Goal: Task Accomplishment & Management: Use online tool/utility

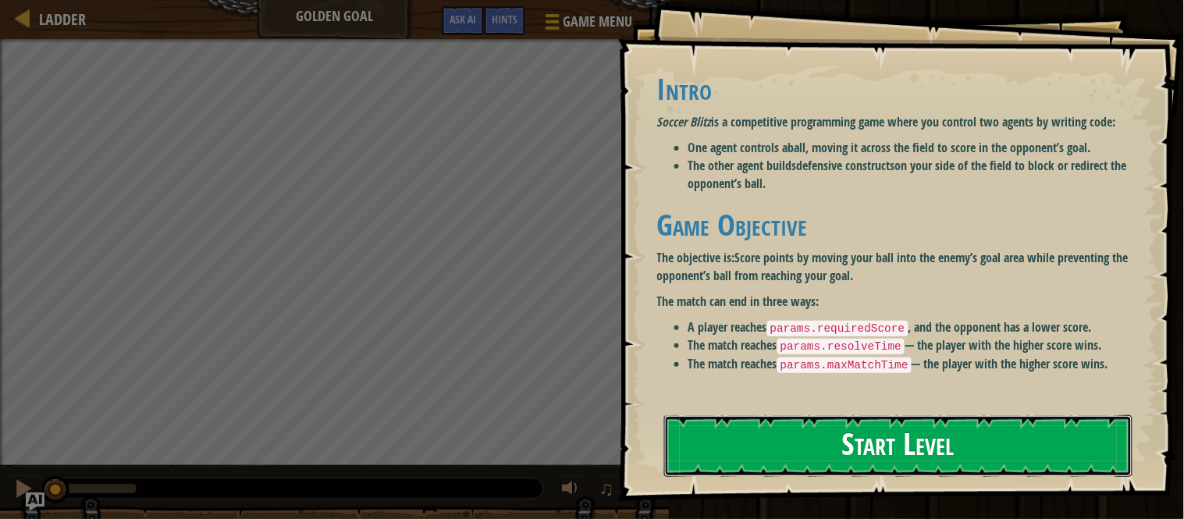
click at [862, 465] on button "Start Level" at bounding box center [898, 446] width 468 height 62
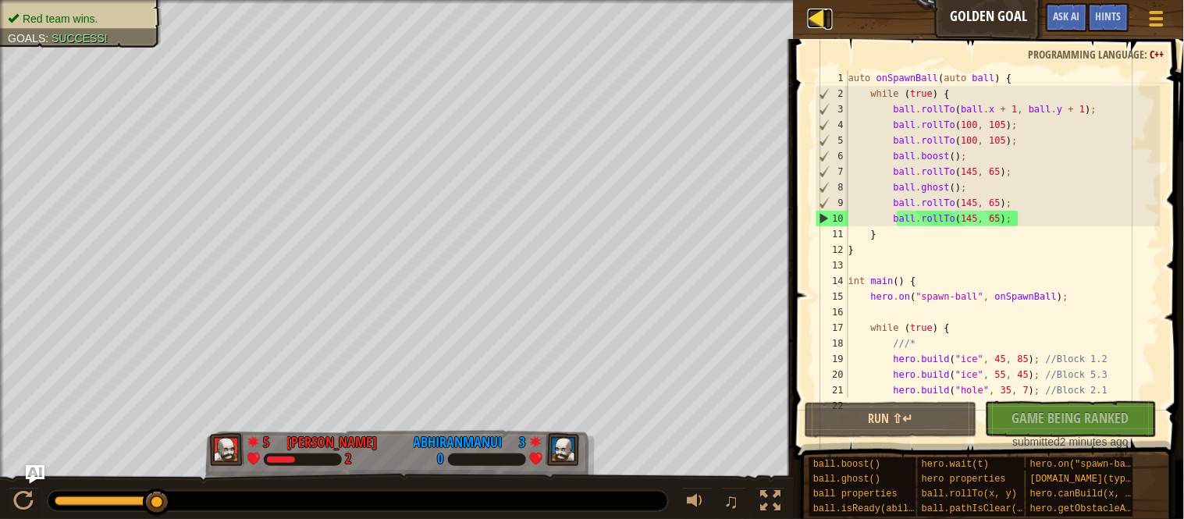
click at [815, 28] on div at bounding box center [818, 19] width 20 height 20
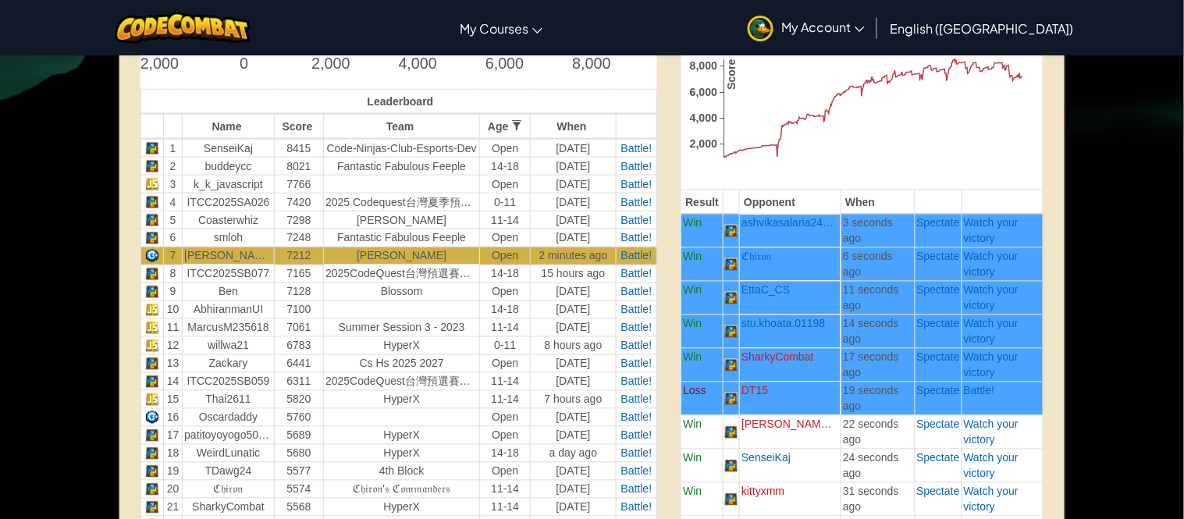
scroll to position [548, 0]
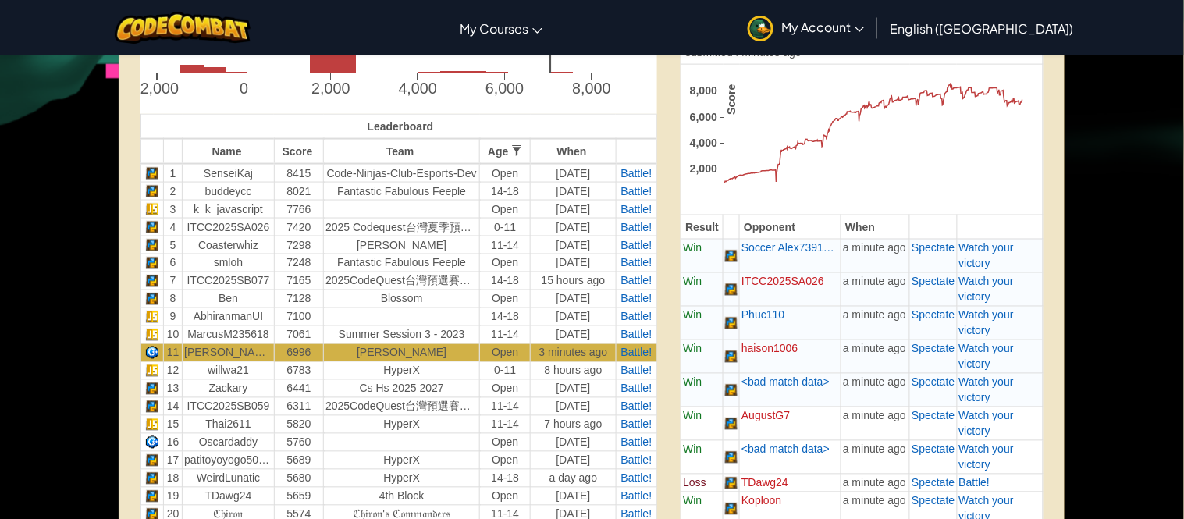
scroll to position [517, 0]
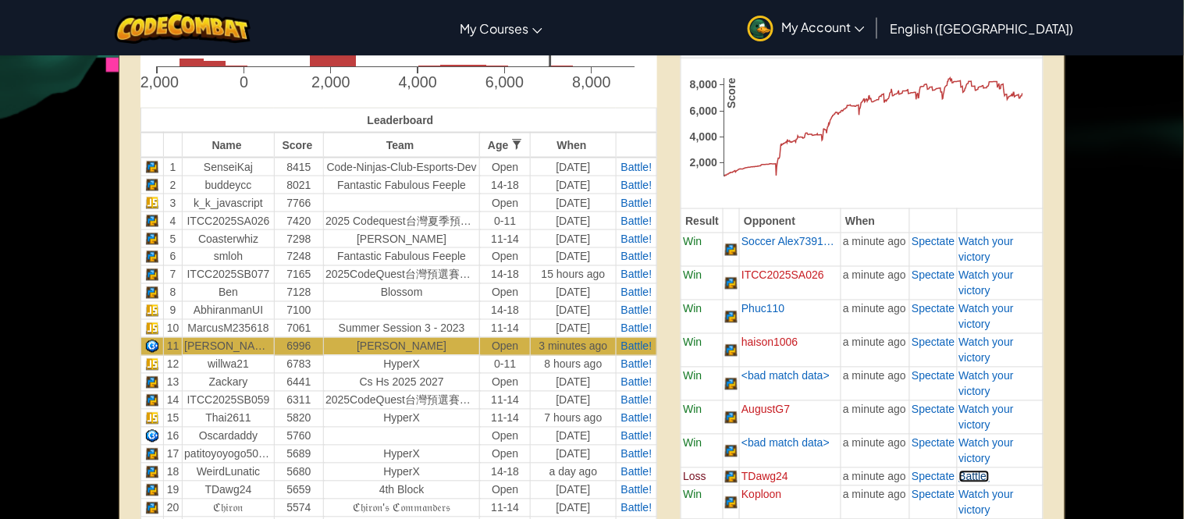
click at [976, 478] on span "Battle!" at bounding box center [974, 477] width 31 height 12
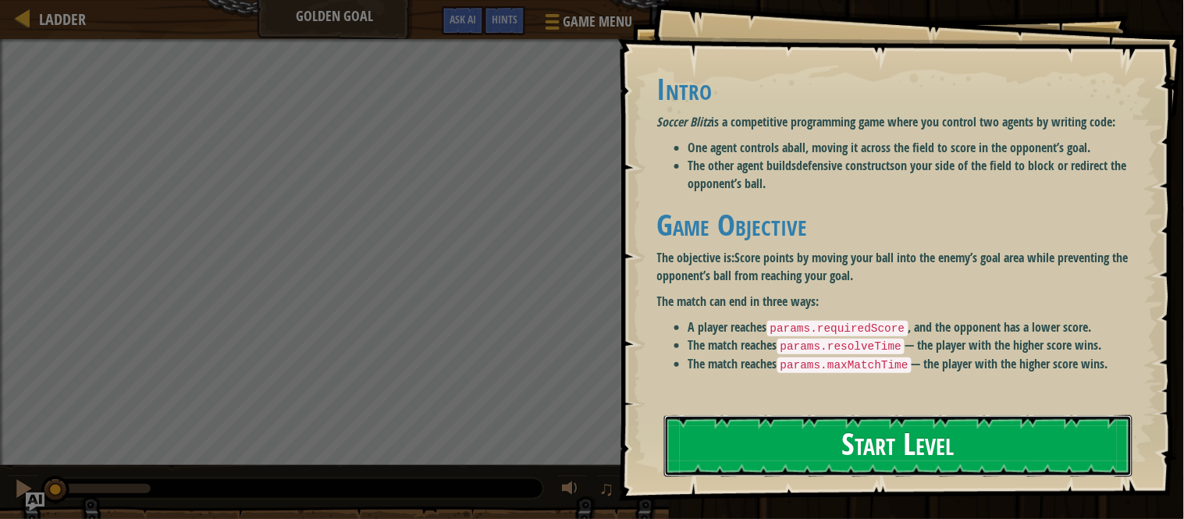
click at [852, 460] on button "Start Level" at bounding box center [898, 446] width 468 height 62
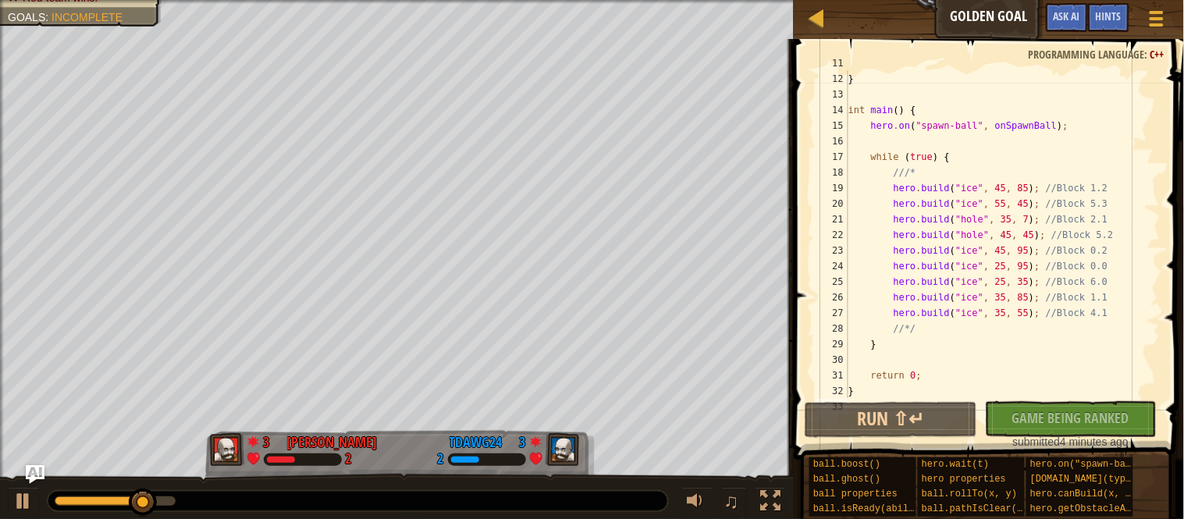
scroll to position [170, 0]
click at [1142, 265] on div "} } int main ( ) { hero . on ( " spawn-ball " , onSpawnBall ) ; while ( true ) …" at bounding box center [1002, 234] width 315 height 359
type textarea "[DOMAIN_NAME]("ice", 25, 95); //Block 0.0"
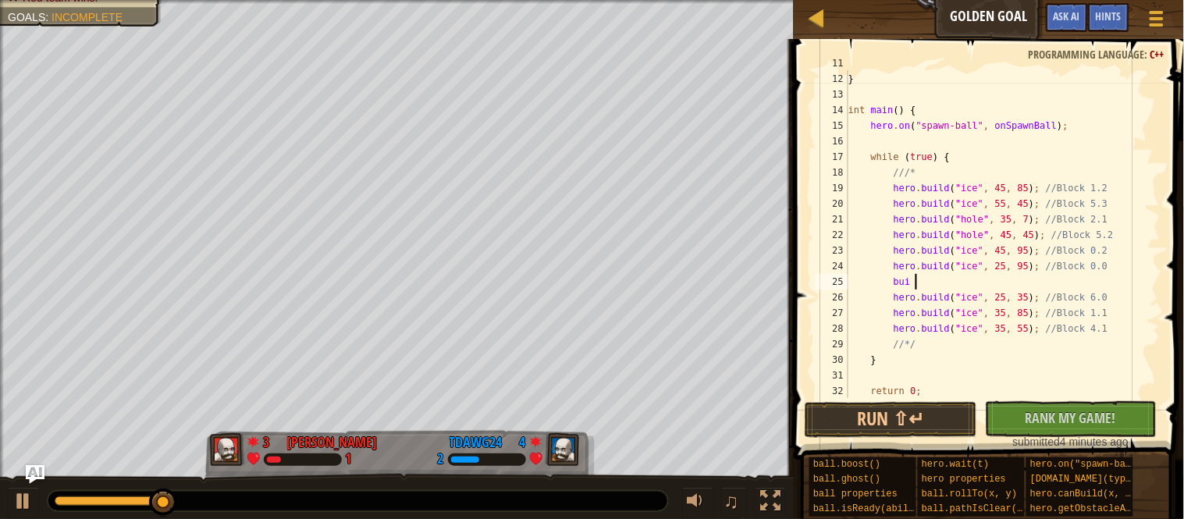
type textarea "buil"
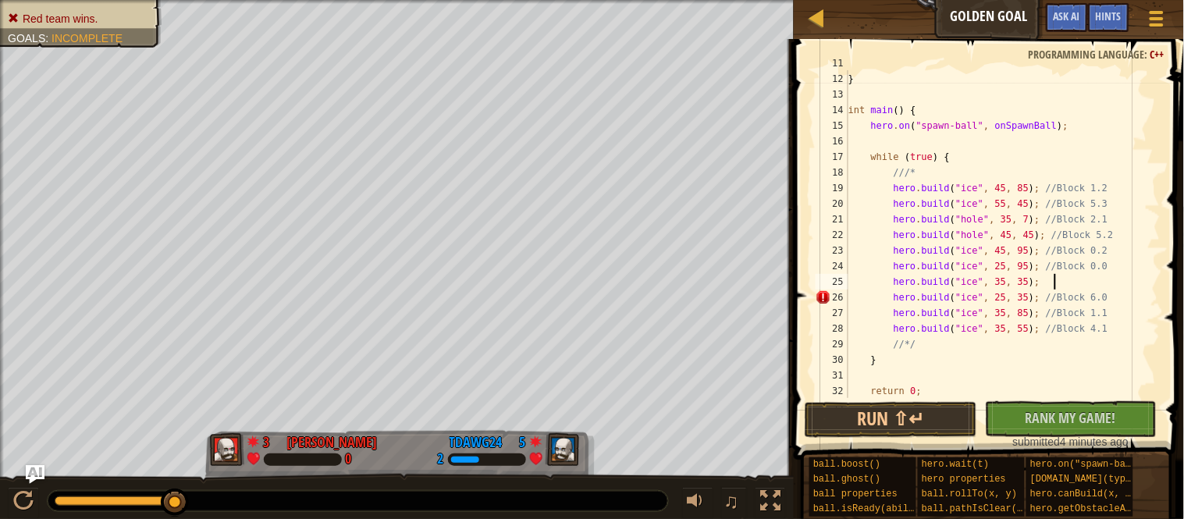
scroll to position [5, 28]
click at [933, 415] on button "Run ⇧↵" at bounding box center [891, 420] width 172 height 36
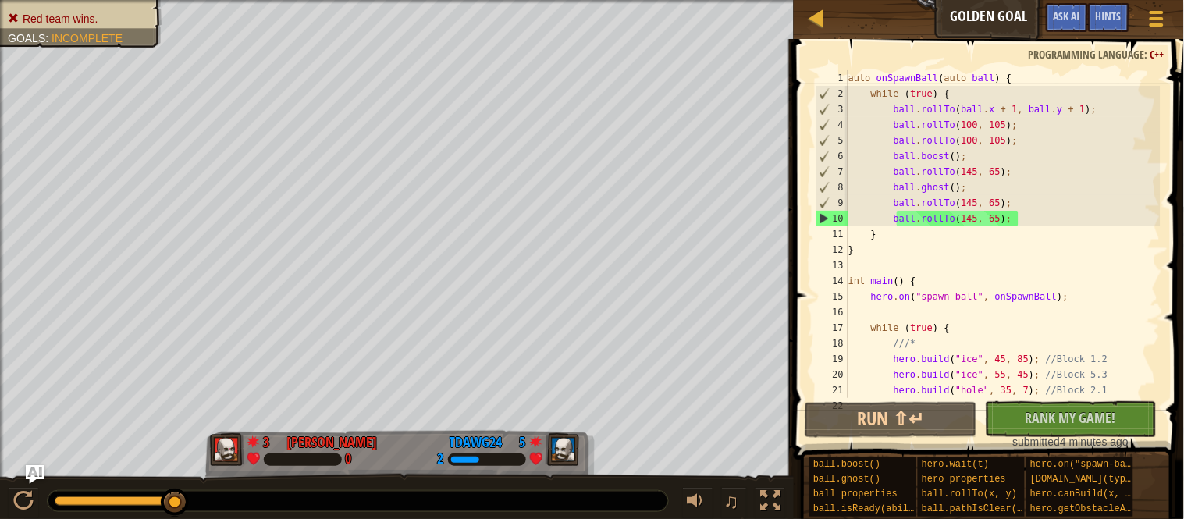
scroll to position [0, 0]
click at [915, 422] on button "Run ⇧↵" at bounding box center [891, 420] width 172 height 36
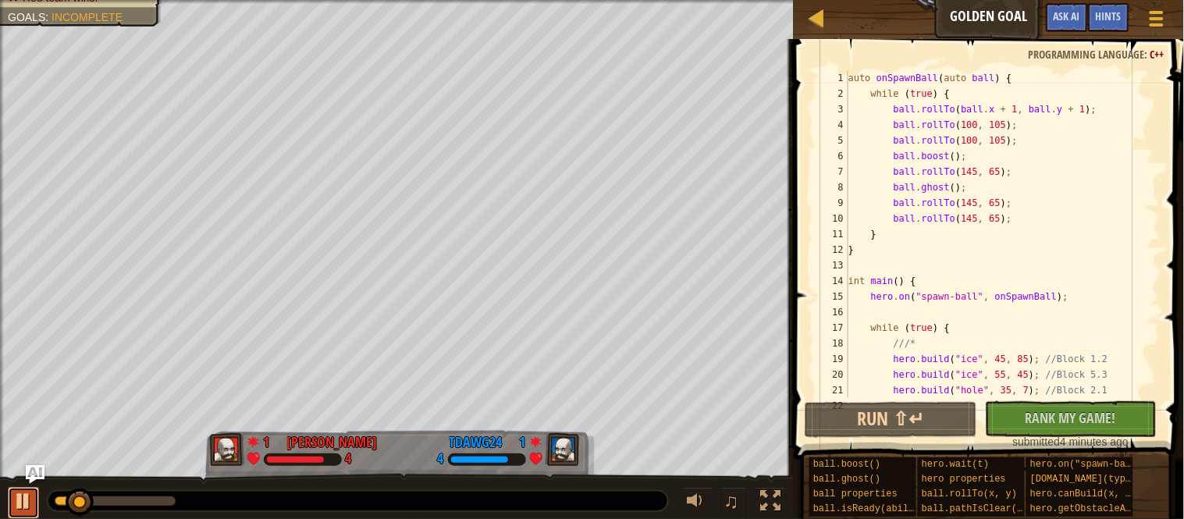
click at [30, 504] on div at bounding box center [23, 501] width 20 height 20
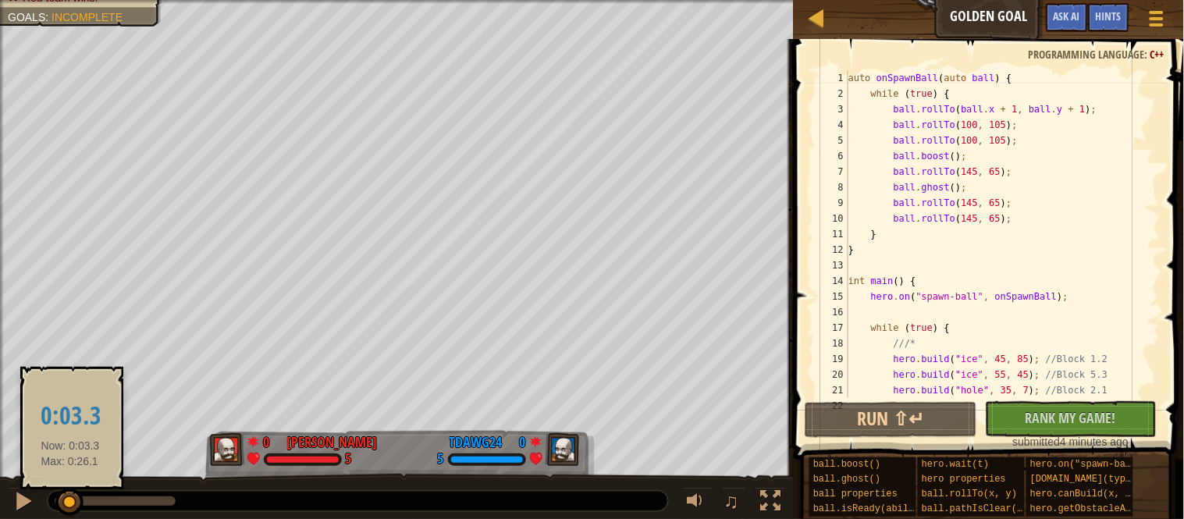
click at [70, 505] on div at bounding box center [69, 503] width 28 height 28
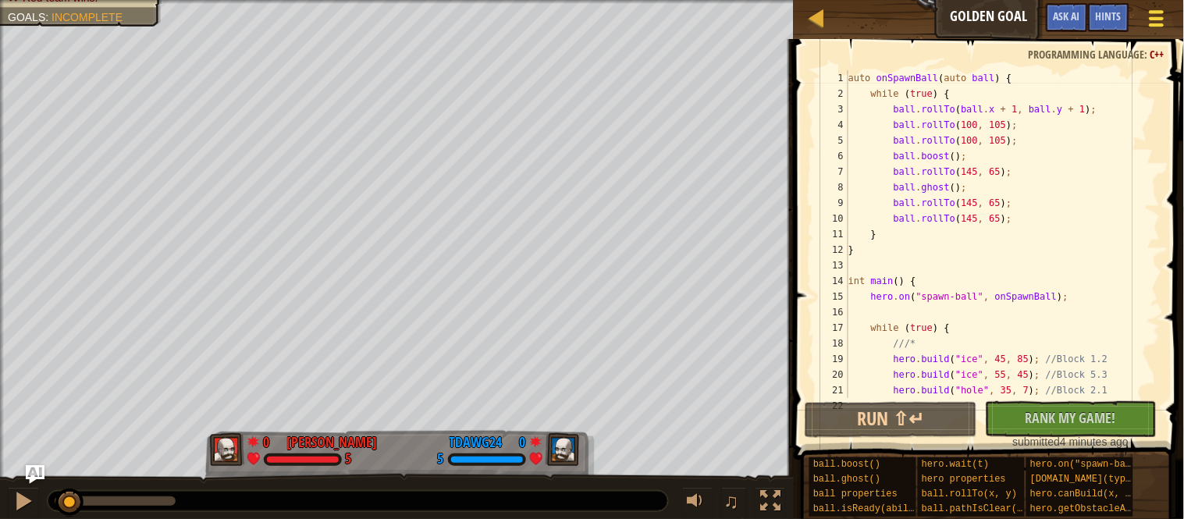
click at [1143, 31] on button "Game Menu" at bounding box center [1156, 21] width 41 height 38
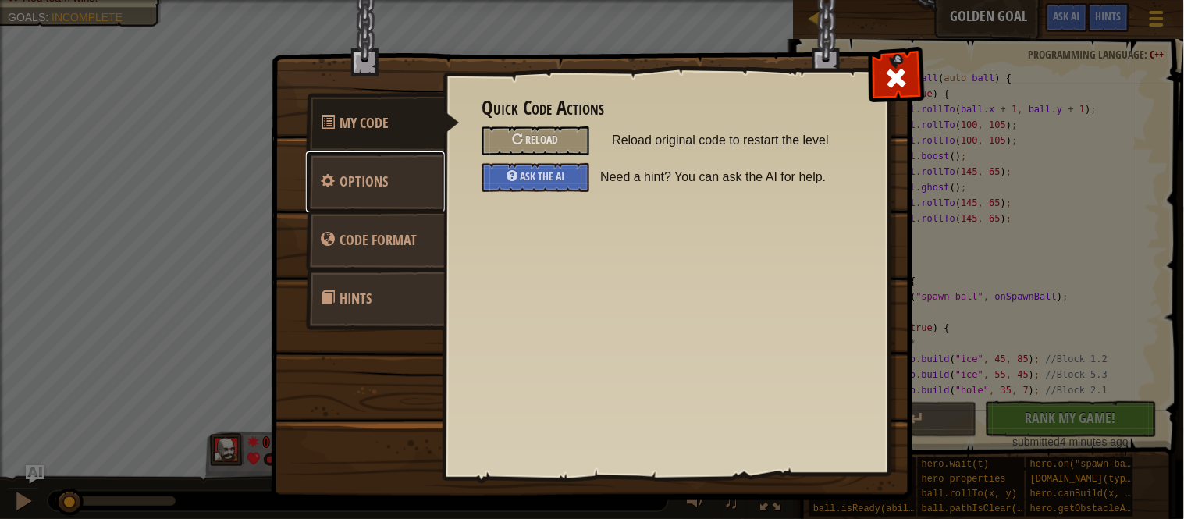
click at [361, 185] on span "Options" at bounding box center [364, 182] width 48 height 20
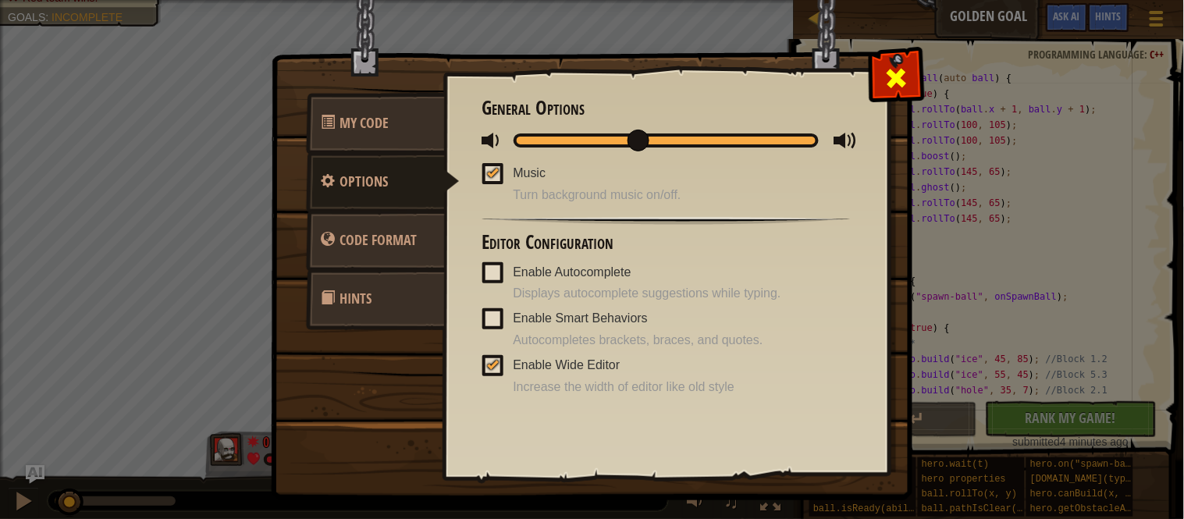
click at [893, 91] on span at bounding box center [896, 78] width 25 height 25
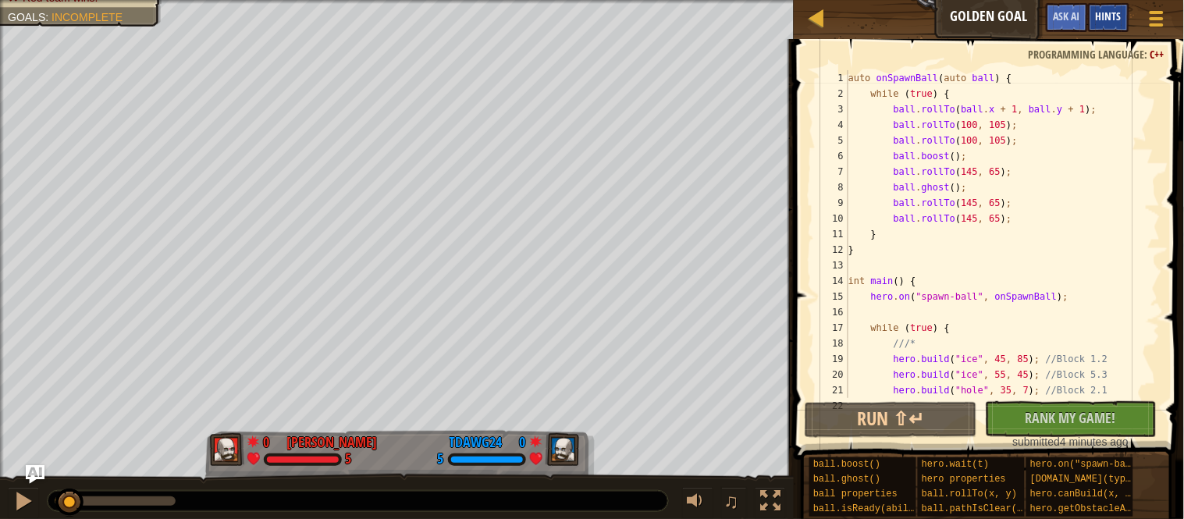
click at [1107, 16] on span "Hints" at bounding box center [1109, 16] width 26 height 15
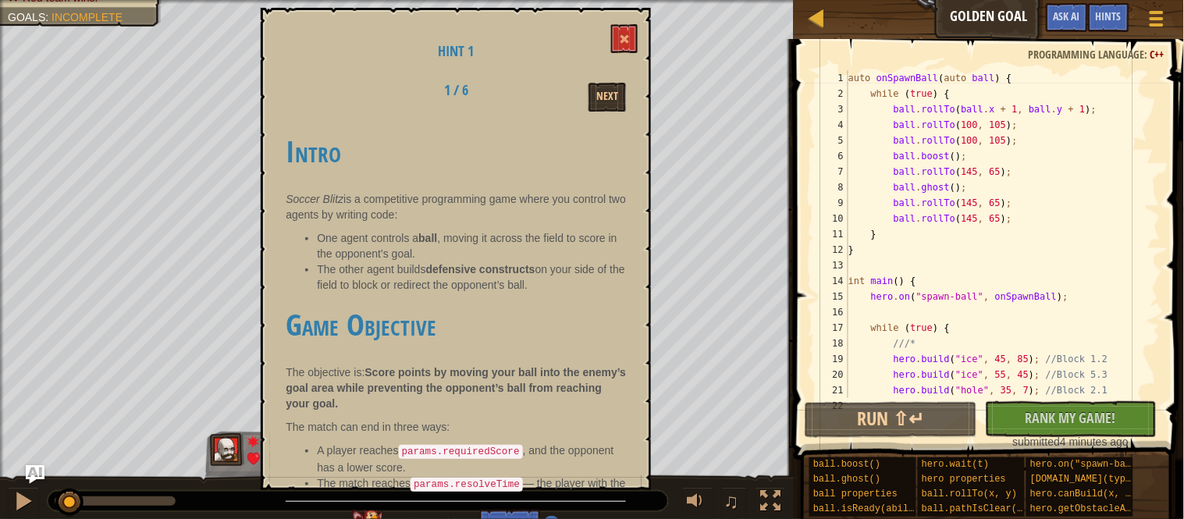
scroll to position [51, 0]
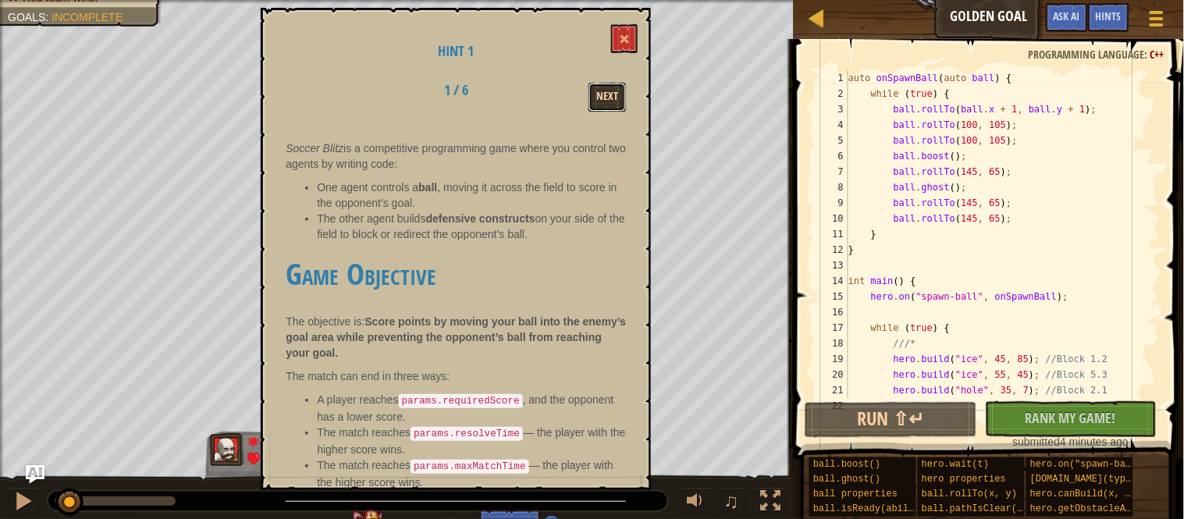
click at [605, 101] on button "Next" at bounding box center [606, 97] width 37 height 29
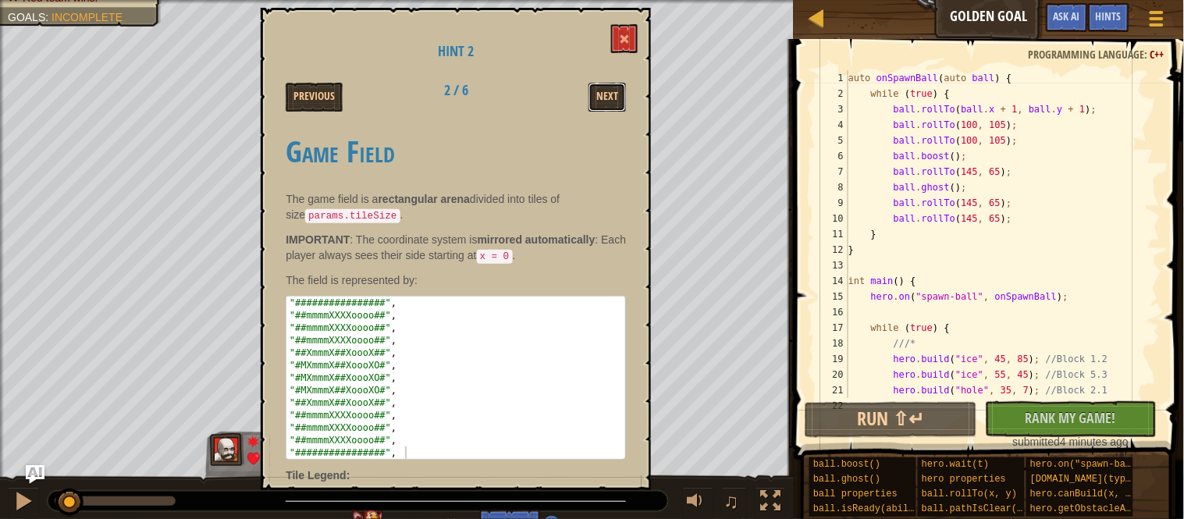
click at [605, 101] on button "Next" at bounding box center [606, 97] width 37 height 29
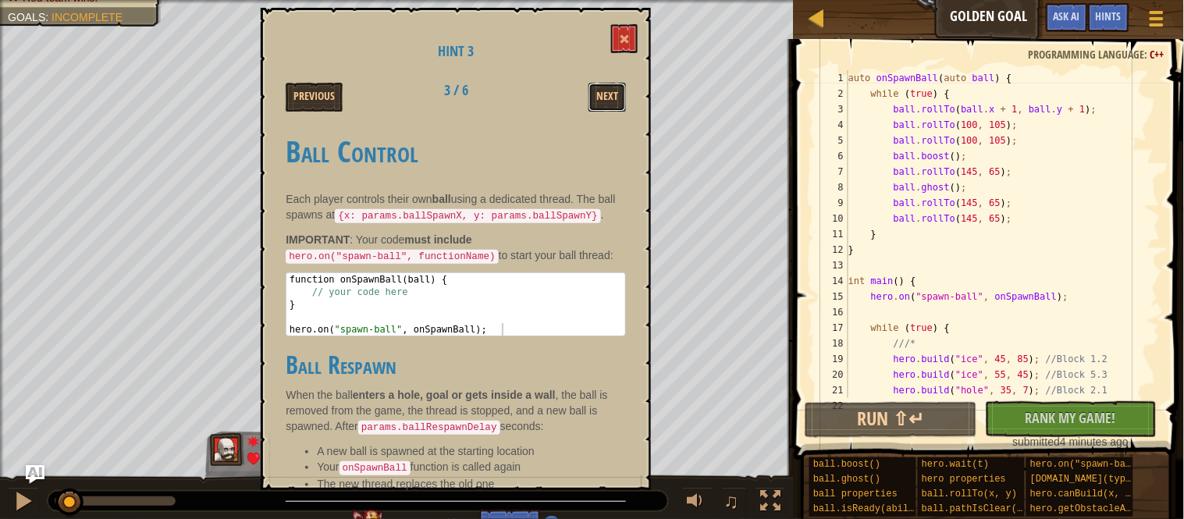
click at [605, 101] on button "Next" at bounding box center [606, 97] width 37 height 29
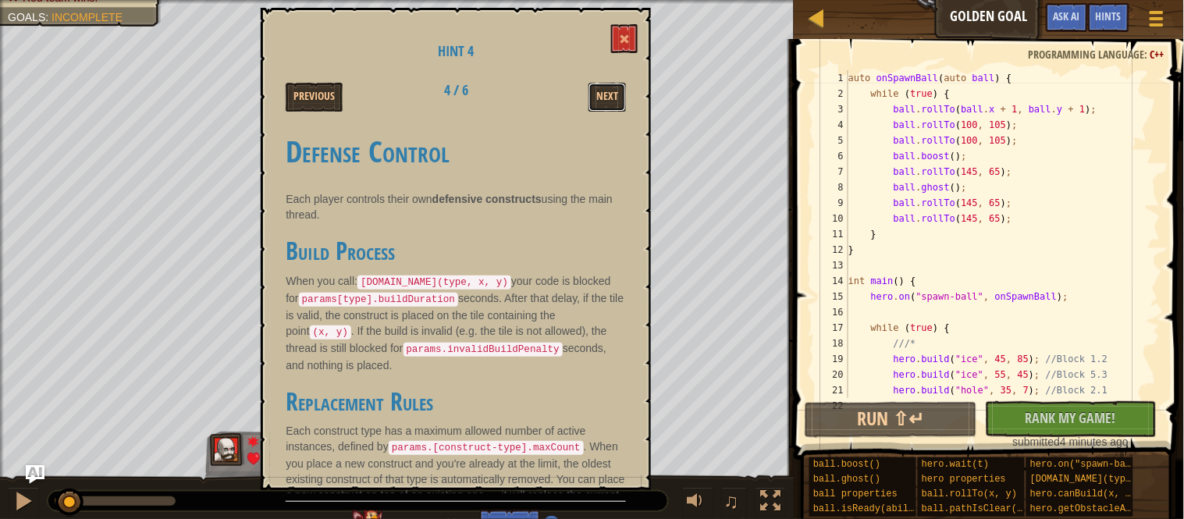
click at [605, 101] on button "Next" at bounding box center [606, 97] width 37 height 29
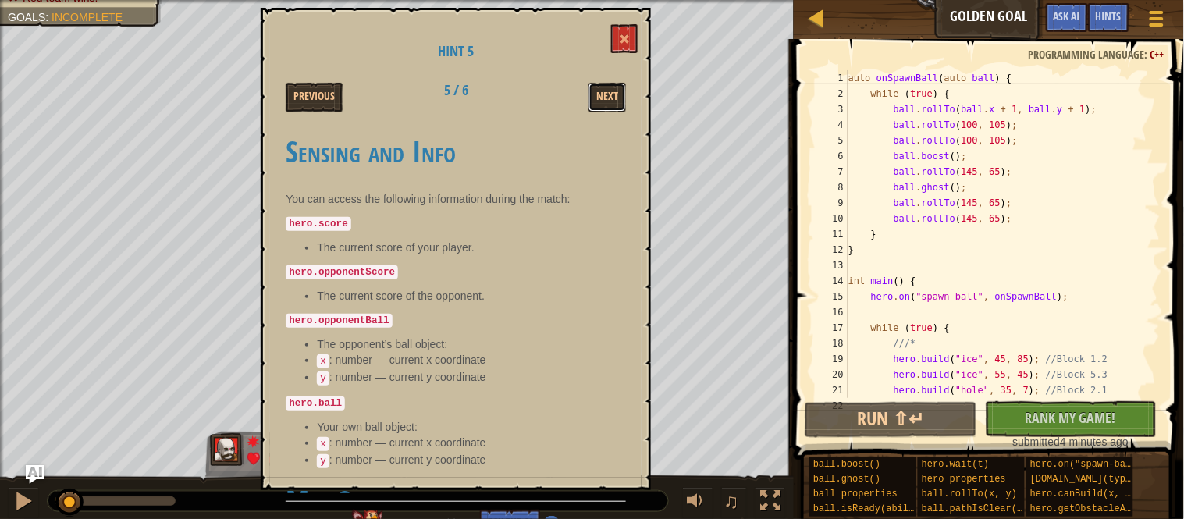
click at [605, 101] on button "Next" at bounding box center [606, 97] width 37 height 29
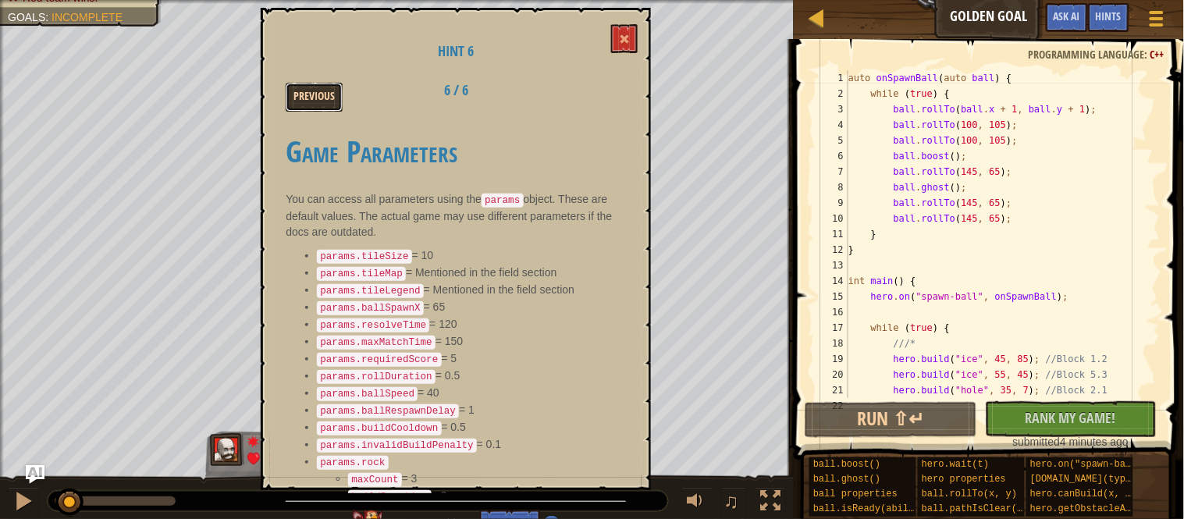
click at [320, 107] on button "Previous" at bounding box center [314, 97] width 57 height 29
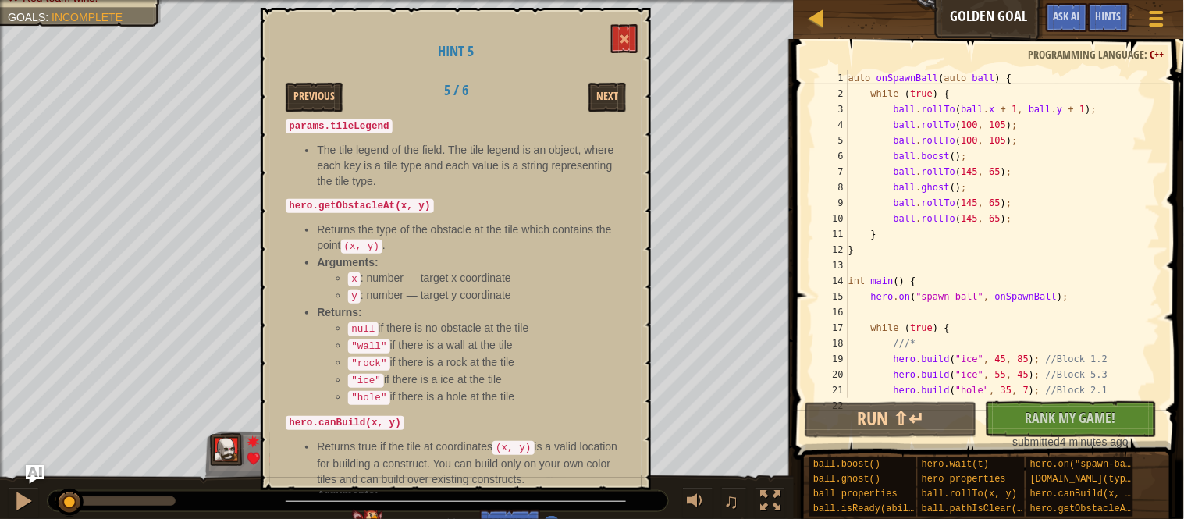
scroll to position [542, 0]
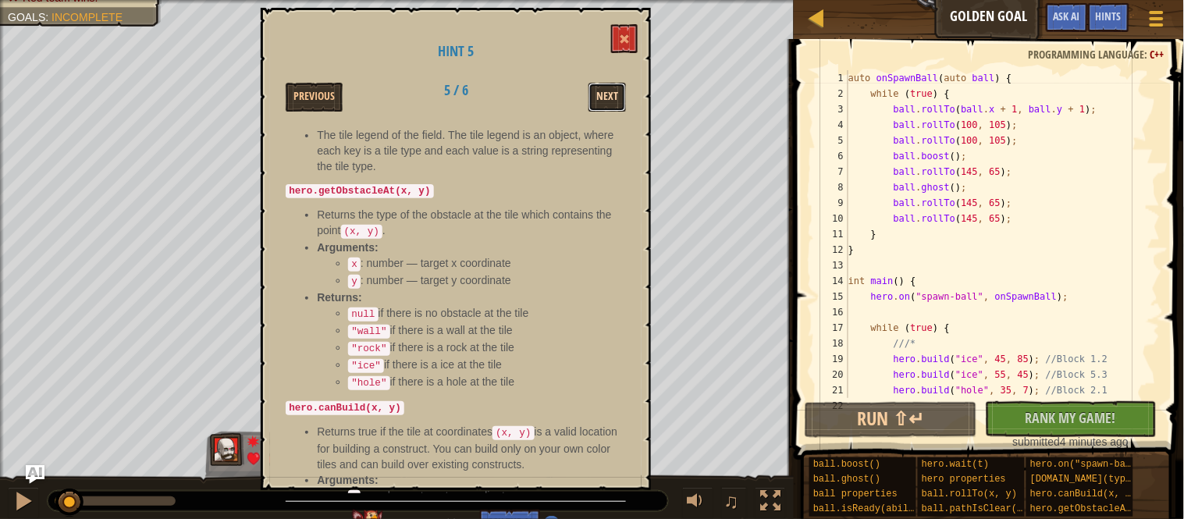
click at [593, 91] on button "Next" at bounding box center [606, 97] width 37 height 29
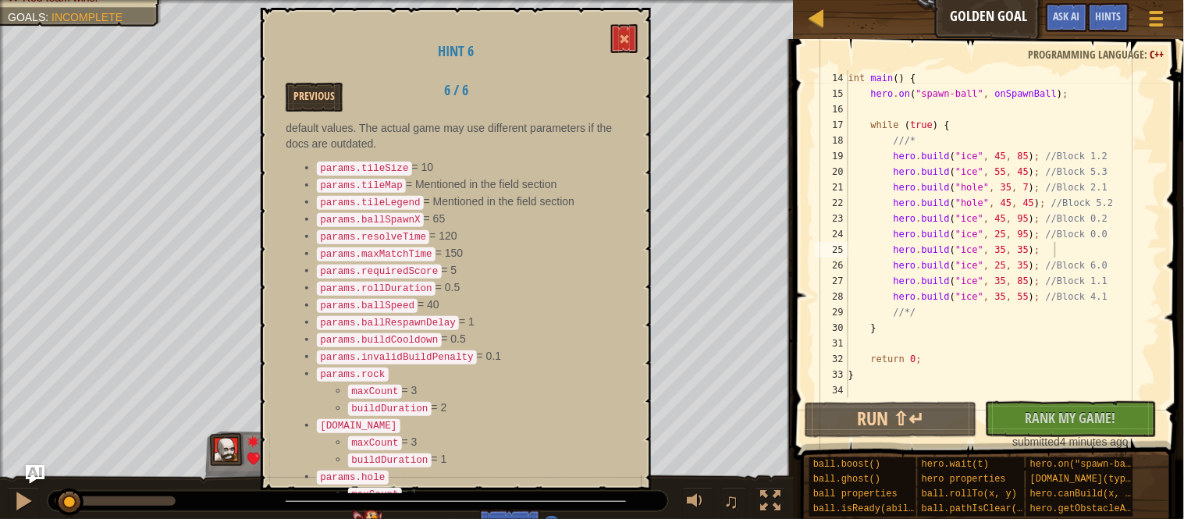
scroll to position [203, 0]
type textarea "//*/"
click at [980, 316] on div "int main ( ) { hero . on ( " spawn-ball " , onSpawnBall ) ; while ( true ) { //…" at bounding box center [1002, 249] width 315 height 359
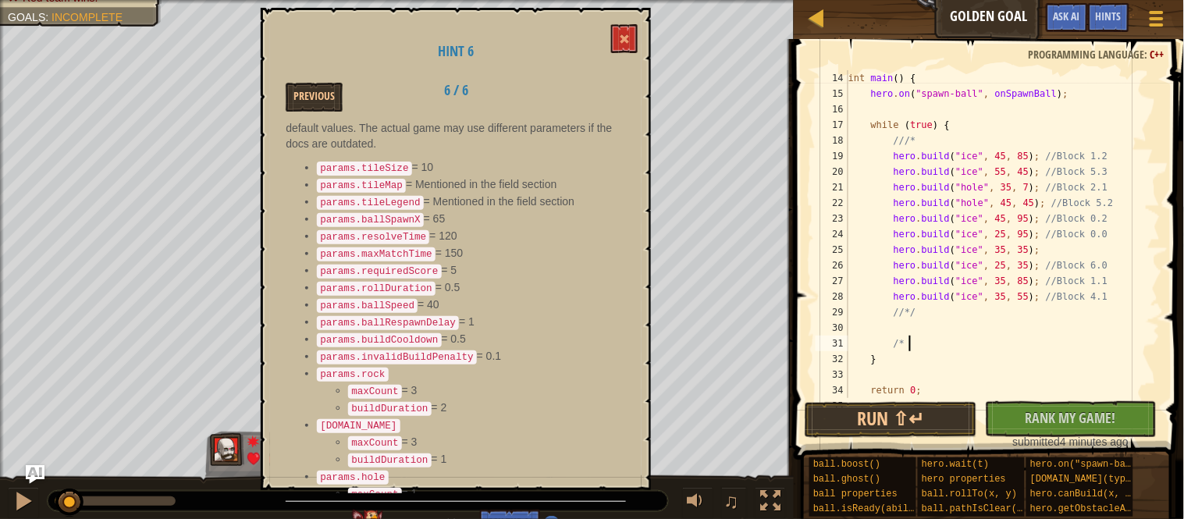
scroll to position [6, 8]
type textarea "/* Notes:"
type textarea "/*"
type textarea "Notes:"
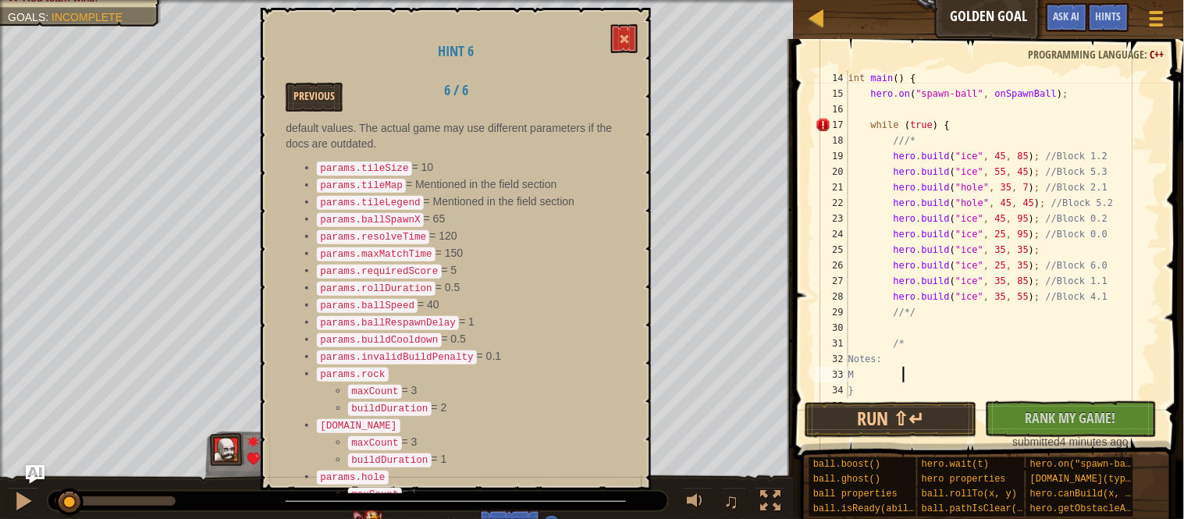
type textarea "Max"
type textarea "Max: 3 rock"
type textarea "Max: 3 ice"
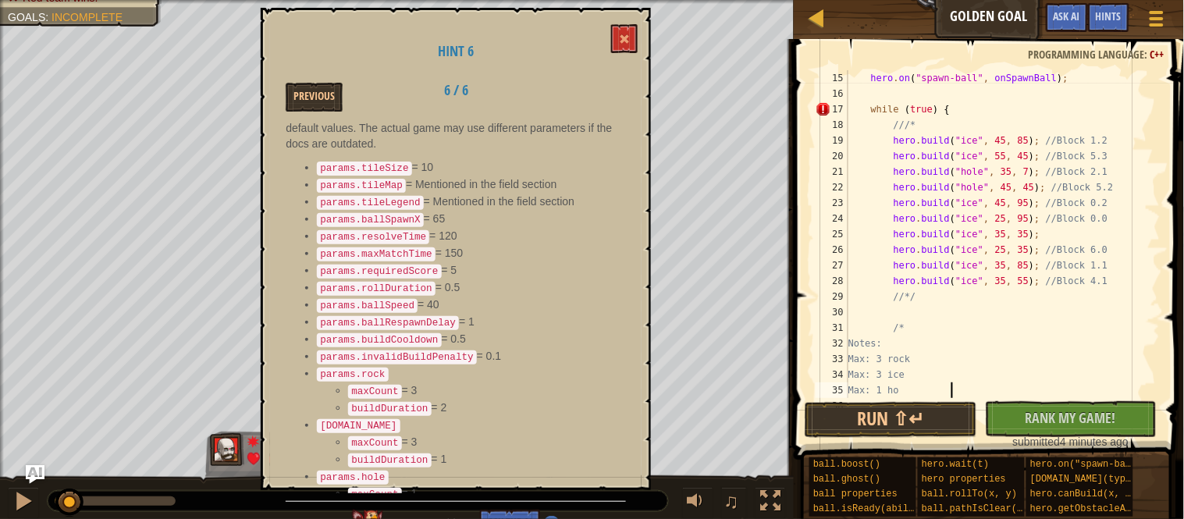
scroll to position [6, 16]
click at [533, 400] on li "buildDuration = 2" at bounding box center [487, 408] width 278 height 17
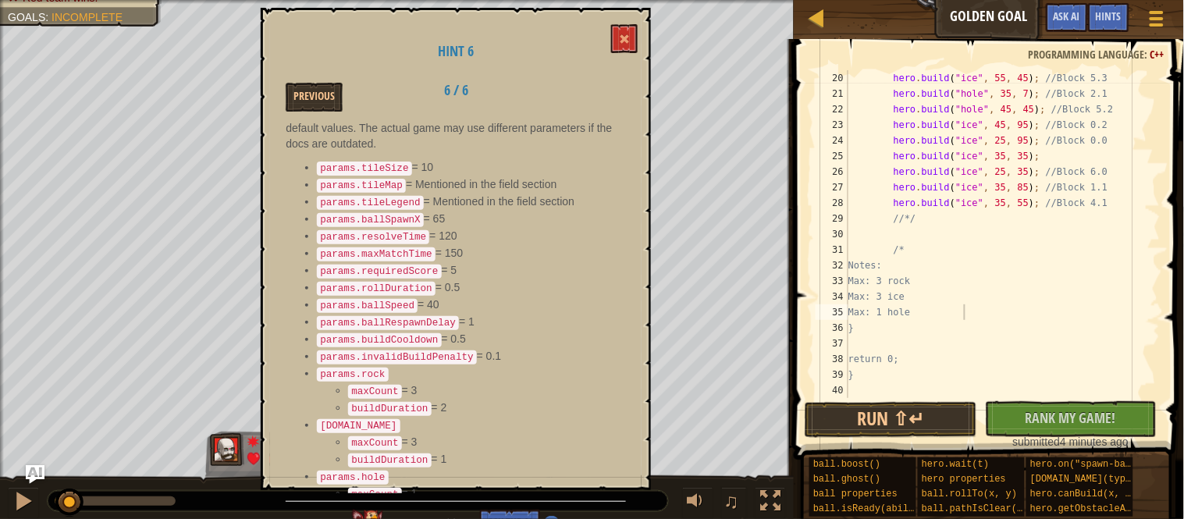
scroll to position [297, 0]
click at [1002, 300] on div "hero . build ( " ice " , 55 , 45 ) ; //Block 5.3 hero . build ( " hole " , 35 ,…" at bounding box center [1002, 249] width 315 height 359
click at [1005, 316] on div "hero . build ( " ice " , 55 , 45 ) ; //Block 5.3 hero . build ( " hole " , 35 ,…" at bounding box center [1002, 249] width 315 height 359
type textarea "Max: 1 hole"
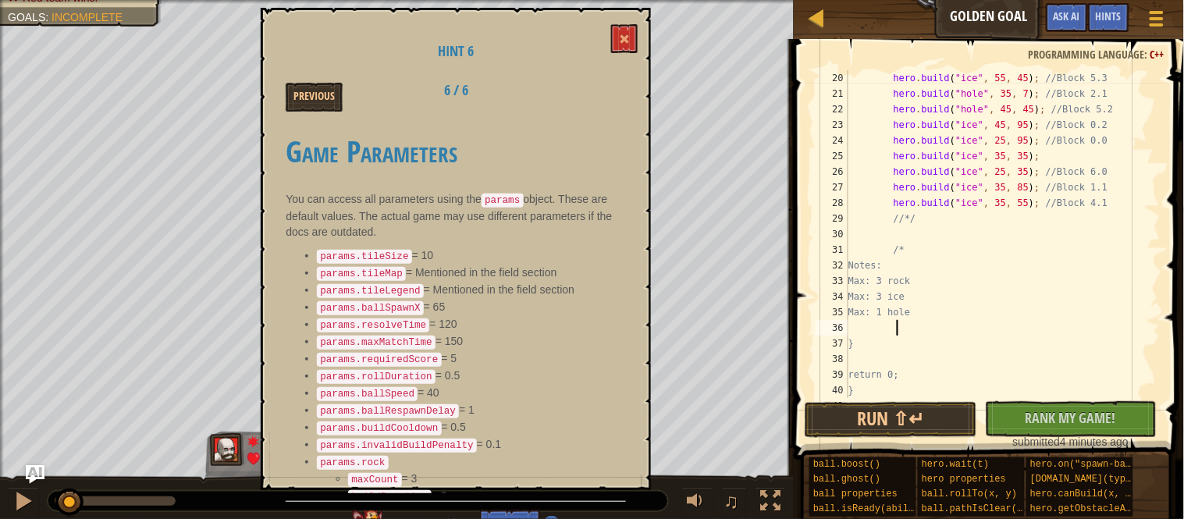
scroll to position [88, 0]
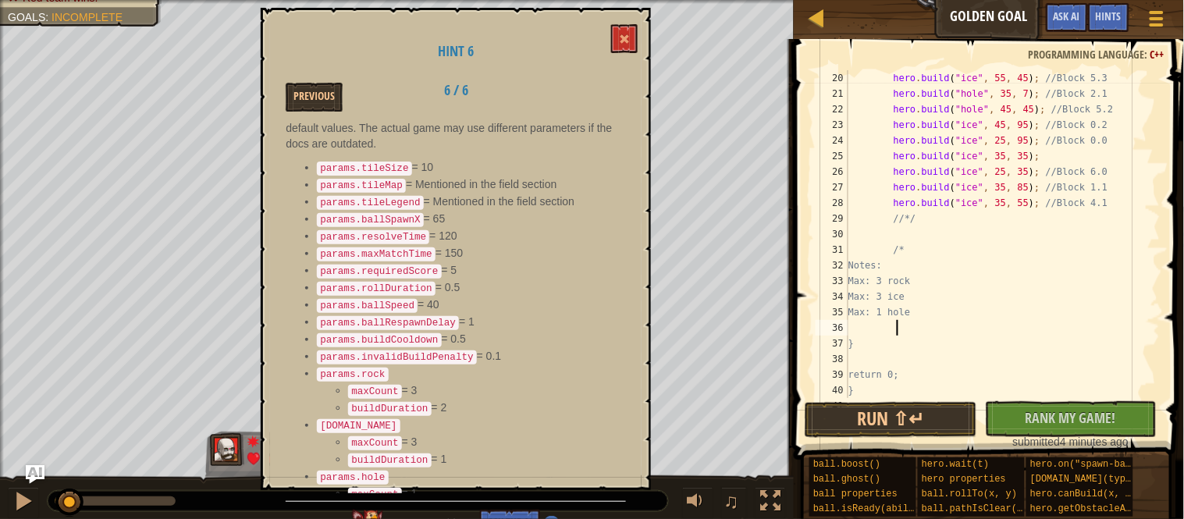
click at [1006, 283] on div "hero . build ( " ice " , 55 , 45 ) ; //Block 5.3 hero . build ( " hole " , 35 ,…" at bounding box center [1002, 249] width 315 height 359
type textarea "Max: 1 hole (3 second build)"
click at [324, 92] on button "Previous" at bounding box center [314, 97] width 57 height 29
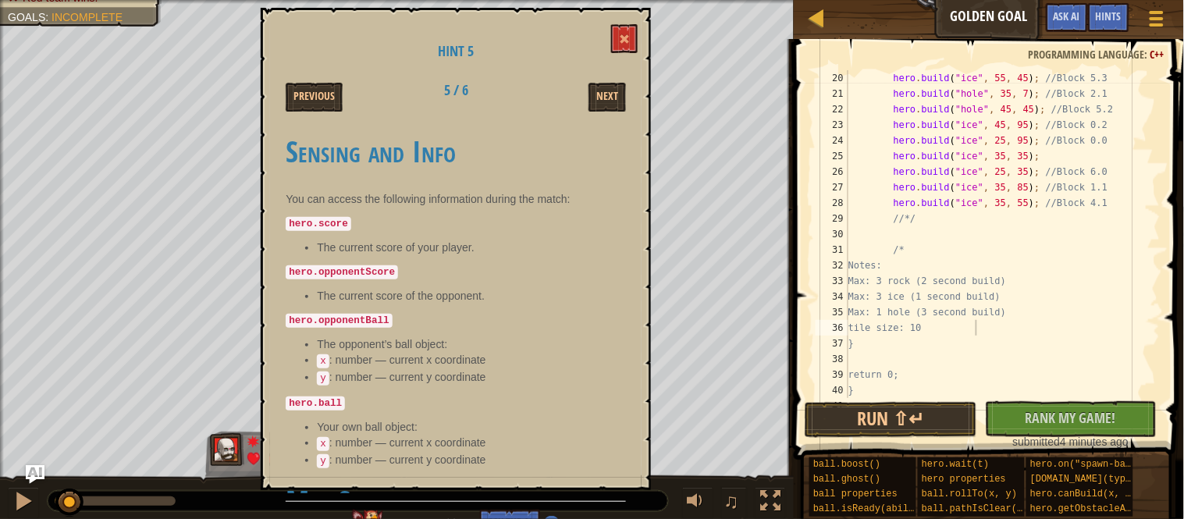
scroll to position [542, 0]
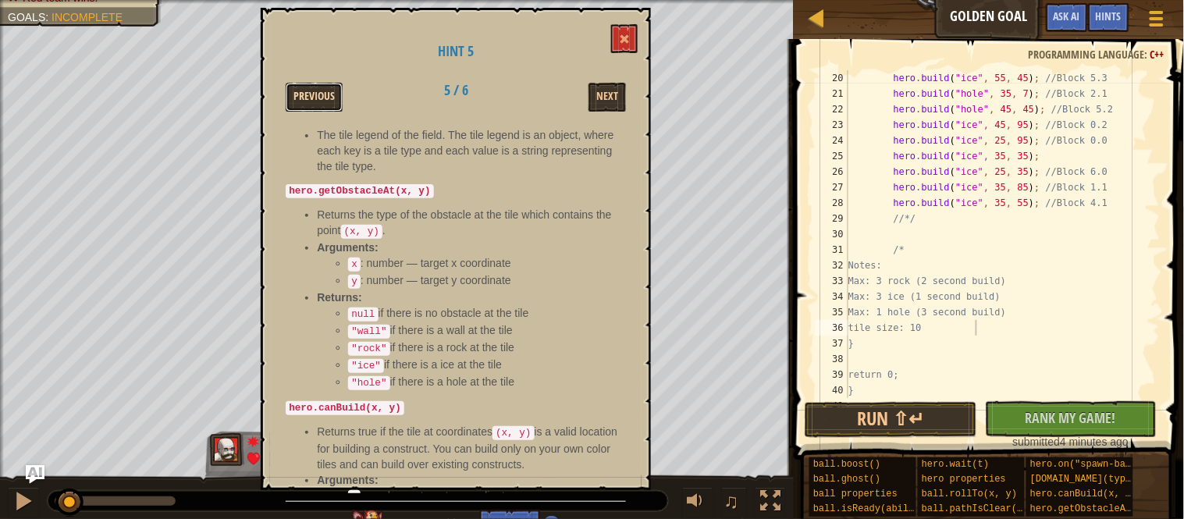
click at [312, 90] on button "Previous" at bounding box center [314, 97] width 57 height 29
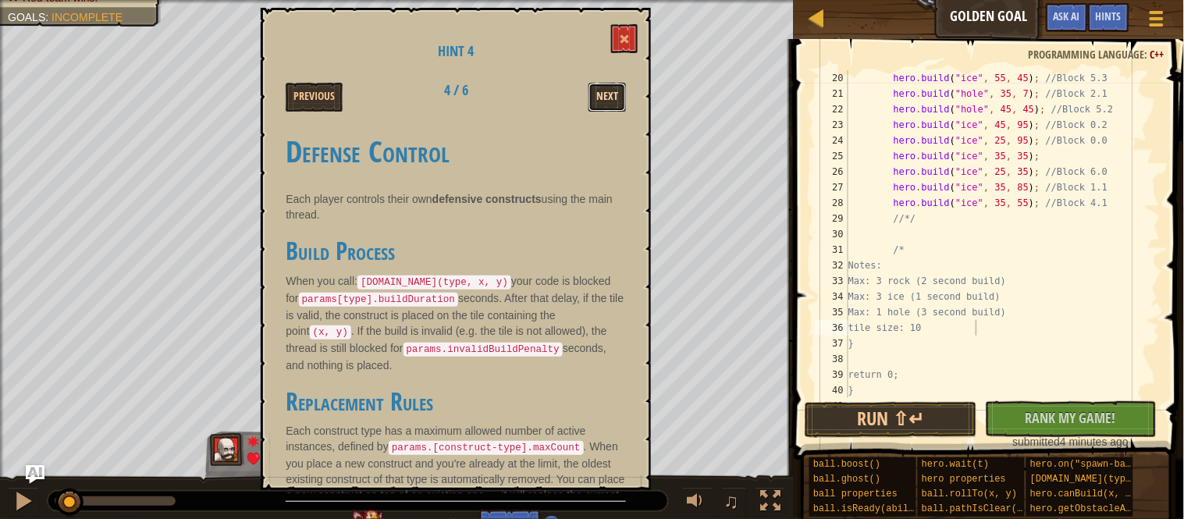
click at [608, 91] on button "Next" at bounding box center [606, 97] width 37 height 29
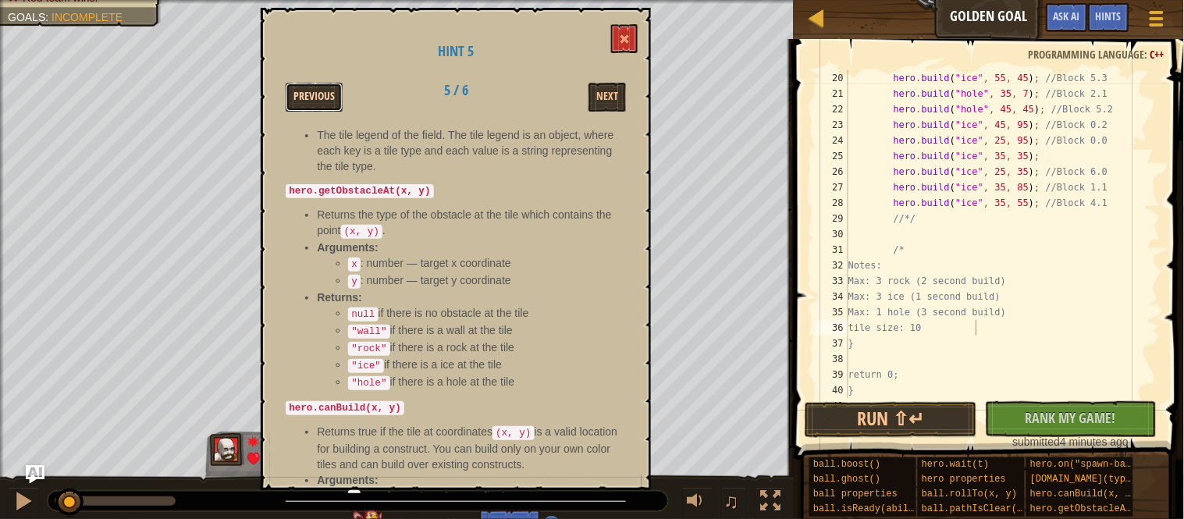
click at [322, 101] on button "Previous" at bounding box center [314, 97] width 57 height 29
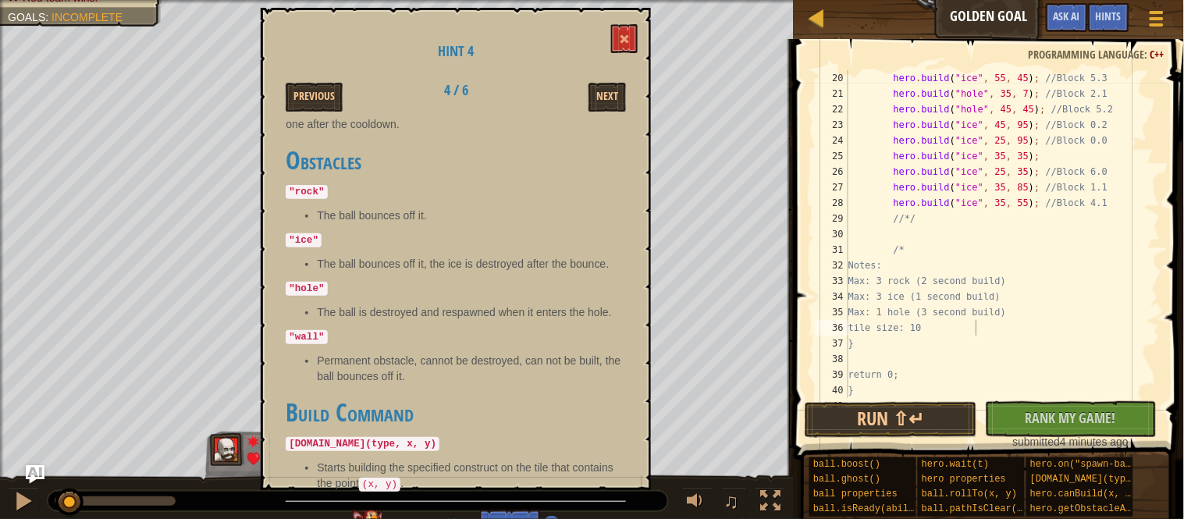
scroll to position [542, 0]
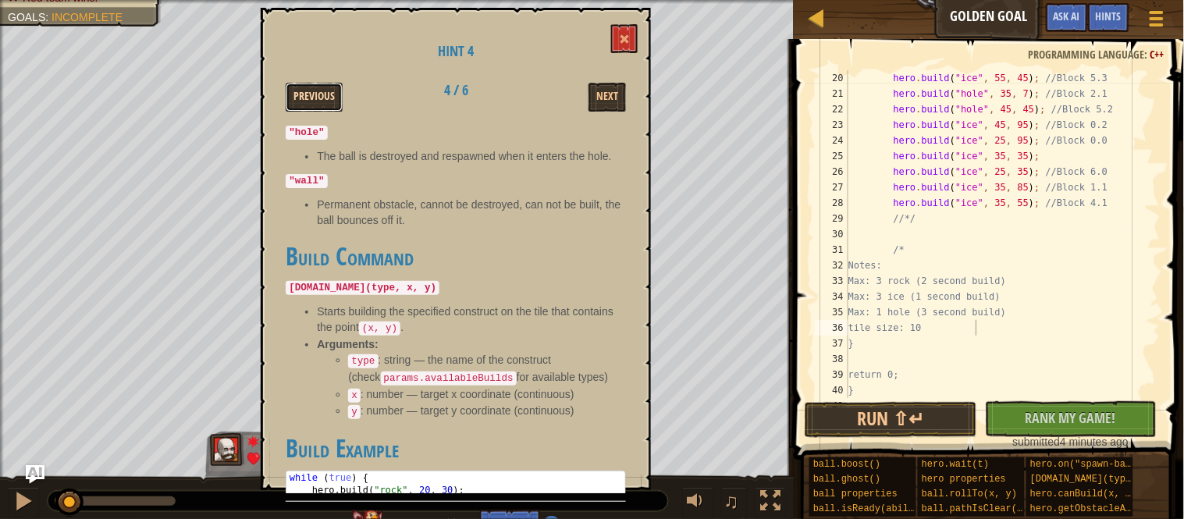
click at [336, 99] on button "Previous" at bounding box center [314, 97] width 57 height 29
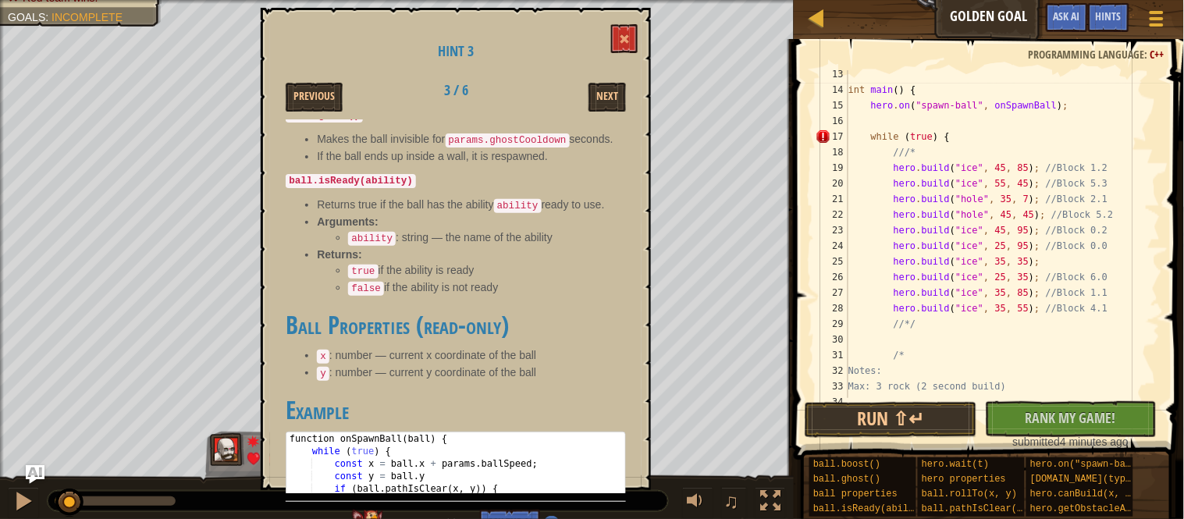
scroll to position [997, 0]
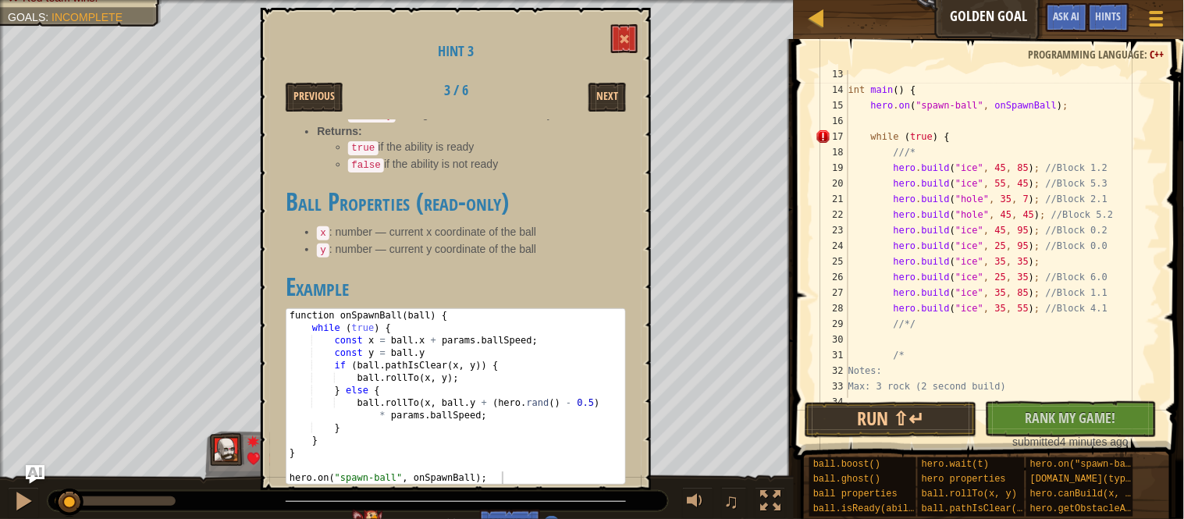
click at [336, 115] on div "Hint 3 Previous 3 / 6 Next Ball Control Each player controls their own ball usi…" at bounding box center [456, 249] width 390 height 482
click at [329, 108] on button "Previous" at bounding box center [314, 97] width 57 height 29
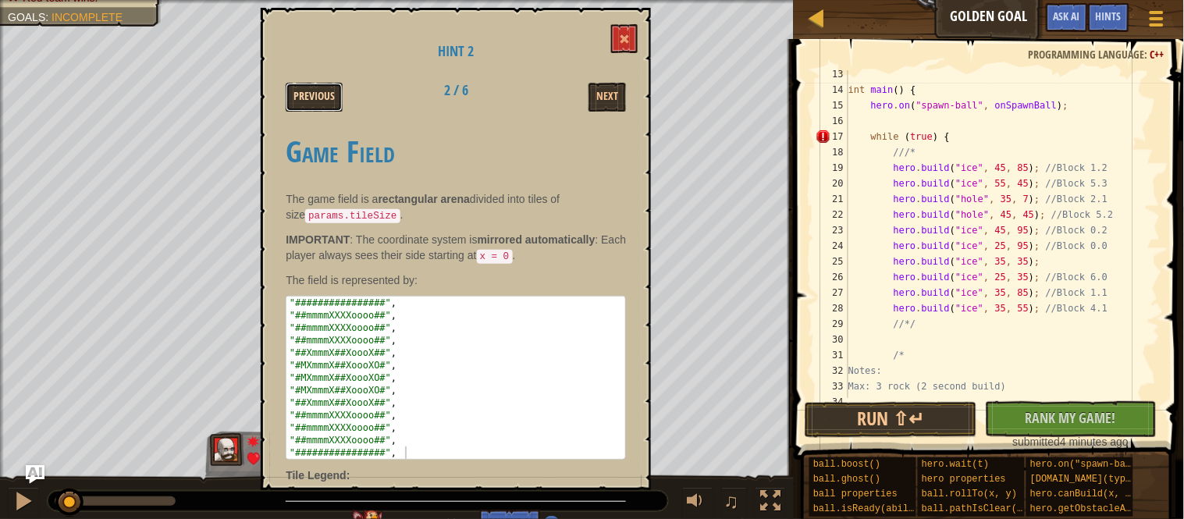
click at [325, 99] on button "Previous" at bounding box center [314, 97] width 57 height 29
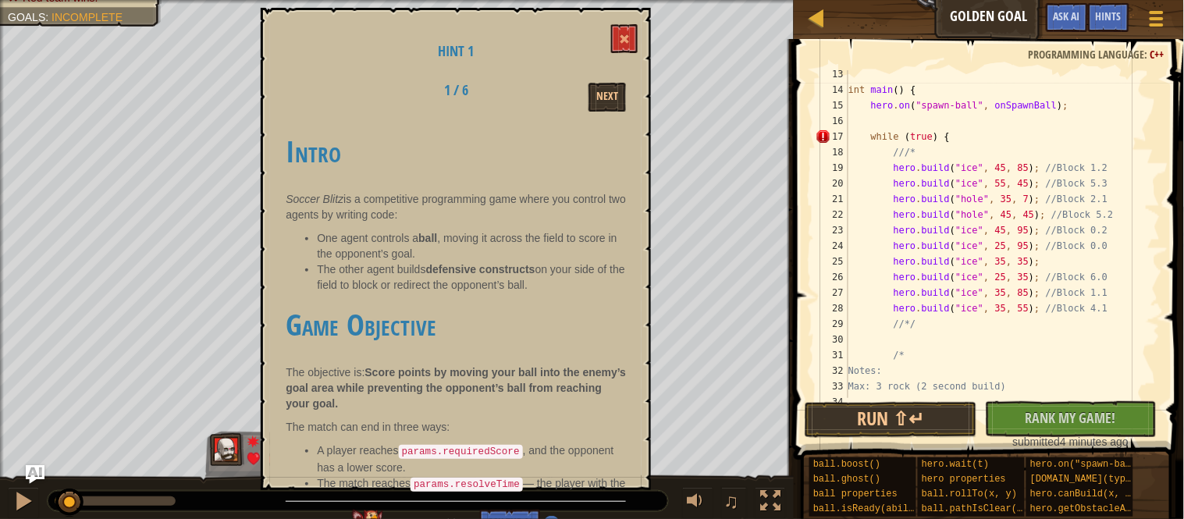
scroll to position [51, 0]
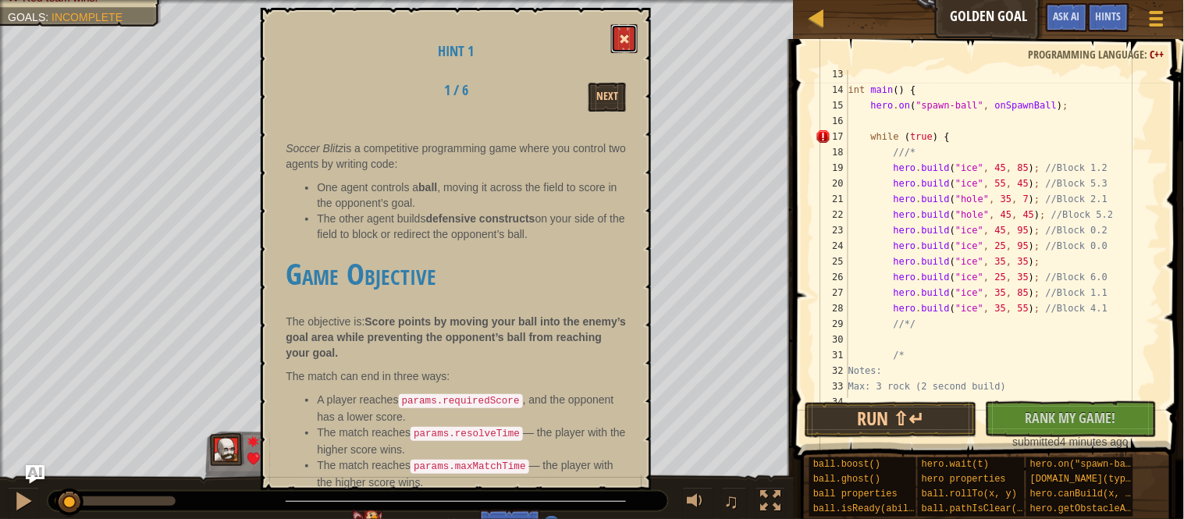
click at [638, 40] on button at bounding box center [624, 38] width 27 height 29
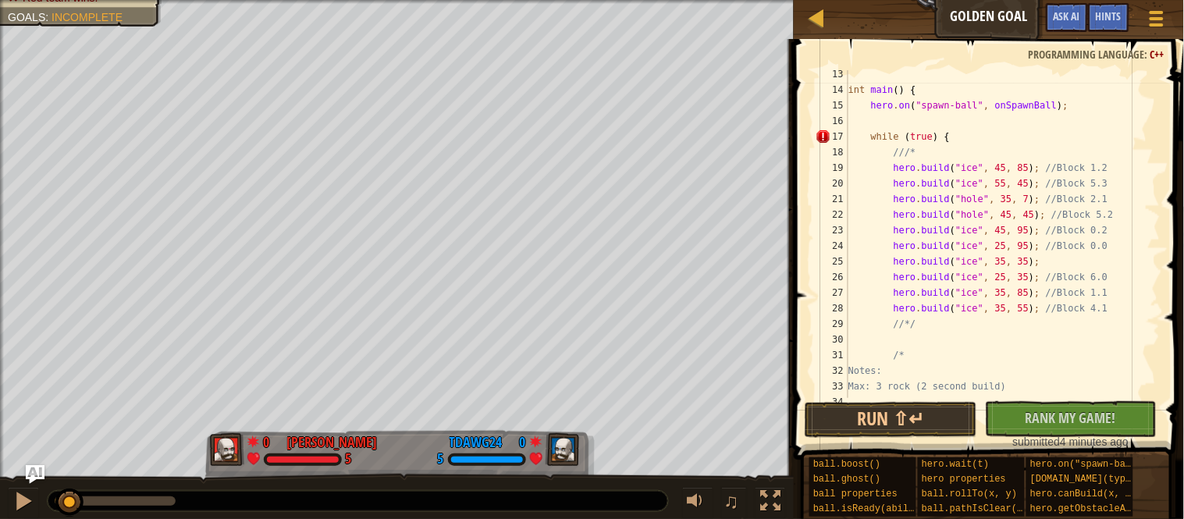
click at [1077, 330] on div "int main ( ) { hero . on ( " spawn-ball " , onSpawnBall ) ; while ( true ) { //…" at bounding box center [1002, 245] width 315 height 359
click at [1081, 359] on div "int main ( ) { hero . on ( " spawn-ball " , onSpawnBall ) ; while ( true ) { //…" at bounding box center [1002, 245] width 315 height 359
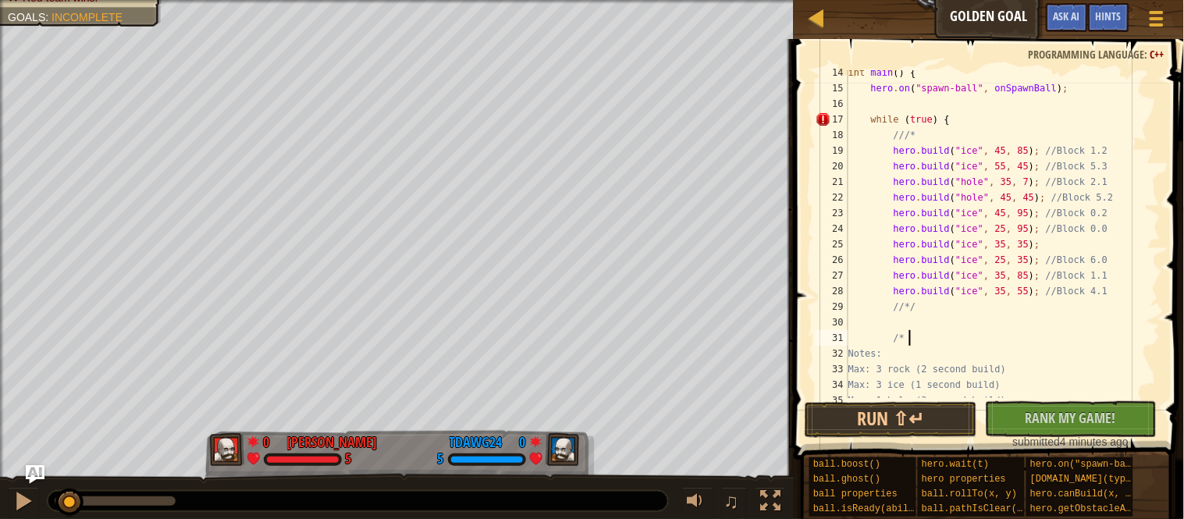
scroll to position [312, 0]
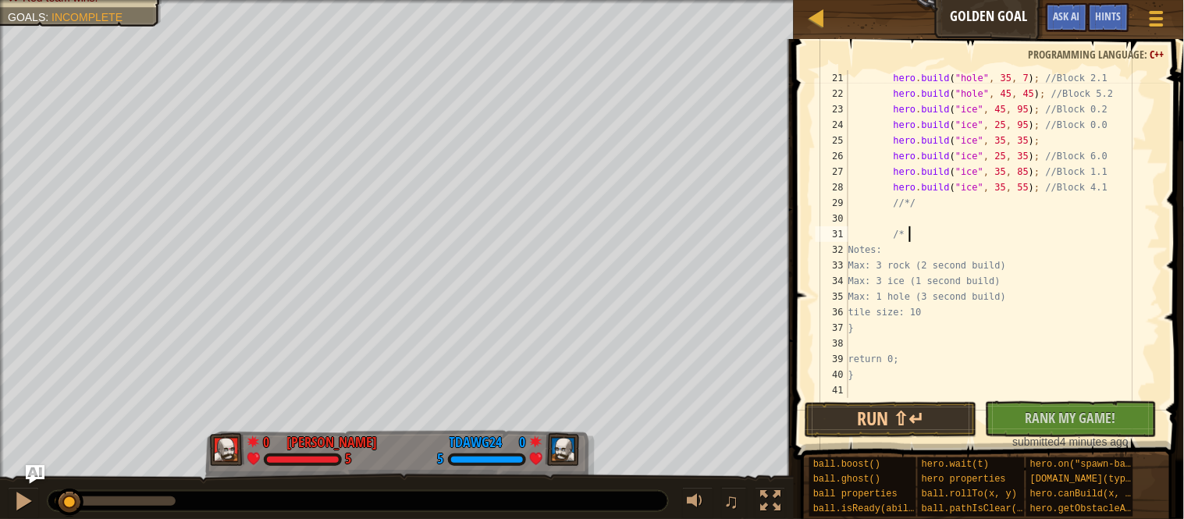
click at [994, 321] on div "hero . build ( " hole " , 35 , 7 ) ; //Block 2.1 hero . build ( " hole " , 45 ,…" at bounding box center [1002, 249] width 315 height 359
click at [994, 315] on div "hero . build ( " hole " , 35 , 7 ) ; //Block 2.1 hero . build ( " hole " , 45 ,…" at bounding box center [1002, 249] width 315 height 359
type textarea "tile size: 10"
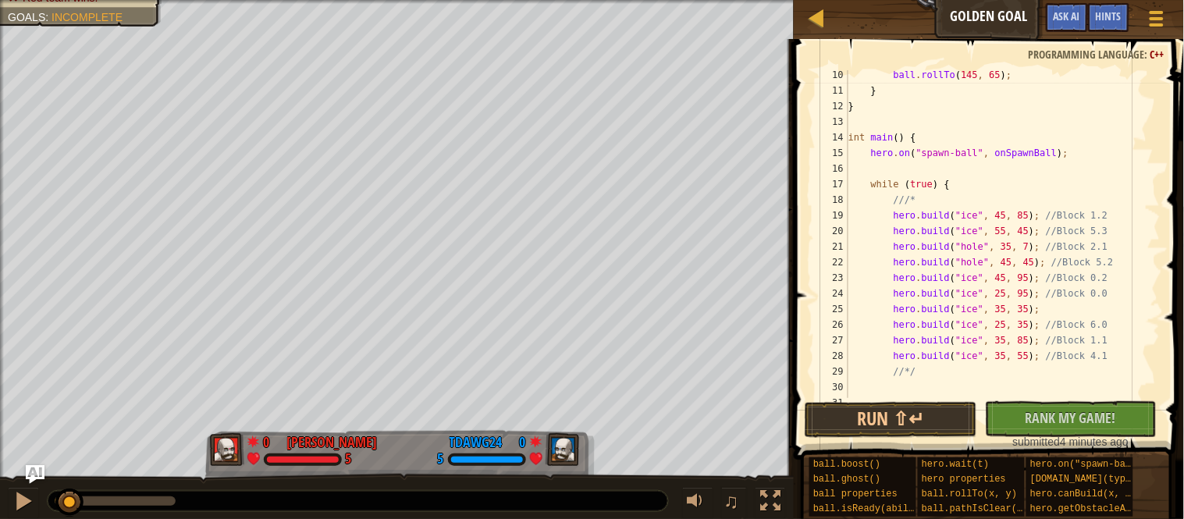
scroll to position [0, 0]
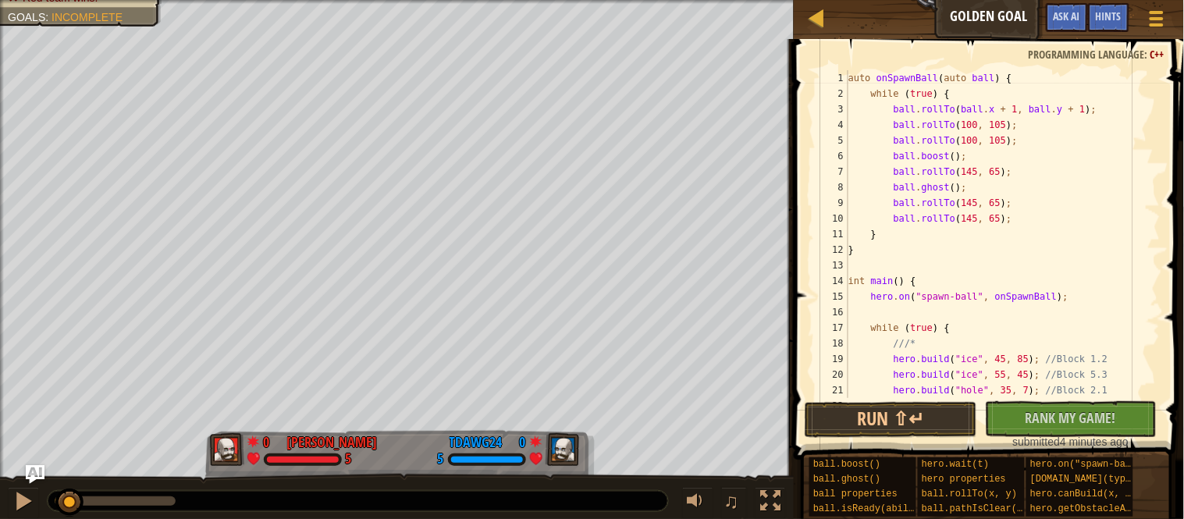
click at [901, 111] on div "auto onSpawnBall ( auto ball ) { while ( true ) { ball . rollTo ( ball . x + 1 …" at bounding box center [1002, 249] width 315 height 359
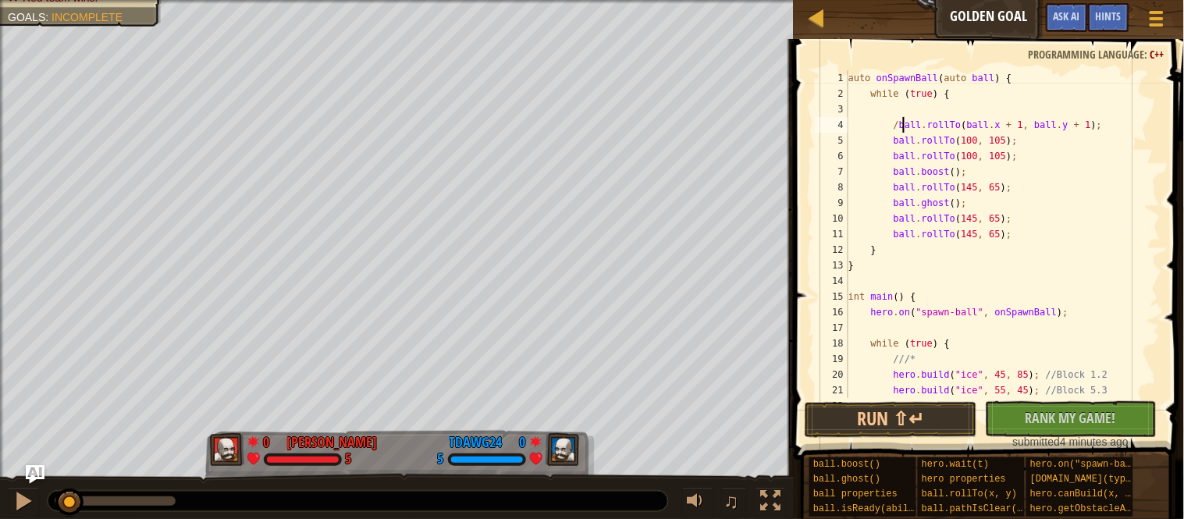
scroll to position [6, 9]
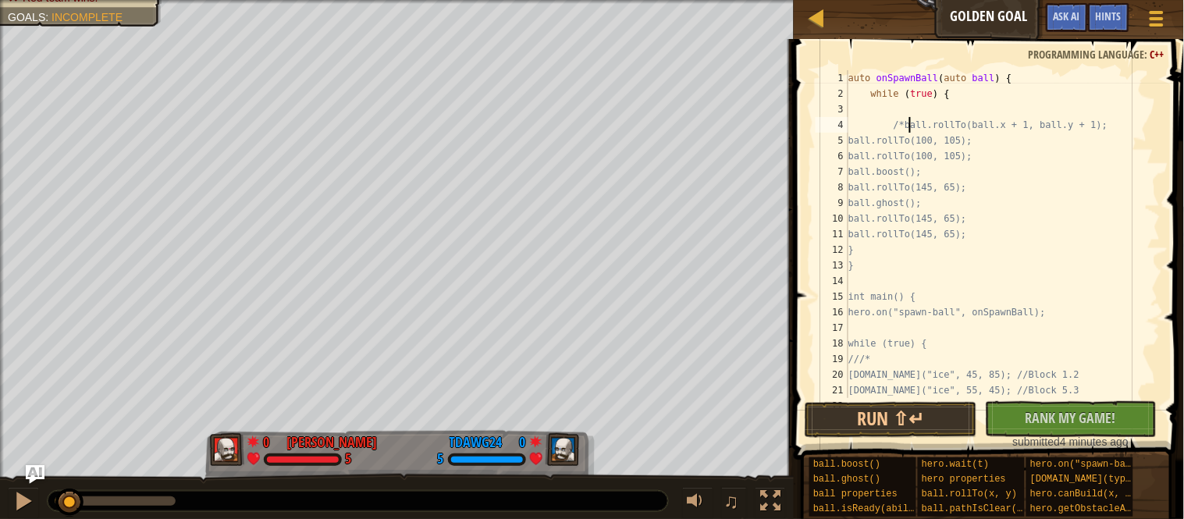
click at [1121, 243] on div "auto onSpawnBall ( auto ball ) { while ( true ) { /*ball.rollTo(ball.x + 1, bal…" at bounding box center [1002, 249] width 315 height 359
click at [1091, 244] on div "auto onSpawnBall ( auto ball ) { while ( true ) { /*ball.rollTo(ball.x + 1, bal…" at bounding box center [1002, 249] width 315 height 359
click at [1069, 235] on div "auto onSpawnBall ( auto ball ) { while ( true ) { /*ball.rollTo(ball.x + 1, bal…" at bounding box center [1002, 249] width 315 height 359
type textarea "ball.rollTo(145, 65);*/"
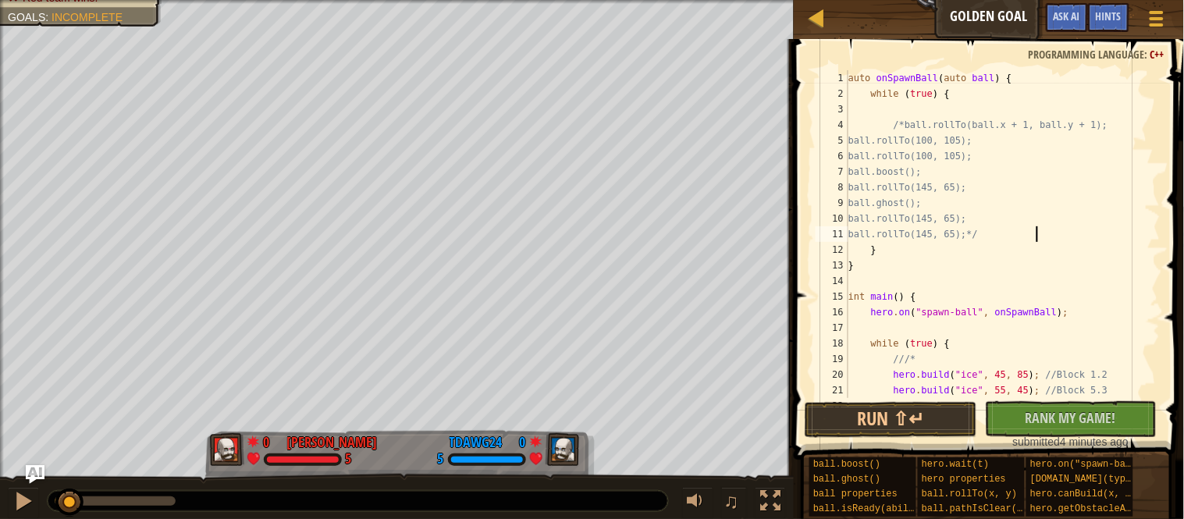
click at [941, 116] on div "auto onSpawnBall ( auto ball ) { while ( true ) { /*ball.rollTo(ball.x + 1, bal…" at bounding box center [1002, 249] width 315 height 359
type textarea "if (ball.pathIsClear(x, y)) {"
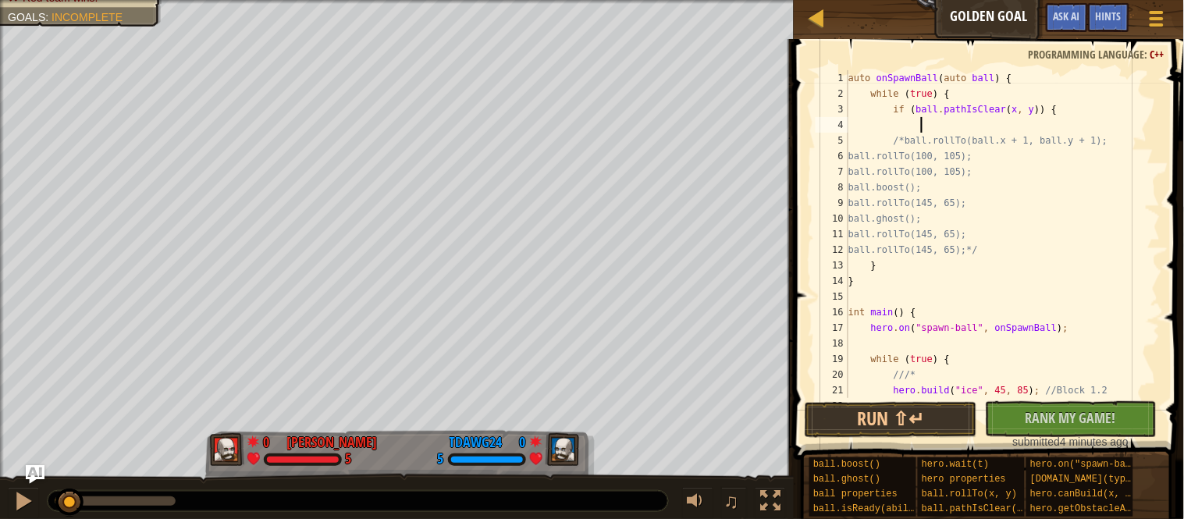
scroll to position [6, 9]
type textarea "ball.rollTo(x, y);"
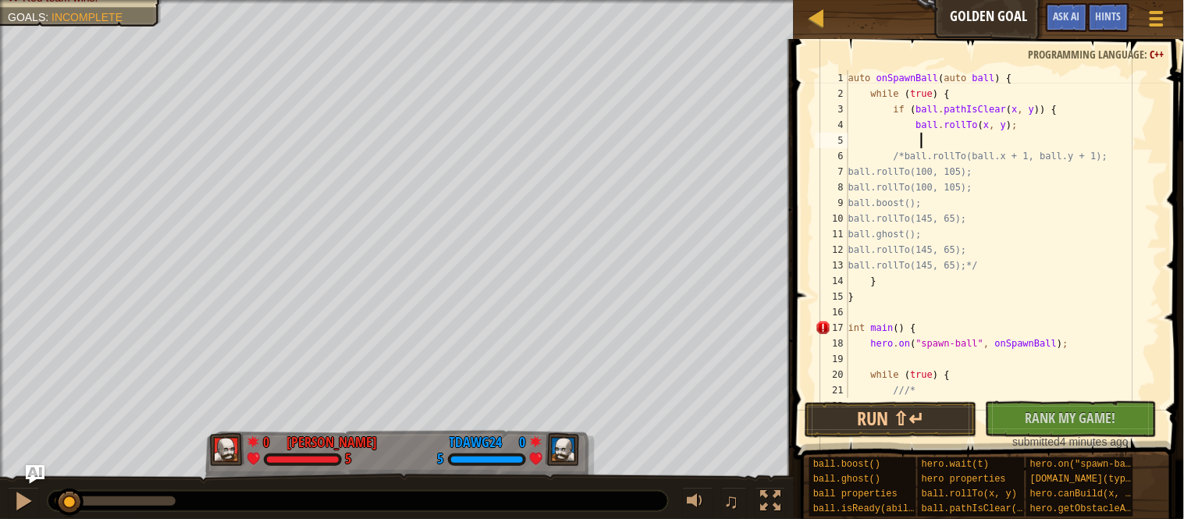
scroll to position [6, 10]
click at [911, 436] on button "Run ⇧↵" at bounding box center [891, 420] width 172 height 36
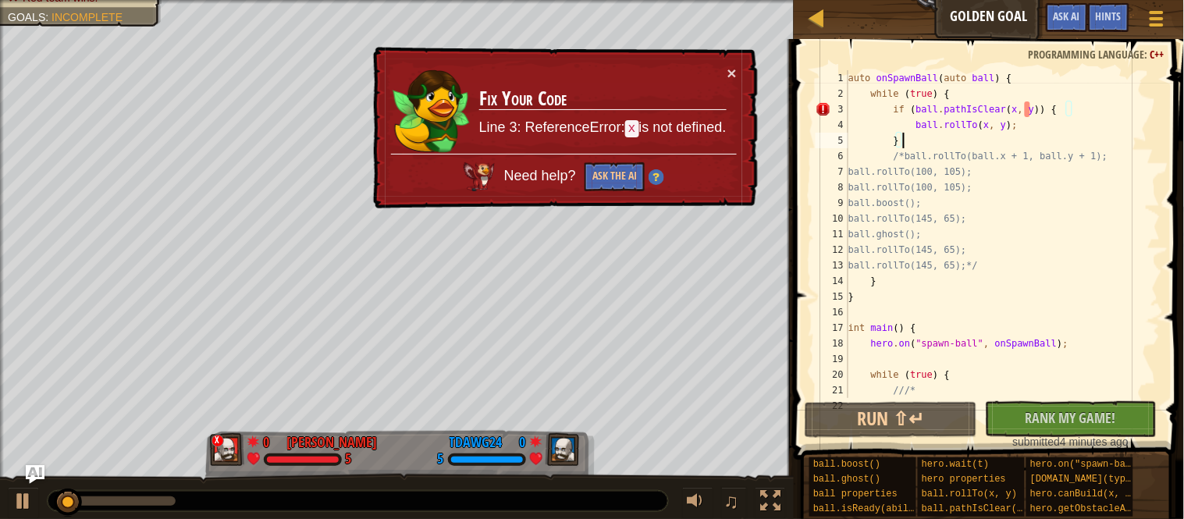
click at [1030, 117] on div "auto onSpawnBall ( auto ball ) { while ( true ) { if ( ball . pathIsClear ( x ,…" at bounding box center [1002, 249] width 315 height 359
click at [1028, 116] on div "auto onSpawnBall ( auto ball ) { while ( true ) { if ( ball . pathIsClear ( x ,…" at bounding box center [1002, 249] width 315 height 359
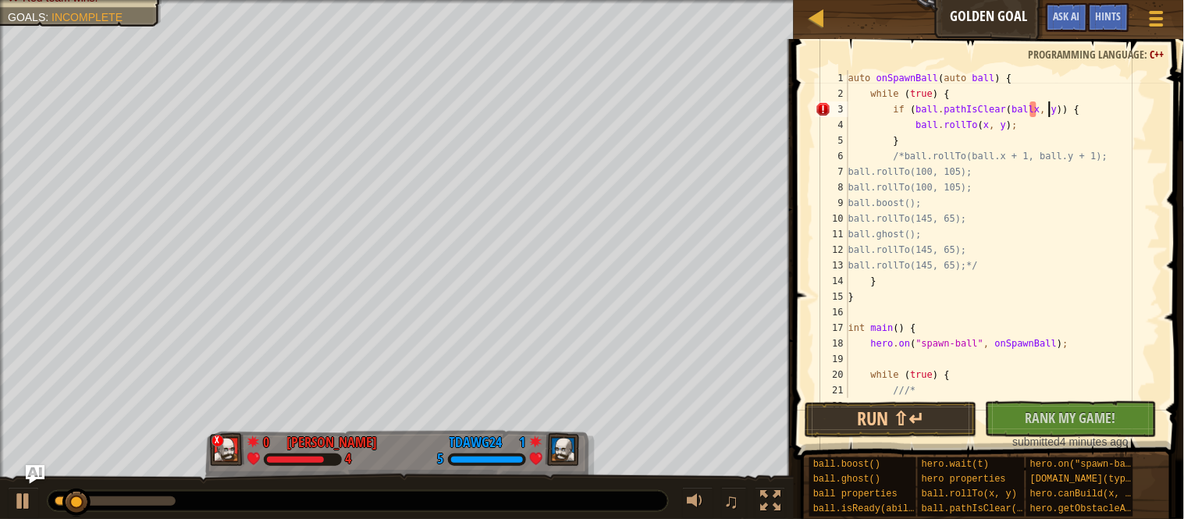
scroll to position [6, 30]
click at [1073, 112] on div "auto onSpawnBall ( auto ball ) { while ( true ) { if ( ball . pathIsClear ( bal…" at bounding box center [1002, 249] width 315 height 359
click at [916, 424] on button "Run ⇧↵" at bounding box center [891, 420] width 172 height 36
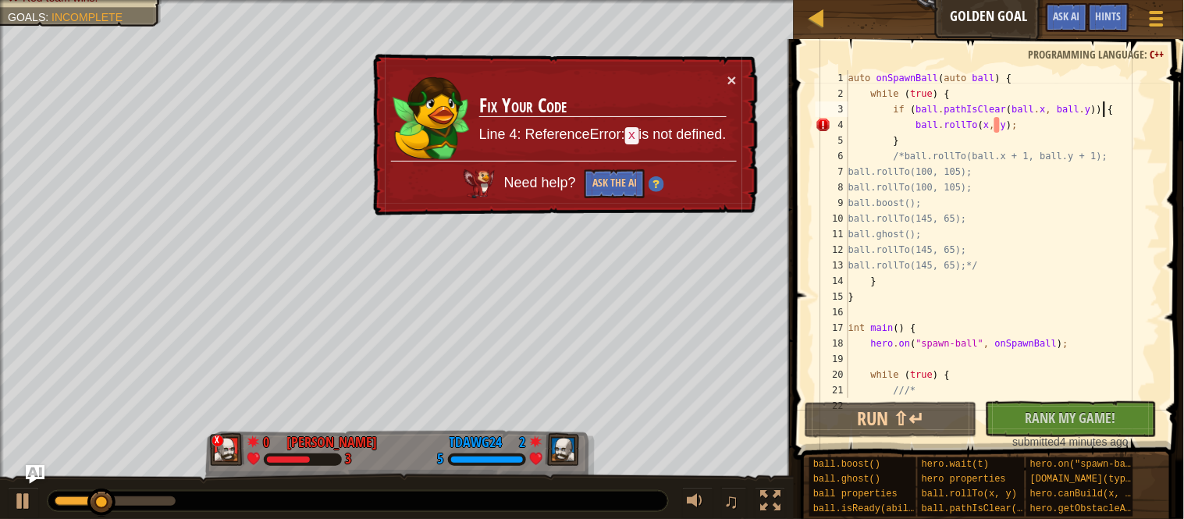
click at [1061, 110] on div "auto onSpawnBall ( auto ball ) { while ( true ) { if ( ball . pathIsClear ( bal…" at bounding box center [1002, 249] width 315 height 359
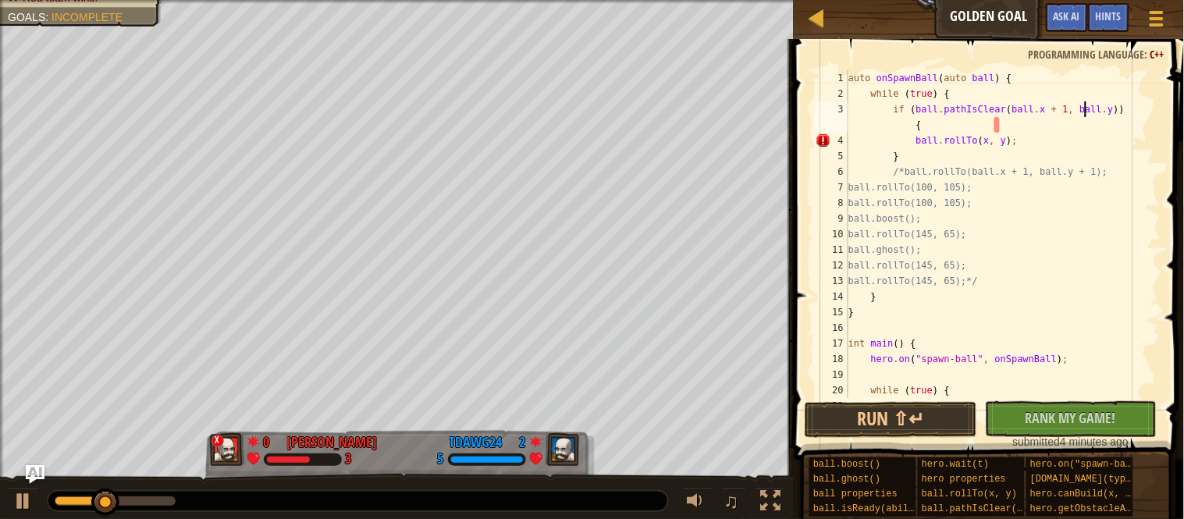
scroll to position [6, 34]
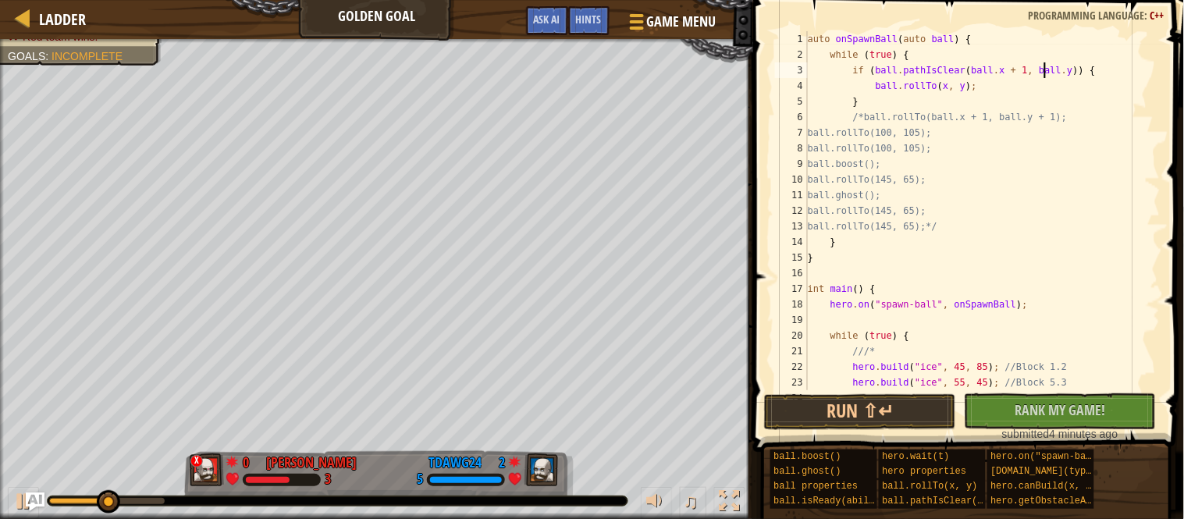
click at [1093, 73] on div "auto onSpawnBall ( auto ball ) { while ( true ) { if ( ball . pathIsClear ( bal…" at bounding box center [983, 226] width 356 height 390
click at [869, 396] on button "Run ⇧↵" at bounding box center [860, 412] width 192 height 36
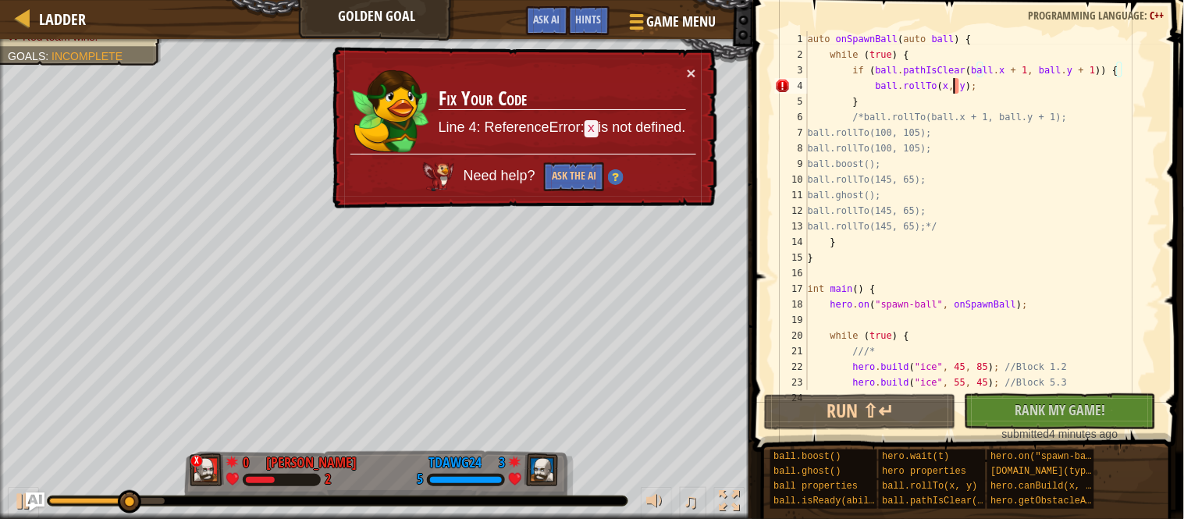
click at [952, 90] on div "auto onSpawnBall ( auto ball ) { while ( true ) { if ( ball . pathIsClear ( bal…" at bounding box center [983, 226] width 356 height 390
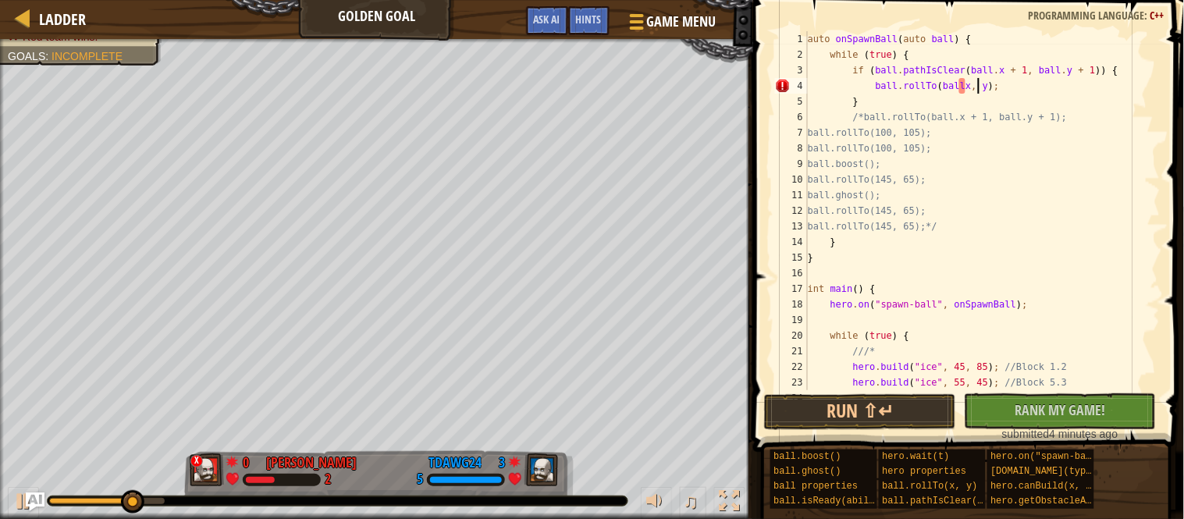
scroll to position [6, 26]
click at [1004, 85] on div "auto onSpawnBall ( auto ball ) { while ( true ) { if ( ball . pathIsClear ( bal…" at bounding box center [983, 226] width 356 height 390
click at [913, 404] on button "Run ⇧↵" at bounding box center [860, 412] width 192 height 36
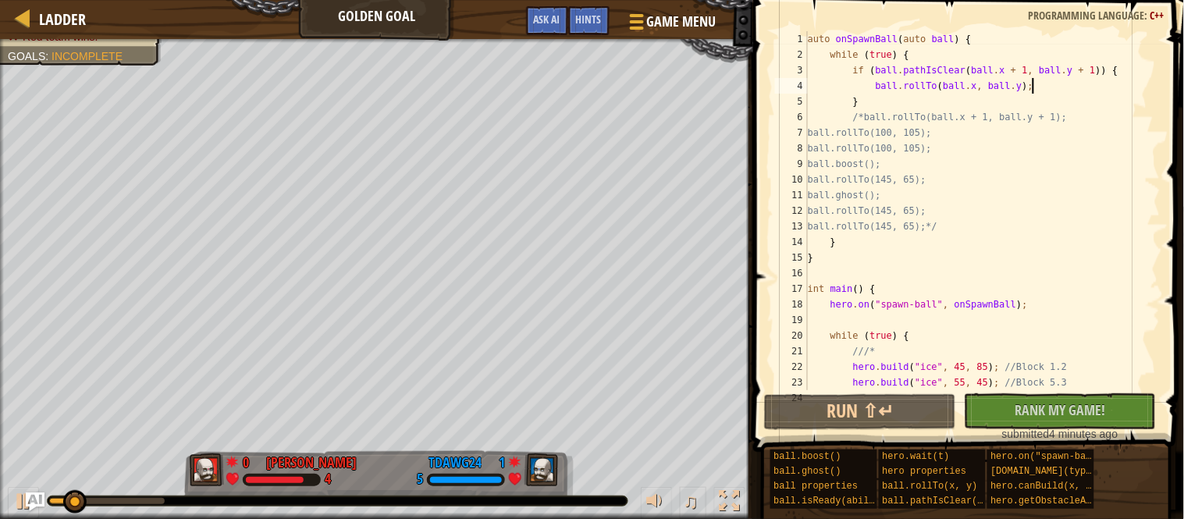
click at [990, 92] on div "auto onSpawnBall ( auto ball ) { while ( true ) { if ( ball . pathIsClear ( bal…" at bounding box center [983, 226] width 356 height 390
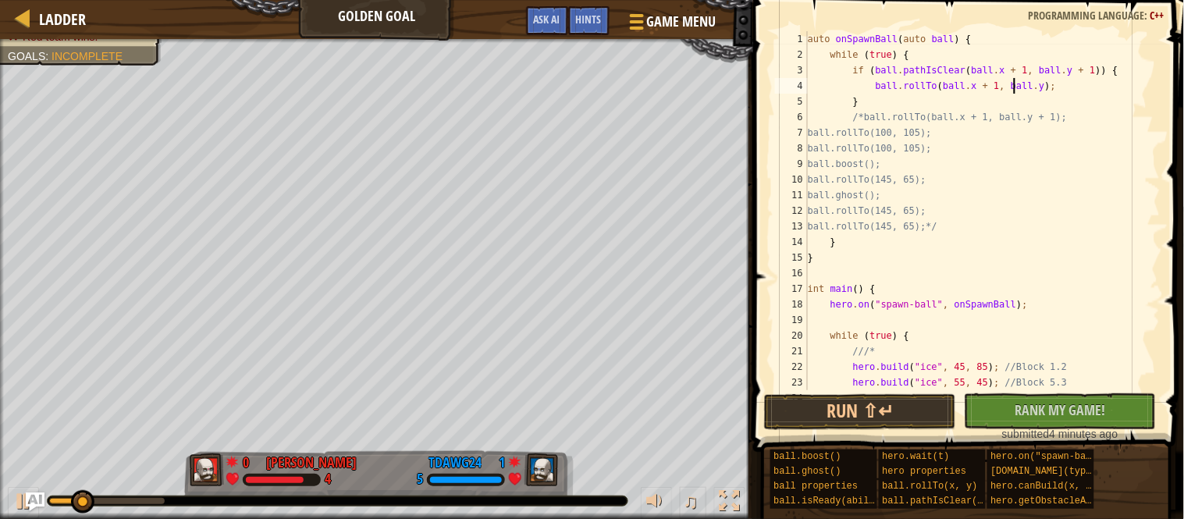
click at [1066, 88] on div "auto onSpawnBall ( auto ball ) { while ( true ) { if ( ball . pathIsClear ( bal…" at bounding box center [983, 226] width 356 height 390
click at [915, 408] on button "Run ⇧↵" at bounding box center [860, 412] width 192 height 36
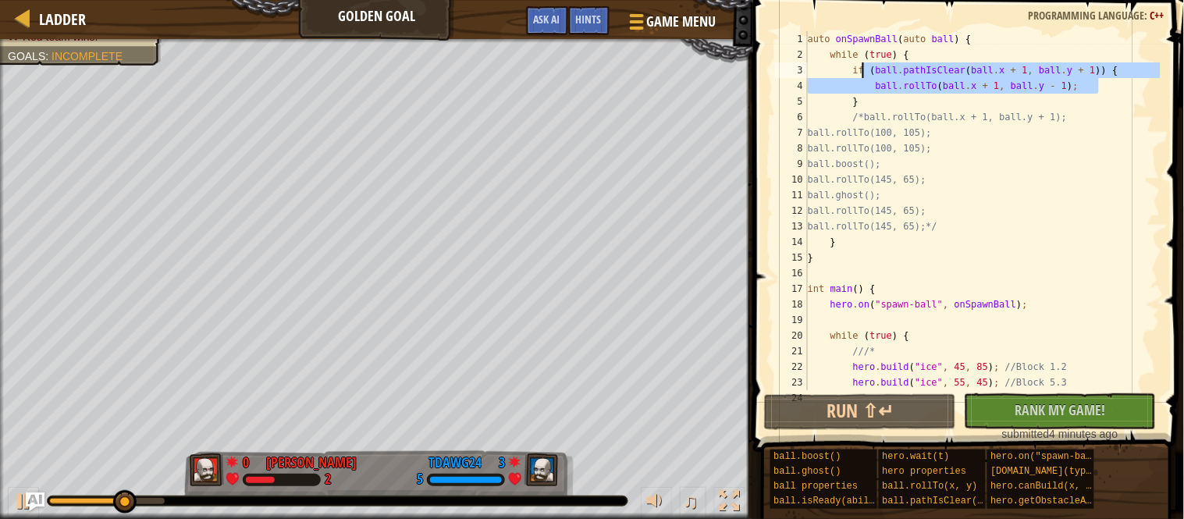
drag, startPoint x: 1102, startPoint y: 86, endPoint x: 852, endPoint y: 71, distance: 250.2
click at [852, 71] on div "auto onSpawnBall ( auto ball ) { while ( true ) { if ( ball . pathIsClear ( bal…" at bounding box center [983, 226] width 356 height 390
type textarea "if (ball.pathIsClear(ball.x + 1, ball.y + 1)) { ball.rollTo(ball.x + 1, ball.y …"
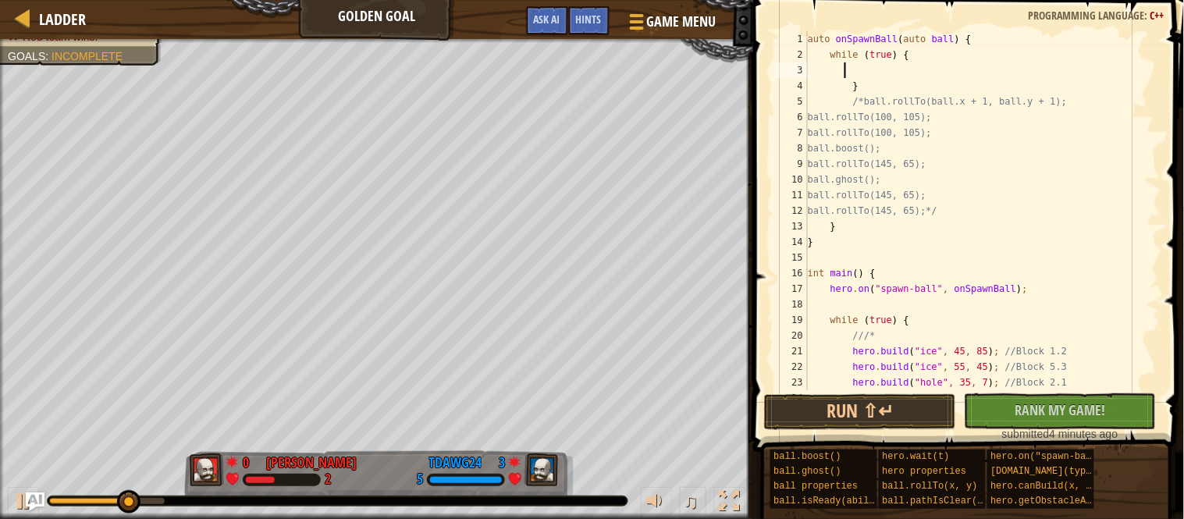
scroll to position [6, 4]
type textarea "}"
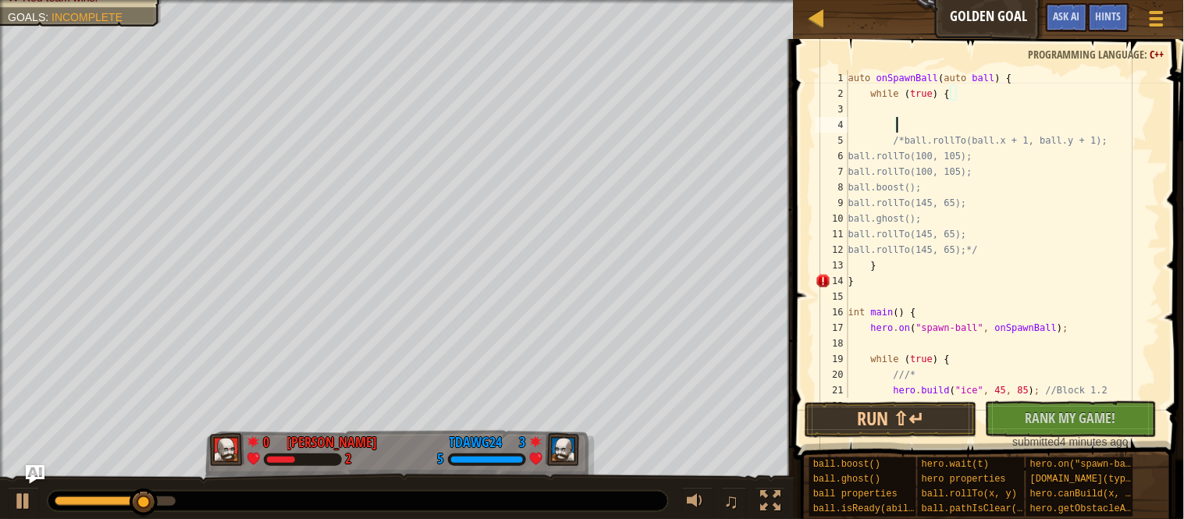
scroll to position [6, 0]
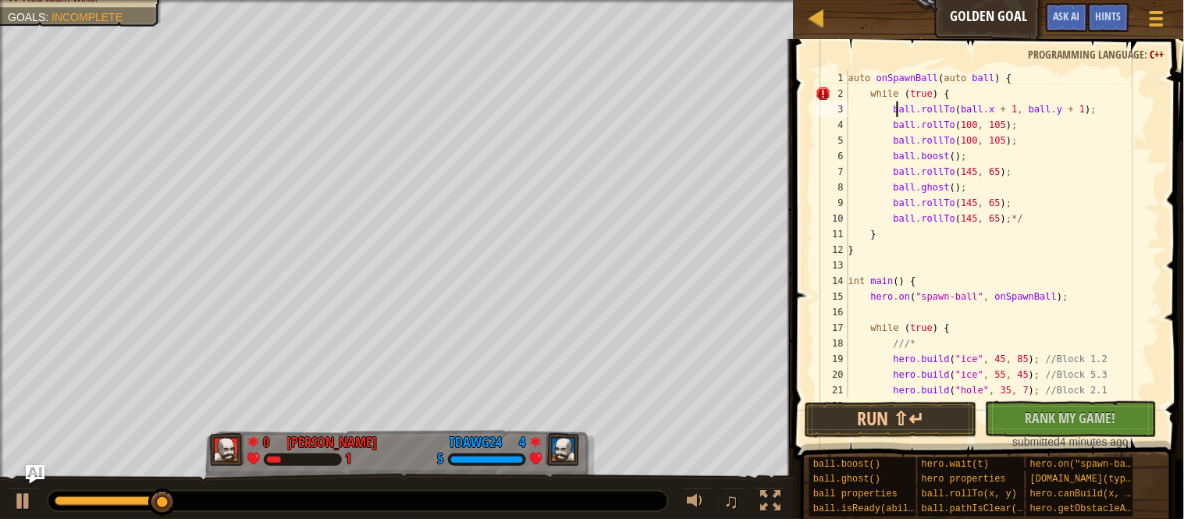
click at [1117, 232] on div "auto onSpawnBall ( auto ball ) { while ( true ) { ball . rollTo ( ball . x + 1 …" at bounding box center [1002, 249] width 315 height 359
click at [1107, 220] on div "auto onSpawnBall ( auto ball ) { while ( true ) { ball . rollTo ( ball . x + 1 …" at bounding box center [1002, 249] width 315 height 359
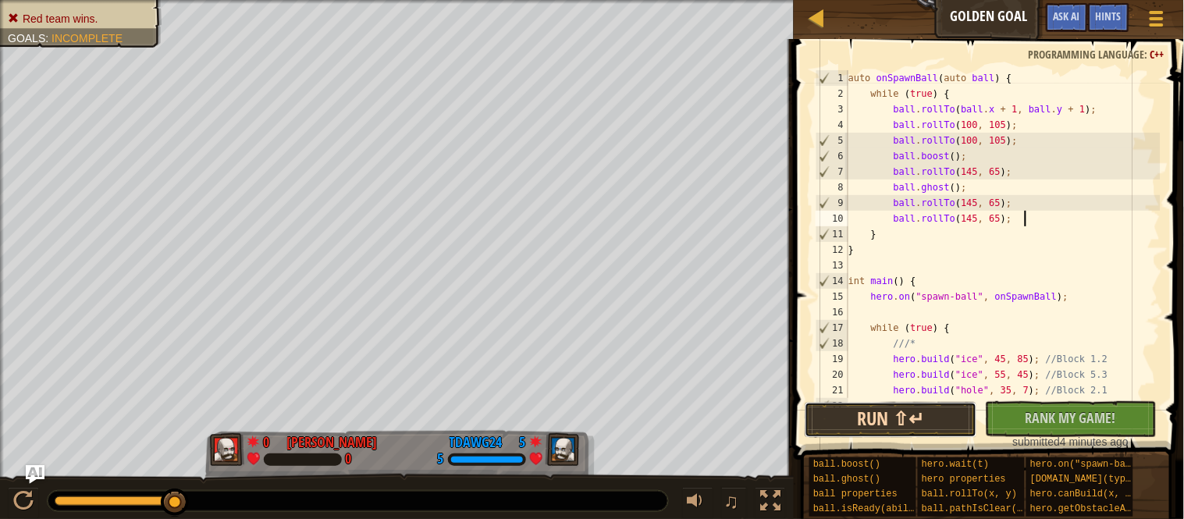
click at [891, 422] on button "Run ⇧↵" at bounding box center [891, 420] width 172 height 36
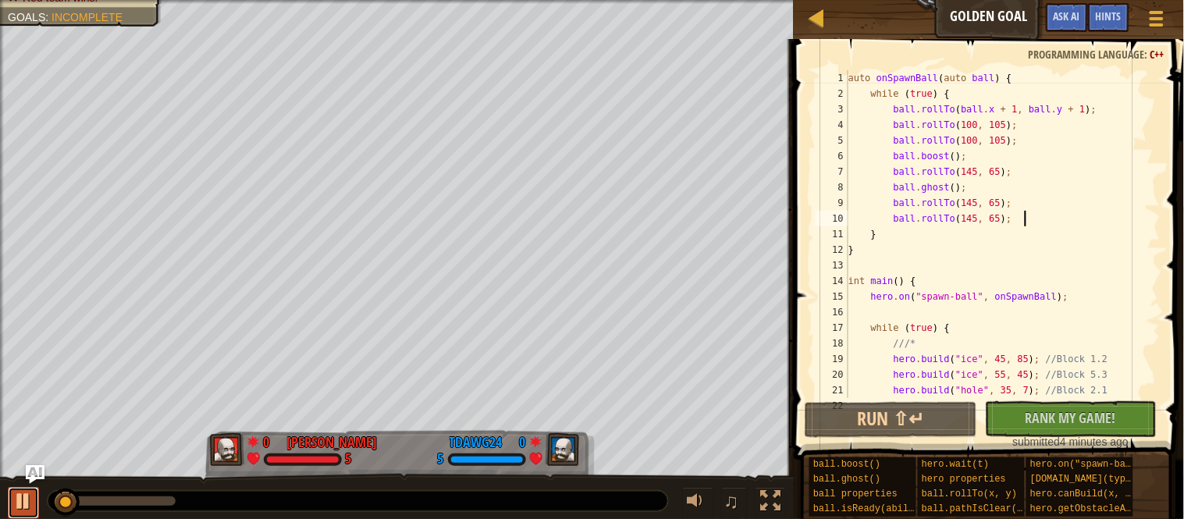
click at [22, 507] on div at bounding box center [23, 501] width 20 height 20
click at [1027, 112] on div "auto onSpawnBall ( auto ball ) { while ( true ) { ball . rollTo ( ball . x + 1 …" at bounding box center [1002, 249] width 315 height 359
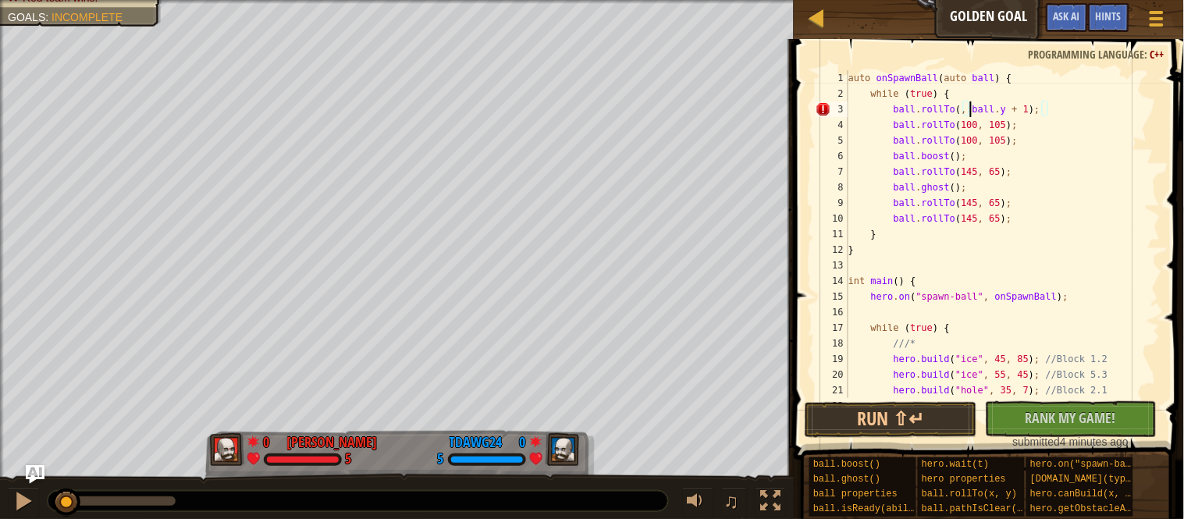
scroll to position [6, 19]
click at [1055, 108] on div "auto onSpawnBall ( auto ball ) { while ( true ) { ball . rollTo ( 65 , ball . y…" at bounding box center [1002, 249] width 315 height 359
click at [852, 425] on button "Run ⇧↵" at bounding box center [891, 420] width 172 height 36
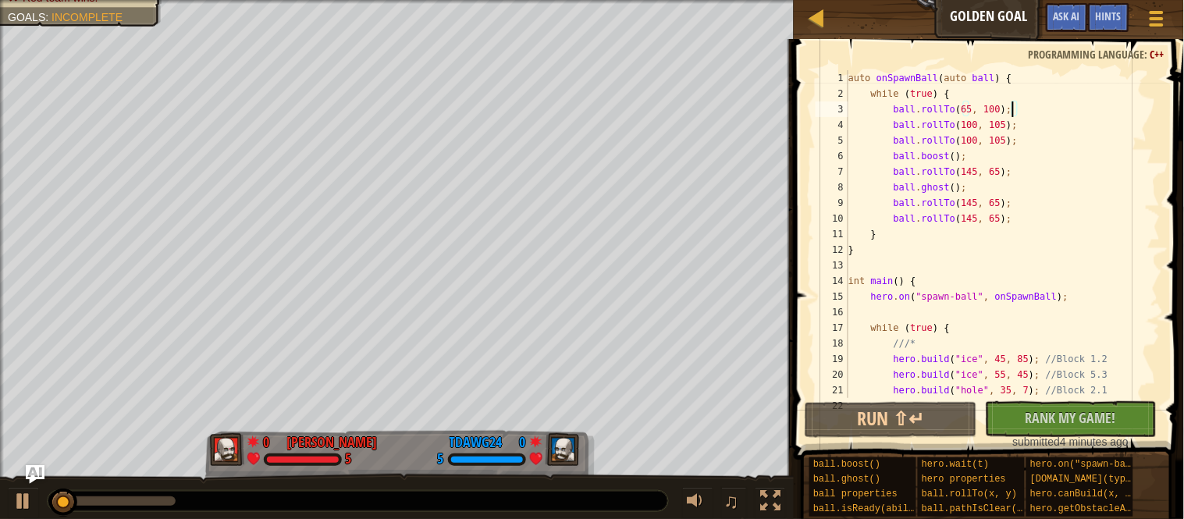
click at [5, 504] on div "♫" at bounding box center [397, 497] width 794 height 47
click at [16, 507] on div at bounding box center [23, 501] width 20 height 20
click at [1002, 108] on div "auto onSpawnBall ( auto ball ) { while ( true ) { ball . rollTo ( 65 , 100 ) ; …" at bounding box center [1002, 249] width 315 height 359
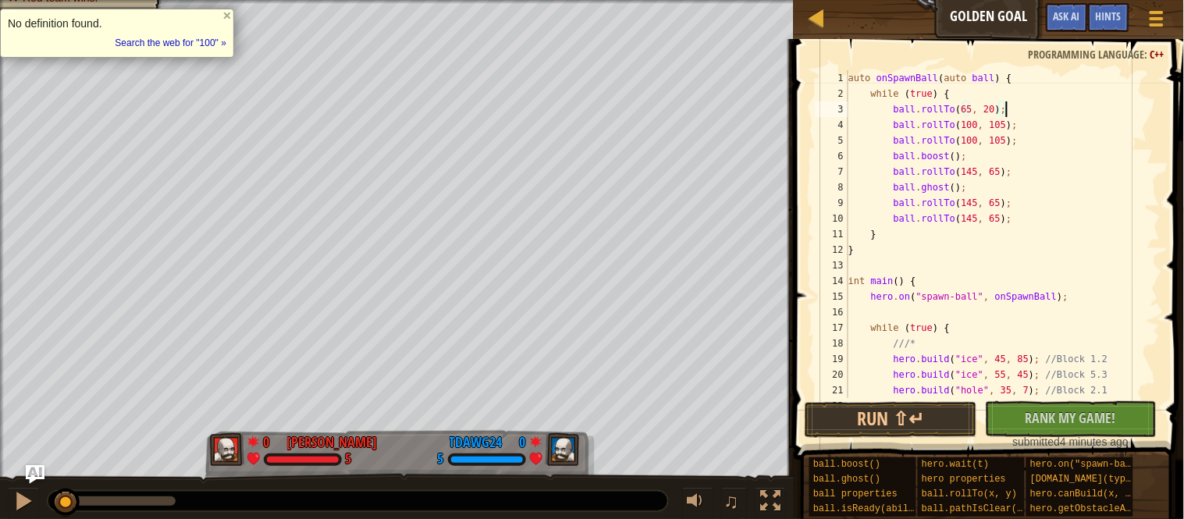
scroll to position [6, 23]
click at [859, 418] on button "Run ⇧↵" at bounding box center [891, 420] width 172 height 36
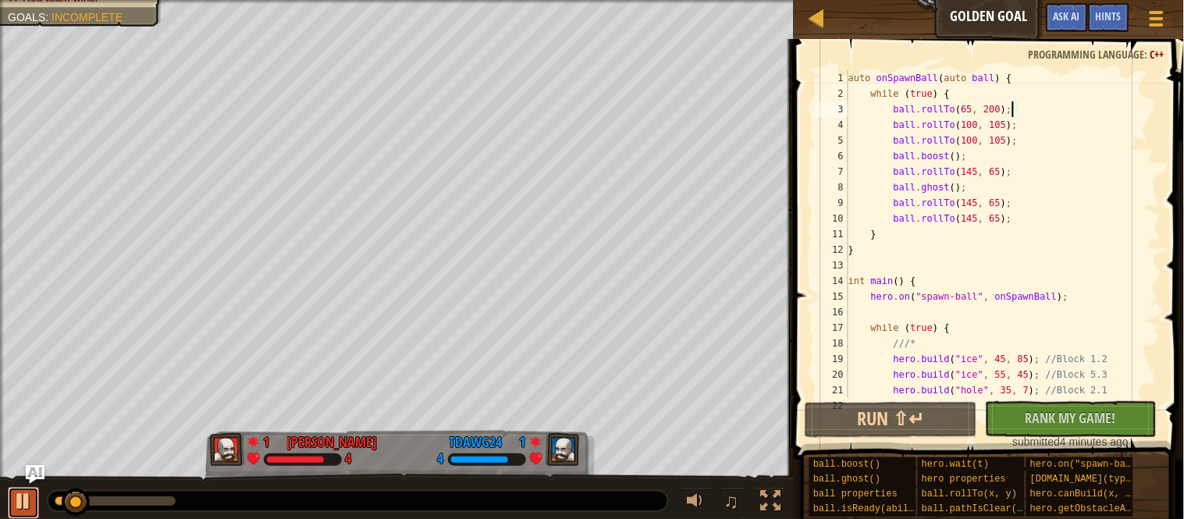
click at [25, 497] on div at bounding box center [23, 501] width 20 height 20
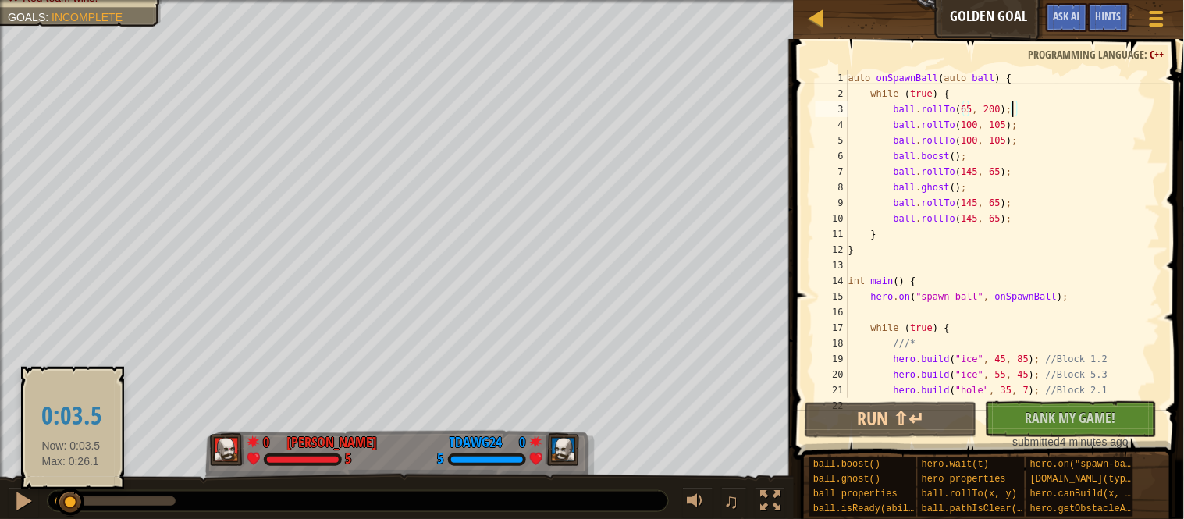
click at [71, 503] on div at bounding box center [70, 503] width 28 height 28
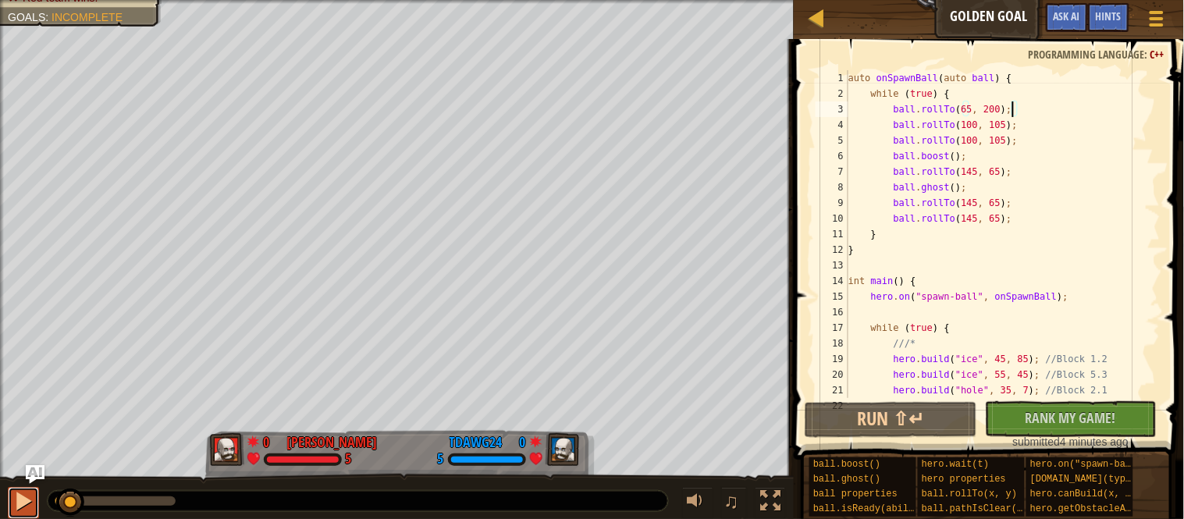
click at [34, 507] on button at bounding box center [23, 503] width 31 height 32
click at [12, 494] on button at bounding box center [23, 503] width 31 height 32
click at [899, 112] on div "auto onSpawnBall ( auto ball ) { while ( true ) { ball . rollTo ( 65 , 200 ) ; …" at bounding box center [1002, 249] width 315 height 359
click at [1008, 111] on div "auto onSpawnBall ( auto ball ) { while ( true ) { ball . rollTo ( 65 , 200 ) ; …" at bounding box center [1002, 249] width 315 height 359
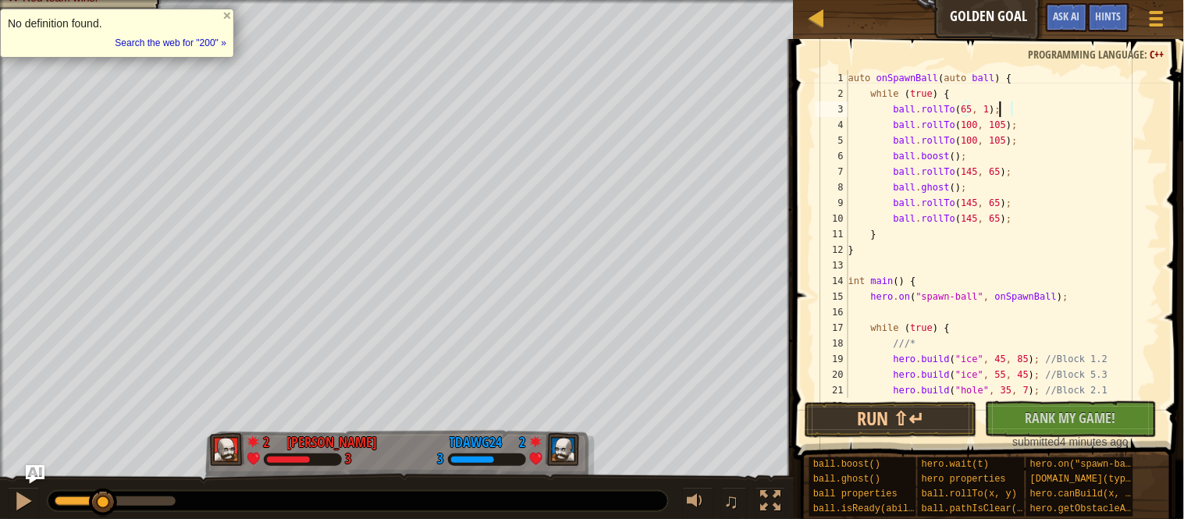
scroll to position [6, 22]
click at [898, 402] on button "Run ⇧↵" at bounding box center [891, 420] width 172 height 36
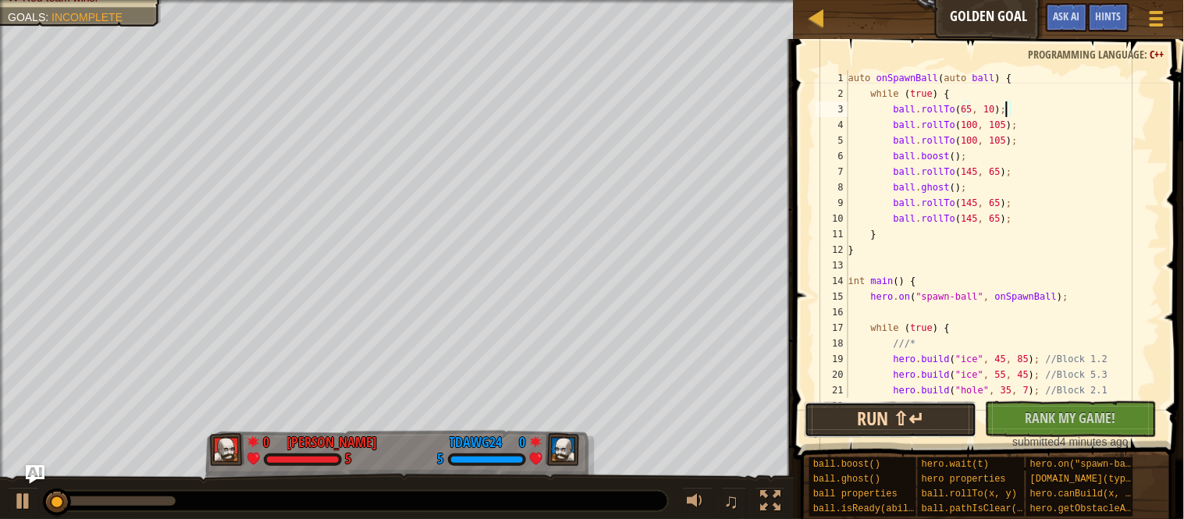
click at [898, 405] on button "Run ⇧↵" at bounding box center [891, 420] width 172 height 36
click at [1001, 112] on div "auto onSpawnBall ( auto ball ) { while ( true ) { ball . rollTo ( 65 , 10 ) ; b…" at bounding box center [1002, 249] width 315 height 359
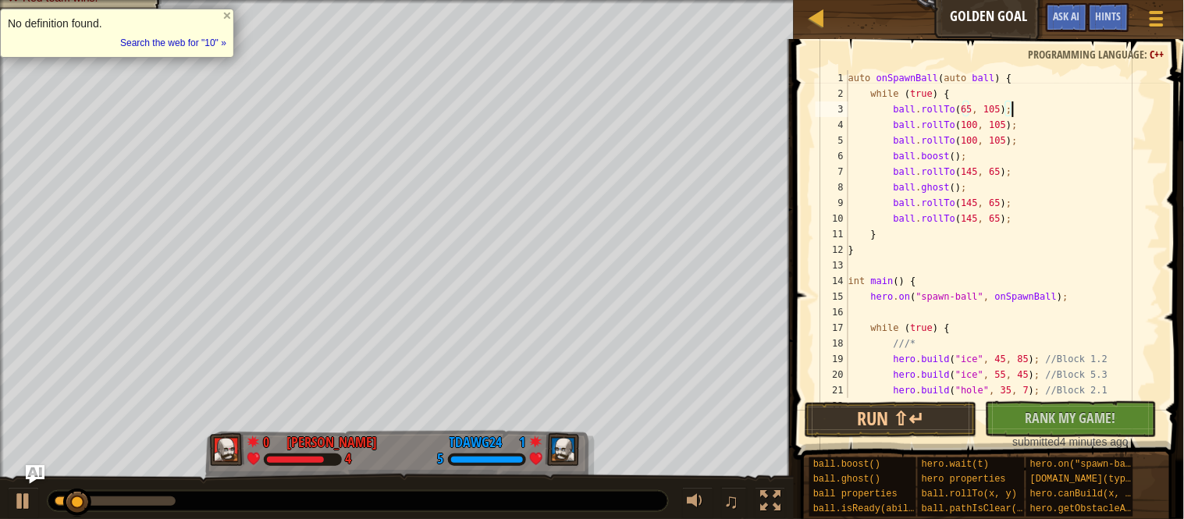
scroll to position [6, 23]
click at [913, 424] on button "Run ⇧↵" at bounding box center [891, 420] width 172 height 36
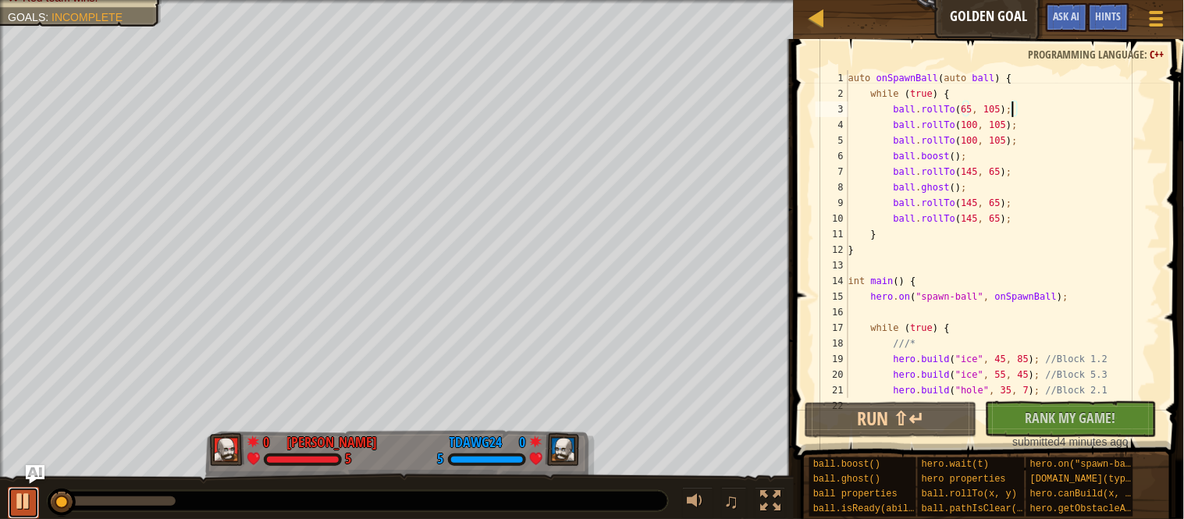
click at [31, 515] on button at bounding box center [23, 503] width 31 height 32
click at [983, 97] on div "auto onSpawnBall ( auto ball ) { while ( true ) { ball . rollTo ( 65 , 105 ) ; …" at bounding box center [1002, 249] width 315 height 359
type textarea "while (true) {"
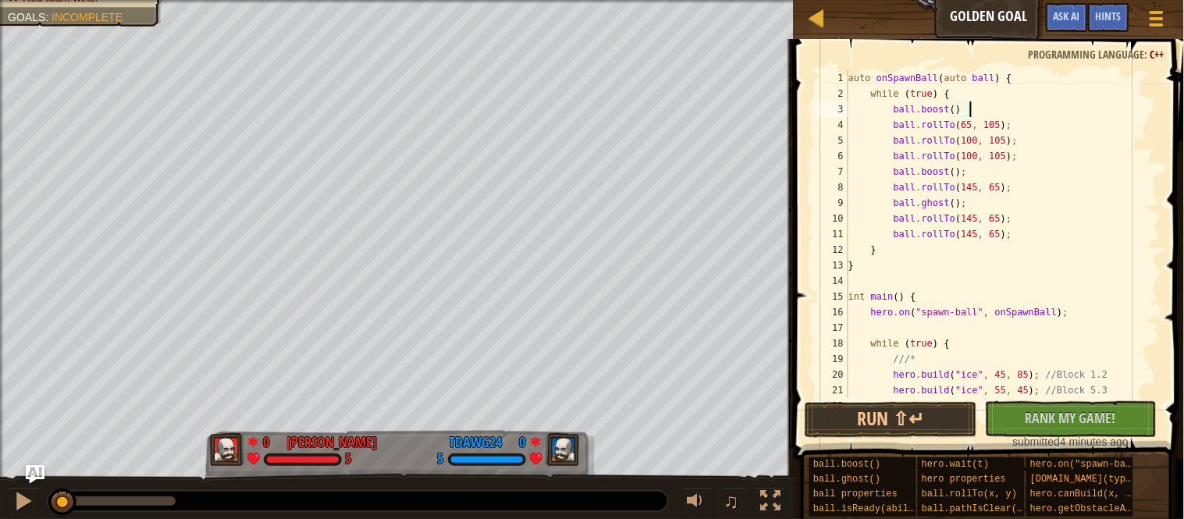
scroll to position [6, 17]
click at [916, 413] on button "Run ⇧↵" at bounding box center [891, 420] width 172 height 36
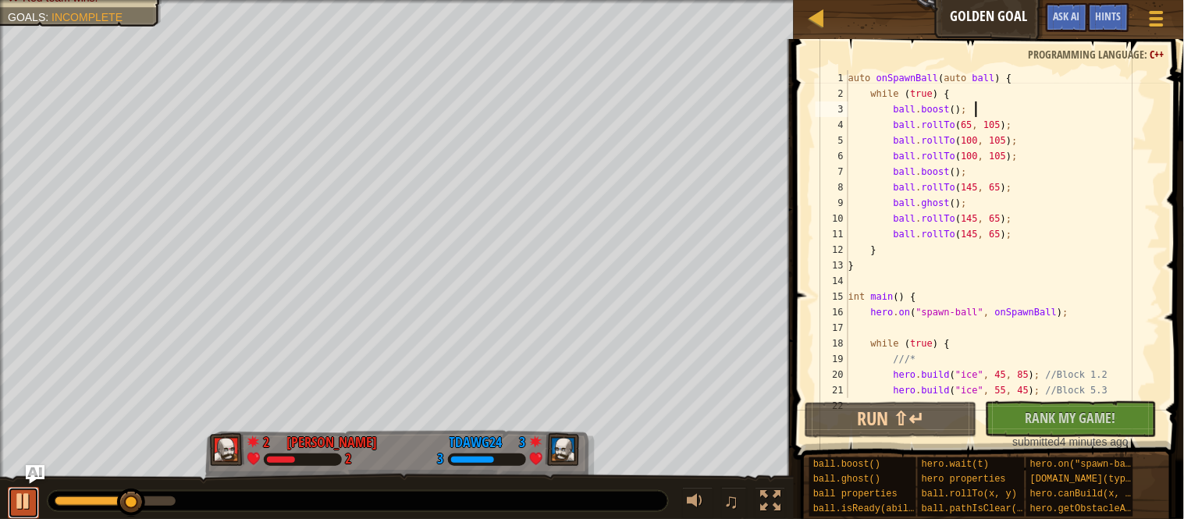
click at [23, 502] on div at bounding box center [23, 501] width 20 height 20
click at [929, 112] on div "auto onSpawnBall ( auto ball ) { while ( true ) { ball . boost ( ) ; ball . rol…" at bounding box center [1002, 249] width 315 height 359
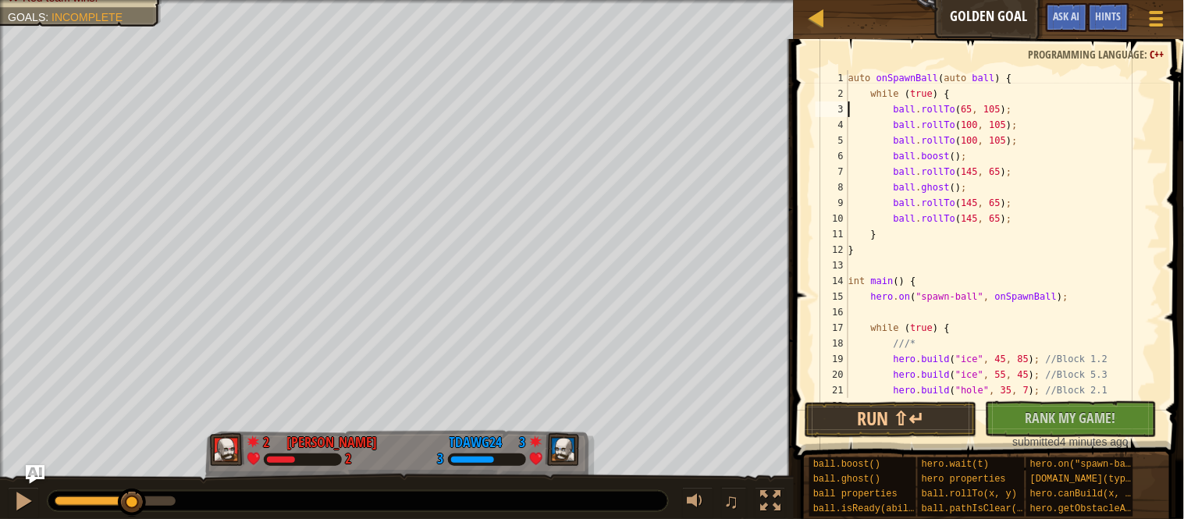
click at [1012, 110] on div "auto onSpawnBall ( auto ball ) { while ( true ) { ball . rollTo ( 65 , 105 ) ; …" at bounding box center [1002, 249] width 315 height 359
click at [1035, 107] on div "auto onSpawnBall ( auto ball ) { while ( true ) { ball . rollTo ( 65 , 105 ) ; …" at bounding box center [1002, 234] width 315 height 328
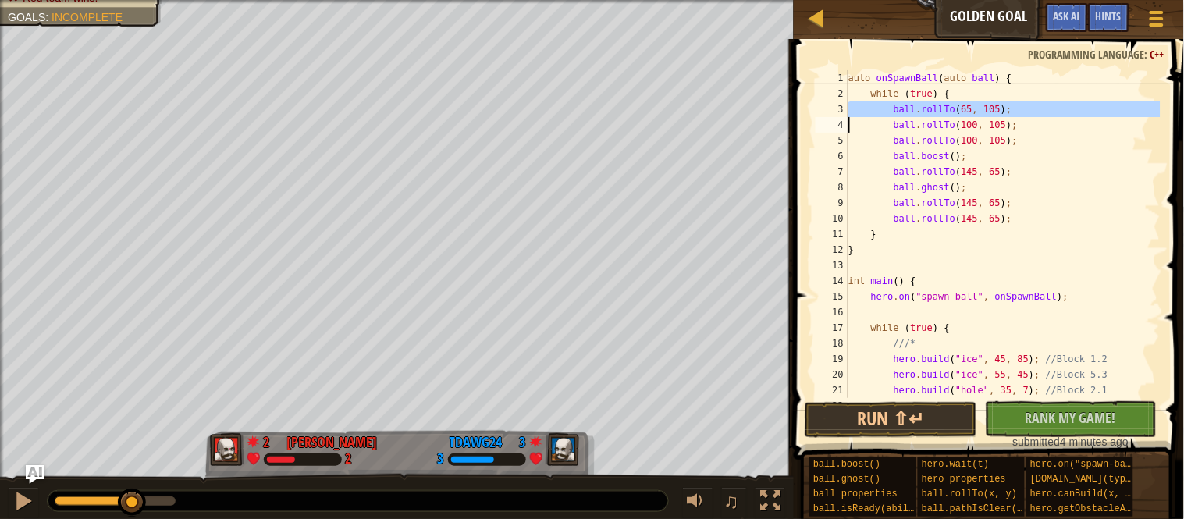
type textarea "ball.rollTo(65, 105);"
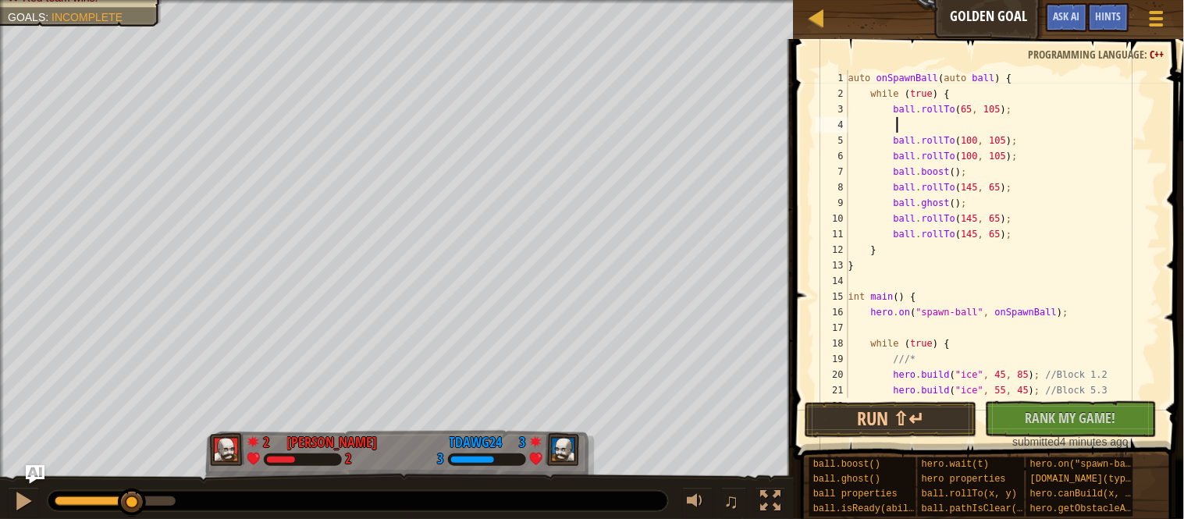
scroll to position [6, 5]
paste textarea
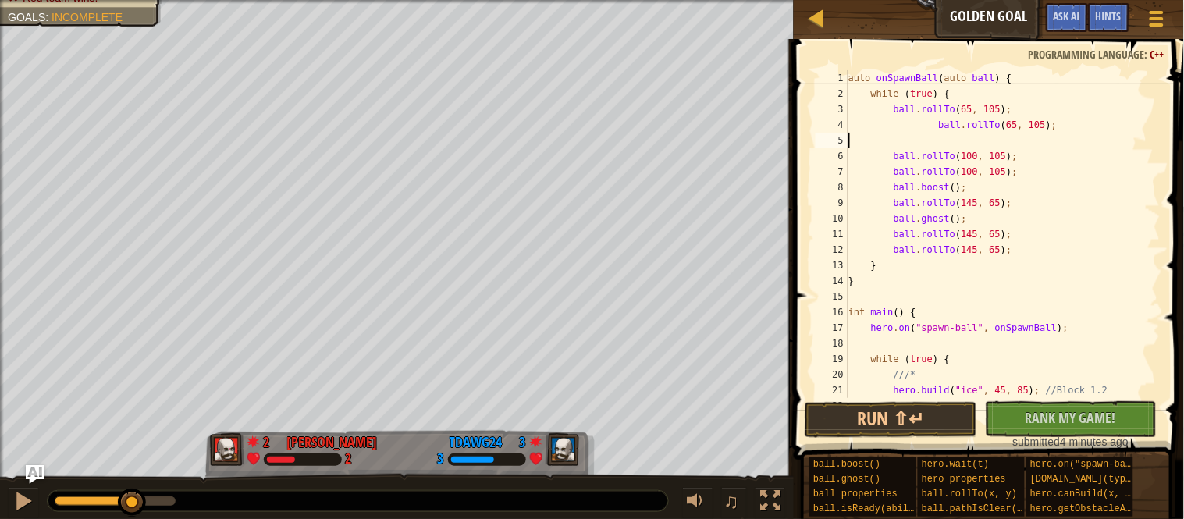
scroll to position [6, 0]
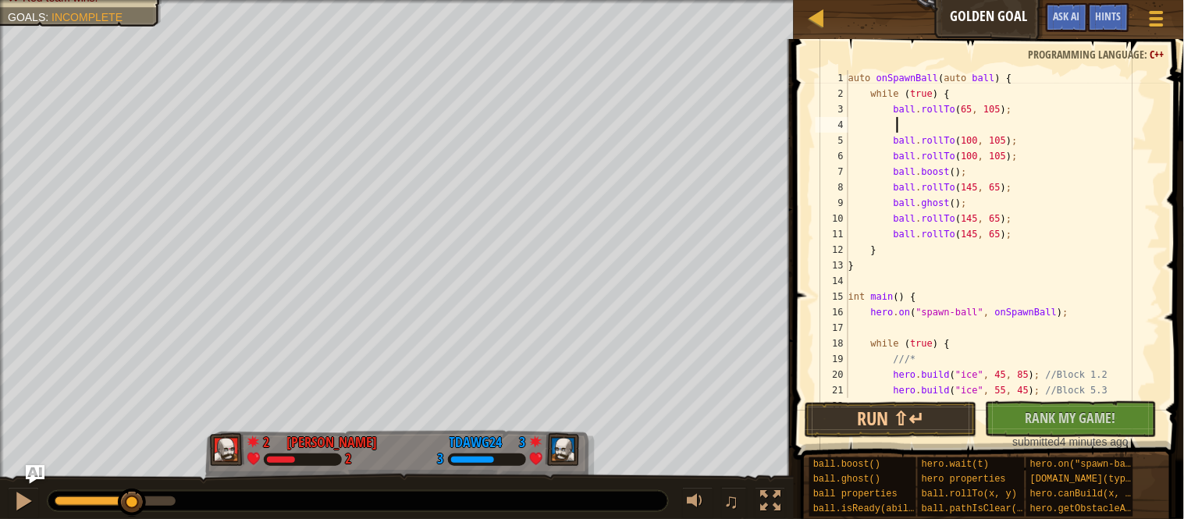
paste textarea
type textarea "ball.rollTo(65, 105);"
paste textarea "ball.rollTo(65, 105);"
click at [887, 425] on button "Run ⇧↵" at bounding box center [891, 420] width 172 height 36
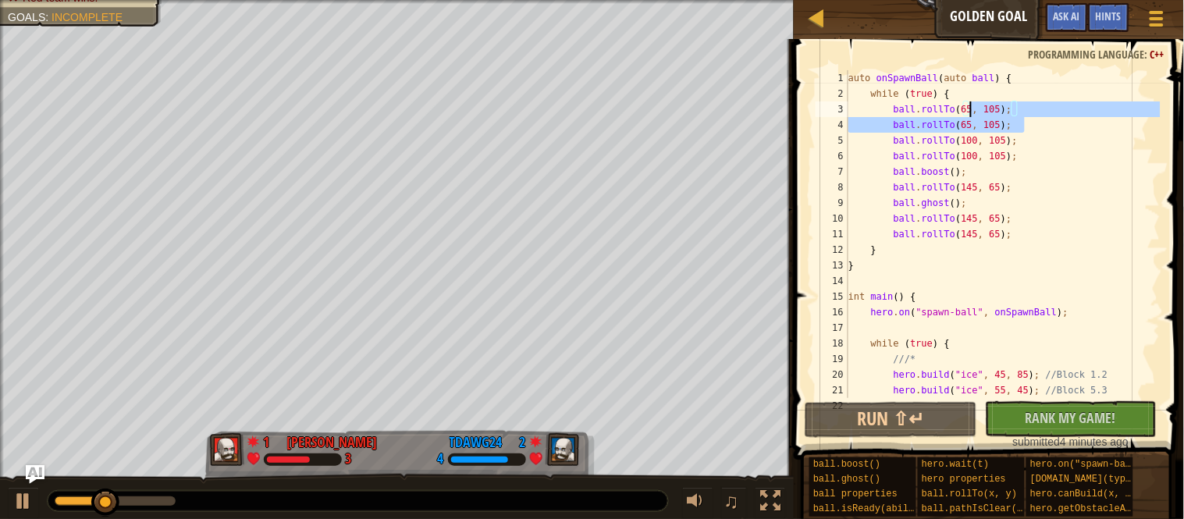
drag, startPoint x: 1029, startPoint y: 128, endPoint x: 969, endPoint y: 115, distance: 62.3
click at [969, 115] on div "auto onSpawnBall ( auto ball ) { while ( true ) { ball . rollTo ( 65 , 105 ) ; …" at bounding box center [1002, 249] width 315 height 359
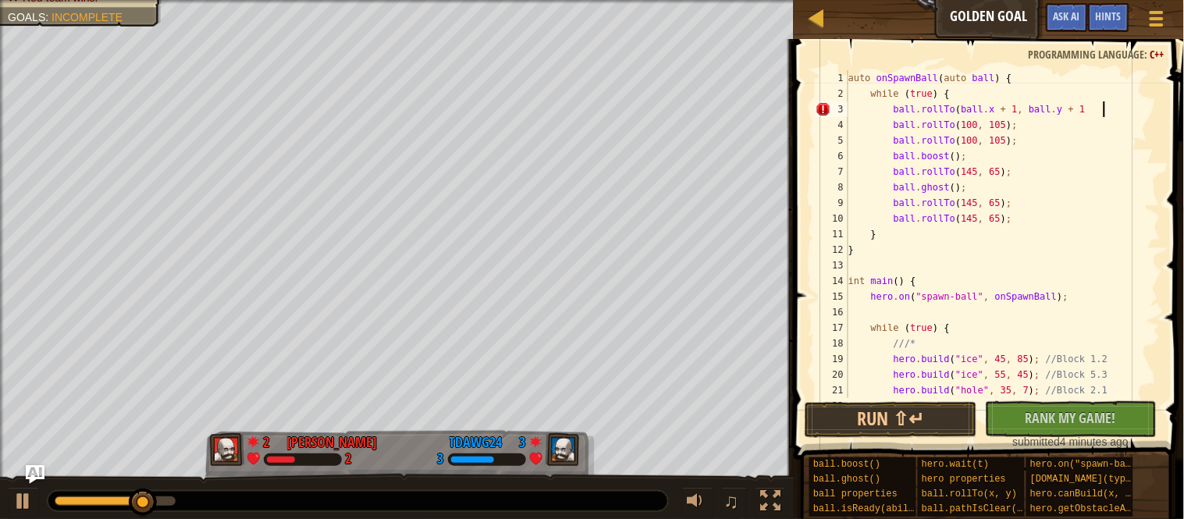
scroll to position [6, 36]
click at [911, 421] on button "Run ⇧↵" at bounding box center [891, 420] width 172 height 36
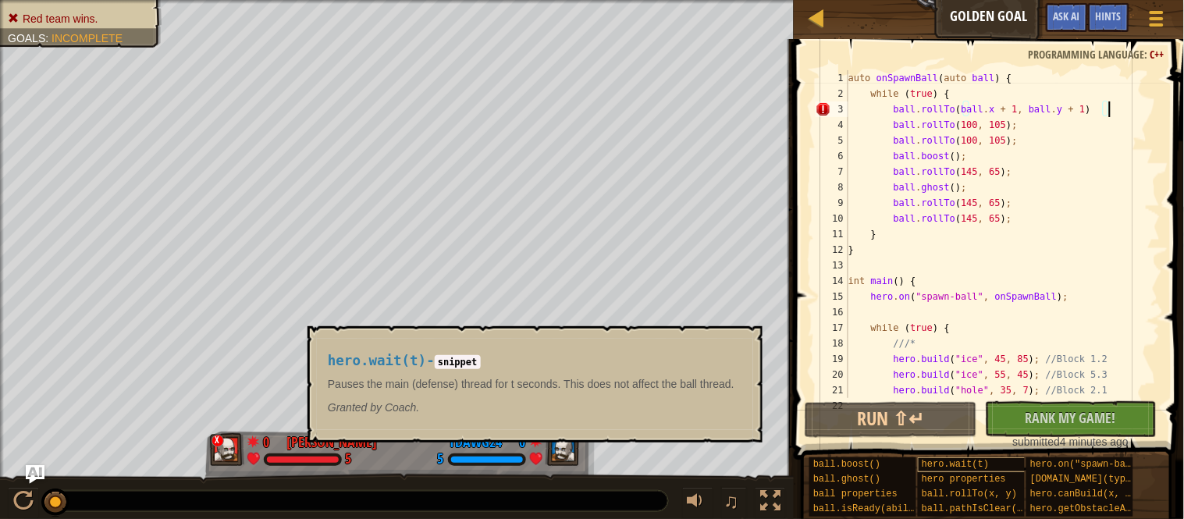
scroll to position [6, 37]
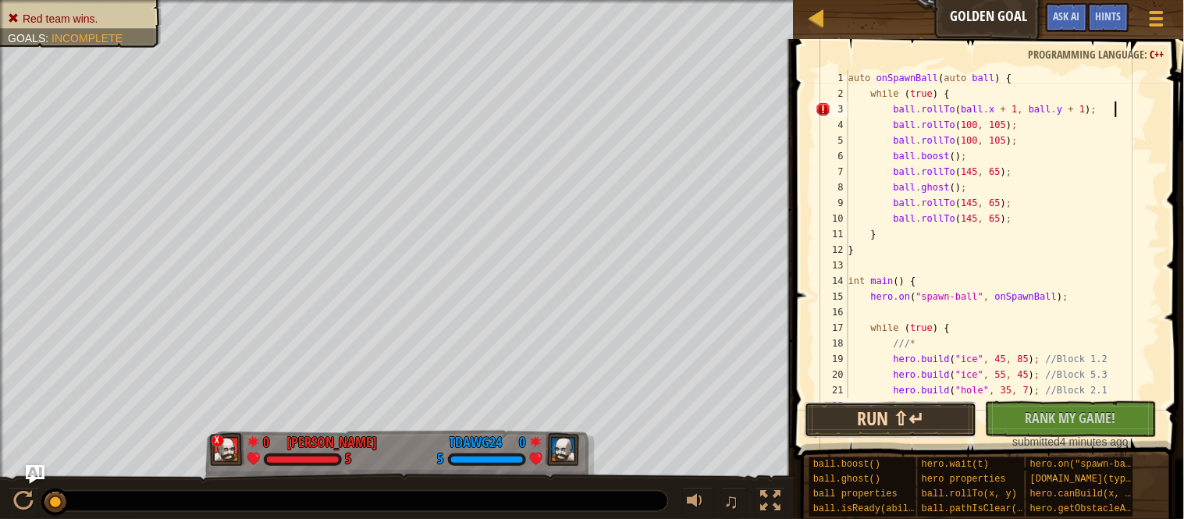
click at [916, 421] on button "Run ⇧↵" at bounding box center [891, 420] width 172 height 36
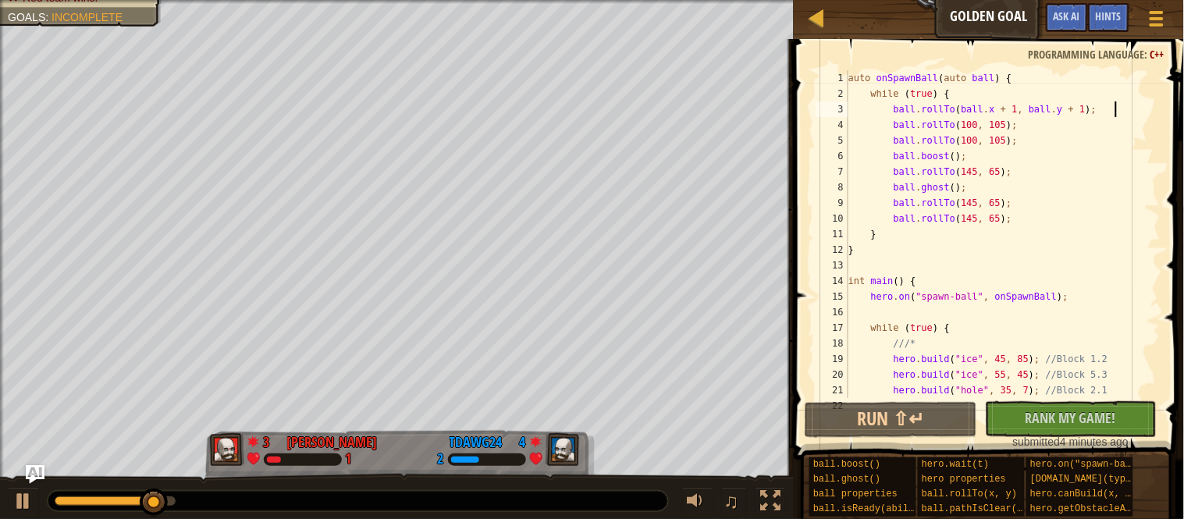
click at [1026, 155] on div "auto onSpawnBall ( auto ball ) { while ( true ) { ball . rollTo ( ball . x + 1 …" at bounding box center [1002, 249] width 315 height 359
type textarea "ball.boost();"
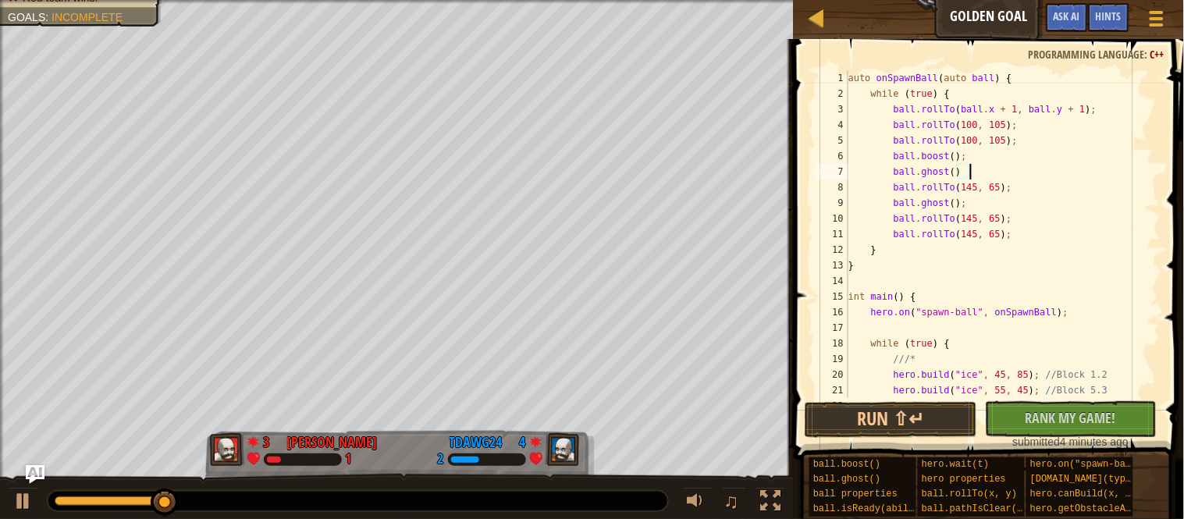
scroll to position [6, 17]
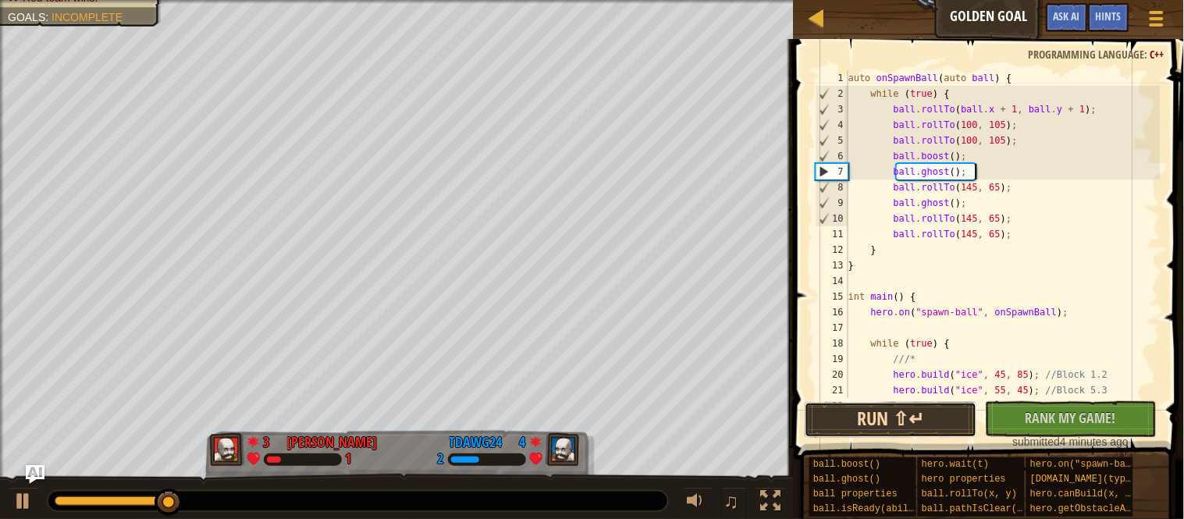
click at [893, 421] on button "Run ⇧↵" at bounding box center [891, 420] width 172 height 36
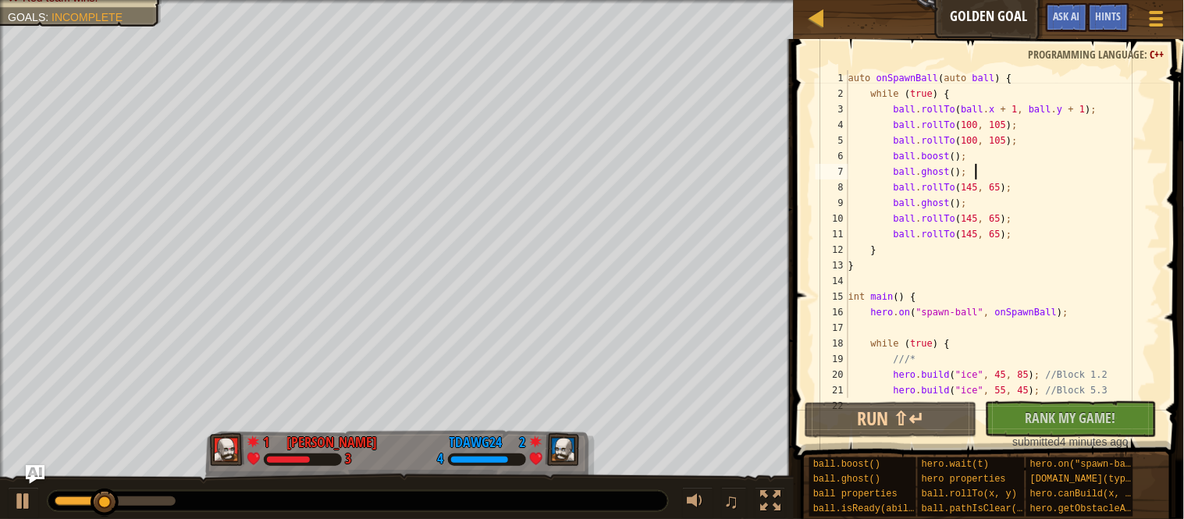
click at [937, 168] on div "auto onSpawnBall ( auto ball ) { while ( true ) { ball . rollTo ( ball . x + 1 …" at bounding box center [1002, 249] width 315 height 359
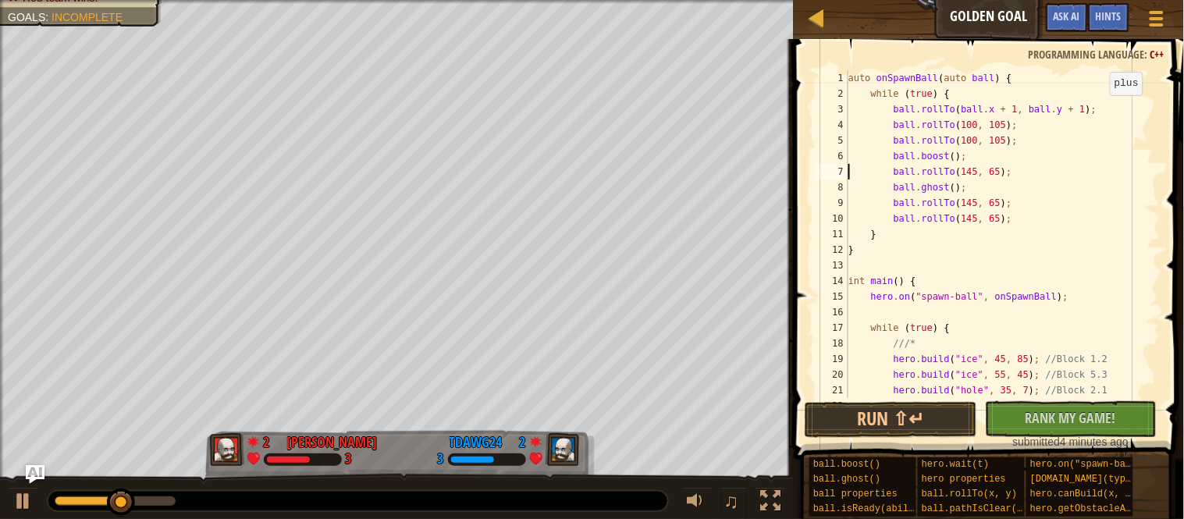
click at [1104, 110] on div "auto onSpawnBall ( auto ball ) { while ( true ) { ball . rollTo ( ball . x + 1 …" at bounding box center [1002, 249] width 315 height 359
click at [943, 414] on button "Run ⇧↵" at bounding box center [891, 420] width 172 height 36
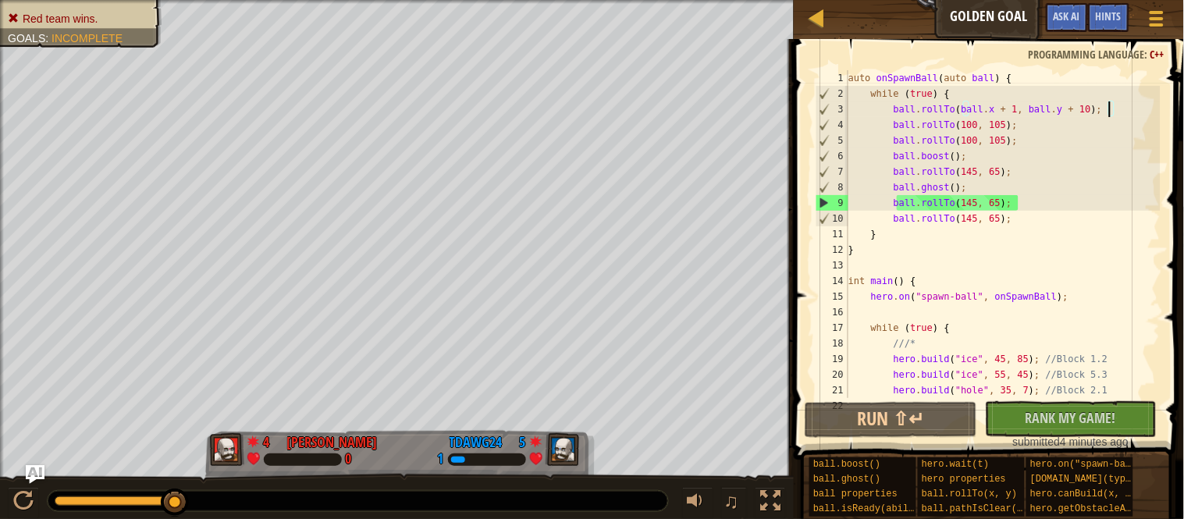
click at [899, 129] on div "auto onSpawnBall ( auto ball ) { while ( true ) { ball . rollTo ( ball . x + 1 …" at bounding box center [1002, 249] width 315 height 359
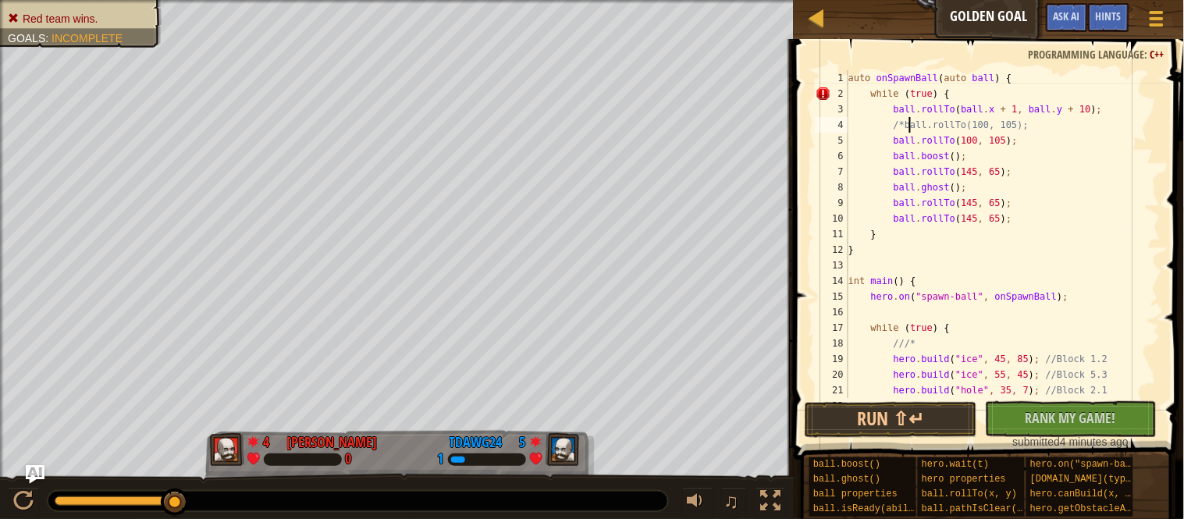
scroll to position [6, 9]
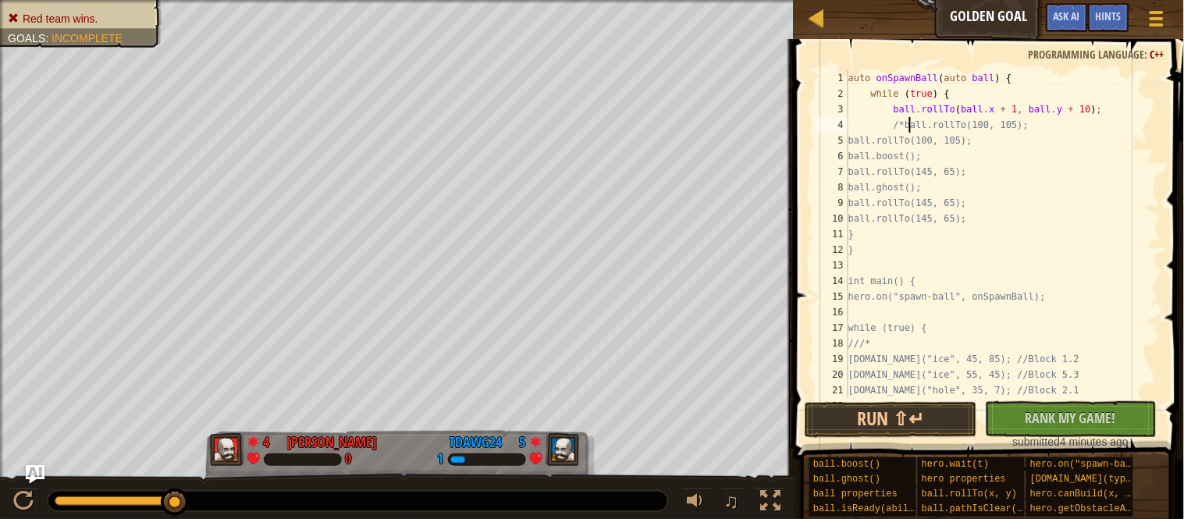
click at [1084, 221] on div "auto onSpawnBall ( auto ball ) { while ( true ) { ball . rollTo ( ball . x + 1 …" at bounding box center [1002, 249] width 315 height 359
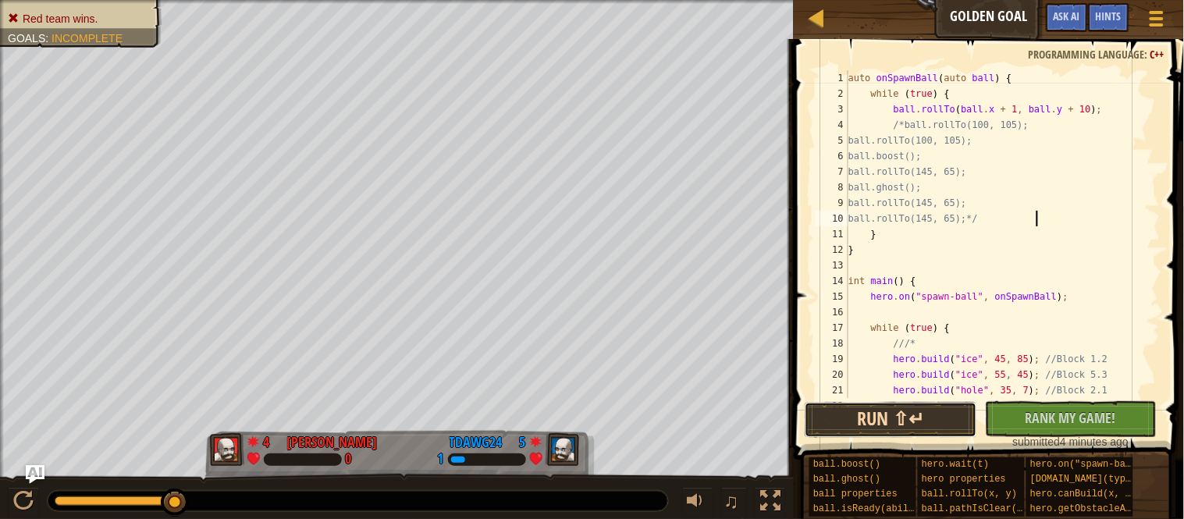
click at [912, 432] on button "Run ⇧↵" at bounding box center [891, 420] width 172 height 36
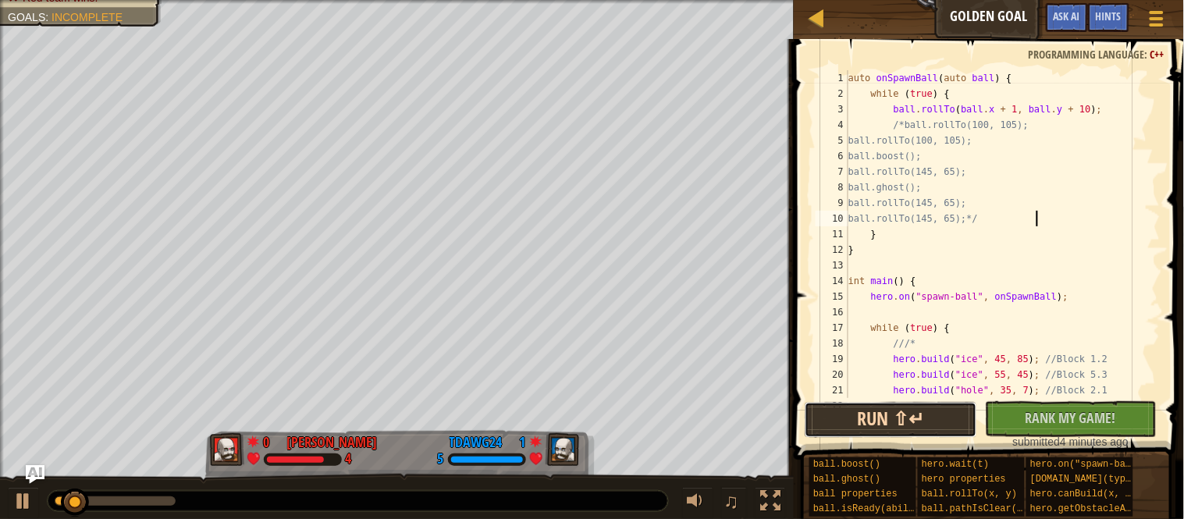
click at [907, 434] on button "Run ⇧↵" at bounding box center [891, 420] width 172 height 36
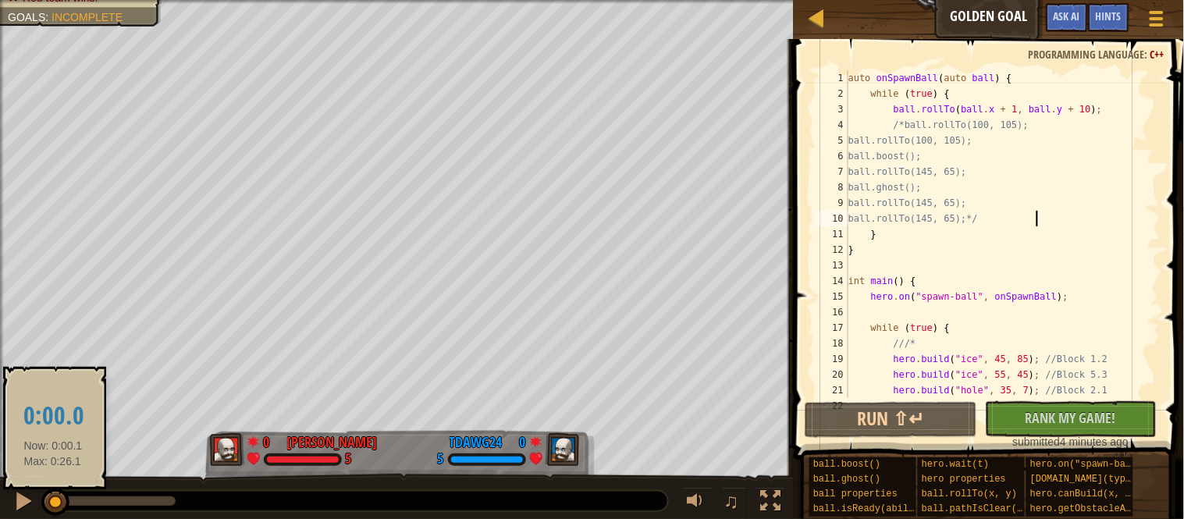
drag, startPoint x: 82, startPoint y: 500, endPoint x: 52, endPoint y: 503, distance: 29.8
click at [52, 503] on div at bounding box center [55, 503] width 28 height 28
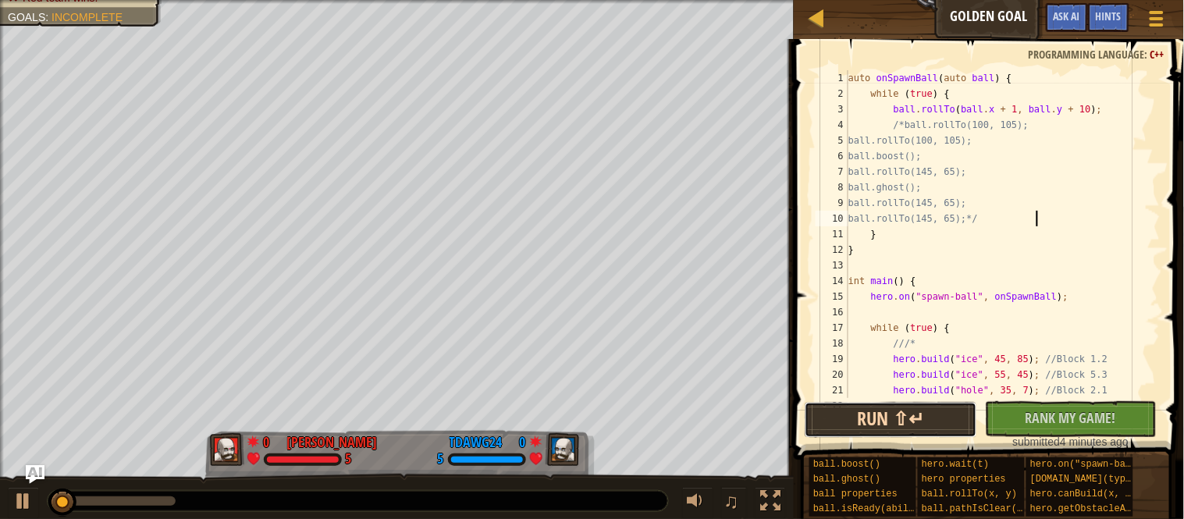
click at [862, 411] on button "Run ⇧↵" at bounding box center [891, 420] width 172 height 36
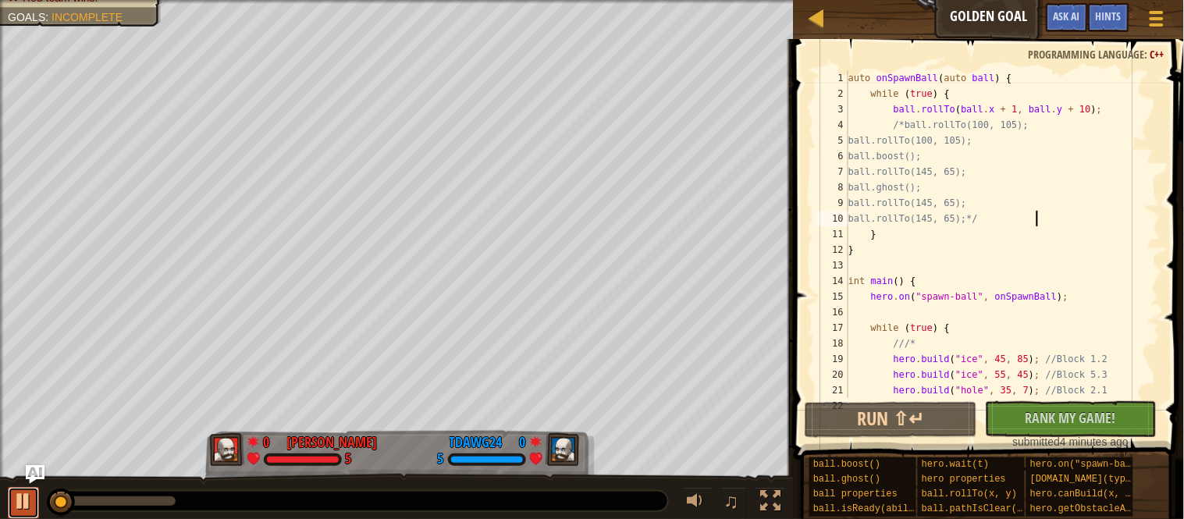
click at [23, 494] on div at bounding box center [23, 501] width 20 height 20
click at [1107, 107] on div "auto onSpawnBall ( auto ball ) { while ( true ) { ball . rollTo ( ball . x + 1 …" at bounding box center [1002, 249] width 315 height 359
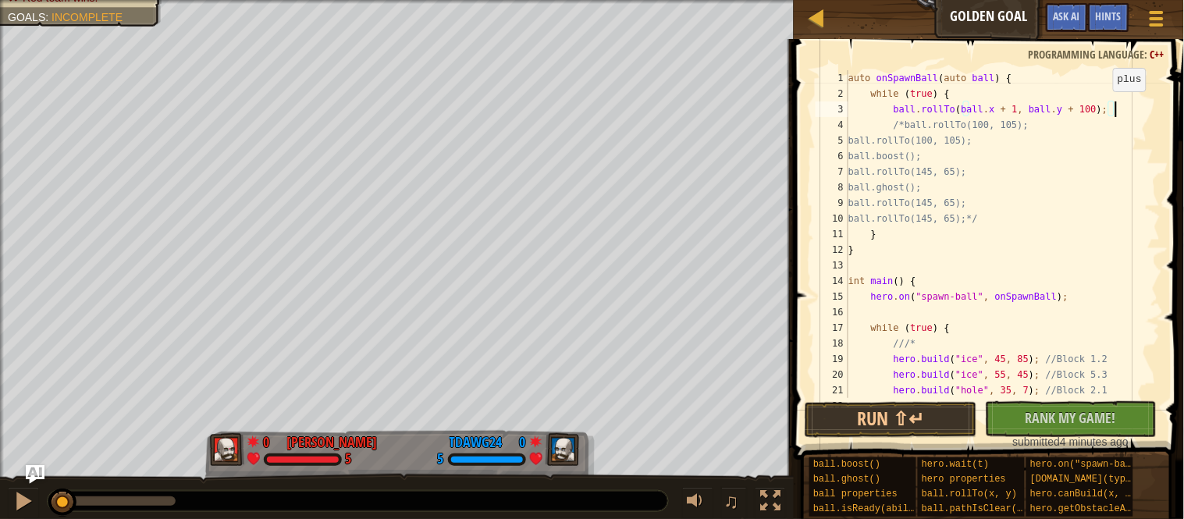
scroll to position [6, 37]
click at [854, 427] on button "Run ⇧↵" at bounding box center [891, 420] width 172 height 36
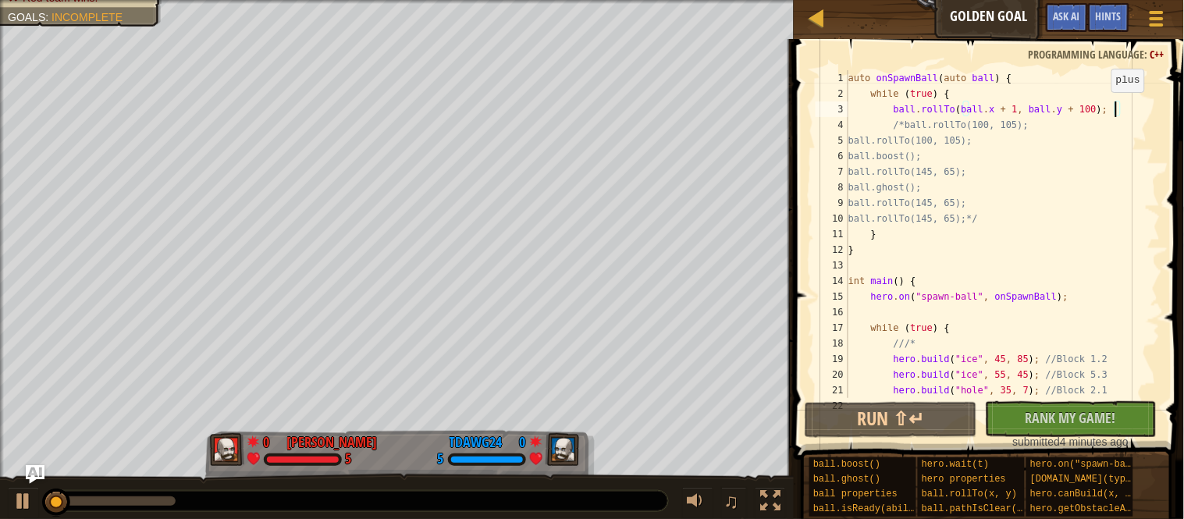
click at [1105, 108] on div "auto onSpawnBall ( auto ball ) { while ( true ) { ball . rollTo ( ball . x + 1 …" at bounding box center [1002, 249] width 315 height 359
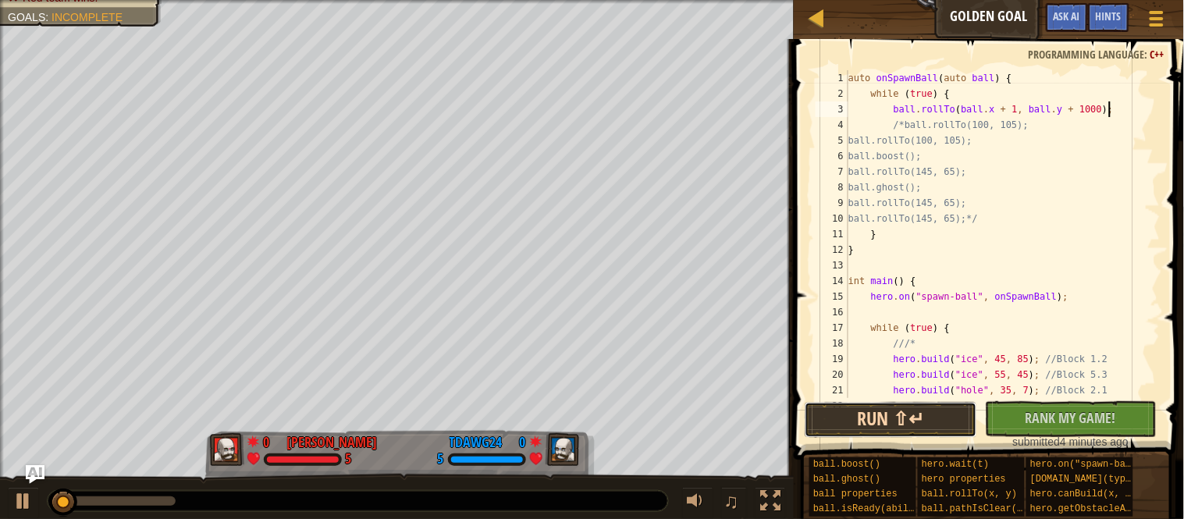
click at [882, 433] on button "Run ⇧↵" at bounding box center [891, 420] width 172 height 36
click at [1104, 112] on div "auto onSpawnBall ( auto ball ) { while ( true ) { ball . rollTo ( ball . x + 1 …" at bounding box center [1002, 249] width 315 height 359
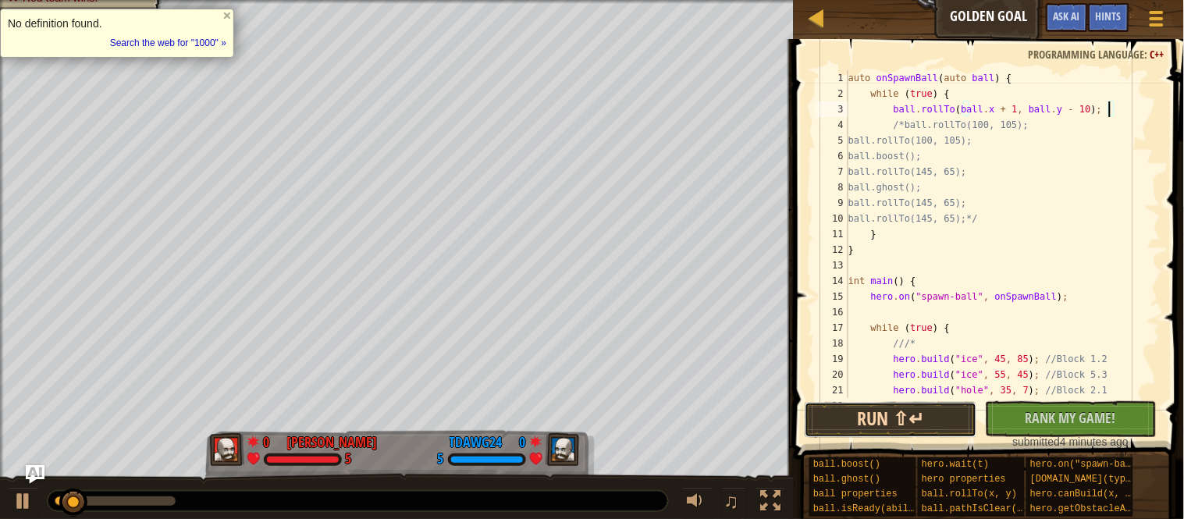
click at [900, 429] on button "Run ⇧↵" at bounding box center [891, 420] width 172 height 36
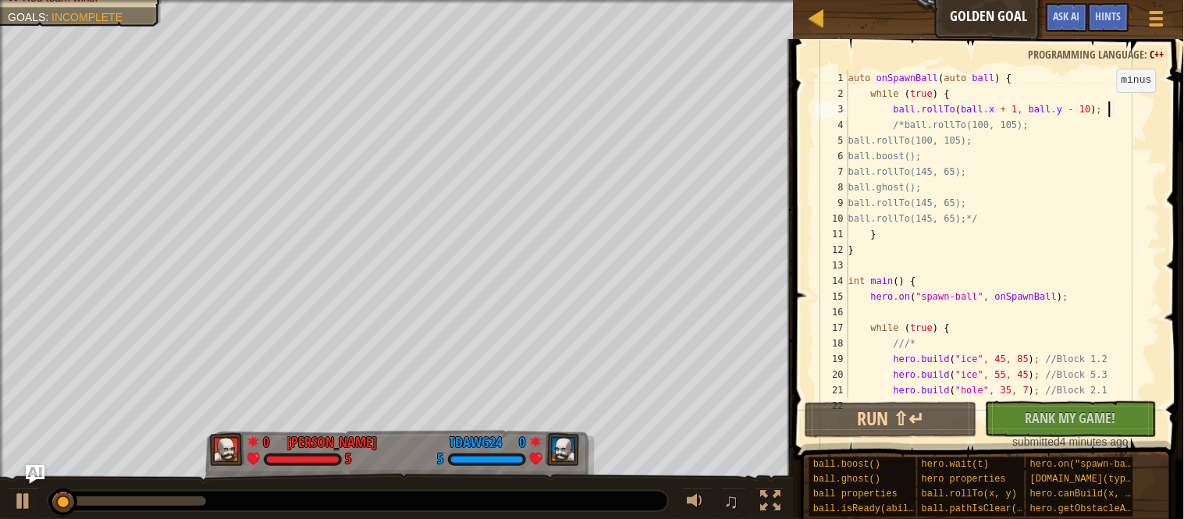
click at [1107, 105] on div "auto onSpawnBall ( auto ball ) { while ( true ) { ball . rollTo ( ball . x + 1 …" at bounding box center [1002, 249] width 315 height 359
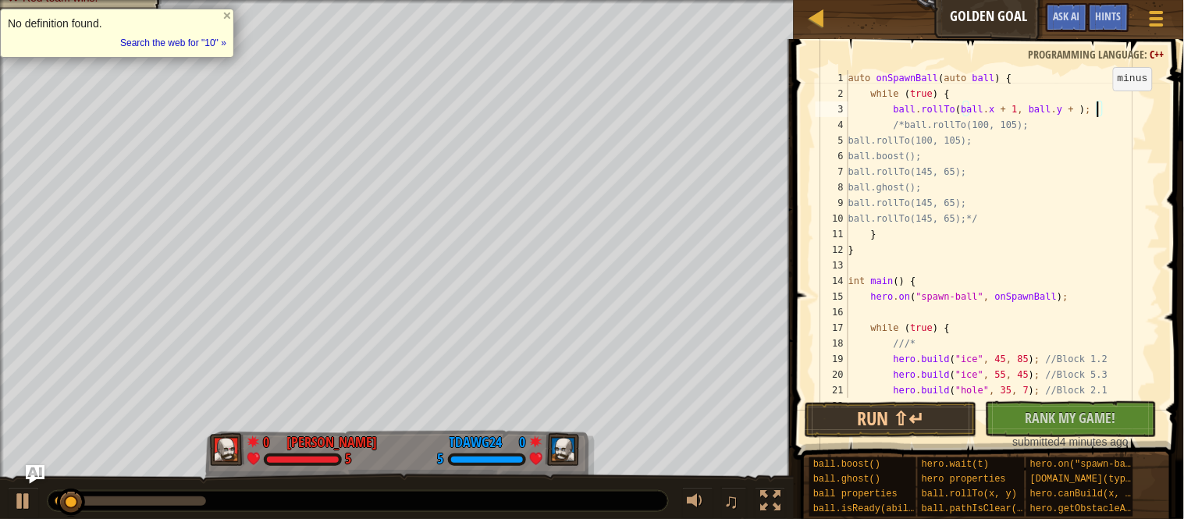
scroll to position [6, 37]
click at [919, 410] on button "Run ⇧↵" at bounding box center [891, 420] width 172 height 36
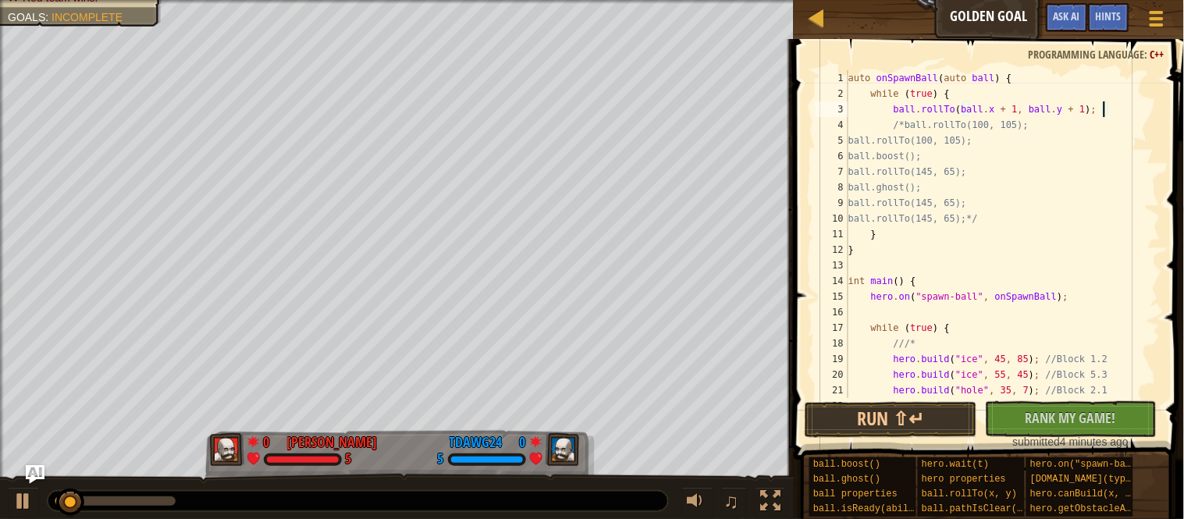
click at [890, 395] on div "auto onSpawnBall ( auto ball ) { while ( true ) { ball . rollTo ( ball . x + 1 …" at bounding box center [1002, 249] width 315 height 359
click at [891, 419] on button "Run ⇧↵" at bounding box center [891, 420] width 172 height 36
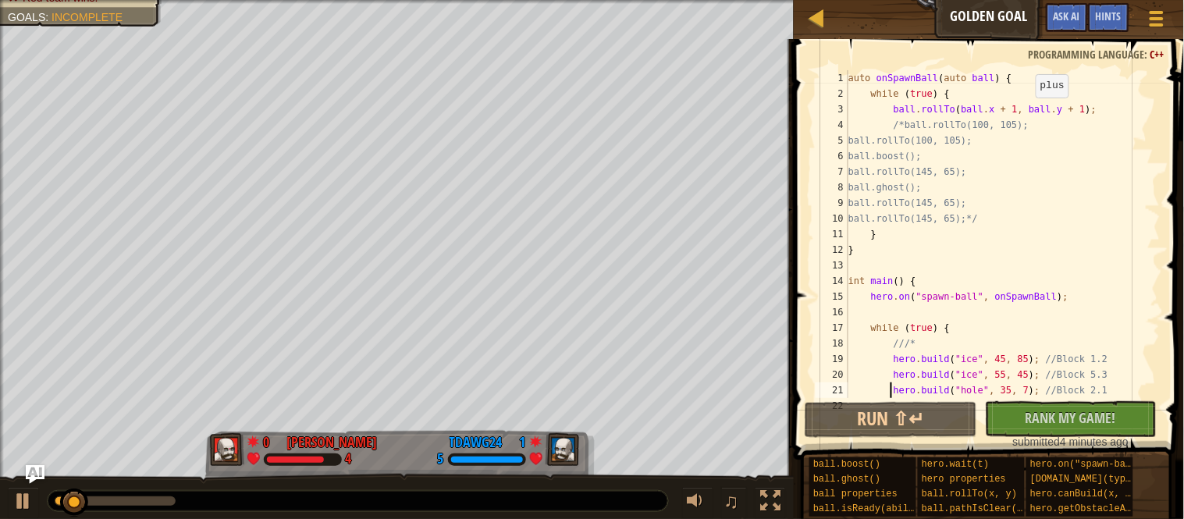
click at [1030, 112] on div "auto onSpawnBall ( auto ball ) { while ( true ) { ball . rollTo ( ball . x + 1 …" at bounding box center [1002, 249] width 315 height 359
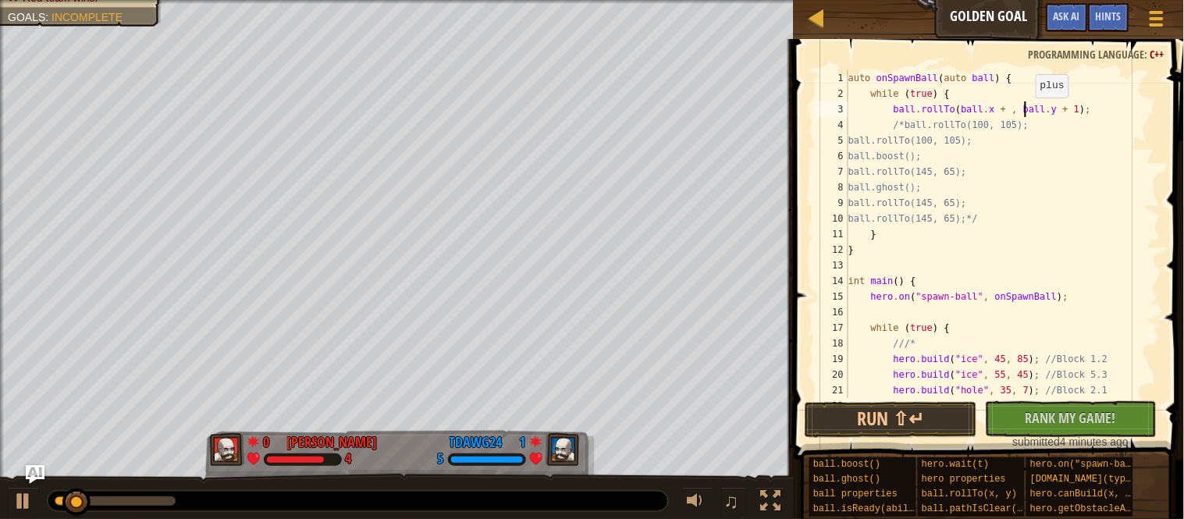
scroll to position [6, 27]
click at [1106, 108] on div "auto onSpawnBall ( auto ball ) { while ( true ) { ball . rollTo ( ball . x + 2 …" at bounding box center [1002, 249] width 315 height 359
click at [857, 407] on button "Run ⇧↵" at bounding box center [891, 420] width 172 height 36
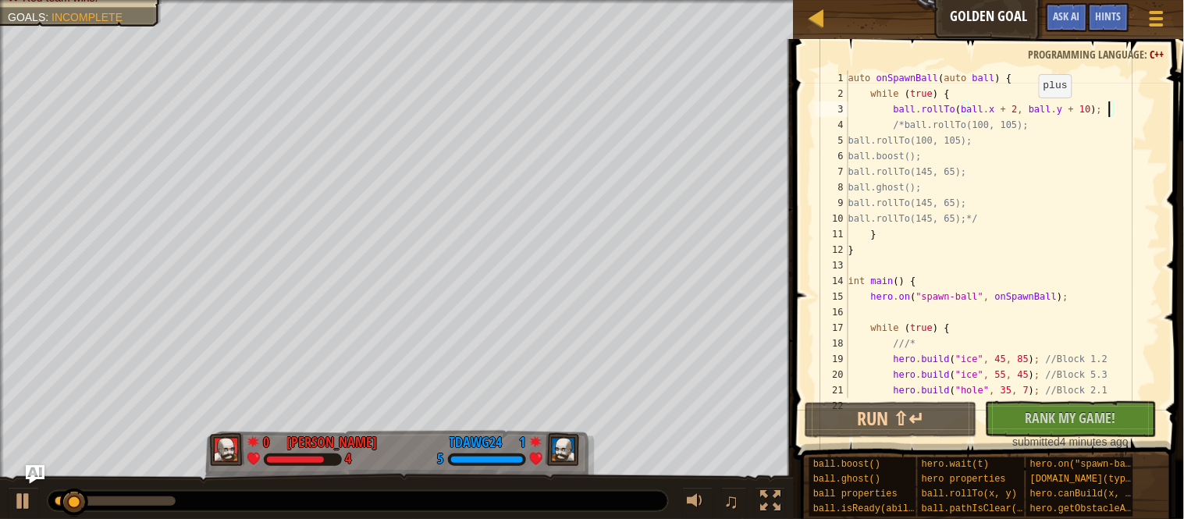
click at [1033, 113] on div "auto onSpawnBall ( auto ball ) { while ( true ) { ball . rollTo ( ball . x + 2 …" at bounding box center [1002, 249] width 315 height 359
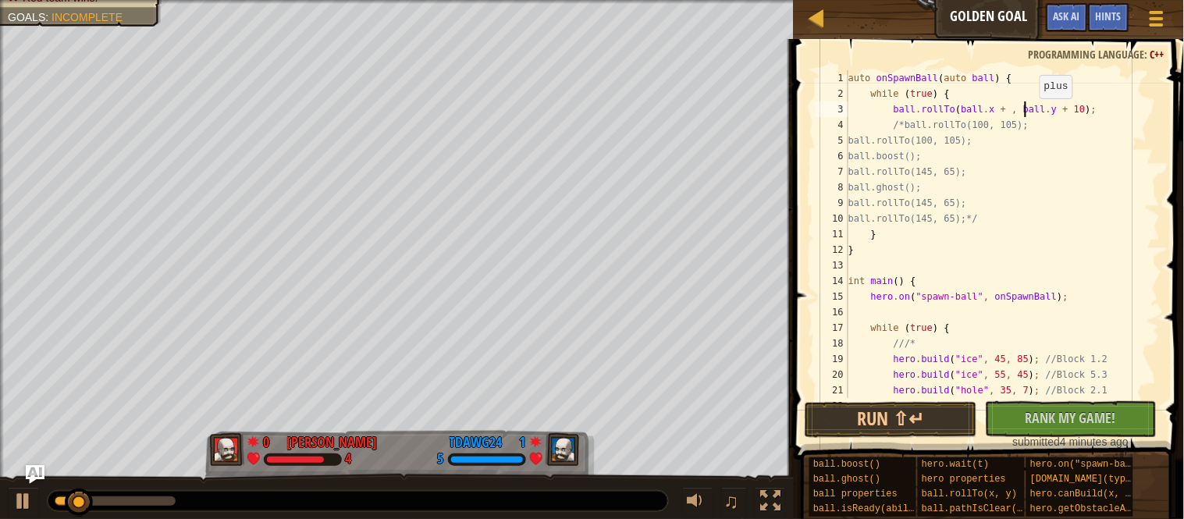
scroll to position [6, 27]
click at [917, 407] on button "Run ⇧↵" at bounding box center [891, 420] width 172 height 36
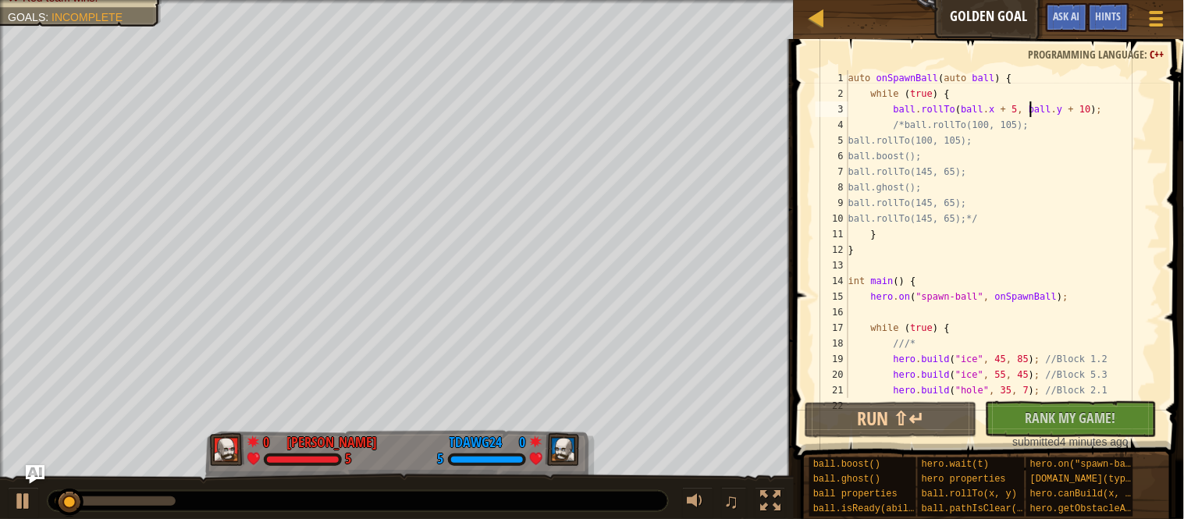
click at [1128, 112] on div "auto onSpawnBall ( auto ball ) { while ( true ) { ball . rollTo ( ball . x + 5 …" at bounding box center [1002, 249] width 315 height 359
click at [908, 125] on div "auto onSpawnBall ( auto ball ) { while ( true ) { ball . rollTo ( ball . x + 5 …" at bounding box center [1002, 249] width 315 height 359
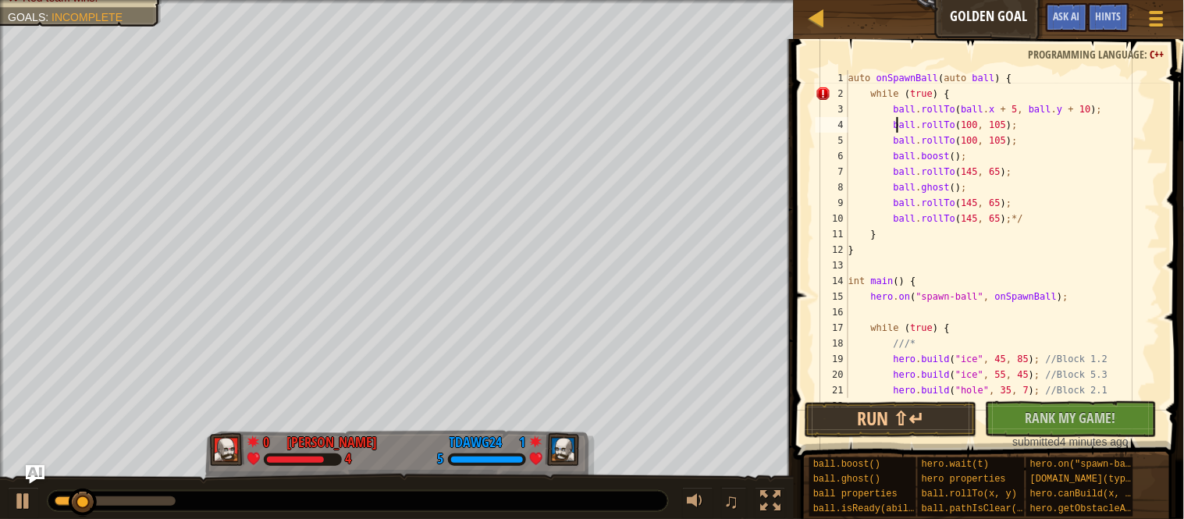
click at [1058, 219] on div "auto onSpawnBall ( auto ball ) { while ( true ) { ball . rollTo ( ball . x + 5 …" at bounding box center [1002, 249] width 315 height 359
click at [903, 423] on button "Run ⇧↵" at bounding box center [891, 420] width 172 height 36
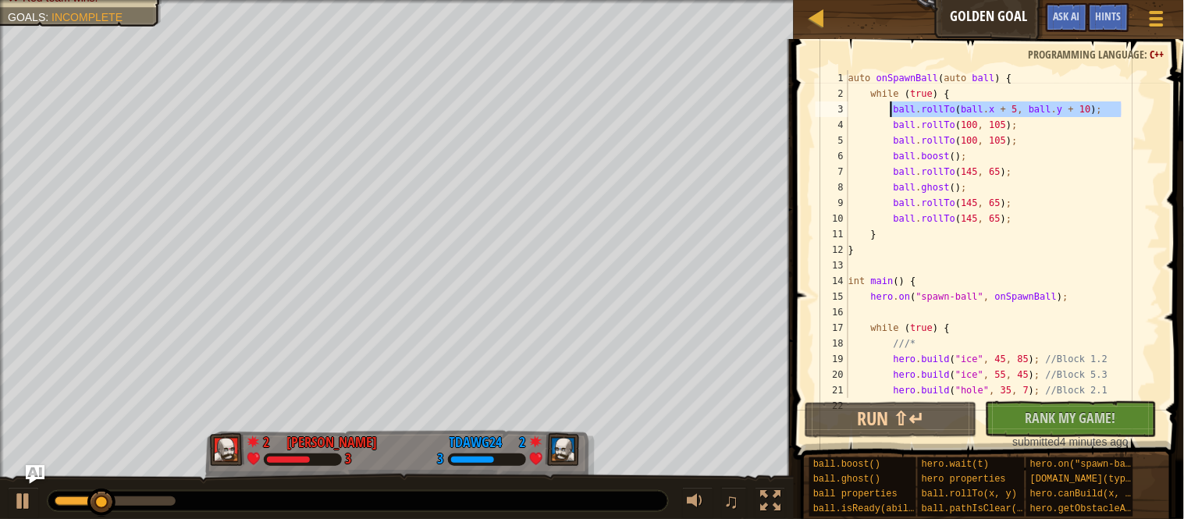
drag, startPoint x: 1123, startPoint y: 113, endPoint x: 896, endPoint y: 110, distance: 227.1
click at [896, 110] on div "auto onSpawnBall ( auto ball ) { while ( true ) { ball . rollTo ( ball . x + 5 …" at bounding box center [1002, 249] width 315 height 359
type textarea "ball.rollTo(ball.x + 5, ball.y + 10);"
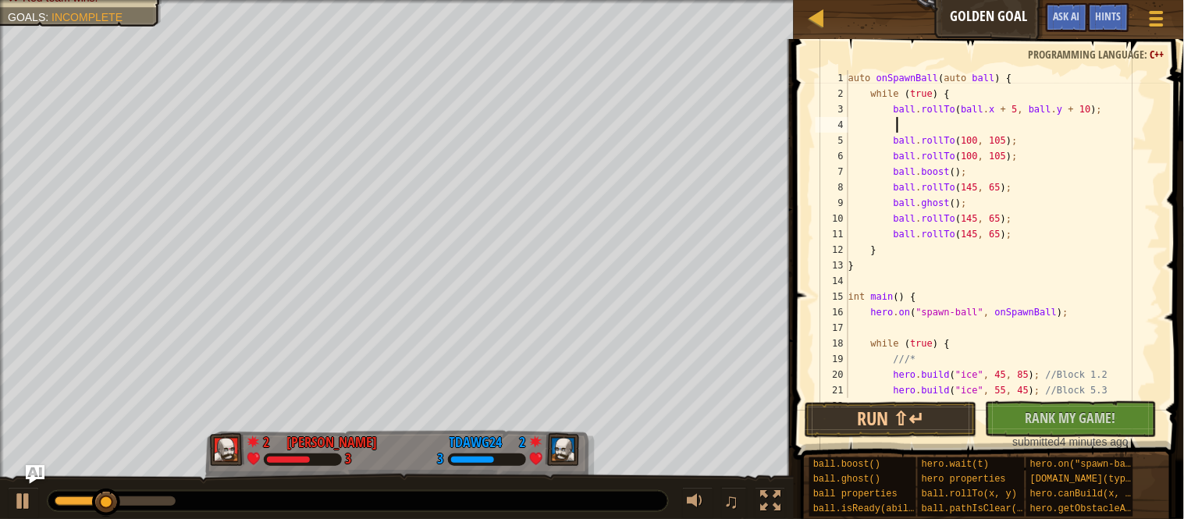
scroll to position [6, 5]
paste textarea "ball.rollTo(ball.x + 5, ball.y + 10);"
click at [896, 123] on div "auto onSpawnBall ( auto ball ) { while ( true ) { ball . rollTo ( ball . x + 5 …" at bounding box center [1002, 249] width 315 height 359
click at [873, 407] on button "Run ⇧↵" at bounding box center [891, 420] width 172 height 36
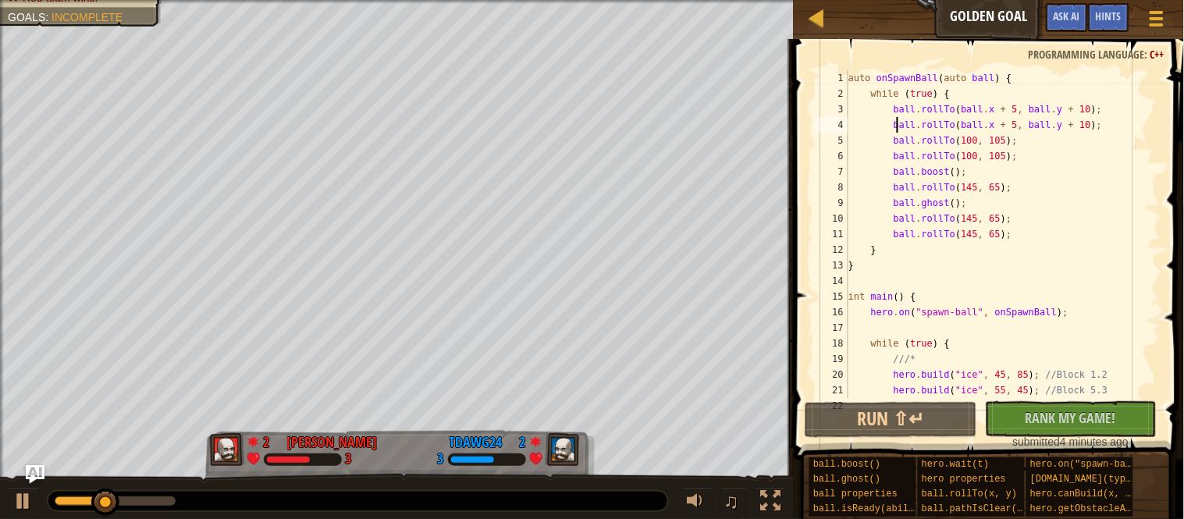
click at [1146, 108] on div at bounding box center [1153, 405] width 16 height 671
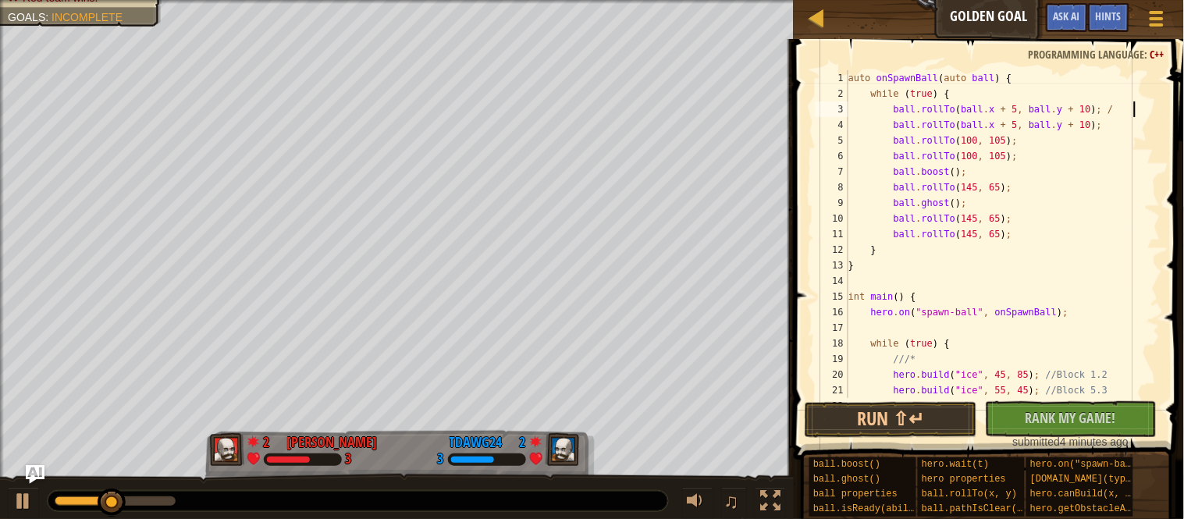
scroll to position [6, 41]
type textarea "ball.rollTo(ball.x + 5, ball.y + 10);"
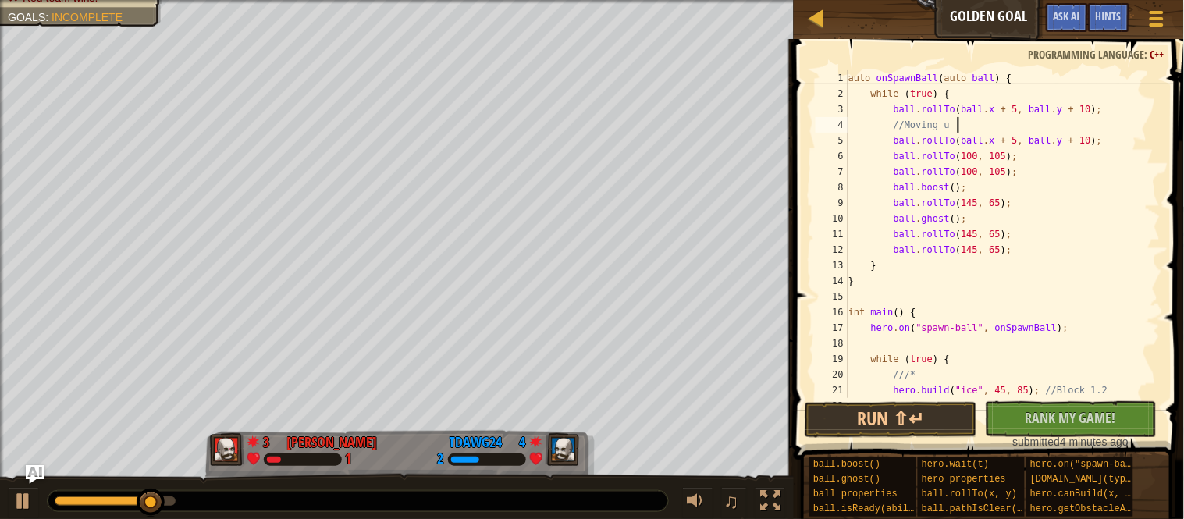
scroll to position [6, 16]
click at [1129, 146] on div "auto onSpawnBall ( auto ball ) { while ( true ) { ball . rollTo ( ball . x + 5 …" at bounding box center [1002, 249] width 315 height 359
type textarea "ball.rollTo(ball.x + 5, ball.y + 10);"
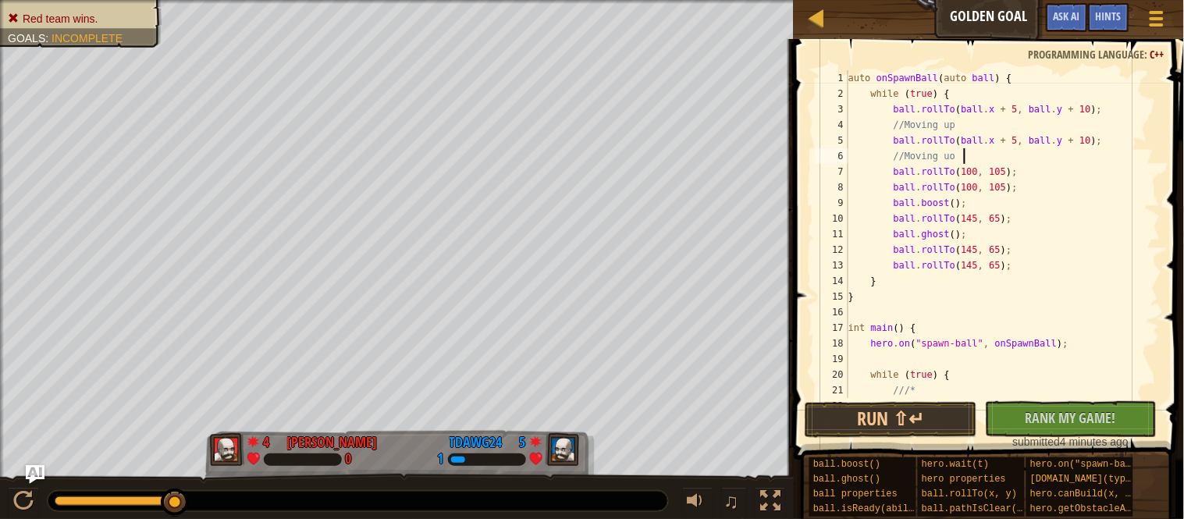
click at [1065, 171] on div "auto onSpawnBall ( auto ball ) { while ( true ) { ball . rollTo ( ball . x + 5 …" at bounding box center [1002, 249] width 315 height 359
type textarea "ball.rollTo(100, 105);"
click at [866, 433] on button "Run ⇧↵" at bounding box center [891, 420] width 172 height 36
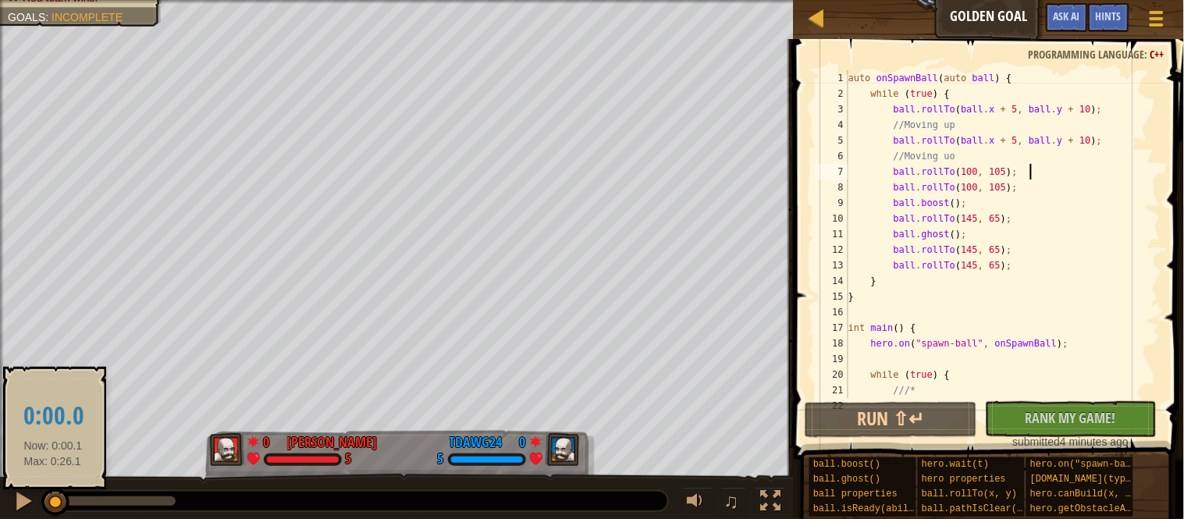
drag, startPoint x: 130, startPoint y: 501, endPoint x: 53, endPoint y: 505, distance: 76.6
click at [53, 505] on div at bounding box center [55, 503] width 28 height 28
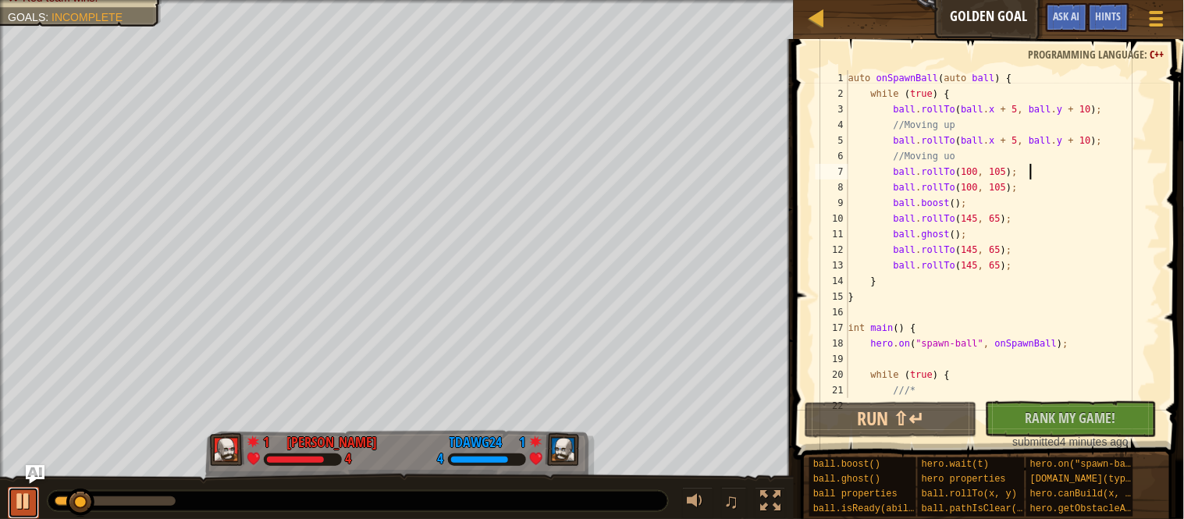
click at [21, 505] on div at bounding box center [23, 501] width 20 height 20
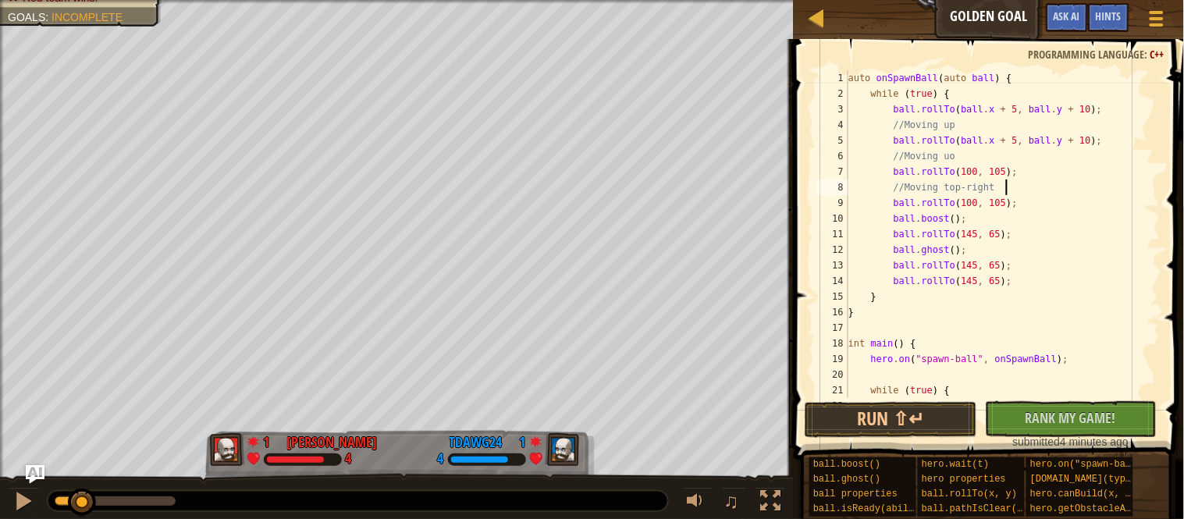
scroll to position [6, 21]
click at [1078, 201] on div "auto onSpawnBall ( auto ball ) { while ( true ) { ball . rollTo ( ball . x + 5 …" at bounding box center [1002, 249] width 315 height 359
type textarea "ball.rollTo(100, 105);"
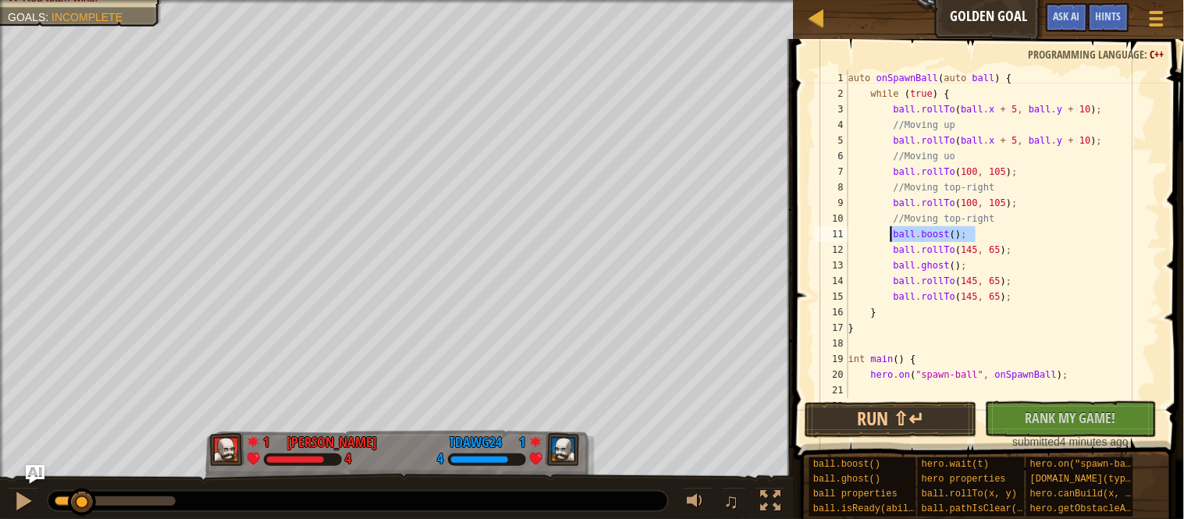
drag, startPoint x: 983, startPoint y: 241, endPoint x: 898, endPoint y: 240, distance: 85.9
click at [898, 240] on div "auto onSpawnBall ( auto ball ) { while ( true ) { ball . rollTo ( ball . x + 5 …" at bounding box center [1002, 249] width 315 height 359
type textarea "ball.boost();"
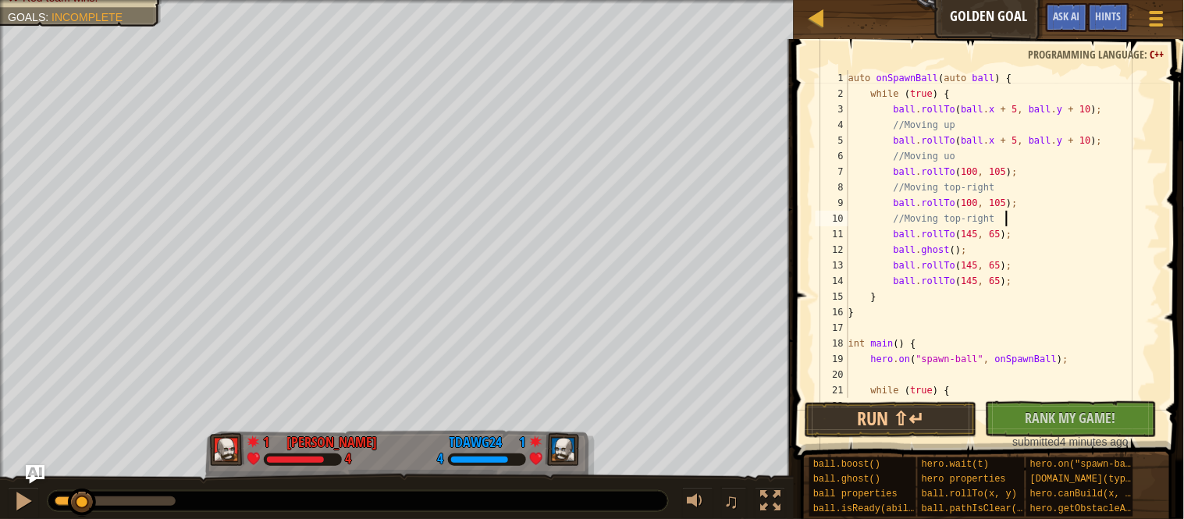
click at [1046, 170] on div "auto onSpawnBall ( auto ball ) { while ( true ) { ball . rollTo ( ball . x + 5 …" at bounding box center [1002, 249] width 315 height 359
type textarea "ball.rollTo(100, 105);"
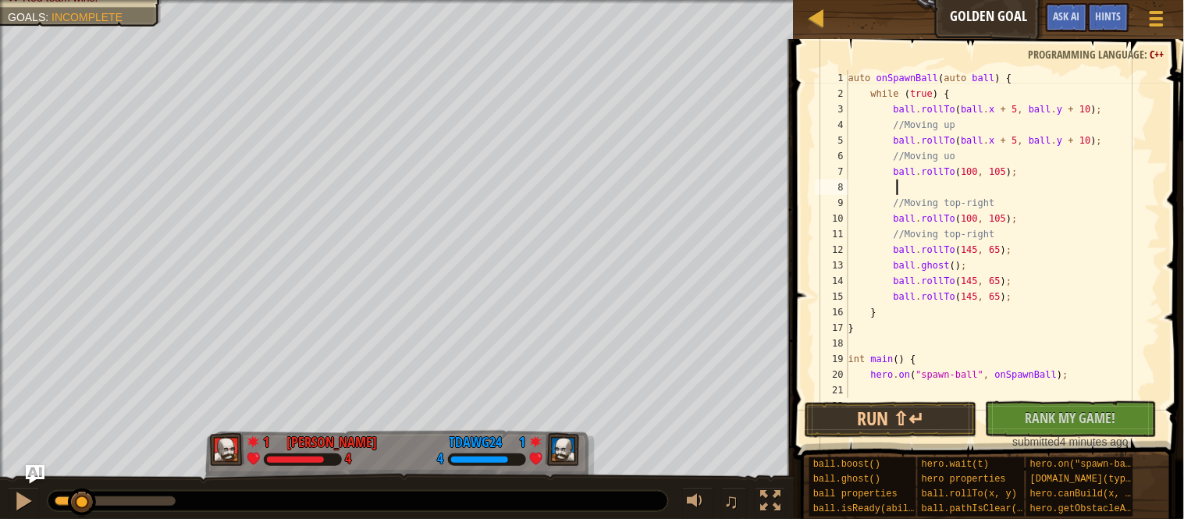
paste textarea "ball.boost();"
click at [876, 425] on button "Run ⇧↵" at bounding box center [891, 420] width 172 height 36
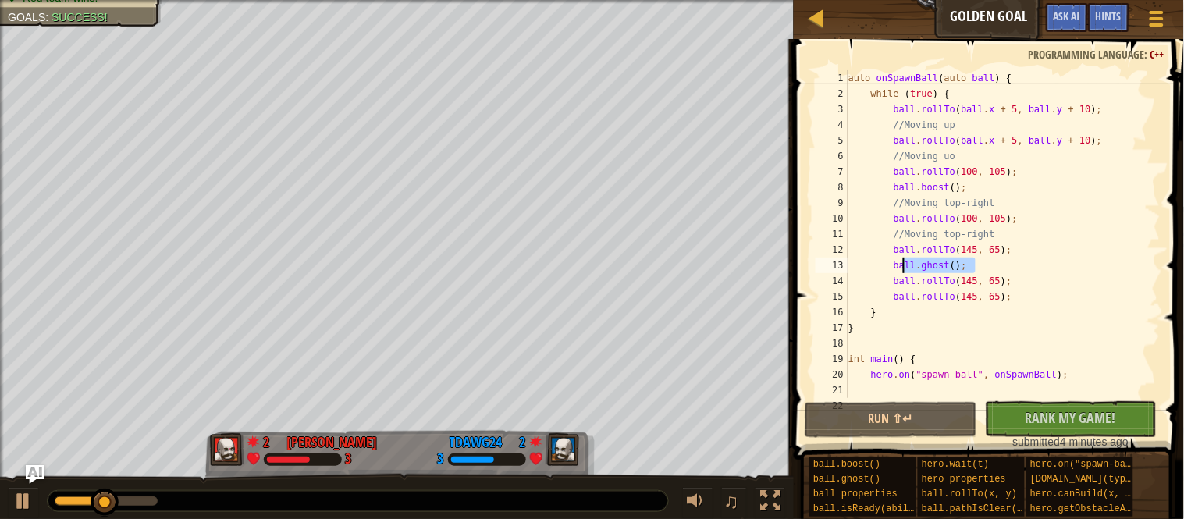
drag, startPoint x: 985, startPoint y: 266, endPoint x: 900, endPoint y: 272, distance: 85.2
click at [900, 272] on div "auto onSpawnBall ( auto ball ) { while ( true ) { ball . rollTo ( ball . x + 5 …" at bounding box center [1002, 249] width 315 height 359
type textarea "ball.ghost();"
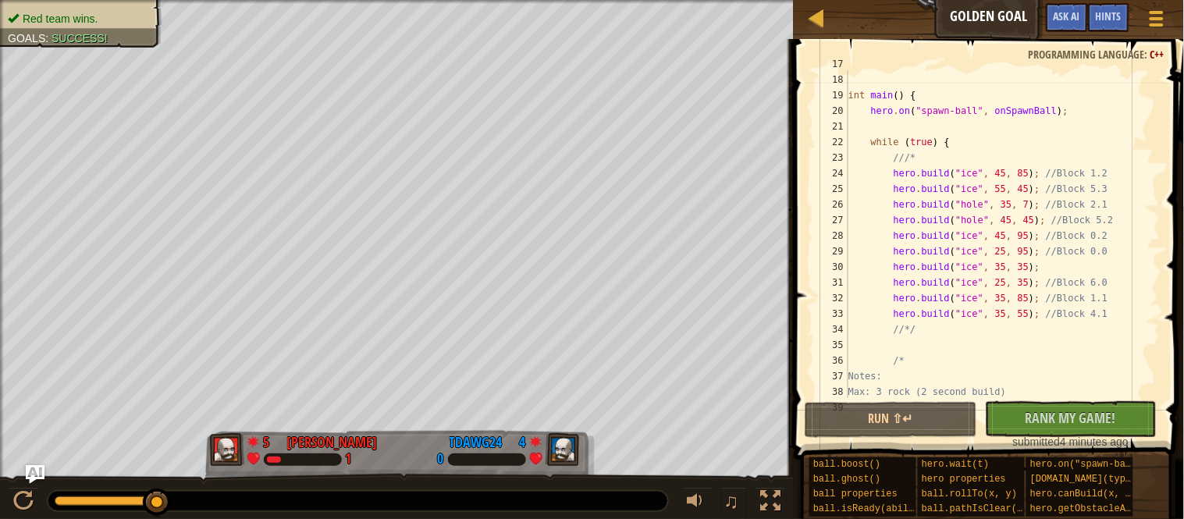
scroll to position [268, 0]
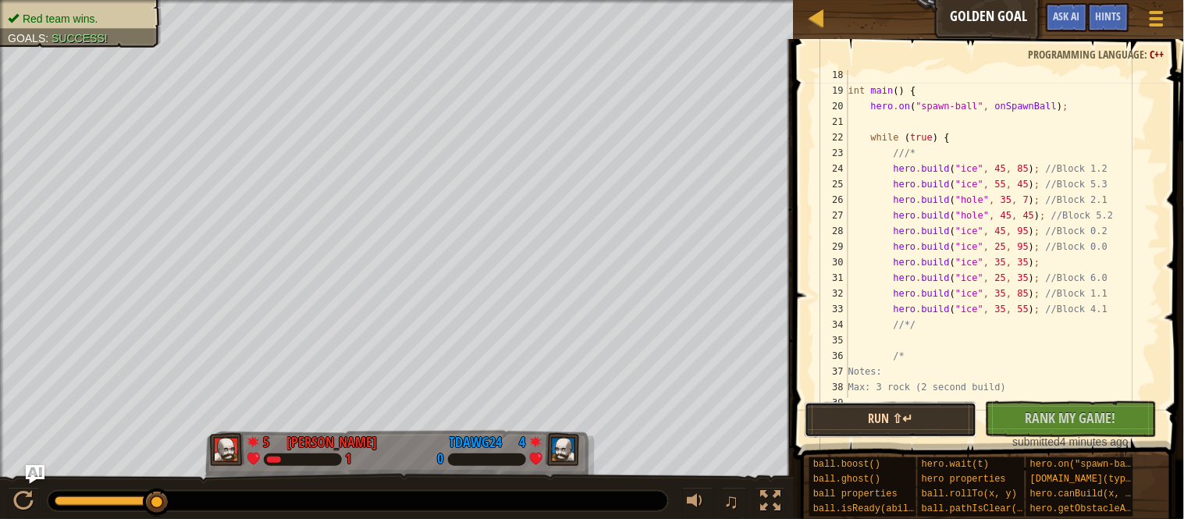
click at [926, 416] on button "Run ⇧↵" at bounding box center [891, 420] width 172 height 36
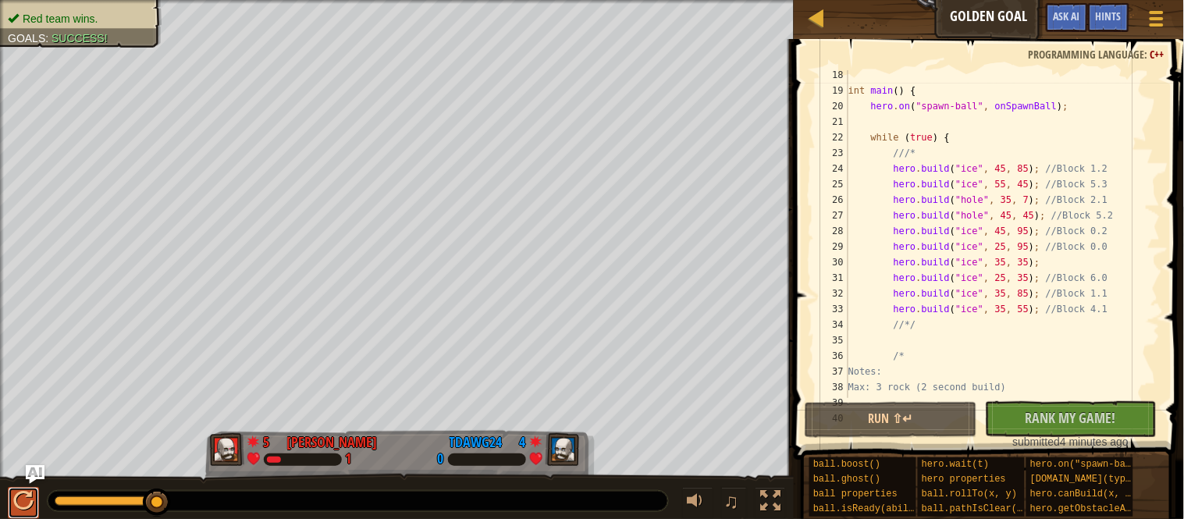
click at [26, 503] on div at bounding box center [23, 501] width 20 height 20
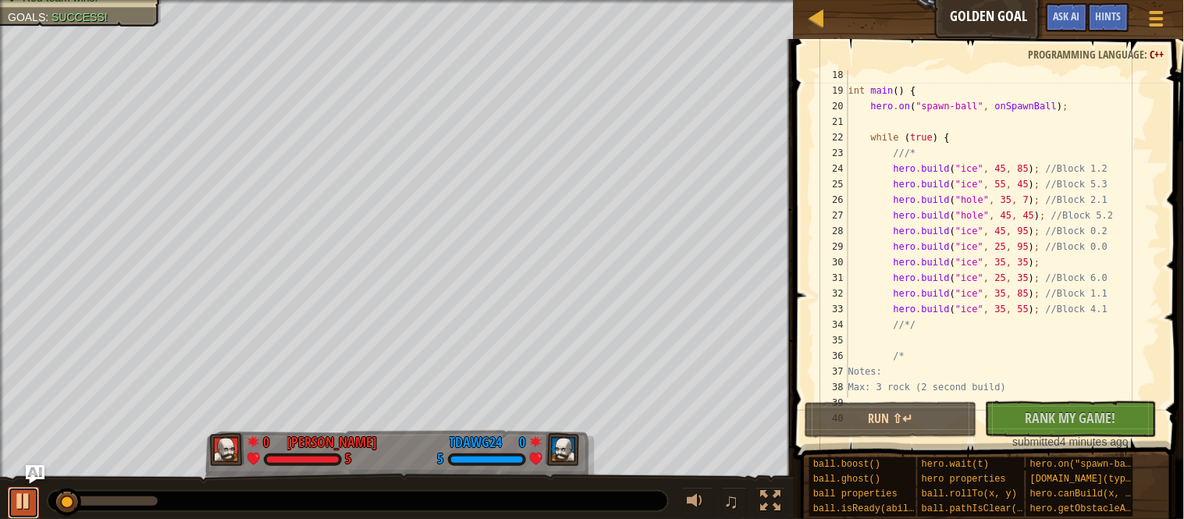
click at [14, 507] on div at bounding box center [23, 501] width 20 height 20
click at [966, 340] on div "int main ( ) { hero . on ( " spawn-ball " , onSpawnBall ) ; while ( true ) { //…" at bounding box center [1002, 246] width 315 height 359
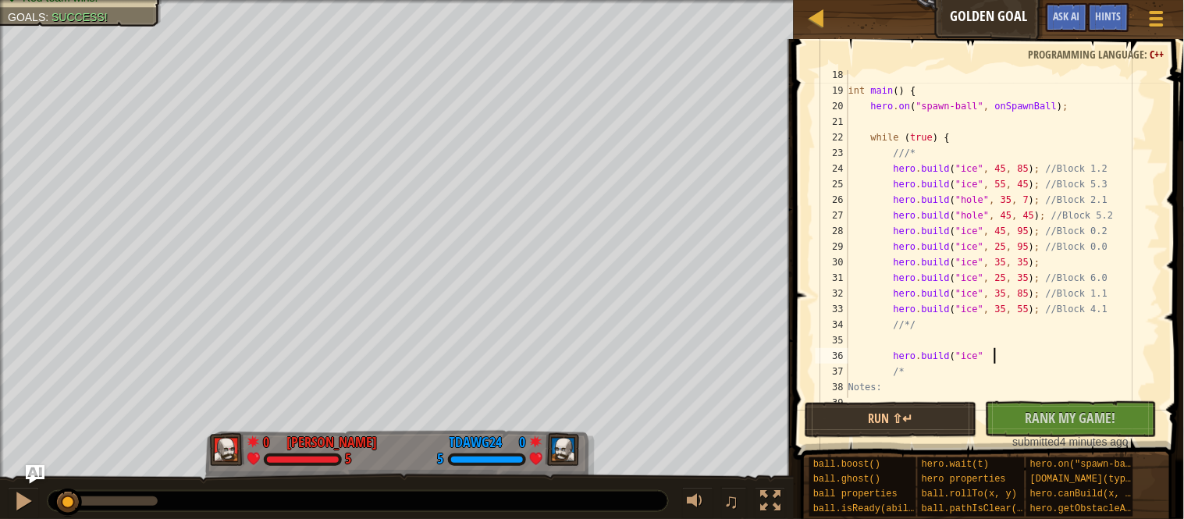
scroll to position [6, 20]
type textarea "[DOMAIN_NAME]("ice", 45, 95);"
type textarea "[DOMAIN_NAME]("ice", 45, 35);"
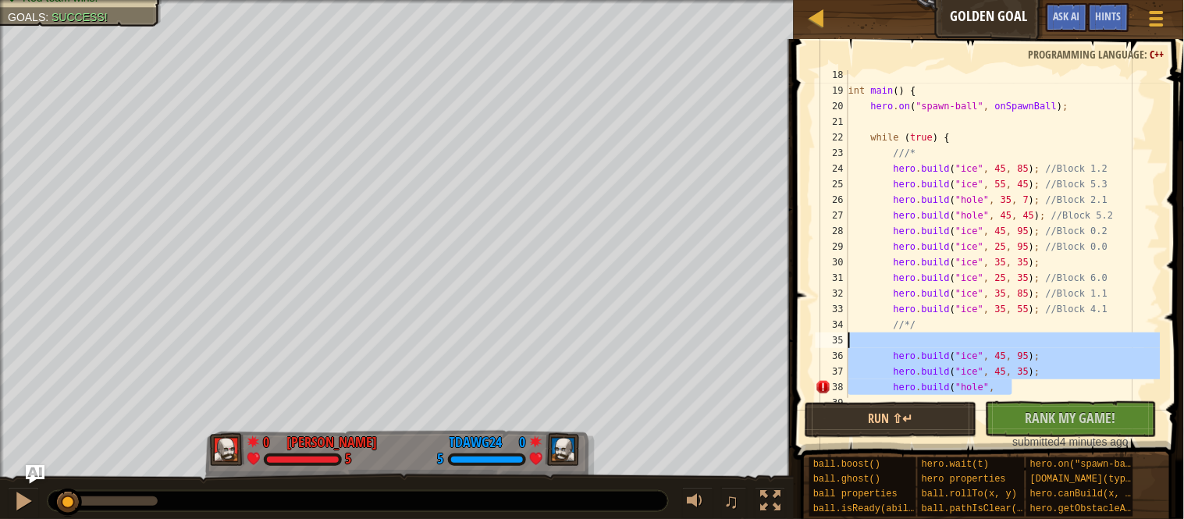
drag, startPoint x: 1039, startPoint y: 388, endPoint x: 848, endPoint y: 343, distance: 196.3
click at [848, 343] on div "[DOMAIN_NAME]("hole", 18 19 20 21 22 23 24 25 26 27 28 29 30 31 32 33 34 35 36 …" at bounding box center [986, 234] width 348 height 328
type textarea "[DOMAIN_NAME]("ice", 45, 95);"
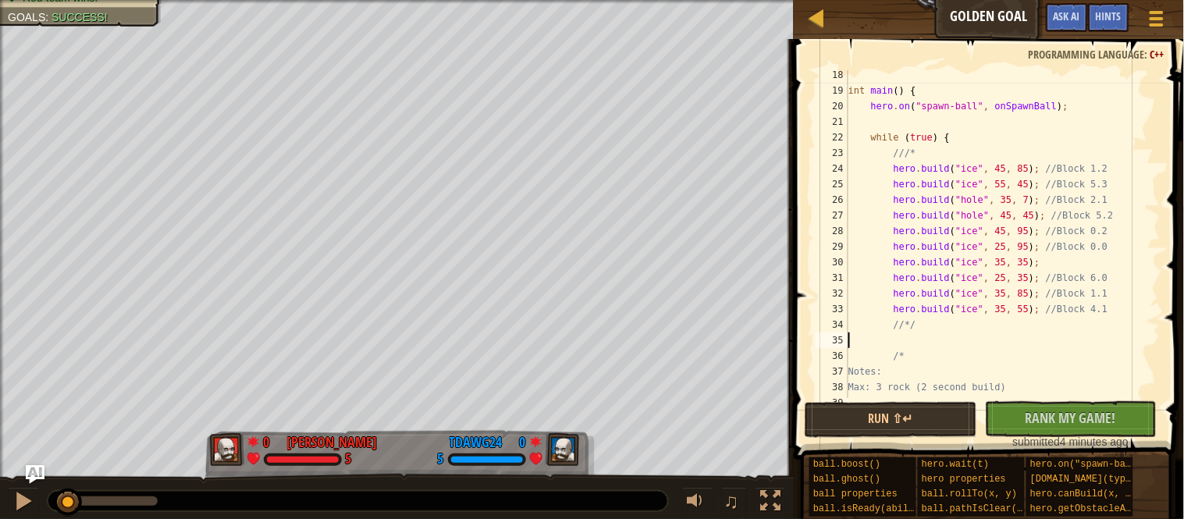
scroll to position [6, 0]
type textarea "//*/"
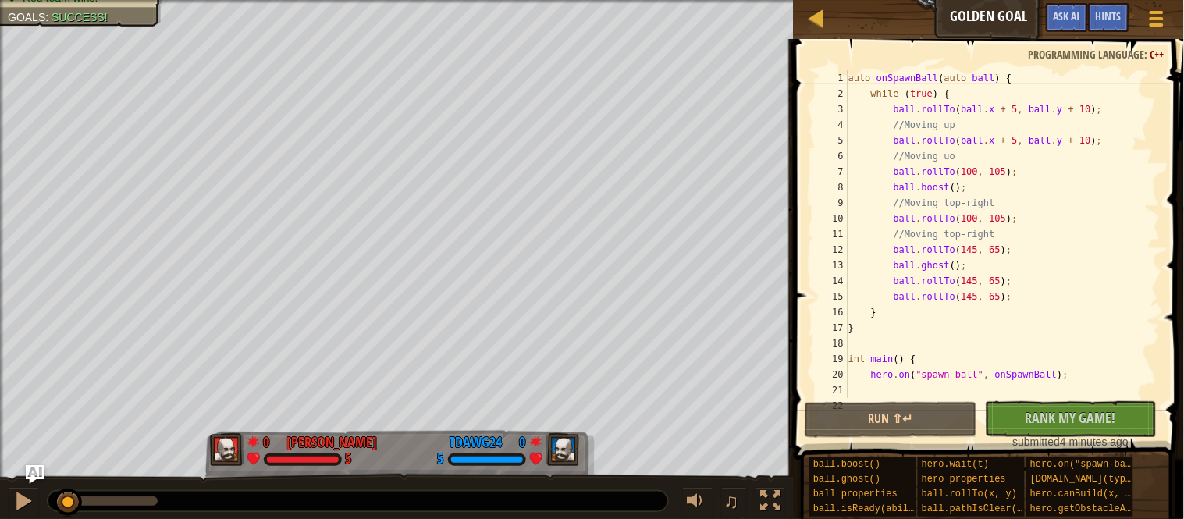
scroll to position [0, 0]
click at [998, 159] on div "auto onSpawnBall ( auto ball ) { while ( true ) { ball . rollTo ( ball . x + 5 …" at bounding box center [1002, 249] width 315 height 359
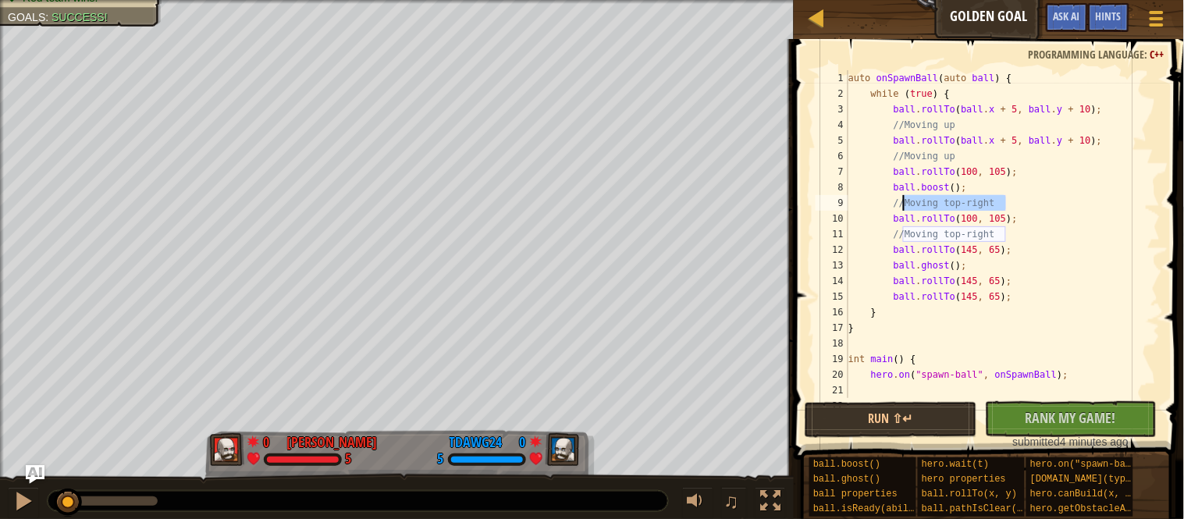
drag, startPoint x: 1019, startPoint y: 199, endPoint x: 899, endPoint y: 206, distance: 120.4
click at [899, 206] on div "auto onSpawnBall ( auto ball ) { while ( true ) { ball . rollTo ( ball . x + 5 …" at bounding box center [1002, 249] width 315 height 359
type textarea "//Moving top-right"
click at [1042, 172] on div "auto onSpawnBall ( auto ball ) { while ( true ) { ball . rollTo ( ball . x + 5 …" at bounding box center [1002, 249] width 315 height 359
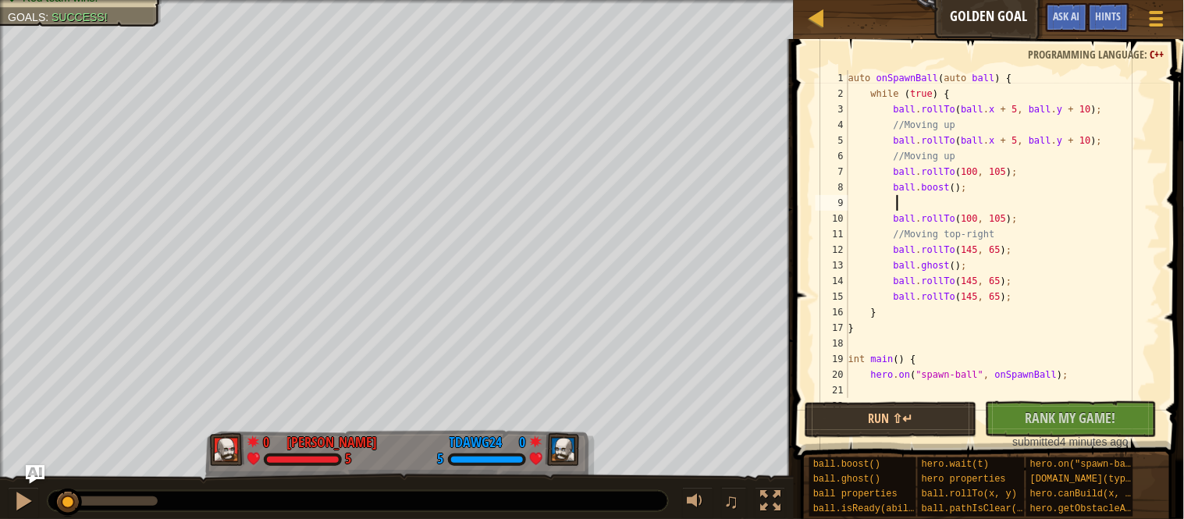
type textarea "ball.rollTo(100, 105);"
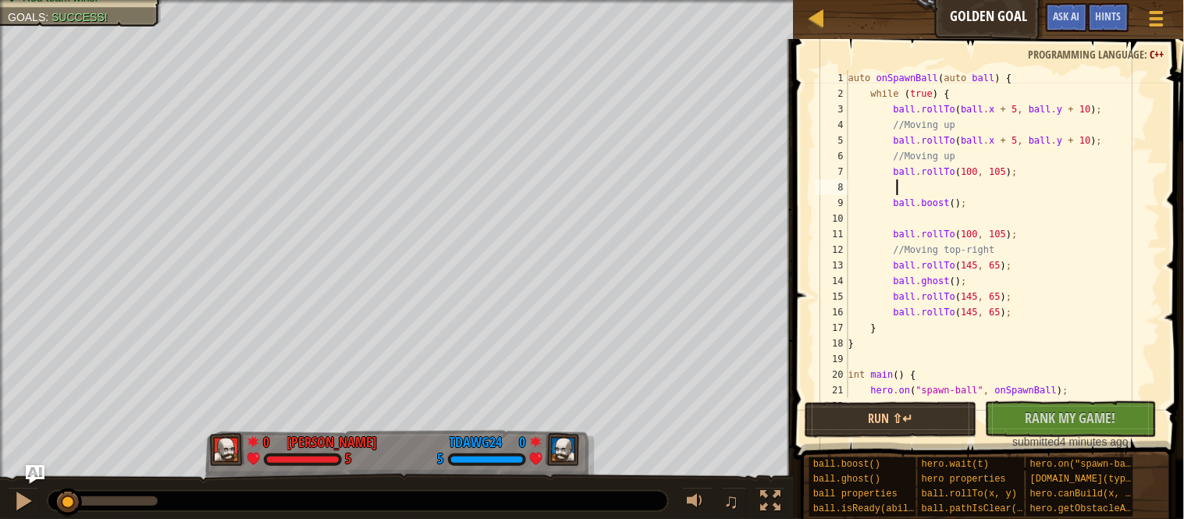
paste textarea "//Moving top-right"
type textarea "//Moving top-right"
click at [1022, 217] on div "auto onSpawnBall ( auto ball ) { while ( true ) { ball . rollTo ( ball . x + 5 …" at bounding box center [1002, 249] width 315 height 359
click at [1036, 243] on div "auto onSpawnBall ( auto ball ) { while ( true ) { ball . rollTo ( ball . x + 5 …" at bounding box center [1002, 249] width 315 height 359
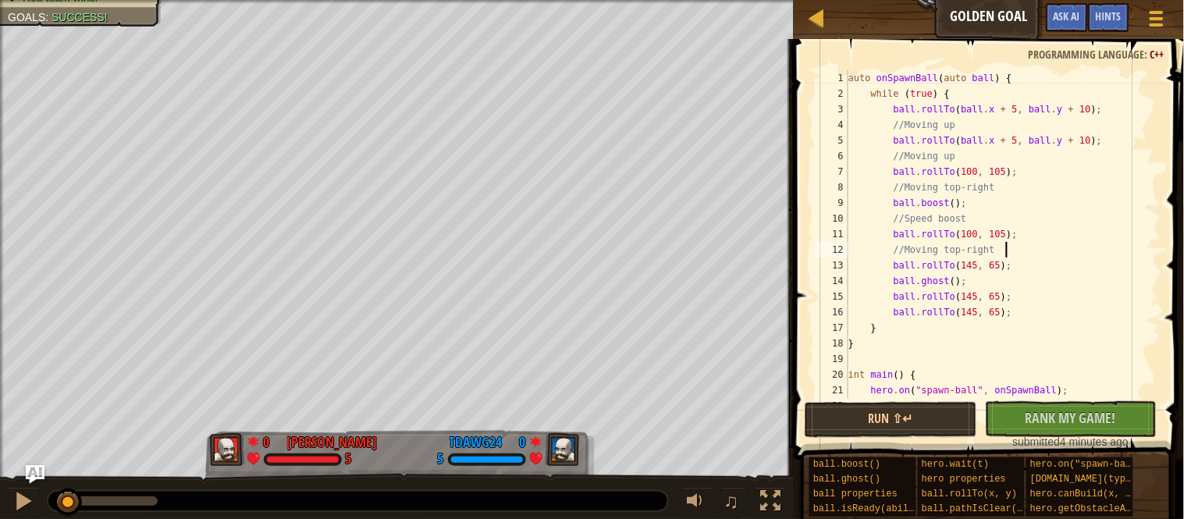
click at [1038, 265] on div "auto onSpawnBall ( auto ball ) { while ( true ) { ball . rollTo ( ball . x + 5 …" at bounding box center [1002, 249] width 315 height 359
type textarea "ball.rollTo(145, 65);"
paste textarea "//Moving top-right"
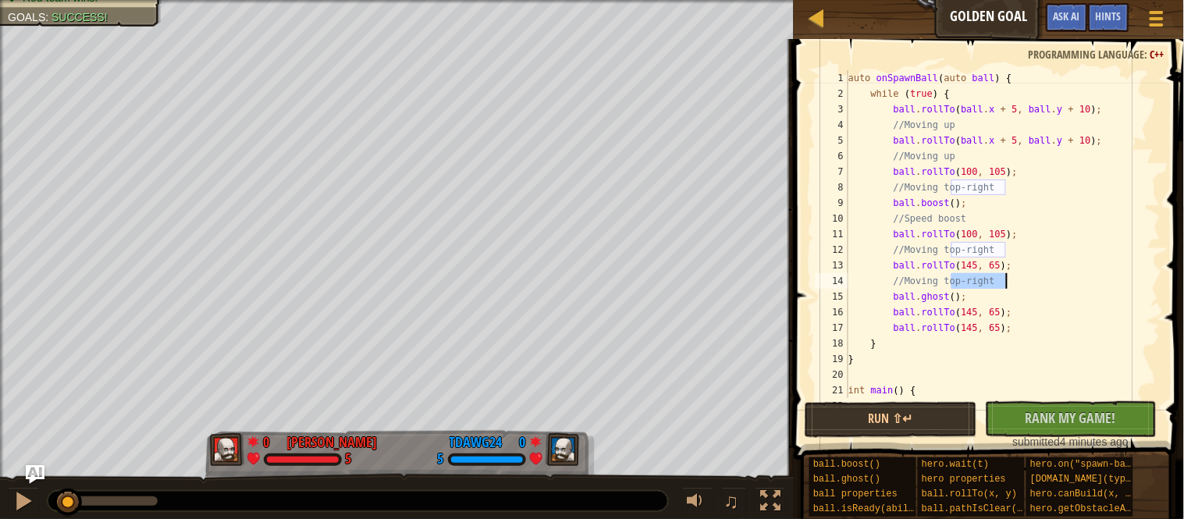
drag, startPoint x: 951, startPoint y: 283, endPoint x: 1011, endPoint y: 279, distance: 59.4
click at [1011, 279] on div "auto onSpawnBall ( auto ball ) { while ( true ) { ball . rollTo ( ball . x + 5 …" at bounding box center [1002, 249] width 315 height 359
click at [1010, 293] on div "auto onSpawnBall ( auto ball ) { while ( true ) { ball . rollTo ( ball . x + 5 …" at bounding box center [1002, 249] width 315 height 359
type textarea "ball.ghost();"
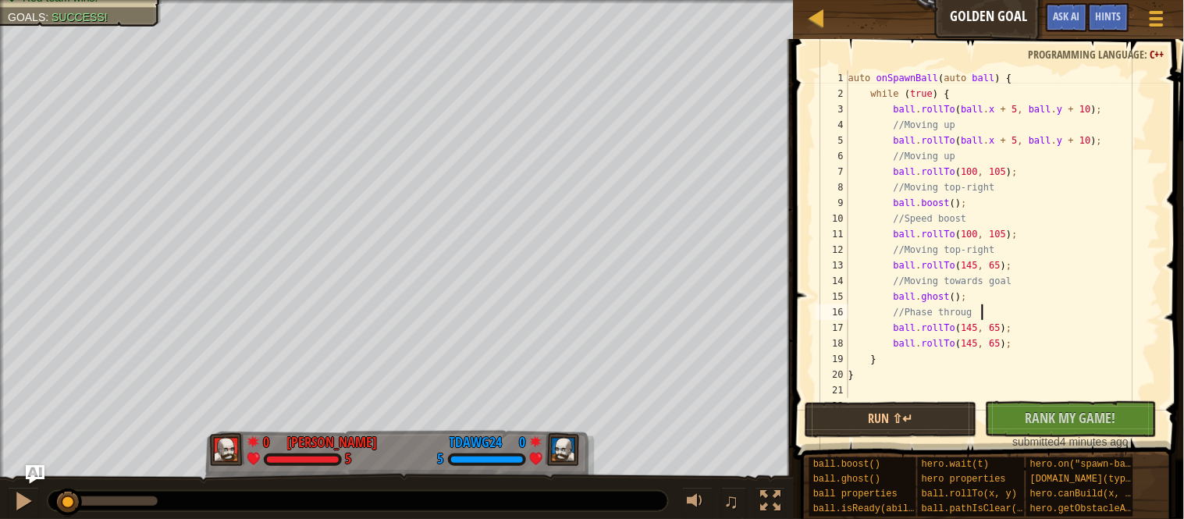
scroll to position [6, 19]
click at [1028, 325] on div "auto onSpawnBall ( auto ball ) { while ( true ) { ball . rollTo ( ball . x + 5 …" at bounding box center [1002, 249] width 315 height 359
type textarea "ball.rollTo(145, 65);"
paste textarea "//Moving top-right"
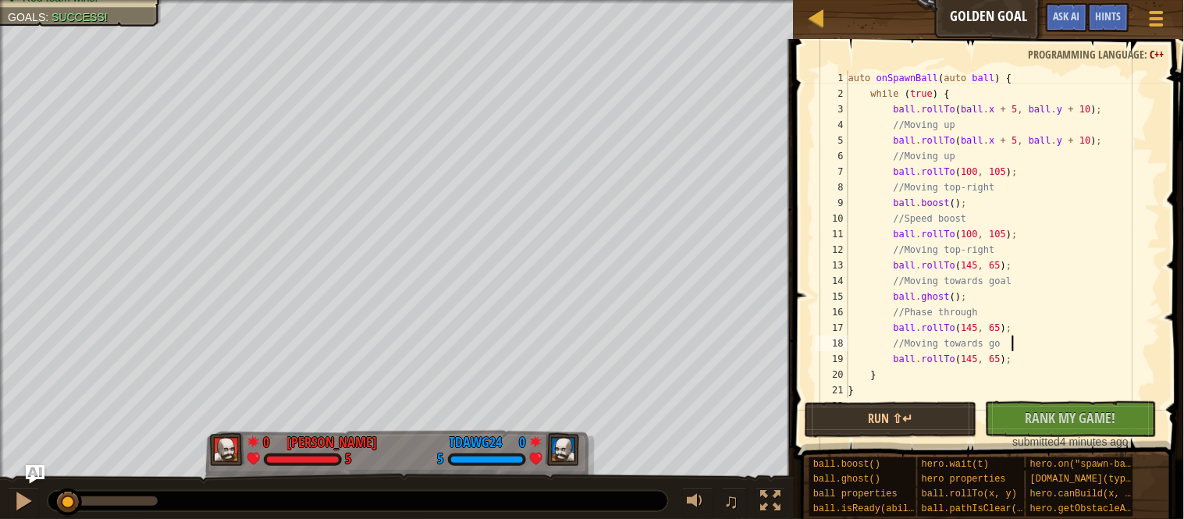
scroll to position [6, 24]
click at [1032, 365] on div "auto onSpawnBall ( auto ball ) { while ( true ) { ball . rollTo ( ball . x + 5 …" at bounding box center [1002, 249] width 315 height 359
type textarea "ball.rollTo(145, 65);"
paste textarea "//Moving top-right"
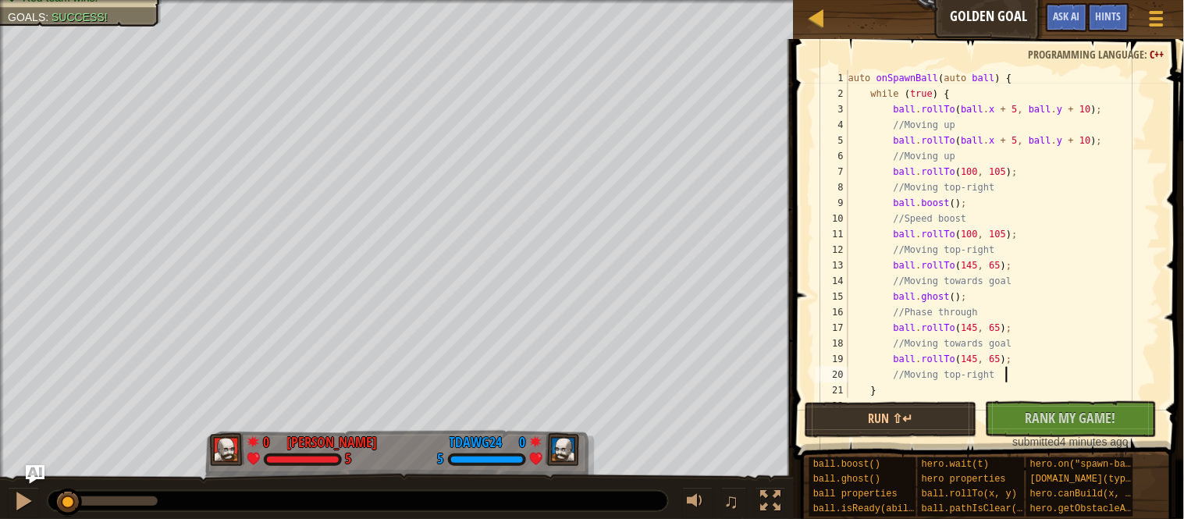
click at [952, 376] on div "auto onSpawnBall ( auto ball ) { while ( true ) { ball . rollTo ( ball . x + 5 …" at bounding box center [1002, 249] width 315 height 359
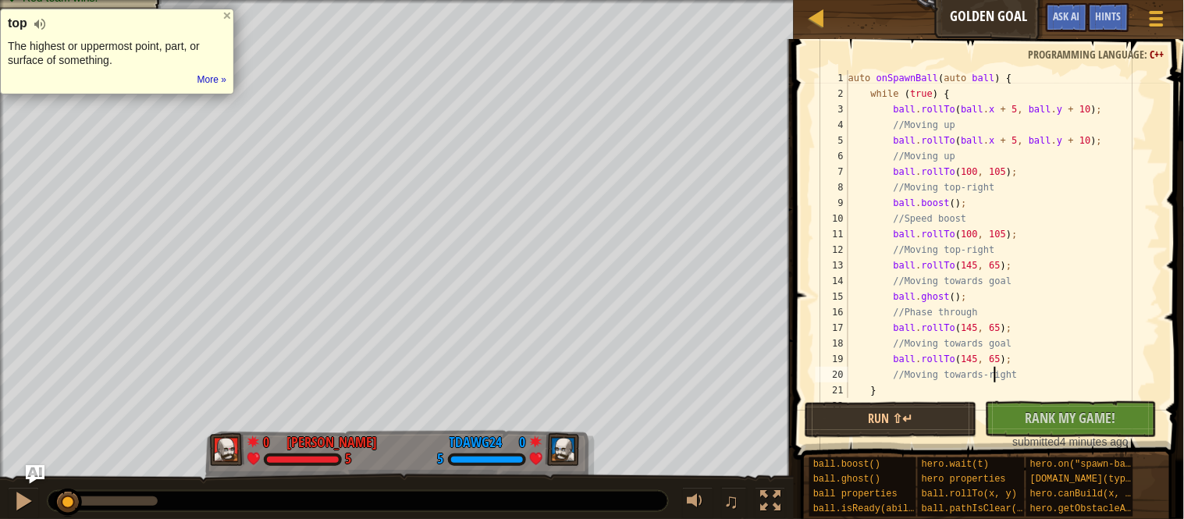
click at [1009, 377] on div "auto onSpawnBall ( auto ball ) { while ( true ) { ball . rollTo ( ball . x + 5 …" at bounding box center [1002, 249] width 315 height 359
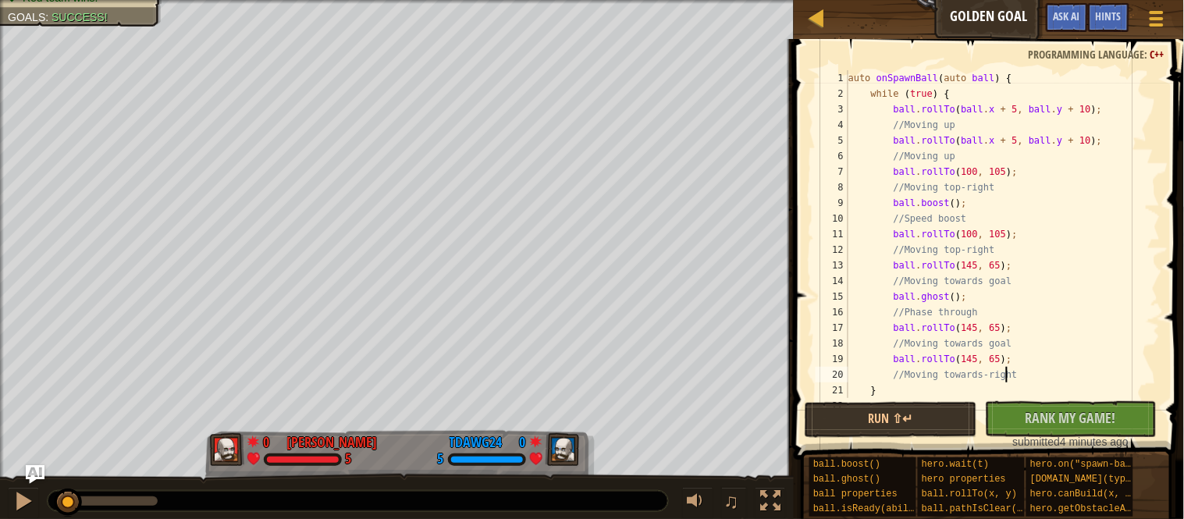
click at [1009, 377] on div "auto onSpawnBall ( auto ball ) { while ( true ) { ball . rollTo ( ball . x + 5 …" at bounding box center [1002, 249] width 315 height 359
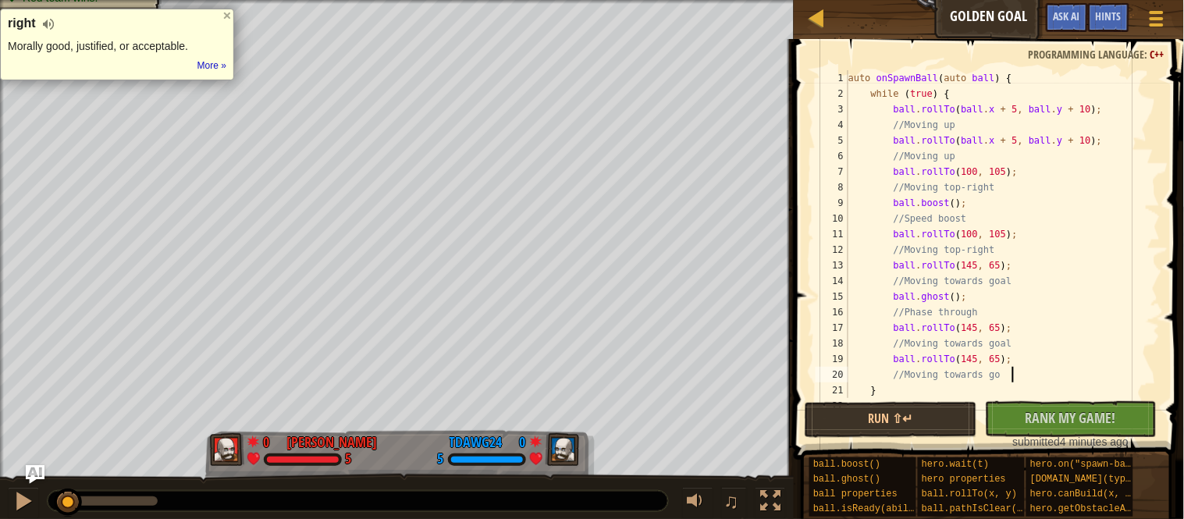
scroll to position [6, 24]
type textarea "//Moving towards goal"
click at [947, 418] on button "Run ⇧↵" at bounding box center [891, 420] width 172 height 36
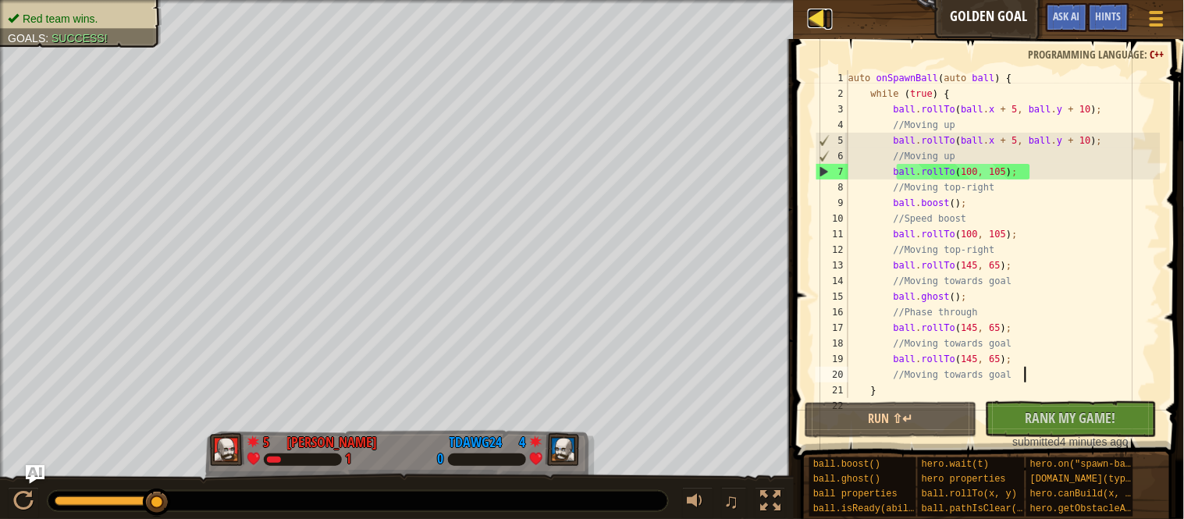
click at [821, 13] on div at bounding box center [818, 19] width 20 height 20
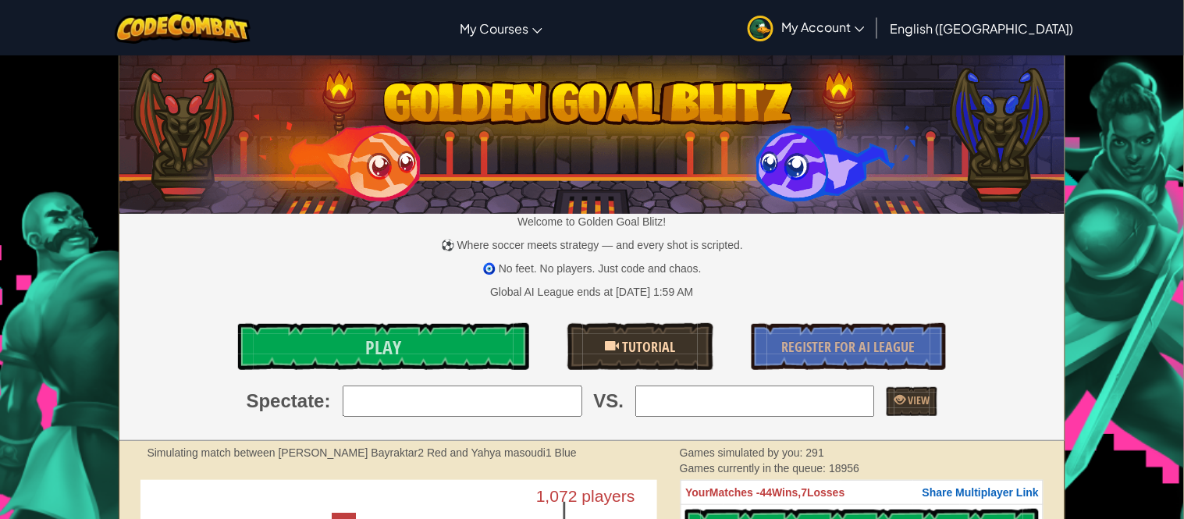
scroll to position [364, 0]
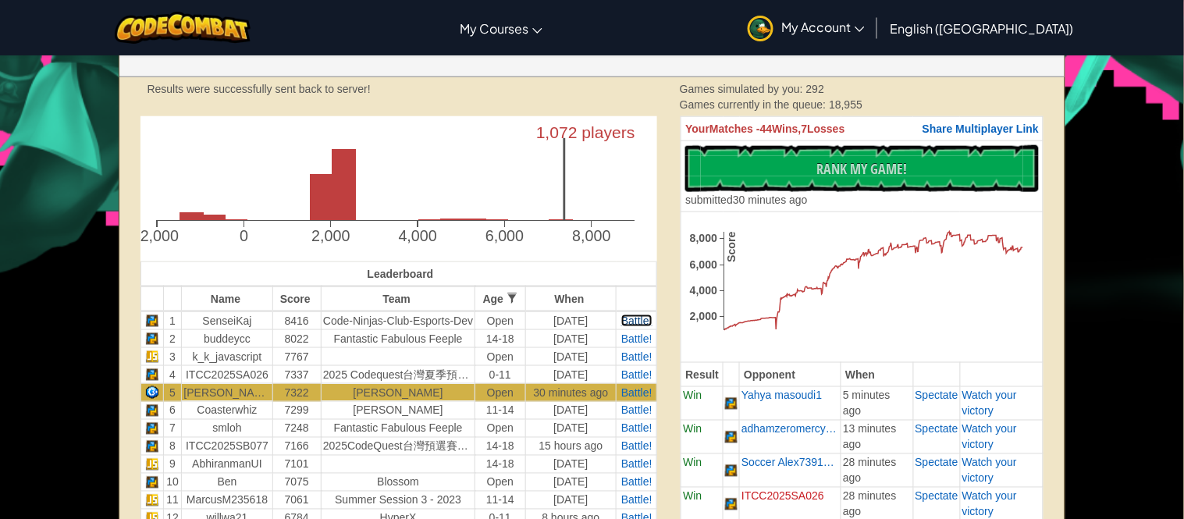
click at [643, 321] on span "Battle!" at bounding box center [636, 321] width 31 height 12
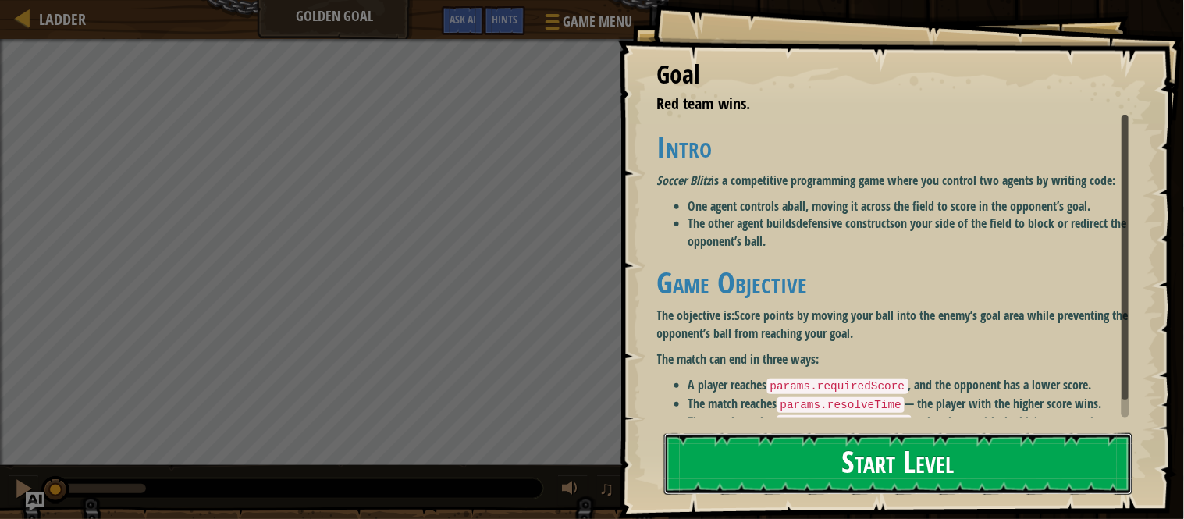
click at [869, 487] on button "Start Level" at bounding box center [898, 464] width 468 height 62
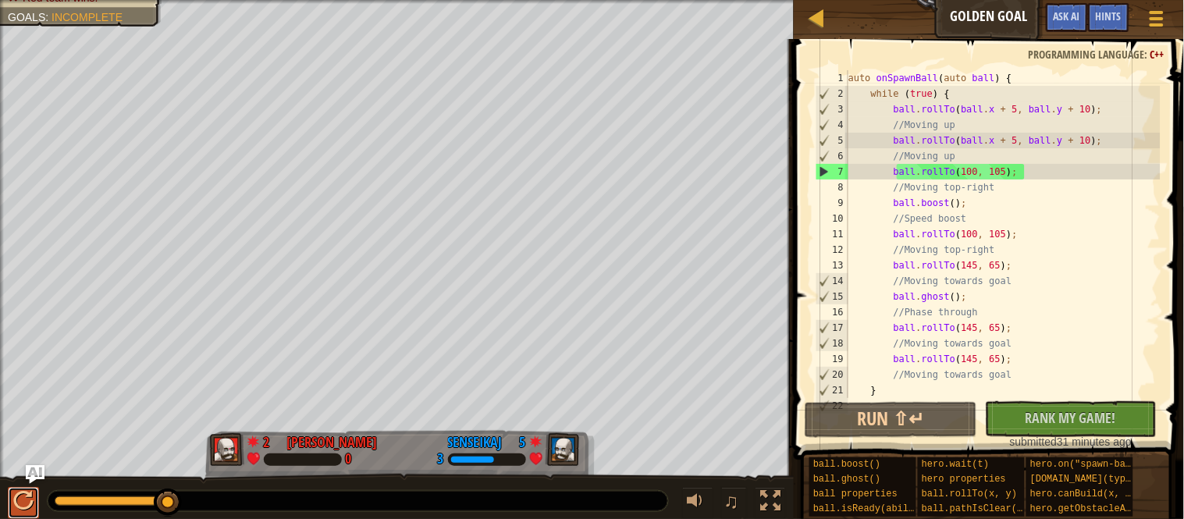
click at [30, 496] on div at bounding box center [23, 501] width 20 height 20
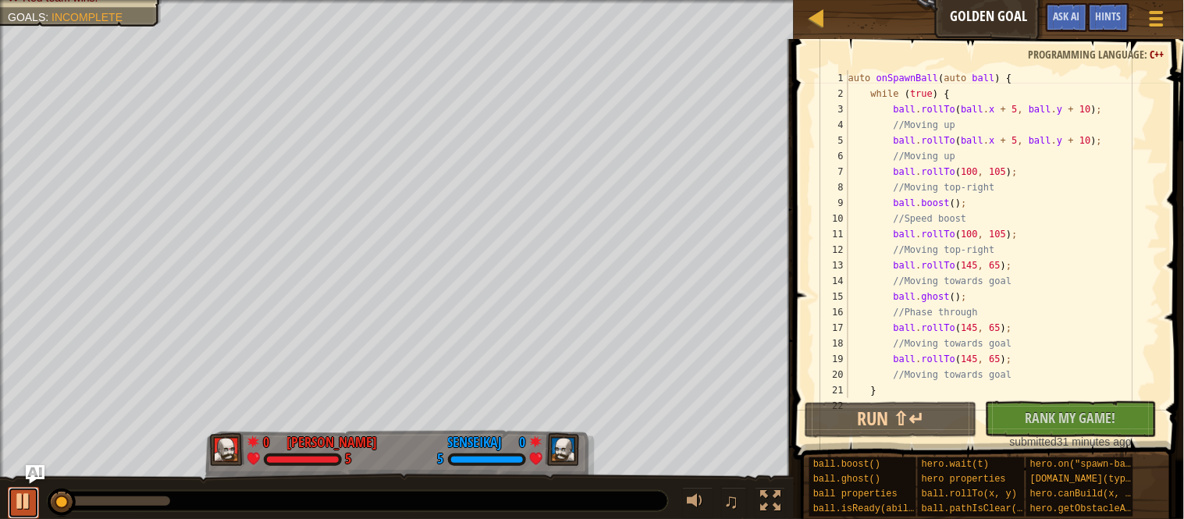
click at [27, 510] on div at bounding box center [23, 501] width 20 height 20
click at [29, 510] on div at bounding box center [23, 501] width 20 height 20
click at [898, 201] on div "auto onSpawnBall ( auto ball ) { while ( true ) { ball . rollTo ( ball . x + 5 …" at bounding box center [1002, 249] width 315 height 359
type textarea "ball.boost();"
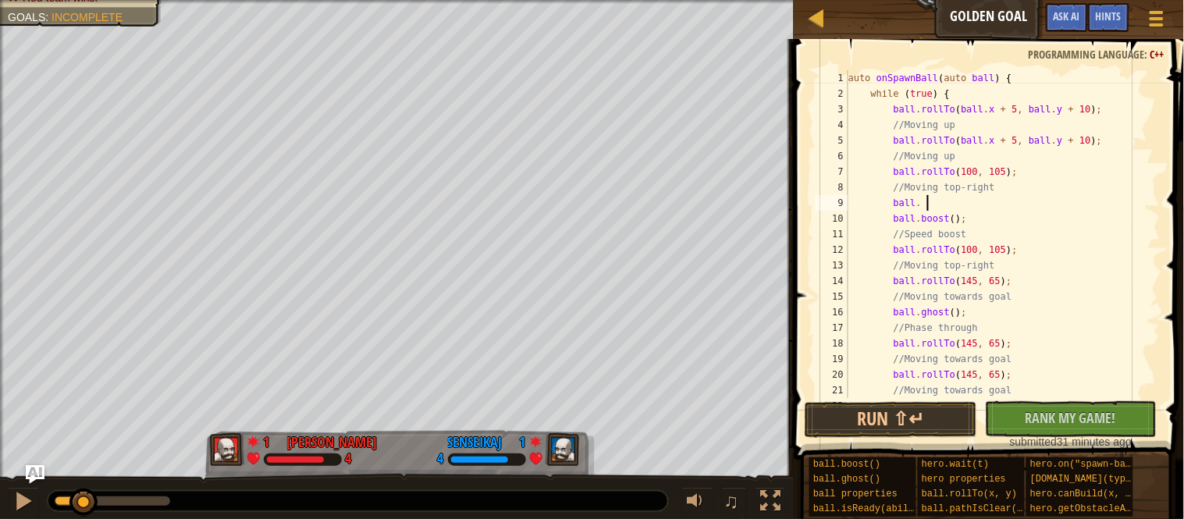
scroll to position [6, 10]
type textarea "ball.ghost();"
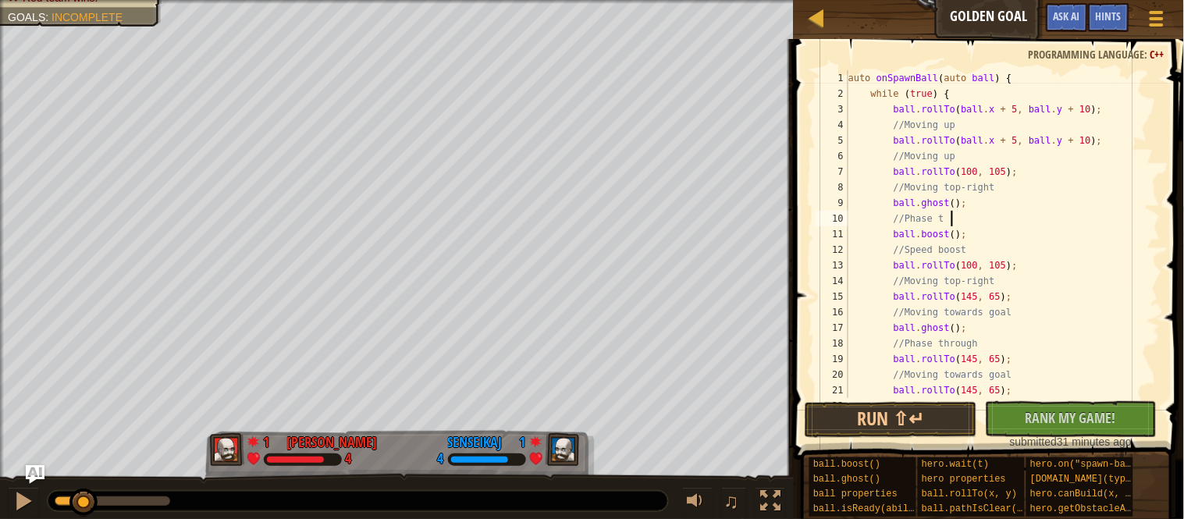
scroll to position [6, 12]
click at [869, 434] on button "Run ⇧↵" at bounding box center [891, 420] width 172 height 36
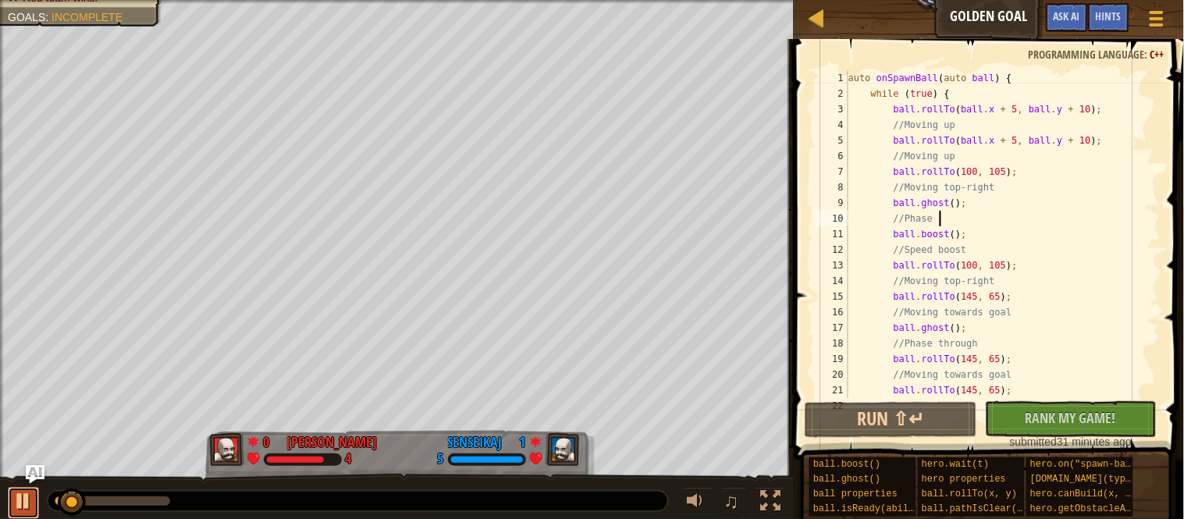
click at [19, 506] on div at bounding box center [23, 501] width 20 height 20
drag, startPoint x: 64, startPoint y: 506, endPoint x: 40, endPoint y: 504, distance: 24.2
click at [30, 504] on div at bounding box center [23, 501] width 20 height 20
click at [31, 505] on div at bounding box center [23, 501] width 20 height 20
click at [961, 230] on div "auto onSpawnBall ( auto ball ) { while ( true ) { ball . rollTo ( ball . x + 5 …" at bounding box center [1002, 249] width 315 height 359
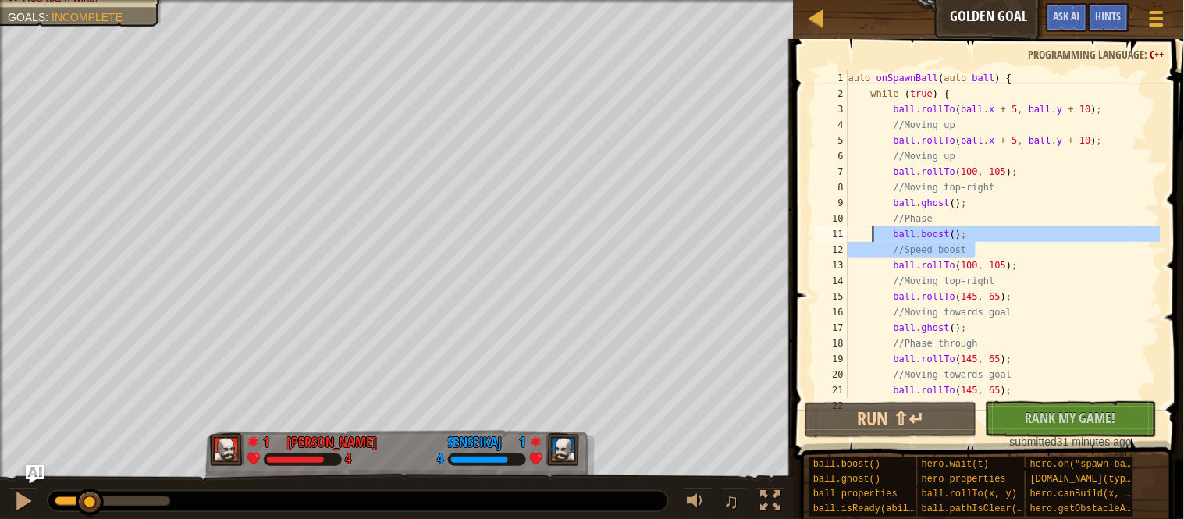
drag, startPoint x: 990, startPoint y: 244, endPoint x: 870, endPoint y: 228, distance: 121.2
click at [870, 228] on div "auto onSpawnBall ( auto ball ) { while ( true ) { ball . rollTo ( ball . x + 5 …" at bounding box center [1002, 249] width 315 height 359
type textarea "ball.boost(); //Speed boost"
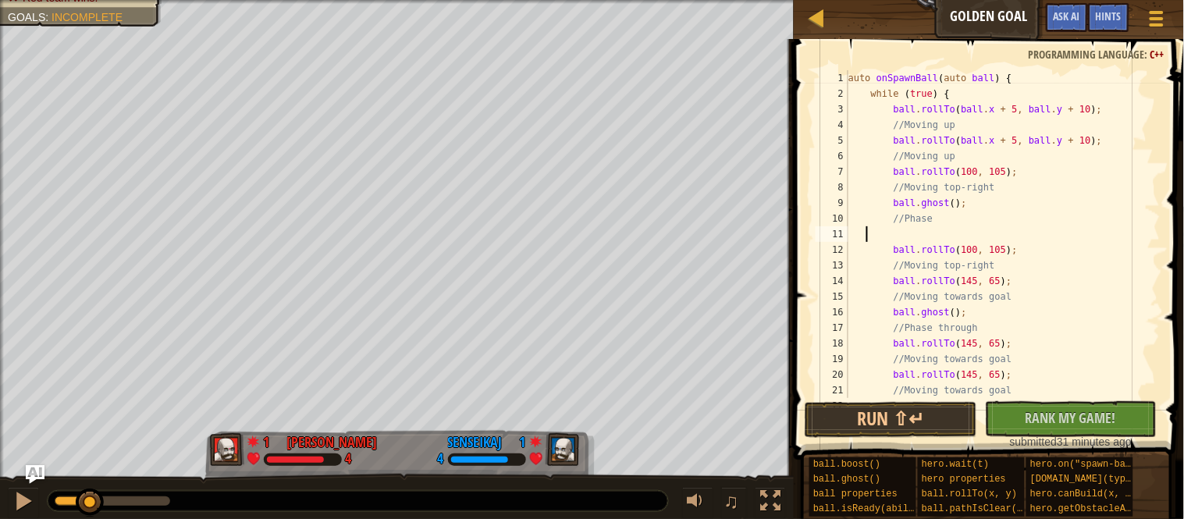
scroll to position [6, 0]
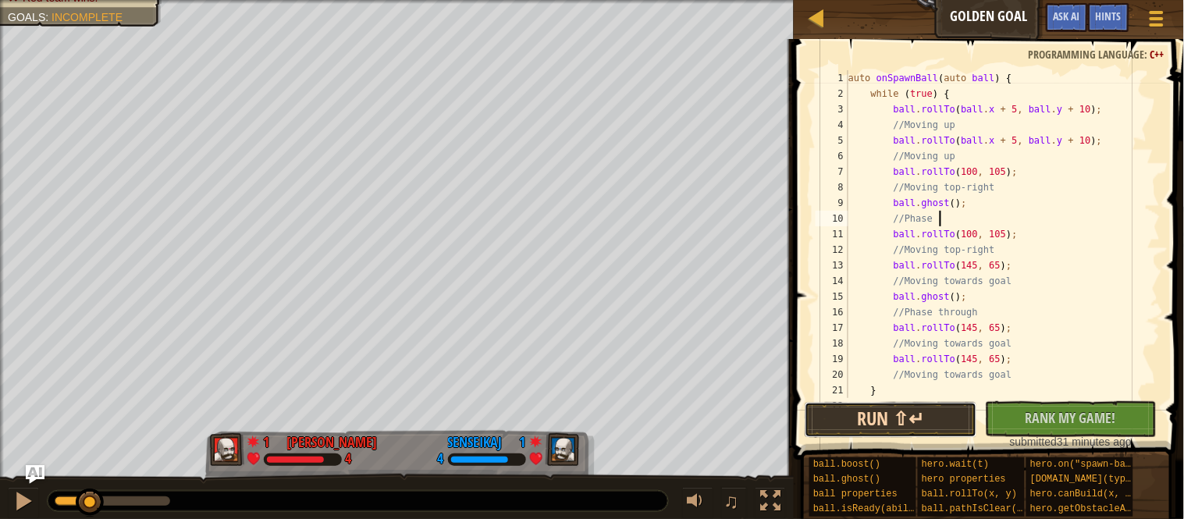
click at [901, 421] on button "Run ⇧↵" at bounding box center [891, 420] width 172 height 36
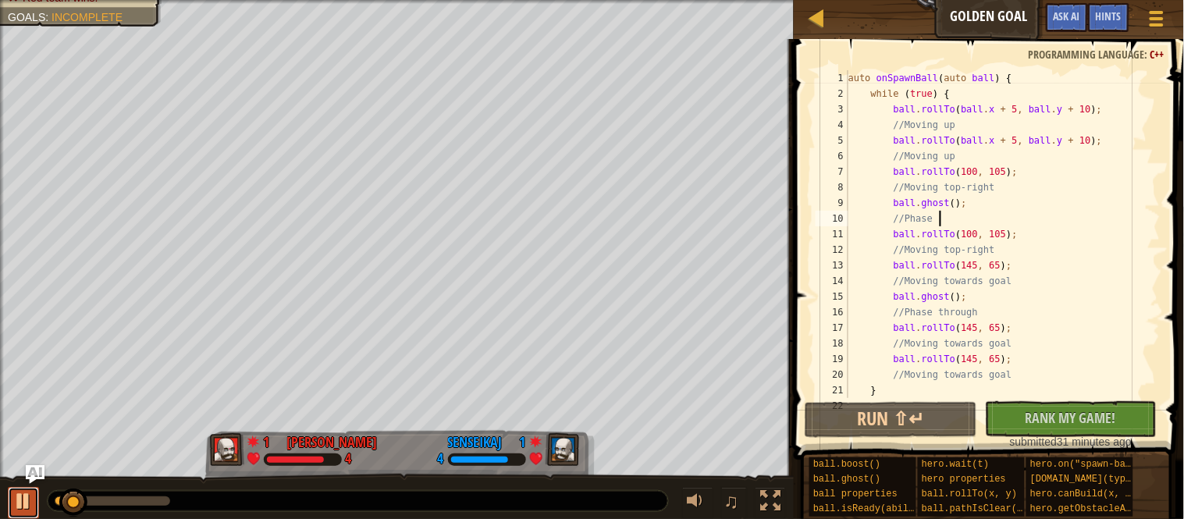
click at [30, 499] on div at bounding box center [23, 501] width 20 height 20
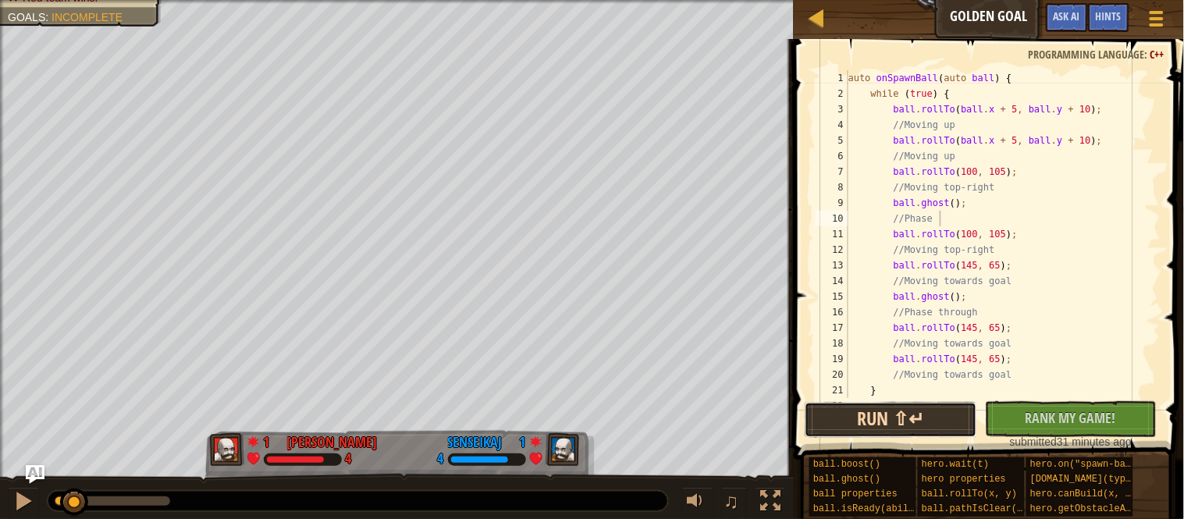
click at [899, 424] on button "Run ⇧↵" at bounding box center [891, 420] width 172 height 36
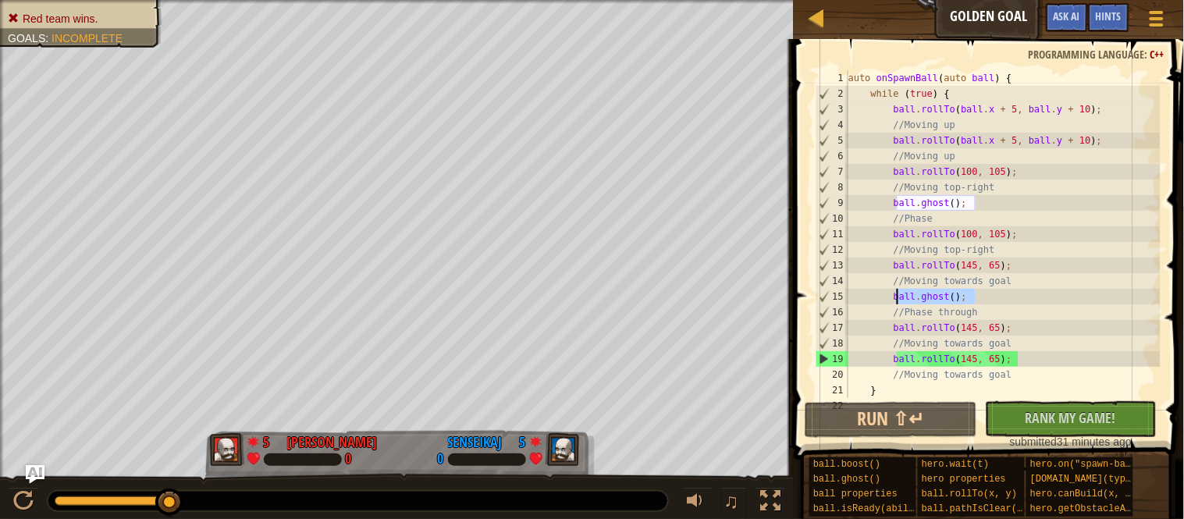
drag, startPoint x: 994, startPoint y: 295, endPoint x: 899, endPoint y: 299, distance: 94.5
click at [899, 299] on div "auto onSpawnBall ( auto ball ) { while ( true ) { ball . rollTo ( ball . x + 5 …" at bounding box center [1002, 249] width 315 height 359
type textarea "ball.ghost();"
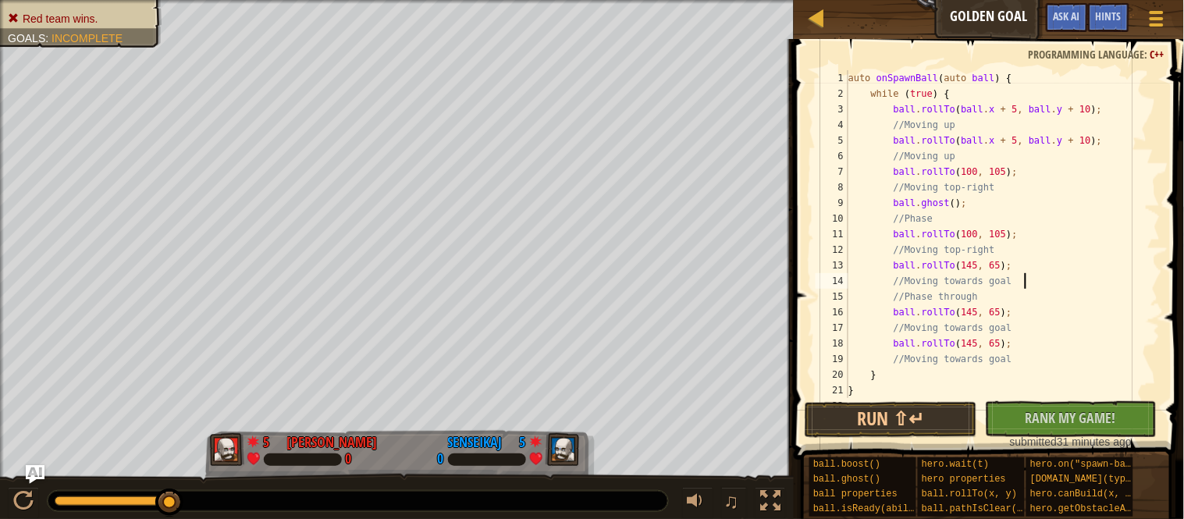
click at [1025, 311] on div "auto onSpawnBall ( auto ball ) { while ( true ) { ball . rollTo ( ball . x + 5 …" at bounding box center [1002, 249] width 315 height 359
type textarea "//Moving towards goal"
paste textarea "ball.ghost();"
drag, startPoint x: 997, startPoint y: 301, endPoint x: 886, endPoint y: 293, distance: 111.1
click at [886, 293] on div "auto onSpawnBall ( auto ball ) { while ( true ) { ball . rollTo ( ball . x + 5 …" at bounding box center [1002, 249] width 315 height 359
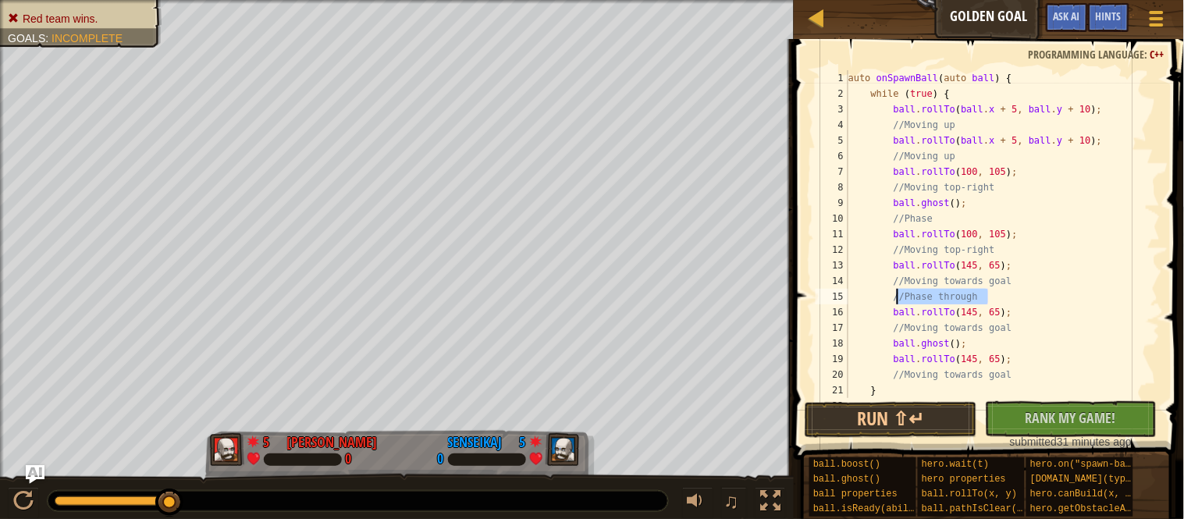
type textarea "//Phase through"
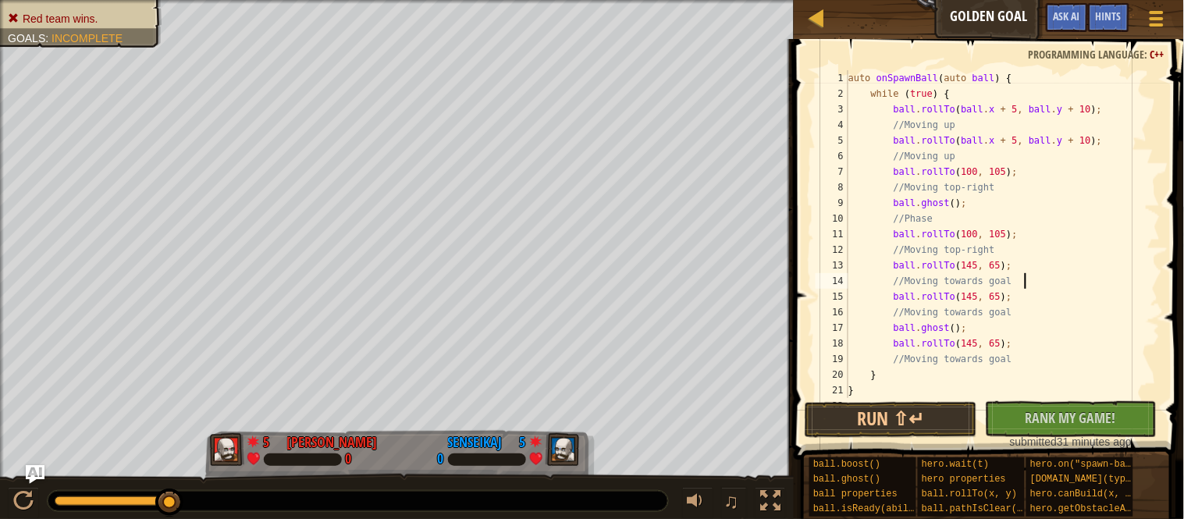
click at [978, 323] on div "auto onSpawnBall ( auto ball ) { while ( true ) { ball . rollTo ( ball . x + 5 …" at bounding box center [1002, 249] width 315 height 359
type textarea "ball.ghost();"
click at [958, 427] on button "Run ⇧↵" at bounding box center [891, 420] width 172 height 36
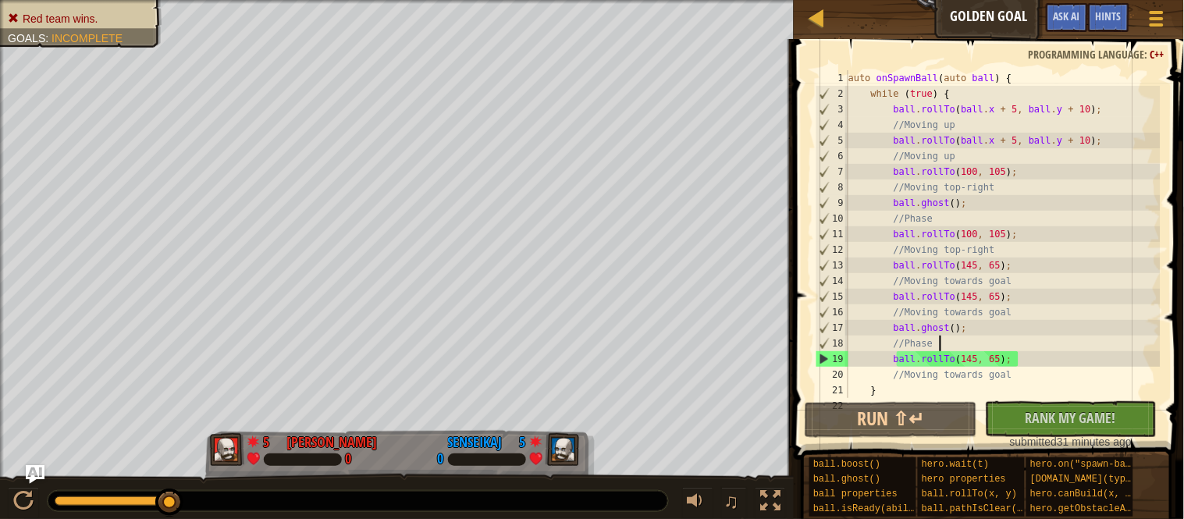
click at [107, 503] on div at bounding box center [113, 500] width 116 height 9
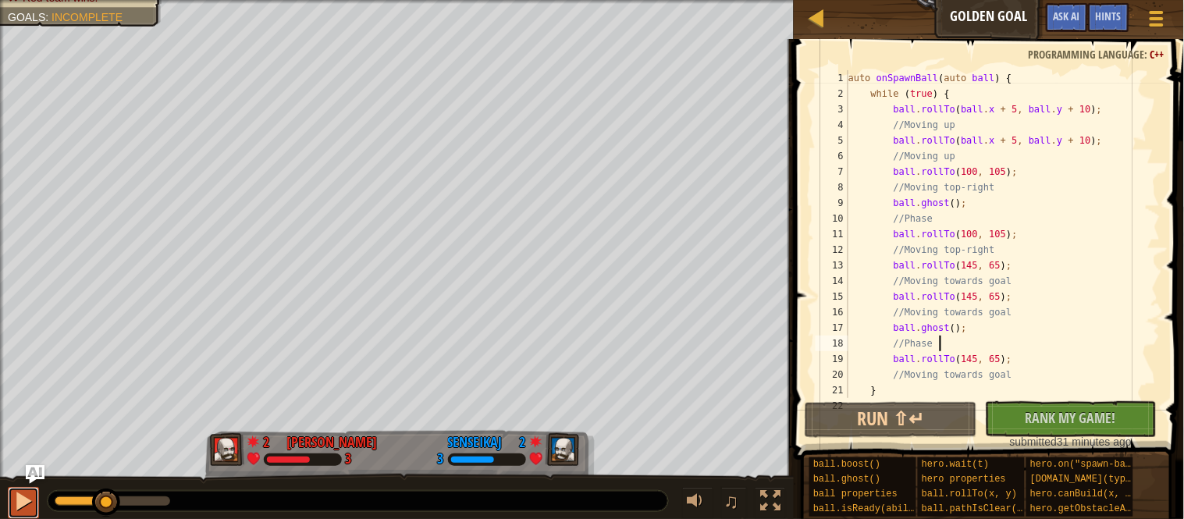
click at [21, 502] on div at bounding box center [23, 501] width 20 height 20
click at [938, 329] on div "auto onSpawnBall ( auto ball ) { while ( true ) { ball . rollTo ( ball . x + 5 …" at bounding box center [1002, 249] width 315 height 359
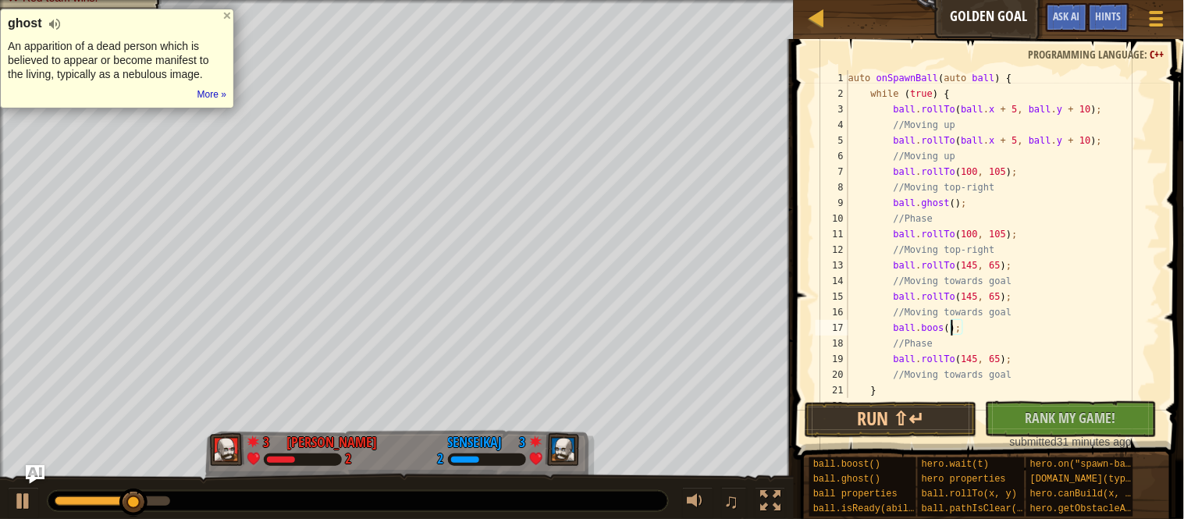
scroll to position [6, 16]
click at [915, 403] on button "Run ⇧↵" at bounding box center [891, 420] width 172 height 36
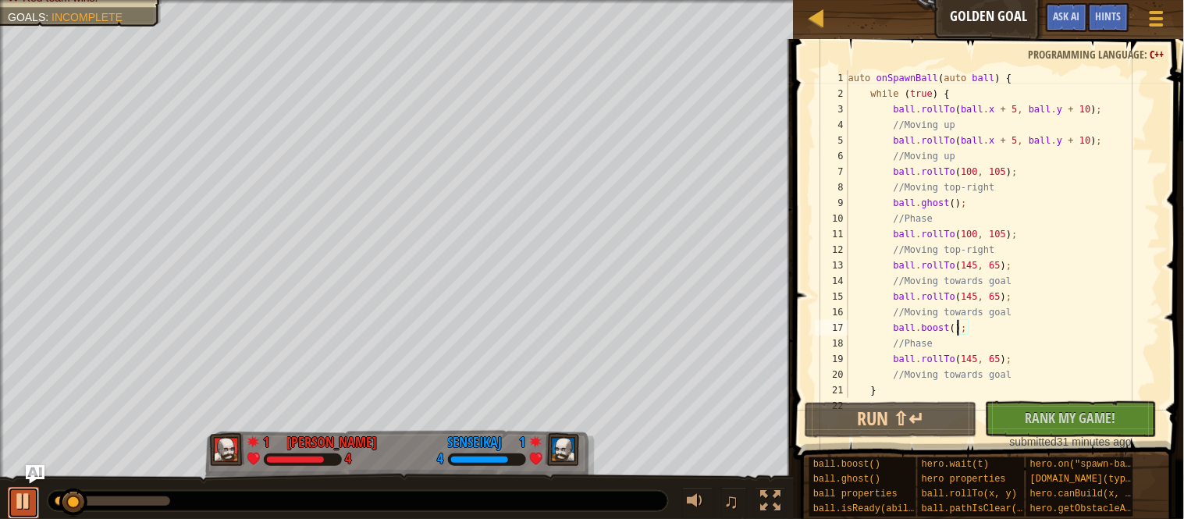
click at [17, 514] on button at bounding box center [23, 503] width 31 height 32
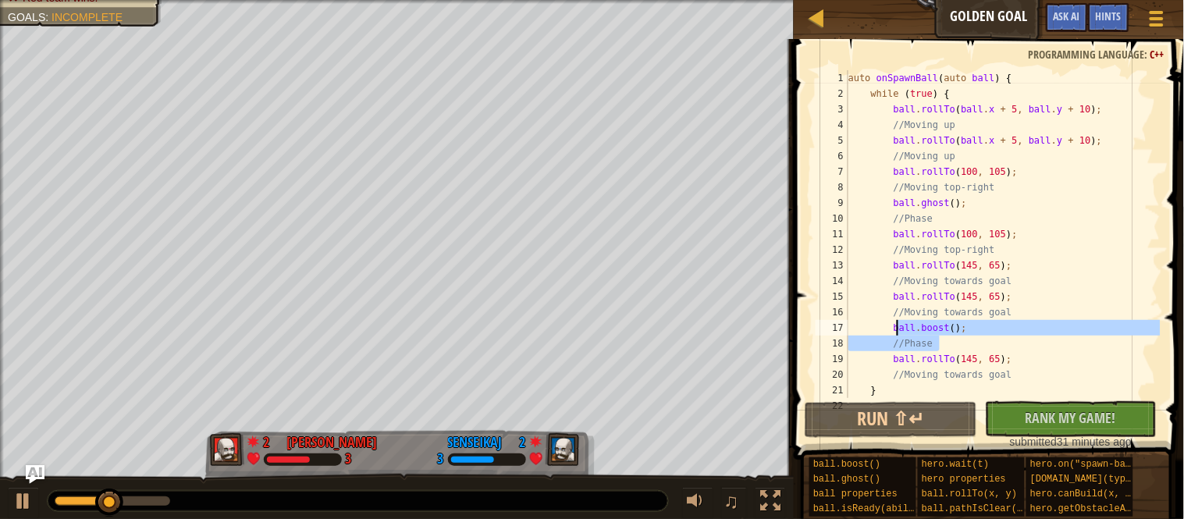
drag, startPoint x: 955, startPoint y: 346, endPoint x: 896, endPoint y: 335, distance: 60.3
click at [896, 335] on div "auto onSpawnBall ( auto ball ) { while ( true ) { ball . rollTo ( ball . x + 5 …" at bounding box center [1002, 249] width 315 height 359
type textarea "ball.boost(); //Phase"
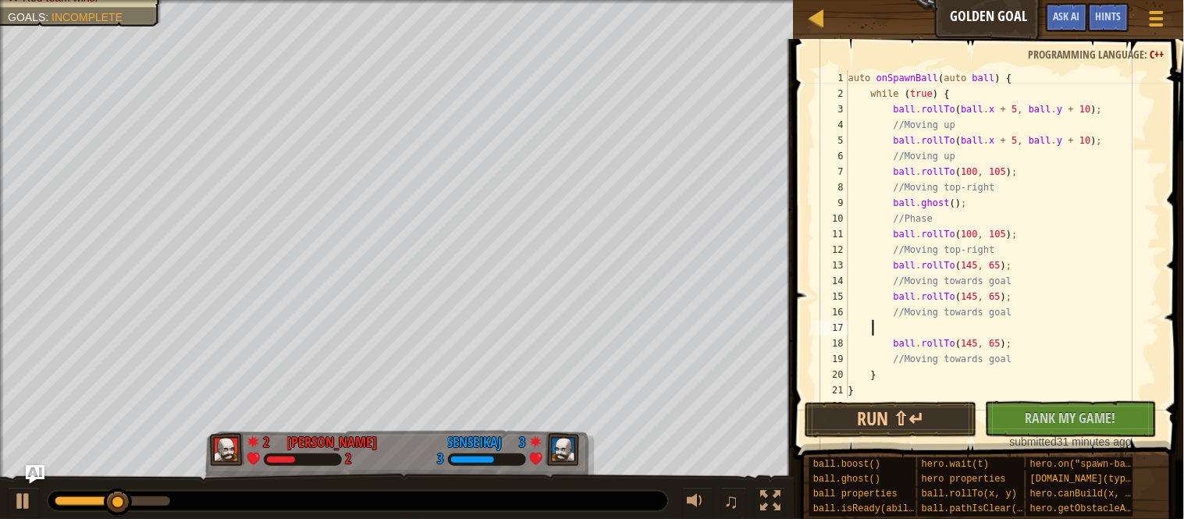
scroll to position [6, 0]
click at [1039, 165] on div "auto onSpawnBall ( auto ball ) { while ( true ) { ball . rollTo ( ball . x + 5 …" at bounding box center [1002, 249] width 315 height 359
type textarea "ball.rollTo(100, 105);"
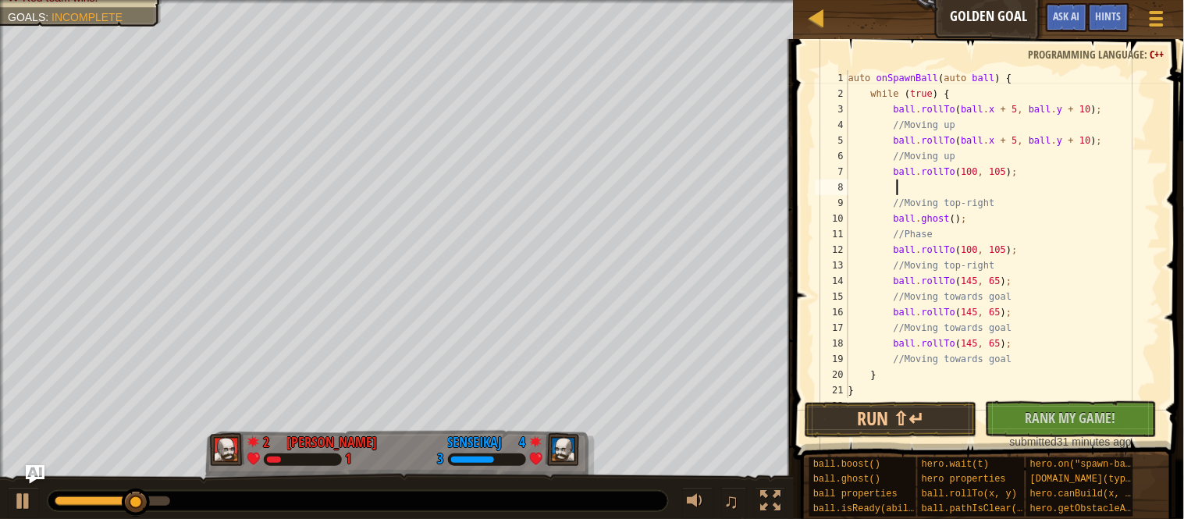
paste textarea "//Phase"
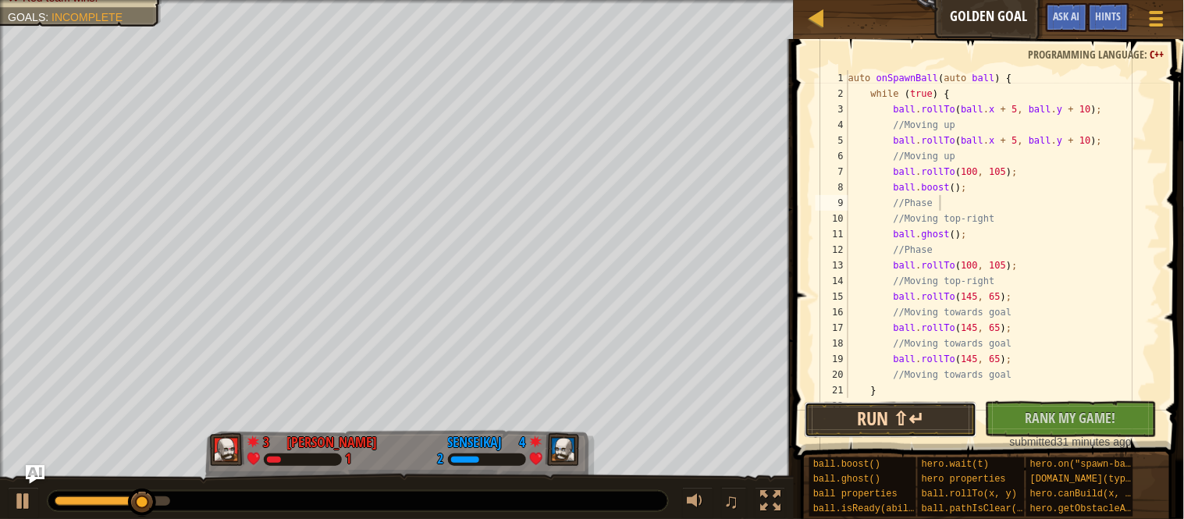
click at [917, 407] on button "Run ⇧↵" at bounding box center [891, 420] width 172 height 36
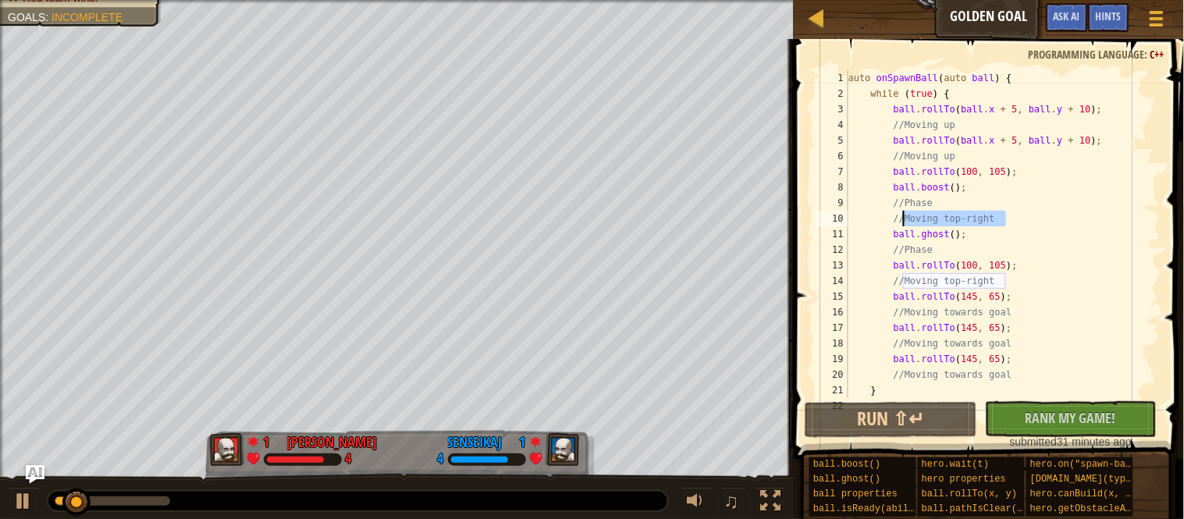
drag, startPoint x: 1034, startPoint y: 215, endPoint x: 876, endPoint y: 204, distance: 158.9
click at [876, 204] on div "auto onSpawnBall ( auto ball ) { while ( true ) { ball . rollTo ( ball . x + 5 …" at bounding box center [1002, 249] width 315 height 359
type textarea "//Phase //Moving top-right"
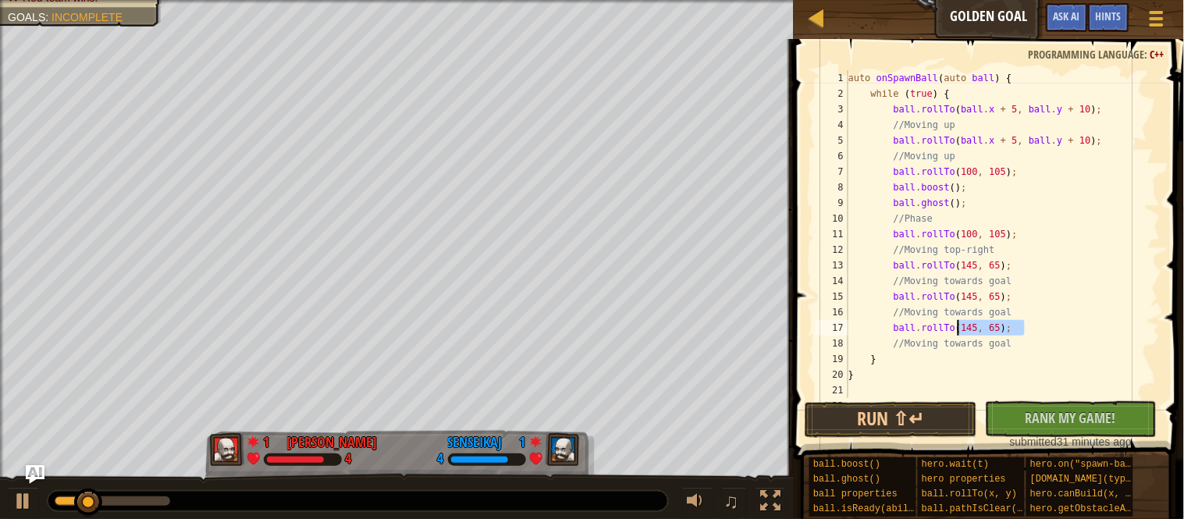
drag, startPoint x: 1053, startPoint y: 336, endPoint x: 874, endPoint y: 334, distance: 178.7
click at [874, 334] on div "auto onSpawnBall ( auto ball ) { while ( true ) { ball . rollTo ( ball . x + 5 …" at bounding box center [1002, 249] width 315 height 359
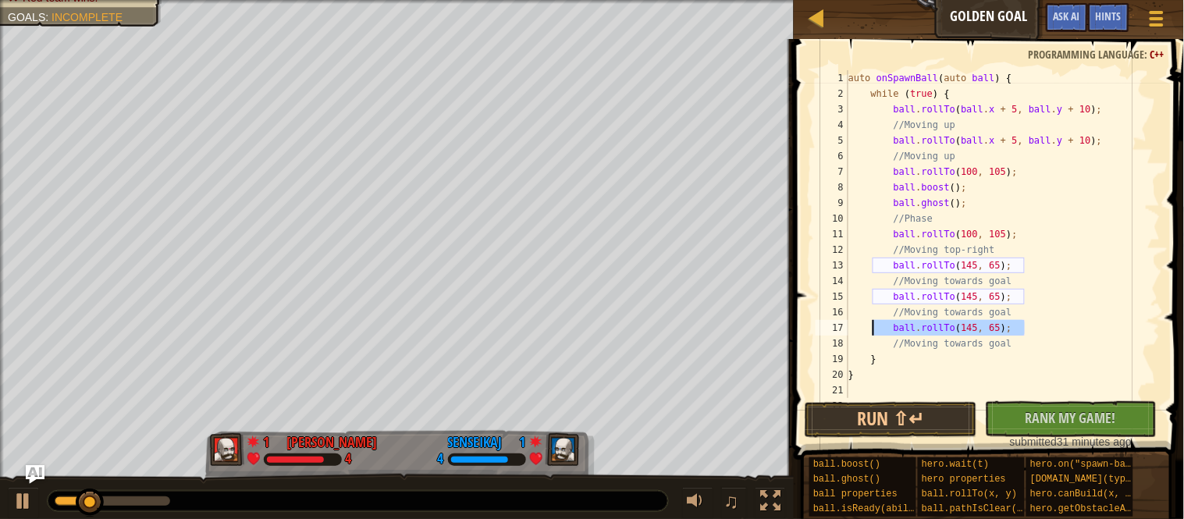
click at [874, 334] on div "auto onSpawnBall ( auto ball ) { while ( true ) { ball . rollTo ( ball . x + 5 …" at bounding box center [1002, 234] width 315 height 328
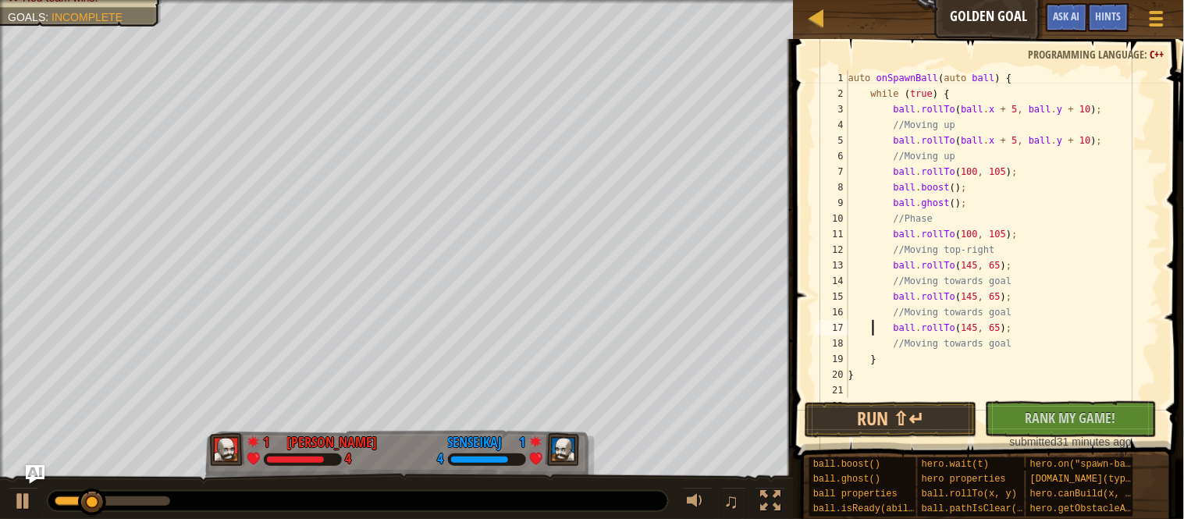
click at [973, 341] on div "auto onSpawnBall ( auto ball ) { while ( true ) { ball . rollTo ( ball . x + 5 …" at bounding box center [1002, 249] width 315 height 359
click at [961, 312] on div "auto onSpawnBall ( auto ball ) { while ( true ) { ball . rollTo ( ball . x + 5 …" at bounding box center [1002, 249] width 315 height 359
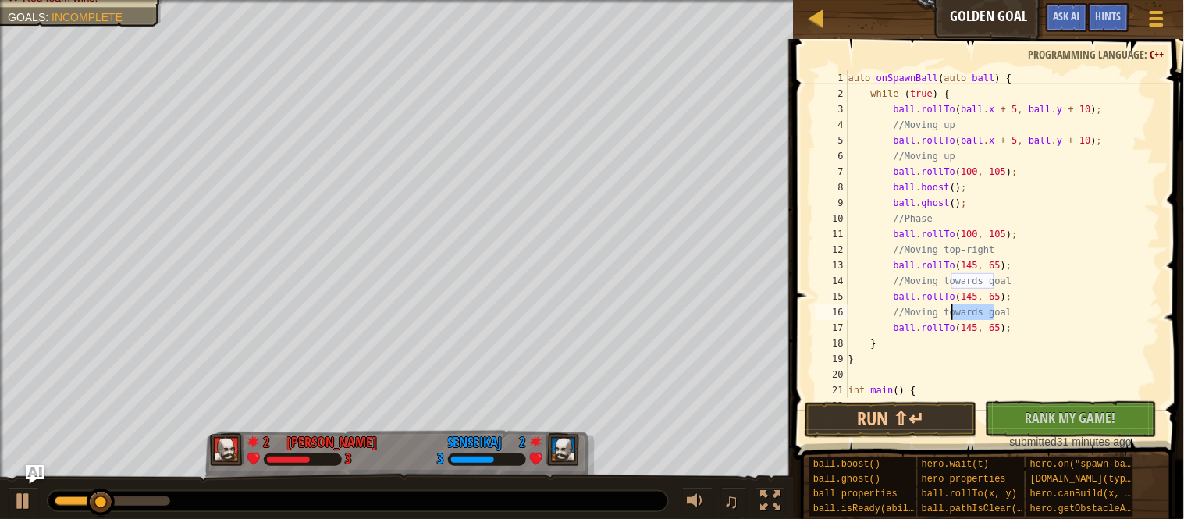
click at [961, 312] on div "auto onSpawnBall ( auto ball ) { while ( true ) { ball . rollTo ( ball . x + 5 …" at bounding box center [1002, 249] width 315 height 359
click at [933, 286] on div "auto onSpawnBall ( auto ball ) { while ( true ) { ball . rollTo ( ball . x + 5 …" at bounding box center [1002, 249] width 315 height 359
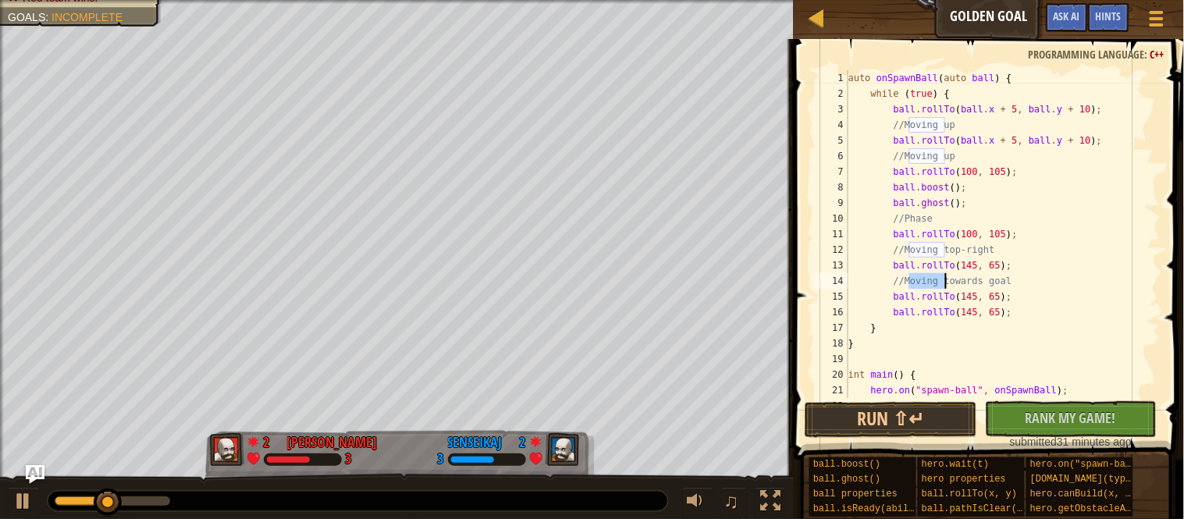
click at [933, 286] on div "auto onSpawnBall ( auto ball ) { while ( true ) { ball . rollTo ( ball . x + 5 …" at bounding box center [1002, 249] width 315 height 359
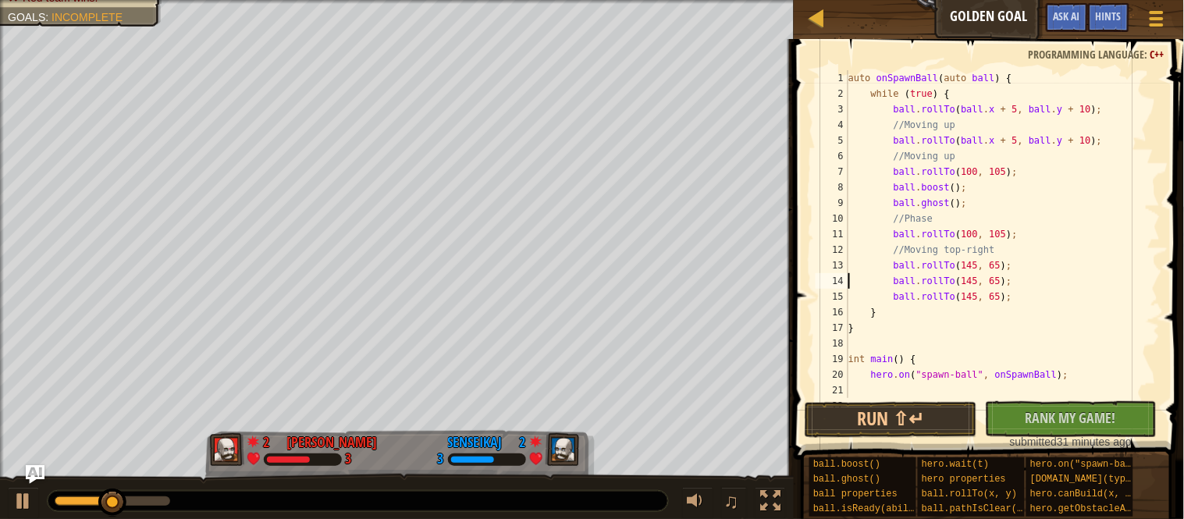
click at [930, 244] on div "auto onSpawnBall ( auto ball ) { while ( true ) { ball . rollTo ( ball . x + 5 …" at bounding box center [1002, 249] width 315 height 359
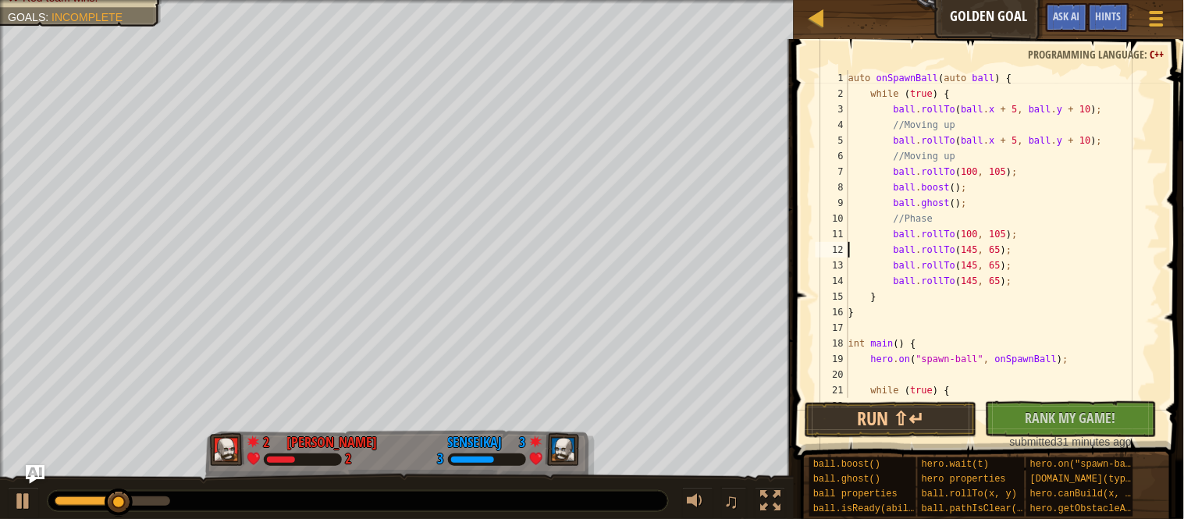
click at [920, 216] on div "auto onSpawnBall ( auto ball ) { while ( true ) { ball . rollTo ( ball . x + 5 …" at bounding box center [1002, 249] width 315 height 359
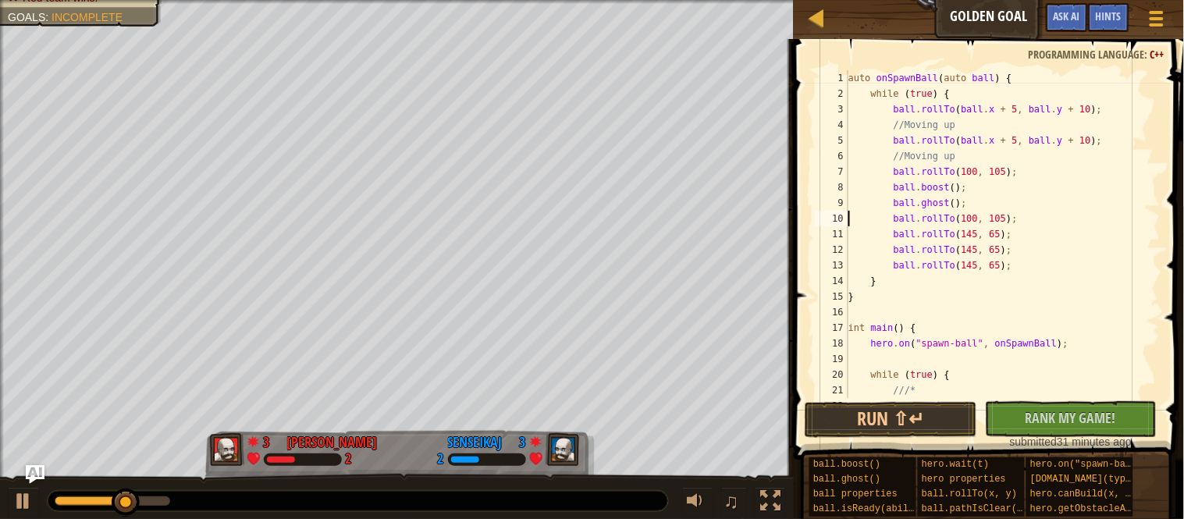
click at [923, 156] on div "auto onSpawnBall ( auto ball ) { while ( true ) { ball . rollTo ( ball . x + 5 …" at bounding box center [1002, 249] width 315 height 359
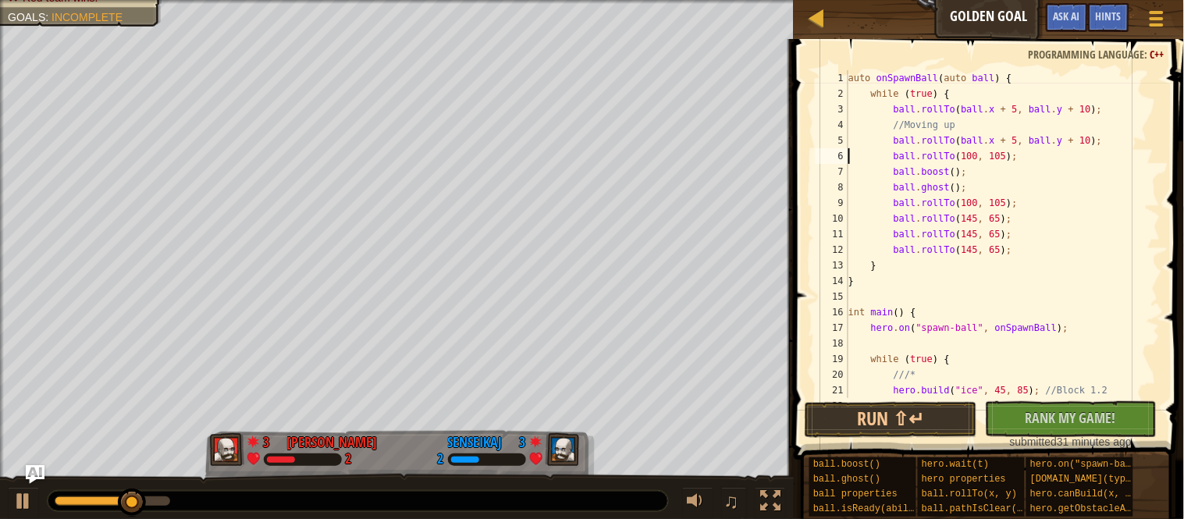
click at [922, 126] on div "auto onSpawnBall ( auto ball ) { while ( true ) { ball . rollTo ( ball . x + 5 …" at bounding box center [1002, 249] width 315 height 359
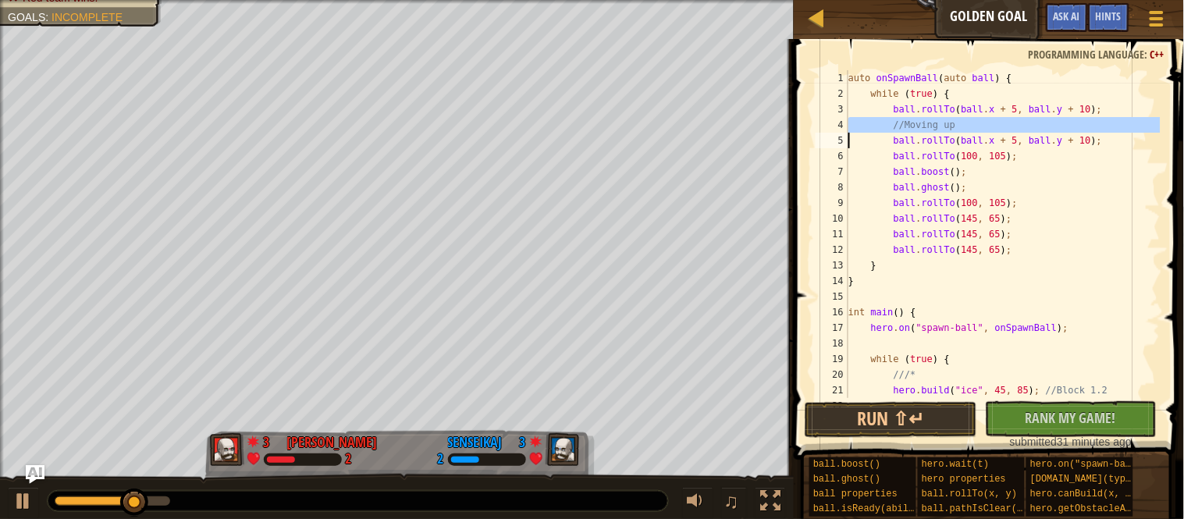
type textarea "ball.rollTo(ball.x + 5, ball.y + 10);"
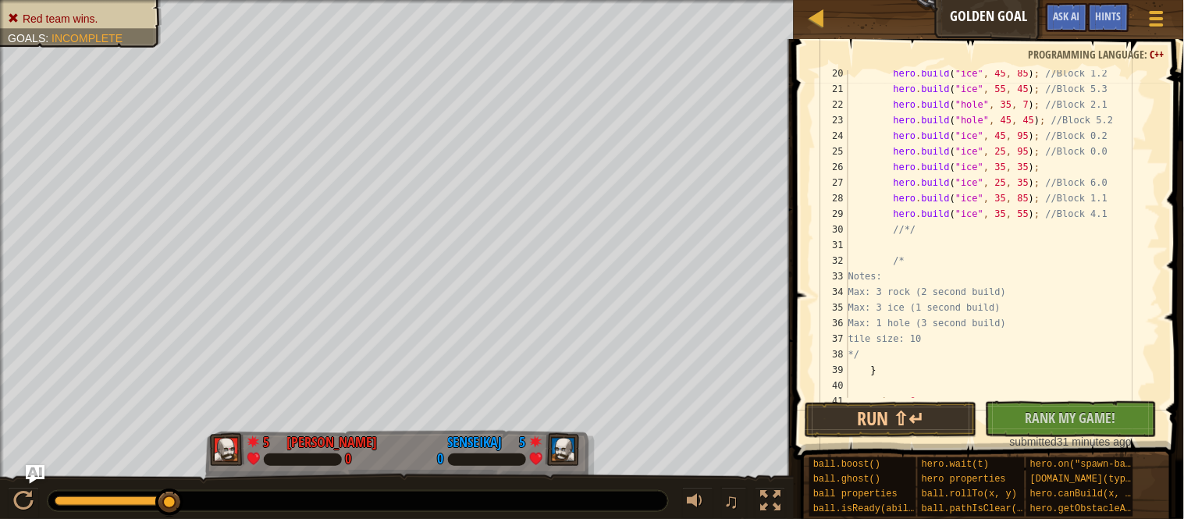
scroll to position [0, 0]
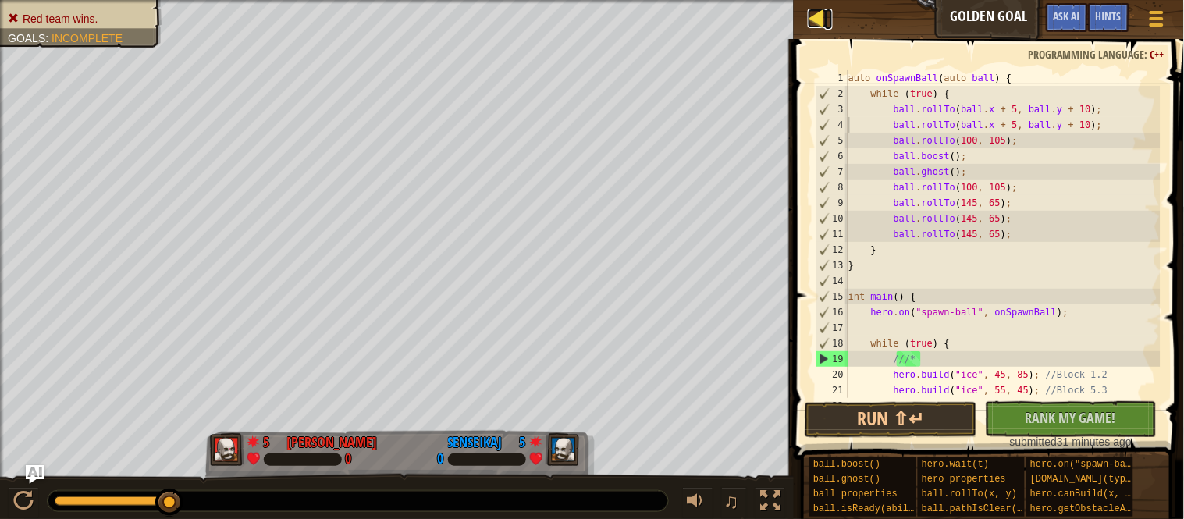
click at [824, 16] on div at bounding box center [818, 19] width 20 height 20
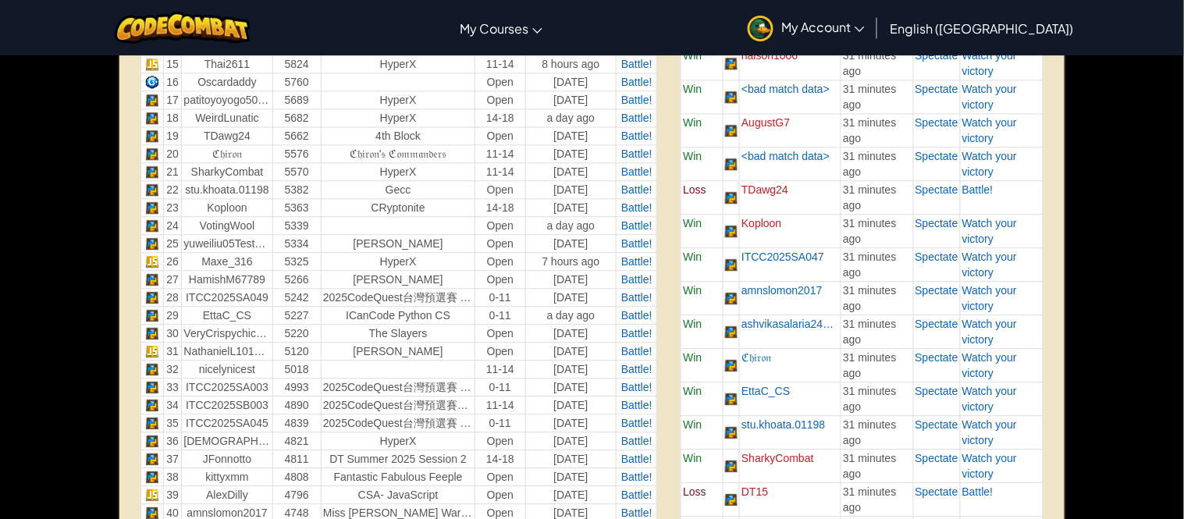
scroll to position [788, 0]
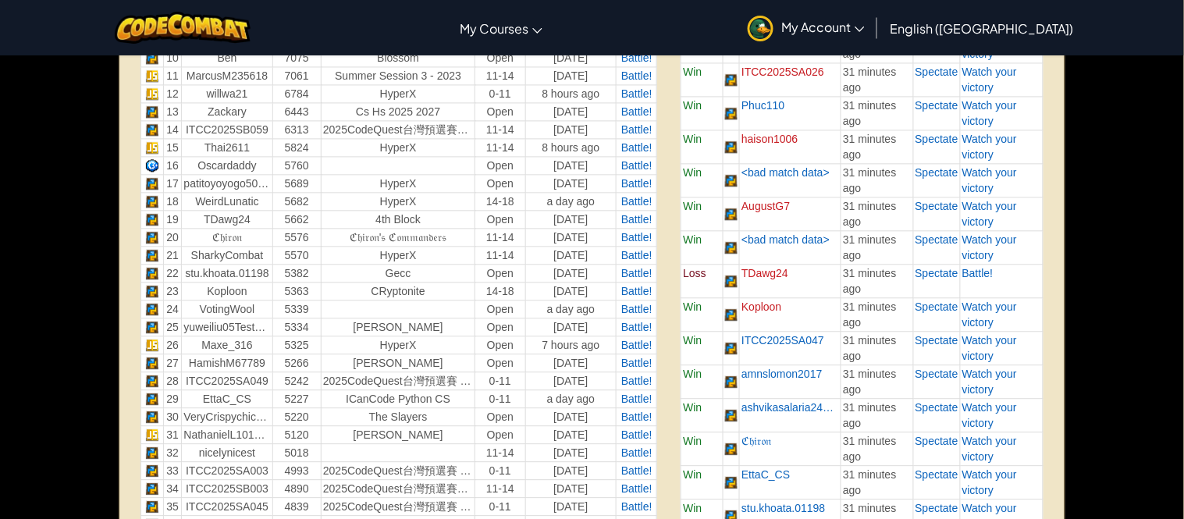
click at [873, 13] on link "My Account" at bounding box center [806, 27] width 133 height 49
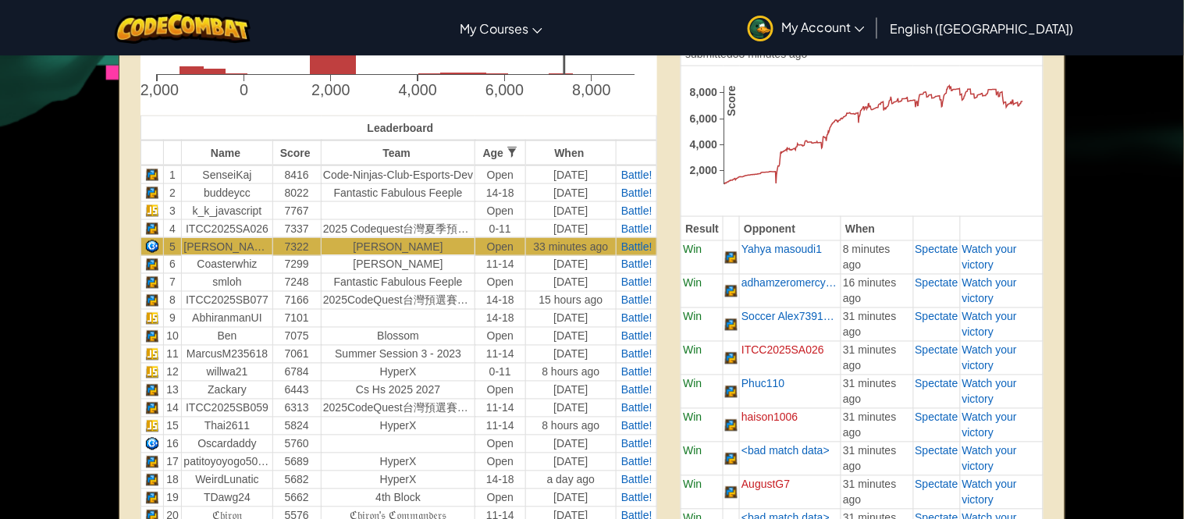
scroll to position [512, 0]
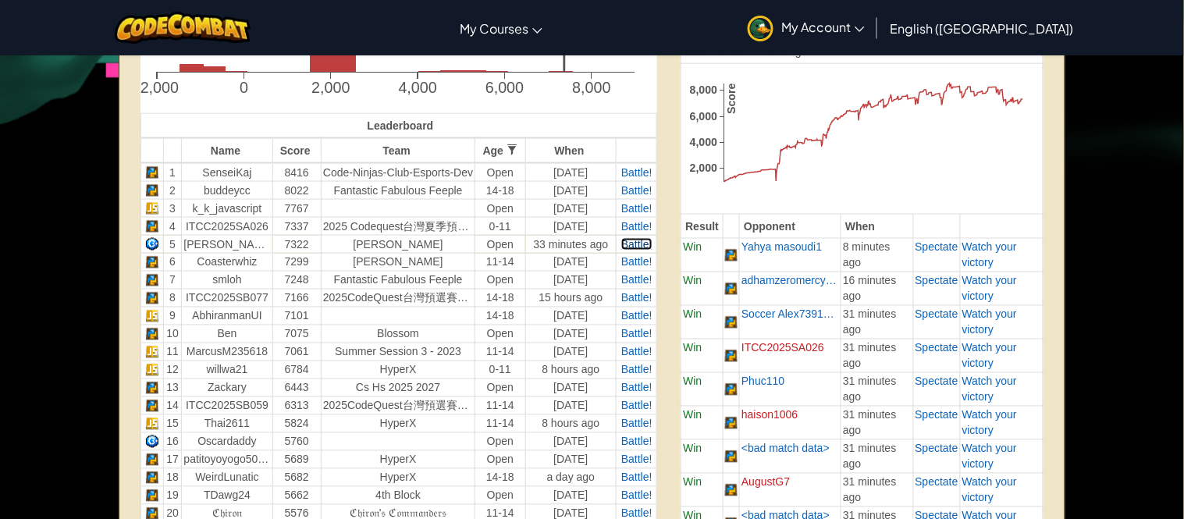
click at [648, 240] on span "Battle!" at bounding box center [636, 244] width 31 height 12
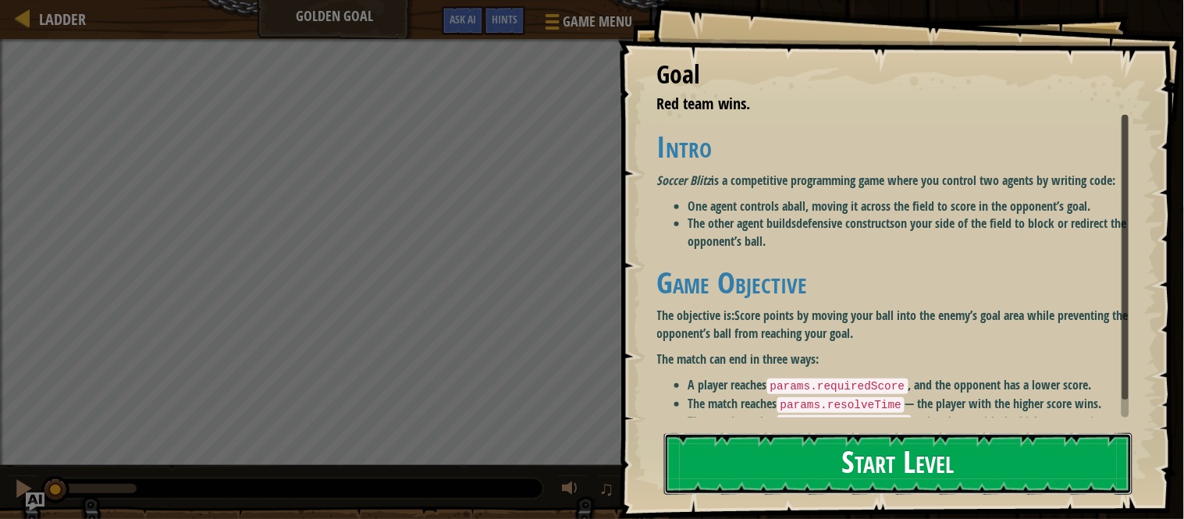
click at [887, 463] on button "Start Level" at bounding box center [898, 464] width 468 height 62
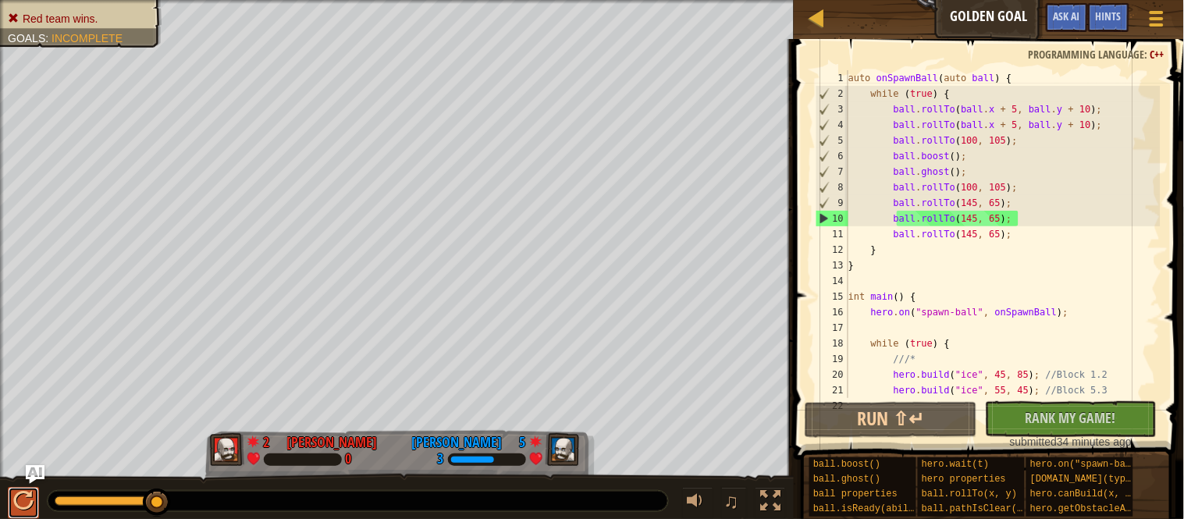
click at [23, 505] on div at bounding box center [23, 501] width 20 height 20
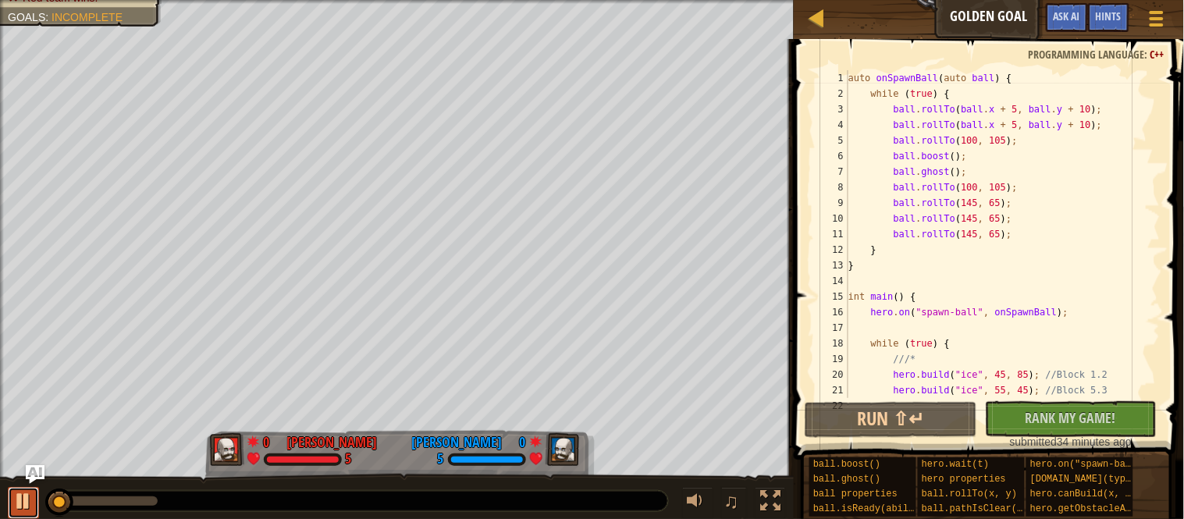
click at [31, 500] on div at bounding box center [23, 501] width 20 height 20
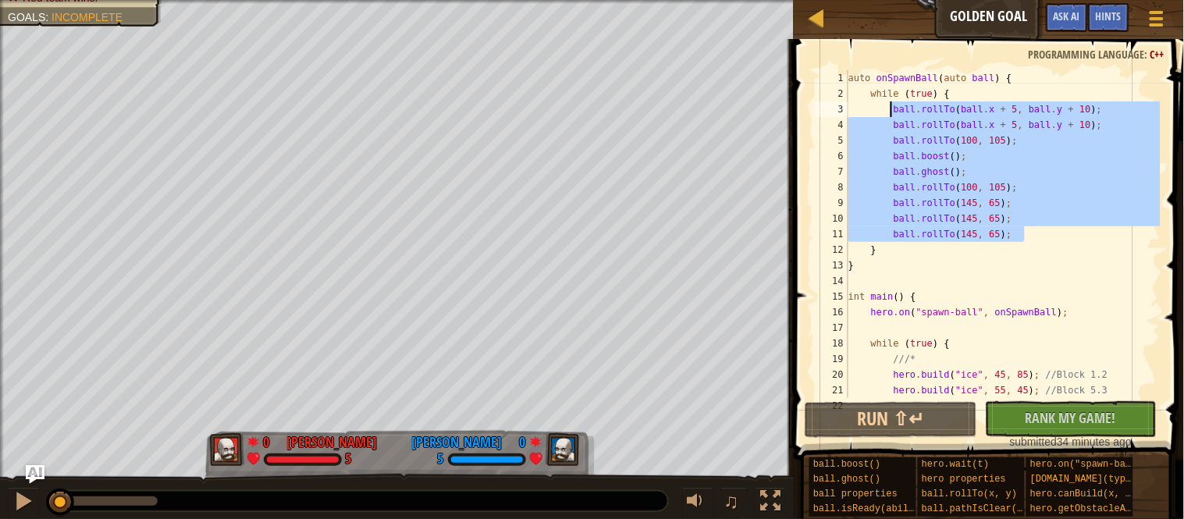
drag, startPoint x: 1029, startPoint y: 232, endPoint x: 896, endPoint y: 112, distance: 179.6
click at [896, 112] on div "auto onSpawnBall ( auto ball ) { while ( true ) { ball . rollTo ( ball . x + 5 …" at bounding box center [1002, 249] width 315 height 359
type textarea "ball.rollTo(ball.x + 5, ball.y + 10); ball.rollTo(ball.x + 5, ball.y + 10);"
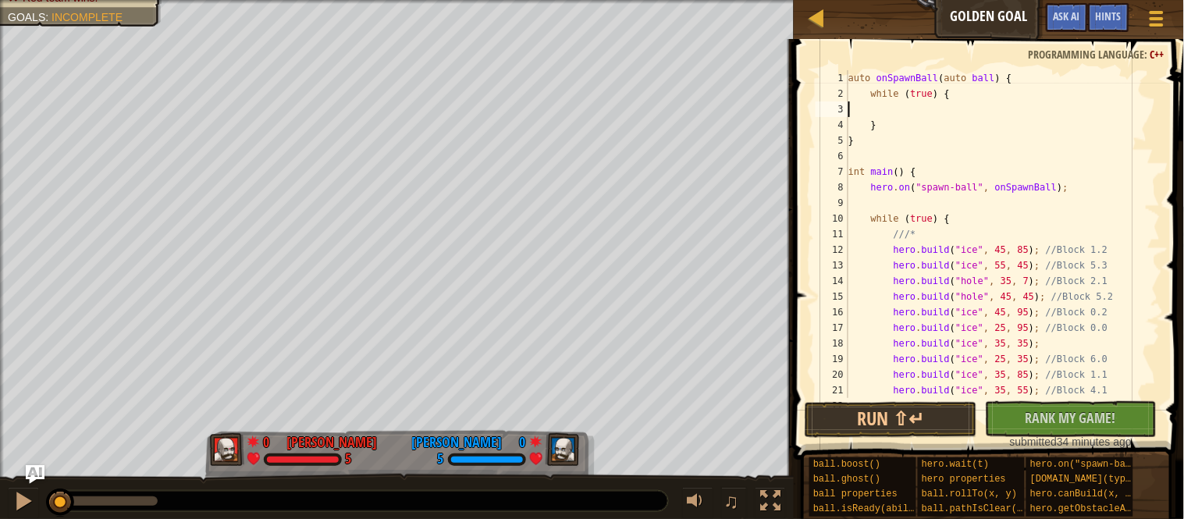
type textarea "while (true) {"
type textarea "ball.ghost();"
click at [872, 412] on button "Run ⇧↵" at bounding box center [891, 420] width 172 height 36
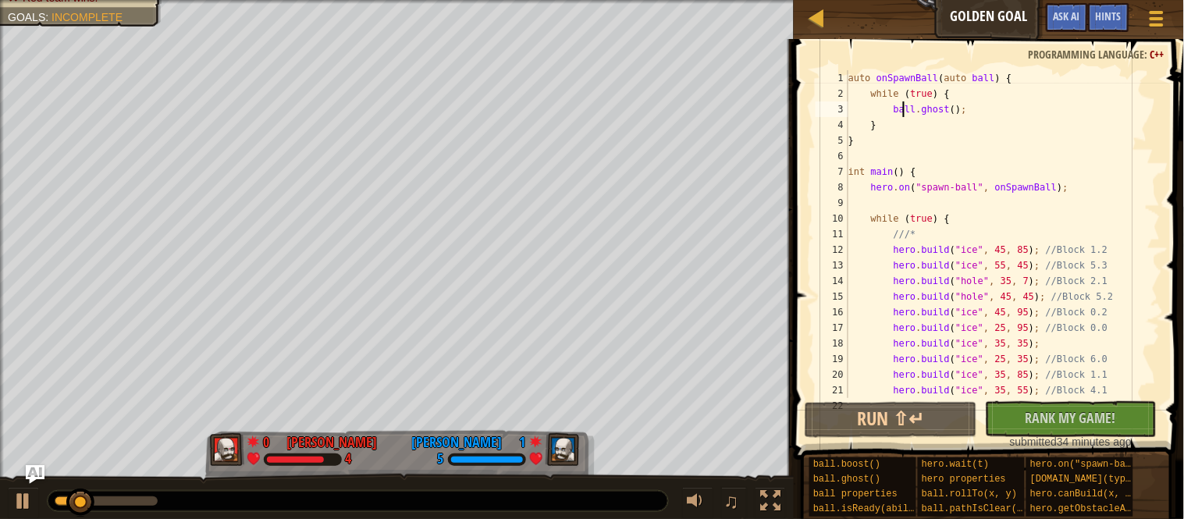
click at [991, 115] on div "auto onSpawnBall ( auto ball ) { while ( true ) { ball . ghost ( ) ; } } int ma…" at bounding box center [1002, 249] width 315 height 359
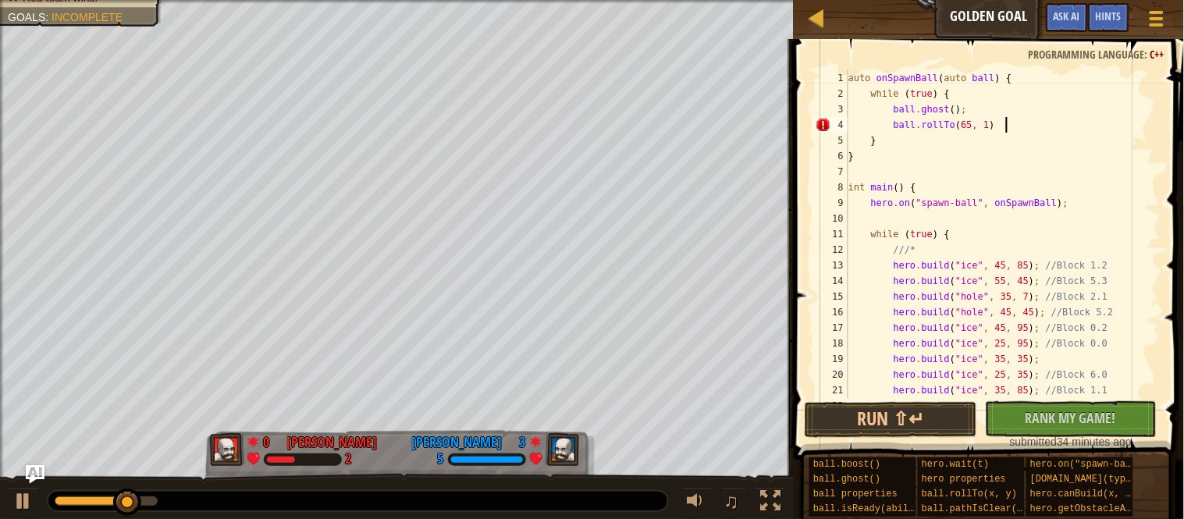
scroll to position [6, 21]
click at [905, 421] on button "Run ⇧↵" at bounding box center [891, 420] width 172 height 36
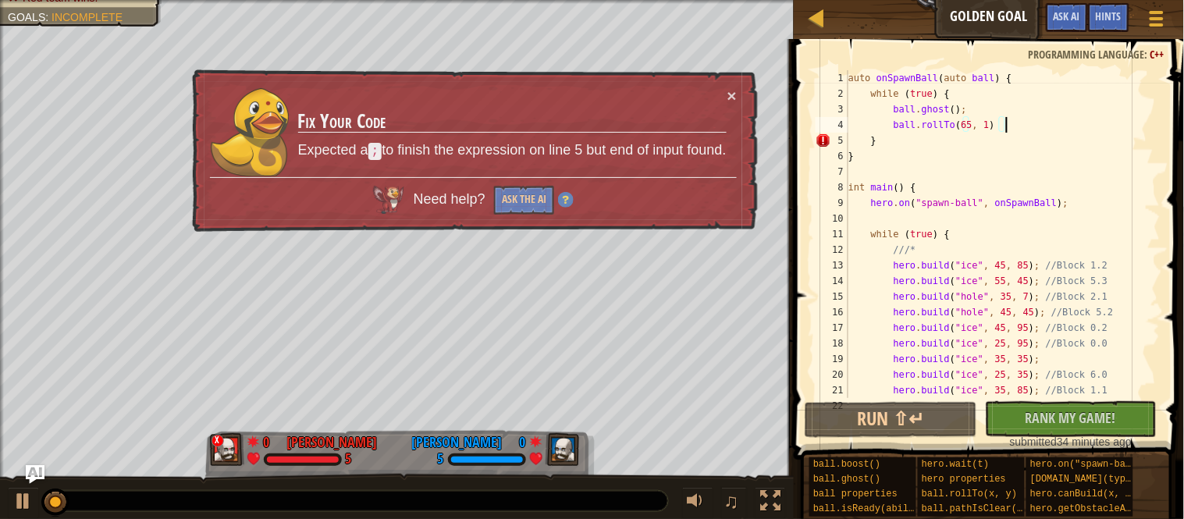
click at [1048, 131] on div "auto onSpawnBall ( auto ball ) { while ( true ) { ball . ghost ( ) ; ball . rol…" at bounding box center [1002, 249] width 315 height 359
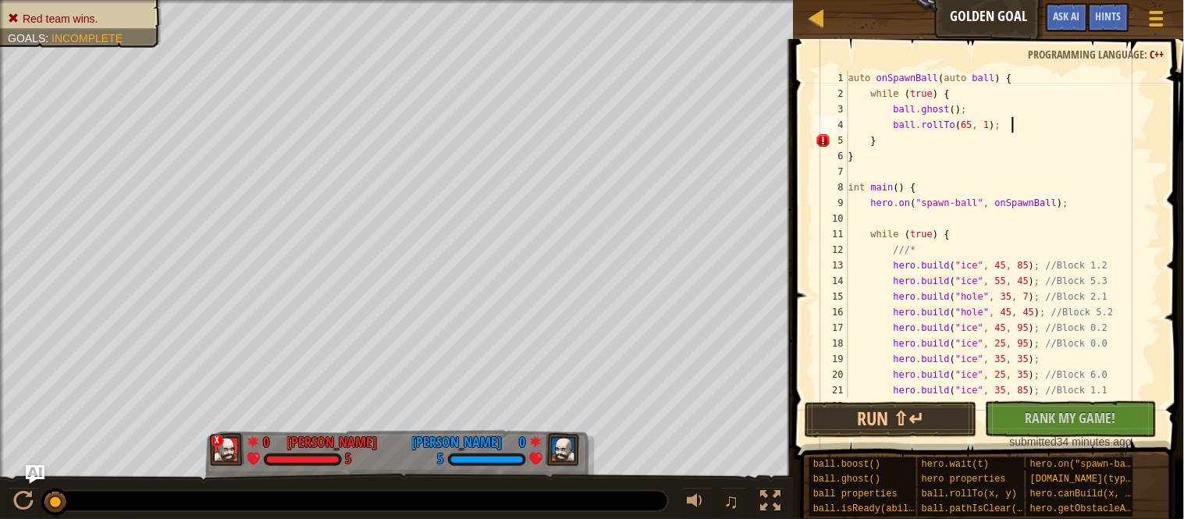
scroll to position [6, 22]
click at [940, 415] on button "Run ⇧↵" at bounding box center [891, 420] width 172 height 36
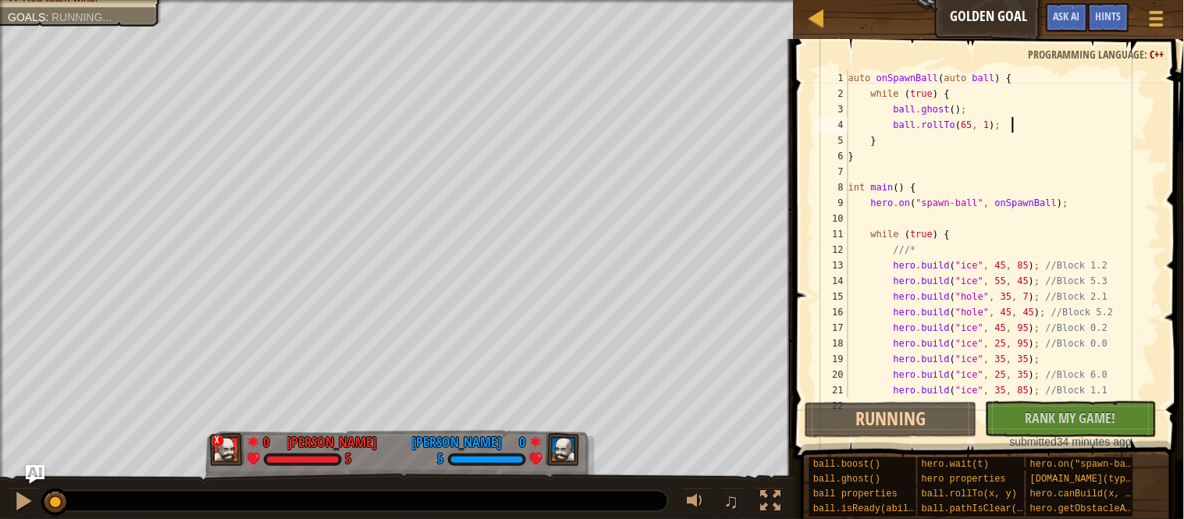
click at [997, 129] on div "auto onSpawnBall ( auto ball ) { while ( true ) { ball . ghost ( ) ; ball . rol…" at bounding box center [1002, 249] width 315 height 359
click at [1001, 129] on div "auto onSpawnBall ( auto ball ) { while ( true ) { ball . ghost ( ) ; ball . rol…" at bounding box center [1002, 249] width 315 height 359
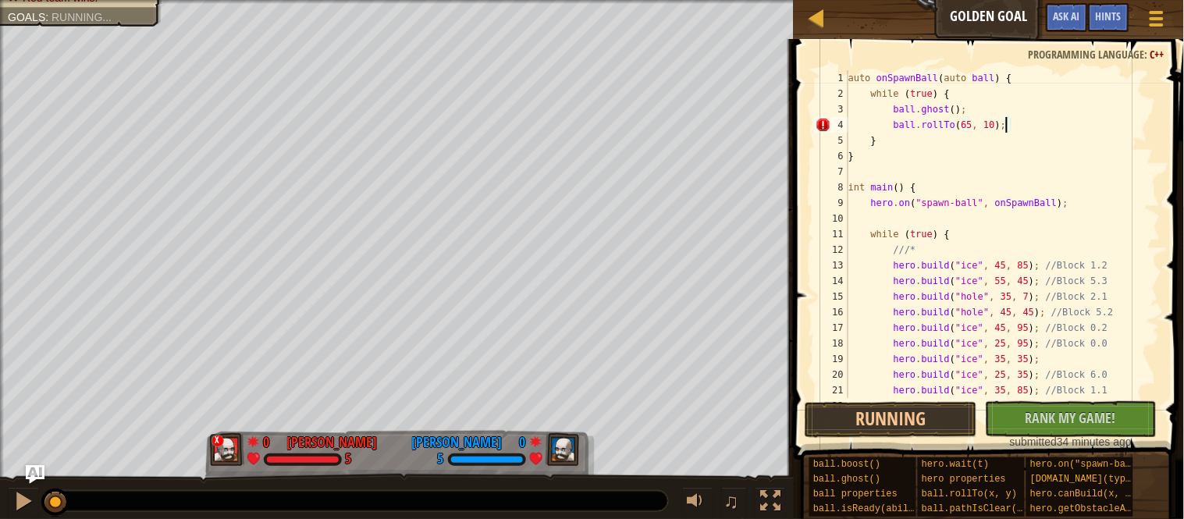
scroll to position [6, 23]
click at [917, 423] on button "Running" at bounding box center [891, 420] width 172 height 36
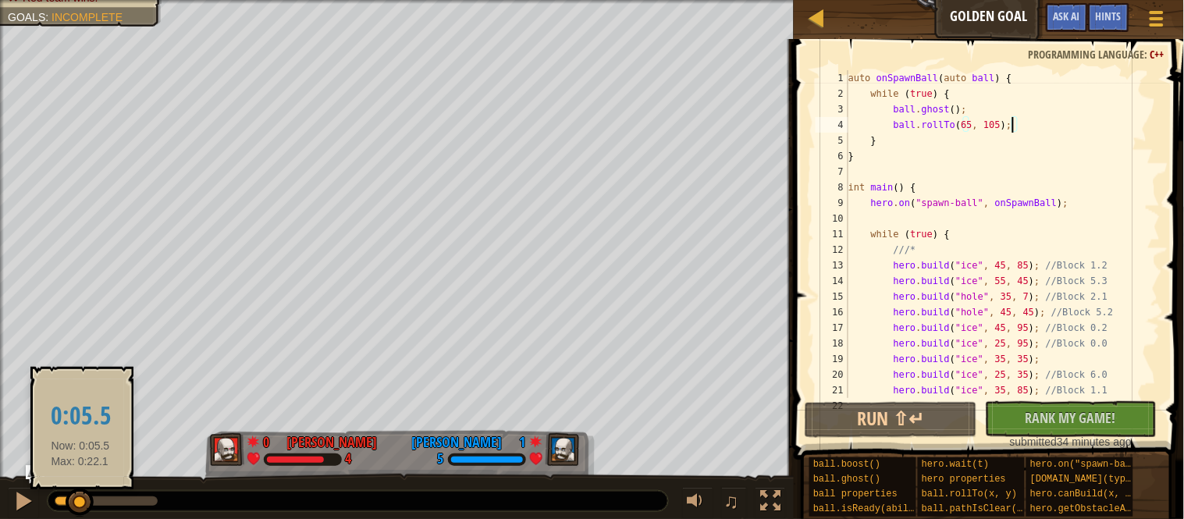
drag, startPoint x: 91, startPoint y: 500, endPoint x: 80, endPoint y: 511, distance: 16.0
click at [80, 511] on div at bounding box center [80, 503] width 28 height 28
click at [83, 506] on div at bounding box center [82, 503] width 28 height 28
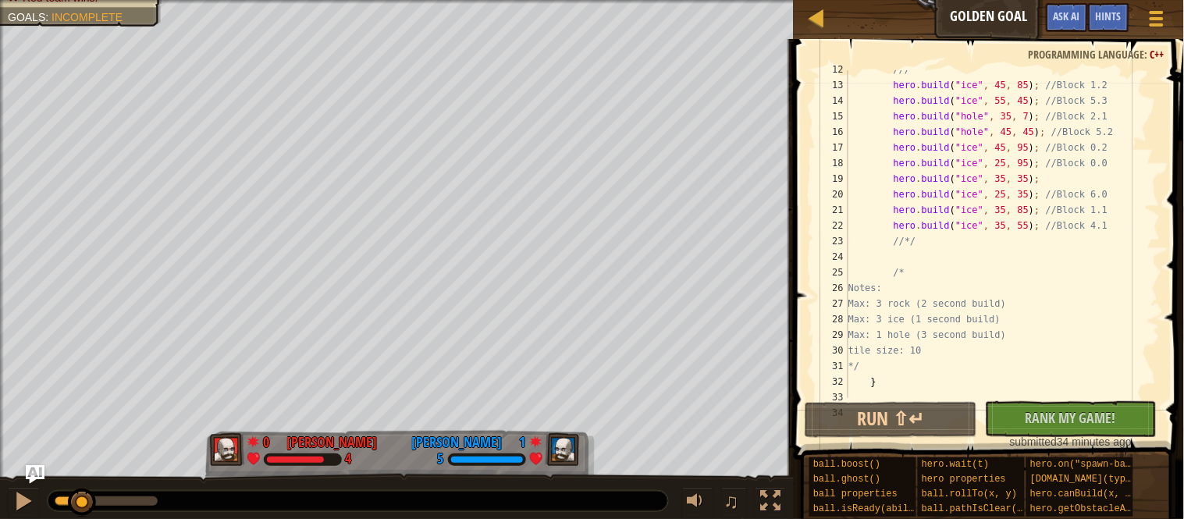
scroll to position [234, 0]
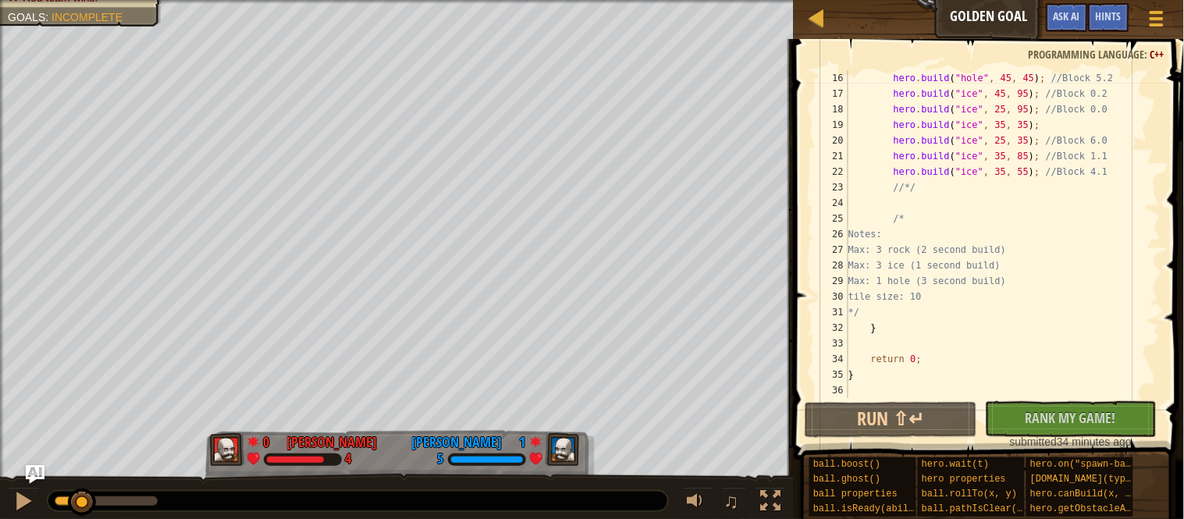
click at [1081, 294] on div "hero . build ( " hole " , 45 , 45 ) ; //Block 5.2 hero . build ( " ice " , 45 ,…" at bounding box center [1002, 249] width 315 height 359
type textarea "tile size: 10"
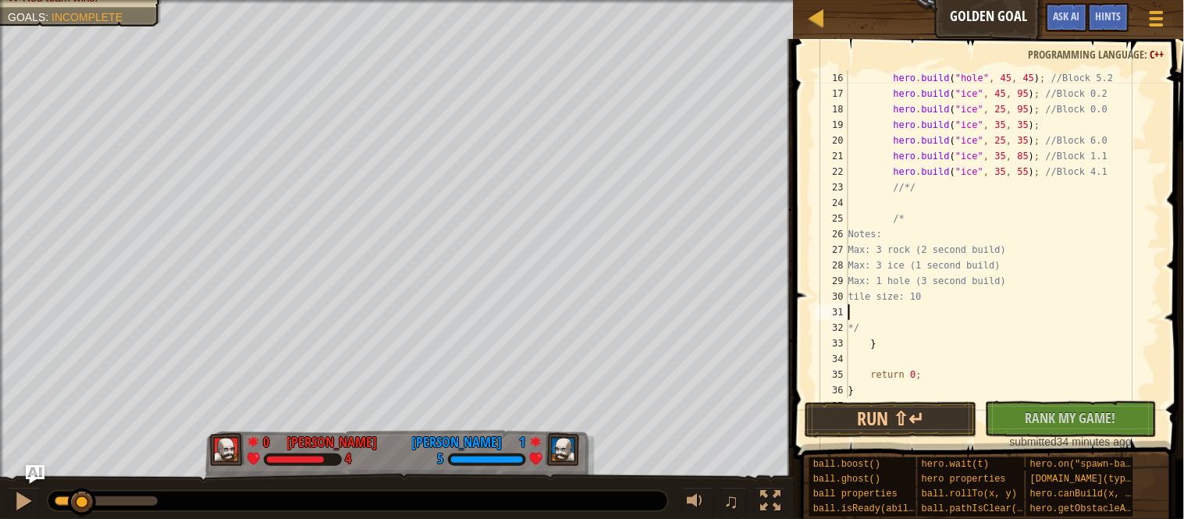
scroll to position [6, 0]
type textarea "tile size: 10"
type textarea "Ghost: 5 second cooldown"
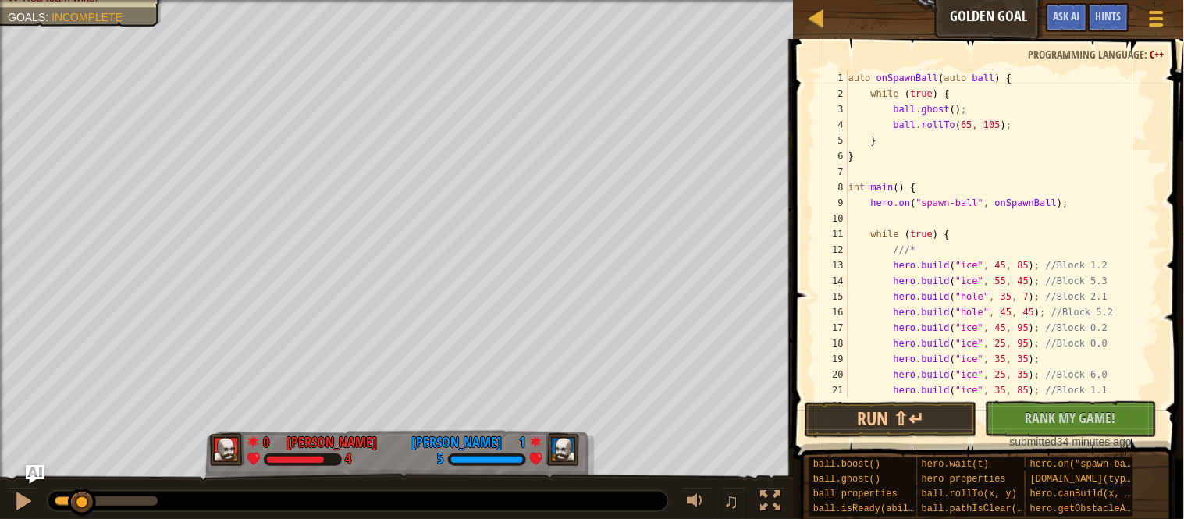
scroll to position [0, 0]
click at [935, 110] on div "auto onSpawnBall ( auto ball ) { while ( true ) { ball . ghost ( ) ; ball . rol…" at bounding box center [1002, 249] width 315 height 359
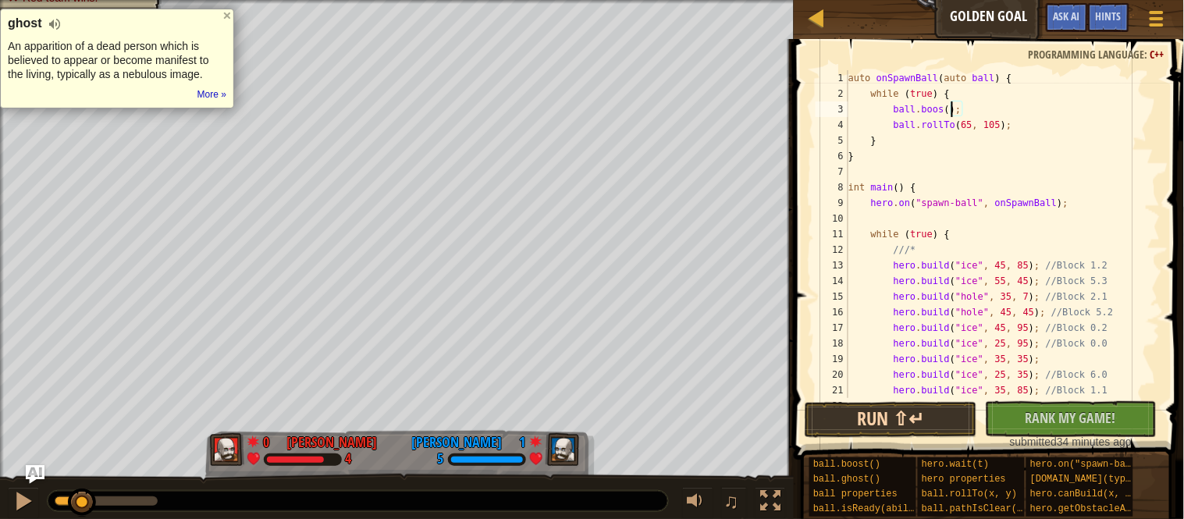
scroll to position [6, 16]
click at [862, 426] on button "Run ⇧↵" at bounding box center [891, 420] width 172 height 36
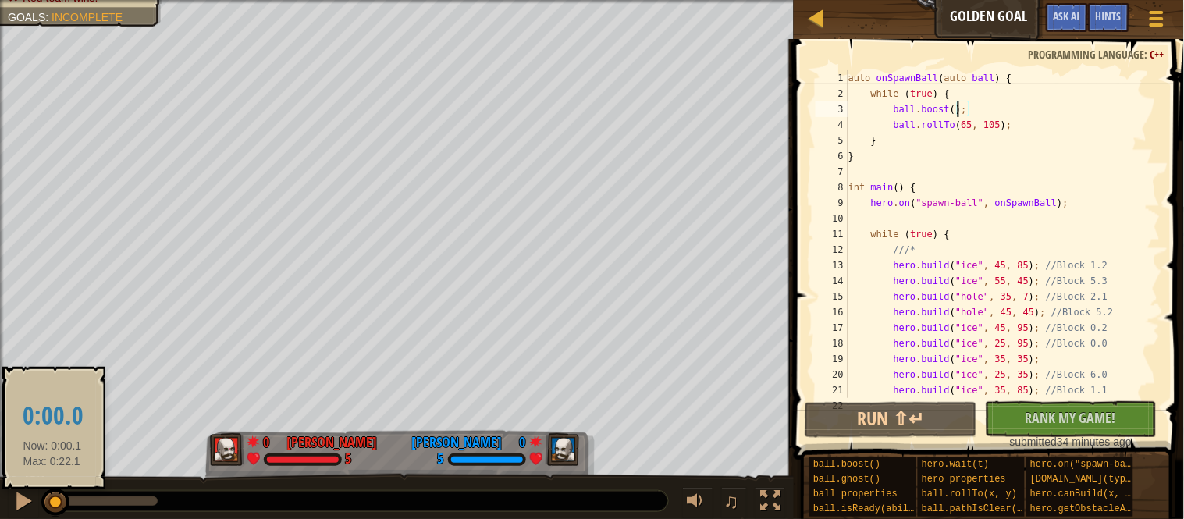
drag, startPoint x: 84, startPoint y: 505, endPoint x: 52, endPoint y: 502, distance: 32.9
click at [52, 502] on div at bounding box center [55, 503] width 28 height 28
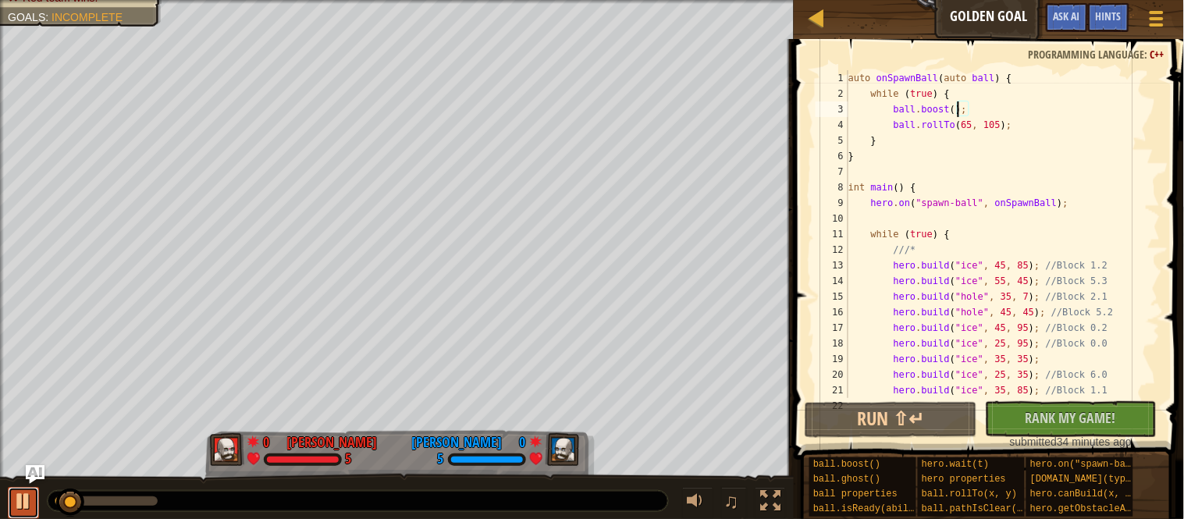
click at [30, 501] on div at bounding box center [23, 501] width 20 height 20
drag, startPoint x: 66, startPoint y: 505, endPoint x: 35, endPoint y: 508, distance: 31.4
click at [35, 508] on div "♫" at bounding box center [397, 497] width 794 height 47
click at [27, 505] on div at bounding box center [23, 501] width 20 height 20
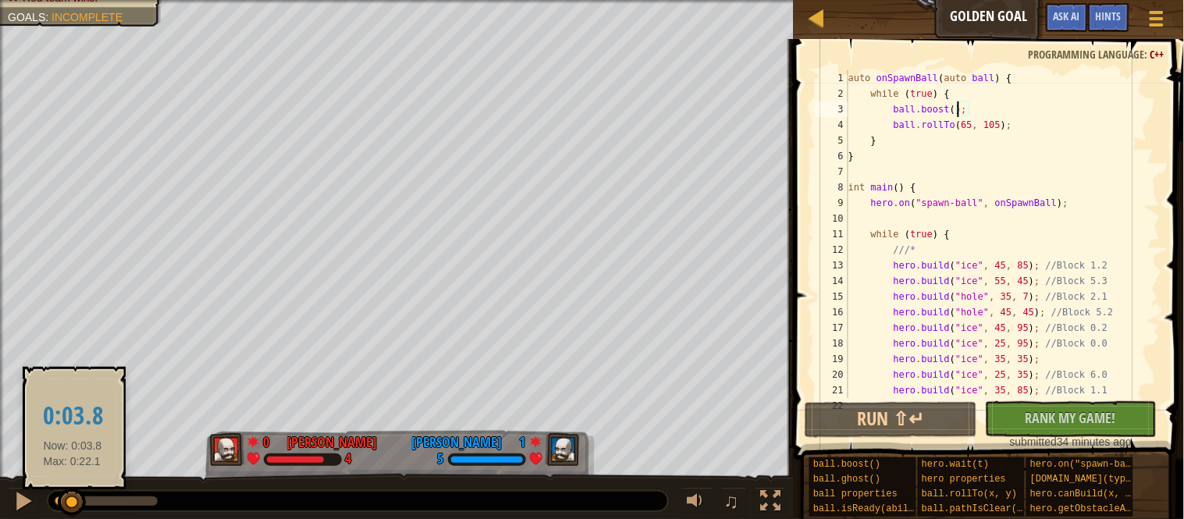
click at [73, 504] on div at bounding box center [72, 503] width 28 height 28
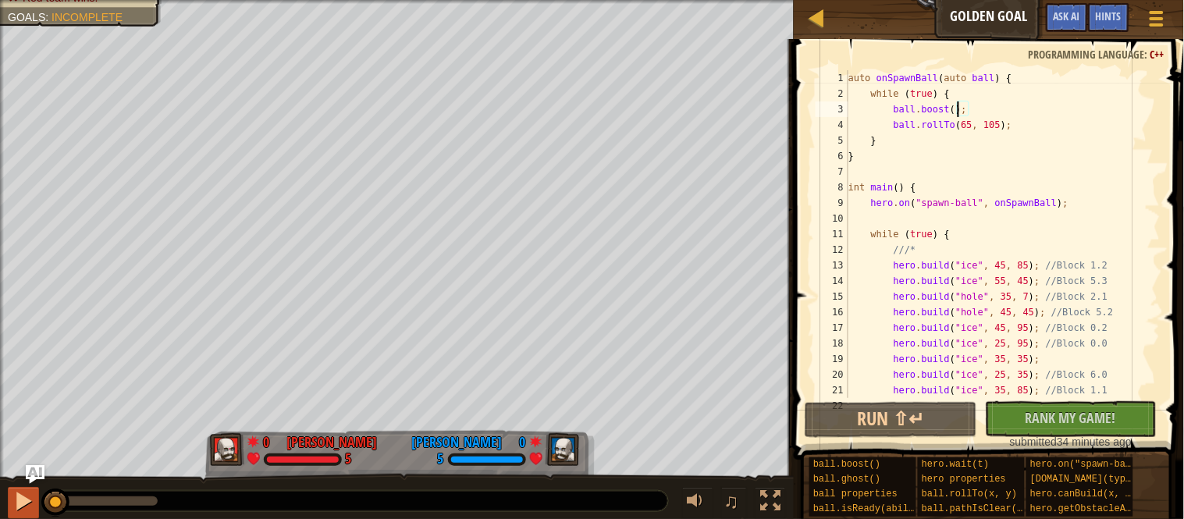
drag, startPoint x: 73, startPoint y: 504, endPoint x: 23, endPoint y: 505, distance: 49.2
click at [23, 505] on div "♫" at bounding box center [397, 497] width 794 height 47
click at [23, 505] on div at bounding box center [23, 501] width 20 height 20
click at [24, 505] on div at bounding box center [23, 501] width 20 height 20
click at [16, 506] on div at bounding box center [23, 501] width 20 height 20
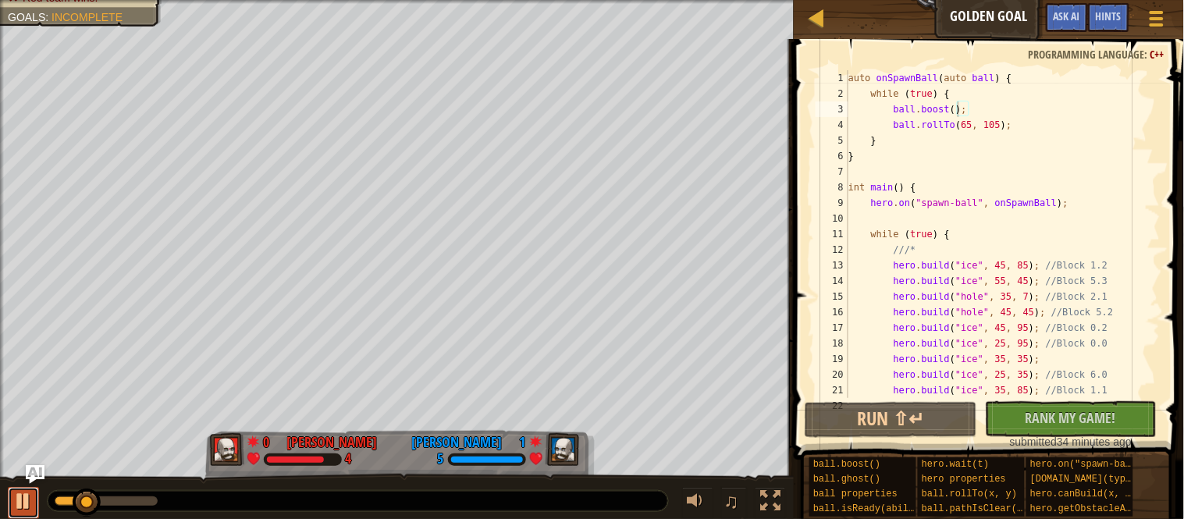
click at [17, 507] on div at bounding box center [23, 501] width 20 height 20
drag, startPoint x: 78, startPoint y: 503, endPoint x: 27, endPoint y: 507, distance: 50.8
click at [27, 507] on div "♫" at bounding box center [397, 497] width 794 height 47
click at [27, 507] on div at bounding box center [23, 501] width 20 height 20
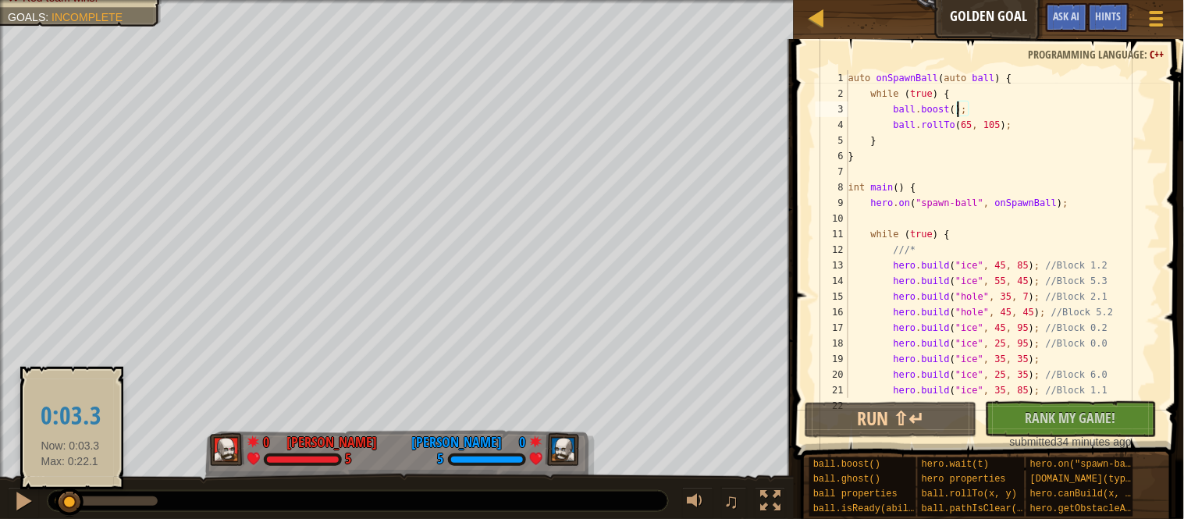
click at [70, 502] on div at bounding box center [69, 503] width 28 height 28
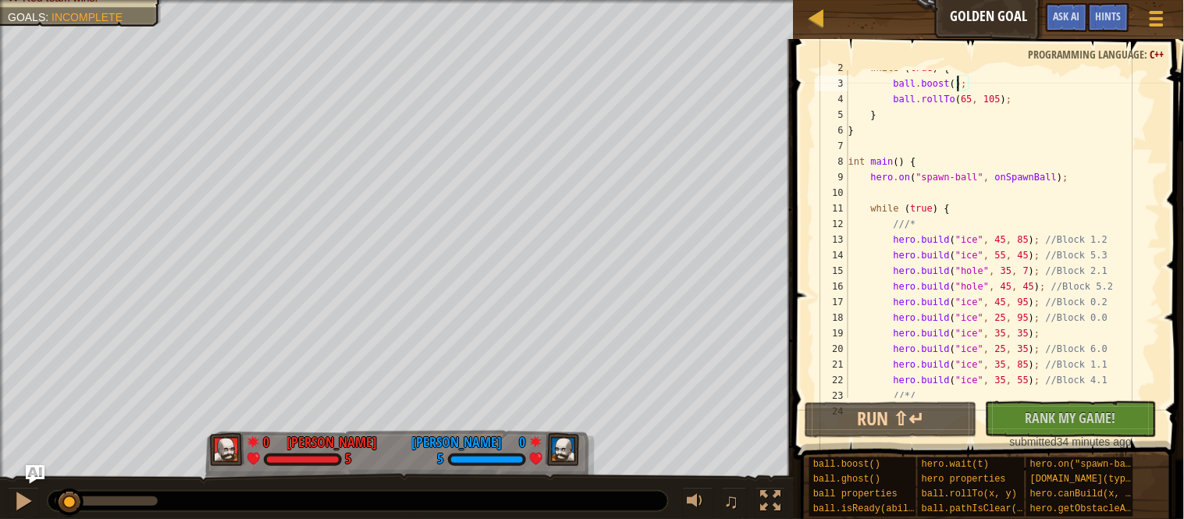
scroll to position [178, 0]
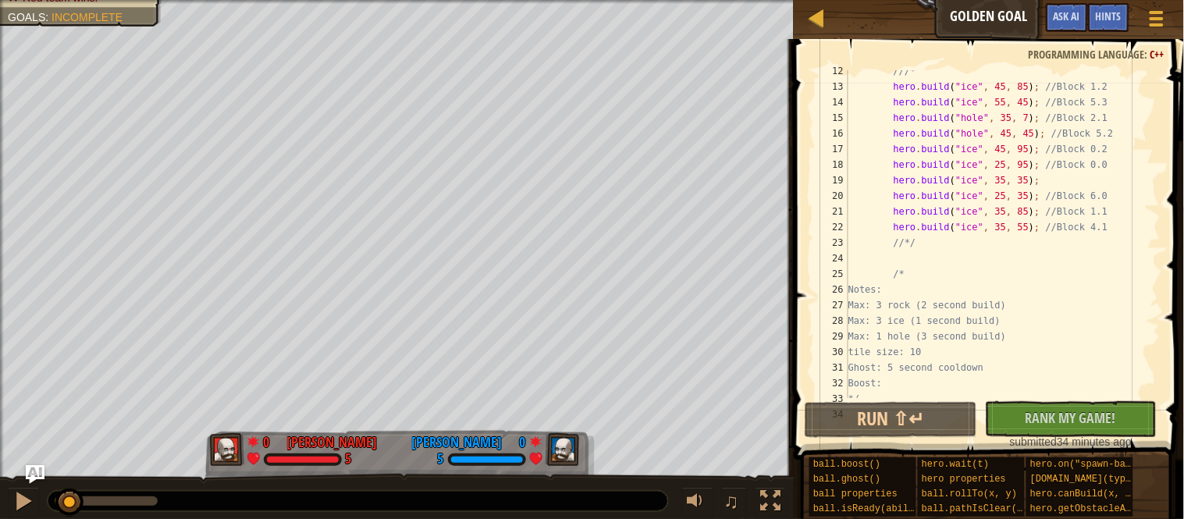
click at [1074, 382] on div "///* hero . build ( " ice " , 45 , 85 ) ; //Block 1.2 hero . build ( " ice " , …" at bounding box center [1002, 242] width 315 height 359
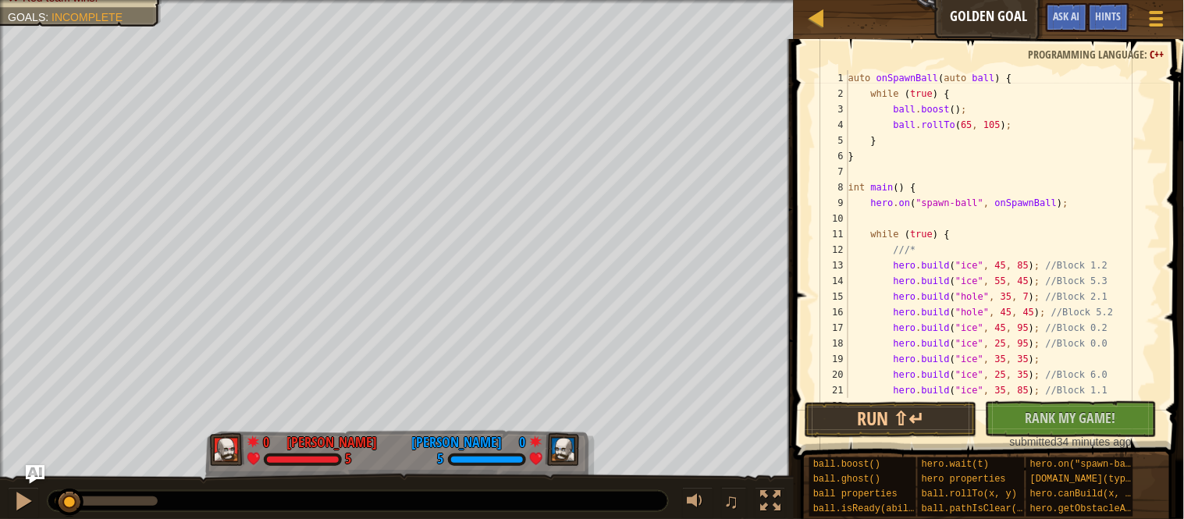
scroll to position [0, 0]
click at [1018, 105] on div "auto onSpawnBall ( auto ball ) { while ( true ) { ball . boost ( ) ; ball . rol…" at bounding box center [1002, 249] width 315 height 359
type textarea "ball.boost();"
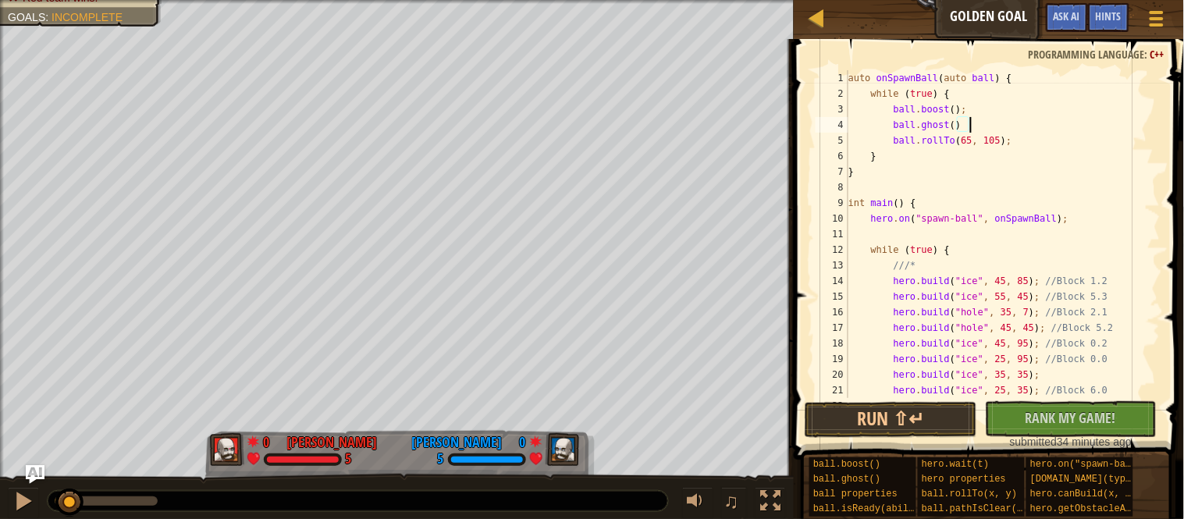
scroll to position [6, 17]
click at [27, 514] on button at bounding box center [23, 503] width 31 height 32
click at [919, 414] on button "Run ⇧↵" at bounding box center [891, 420] width 172 height 36
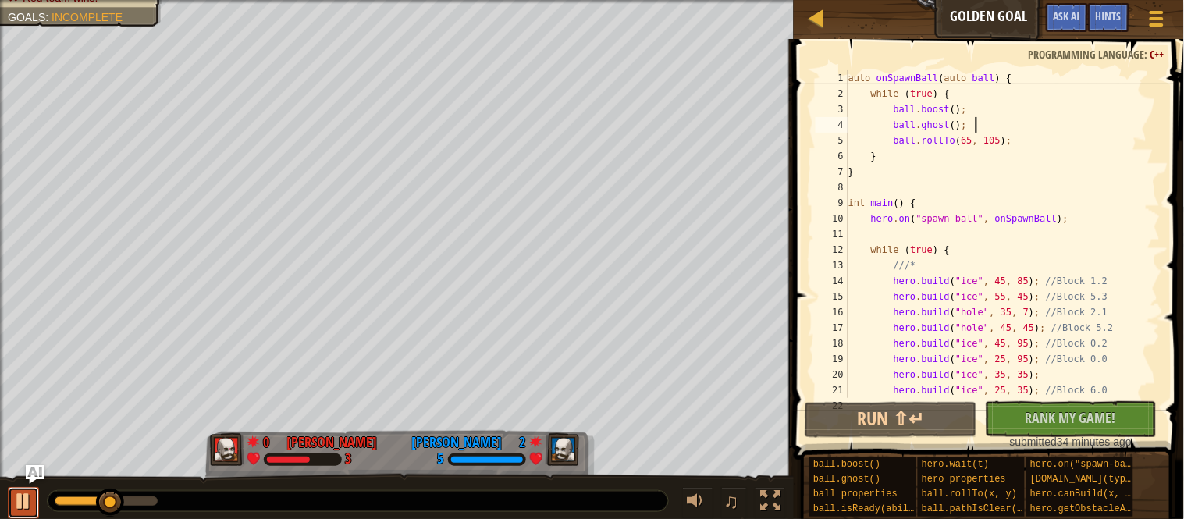
click at [27, 503] on div at bounding box center [23, 501] width 20 height 20
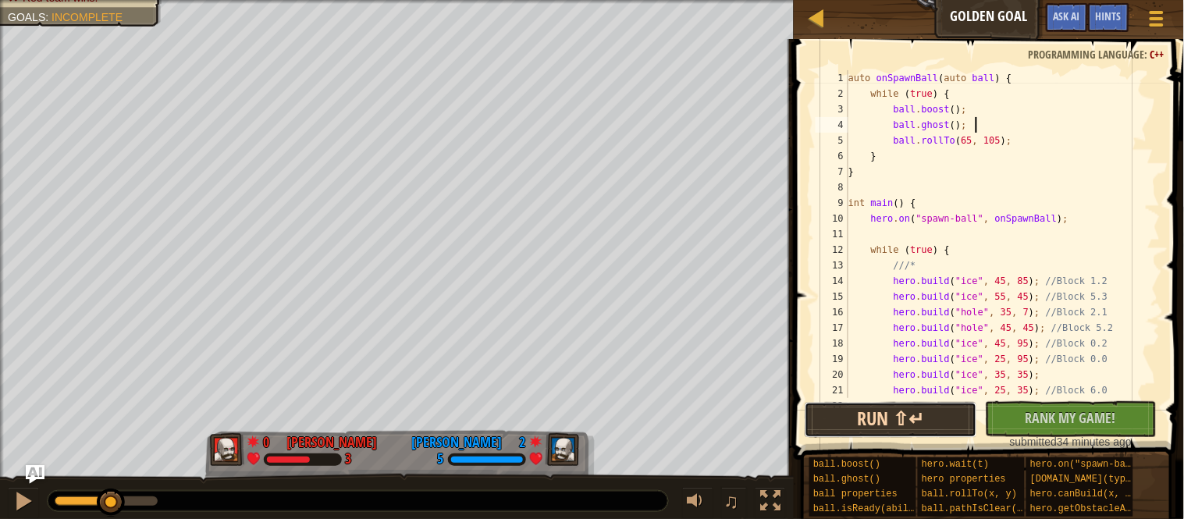
click at [869, 427] on button "Run ⇧↵" at bounding box center [891, 420] width 172 height 36
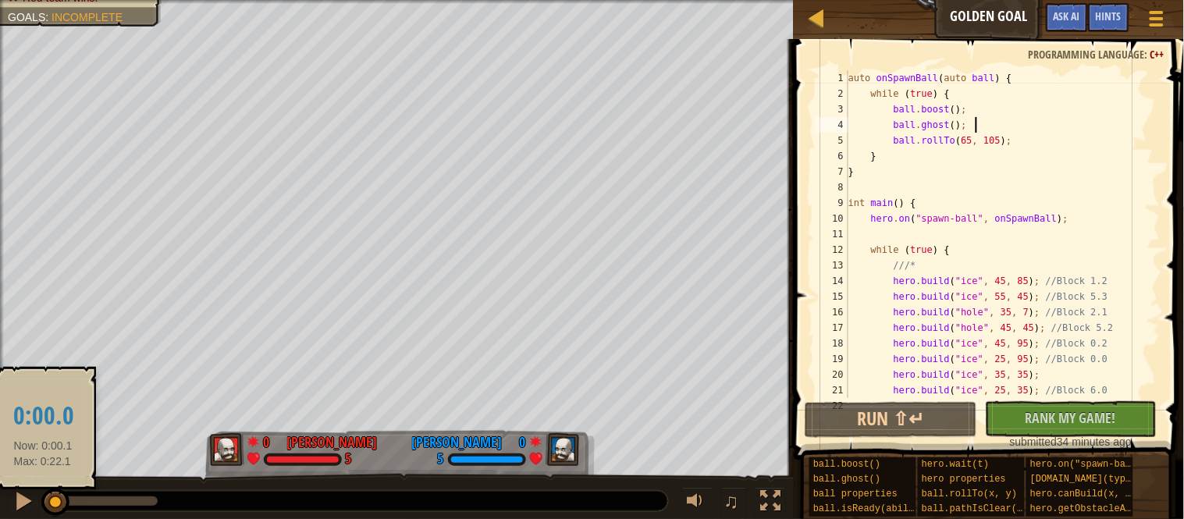
drag, startPoint x: 87, startPoint y: 500, endPoint x: 41, endPoint y: 503, distance: 46.2
click at [41, 503] on div "♫" at bounding box center [397, 497] width 794 height 47
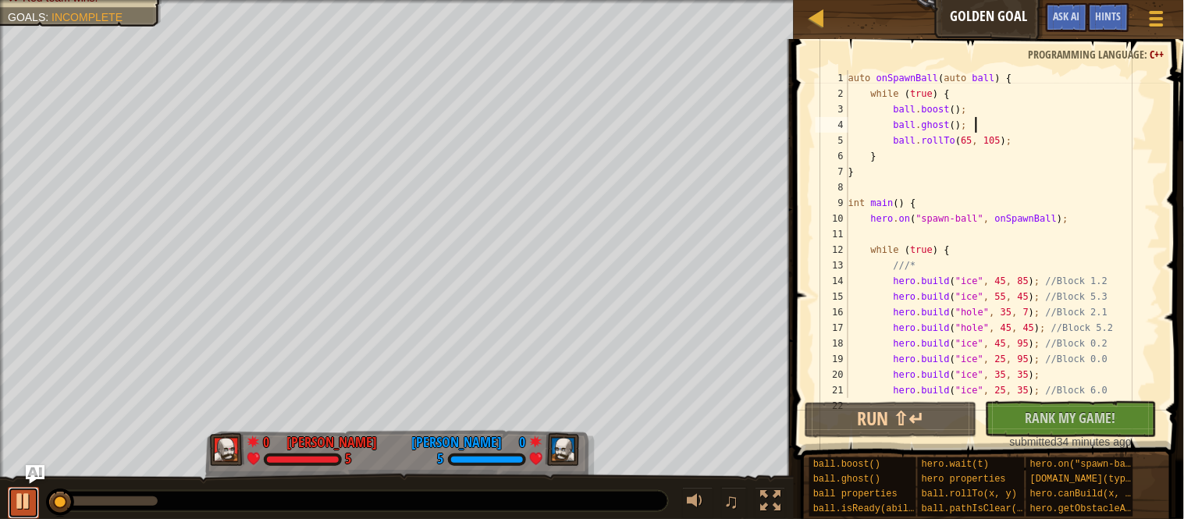
click at [32, 503] on div at bounding box center [23, 501] width 20 height 20
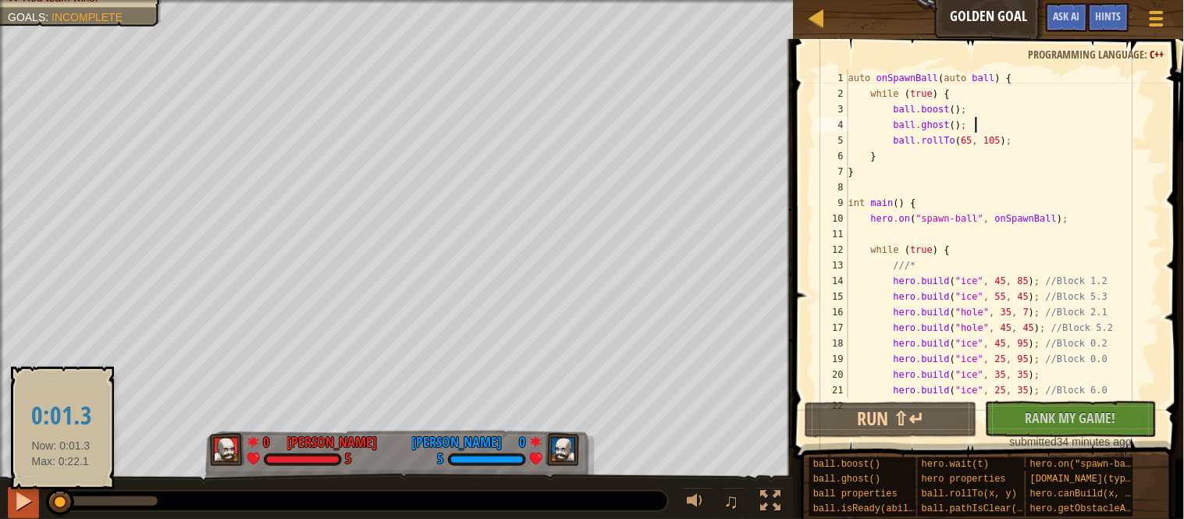
drag, startPoint x: 63, startPoint y: 500, endPoint x: 34, endPoint y: 500, distance: 28.9
click at [34, 500] on div "♫" at bounding box center [397, 497] width 794 height 47
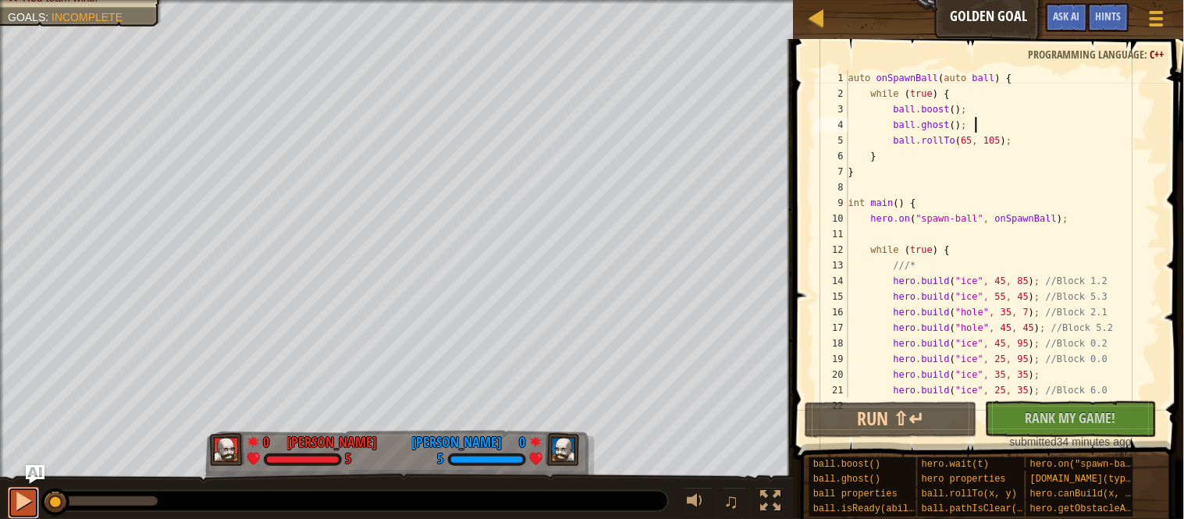
click at [24, 502] on div at bounding box center [23, 501] width 20 height 20
click at [997, 126] on div "auto onSpawnBall ( auto ball ) { while ( true ) { ball . boost ( ) ; ball . gho…" at bounding box center [1002, 249] width 315 height 359
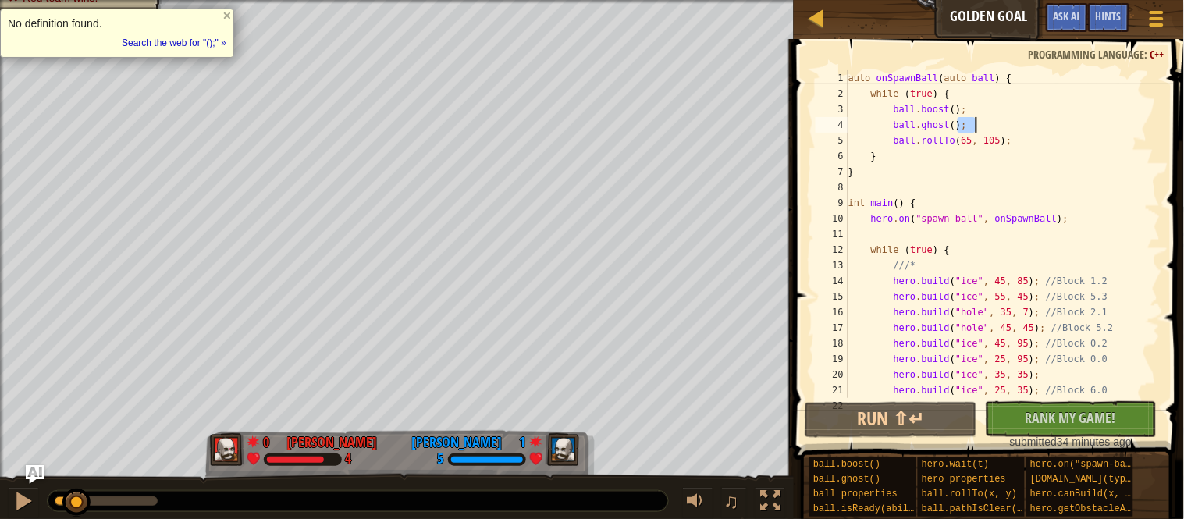
click at [1030, 128] on div "auto onSpawnBall ( auto ball ) { while ( true ) { ball . boost ( ) ; ball . gho…" at bounding box center [1002, 234] width 315 height 328
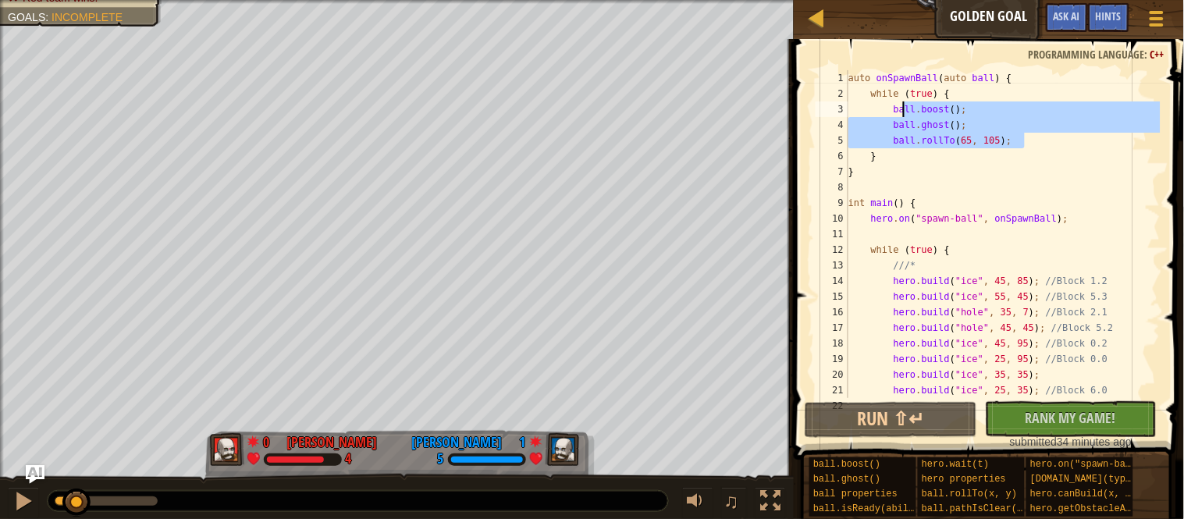
drag, startPoint x: 1031, startPoint y: 142, endPoint x: 899, endPoint y: 112, distance: 135.4
click at [899, 112] on div "auto onSpawnBall ( auto ball ) { while ( true ) { ball . boost ( ) ; ball . gho…" at bounding box center [1002, 249] width 315 height 359
type textarea "ball.boost(); ball.ghost();"
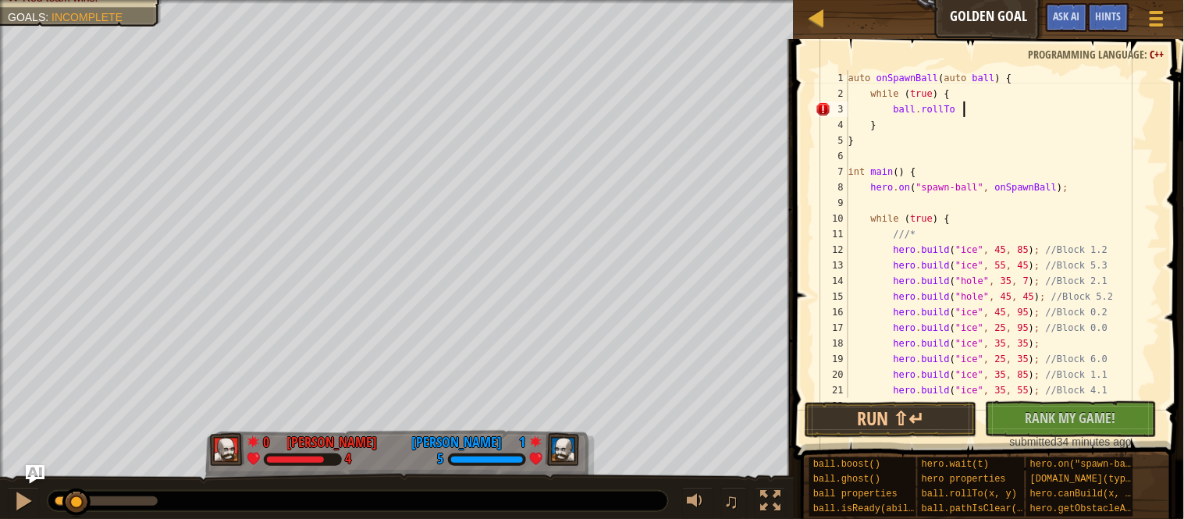
scroll to position [6, 16]
type textarea "ball"
type textarea "ball.ghost();"
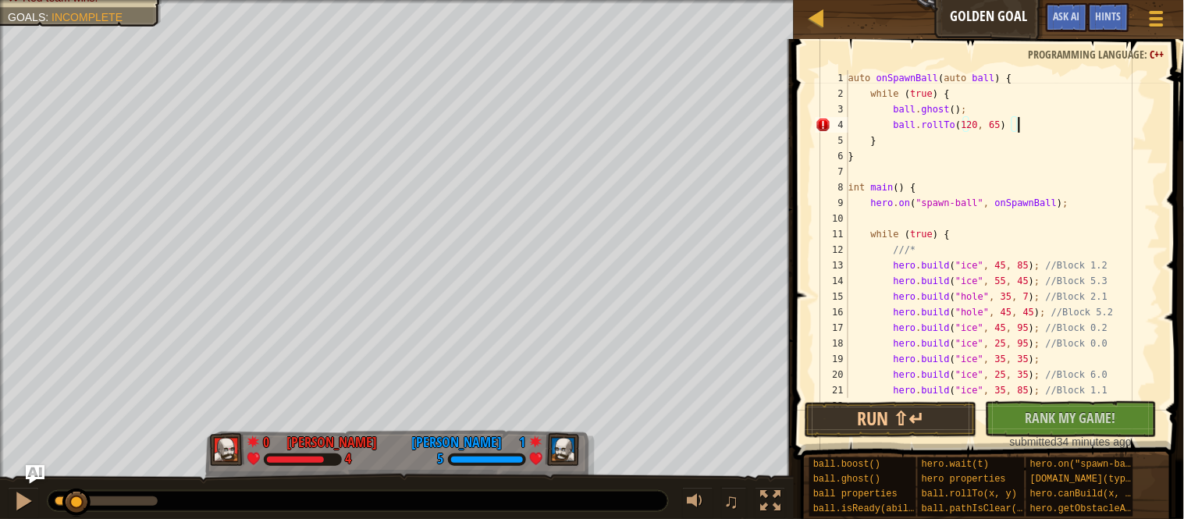
scroll to position [6, 24]
type textarea "ball.rollTo(120, 65);"
click at [869, 414] on button "Run ⇧↵" at bounding box center [891, 420] width 172 height 36
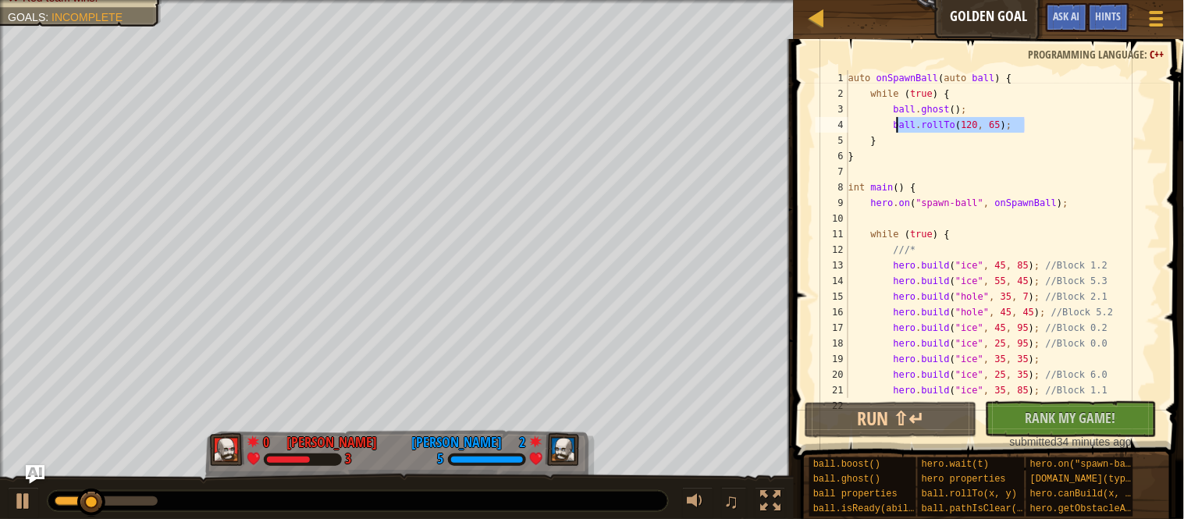
drag, startPoint x: 1036, startPoint y: 126, endPoint x: 898, endPoint y: 130, distance: 139.0
click at [898, 130] on div "auto onSpawnBall ( auto ball ) { while ( true ) { ball . ghost ( ) ; ball . rol…" at bounding box center [1002, 249] width 315 height 359
click at [1032, 126] on div "auto onSpawnBall ( auto ball ) { while ( true ) { ball . ghost ( ) ; ball . rol…" at bounding box center [1002, 234] width 315 height 328
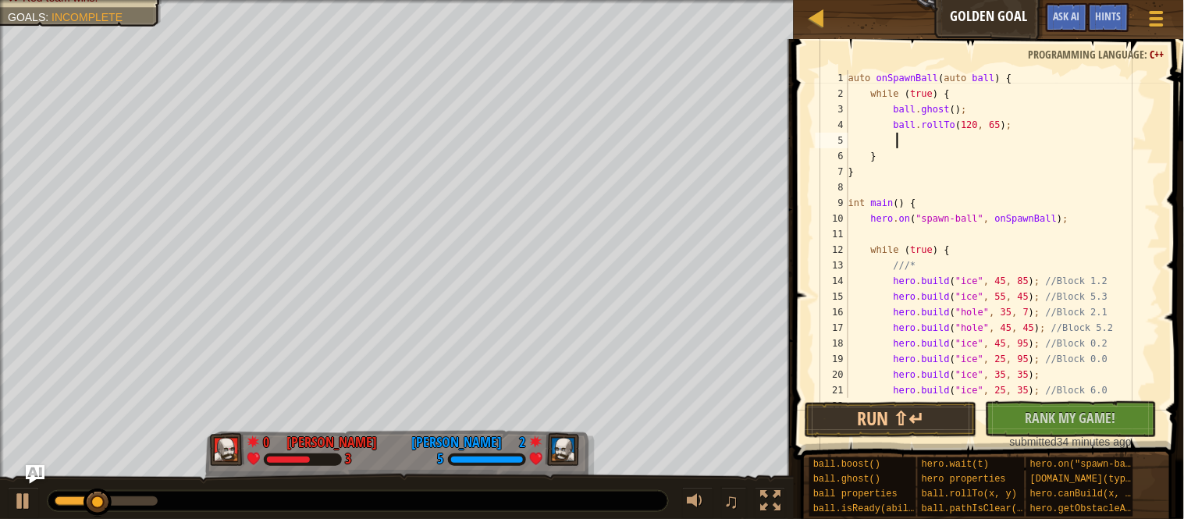
paste textarea "ball.rollTo(120, 65);"
click at [891, 419] on button "Run ⇧↵" at bounding box center [891, 420] width 172 height 36
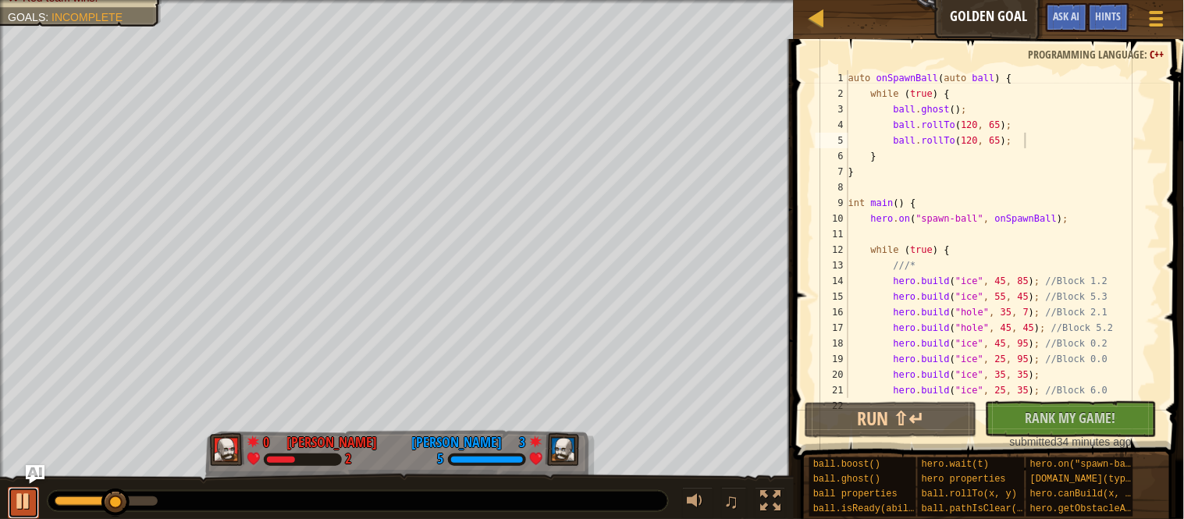
click at [30, 491] on div at bounding box center [23, 501] width 20 height 20
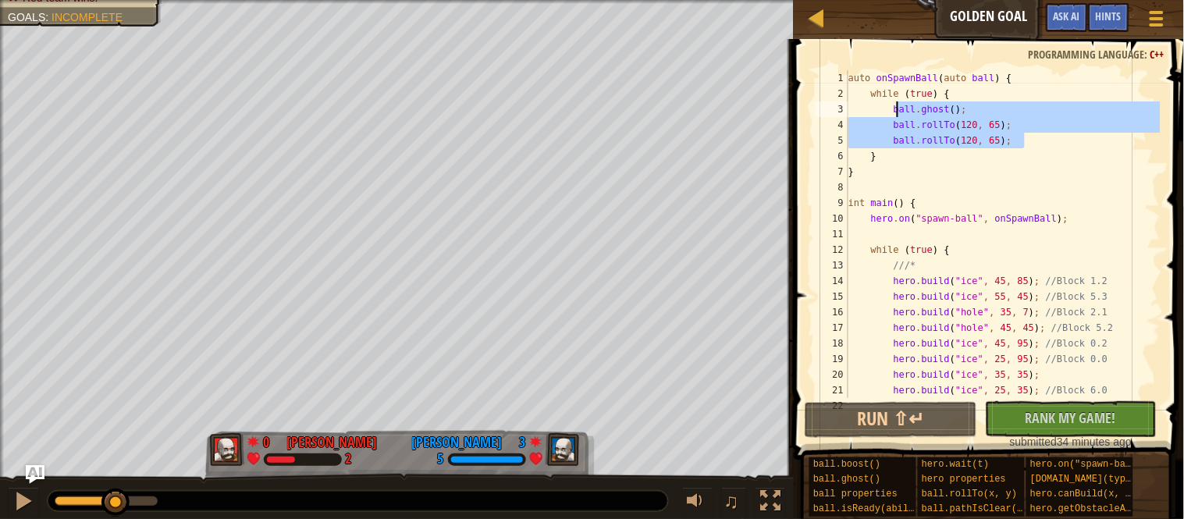
drag, startPoint x: 1040, startPoint y: 142, endPoint x: 899, endPoint y: 112, distance: 144.3
click at [899, 112] on div "auto onSpawnBall ( auto ball ) { while ( true ) { ball . ghost ( ) ; ball . rol…" at bounding box center [1002, 249] width 315 height 359
click at [952, 114] on div "auto onSpawnBall ( auto ball ) { while ( true ) { ball . ghost ( ) ; ball . rol…" at bounding box center [1002, 234] width 315 height 328
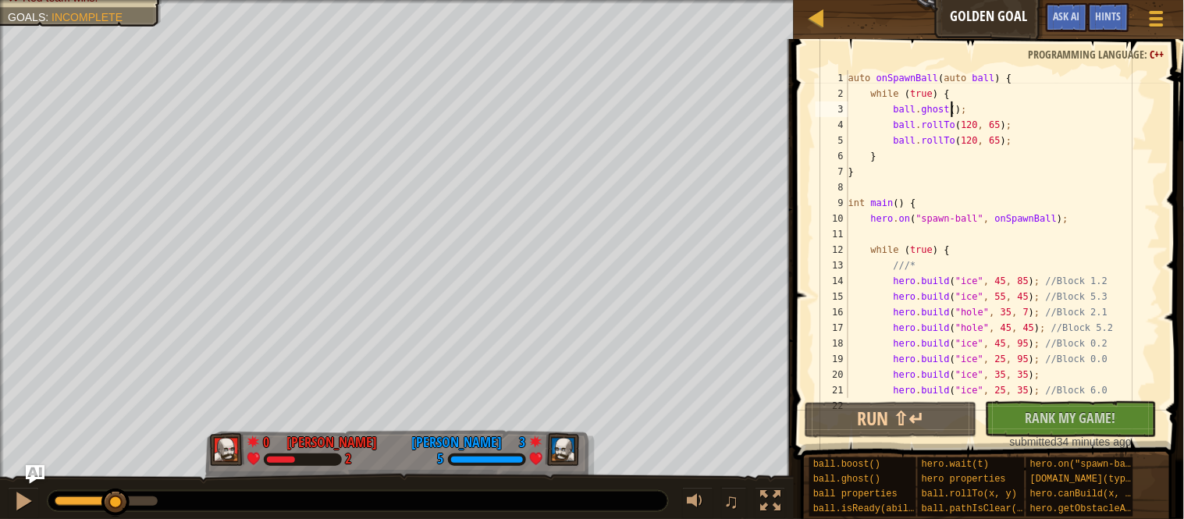
click at [943, 113] on div "auto onSpawnBall ( auto ball ) { while ( true ) { ball . ghost ( ) ; ball . rol…" at bounding box center [1002, 249] width 315 height 359
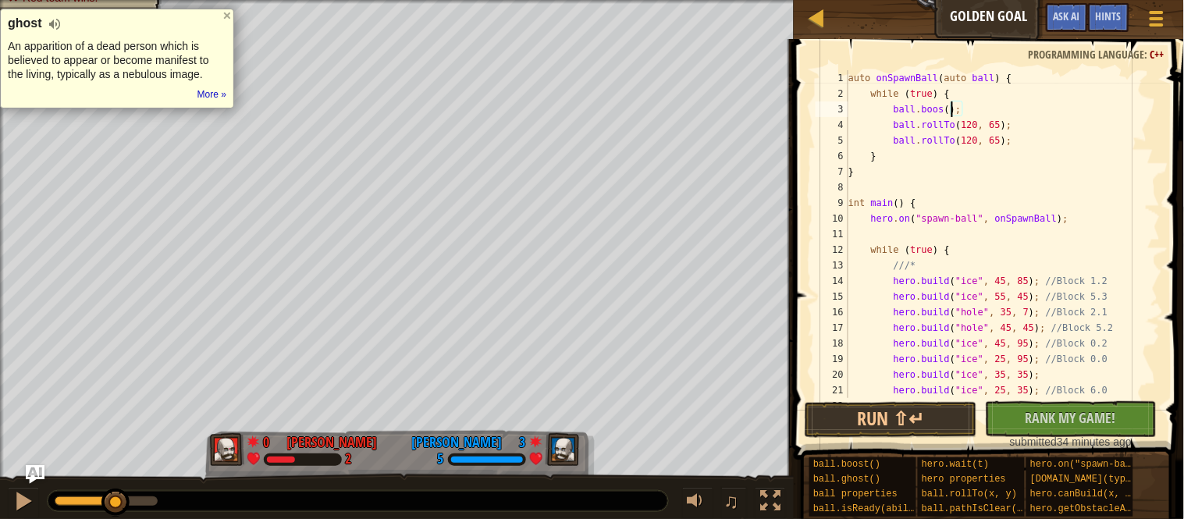
scroll to position [6, 16]
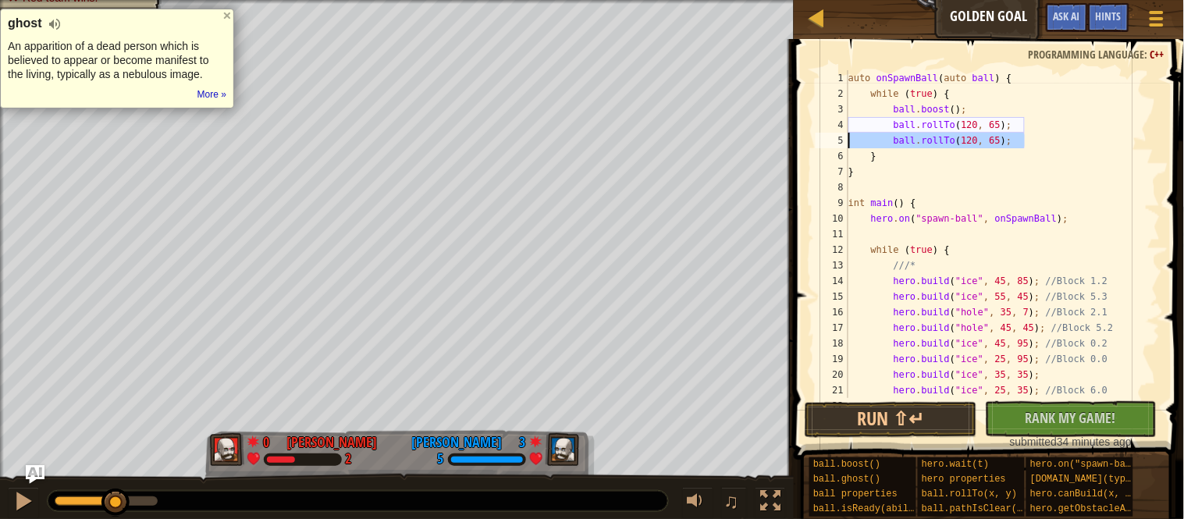
drag, startPoint x: 1045, startPoint y: 144, endPoint x: 830, endPoint y: 146, distance: 214.6
click at [830, 146] on div "ball.boost(); 1 2 3 4 5 6 7 8 9 10 11 12 13 14 15 16 17 18 19 20 21 22 auto onS…" at bounding box center [986, 234] width 348 height 328
type textarea "ball.rollTo(120, 65);"
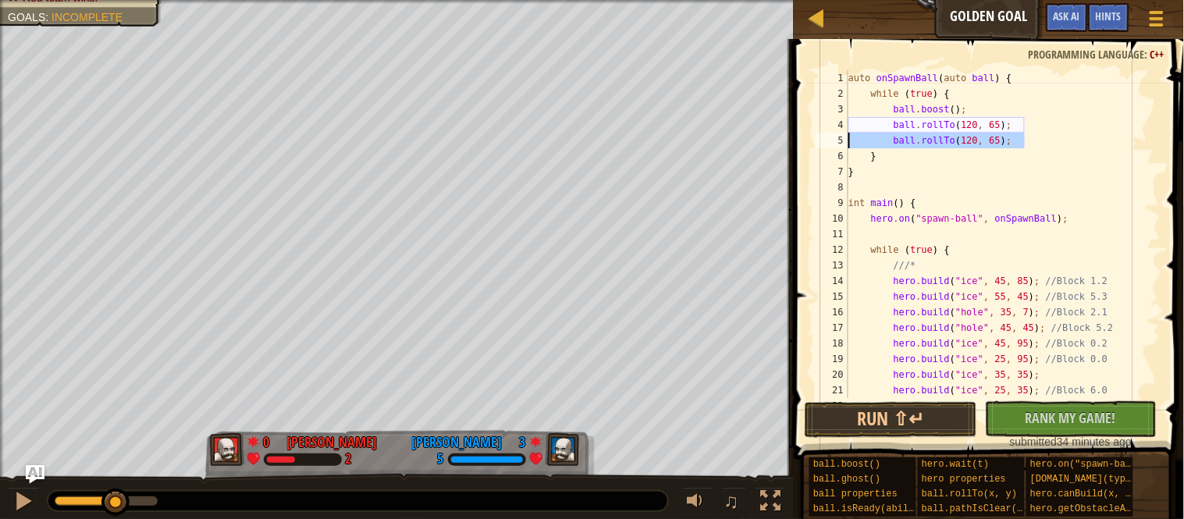
scroll to position [6, 0]
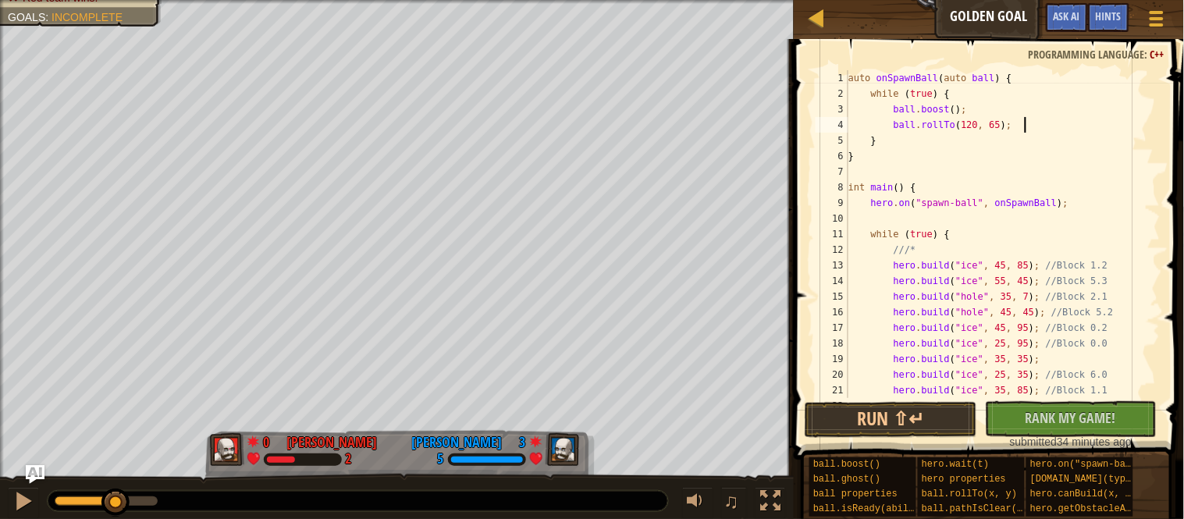
click at [972, 125] on div "auto onSpawnBall ( auto ball ) { while ( true ) { ball . boost ( ) ; ball . rol…" at bounding box center [1002, 249] width 315 height 359
type textarea "ball.rollTo(65, 95);"
click at [808, 423] on button "Run ⇧↵" at bounding box center [891, 420] width 172 height 36
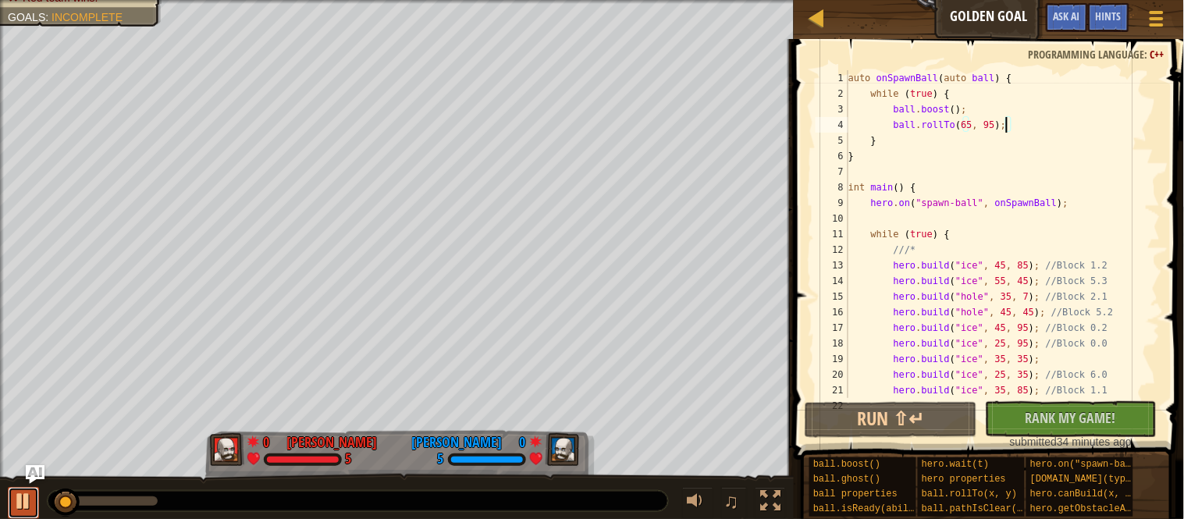
click at [27, 504] on div at bounding box center [23, 501] width 20 height 20
click at [1034, 126] on div "auto onSpawnBall ( auto ball ) { while ( true ) { ball . boost ( ) ; ball . rol…" at bounding box center [1002, 249] width 315 height 359
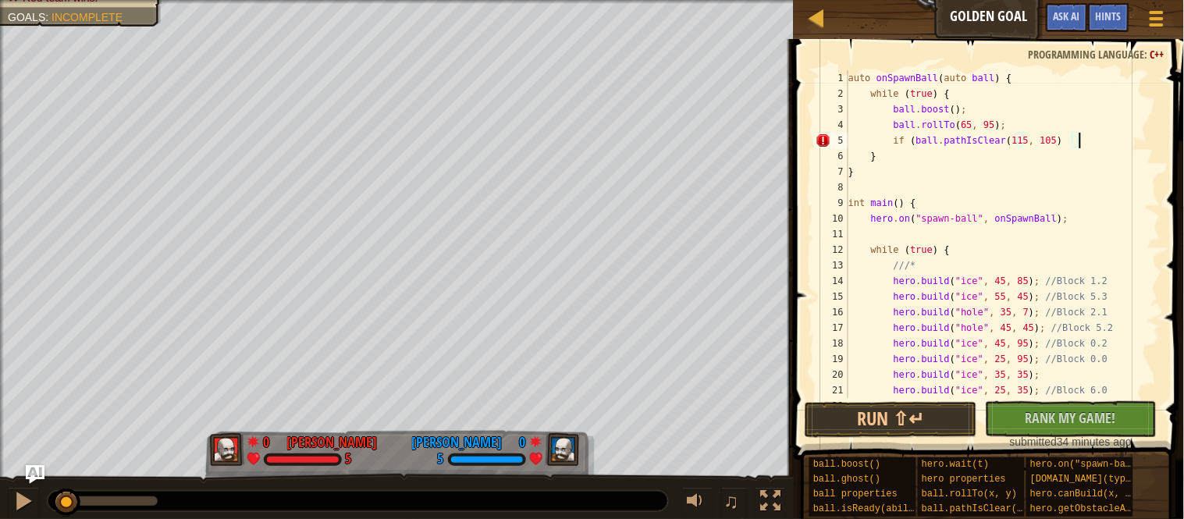
scroll to position [6, 33]
type textarea "if (ball.pathIsClear(115, 105)) {"
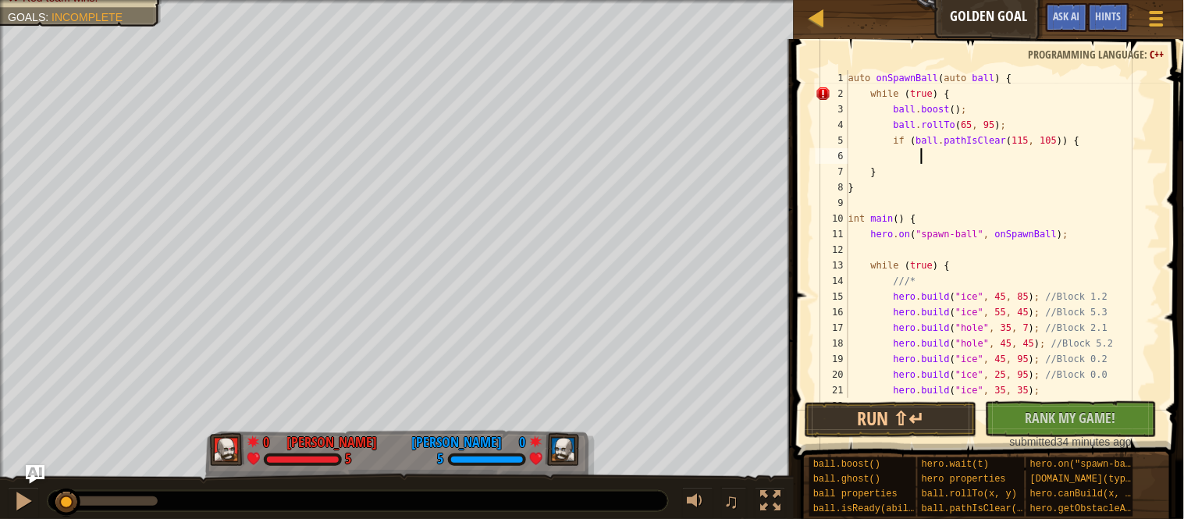
scroll to position [6, 9]
type textarea "ball.rollTo(115, 105);"
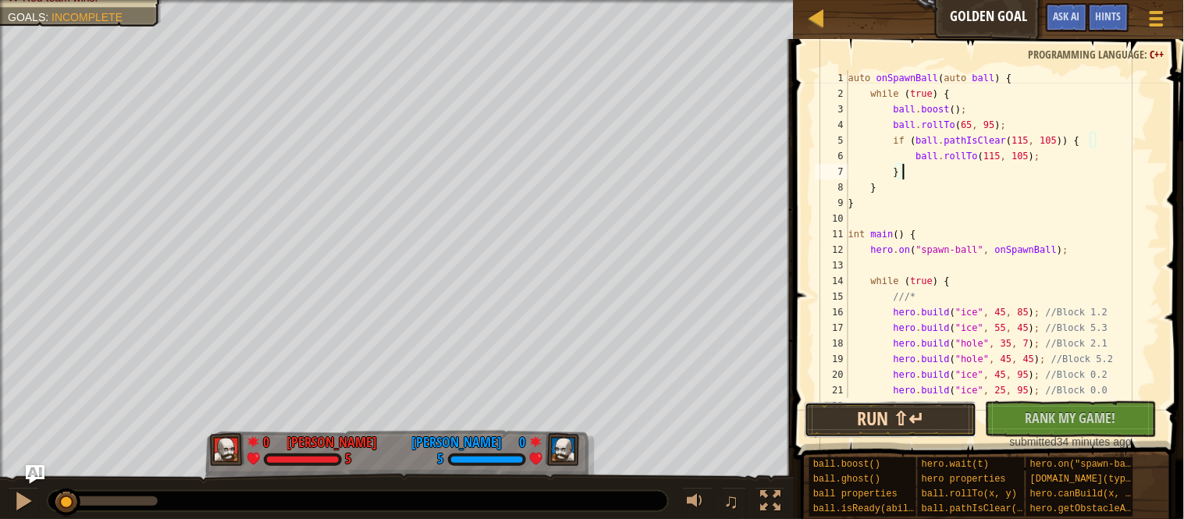
click at [876, 431] on button "Run ⇧↵" at bounding box center [891, 420] width 172 height 36
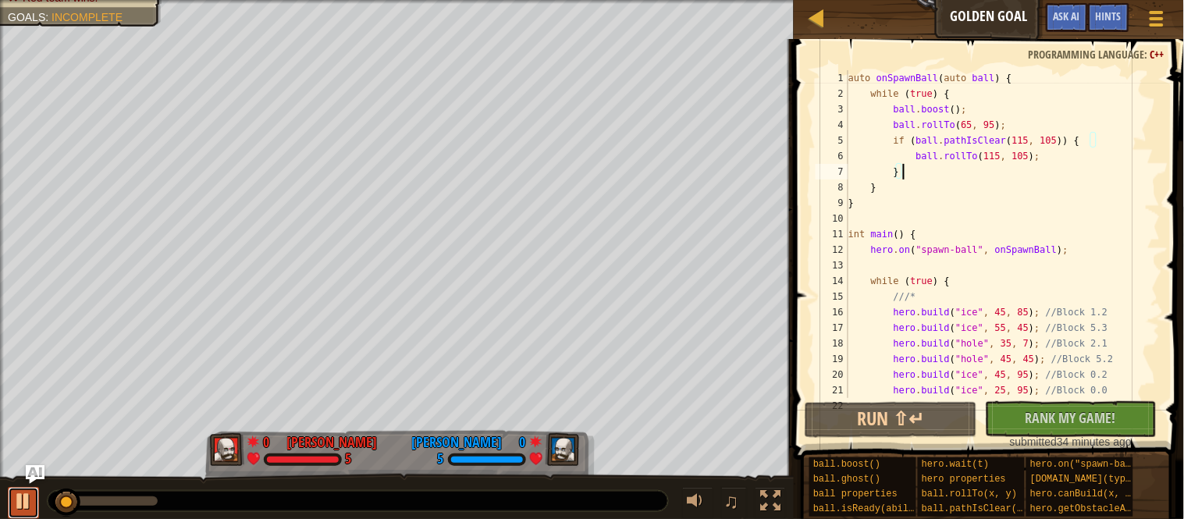
click at [19, 494] on div at bounding box center [23, 501] width 20 height 20
click at [925, 161] on div "auto onSpawnBall ( auto ball ) { while ( true ) { ball . boost ( ) ; ball . rol…" at bounding box center [1002, 249] width 315 height 359
type textarea "ball.rollTo(115, 105);"
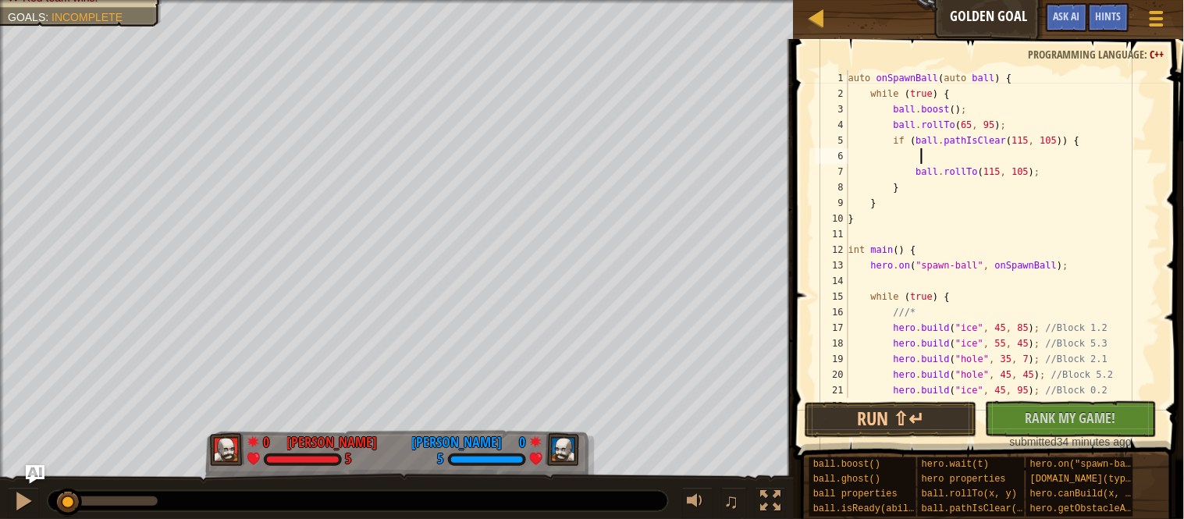
type textarea "h"
click at [922, 173] on div "auto onSpawnBall ( auto ball ) { while ( true ) { ball . boost ( ) ; ball . rol…" at bounding box center [1002, 249] width 315 height 359
type textarea "ball.rollTo(115, 105);"
click at [1080, 174] on div "auto onSpawnBall ( auto ball ) { while ( true ) { ball . boost ( ) ; ball . rol…" at bounding box center [1002, 249] width 315 height 359
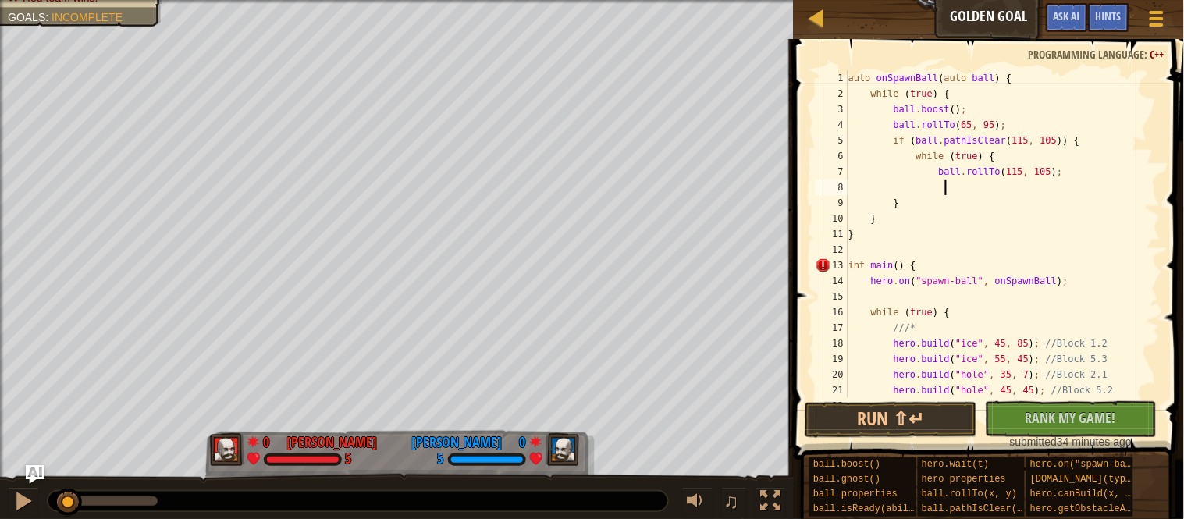
scroll to position [6, 13]
click at [878, 436] on button "Run ⇧↵" at bounding box center [891, 420] width 172 height 36
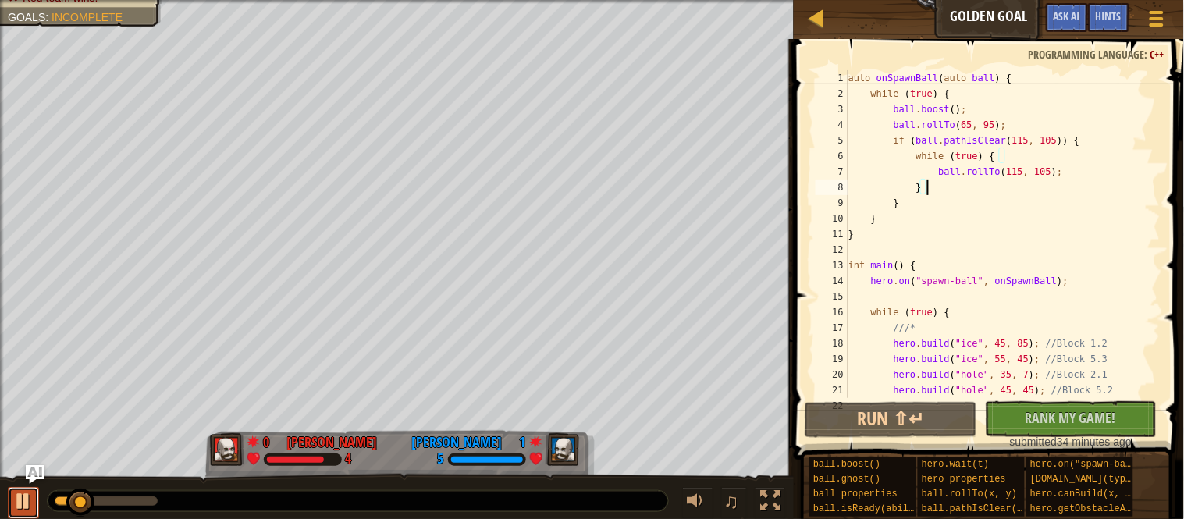
click at [30, 501] on div at bounding box center [23, 501] width 20 height 20
click at [978, 205] on div "auto onSpawnBall ( auto ball ) { while ( true ) { ball . boost ( ) ; ball . rol…" at bounding box center [1002, 249] width 315 height 359
type textarea "}"
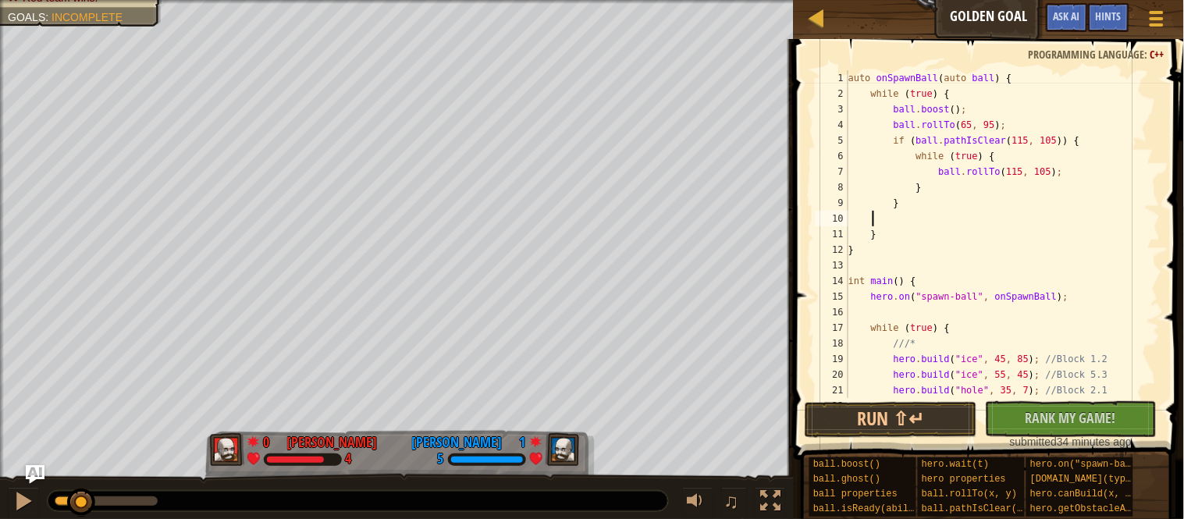
scroll to position [6, 0]
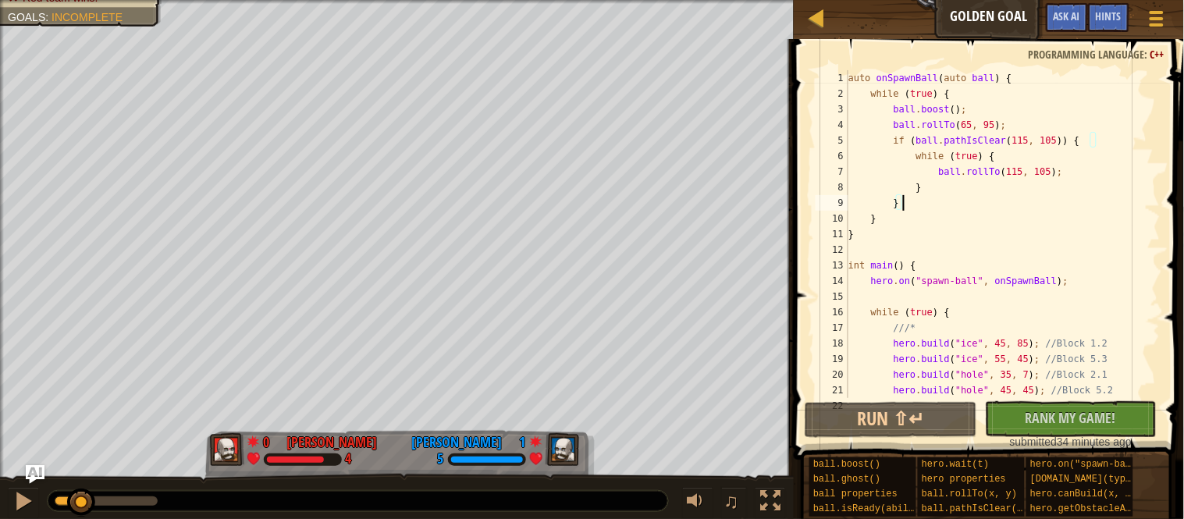
click at [981, 192] on div "auto onSpawnBall ( auto ball ) { while ( true ) { ball . boost ( ) ; ball . rol…" at bounding box center [1002, 249] width 315 height 359
type textarea "}"
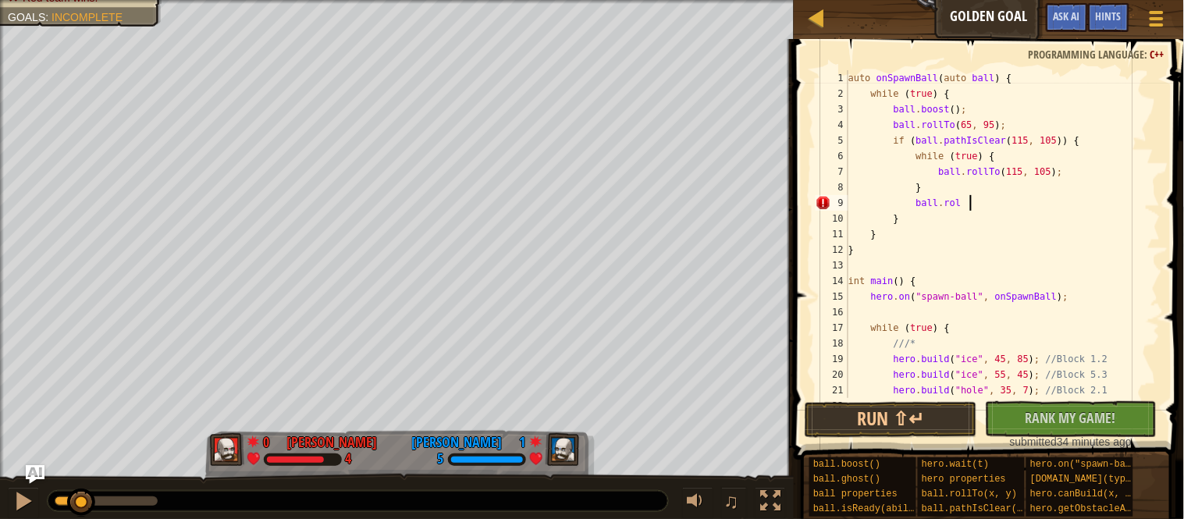
scroll to position [6, 17]
type textarea "ball"
type textarea "ball.ghost();"
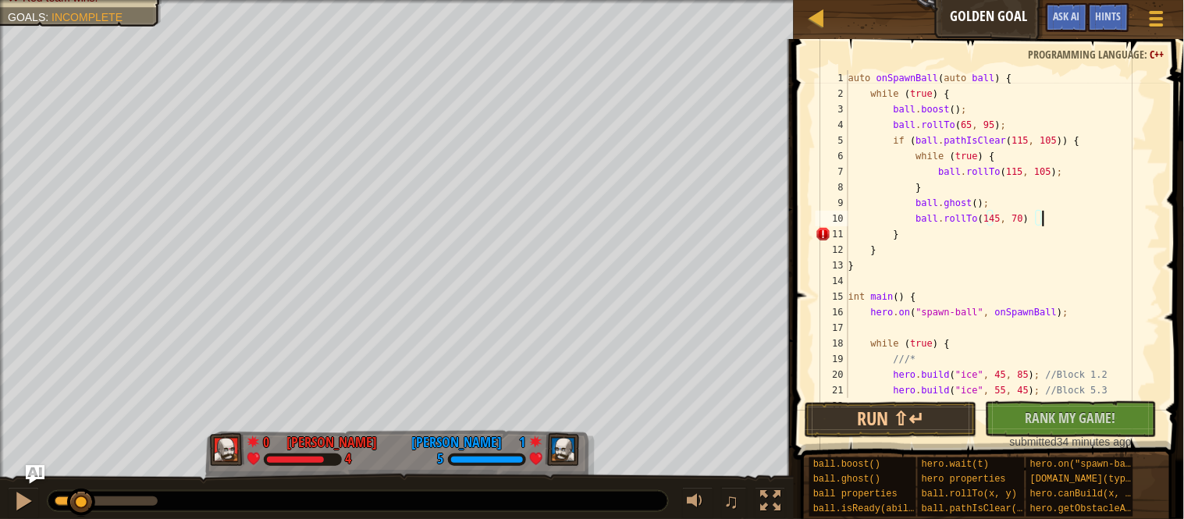
scroll to position [6, 27]
click at [905, 411] on button "Run ⇧↵" at bounding box center [891, 420] width 172 height 36
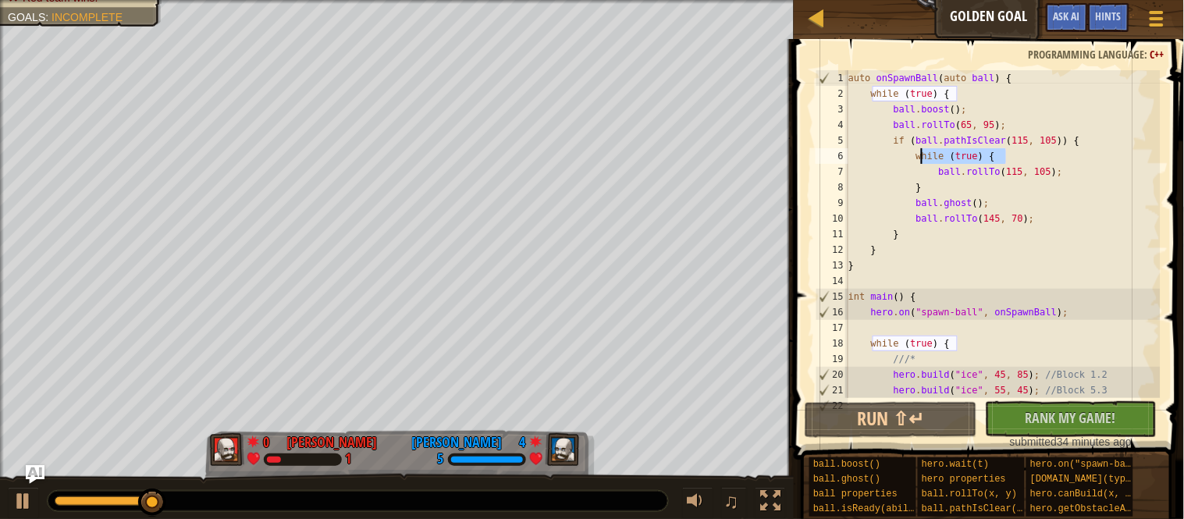
drag, startPoint x: 1031, startPoint y: 155, endPoint x: 924, endPoint y: 159, distance: 107.0
click at [924, 159] on div "auto onSpawnBall ( auto ball ) { while ( true ) { ball . boost ( ) ; ball . rol…" at bounding box center [1002, 249] width 315 height 359
type textarea "while (true) {"
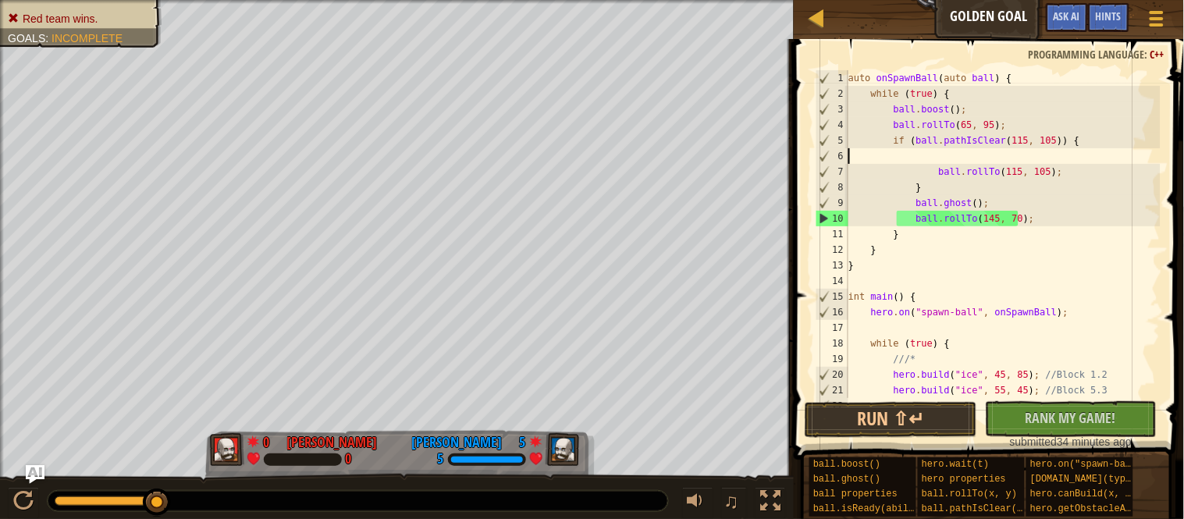
scroll to position [6, 0]
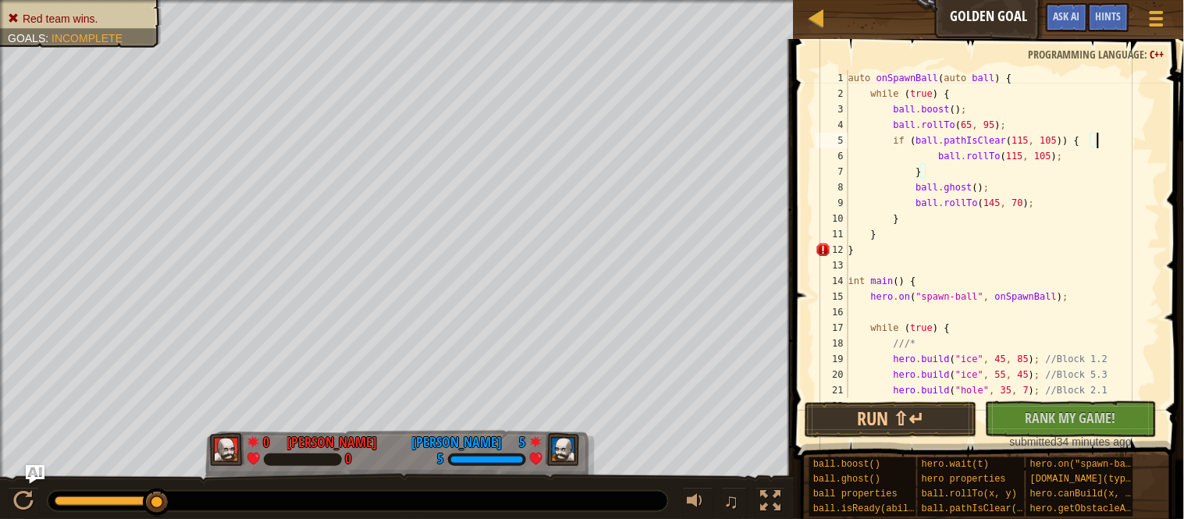
click at [946, 162] on div "auto onSpawnBall ( auto ball ) { while ( true ) { ball . boost ( ) ; ball . rol…" at bounding box center [1002, 249] width 315 height 359
click at [953, 170] on div "auto onSpawnBall ( auto ball ) { while ( true ) { ball . boost ( ) ; ball . rol…" at bounding box center [1002, 249] width 315 height 359
type textarea "}"
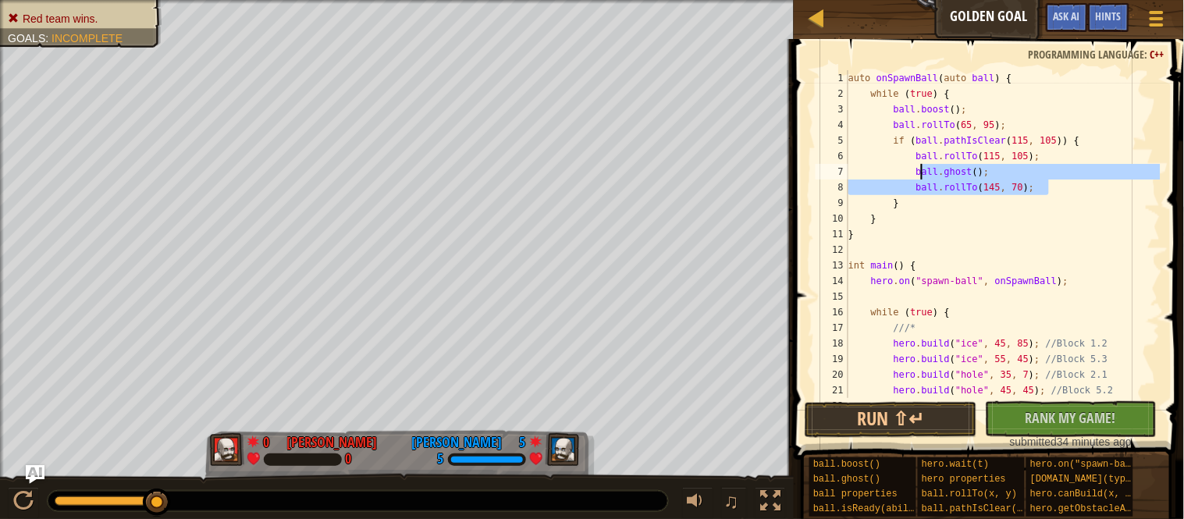
drag, startPoint x: 1056, startPoint y: 193, endPoint x: 923, endPoint y: 172, distance: 134.3
click at [923, 172] on div "auto onSpawnBall ( auto ball ) { while ( true ) { ball . boost ( ) ; ball . rol…" at bounding box center [1002, 249] width 315 height 359
type textarea "ball.ghost(); ball.rollTo(145, 70);"
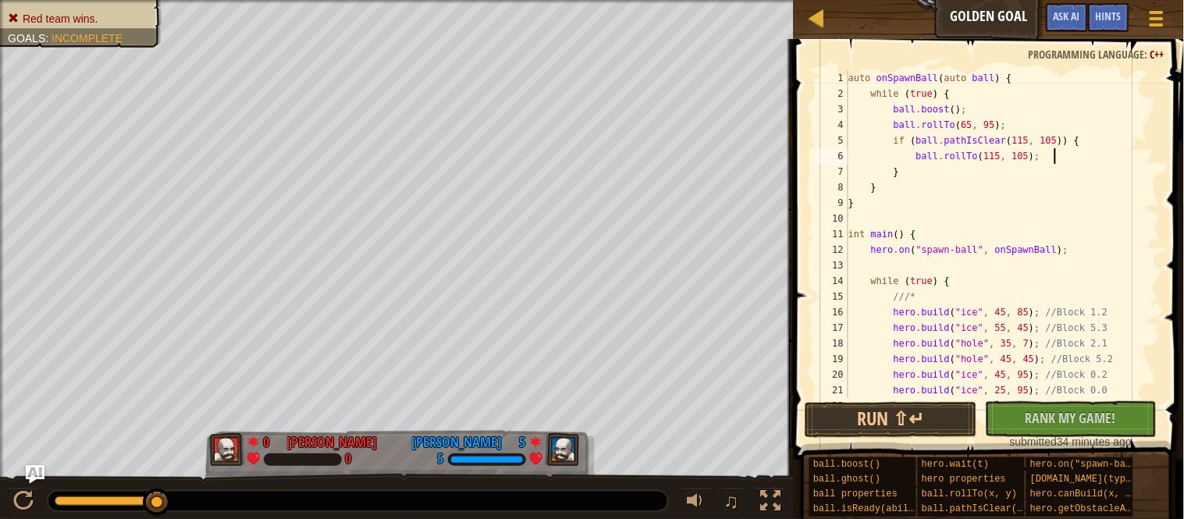
click at [930, 174] on div "auto onSpawnBall ( auto ball ) { while ( true ) { ball . boost ( ) ; ball . rol…" at bounding box center [1002, 249] width 315 height 359
type textarea "}"
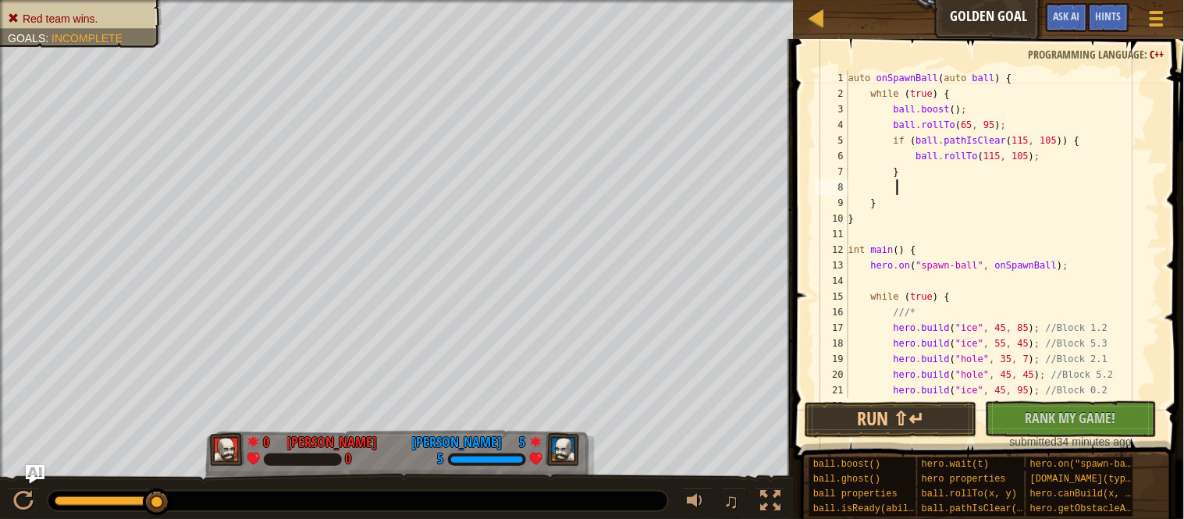
paste textarea "ball.rollTo(145, 70);"
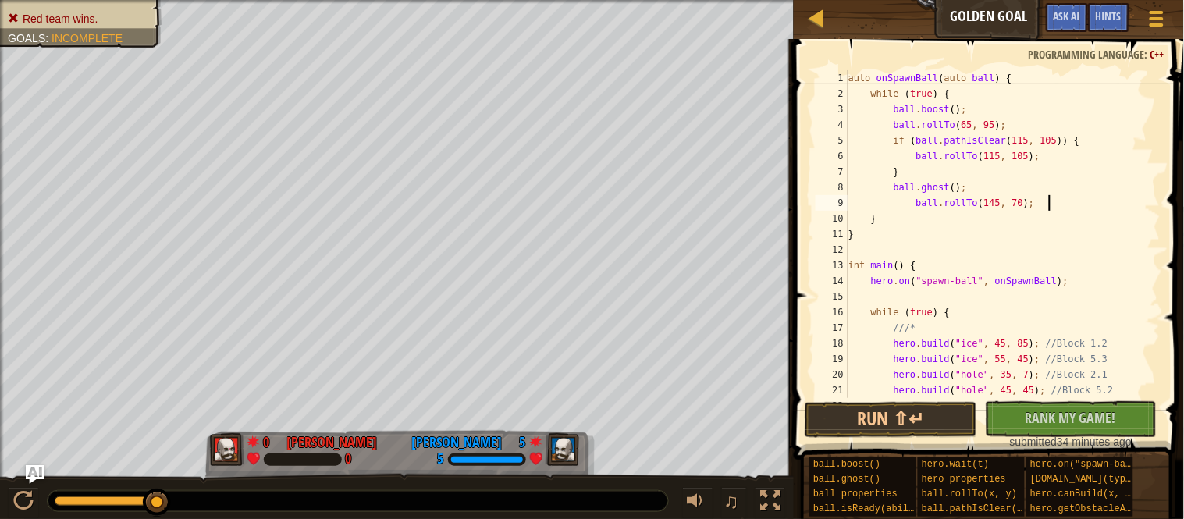
click at [926, 207] on div "auto onSpawnBall ( auto ball ) { while ( true ) { ball . boost ( ) ; ball . rol…" at bounding box center [1002, 249] width 315 height 359
click at [943, 403] on button "Run ⇧↵" at bounding box center [891, 420] width 172 height 36
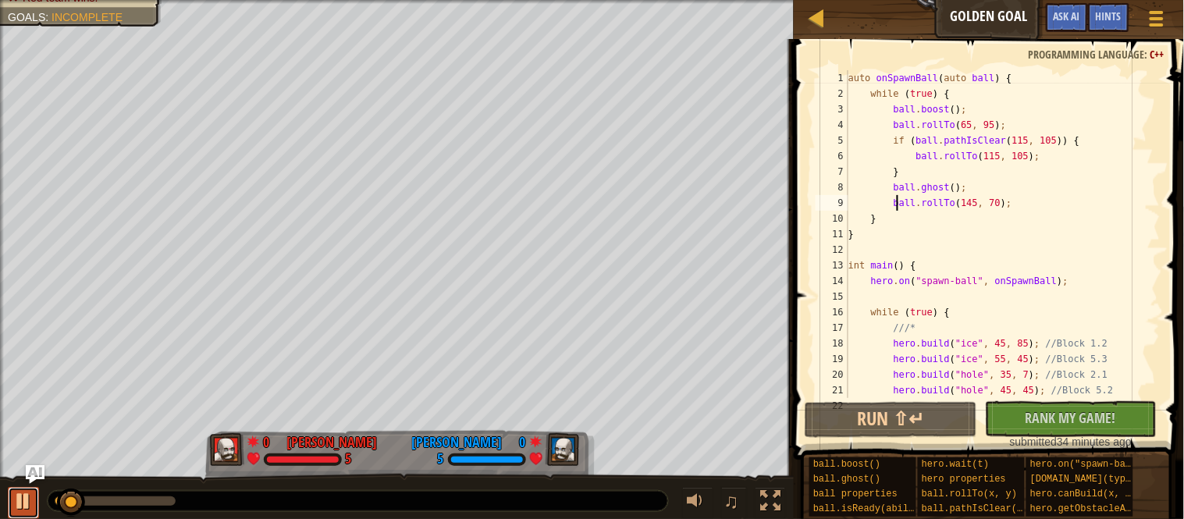
click at [31, 500] on div at bounding box center [23, 501] width 20 height 20
drag, startPoint x: 1055, startPoint y: 159, endPoint x: 923, endPoint y: 161, distance: 132.7
click at [923, 161] on div "auto onSpawnBall ( auto ball ) { while ( true ) { ball . boost ( ) ; ball . rol…" at bounding box center [1002, 249] width 315 height 359
click at [1071, 148] on div "auto onSpawnBall ( auto ball ) { while ( true ) { ball . boost ( ) ; ball . rol…" at bounding box center [1002, 249] width 315 height 359
click at [1075, 155] on div "auto onSpawnBall ( auto ball ) { while ( true ) { ball . boost ( ) ; ball . rol…" at bounding box center [1002, 249] width 315 height 359
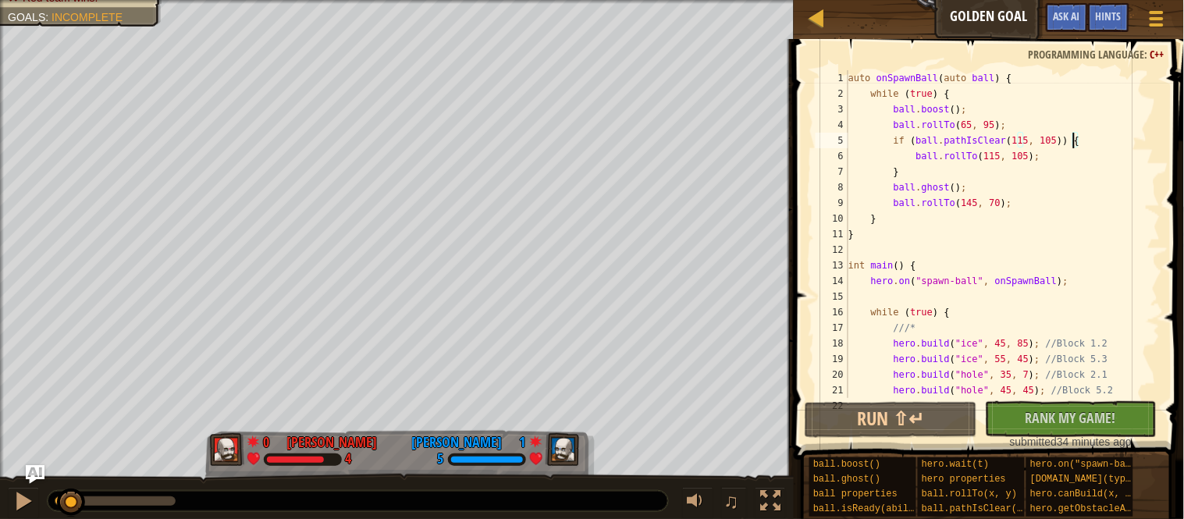
type textarea "ball.rollTo(115, 105);"
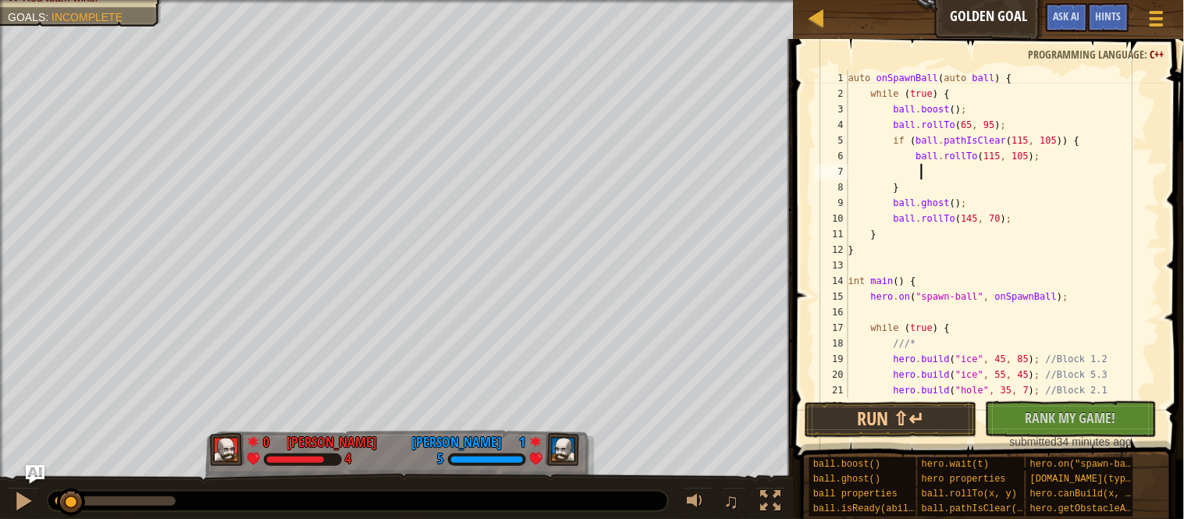
paste textarea "ball.rollTo(115, 105);"
click at [891, 435] on button "Run ⇧↵" at bounding box center [891, 420] width 172 height 36
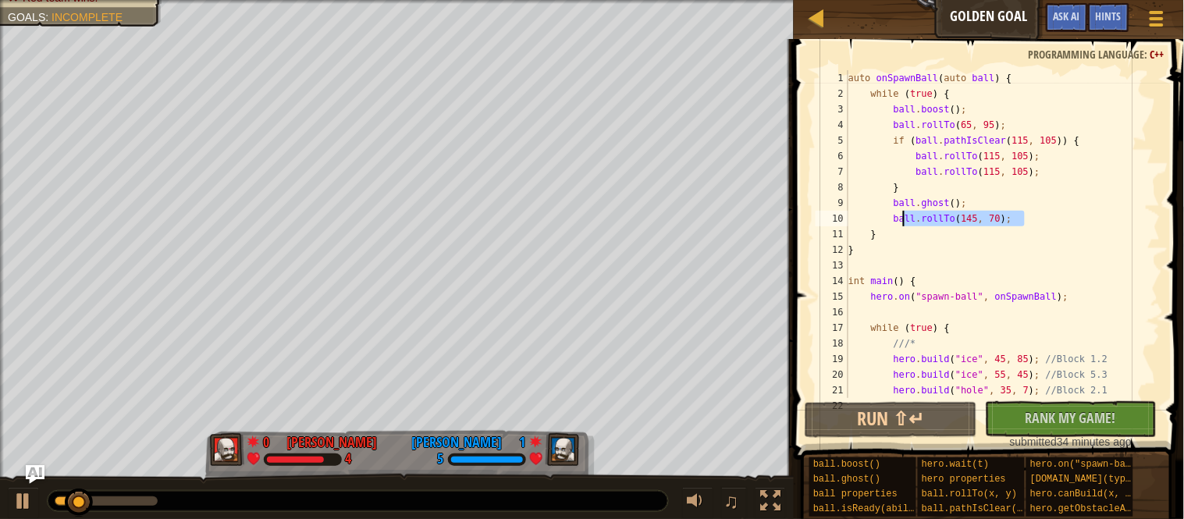
drag, startPoint x: 1045, startPoint y: 220, endPoint x: 902, endPoint y: 219, distance: 142.8
click at [902, 219] on div "auto onSpawnBall ( auto ball ) { while ( true ) { ball . boost ( ) ; ball . rol…" at bounding box center [1002, 249] width 315 height 359
type textarea "ball.rollTo(145, 70);"
click at [1042, 215] on div "auto onSpawnBall ( auto ball ) { while ( true ) { ball . boost ( ) ; ball . rol…" at bounding box center [1002, 234] width 315 height 328
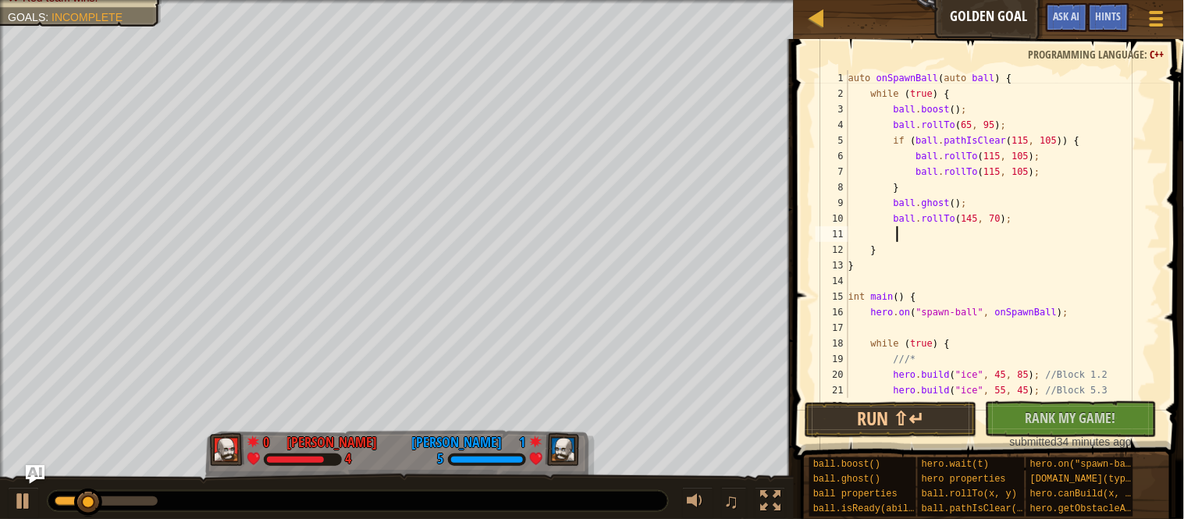
paste textarea "ball.rollTo(145, 70);"
click at [1014, 201] on div "auto onSpawnBall ( auto ball ) { while ( true ) { ball . boost ( ) ; ball . rol…" at bounding box center [1002, 249] width 315 height 359
type textarea "ball.ghost();"
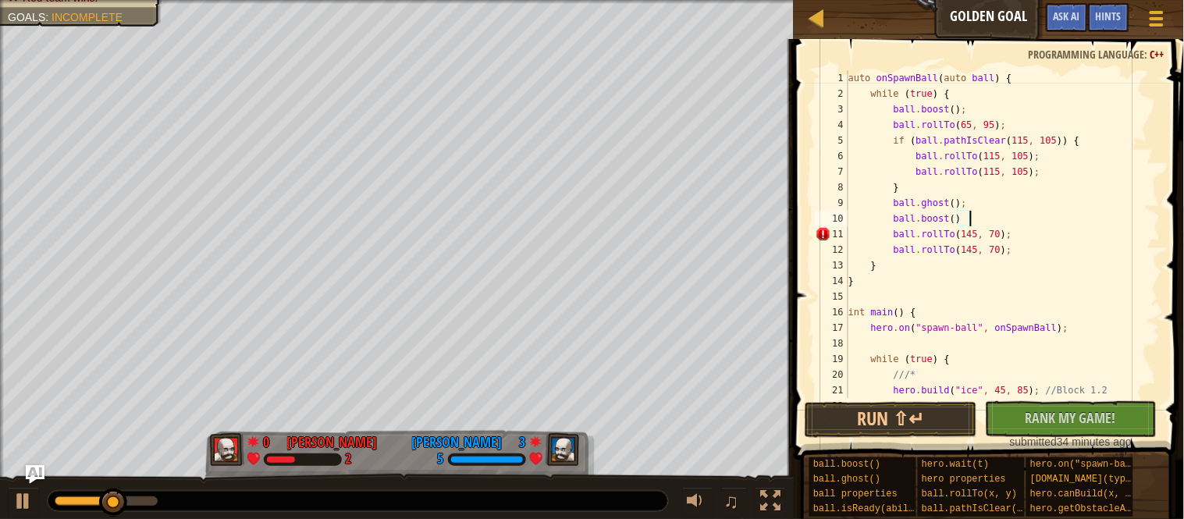
scroll to position [6, 17]
click at [924, 404] on button "Run ⇧↵" at bounding box center [891, 420] width 172 height 36
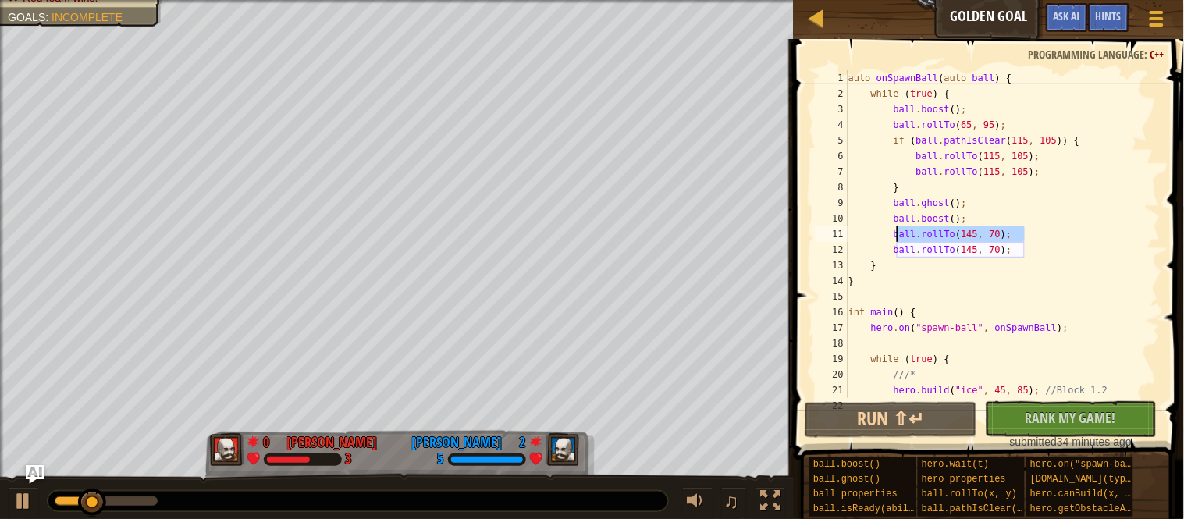
drag, startPoint x: 1028, startPoint y: 239, endPoint x: 898, endPoint y: 238, distance: 130.3
click at [898, 238] on div "auto onSpawnBall ( auto ball ) { while ( true ) { ball . boost ( ) ; ball . rol…" at bounding box center [1002, 249] width 315 height 359
type textarea "ball.rollTo(145, 70);"
click at [1036, 229] on div "auto onSpawnBall ( auto ball ) { while ( true ) { ball . boost ( ) ; ball . rol…" at bounding box center [1002, 234] width 315 height 328
paste textarea "ball.rollTo(145, 70);"
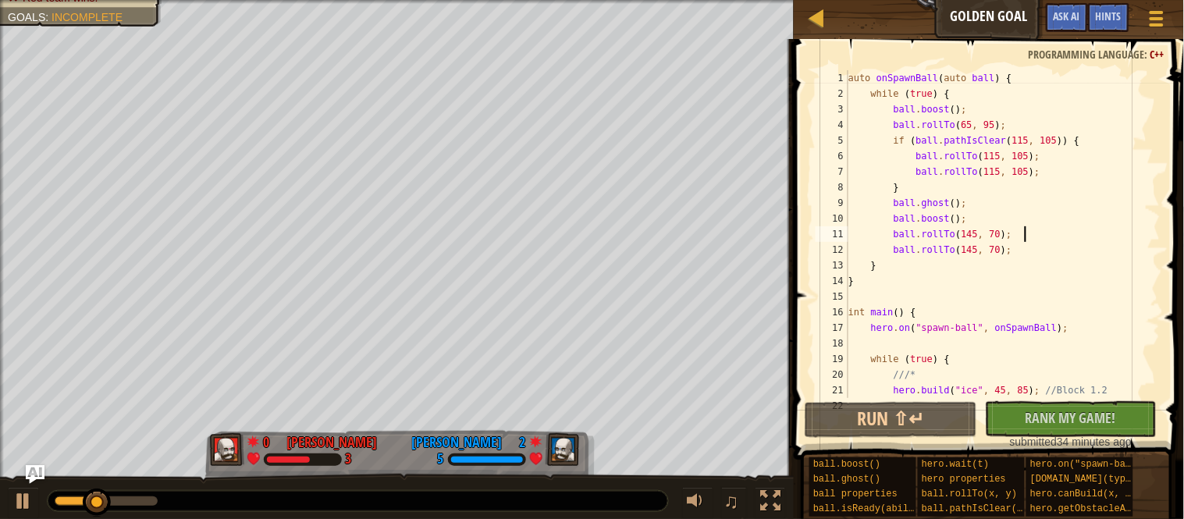
scroll to position [6, 5]
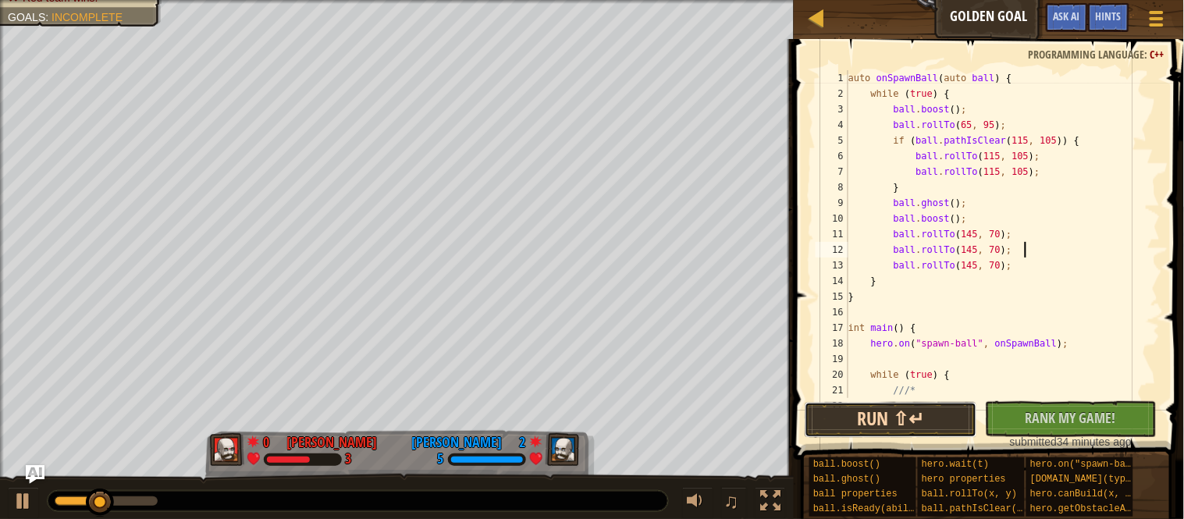
click at [919, 411] on button "Run ⇧↵" at bounding box center [891, 420] width 172 height 36
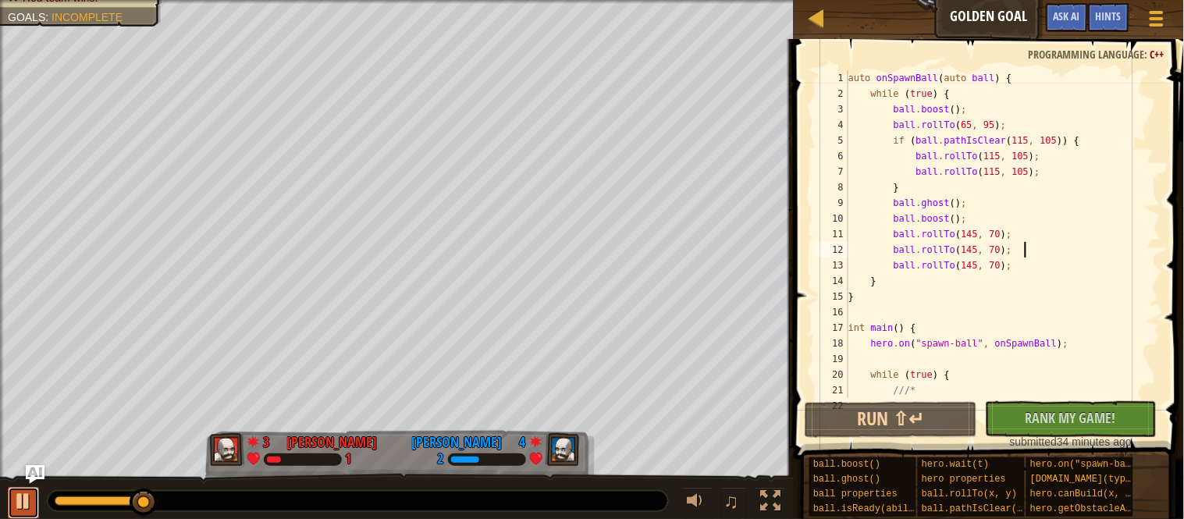
click at [21, 508] on div at bounding box center [23, 501] width 20 height 20
click at [1031, 178] on div "auto onSpawnBall ( auto ball ) { while ( true ) { ball . boost ( ) ; ball . rol…" at bounding box center [1002, 249] width 315 height 359
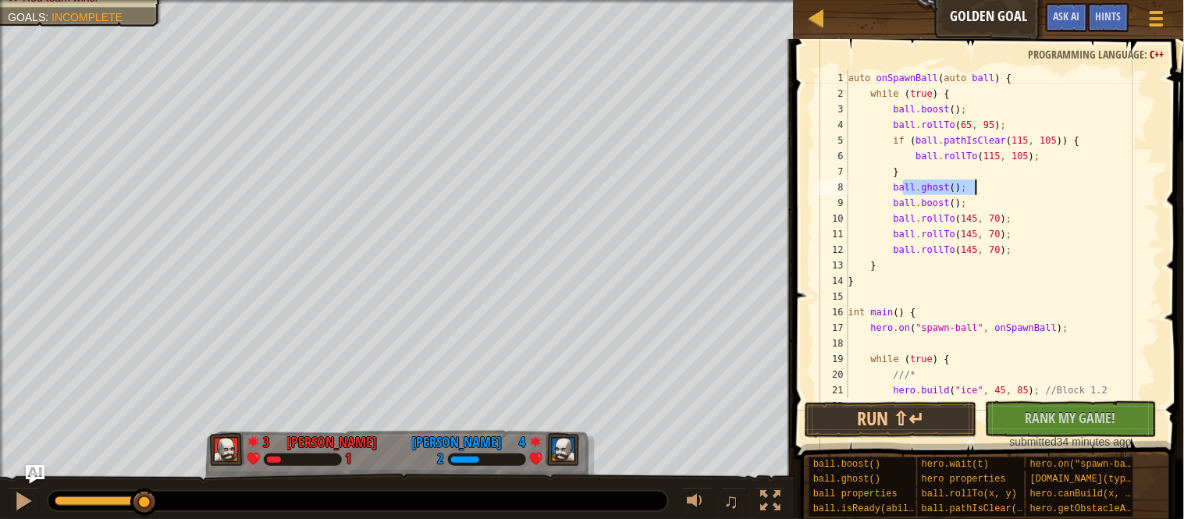
drag, startPoint x: 901, startPoint y: 194, endPoint x: 1014, endPoint y: 194, distance: 112.4
click at [1014, 194] on div "auto onSpawnBall ( auto ball ) { while ( true ) { ball . boost ( ) ; ball . rol…" at bounding box center [1002, 249] width 315 height 359
click at [948, 189] on div "auto onSpawnBall ( auto ball ) { while ( true ) { ball . boost ( ) ; ball . rol…" at bounding box center [1002, 234] width 315 height 328
click at [948, 189] on div "auto onSpawnBall ( auto ball ) { while ( true ) { ball . boost ( ) ; ball . rol…" at bounding box center [1002, 249] width 315 height 359
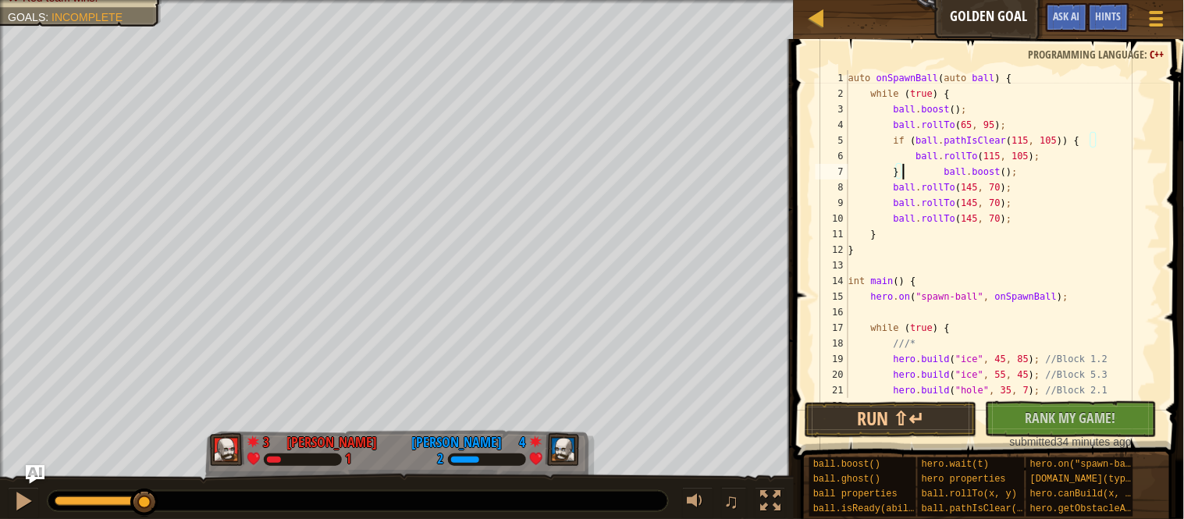
type textarea "ball.boost();"
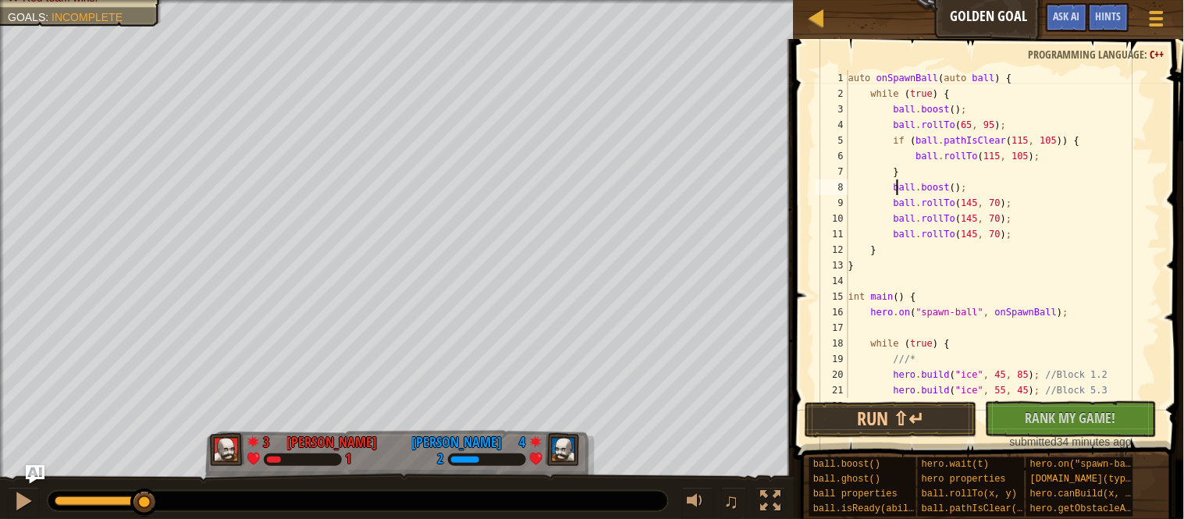
click at [979, 193] on div "auto onSpawnBall ( auto ball ) { while ( true ) { ball . boost ( ) ; ball . rol…" at bounding box center [1002, 249] width 315 height 359
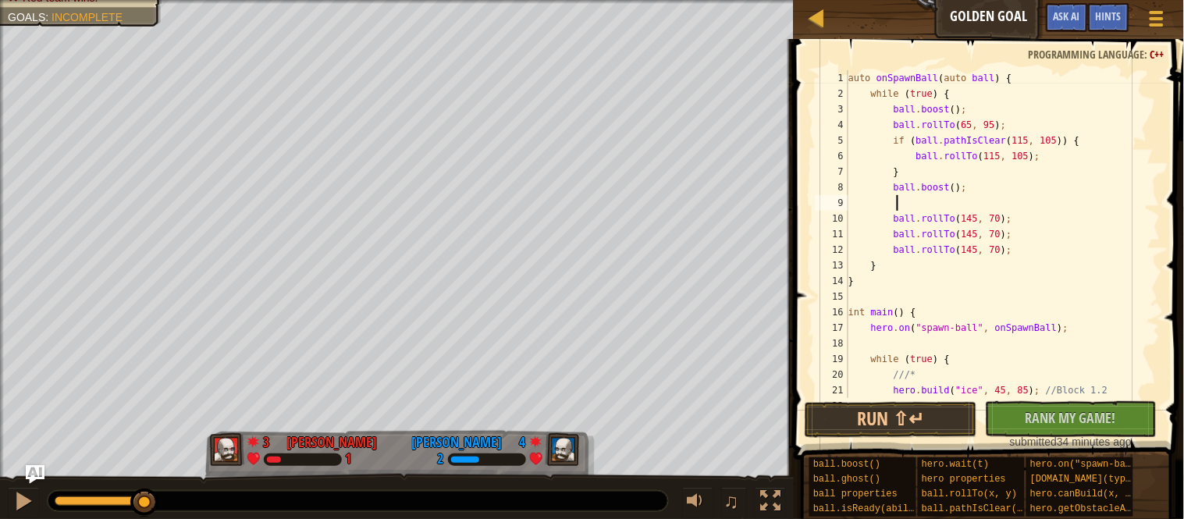
paste textarea
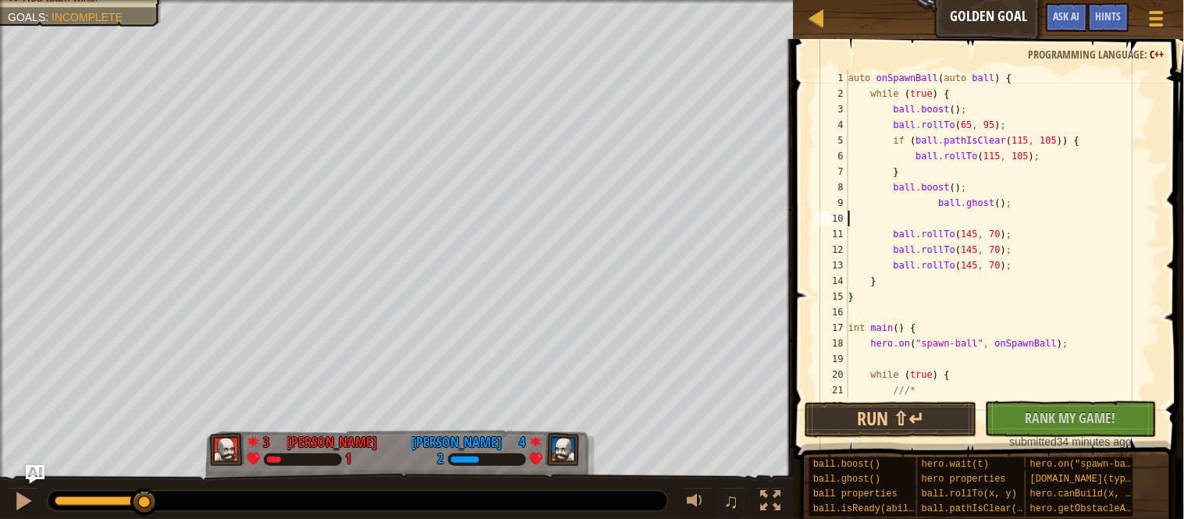
scroll to position [6, 0]
click at [1036, 133] on div "auto onSpawnBall ( auto ball ) { while ( true ) { ball . boost ( ) ; ball . rol…" at bounding box center [1002, 249] width 315 height 359
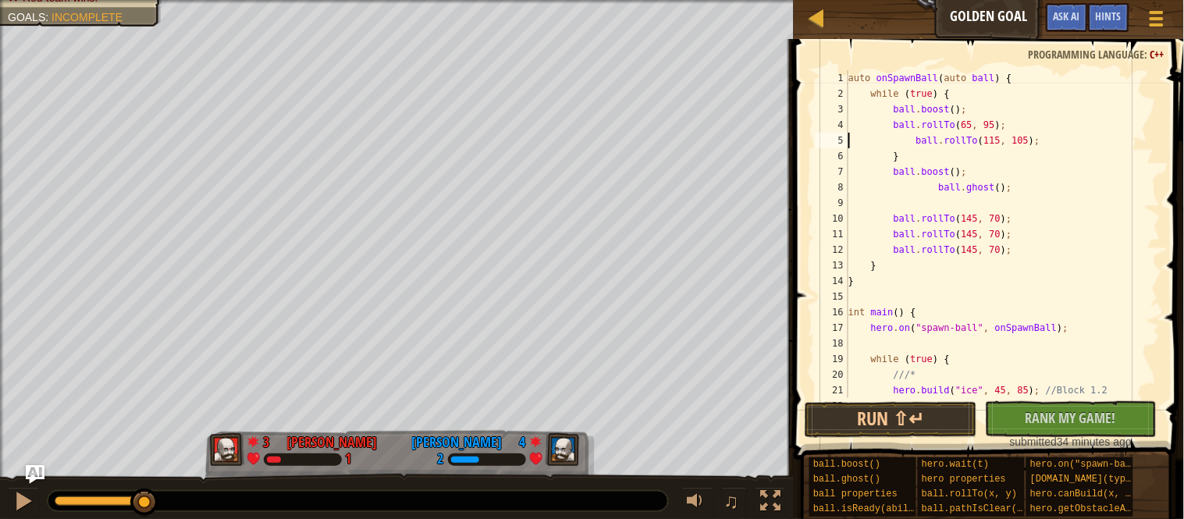
click at [1042, 145] on div "auto onSpawnBall ( auto ball ) { while ( true ) { ball . boost ( ) ; ball . rol…" at bounding box center [1002, 249] width 315 height 359
click at [1046, 155] on div "auto onSpawnBall ( auto ball ) { while ( true ) { ball . boost ( ) ; ball . rol…" at bounding box center [1002, 249] width 315 height 359
type textarea "}"
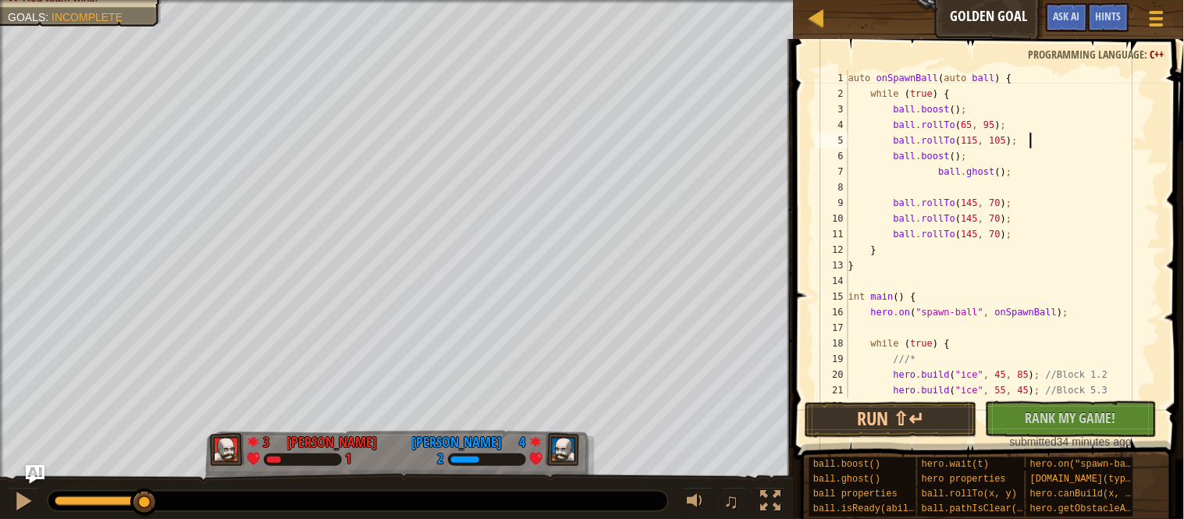
click at [963, 171] on div "auto onSpawnBall ( auto ball ) { while ( true ) { ball . boost ( ) ; ball . rol…" at bounding box center [1002, 249] width 315 height 359
type textarea "ball.ghost();"
click at [963, 191] on div "auto onSpawnBall ( auto ball ) { while ( true ) { ball . boost ( ) ; ball . rol…" at bounding box center [1002, 249] width 315 height 359
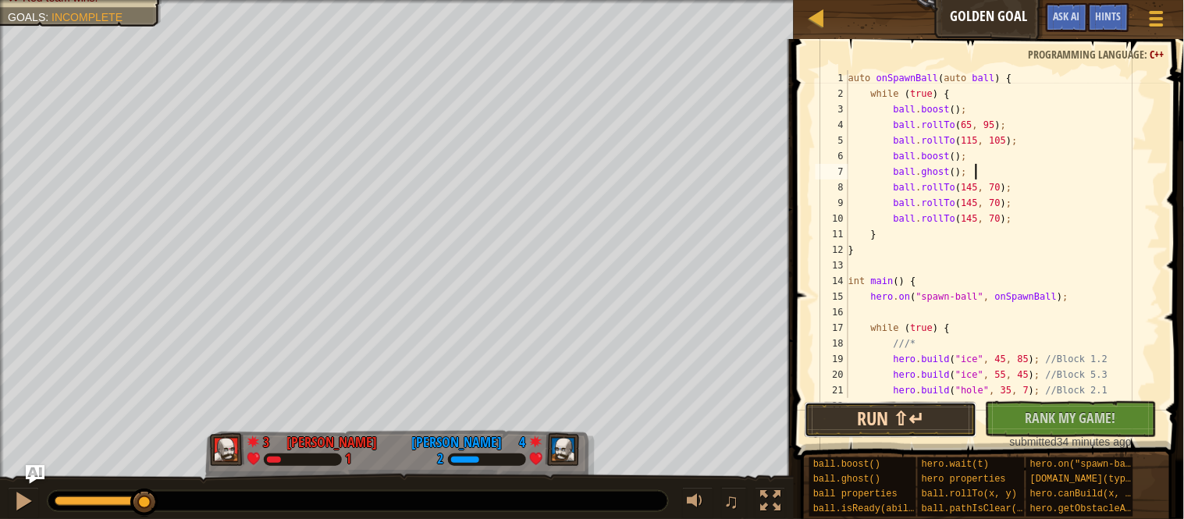
click at [921, 426] on button "Run ⇧↵" at bounding box center [891, 420] width 172 height 36
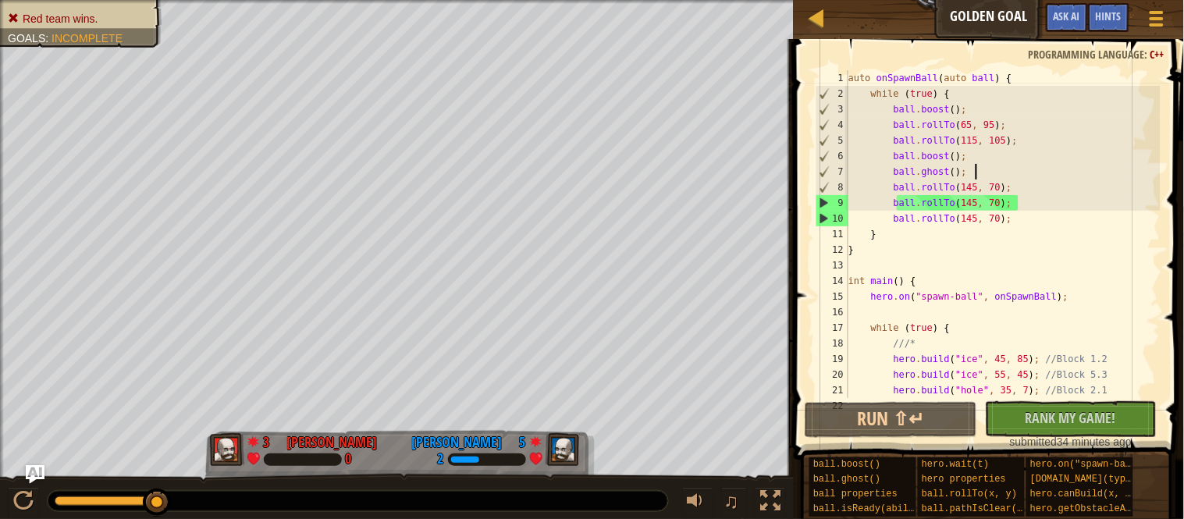
click at [945, 152] on div "auto onSpawnBall ( auto ball ) { while ( true ) { ball . boost ( ) ; ball . rol…" at bounding box center [1002, 249] width 315 height 359
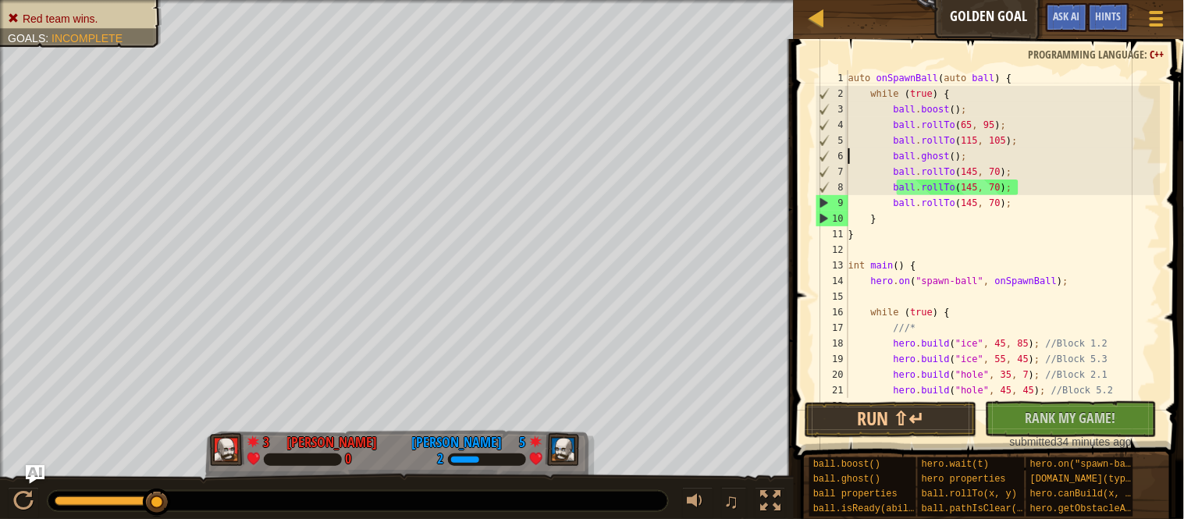
click at [949, 155] on div "auto onSpawnBall ( auto ball ) { while ( true ) { ball . boost ( ) ; ball . rol…" at bounding box center [1002, 249] width 315 height 359
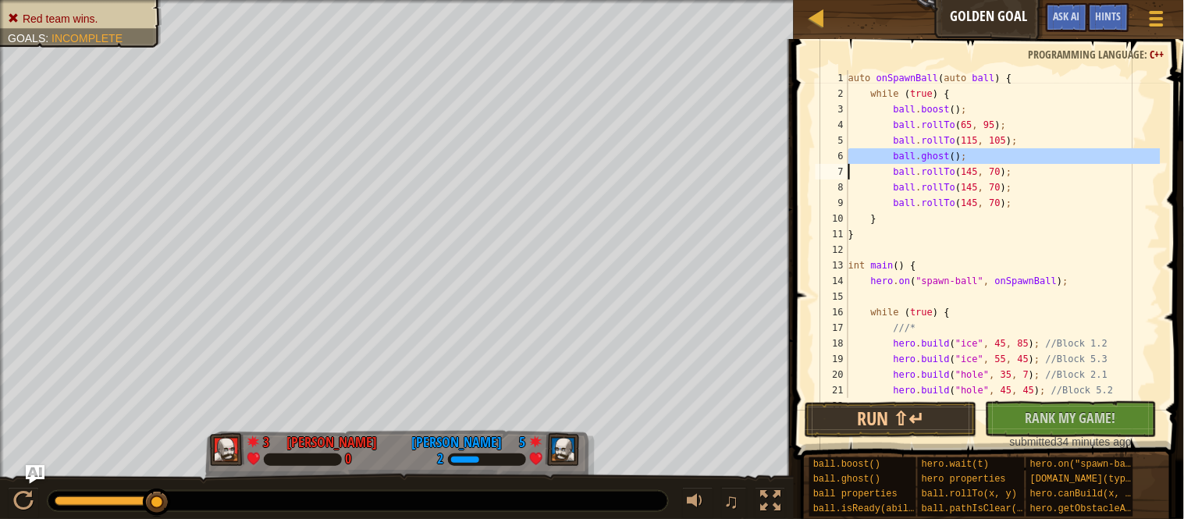
type textarea "ball.rollTo(145, 70);"
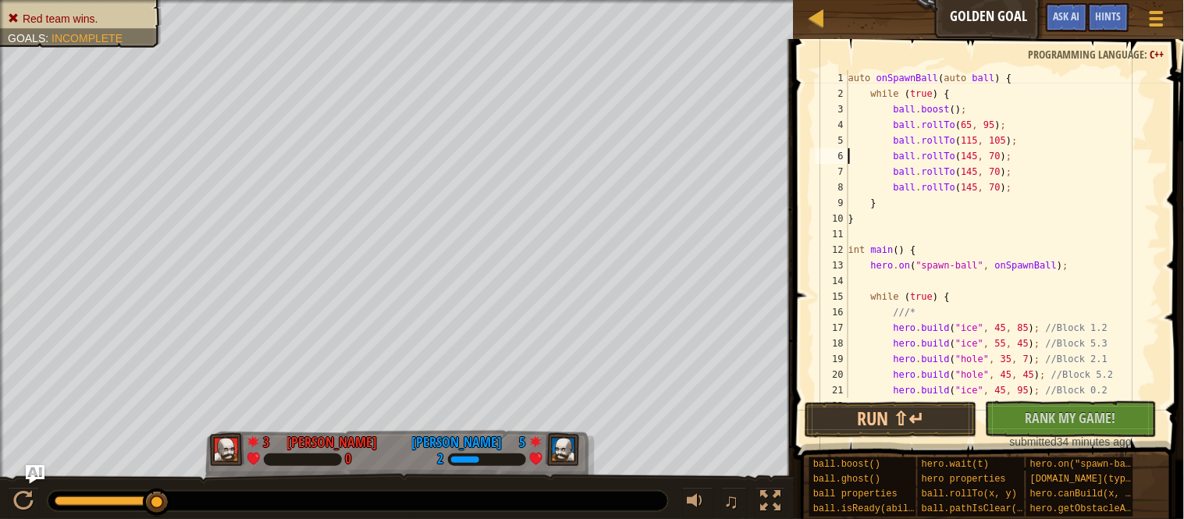
click at [1035, 158] on div "auto onSpawnBall ( auto ball ) { while ( true ) { ball . boost ( ) ; ball . rol…" at bounding box center [1002, 249] width 315 height 359
paste textarea
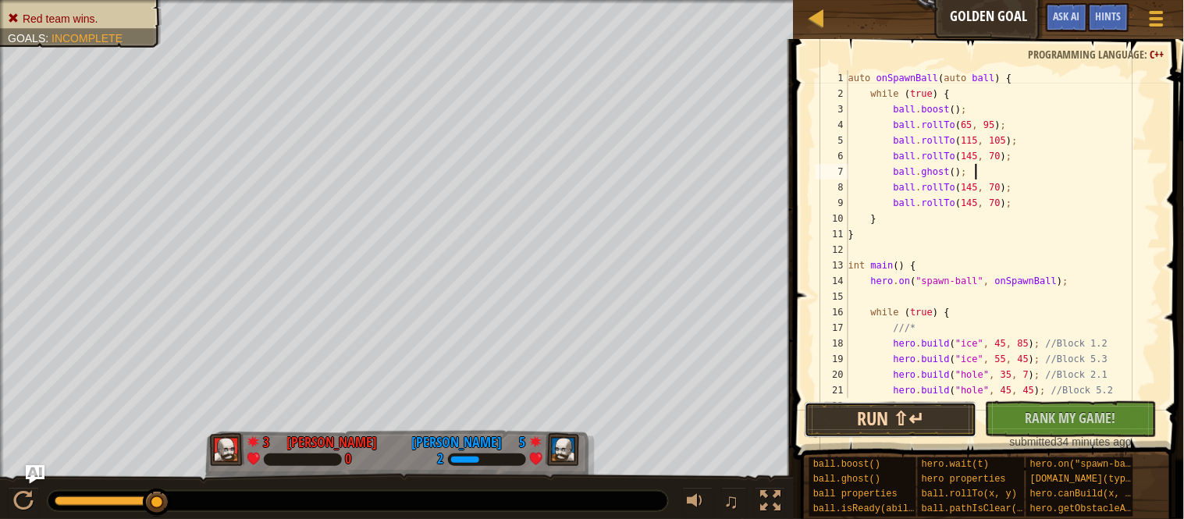
click at [924, 437] on button "Run ⇧↵" at bounding box center [891, 420] width 172 height 36
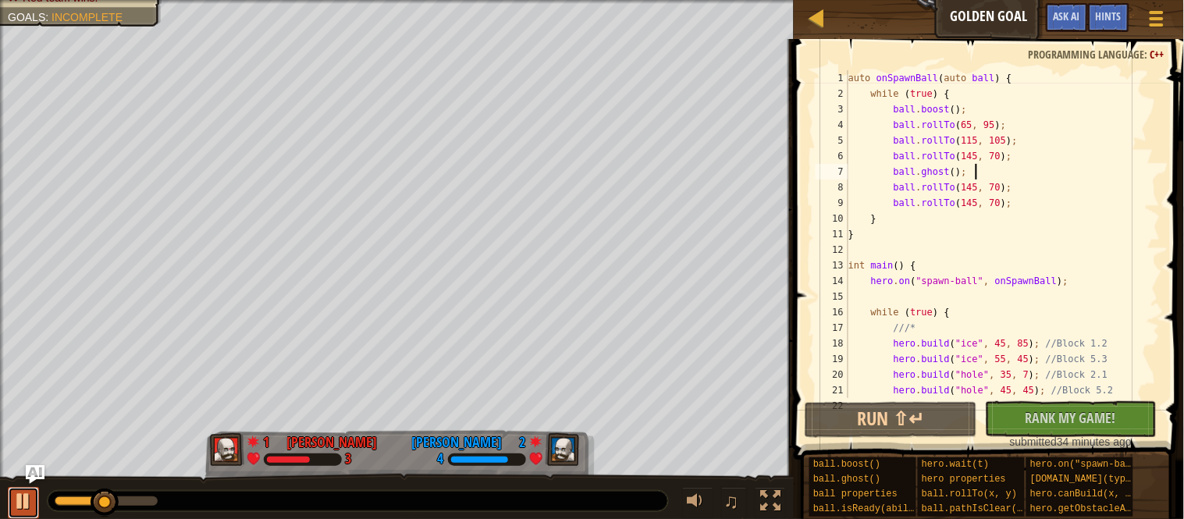
click at [27, 503] on div at bounding box center [23, 501] width 20 height 20
drag, startPoint x: 1019, startPoint y: 123, endPoint x: 900, endPoint y: 127, distance: 118.7
click at [900, 127] on div "auto onSpawnBall ( auto ball ) { while ( true ) { ball . boost ( ) ; ball . rol…" at bounding box center [1002, 249] width 315 height 359
drag, startPoint x: 1032, startPoint y: 138, endPoint x: 895, endPoint y: 147, distance: 136.9
click at [895, 147] on div "auto onSpawnBall ( auto ball ) { while ( true ) { ball . boost ( ) ; ball . rol…" at bounding box center [1002, 249] width 315 height 359
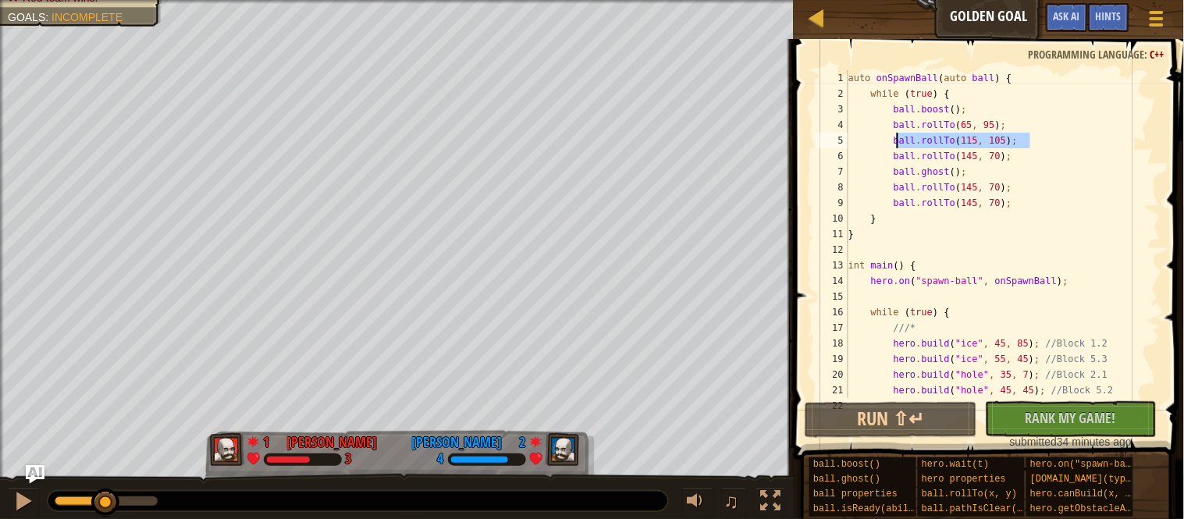
click at [976, 140] on div "auto onSpawnBall ( auto ball ) { while ( true ) { ball . boost ( ) ; ball . rol…" at bounding box center [1002, 234] width 315 height 328
click at [976, 140] on div "auto onSpawnBall ( auto ball ) { while ( true ) { ball . boost ( ) ; ball . rol…" at bounding box center [1002, 249] width 315 height 359
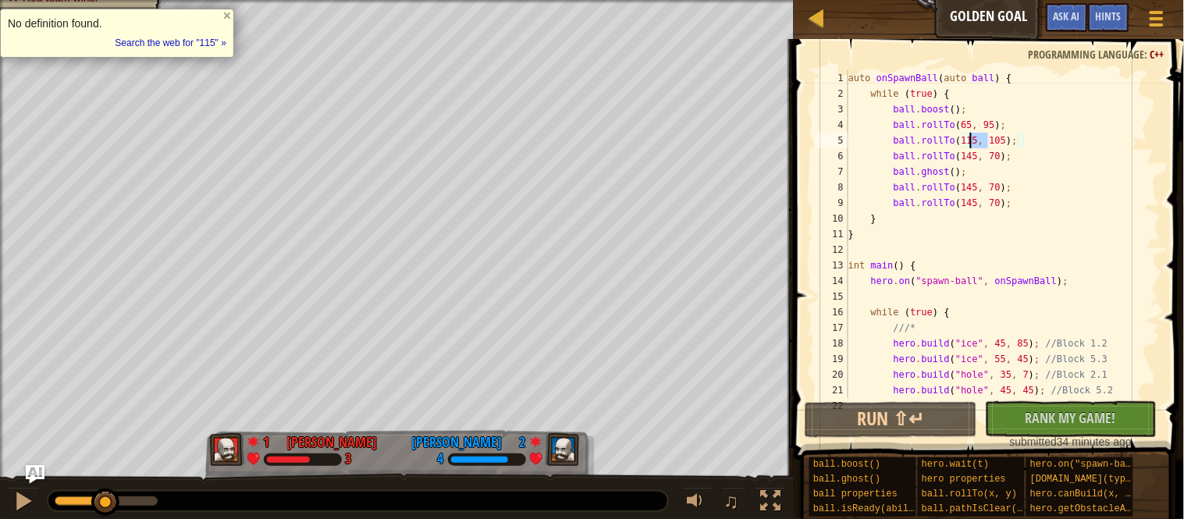
scroll to position [6, 19]
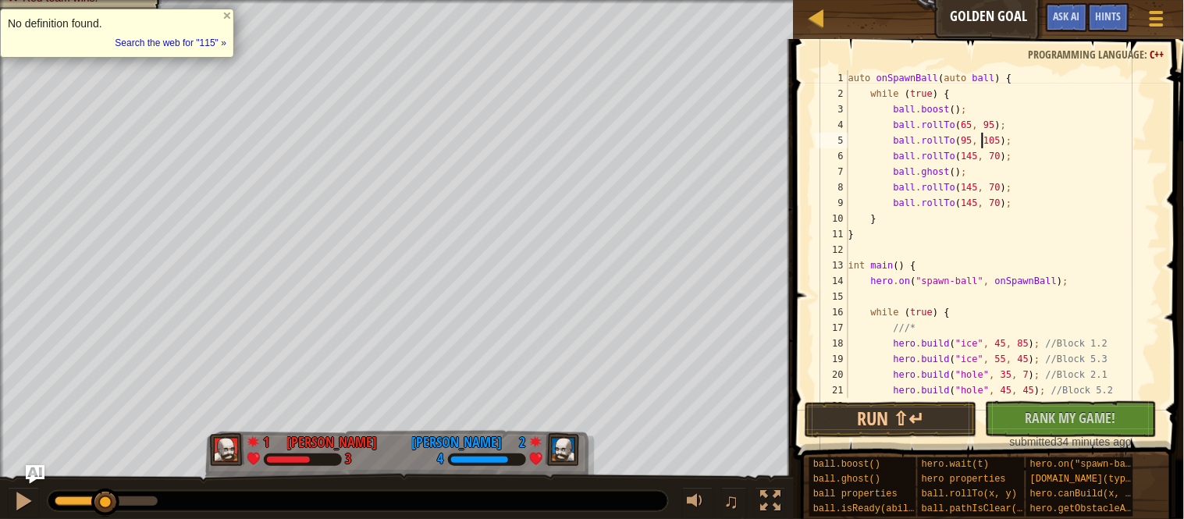
click at [1011, 144] on div "auto onSpawnBall ( auto ball ) { while ( true ) { ball . boost ( ) ; ball . rol…" at bounding box center [1002, 249] width 315 height 359
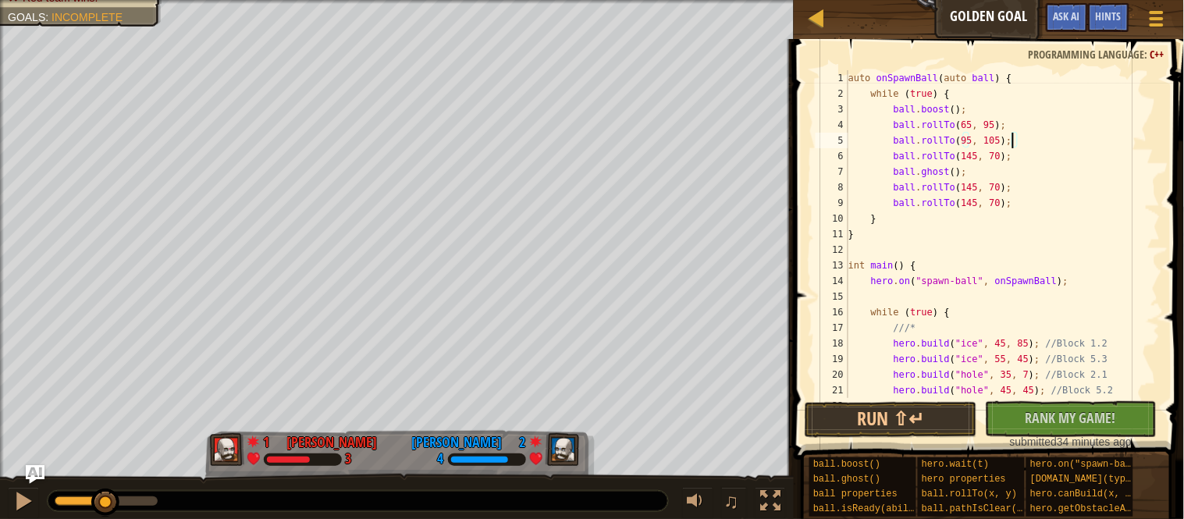
click at [1011, 144] on div "auto onSpawnBall ( auto ball ) { while ( true ) { ball . boost ( ) ; ball . rol…" at bounding box center [1002, 249] width 315 height 359
click at [923, 433] on button "Run ⇧↵" at bounding box center [891, 420] width 172 height 36
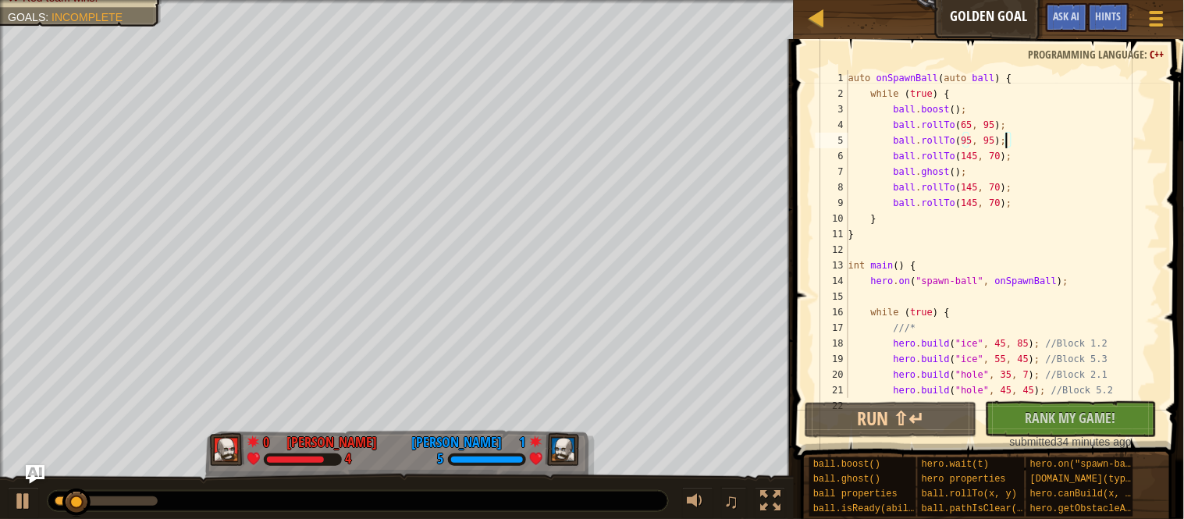
click at [967, 203] on div "auto onSpawnBall ( auto ball ) { while ( true ) { ball . boost ( ) ; ball . rol…" at bounding box center [1002, 249] width 315 height 359
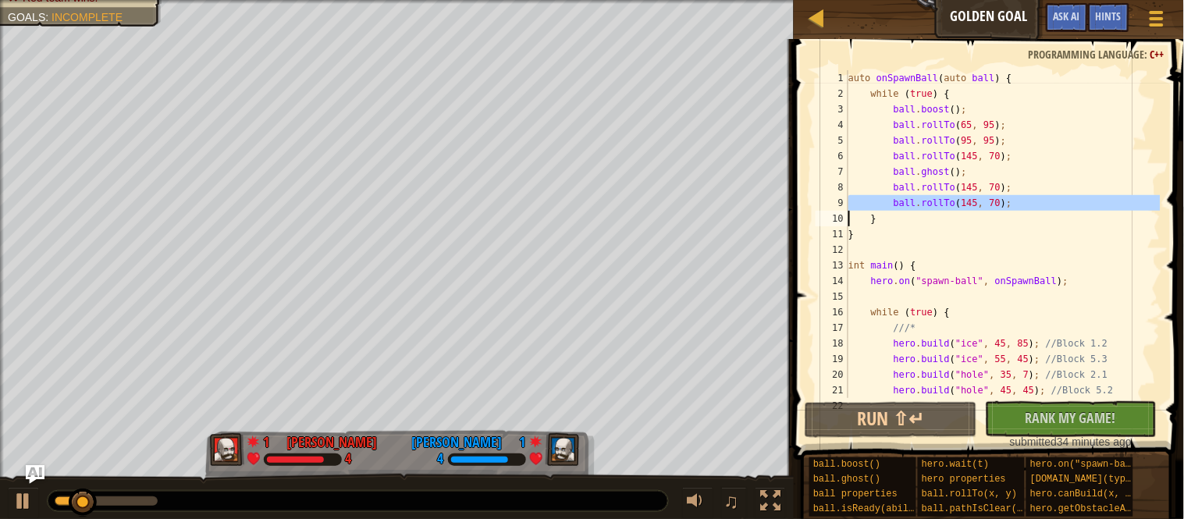
click at [1031, 204] on div "auto onSpawnBall ( auto ball ) { while ( true ) { ball . boost ( ) ; ball . rol…" at bounding box center [1002, 234] width 315 height 328
type textarea "ball.rollTo(145, 70);"
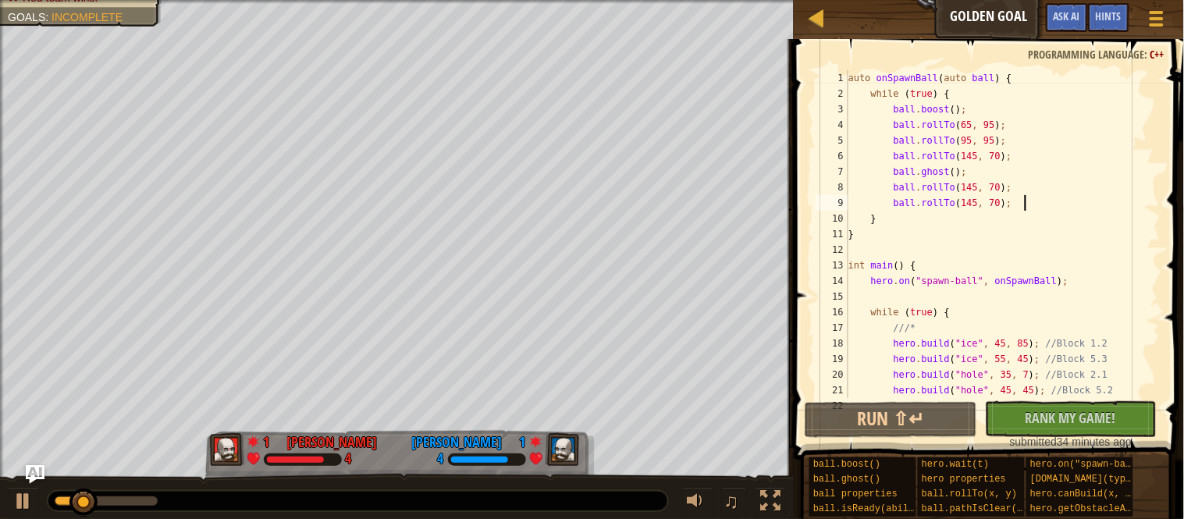
scroll to position [6, 5]
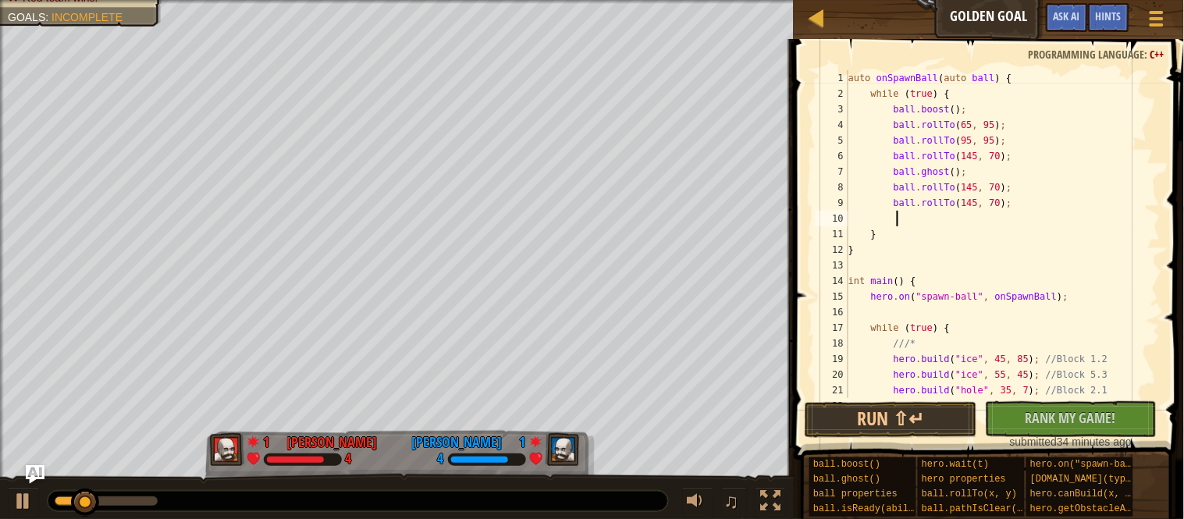
paste textarea
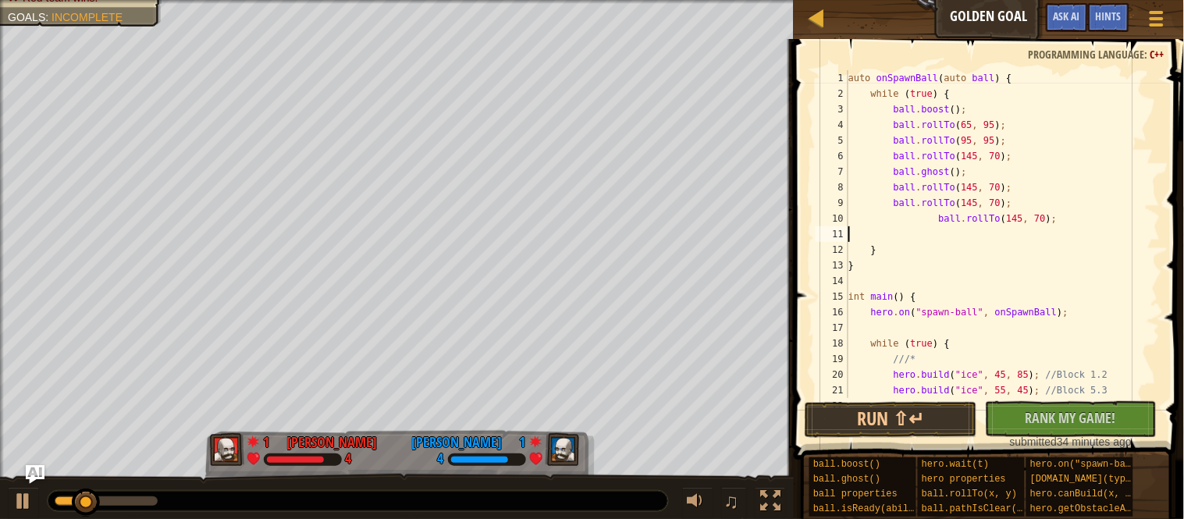
scroll to position [6, 0]
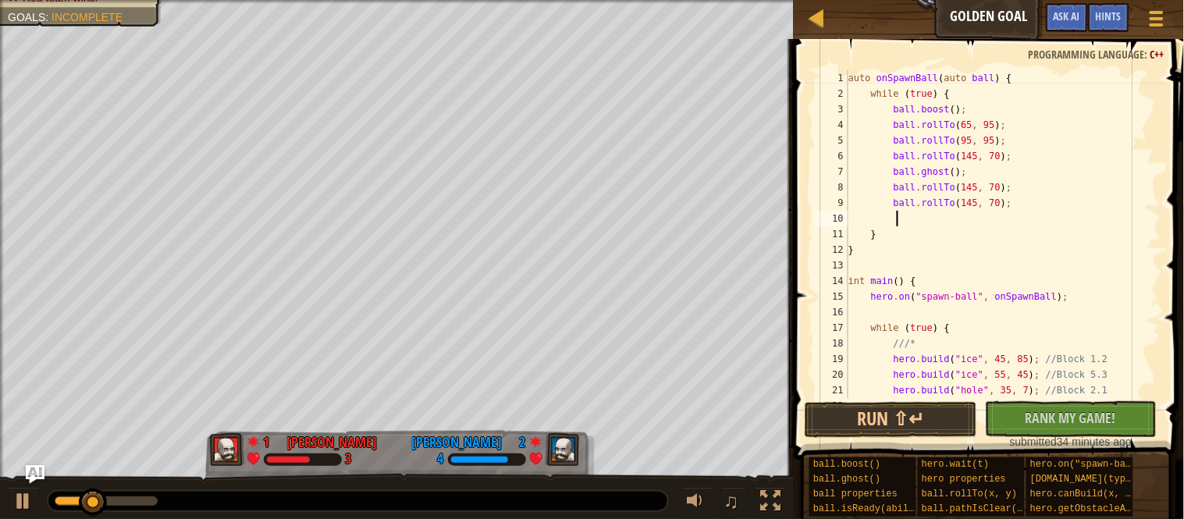
paste textarea
click at [900, 418] on button "Run ⇧↵" at bounding box center [891, 420] width 172 height 36
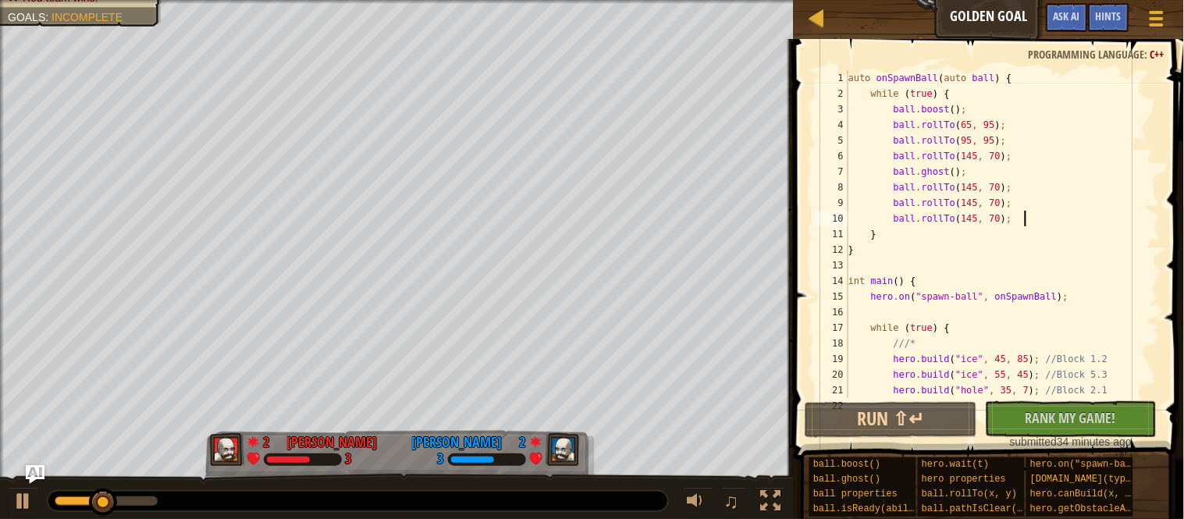
click at [992, 173] on div "auto onSpawnBall ( auto ball ) { while ( true ) { ball . boost ( ) ; ball . rol…" at bounding box center [1002, 249] width 315 height 359
type textarea "ball.ghost();"
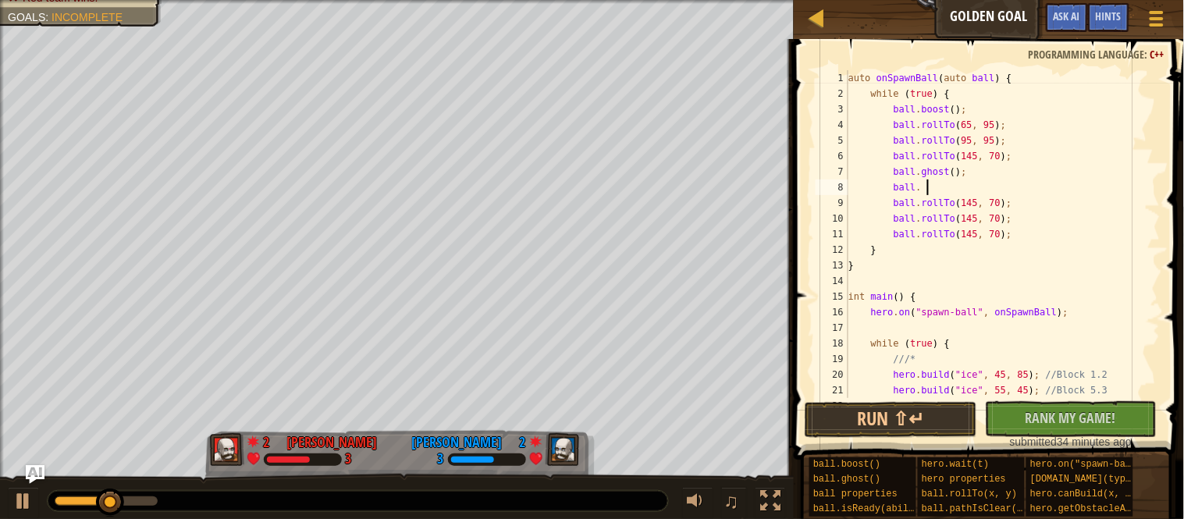
scroll to position [6, 10]
type textarea "ball"
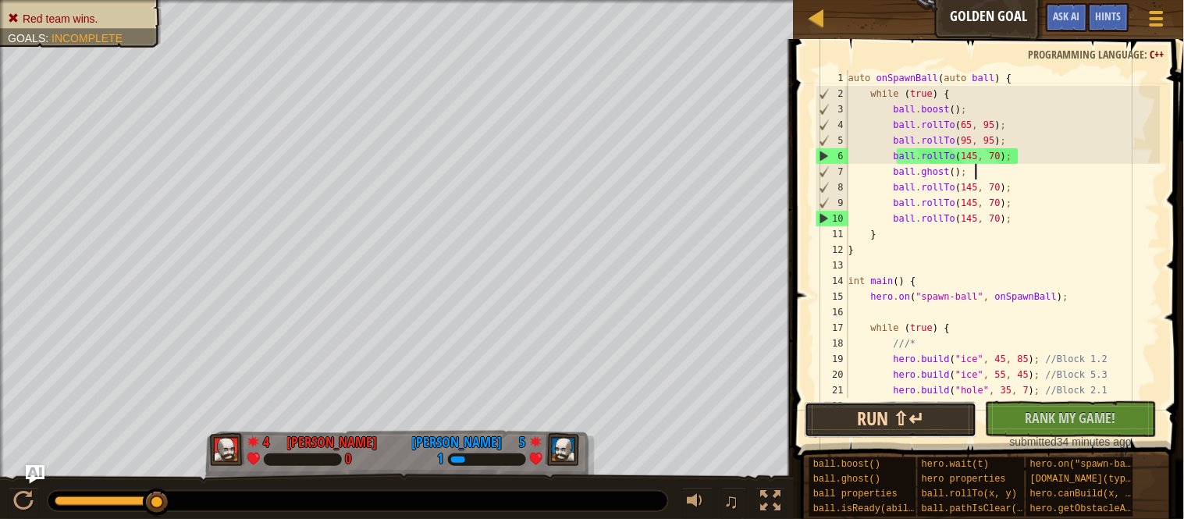
click at [826, 407] on button "Run ⇧↵" at bounding box center [891, 420] width 172 height 36
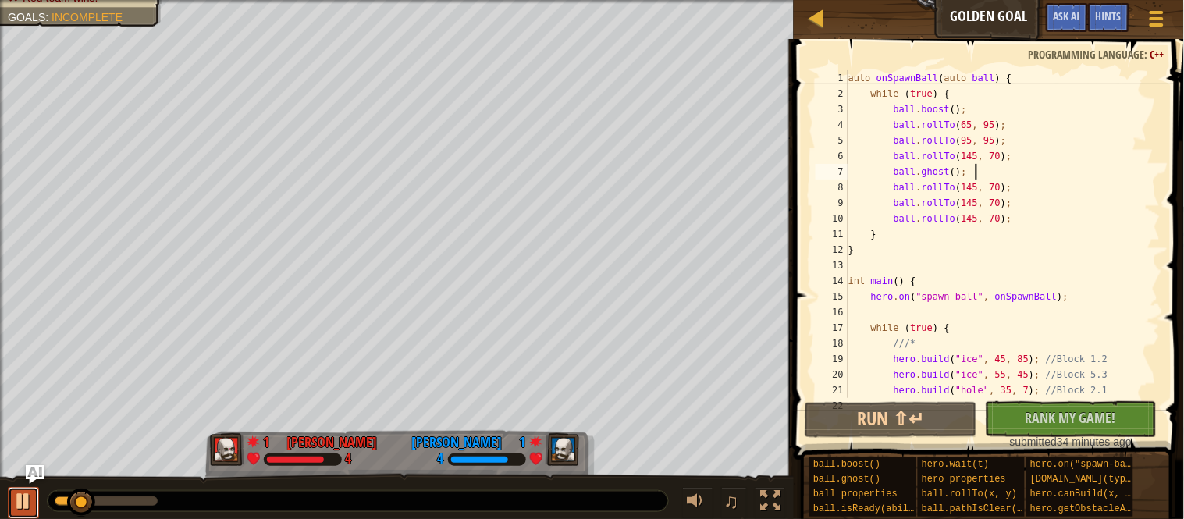
click at [30, 505] on div at bounding box center [23, 501] width 20 height 20
drag, startPoint x: 64, startPoint y: 504, endPoint x: 35, endPoint y: 500, distance: 29.1
click at [35, 500] on div "♫" at bounding box center [397, 497] width 794 height 47
click at [21, 505] on div at bounding box center [23, 501] width 20 height 20
click at [23, 505] on div at bounding box center [23, 501] width 20 height 20
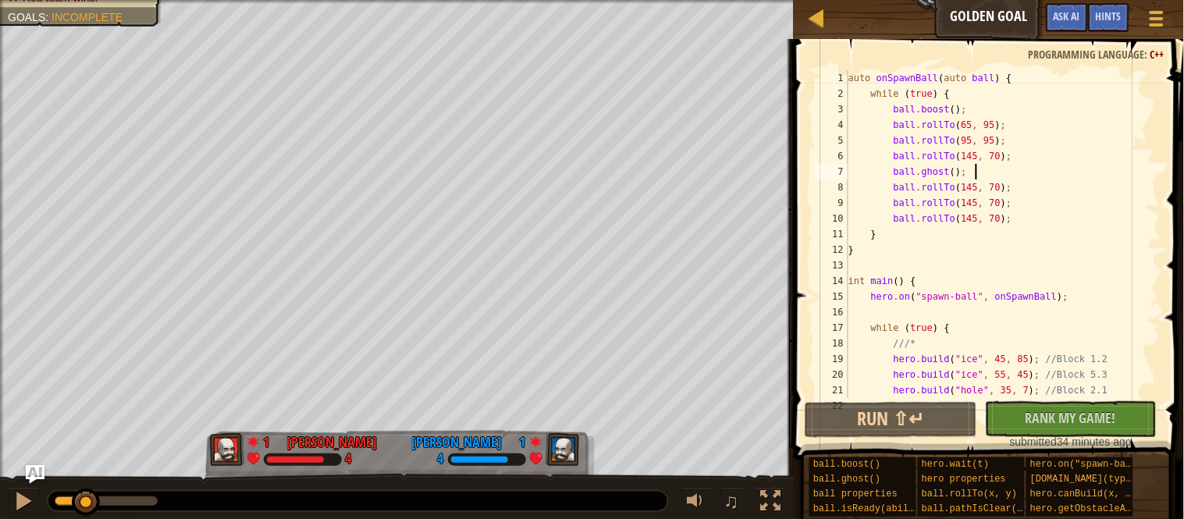
click at [1027, 139] on div "auto onSpawnBall ( auto ball ) { while ( true ) { ball . boost ( ) ; ball . rol…" at bounding box center [1002, 249] width 315 height 359
type textarea "ball.rollTo(95, 95);"
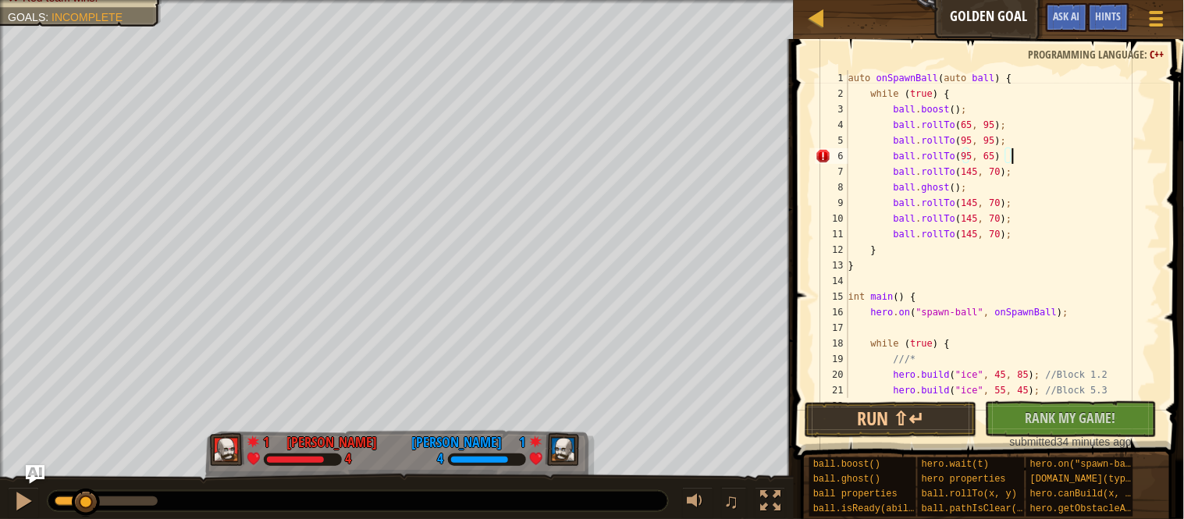
scroll to position [6, 23]
click at [1005, 172] on div "auto onSpawnBall ( auto ball ) { while ( true ) { ball . boost ( ) ; ball . rol…" at bounding box center [1002, 249] width 315 height 359
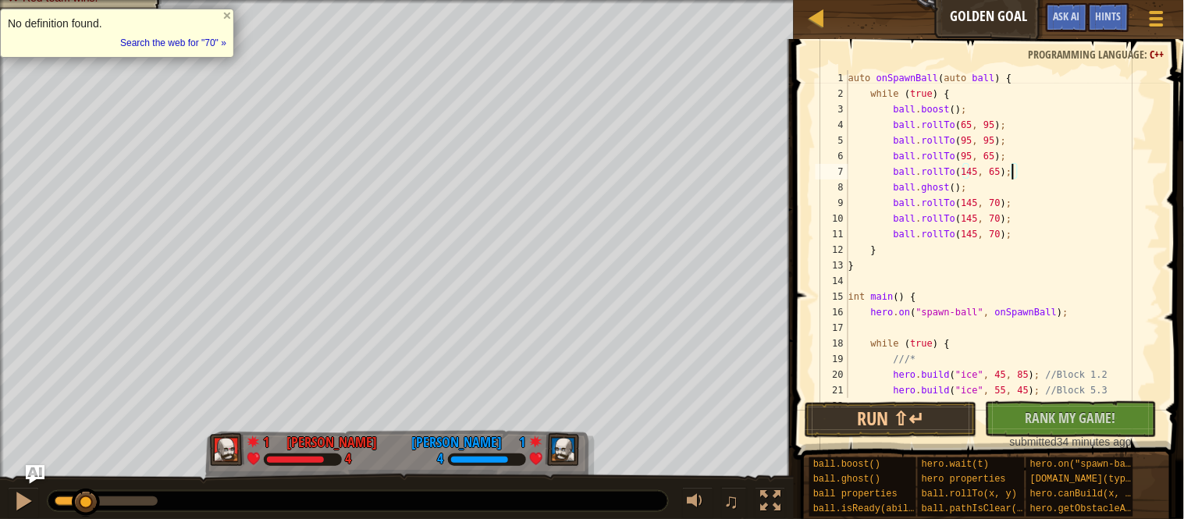
click at [1008, 203] on div "auto onSpawnBall ( auto ball ) { while ( true ) { ball . boost ( ) ; ball . rol…" at bounding box center [1002, 249] width 315 height 359
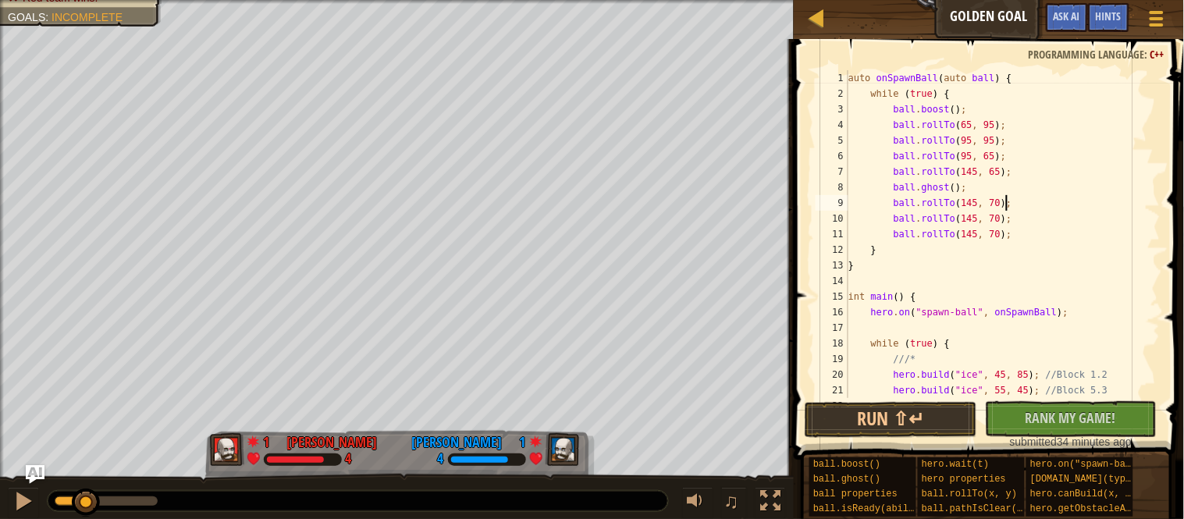
click at [1008, 203] on div "auto onSpawnBall ( auto ball ) { while ( true ) { ball . boost ( ) ; ball . rol…" at bounding box center [1002, 249] width 315 height 359
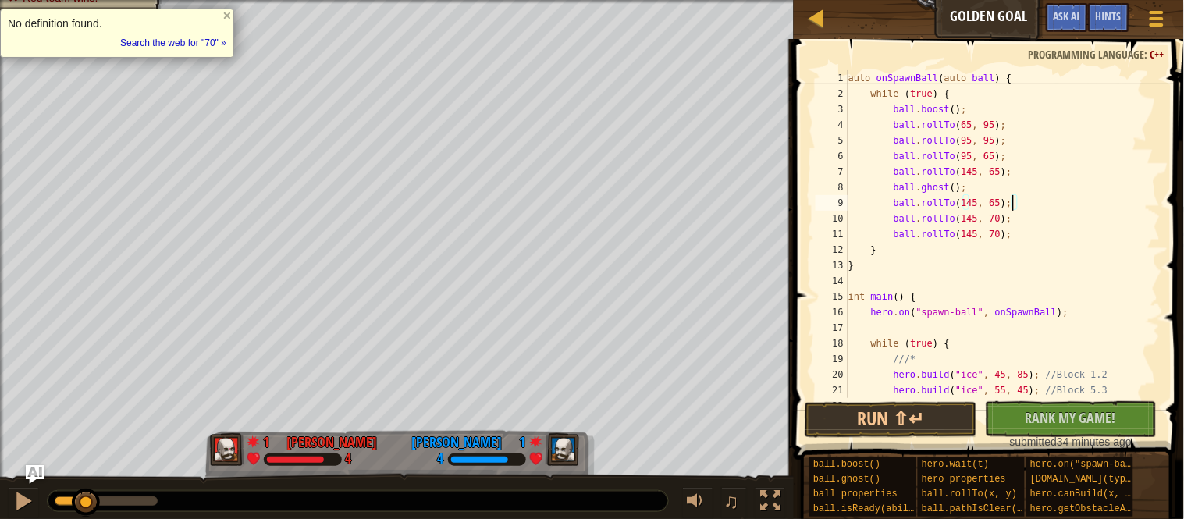
click at [1008, 219] on div "auto onSpawnBall ( auto ball ) { while ( true ) { ball . boost ( ) ; ball . rol…" at bounding box center [1002, 249] width 315 height 359
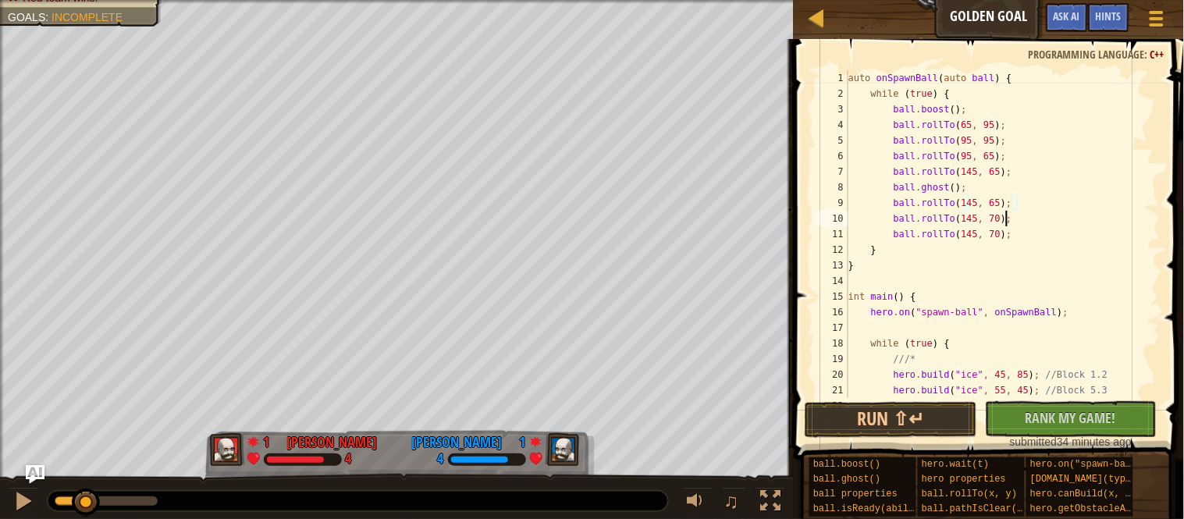
click at [1008, 219] on div "auto onSpawnBall ( auto ball ) { while ( true ) { ball . boost ( ) ; ball . rol…" at bounding box center [1002, 249] width 315 height 359
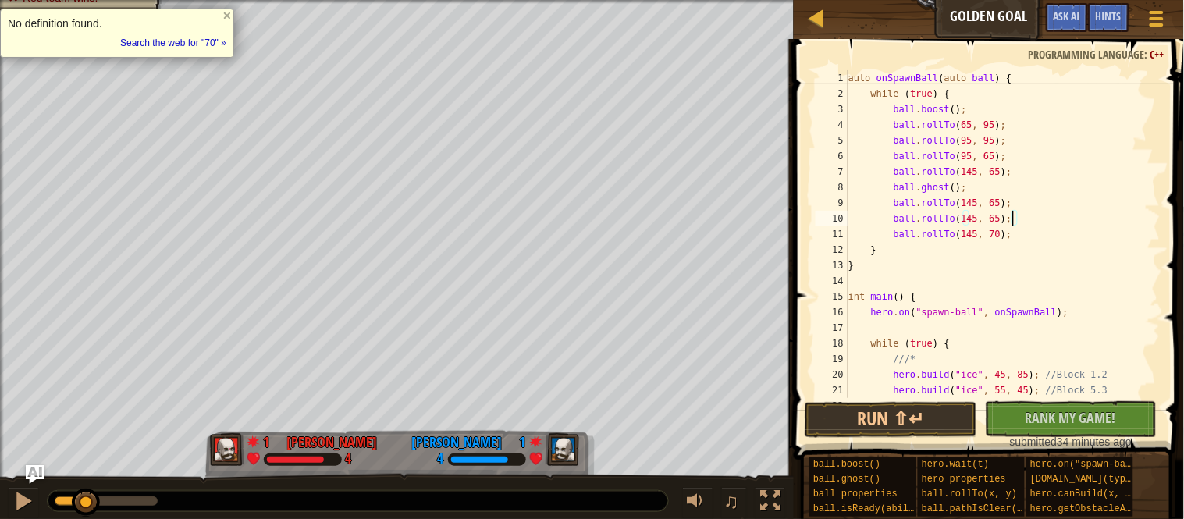
click at [1012, 236] on div "auto onSpawnBall ( auto ball ) { while ( true ) { ball . boost ( ) ; ball . rol…" at bounding box center [1002, 249] width 315 height 359
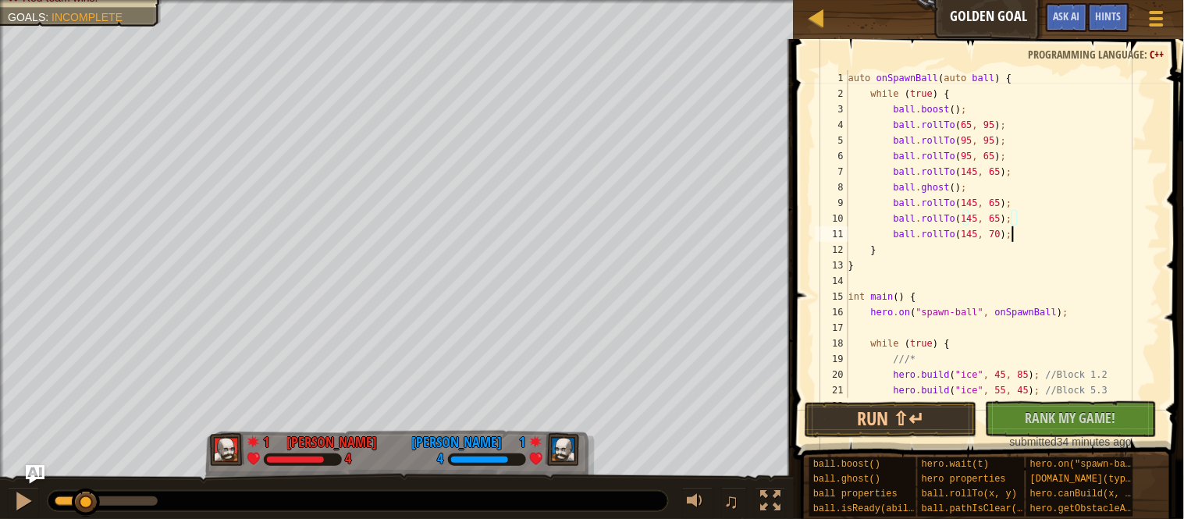
click at [1012, 236] on div "auto onSpawnBall ( auto ball ) { while ( true ) { ball . boost ( ) ; ball . rol…" at bounding box center [1002, 249] width 315 height 359
click at [1008, 234] on div "auto onSpawnBall ( auto ball ) { while ( true ) { ball . boost ( ) ; ball . rol…" at bounding box center [1002, 234] width 315 height 328
type textarea "ball.rollTo(145, 65);"
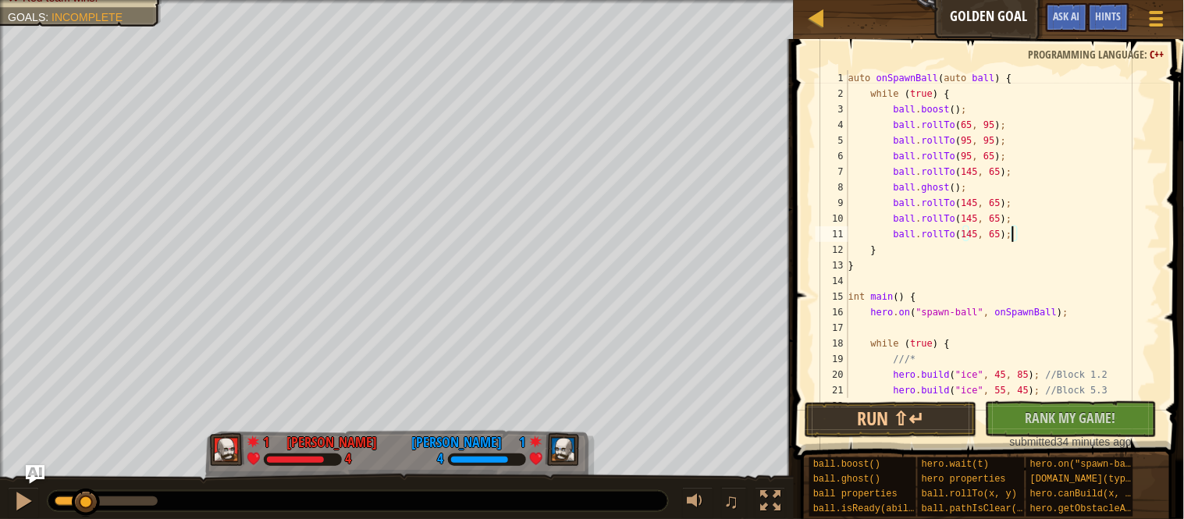
click at [1031, 169] on div "auto onSpawnBall ( auto ball ) { while ( true ) { ball . boost ( ) ; ball . rol…" at bounding box center [1002, 249] width 315 height 359
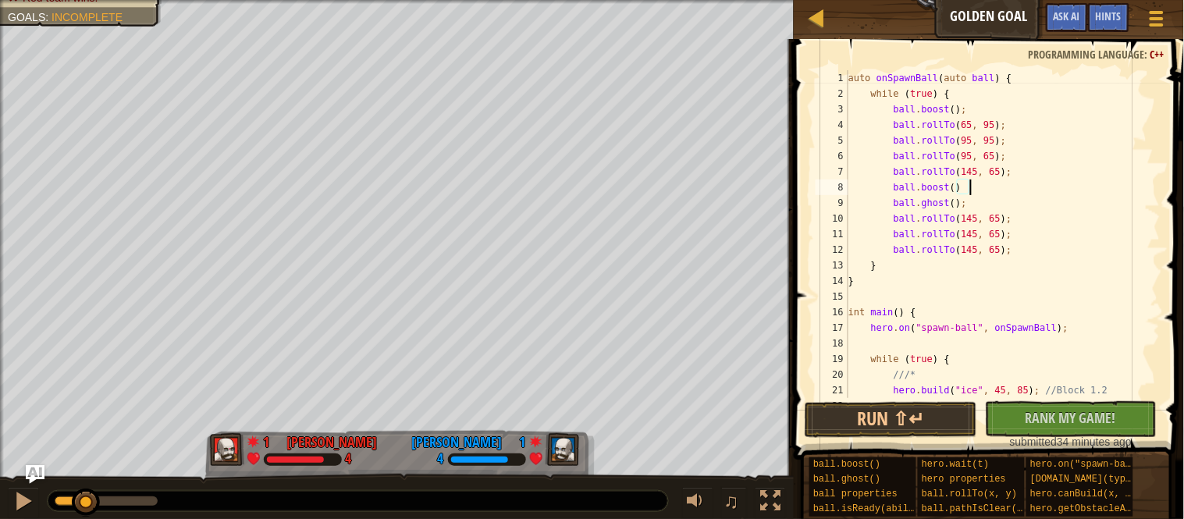
scroll to position [6, 17]
click at [927, 430] on button "Run ⇧↵" at bounding box center [891, 420] width 172 height 36
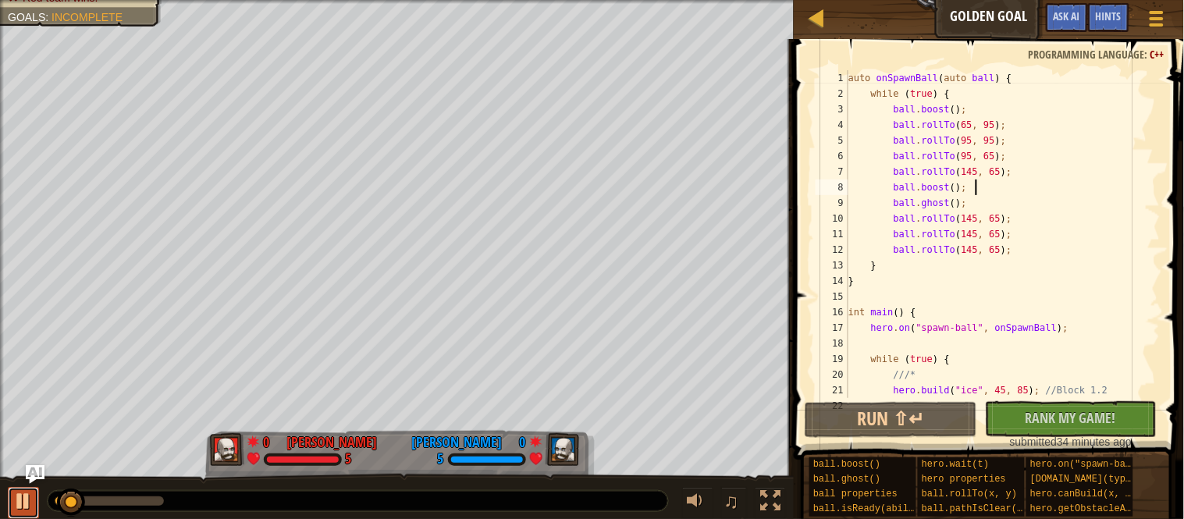
click at [36, 503] on button at bounding box center [23, 503] width 31 height 32
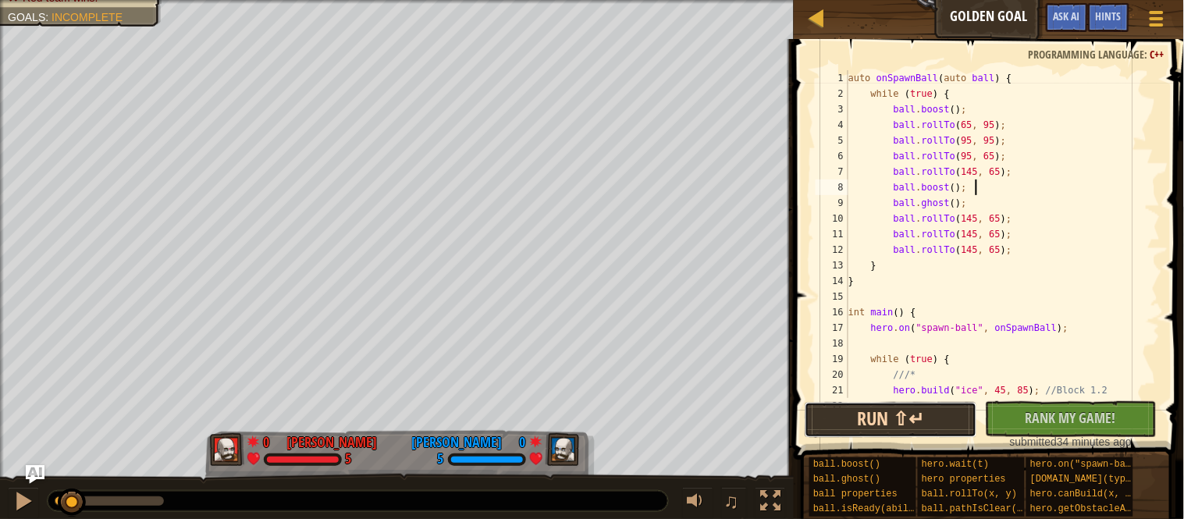
click at [880, 407] on button "Run ⇧↵" at bounding box center [891, 420] width 172 height 36
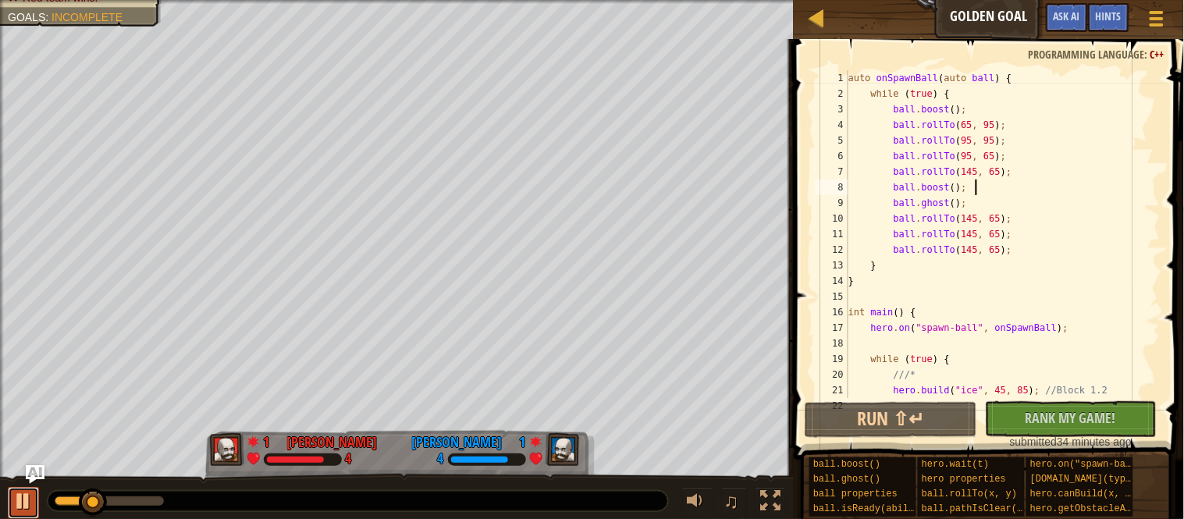
click at [16, 496] on div at bounding box center [23, 501] width 20 height 20
click at [1004, 126] on div "auto onSpawnBall ( auto ball ) { while ( true ) { ball . boost ( ) ; ball . rol…" at bounding box center [1002, 249] width 315 height 359
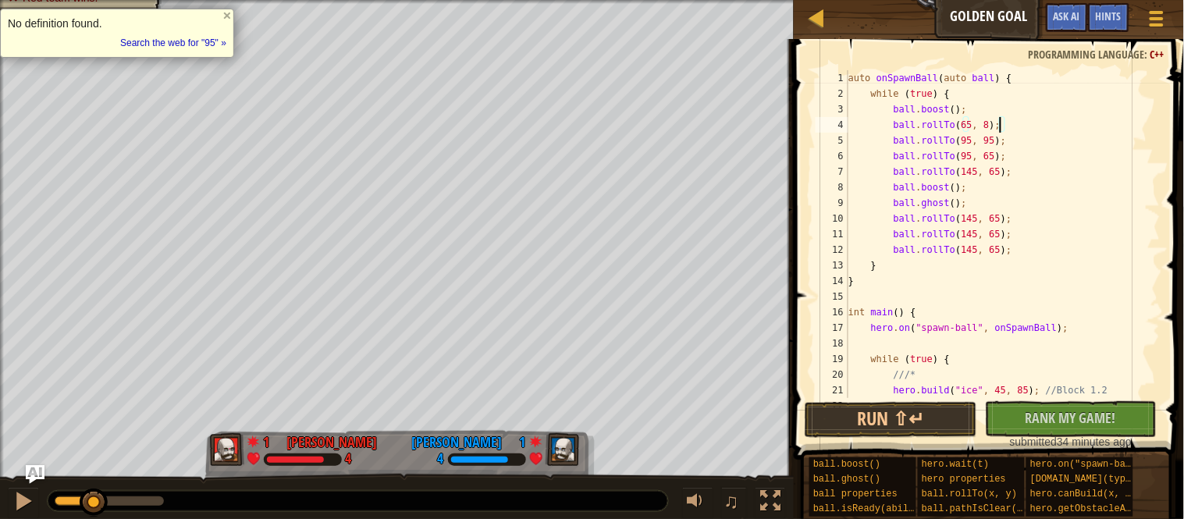
scroll to position [6, 22]
click at [898, 428] on button "Run ⇧↵" at bounding box center [891, 420] width 172 height 36
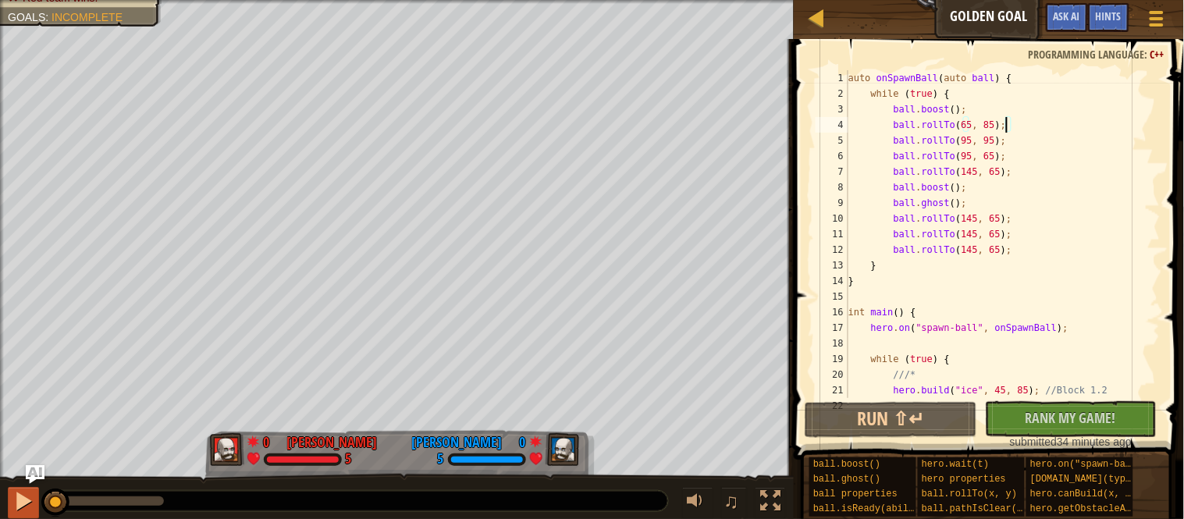
drag, startPoint x: 103, startPoint y: 507, endPoint x: 34, endPoint y: 509, distance: 69.5
click at [34, 509] on div "♫" at bounding box center [397, 497] width 794 height 47
click at [34, 509] on button at bounding box center [23, 503] width 31 height 32
click at [1001, 120] on div "auto onSpawnBall ( auto ball ) { while ( true ) { ball . boost ( ) ; ball . rol…" at bounding box center [1002, 249] width 315 height 359
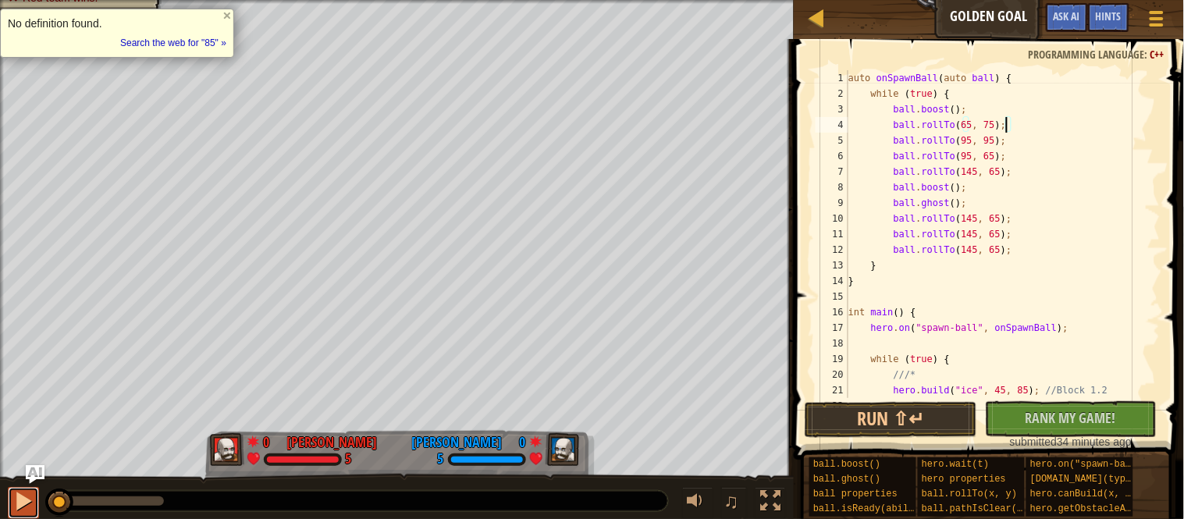
click at [22, 505] on div at bounding box center [23, 501] width 20 height 20
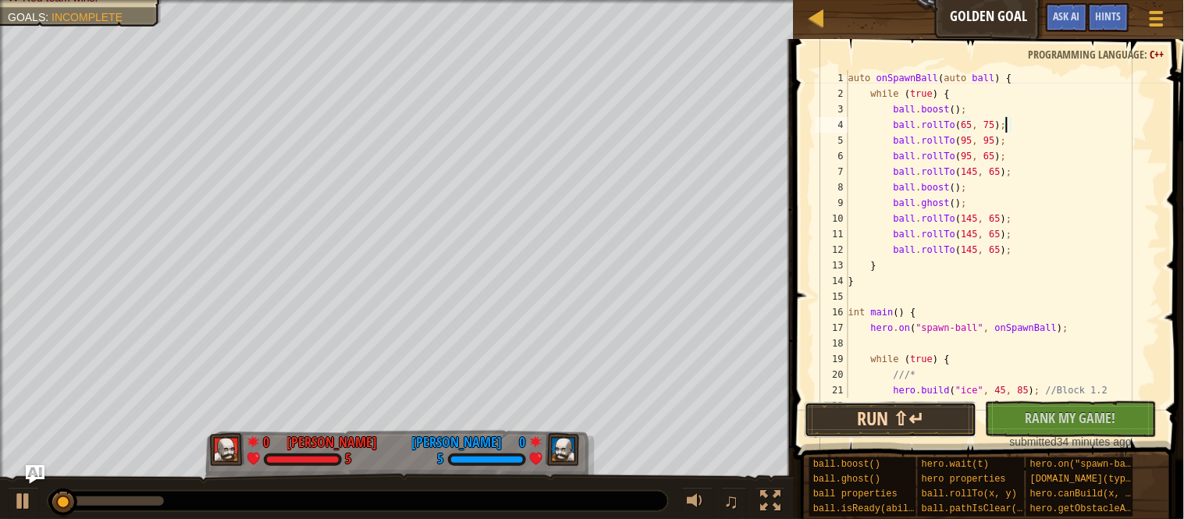
click at [839, 428] on button "Run ⇧↵" at bounding box center [891, 420] width 172 height 36
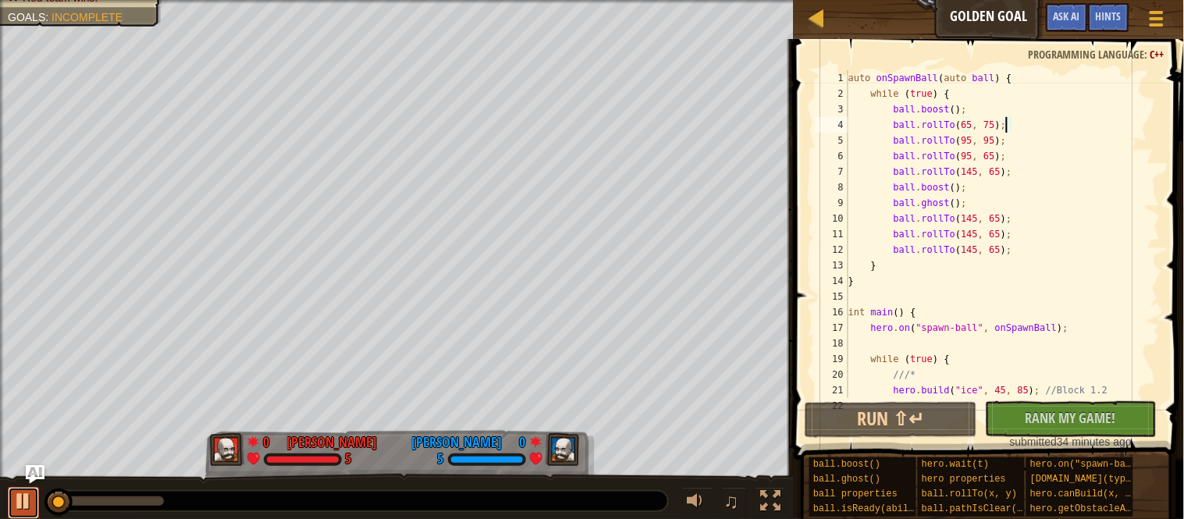
click at [17, 509] on div at bounding box center [23, 501] width 20 height 20
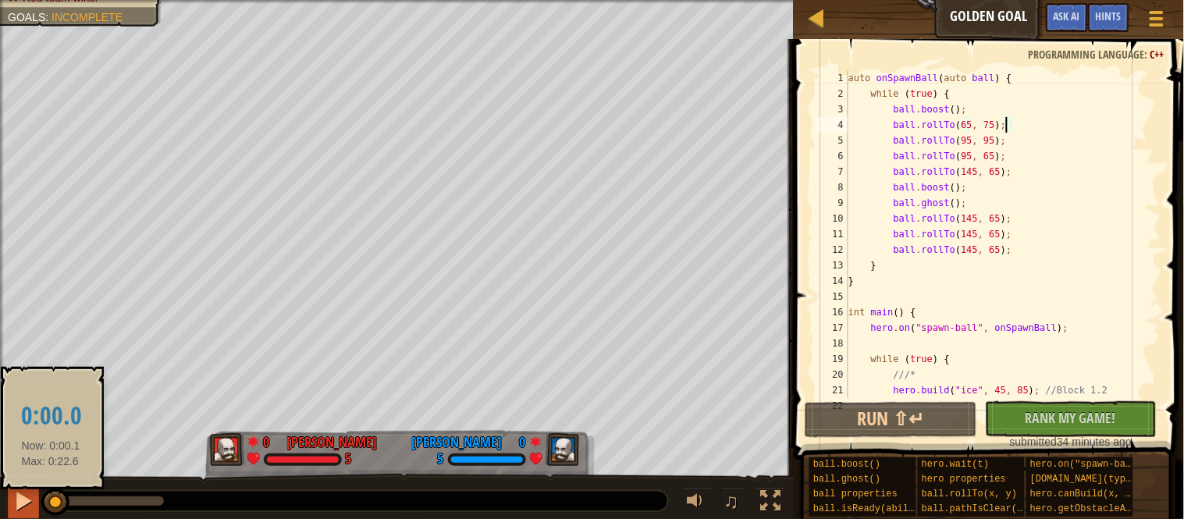
drag, startPoint x: 55, startPoint y: 502, endPoint x: 27, endPoint y: 503, distance: 28.1
click at [32, 505] on div at bounding box center [23, 501] width 20 height 20
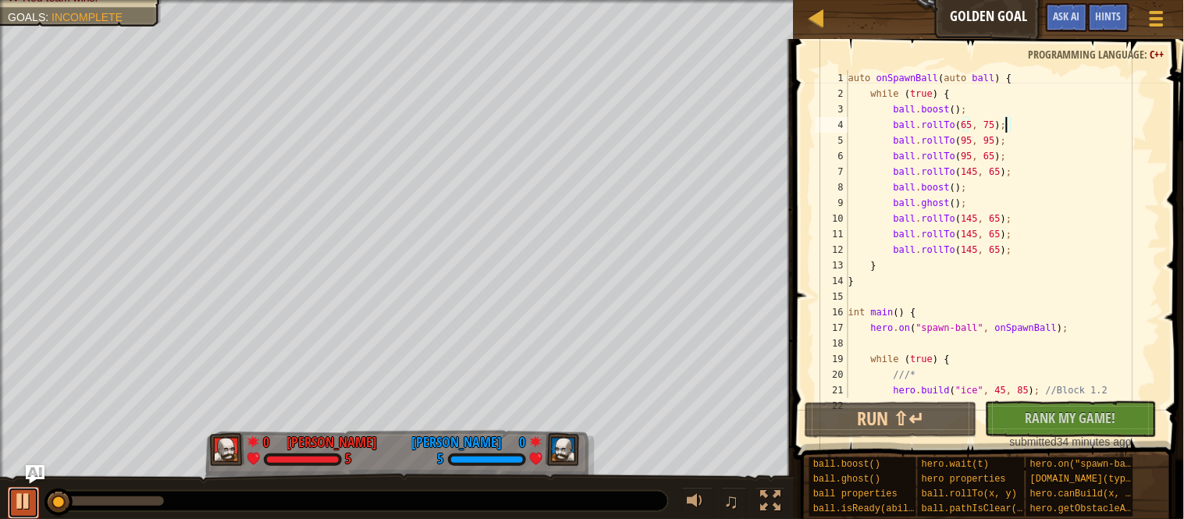
click at [31, 505] on div at bounding box center [23, 501] width 20 height 20
click at [996, 125] on div "auto onSpawnBall ( auto ball ) { while ( true ) { ball . boost ( ) ; ball . rol…" at bounding box center [1002, 249] width 315 height 359
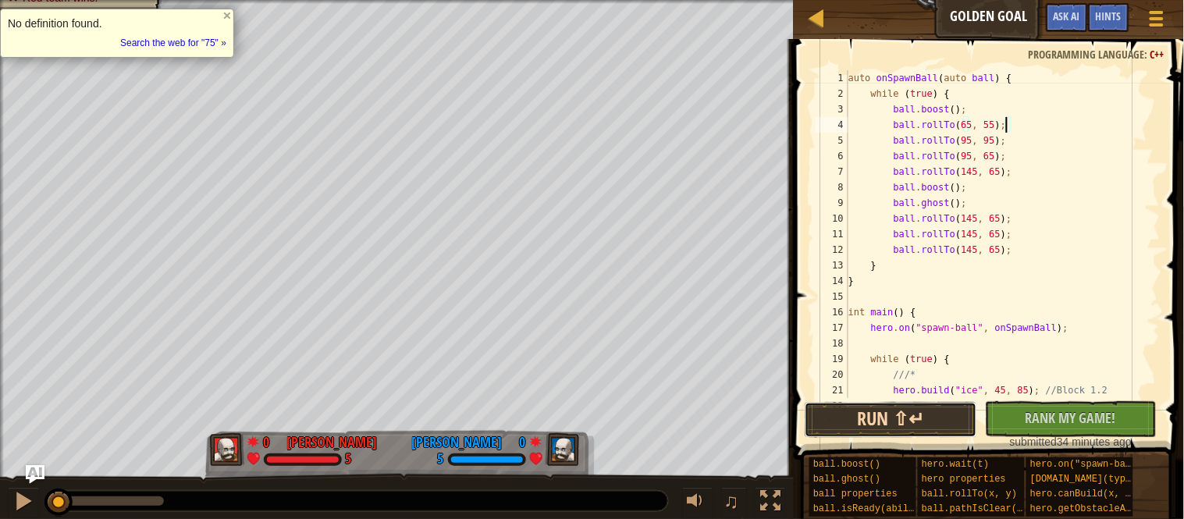
click at [936, 408] on button "Run ⇧↵" at bounding box center [891, 420] width 172 height 36
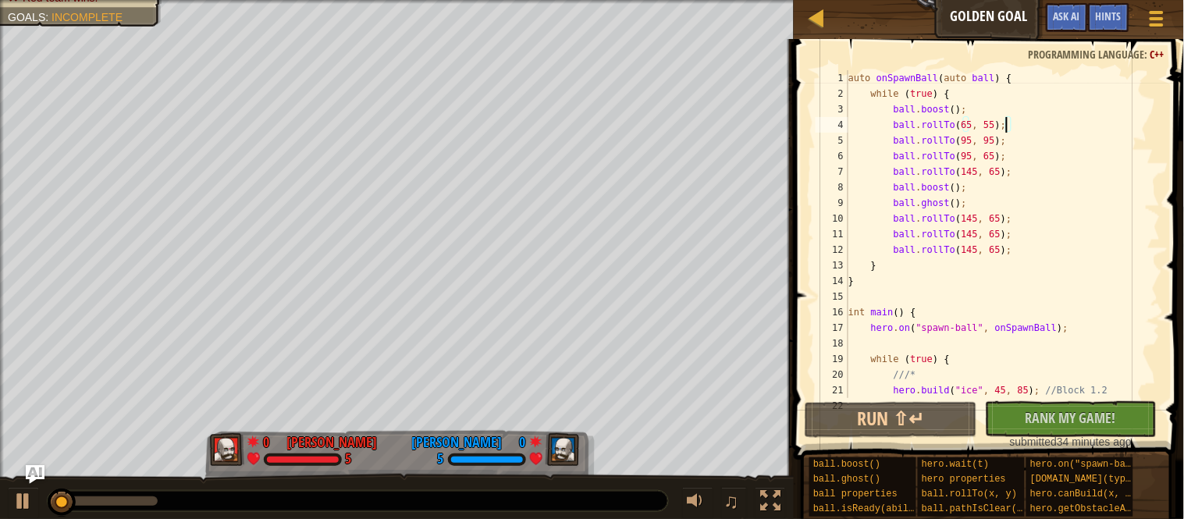
click at [1003, 125] on div "auto onSpawnBall ( auto ball ) { while ( true ) { ball . boost ( ) ; ball . rol…" at bounding box center [1002, 249] width 315 height 359
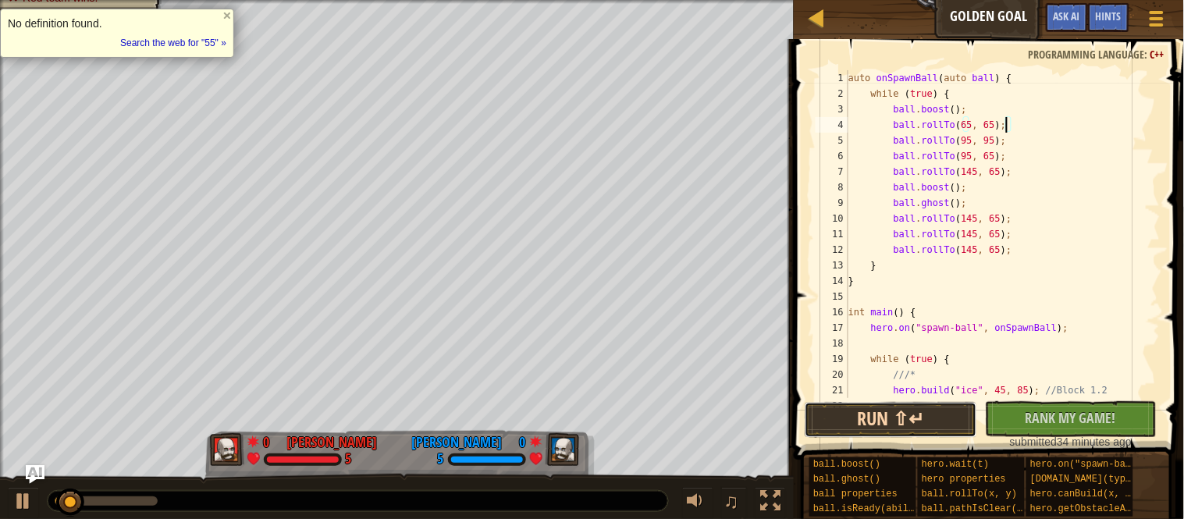
click at [917, 412] on button "Run ⇧↵" at bounding box center [891, 420] width 172 height 36
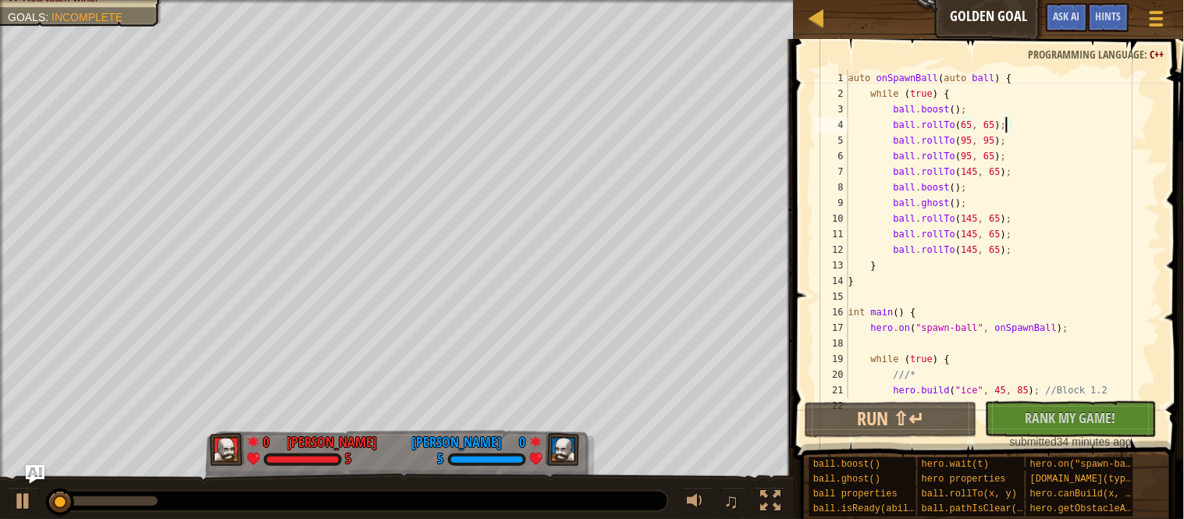
click at [1001, 123] on div "auto onSpawnBall ( auto ball ) { while ( true ) { ball . boost ( ) ; ball . rol…" at bounding box center [1002, 249] width 315 height 359
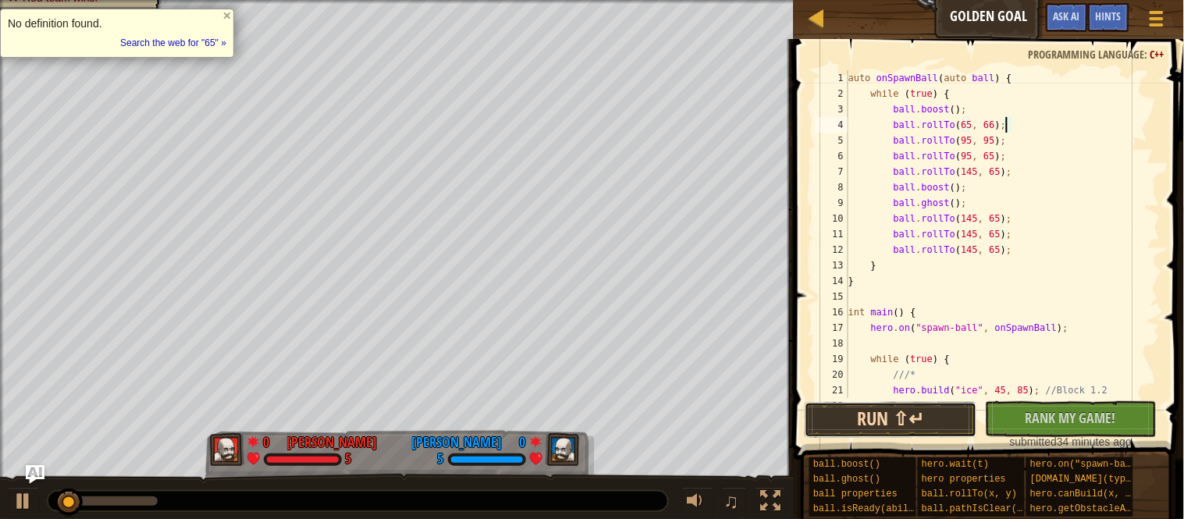
click at [919, 407] on button "Run ⇧↵" at bounding box center [891, 420] width 172 height 36
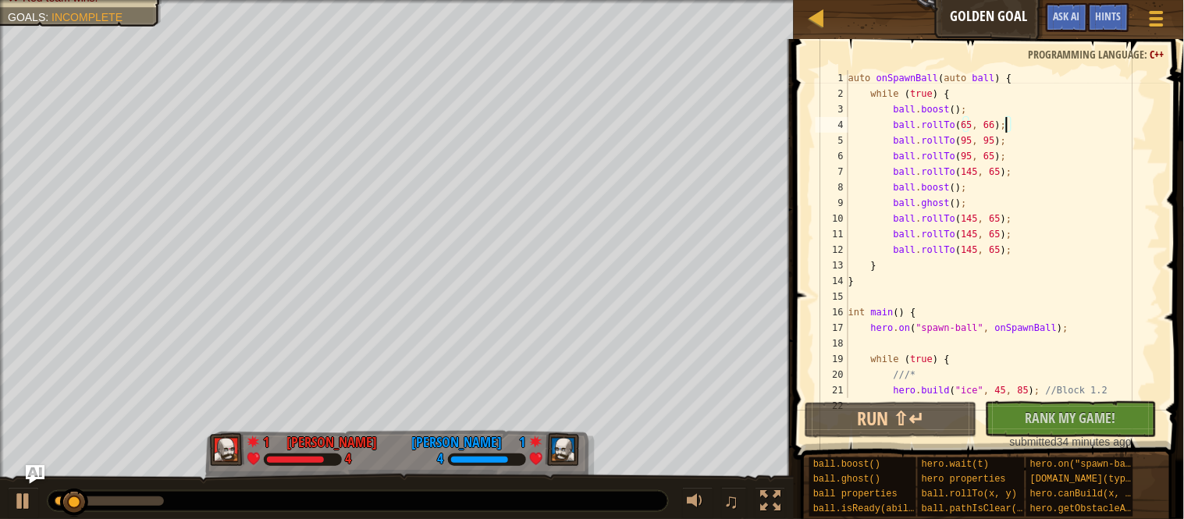
click at [999, 124] on div "auto onSpawnBall ( auto ball ) { while ( true ) { ball . boost ( ) ; ball . rol…" at bounding box center [1002, 249] width 315 height 359
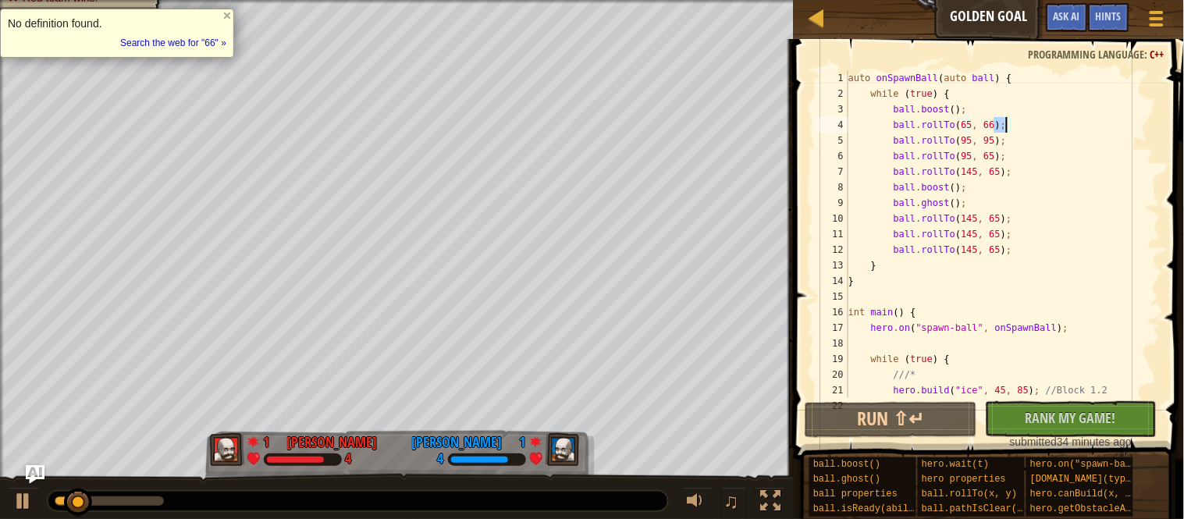
click at [999, 124] on div "auto onSpawnBall ( auto ball ) { while ( true ) { ball . boost ( ) ; ball . rol…" at bounding box center [1002, 249] width 315 height 359
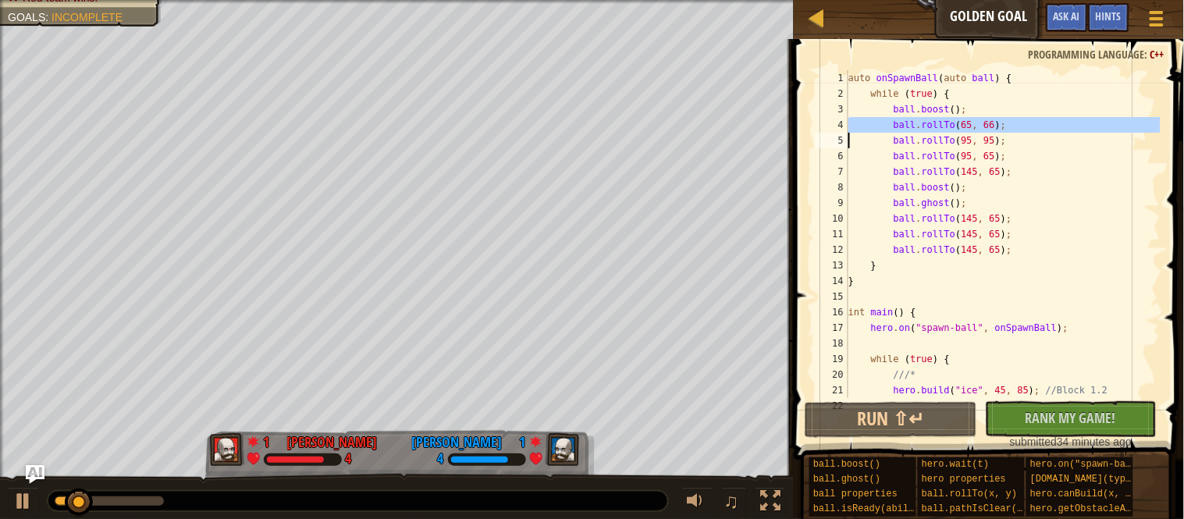
click at [999, 124] on div "auto onSpawnBall ( auto ball ) { while ( true ) { ball . boost ( ) ; ball . rol…" at bounding box center [1002, 234] width 315 height 328
click at [999, 124] on div "auto onSpawnBall ( auto ball ) { while ( true ) { ball . boost ( ) ; ball . rol…" at bounding box center [1002, 249] width 315 height 359
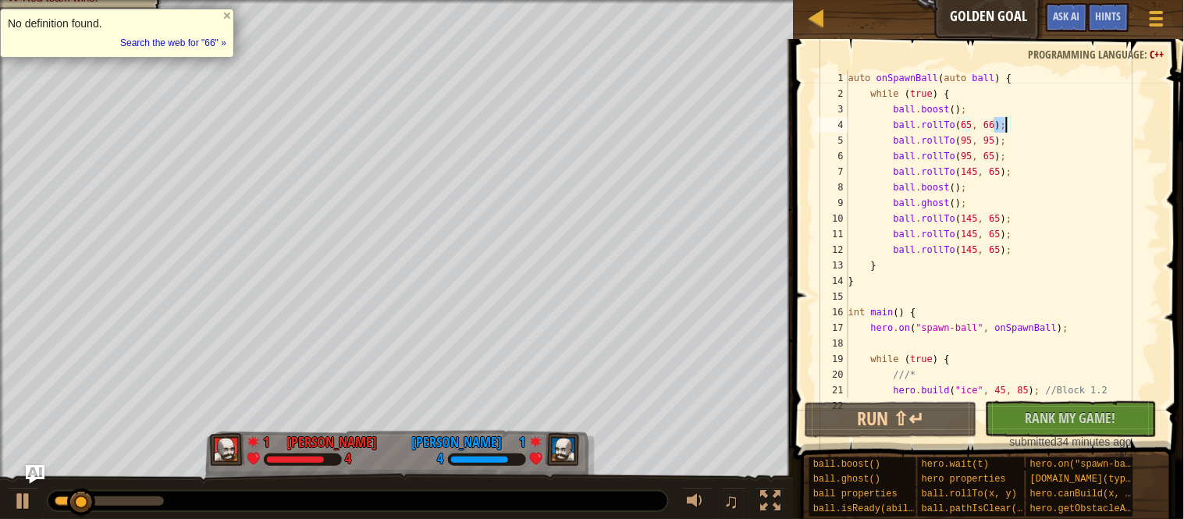
click at [999, 124] on div "auto onSpawnBall ( auto ball ) { while ( true ) { ball . boost ( ) ; ball . rol…" at bounding box center [1002, 249] width 315 height 359
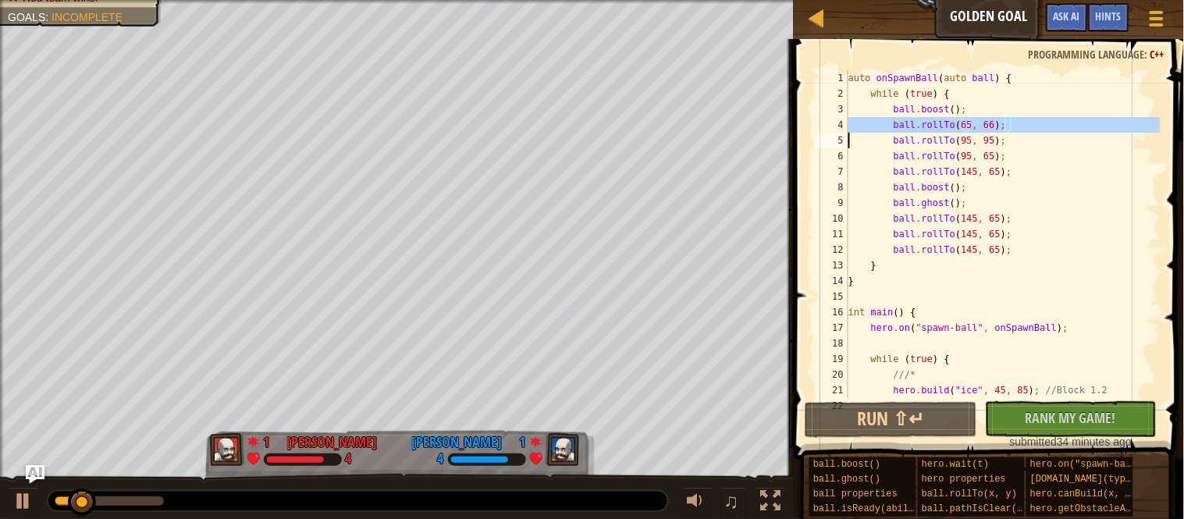
click at [999, 124] on div "auto onSpawnBall ( auto ball ) { while ( true ) { ball . boost ( ) ; ball . rol…" at bounding box center [1002, 234] width 315 height 328
click at [999, 124] on div "auto onSpawnBall ( auto ball ) { while ( true ) { ball . boost ( ) ; ball . rol…" at bounding box center [1002, 249] width 315 height 359
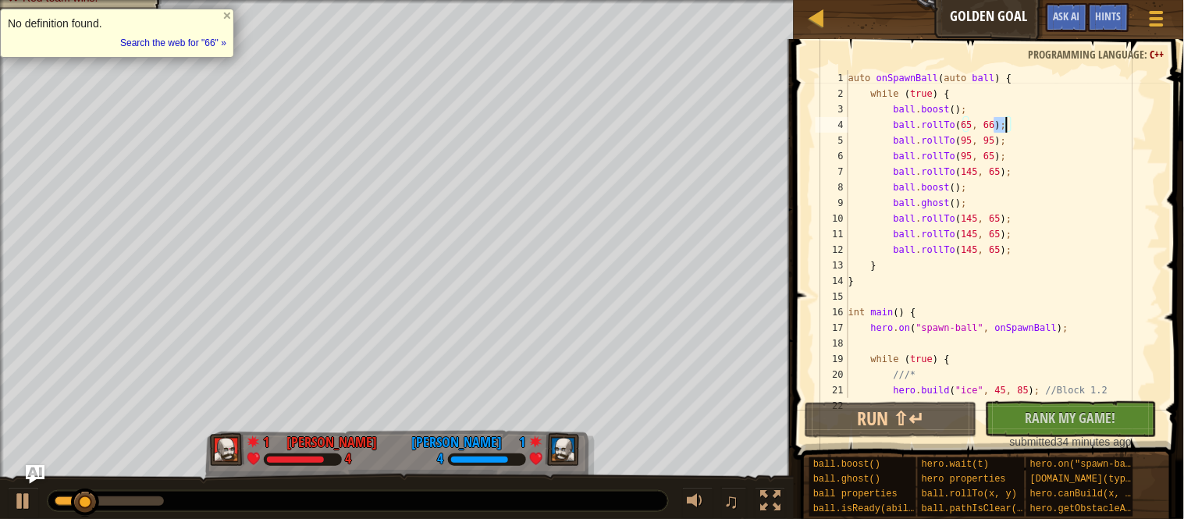
click at [999, 124] on div "auto onSpawnBall ( auto ball ) { while ( true ) { ball . boost ( ) ; ball . rol…" at bounding box center [1002, 249] width 315 height 359
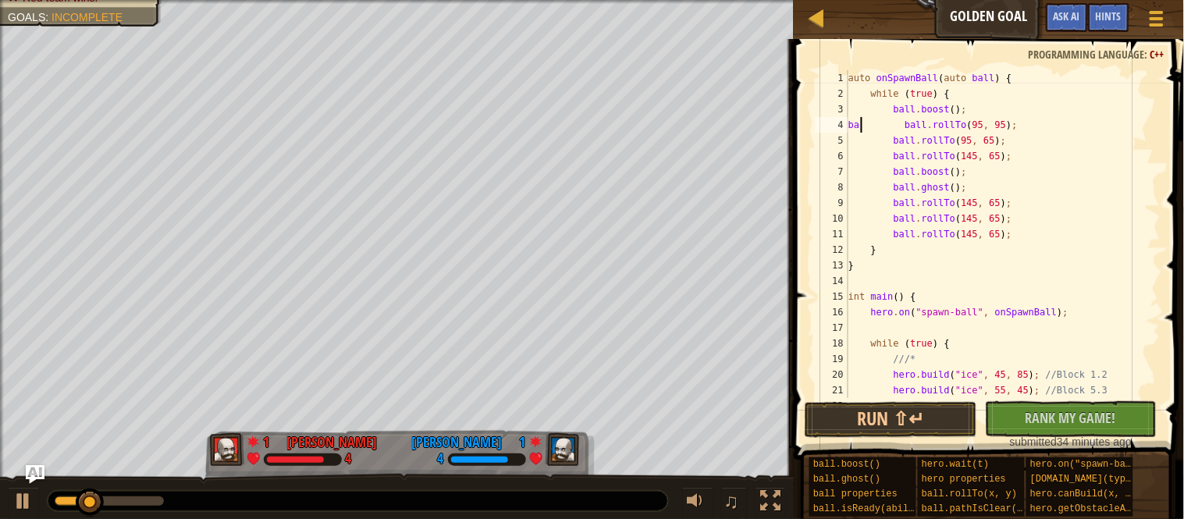
scroll to position [6, 2]
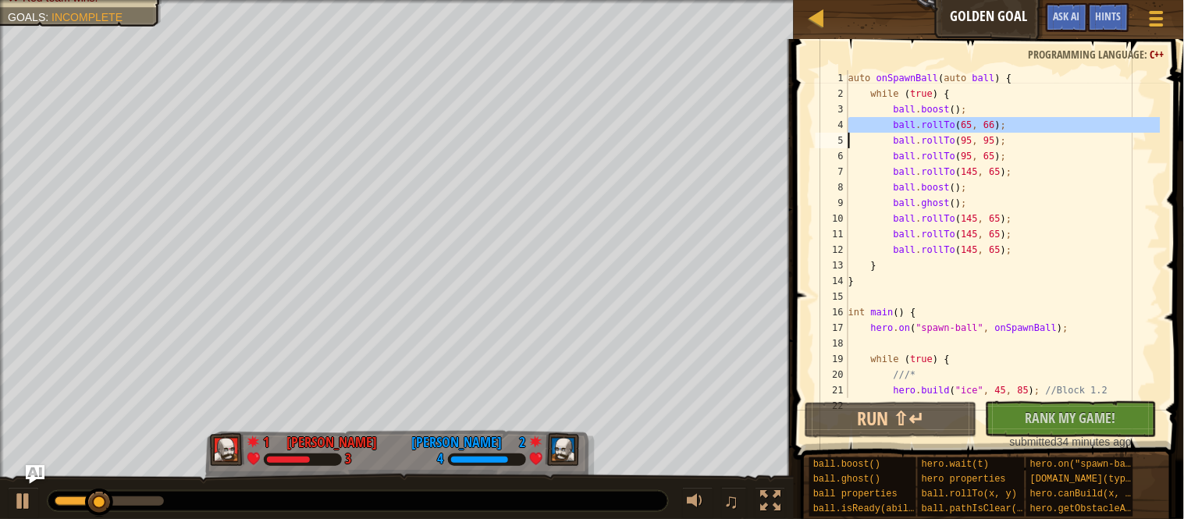
click at [976, 126] on div "auto onSpawnBall ( auto ball ) { while ( true ) { ball . boost ( ) ; ball . rol…" at bounding box center [1002, 234] width 315 height 328
click at [976, 126] on div "auto onSpawnBall ( auto ball ) { while ( true ) { ball . boost ( ) ; ball . rol…" at bounding box center [1002, 249] width 315 height 359
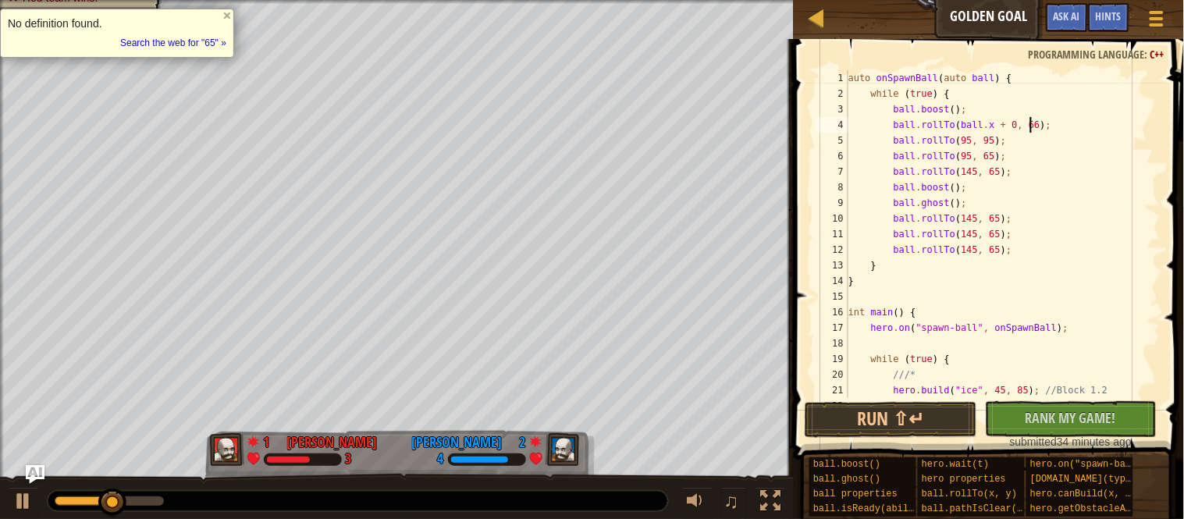
scroll to position [6, 27]
click at [1024, 130] on div "auto onSpawnBall ( auto ball ) { while ( true ) { ball . boost ( ) ; ball . rol…" at bounding box center [1002, 249] width 315 height 359
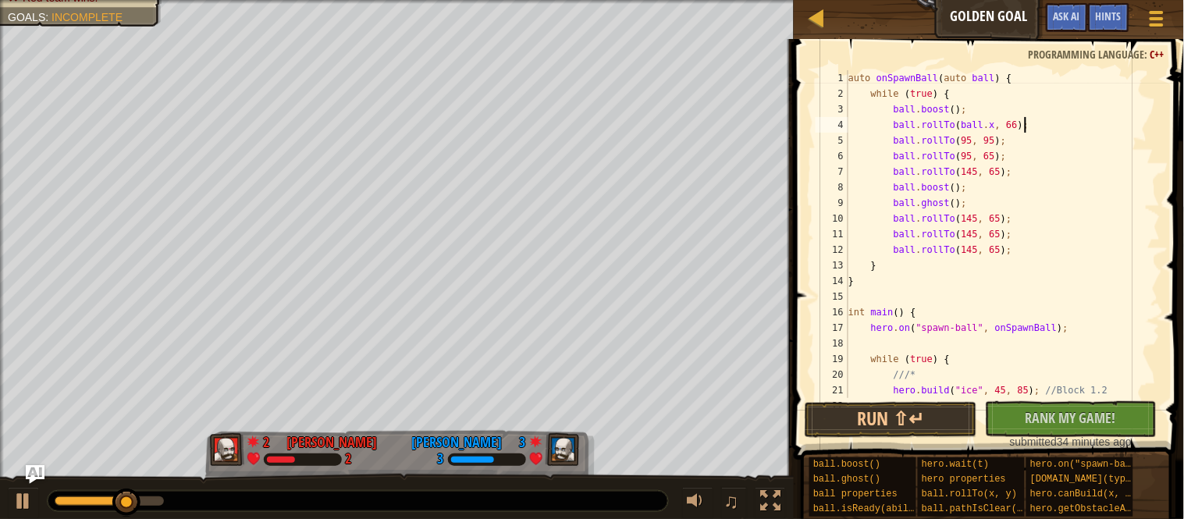
click at [1024, 130] on div "auto onSpawnBall ( auto ball ) { while ( true ) { ball . boost ( ) ; ball . rol…" at bounding box center [1002, 249] width 315 height 359
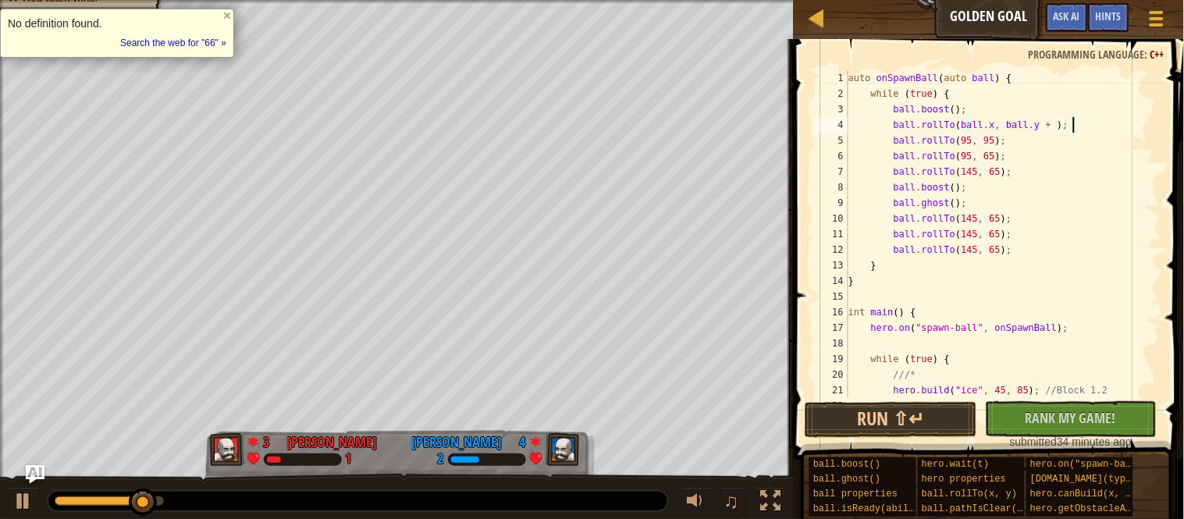
scroll to position [6, 34]
click at [919, 428] on button "Run ⇧↵" at bounding box center [891, 420] width 172 height 36
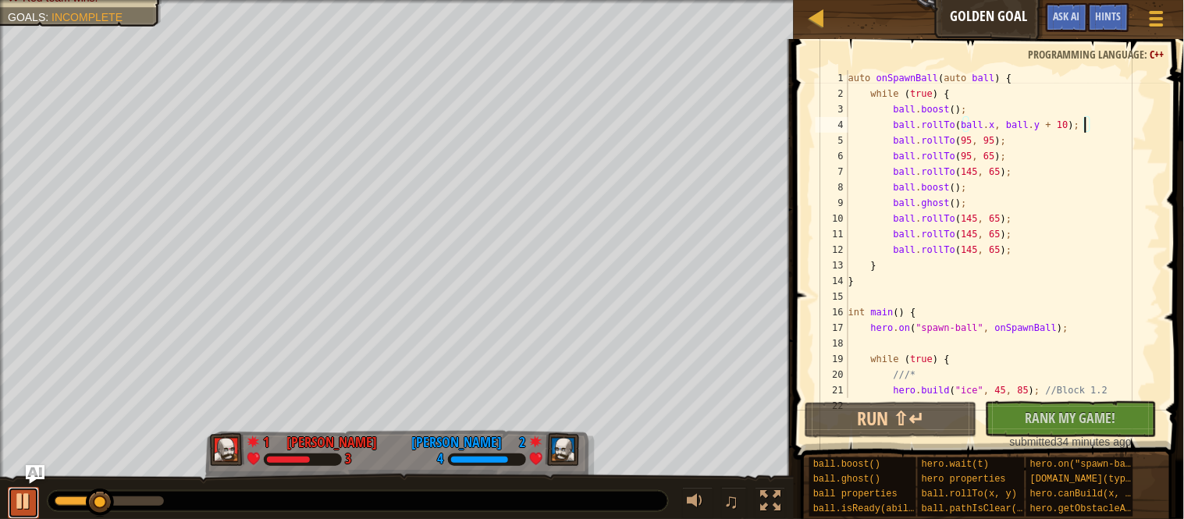
click at [34, 502] on button at bounding box center [23, 503] width 31 height 32
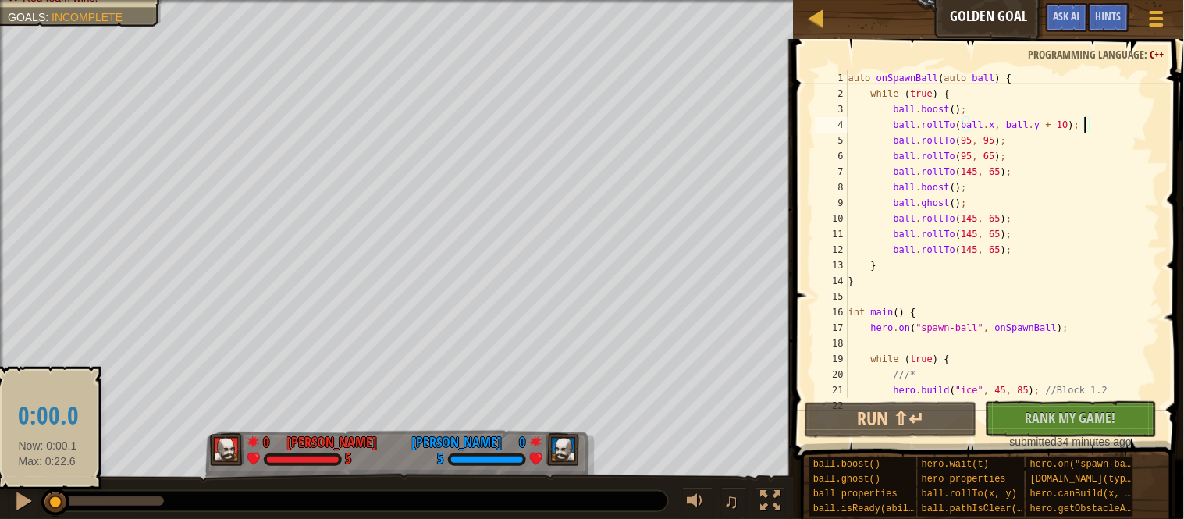
drag, startPoint x: 104, startPoint y: 510, endPoint x: 48, endPoint y: 505, distance: 56.4
click at [48, 505] on div at bounding box center [55, 503] width 28 height 28
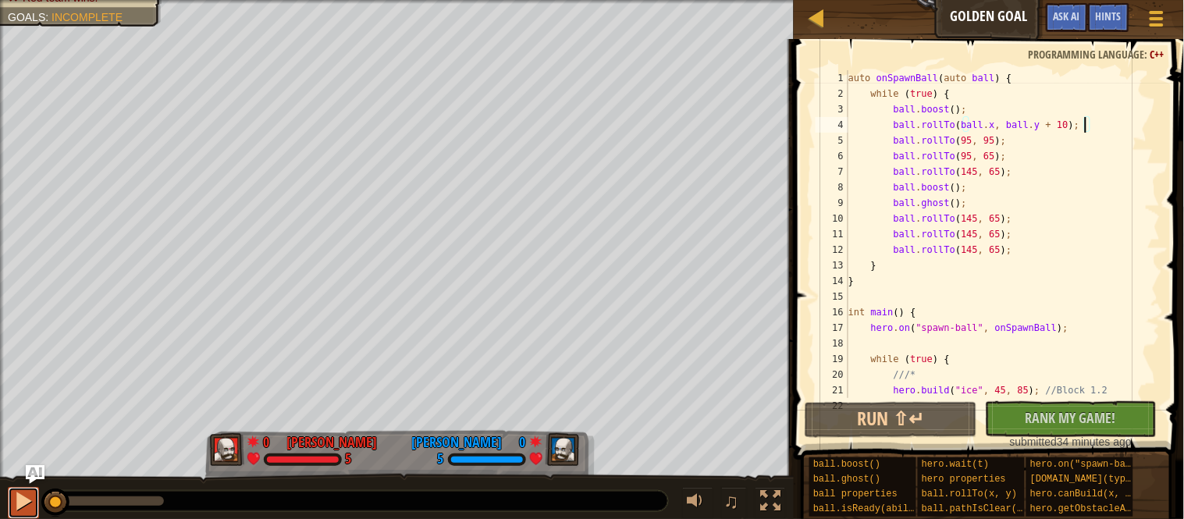
click at [30, 503] on div at bounding box center [23, 501] width 20 height 20
drag, startPoint x: 1026, startPoint y: 141, endPoint x: 898, endPoint y: 142, distance: 128.0
click at [898, 142] on div "auto onSpawnBall ( auto ball ) { while ( true ) { ball . boost ( ) ; ball . rol…" at bounding box center [1002, 249] width 315 height 359
type textarea "ball.rollTo(95, 95);"
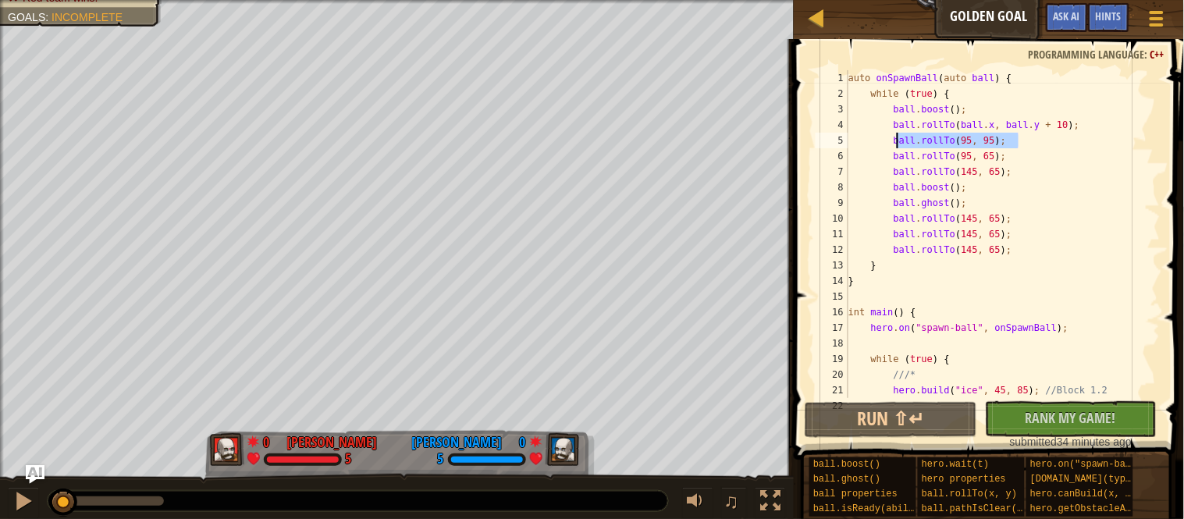
scroll to position [6, 23]
click at [1035, 144] on div "auto onSpawnBall ( auto ball ) { while ( true ) { ball . boost ( ) ; ball . rol…" at bounding box center [1002, 234] width 315 height 328
paste textarea "ball.rollTo(95, 95);"
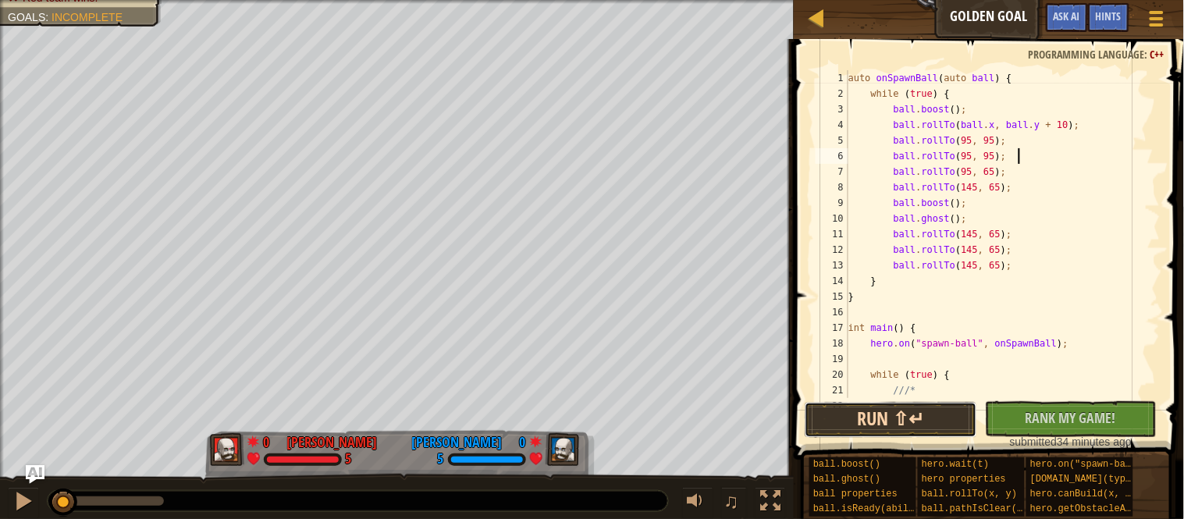
click at [919, 432] on button "Run ⇧↵" at bounding box center [891, 420] width 172 height 36
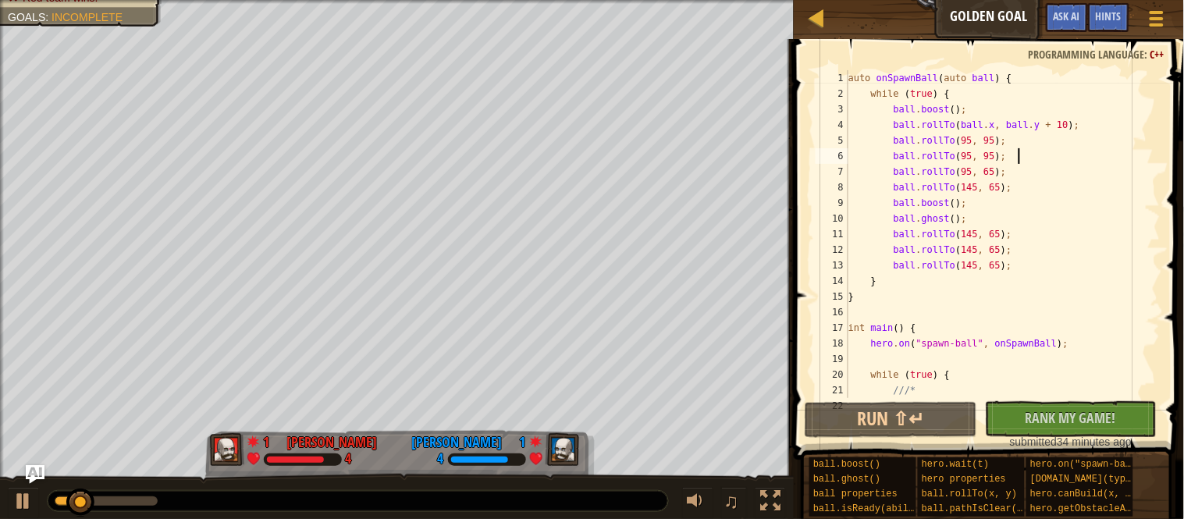
click at [954, 203] on div "auto onSpawnBall ( auto ball ) { while ( true ) { ball . boost ( ) ; ball . rol…" at bounding box center [1002, 249] width 315 height 359
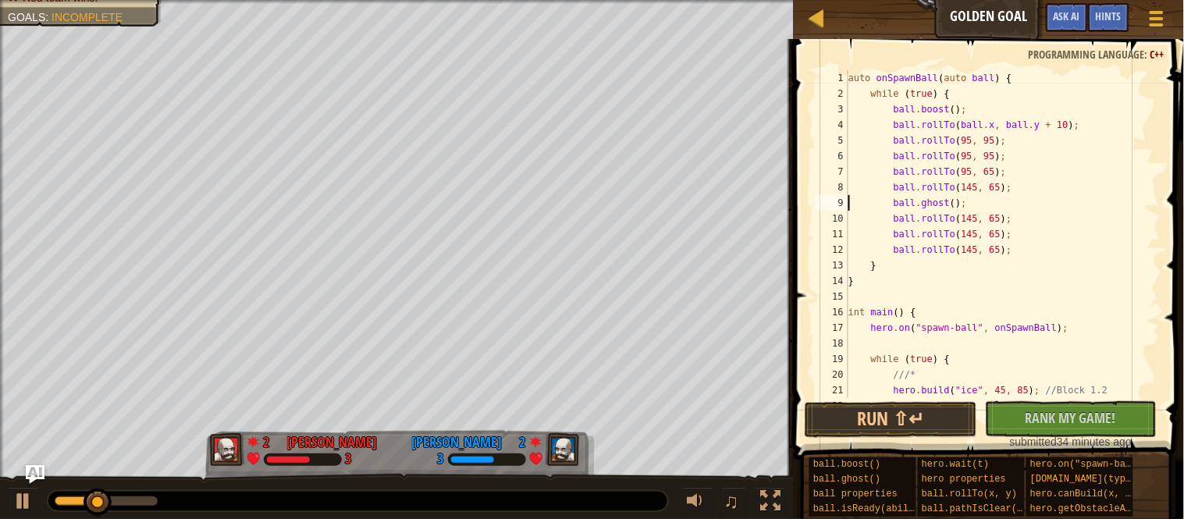
click at [1040, 208] on div "auto onSpawnBall ( auto ball ) { while ( true ) { ball . boost ( ) ; ball . rol…" at bounding box center [1002, 249] width 315 height 359
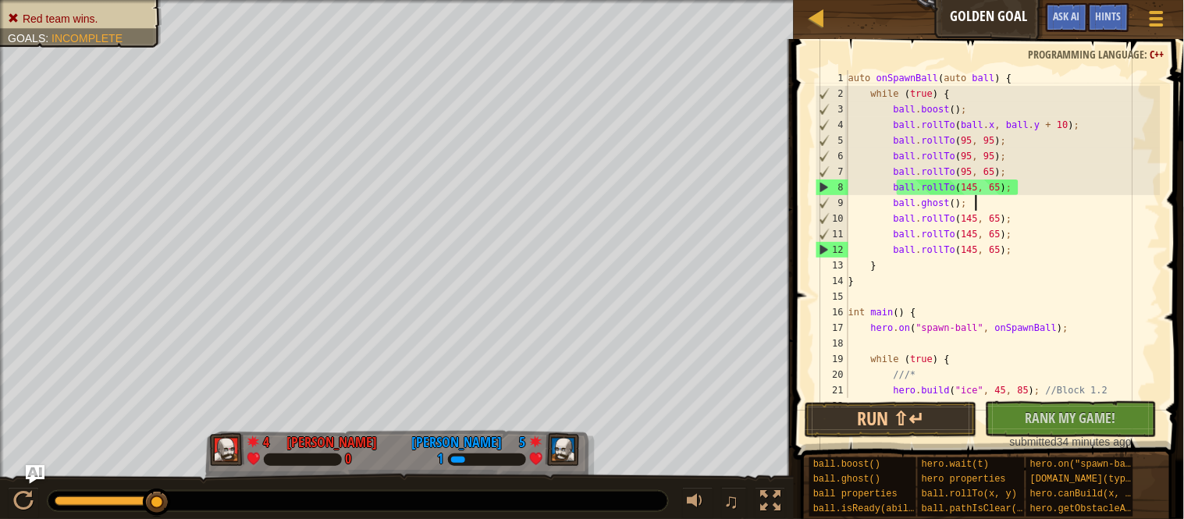
scroll to position [0, 0]
click at [882, 428] on button "Run ⇧↵" at bounding box center [891, 420] width 172 height 36
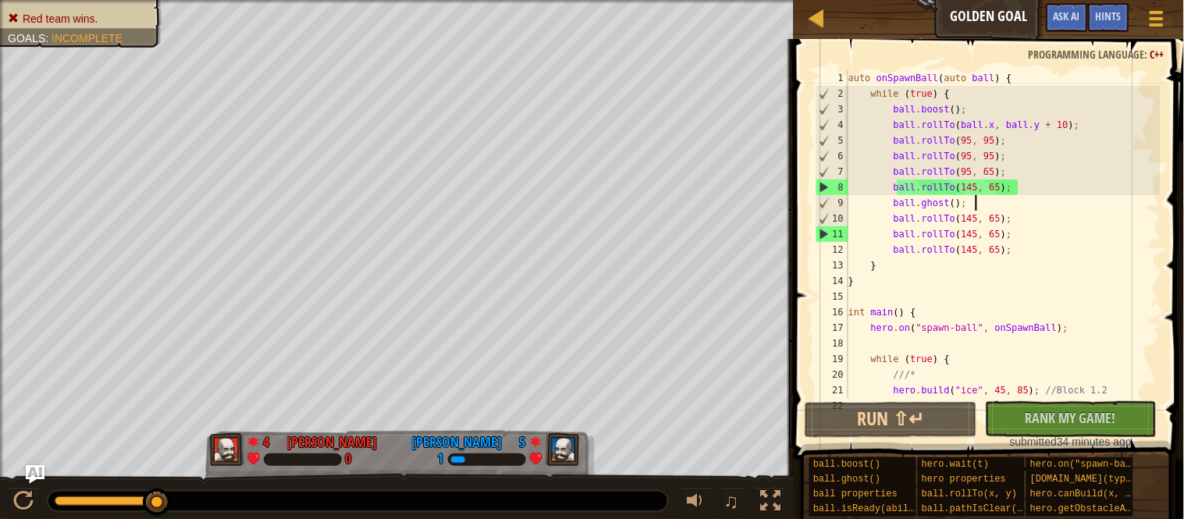
click at [900, 137] on div "auto onSpawnBall ( auto ball ) { while ( true ) { ball . boost ( ) ; ball . rol…" at bounding box center [1002, 249] width 315 height 359
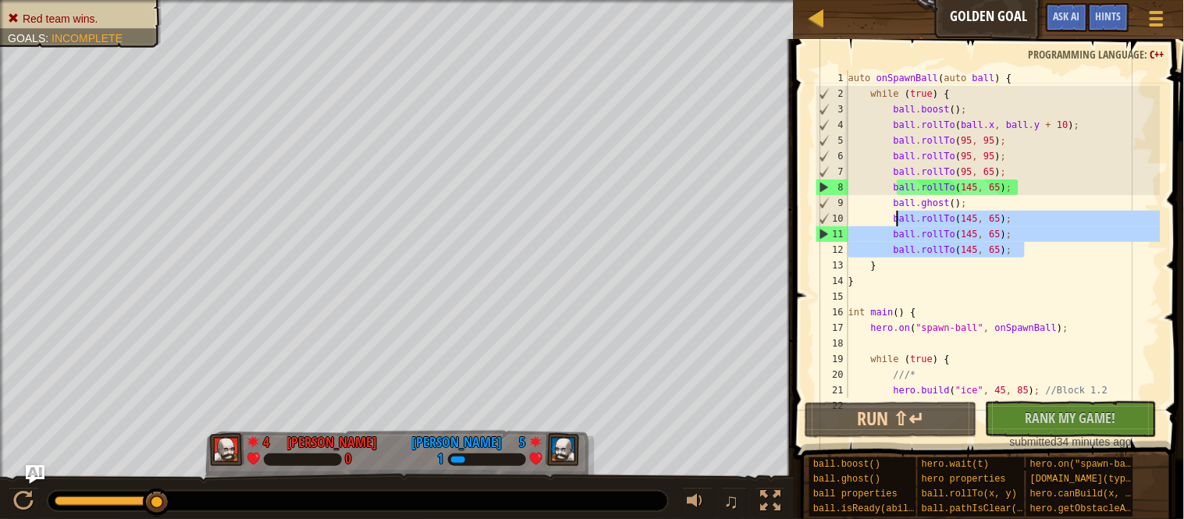
drag, startPoint x: 1024, startPoint y: 249, endPoint x: 896, endPoint y: 222, distance: 130.9
click at [896, 222] on div "auto onSpawnBall ( auto ball ) { while ( true ) { ball . boost ( ) ; ball . rol…" at bounding box center [1002, 249] width 315 height 359
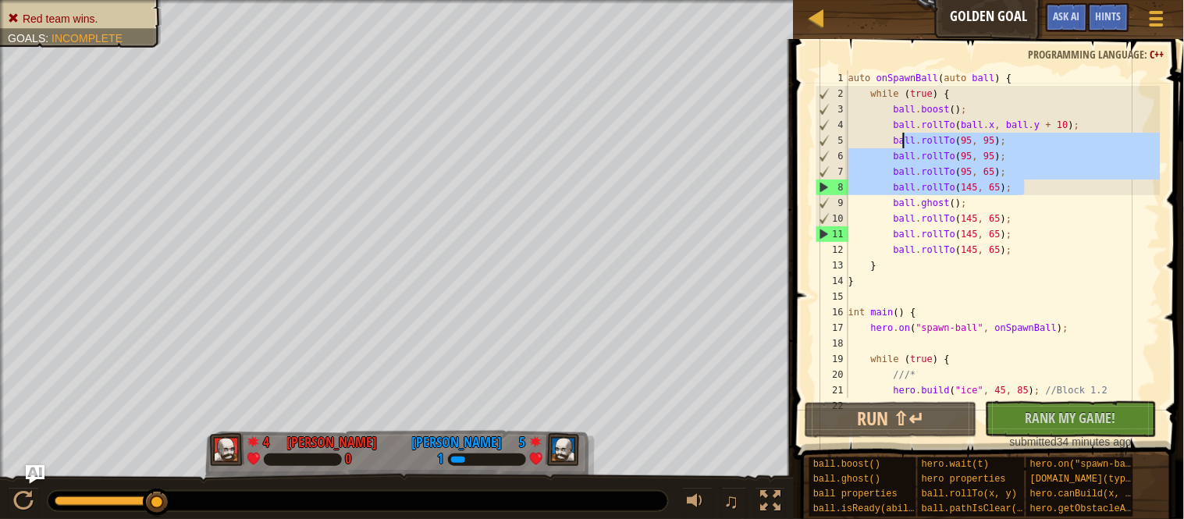
drag, startPoint x: 1033, startPoint y: 190, endPoint x: 896, endPoint y: 144, distance: 143.9
click at [896, 144] on div "auto onSpawnBall ( auto ball ) { while ( true ) { ball . boost ( ) ; ball . rol…" at bounding box center [1002, 249] width 315 height 359
paste textarea "145, 6"
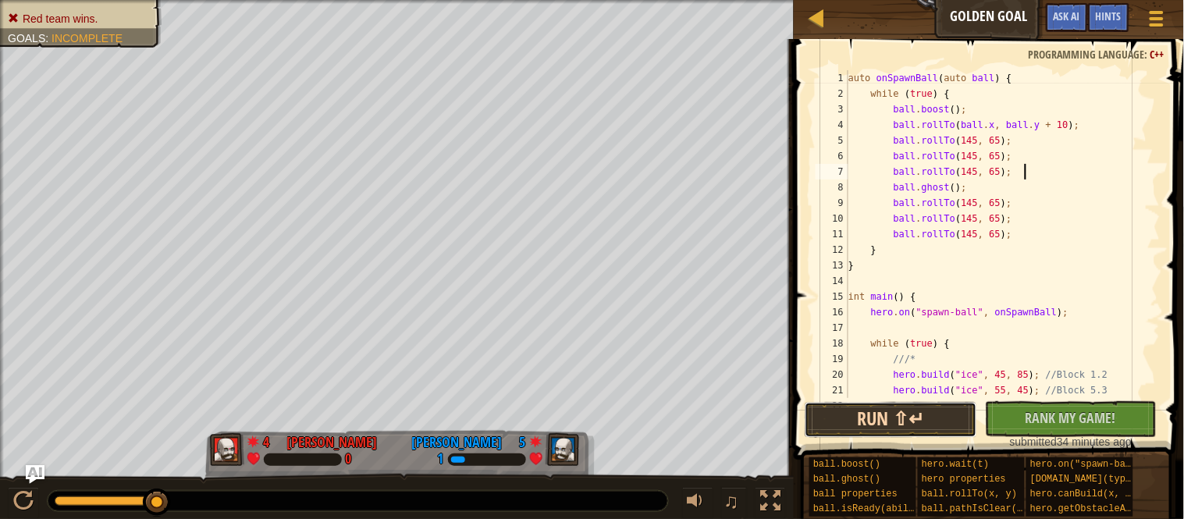
click at [947, 412] on button "Run ⇧↵" at bounding box center [891, 420] width 172 height 36
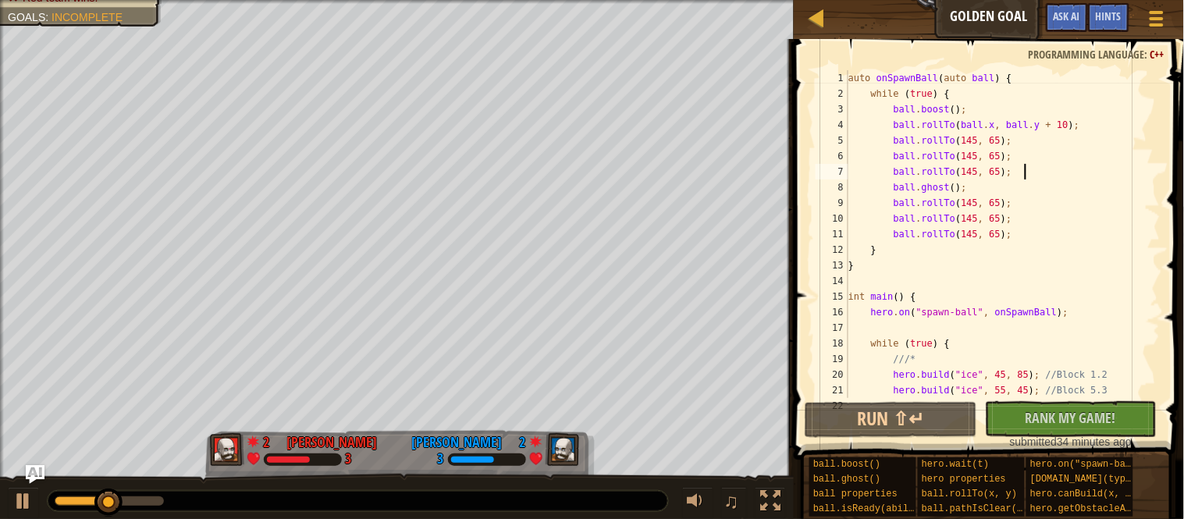
click at [924, 185] on div "auto onSpawnBall ( auto ball ) { while ( true ) { ball . boost ( ) ; ball . rol…" at bounding box center [1002, 249] width 315 height 359
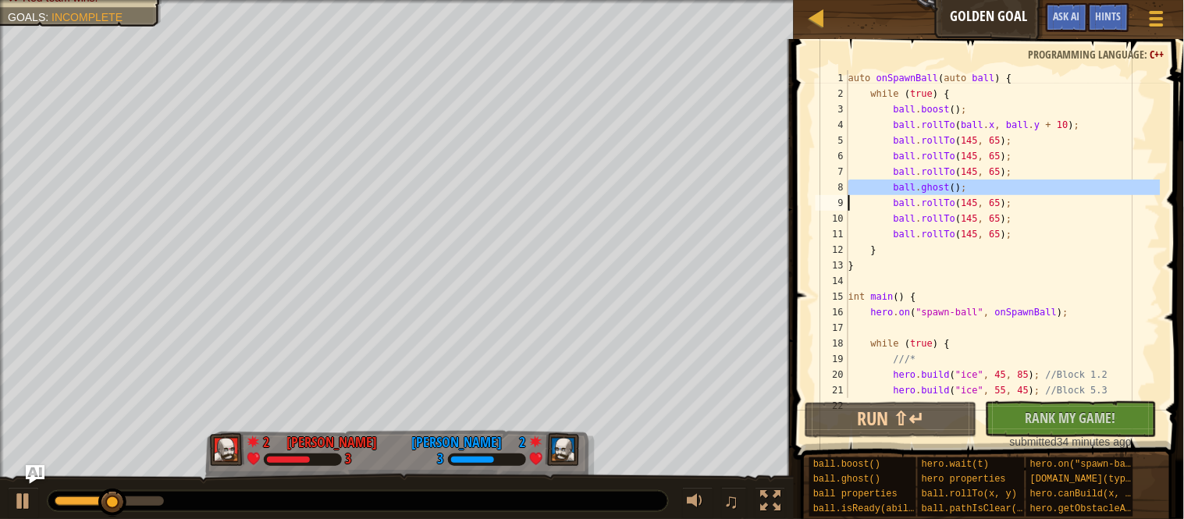
click at [1040, 155] on div "auto onSpawnBall ( auto ball ) { while ( true ) { ball . boost ( ) ; ball . rol…" at bounding box center [1002, 249] width 315 height 359
type textarea "ball.rollTo(145, 65);"
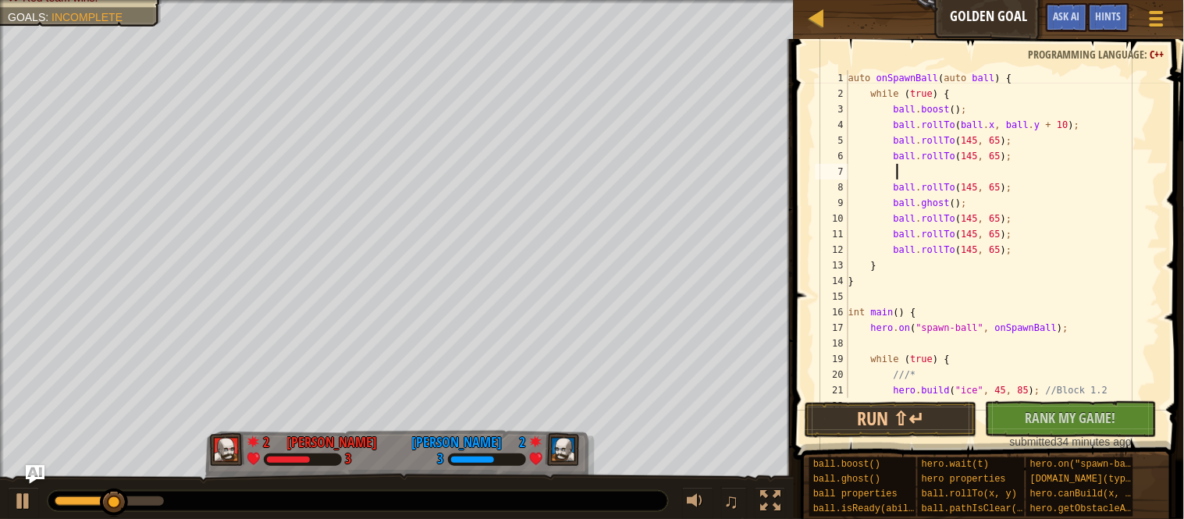
paste textarea
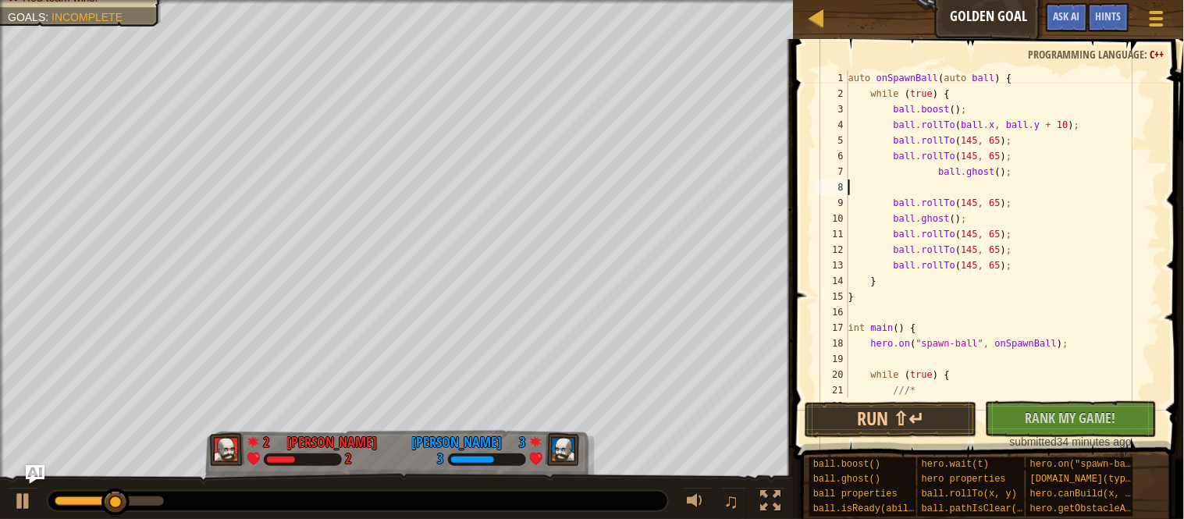
scroll to position [6, 0]
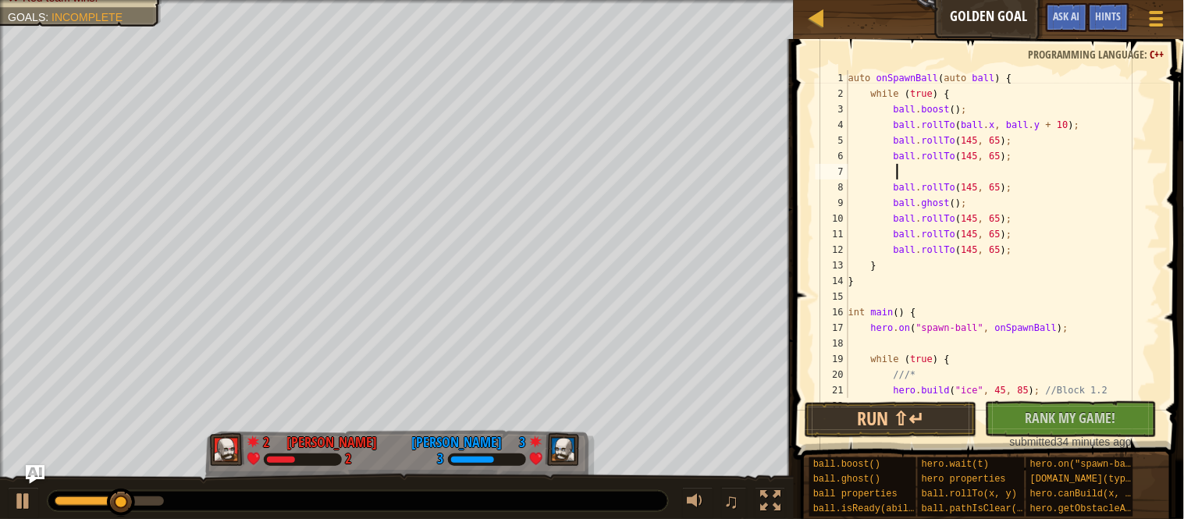
paste textarea
drag, startPoint x: 901, startPoint y: 176, endPoint x: 976, endPoint y: 176, distance: 74.9
click at [976, 176] on div "auto onSpawnBall ( auto ball ) { while ( true ) { ball . boost ( ) ; ball . rol…" at bounding box center [1002, 249] width 315 height 359
click at [976, 176] on div "auto onSpawnBall ( auto ball ) { while ( true ) { ball . boost ( ) ; ball . rol…" at bounding box center [1002, 234] width 315 height 328
click at [899, 174] on div "auto onSpawnBall ( auto ball ) { while ( true ) { ball . boost ( ) ; ball . rol…" at bounding box center [1002, 249] width 315 height 359
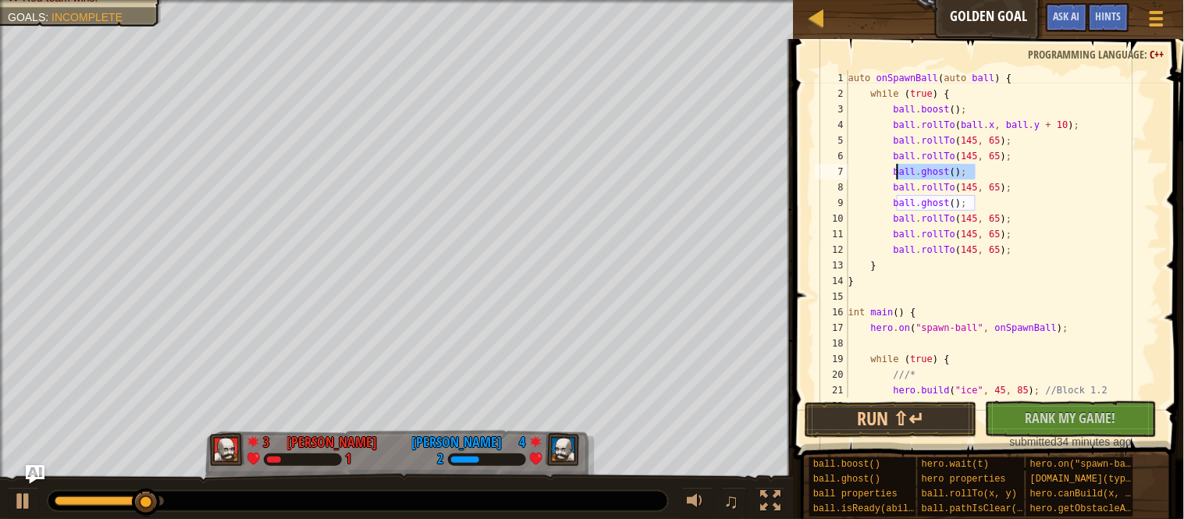
click at [1055, 138] on div "auto onSpawnBall ( auto ball ) { while ( true ) { ball . boost ( ) ; ball . rol…" at bounding box center [1002, 249] width 315 height 359
click at [1100, 130] on div "auto onSpawnBall ( auto ball ) { while ( true ) { ball . boost ( ) ; ball . rol…" at bounding box center [1002, 249] width 315 height 359
type textarea "ball.rollTo(ball.x, ball.y + 10);"
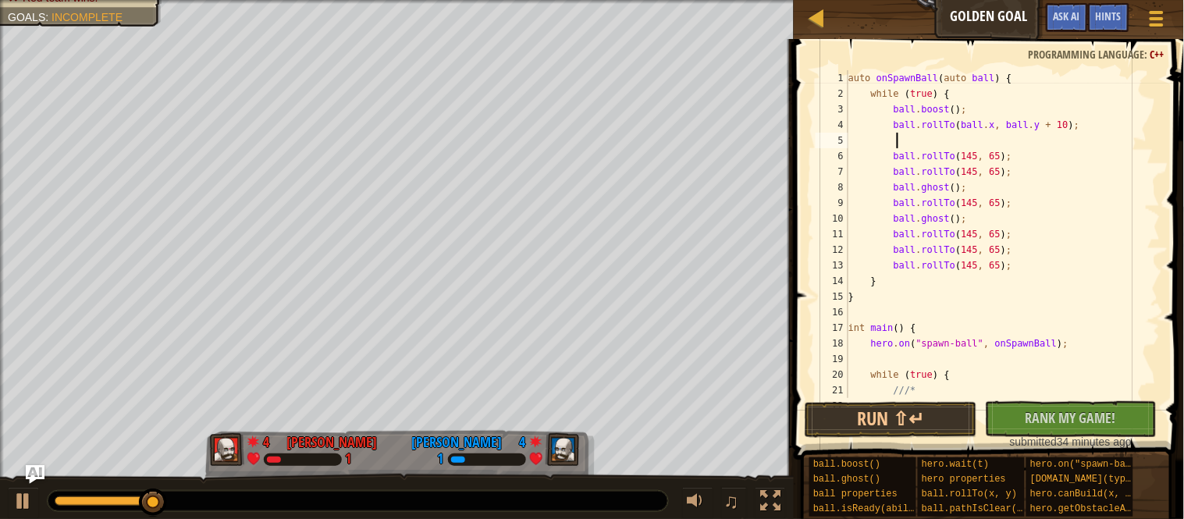
paste textarea "ball.ghost();"
click at [1043, 151] on div "auto onSpawnBall ( auto ball ) { while ( true ) { ball . boost ( ) ; ball . rol…" at bounding box center [1002, 249] width 315 height 359
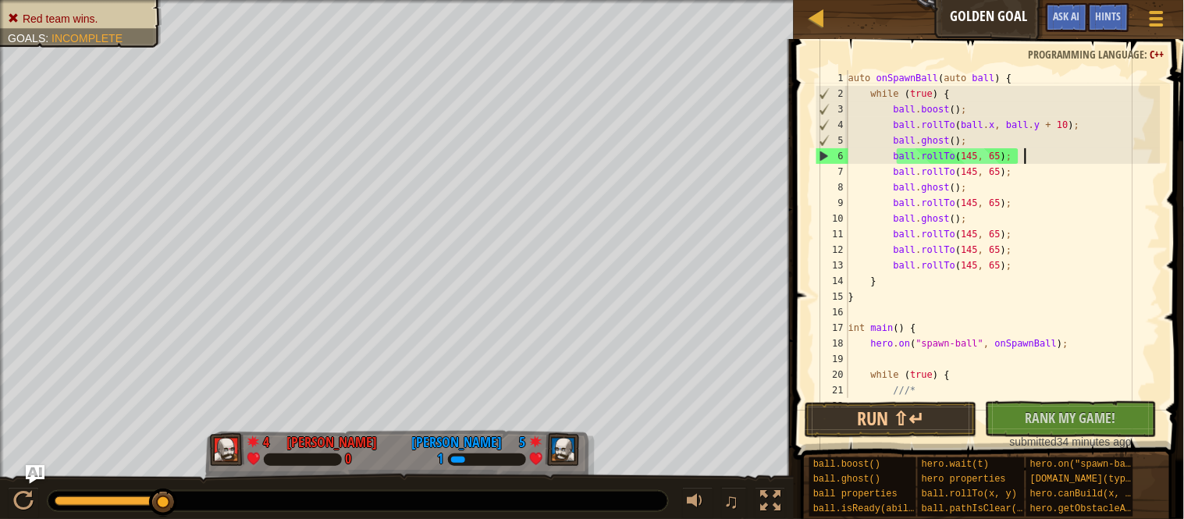
click at [1003, 141] on div "auto onSpawnBall ( auto ball ) { while ( true ) { ball . boost ( ) ; ball . rol…" at bounding box center [1002, 249] width 315 height 359
type textarea "ball"
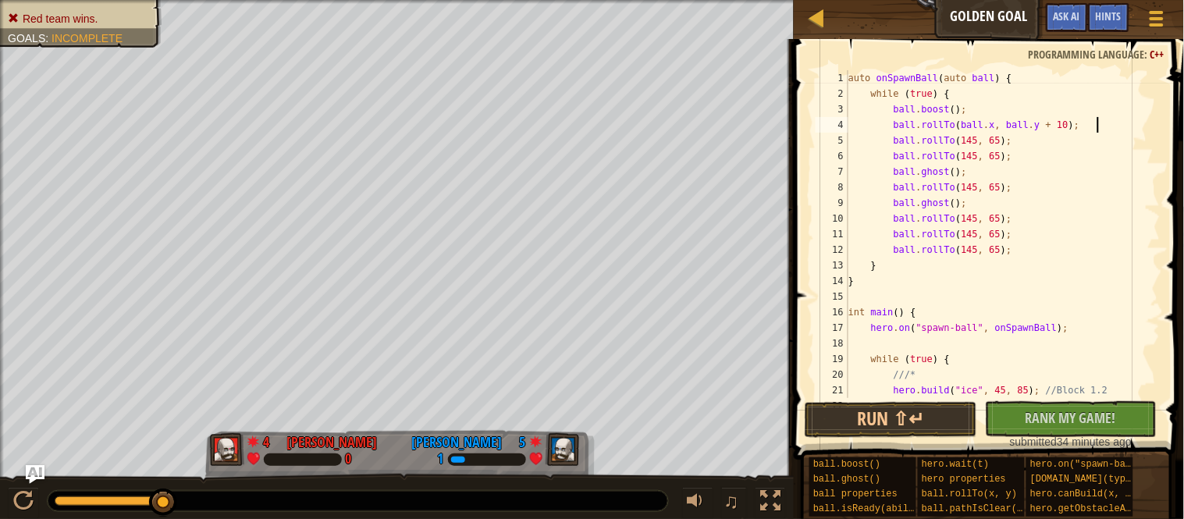
click at [1030, 144] on div "auto onSpawnBall ( auto ball ) { while ( true ) { ball . boost ( ) ; ball . rol…" at bounding box center [1002, 249] width 315 height 359
type textarea "ball.rollTo(145, 65);"
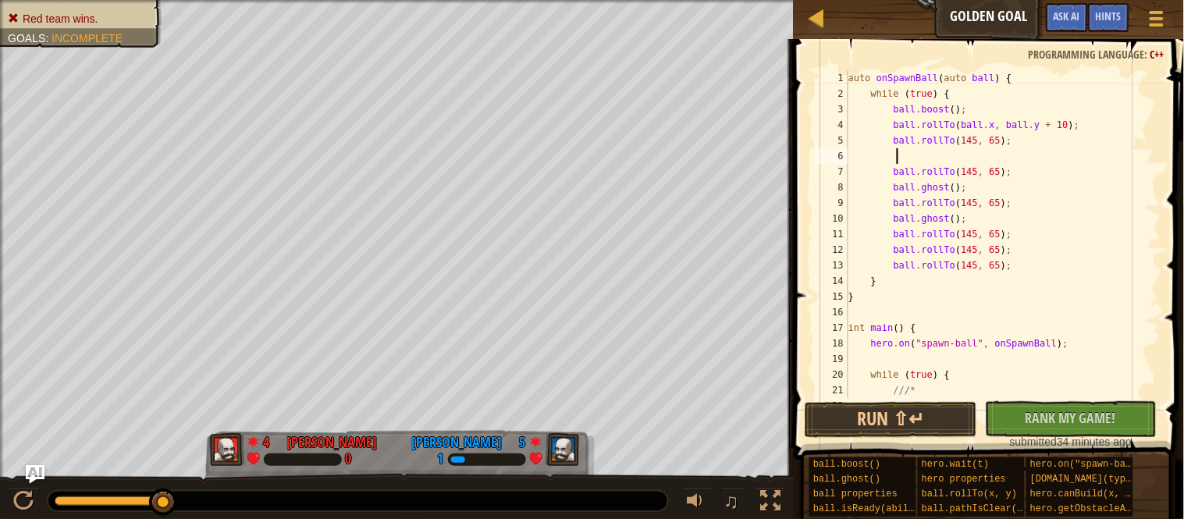
paste textarea "ball.ghost();"
click at [1032, 236] on div "auto onSpawnBall ( auto ball ) { while ( true ) { ball . boost ( ) ; ball . rol…" at bounding box center [1002, 249] width 315 height 359
type textarea "ball.rollTo(145, 65);"
paste textarea "ball.ghost();"
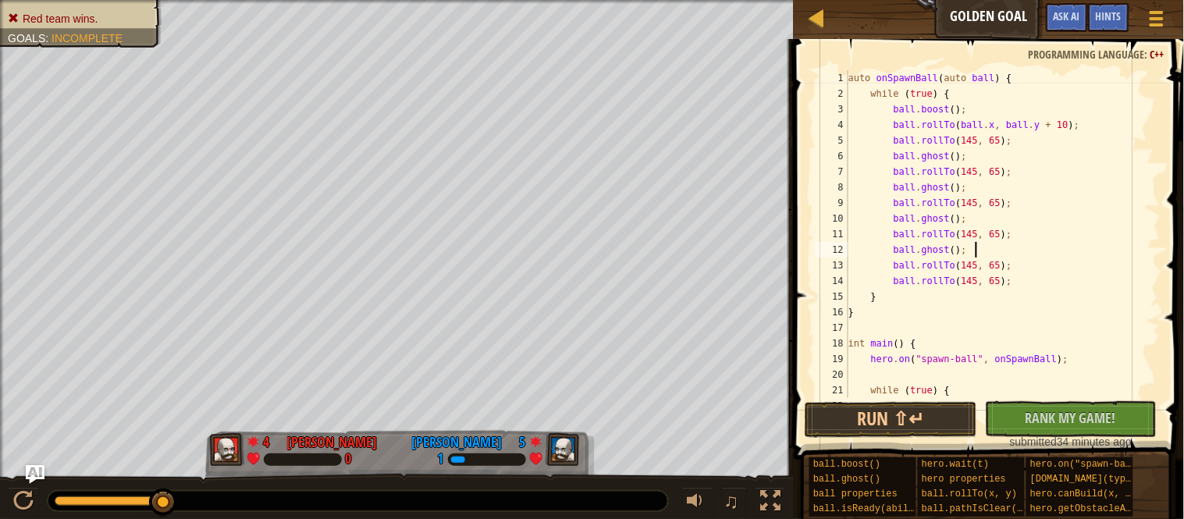
click at [1046, 263] on div "auto onSpawnBall ( auto ball ) { while ( true ) { ball . boost ( ) ; ball . rol…" at bounding box center [1002, 249] width 315 height 359
type textarea "ball.rollTo(145, 65);"
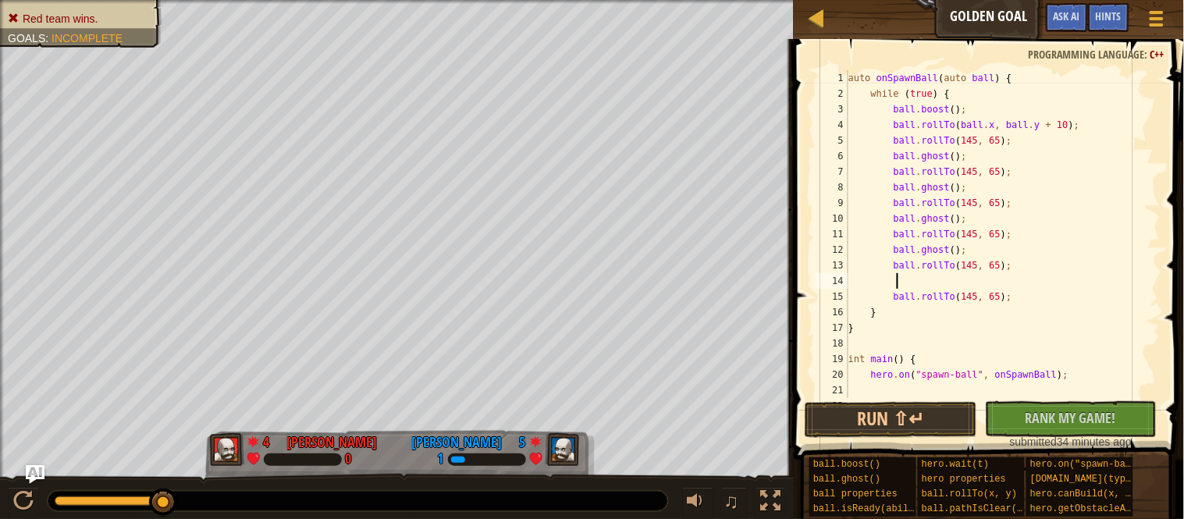
paste textarea "ball.ghost();"
click at [922, 427] on button "Run ⇧↵" at bounding box center [891, 420] width 172 height 36
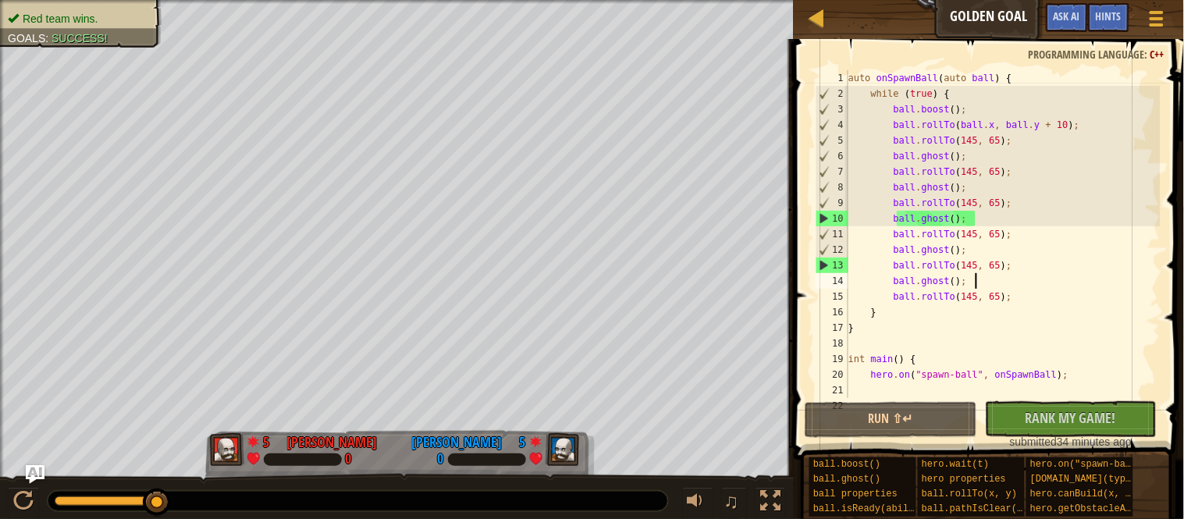
click at [955, 249] on div "auto onSpawnBall ( auto ball ) { while ( true ) { ball . boost ( ) ; ball . rol…" at bounding box center [1002, 249] width 315 height 359
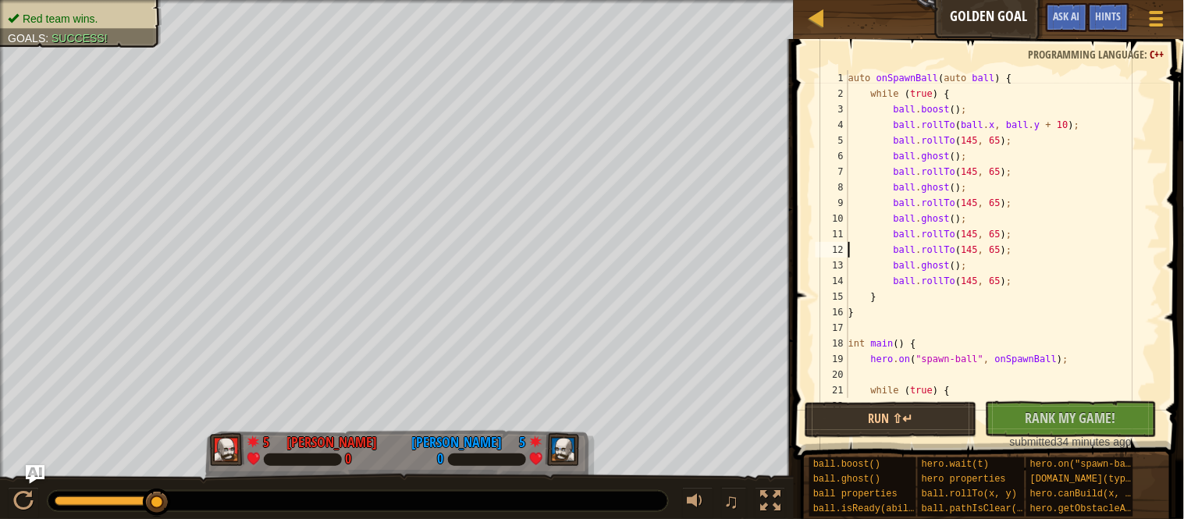
click at [948, 269] on div "auto onSpawnBall ( auto ball ) { while ( true ) { ball . boost ( ) ; ball . rol…" at bounding box center [1002, 249] width 315 height 359
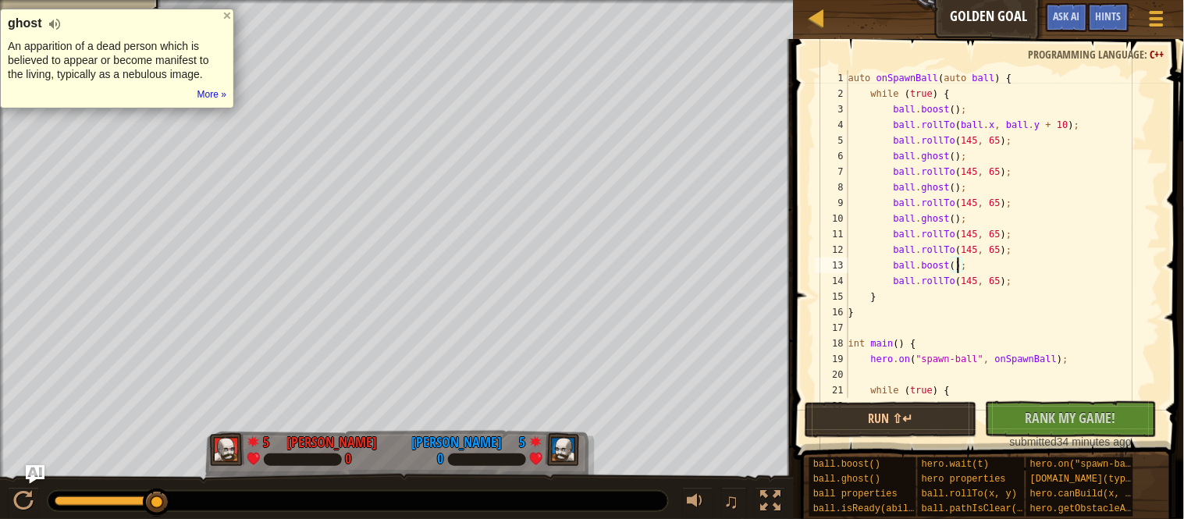
scroll to position [6, 16]
click at [927, 187] on div "auto onSpawnBall ( auto ball ) { while ( true ) { ball . boost ( ) ; ball . rol…" at bounding box center [1002, 249] width 315 height 359
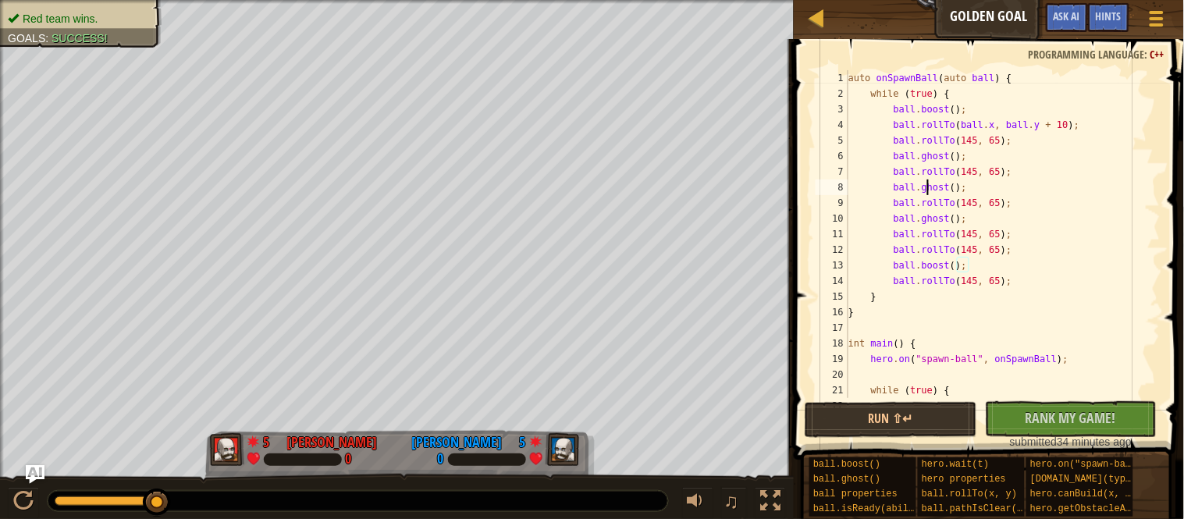
click at [927, 187] on div "auto onSpawnBall ( auto ball ) { while ( true ) { ball . boost ( ) ; ball . rol…" at bounding box center [1002, 249] width 315 height 359
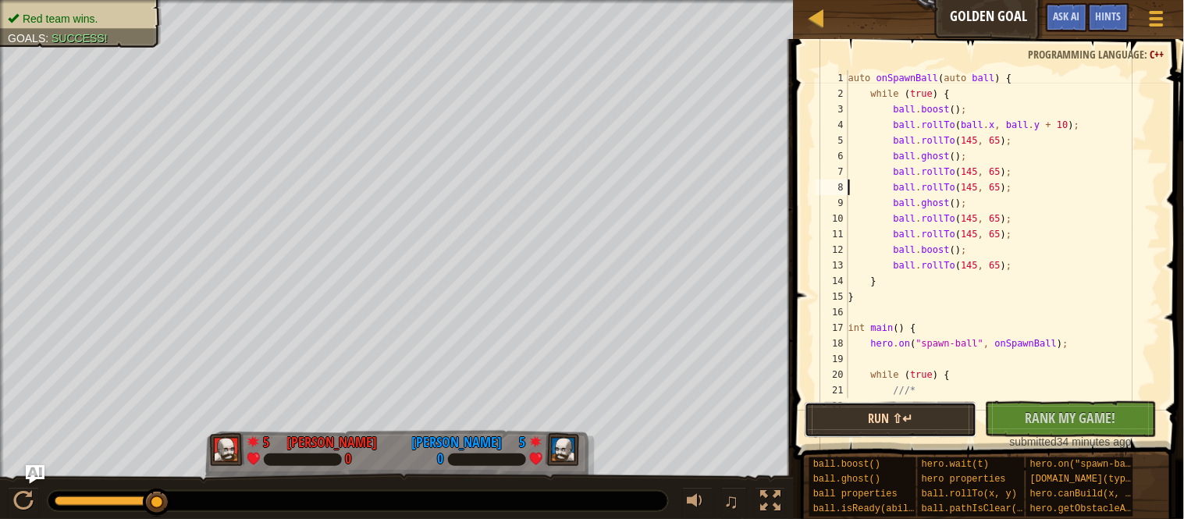
click at [930, 437] on button "Run ⇧↵" at bounding box center [891, 420] width 172 height 36
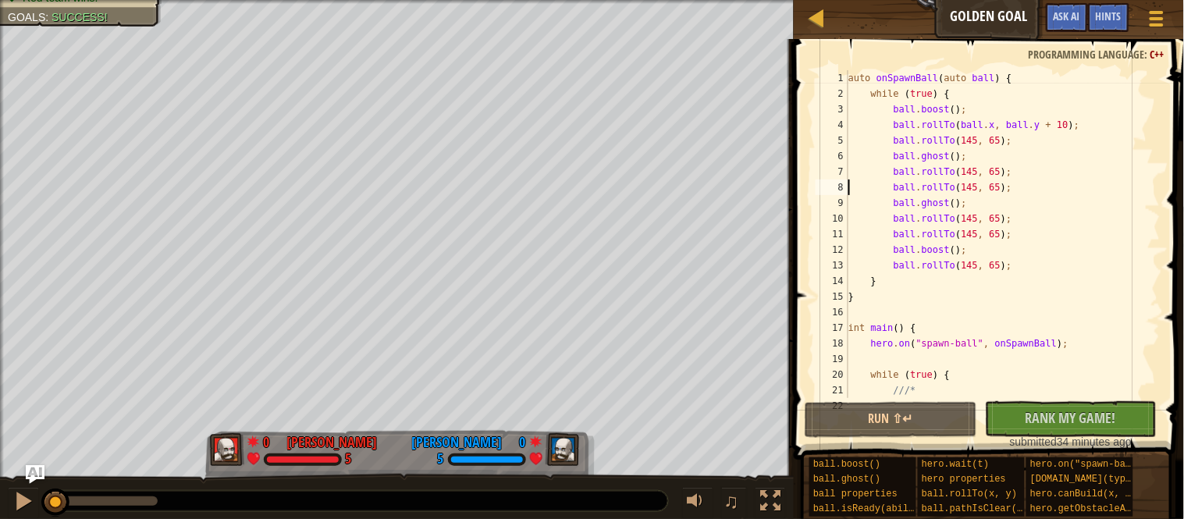
drag, startPoint x: 112, startPoint y: 500, endPoint x: 0, endPoint y: 499, distance: 112.4
click at [19, 503] on div at bounding box center [23, 501] width 20 height 20
click at [933, 207] on div "auto onSpawnBall ( auto ball ) { while ( true ) { ball . boost ( ) ; ball . rol…" at bounding box center [1002, 249] width 315 height 359
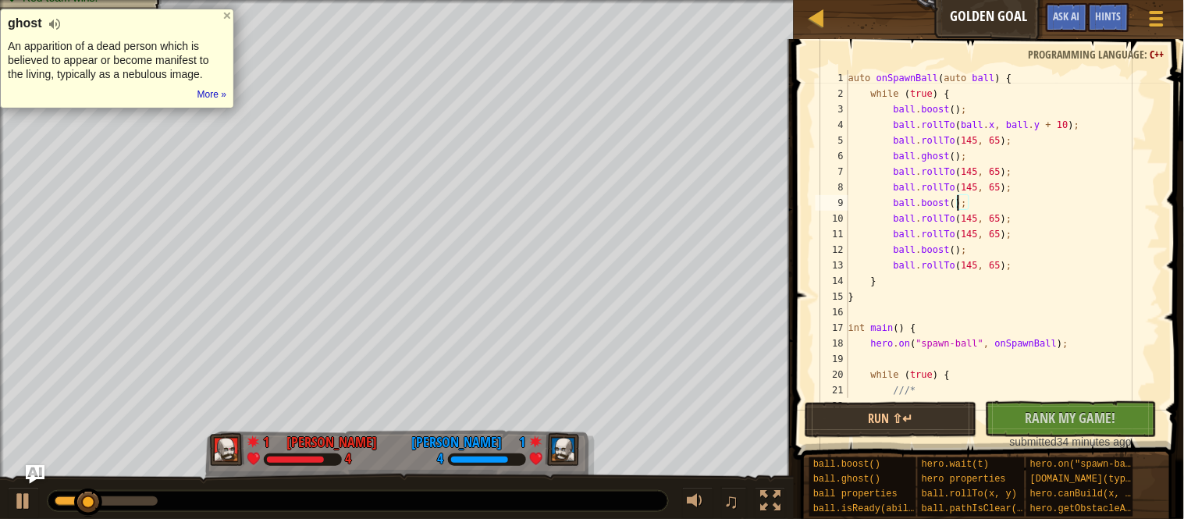
click at [943, 249] on div "auto onSpawnBall ( auto ball ) { while ( true ) { ball . boost ( ) ; ball . rol…" at bounding box center [1002, 249] width 315 height 359
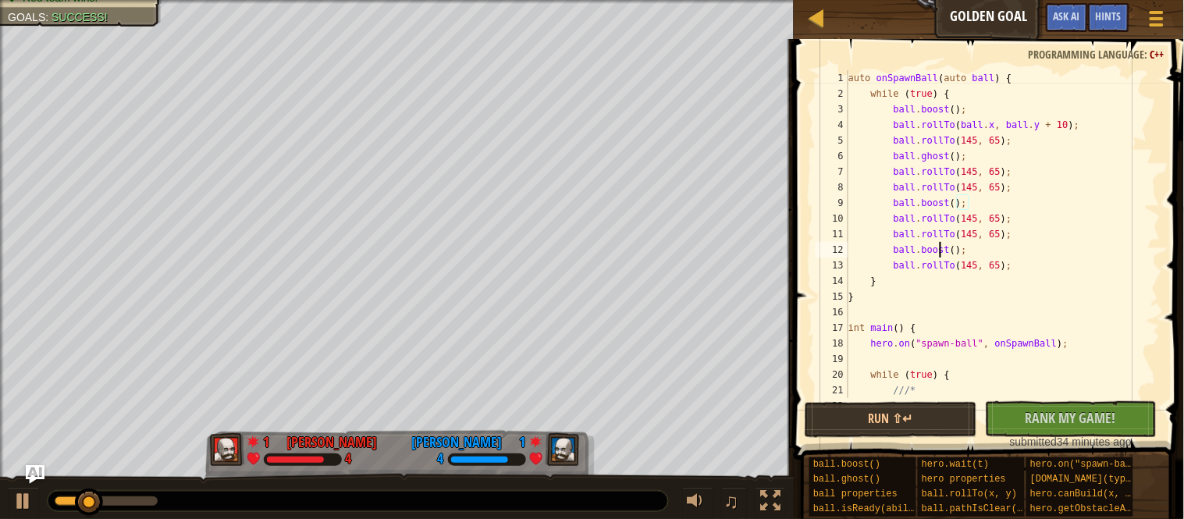
click at [943, 249] on div "auto onSpawnBall ( auto ball ) { while ( true ) { ball . boost ( ) ; ball . rol…" at bounding box center [1002, 249] width 315 height 359
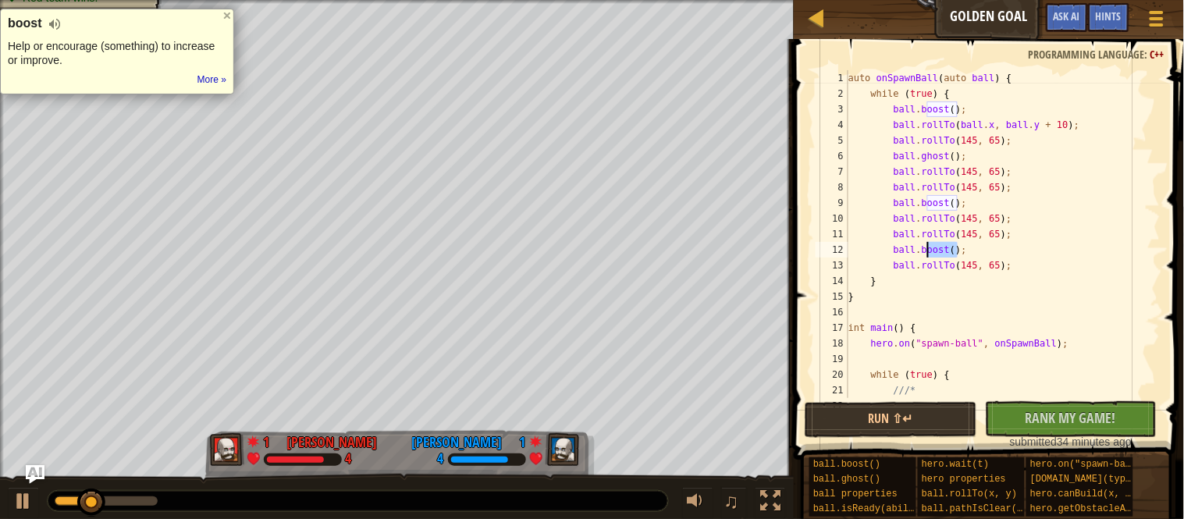
click at [943, 249] on div "auto onSpawnBall ( auto ball ) { while ( true ) { ball . boost ( ) ; ball . rol…" at bounding box center [1002, 234] width 315 height 328
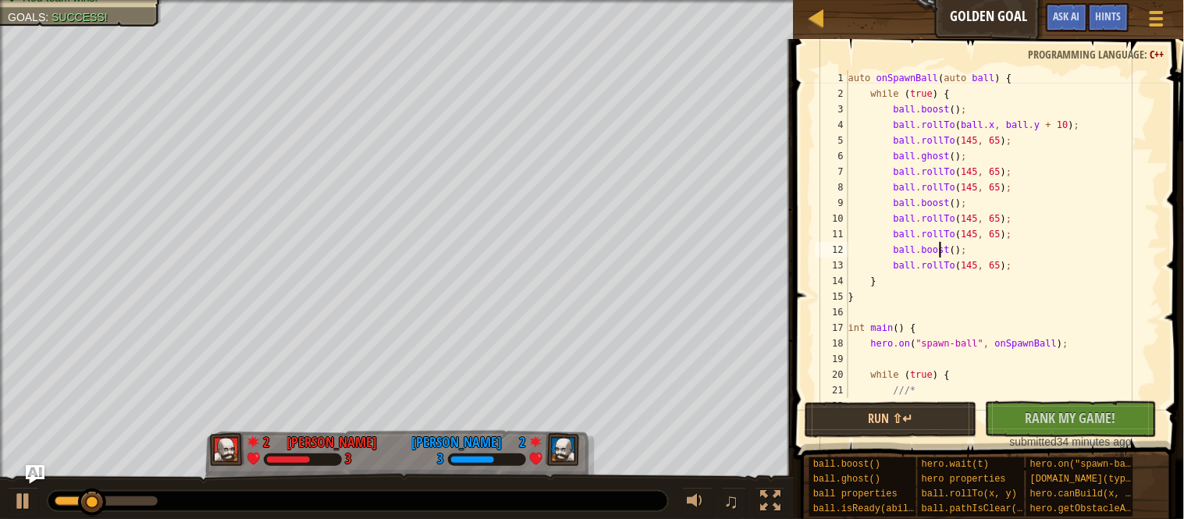
click at [943, 249] on div "auto onSpawnBall ( auto ball ) { while ( true ) { ball . boost ( ) ; ball . rol…" at bounding box center [1002, 249] width 315 height 359
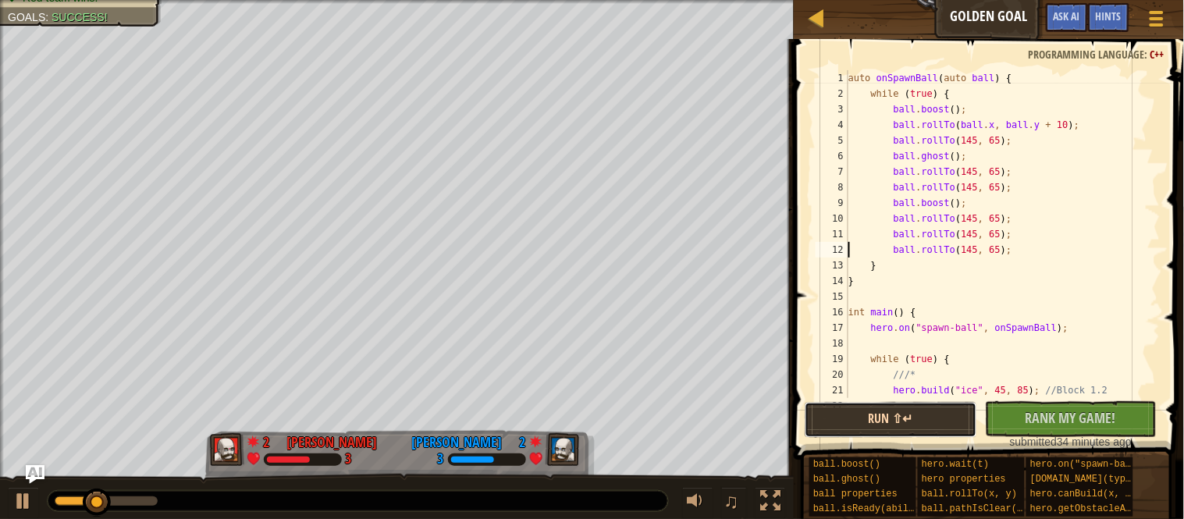
click at [926, 412] on button "Run ⇧↵" at bounding box center [891, 420] width 172 height 36
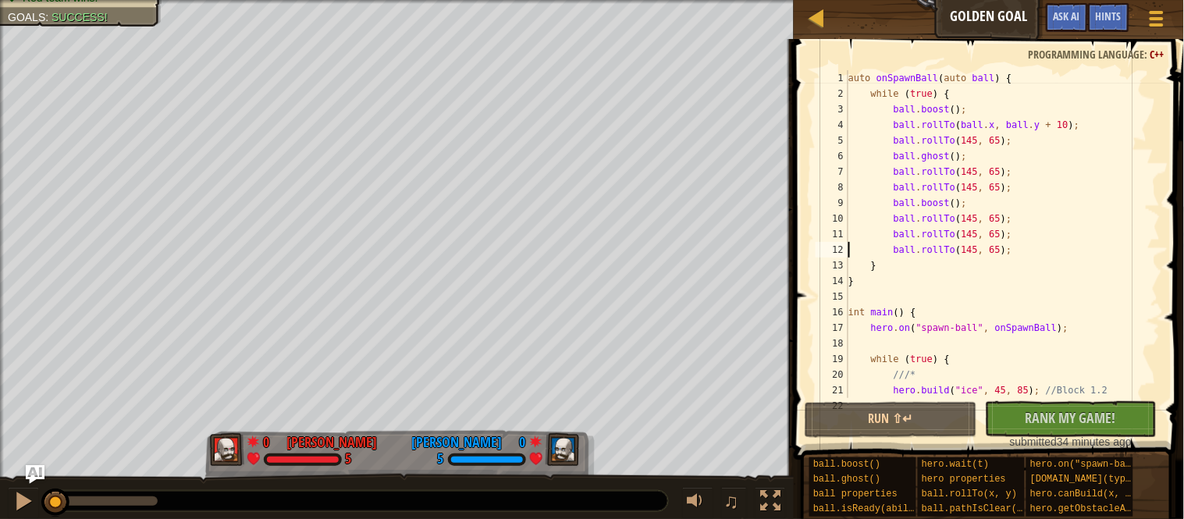
drag, startPoint x: 99, startPoint y: 503, endPoint x: 0, endPoint y: 492, distance: 99.7
click at [0, 492] on div "♫" at bounding box center [397, 497] width 794 height 47
click at [942, 159] on div "auto onSpawnBall ( auto ball ) { while ( true ) { ball . boost ( ) ; ball . rol…" at bounding box center [1002, 249] width 315 height 359
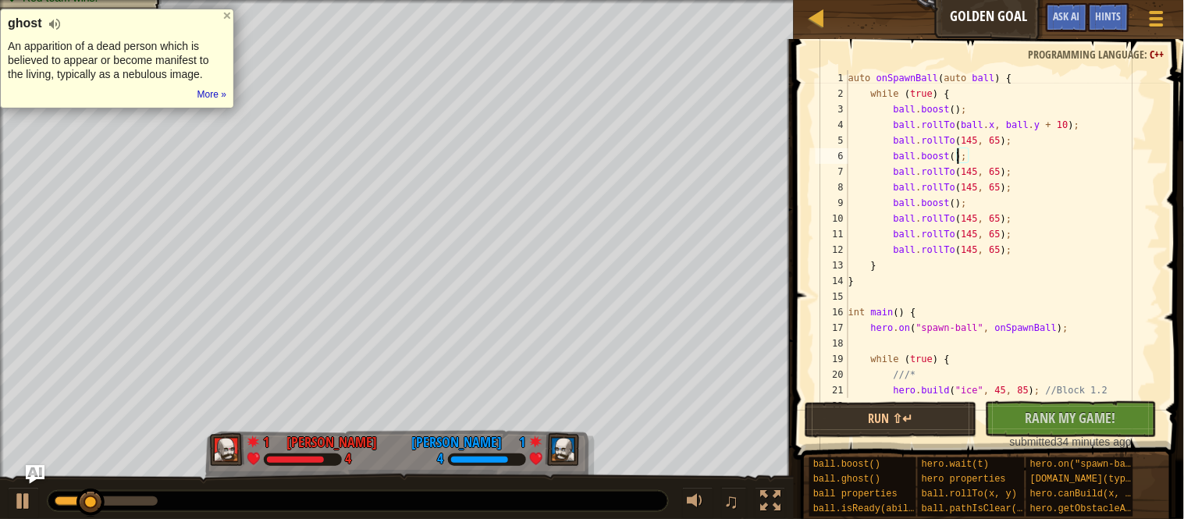
click at [937, 202] on div "auto onSpawnBall ( auto ball ) { while ( true ) { ball . boost ( ) ; ball . rol…" at bounding box center [1002, 249] width 315 height 359
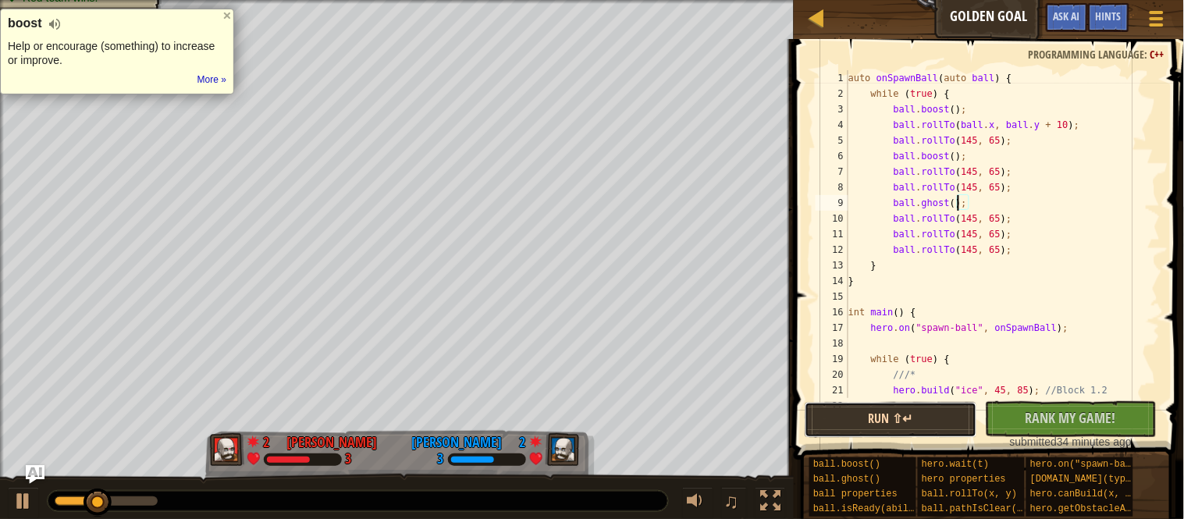
click at [910, 403] on button "Run ⇧↵" at bounding box center [891, 420] width 172 height 36
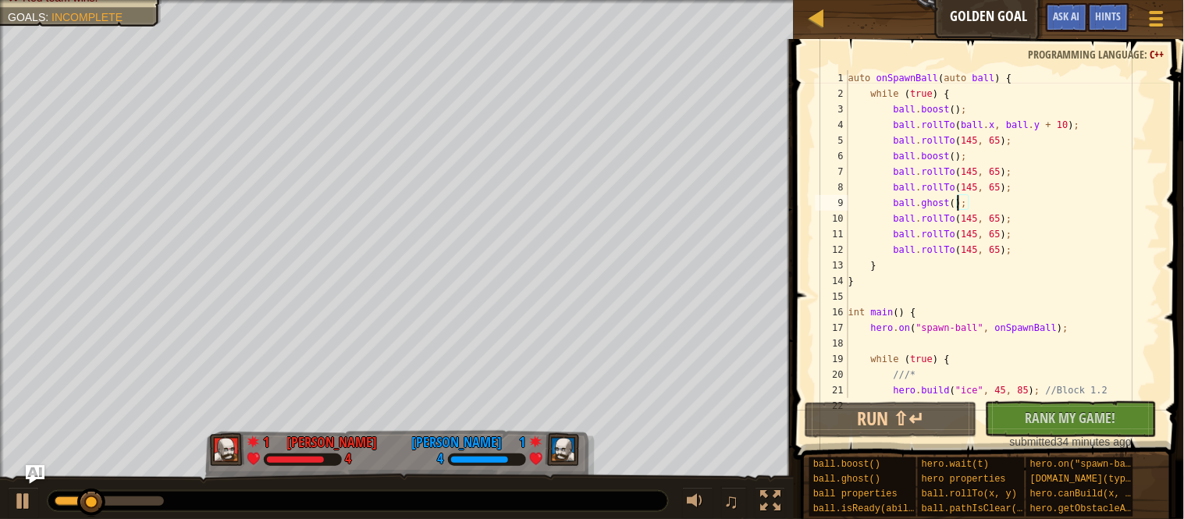
click at [947, 155] on div "auto onSpawnBall ( auto ball ) { while ( true ) { ball . boost ( ) ; ball . rol…" at bounding box center [1002, 249] width 315 height 359
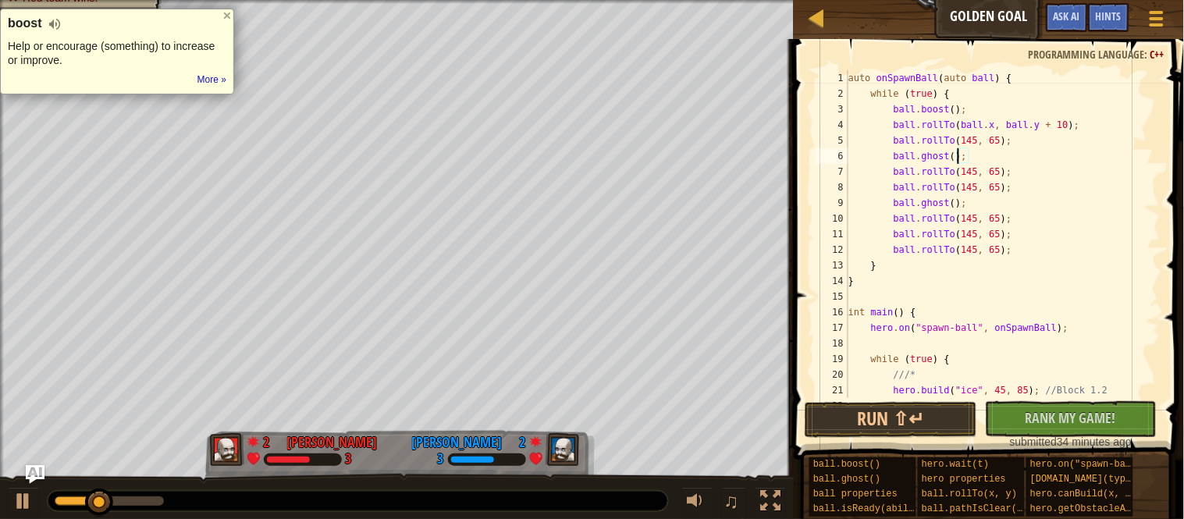
click at [936, 204] on div "auto onSpawnBall ( auto ball ) { while ( true ) { ball . boost ( ) ; ball . rol…" at bounding box center [1002, 249] width 315 height 359
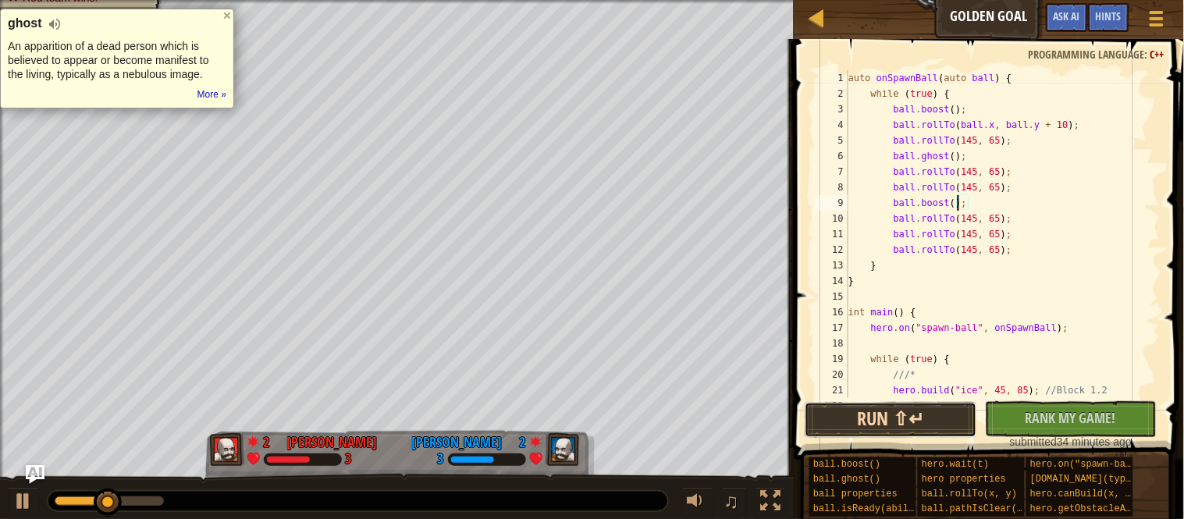
click at [924, 427] on button "Run ⇧↵" at bounding box center [891, 420] width 172 height 36
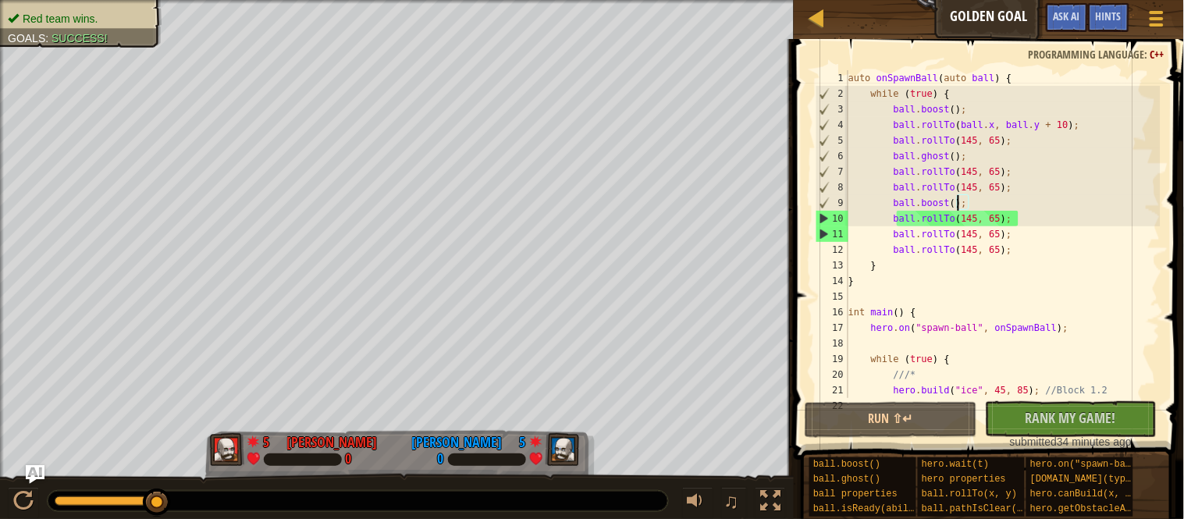
click at [976, 269] on div "auto onSpawnBall ( auto ball ) { while ( true ) { ball . boost ( ) ; ball . rol…" at bounding box center [1002, 249] width 315 height 359
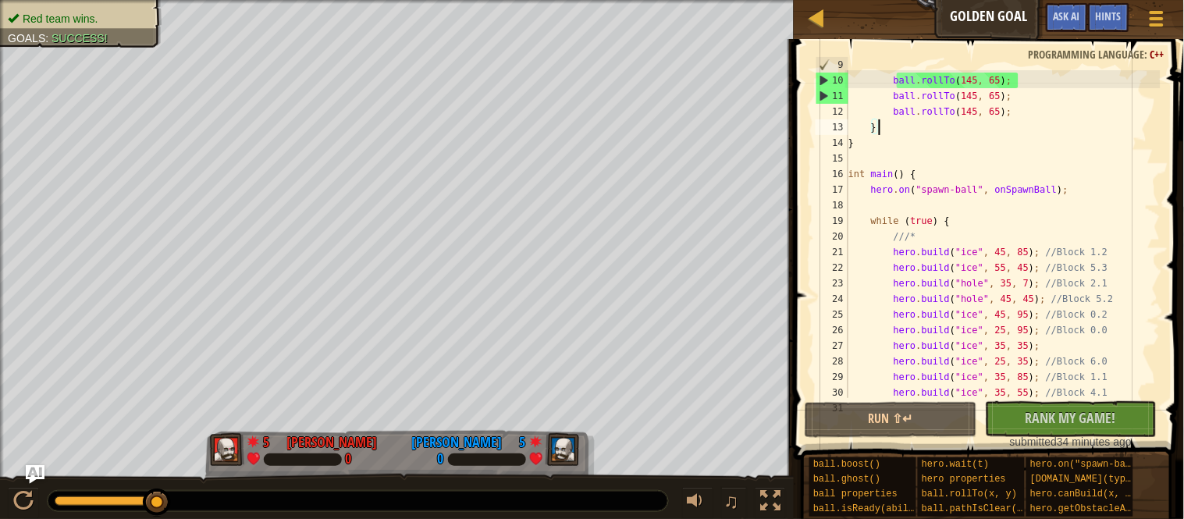
scroll to position [142, 0]
click at [1013, 250] on div "ball . rollTo ( 145 , 65 ) ; ball . rollTo ( 145 , 65 ) ; ball . rollTo ( 145 ,…" at bounding box center [1002, 248] width 315 height 359
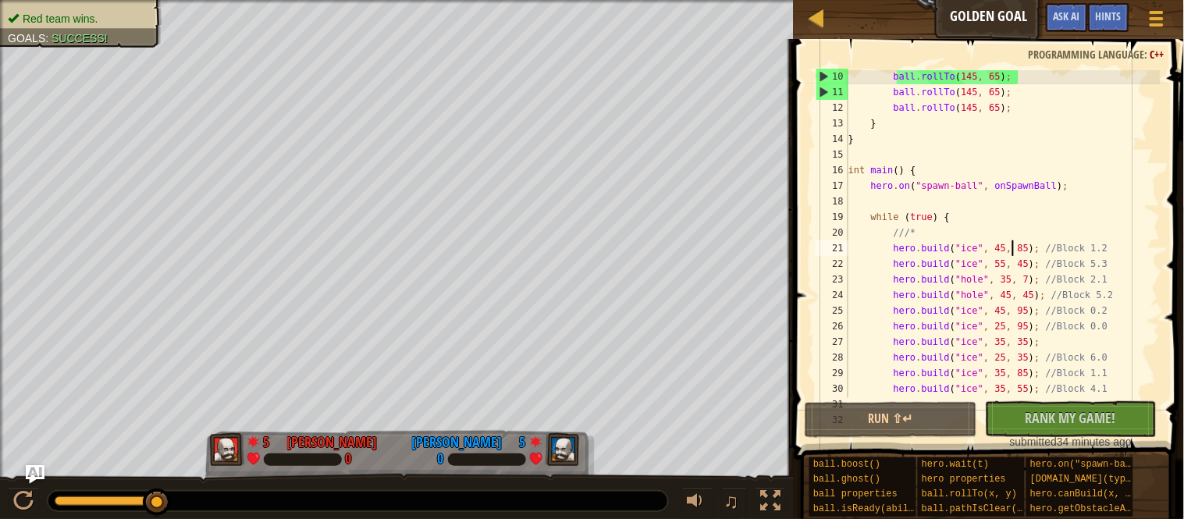
click at [1013, 250] on div "ball . rollTo ( 145 , 65 ) ; ball . rollTo ( 145 , 65 ) ; ball . rollTo ( 145 ,…" at bounding box center [1002, 248] width 315 height 359
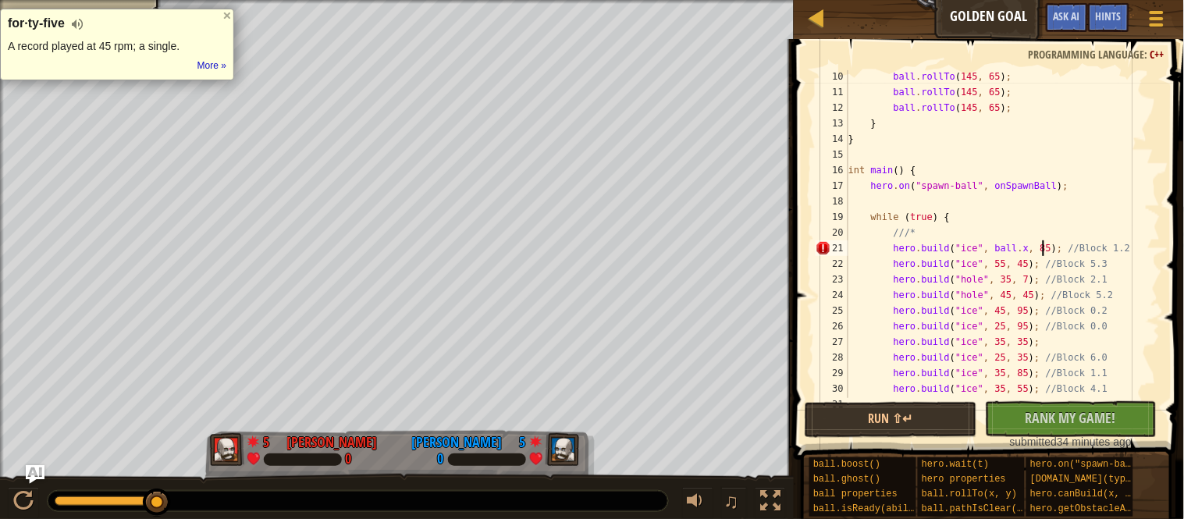
scroll to position [6, 27]
click at [1059, 248] on div "ball . rollTo ( 145 , 65 ) ; ball . rollTo ( 145 , 65 ) ; ball . rollTo ( 145 ,…" at bounding box center [1002, 248] width 315 height 359
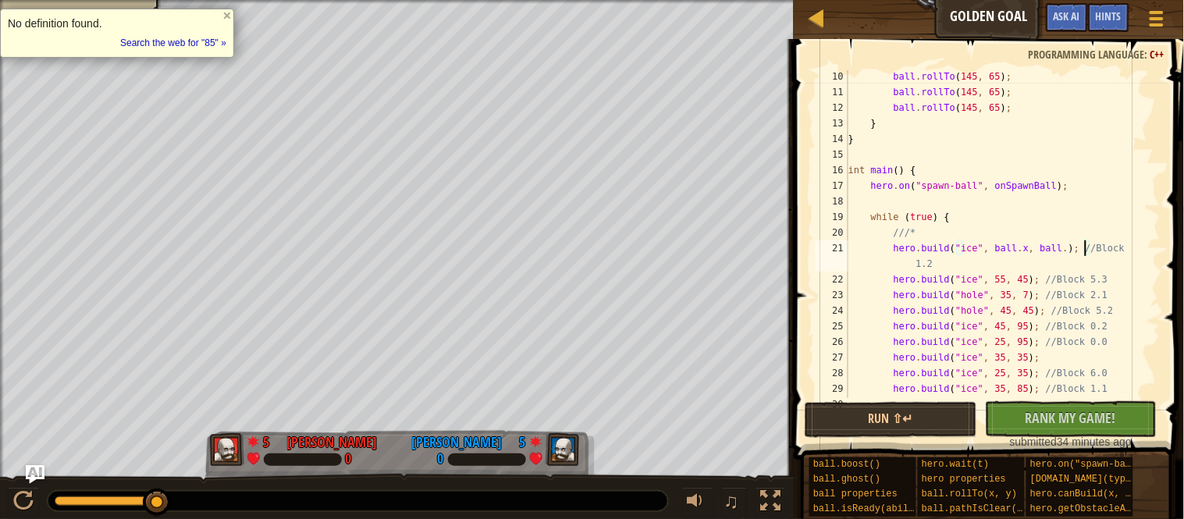
scroll to position [6, 34]
click at [961, 404] on button "Run ⇧↵" at bounding box center [891, 420] width 172 height 36
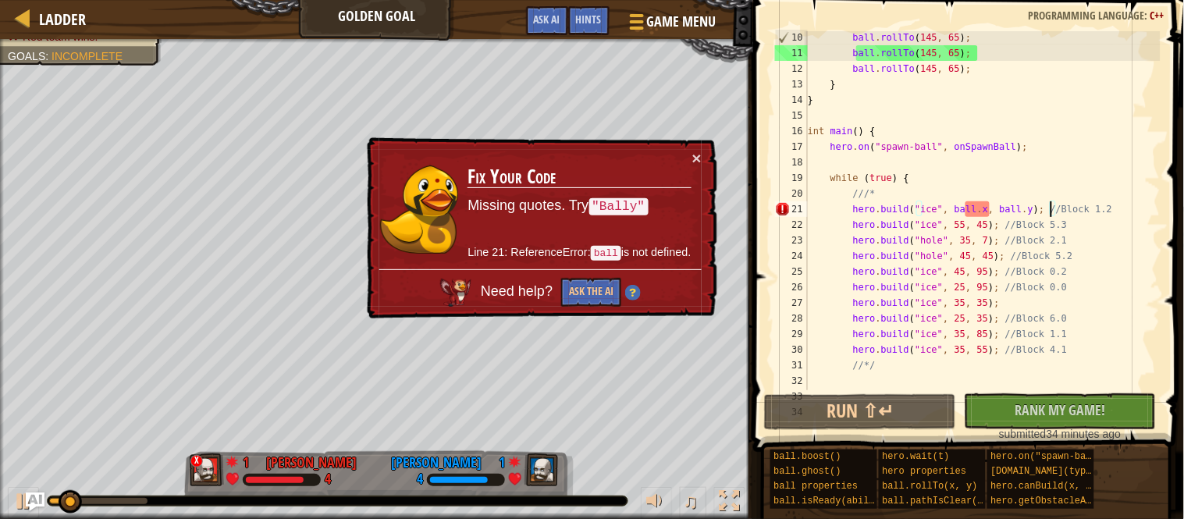
click at [633, 295] on img at bounding box center [633, 293] width 16 height 16
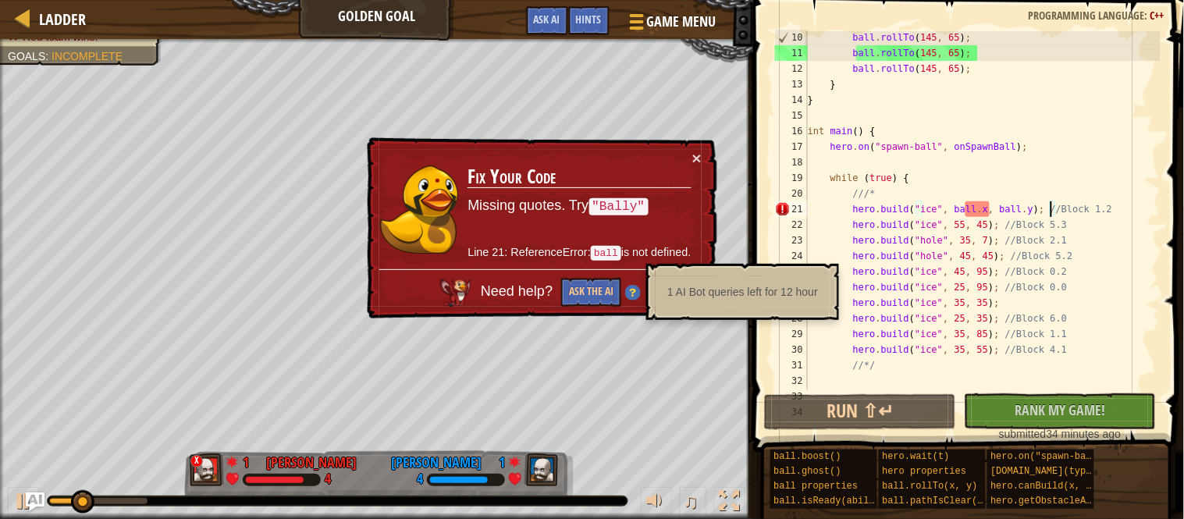
click at [638, 296] on img at bounding box center [633, 293] width 16 height 16
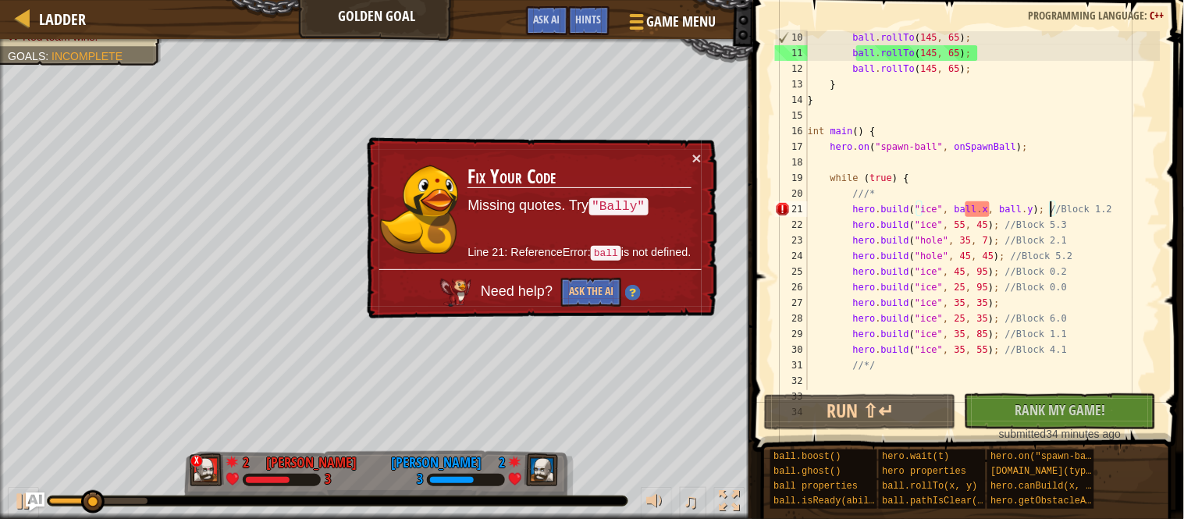
click at [1003, 213] on div "ball . rollTo ( 145 , 65 ) ; ball . rollTo ( 145 , 65 ) ; ball . rollTo ( 145 ,…" at bounding box center [983, 225] width 356 height 390
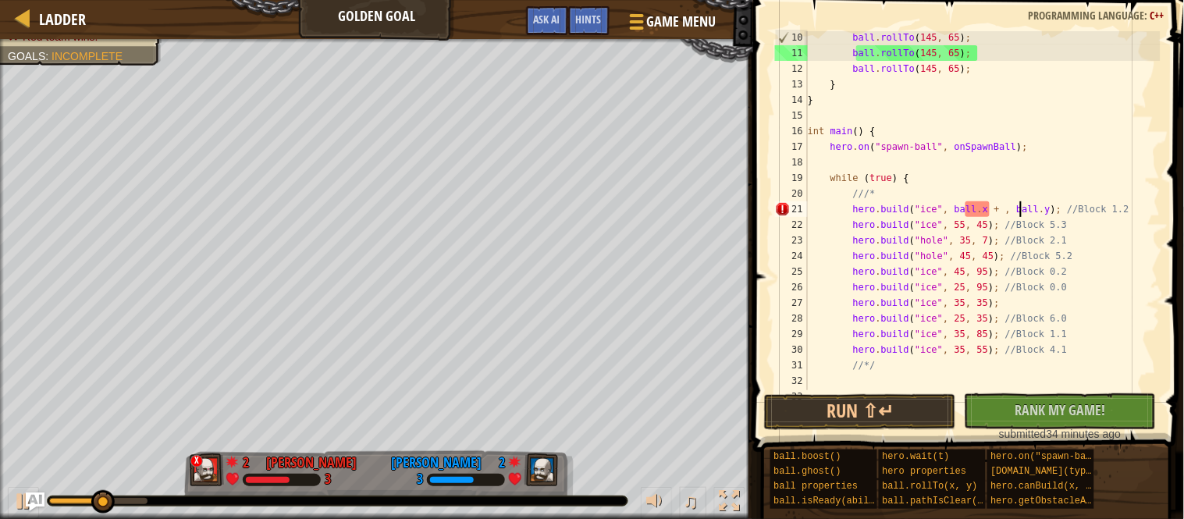
scroll to position [6, 31]
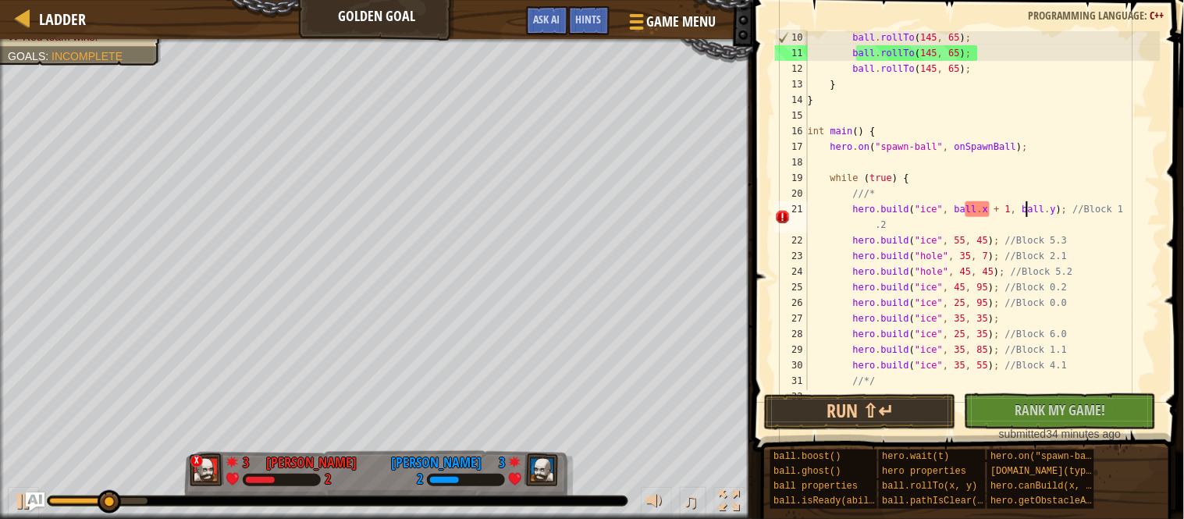
click at [1075, 212] on div "ball . rollTo ( 145 , 65 ) ; ball . rollTo ( 145 , 65 ) ; ball . rollTo ( 145 ,…" at bounding box center [983, 225] width 356 height 390
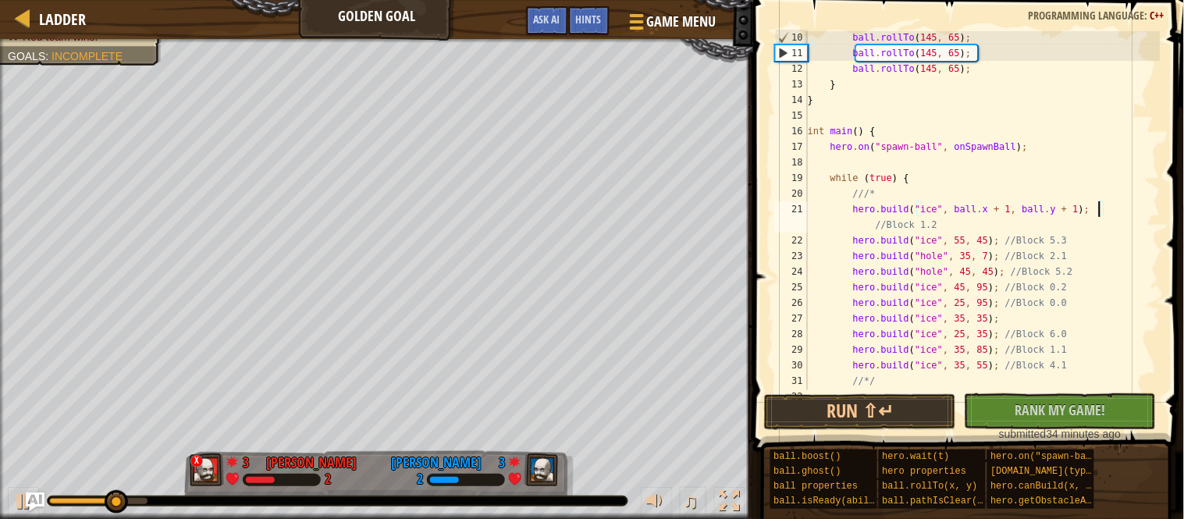
scroll to position [6, 41]
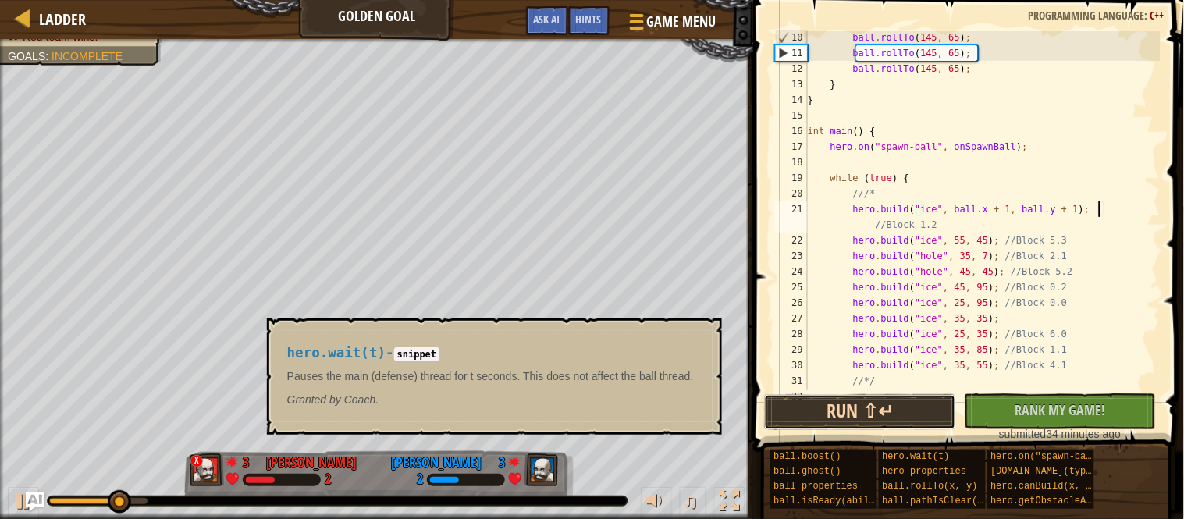
click at [896, 397] on button "Run ⇧↵" at bounding box center [860, 412] width 192 height 36
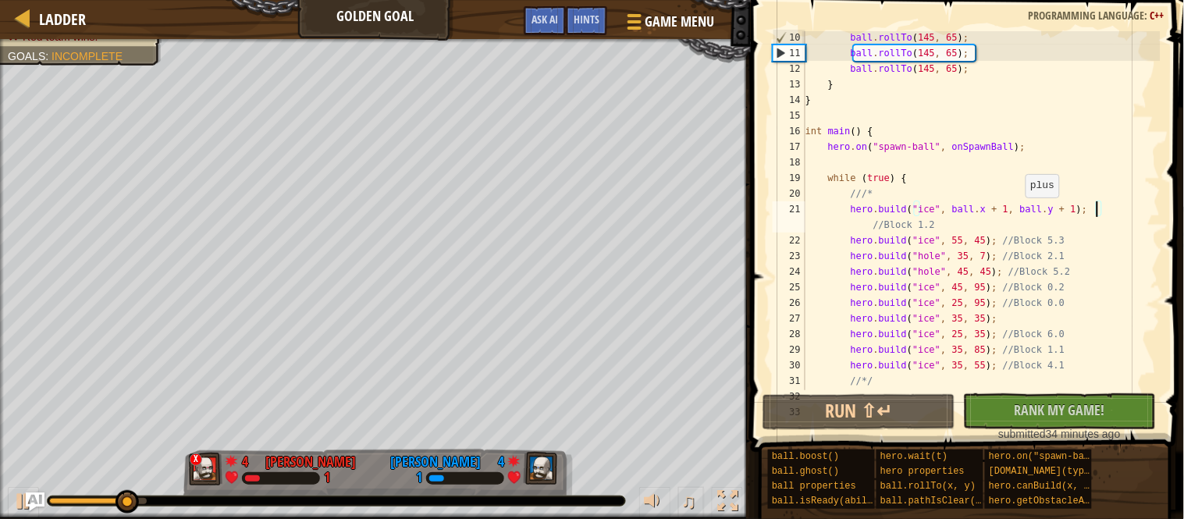
click at [1023, 212] on div "ball . rollTo ( 145 , 65 ) ; ball . rollTo ( 145 , 65 ) ; ball . rollTo ( 145 ,…" at bounding box center [981, 225] width 358 height 390
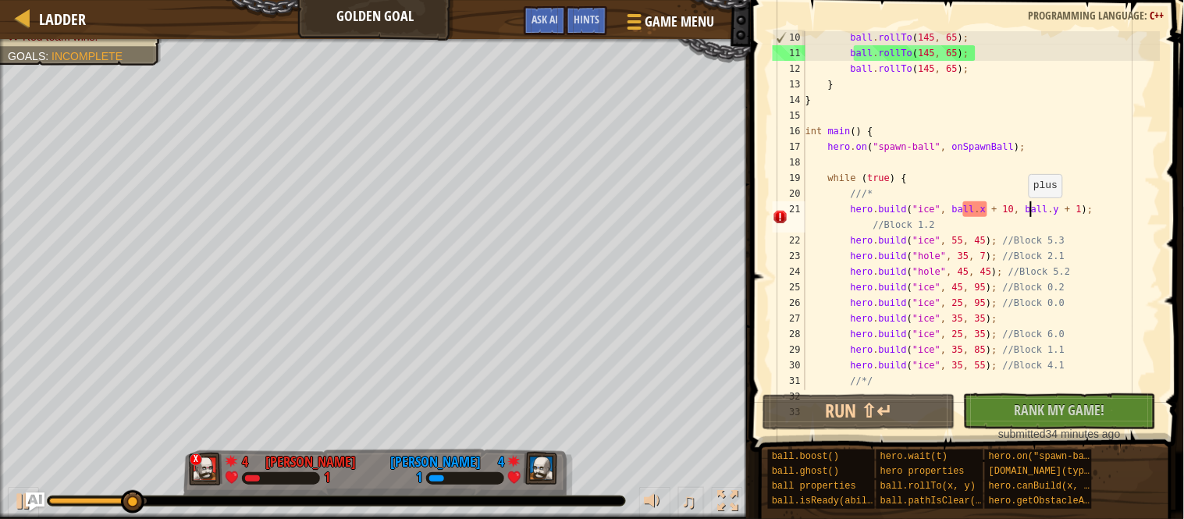
scroll to position [6, 33]
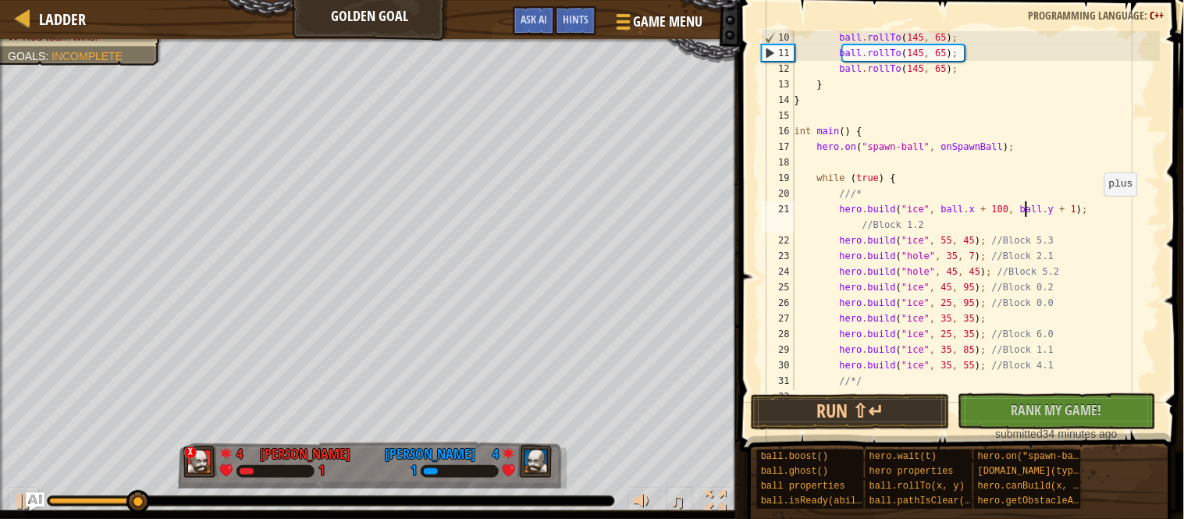
click at [1098, 210] on div "ball . rollTo ( 145 , 65 ) ; ball . rollTo ( 145 , 65 ) ; ball . rollTo ( 145 ,…" at bounding box center [975, 225] width 369 height 390
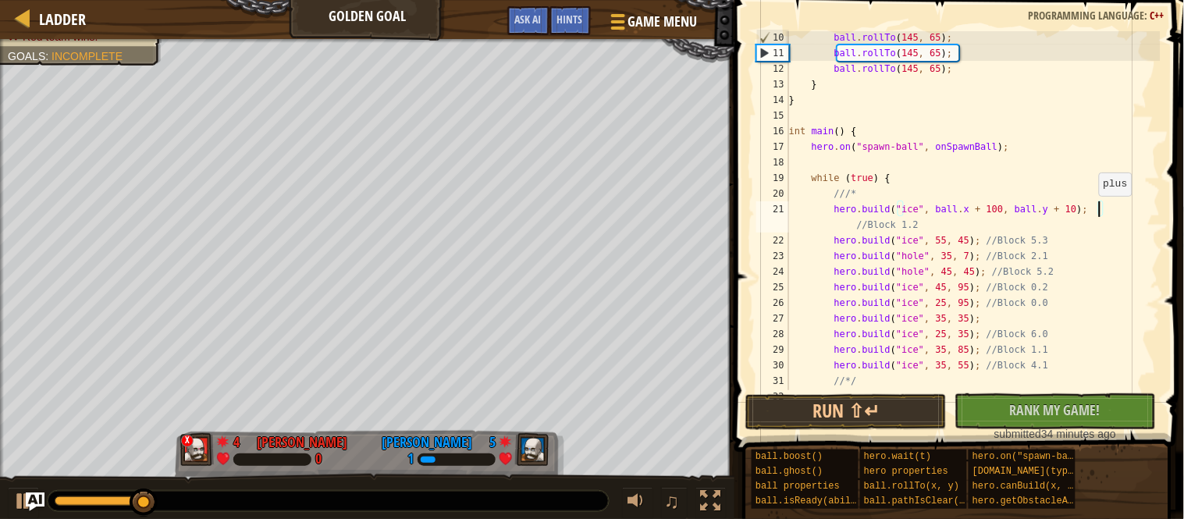
scroll to position [6, 44]
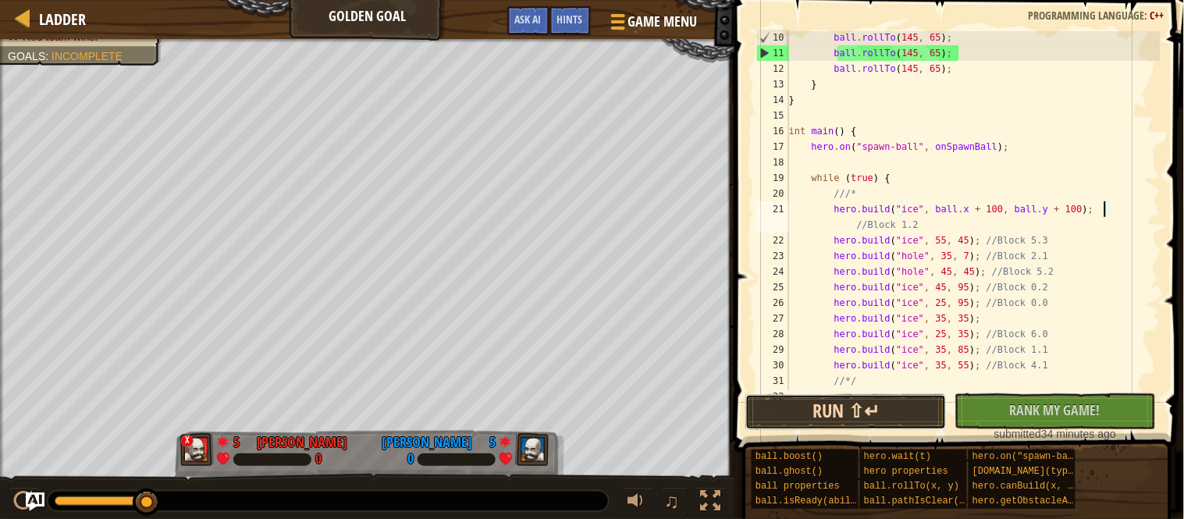
click at [919, 414] on button "Run ⇧↵" at bounding box center [845, 412] width 201 height 36
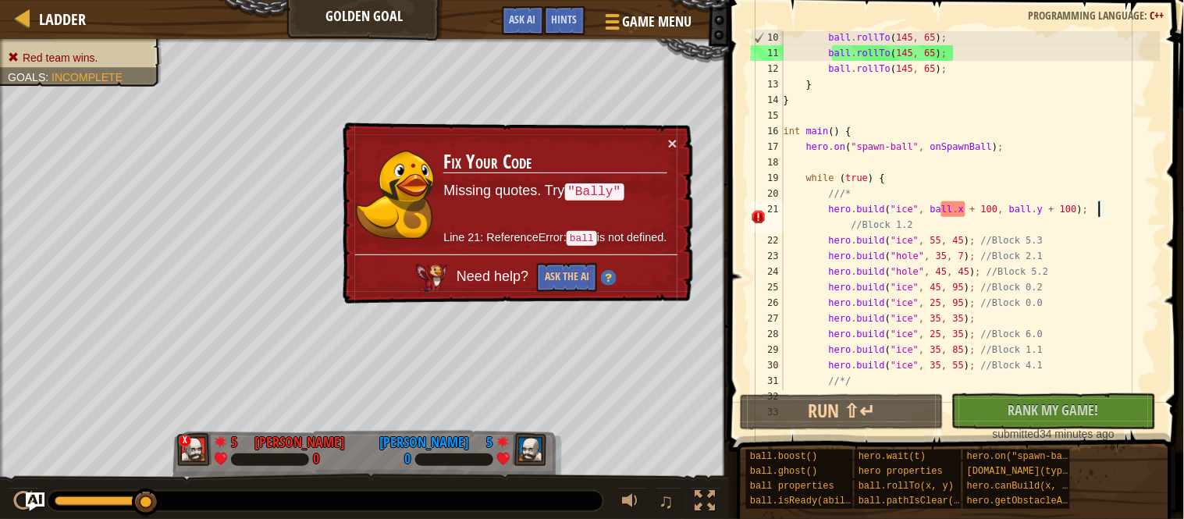
click at [1078, 217] on div "ball . rollTo ( 145 , 65 ) ; ball . rollTo ( 145 , 65 ) ; ball . rollTo ( 145 ,…" at bounding box center [970, 225] width 380 height 390
drag, startPoint x: 1100, startPoint y: 210, endPoint x: 972, endPoint y: 212, distance: 128.0
click at [972, 212] on div "ball . rollTo ( 145 , 65 ) ; ball . rollTo ( 145 , 65 ) ; ball . rollTo ( 145 ,…" at bounding box center [970, 225] width 380 height 390
click at [972, 212] on div "ball . rollTo ( 145 , 65 ) ; ball . rollTo ( 145 , 65 ) ; ball . rollTo ( 145 ,…" at bounding box center [970, 210] width 380 height 359
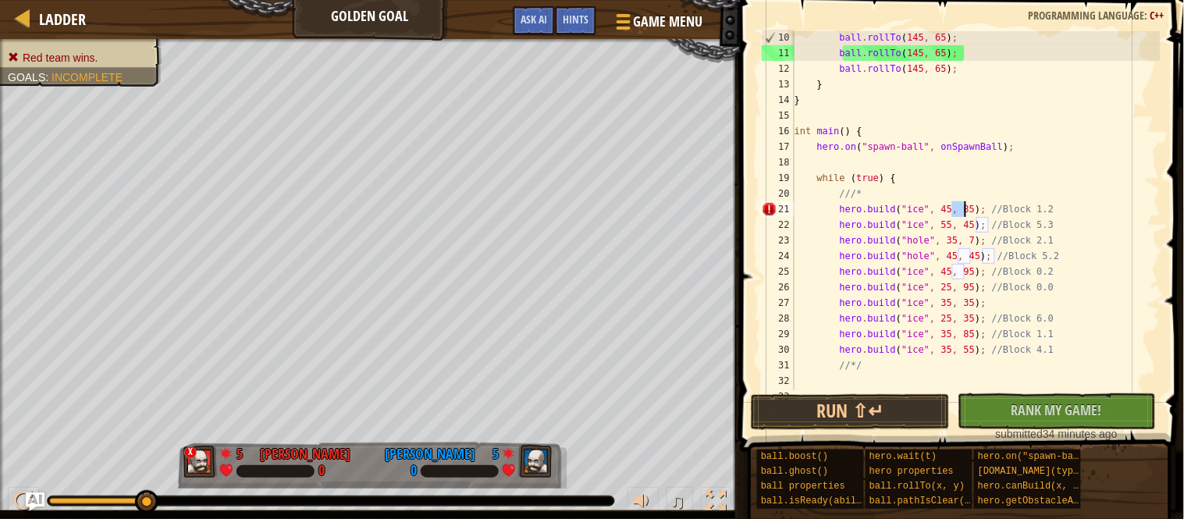
scroll to position [6, 39]
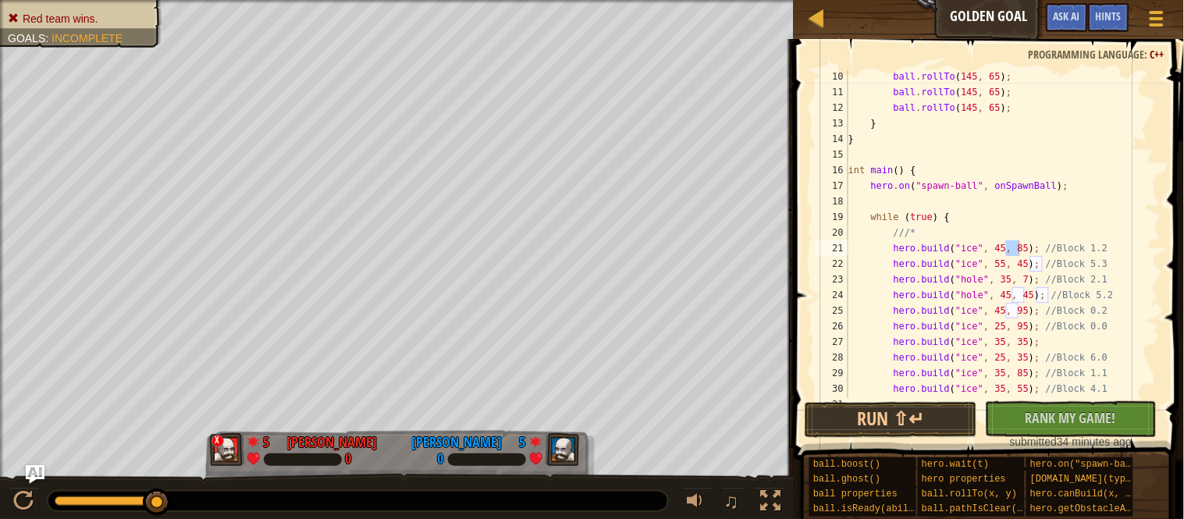
click at [930, 457] on div "ball.boost() ball.ghost() ball properties ball.isReady(ability) hero.wait(t) he…" at bounding box center [991, 487] width 364 height 61
click at [881, 432] on button "Run ⇧↵" at bounding box center [891, 420] width 172 height 36
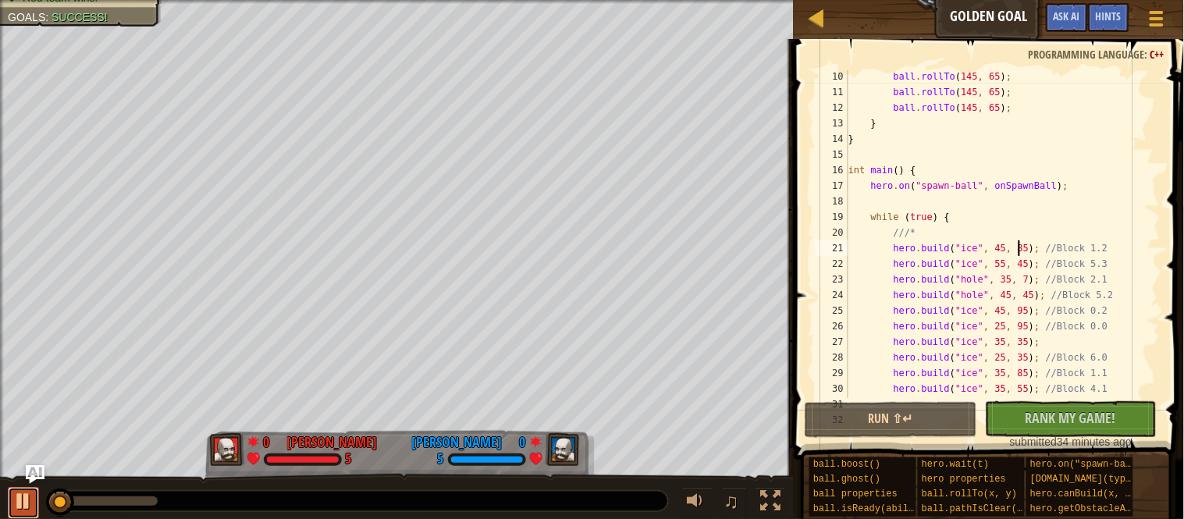
click at [27, 502] on div at bounding box center [23, 501] width 20 height 20
click at [1039, 250] on div "ball . rollTo ( 145 , 65 ) ; ball . rollTo ( 145 , 65 ) ; ball . rollTo ( 145 ,…" at bounding box center [1002, 248] width 315 height 359
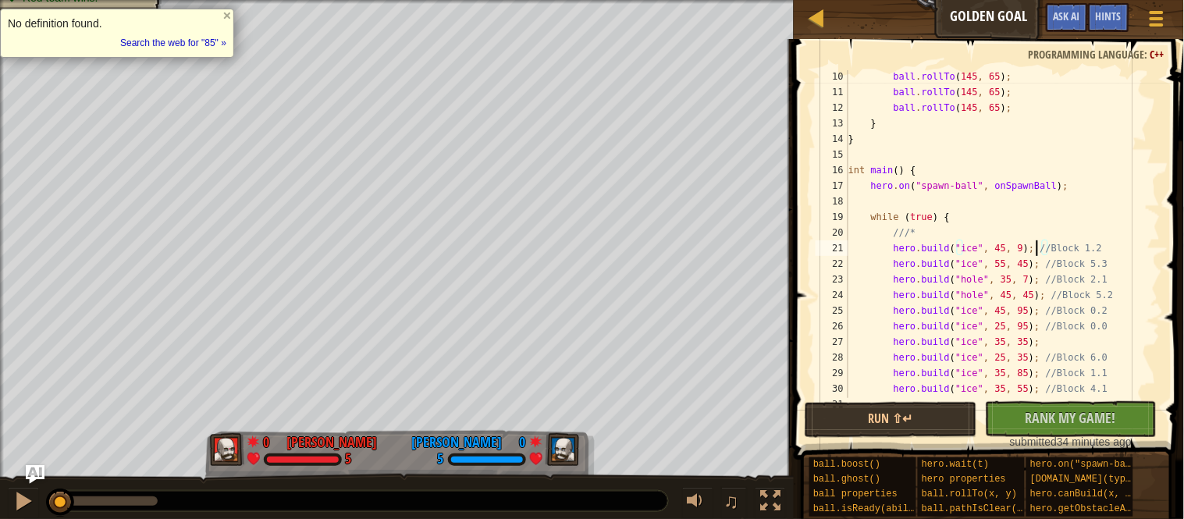
scroll to position [6, 27]
click at [1015, 266] on div "ball . rollTo ( 145 , 65 ) ; ball . rollTo ( 145 , 65 ) ; ball . rollTo ( 145 ,…" at bounding box center [1002, 248] width 315 height 359
click at [1035, 264] on div "ball . rollTo ( 145 , 65 ) ; ball . rollTo ( 145 , 65 ) ; ball . rollTo ( 145 ,…" at bounding box center [1002, 248] width 315 height 359
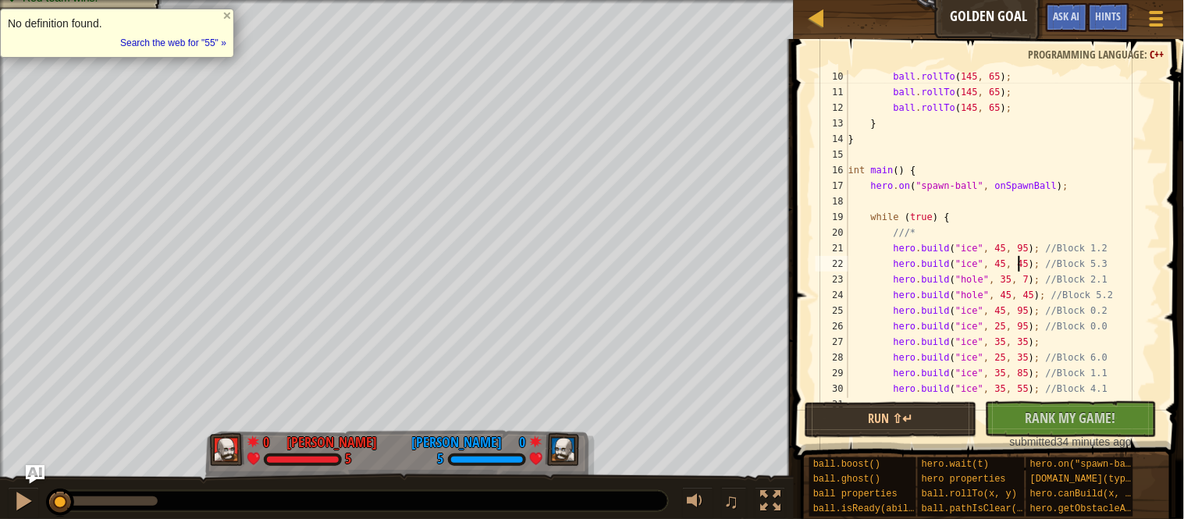
click at [1035, 264] on div "ball . rollTo ( 145 , 65 ) ; ball . rollTo ( 145 , 65 ) ; ball . rollTo ( 145 ,…" at bounding box center [1002, 248] width 315 height 359
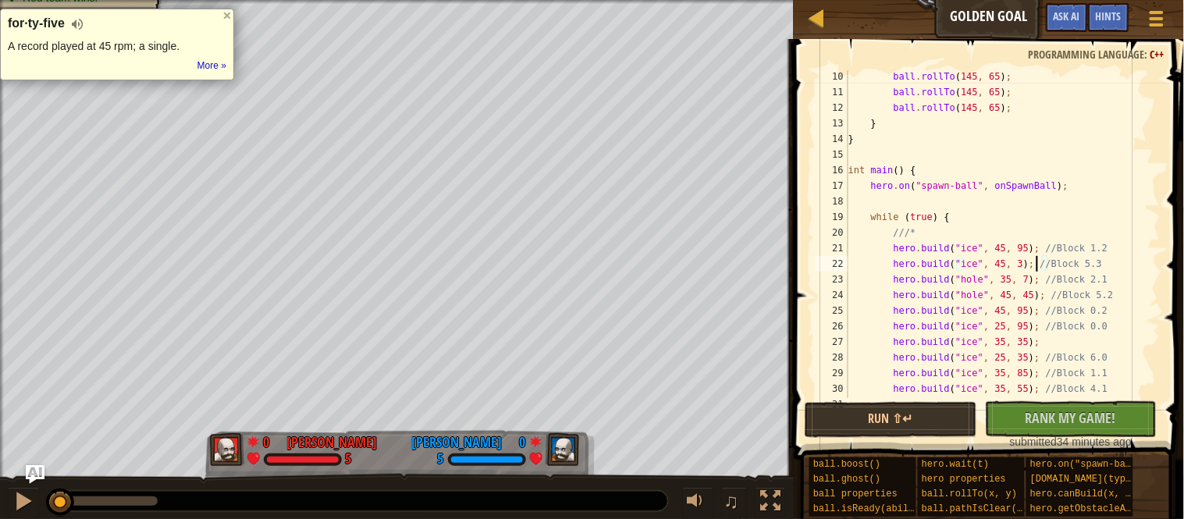
scroll to position [6, 27]
click at [1147, 253] on div at bounding box center [1153, 287] width 16 height 718
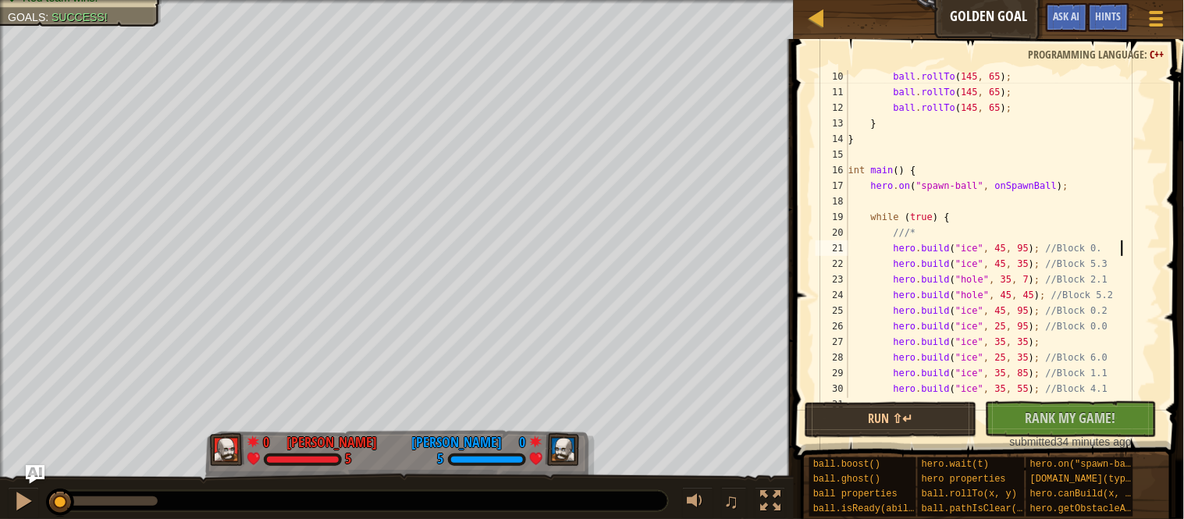
scroll to position [6, 39]
click at [1143, 265] on div "ball . rollTo ( 145 , 65 ) ; ball . rollTo ( 145 , 65 ) ; ball . rollTo ( 145 ,…" at bounding box center [1002, 248] width 315 height 359
click at [913, 425] on button "Run ⇧↵" at bounding box center [891, 420] width 172 height 36
click at [915, 426] on button "Run ⇧↵" at bounding box center [891, 420] width 172 height 36
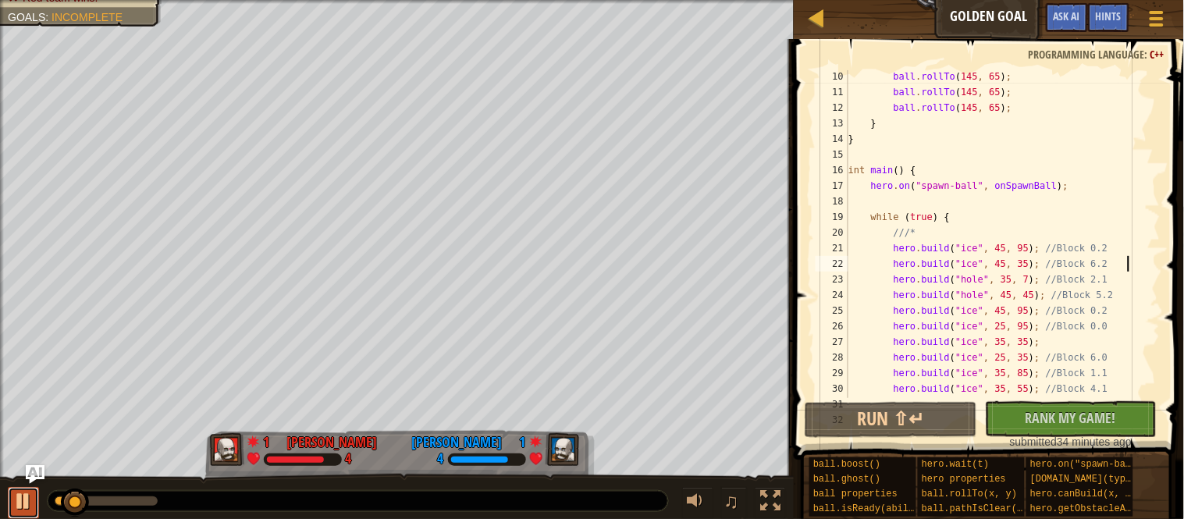
click at [30, 494] on div at bounding box center [23, 501] width 20 height 20
click at [1134, 248] on div "ball . rollTo ( 145 , 65 ) ; ball . rollTo ( 145 , 65 ) ; ball . rollTo ( 145 ,…" at bounding box center [1002, 248] width 315 height 359
click at [1075, 241] on div "ball . rollTo ( 145 , 65 ) ; ball . rollTo ( 145 , 65 ) ; ball . rollTo ( 145 ,…" at bounding box center [1002, 248] width 315 height 359
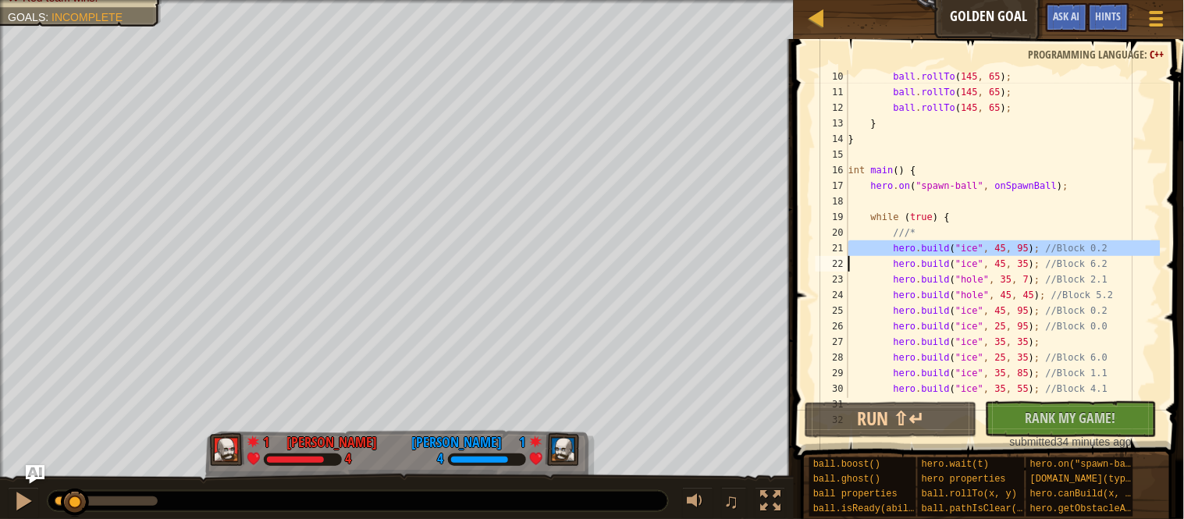
click at [1142, 266] on div "ball . rollTo ( 145 , 65 ) ; ball . rollTo ( 145 , 65 ) ; ball . rollTo ( 145 ,…" at bounding box center [1002, 248] width 315 height 359
type textarea "[DOMAIN_NAME]("ice", 45, 35); //Block 6.2"
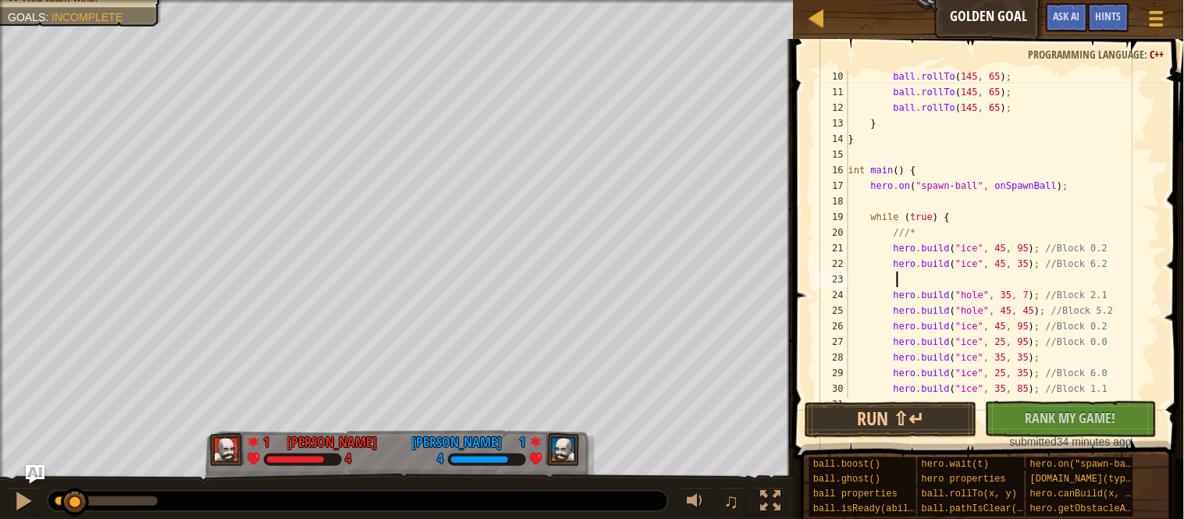
scroll to position [6, 2]
paste textarea
paste textarea "[DOMAIN_NAME]("ice", 45, 95); //Block 0.2"
click at [1036, 279] on div "ball . rollTo ( 145 , 65 ) ; ball . rollTo ( 145 , 65 ) ; ball . rollTo ( 145 ,…" at bounding box center [1002, 248] width 315 height 359
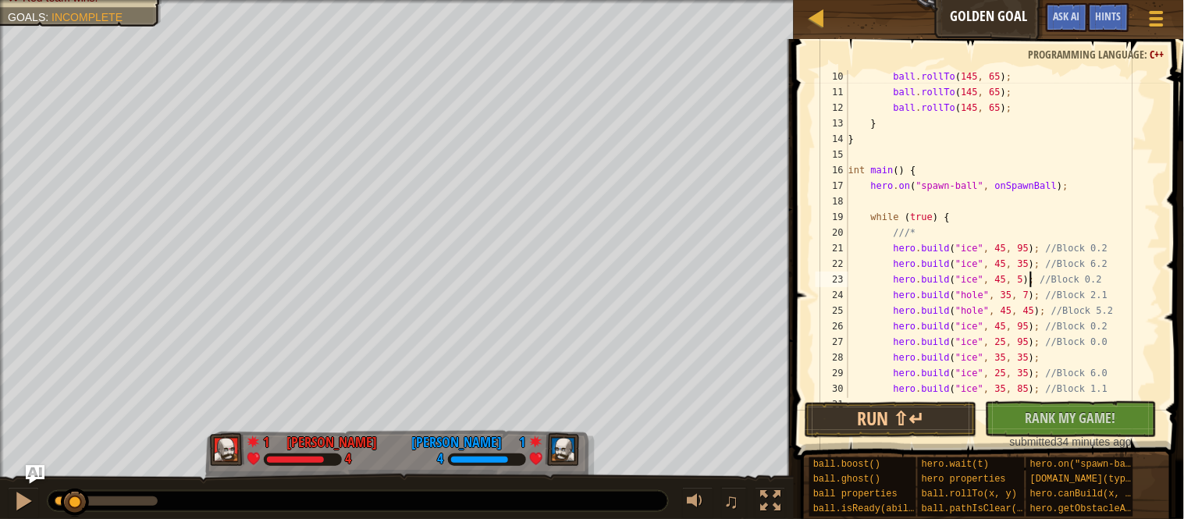
scroll to position [6, 27]
click at [1115, 284] on div "ball . rollTo ( 145 , 65 ) ; ball . rollTo ( 145 , 65 ) ; ball . rollTo ( 145 ,…" at bounding box center [1002, 248] width 315 height 359
click at [1055, 262] on div "ball . rollTo ( 145 , 65 ) ; ball . rollTo ( 145 , 65 ) ; ball . rollTo ( 145 ,…" at bounding box center [1002, 248] width 315 height 359
click at [1130, 277] on div "ball . rollTo ( 145 , 65 ) ; ball . rollTo ( 145 , 65 ) ; ball . rollTo ( 145 ,…" at bounding box center [1002, 248] width 315 height 359
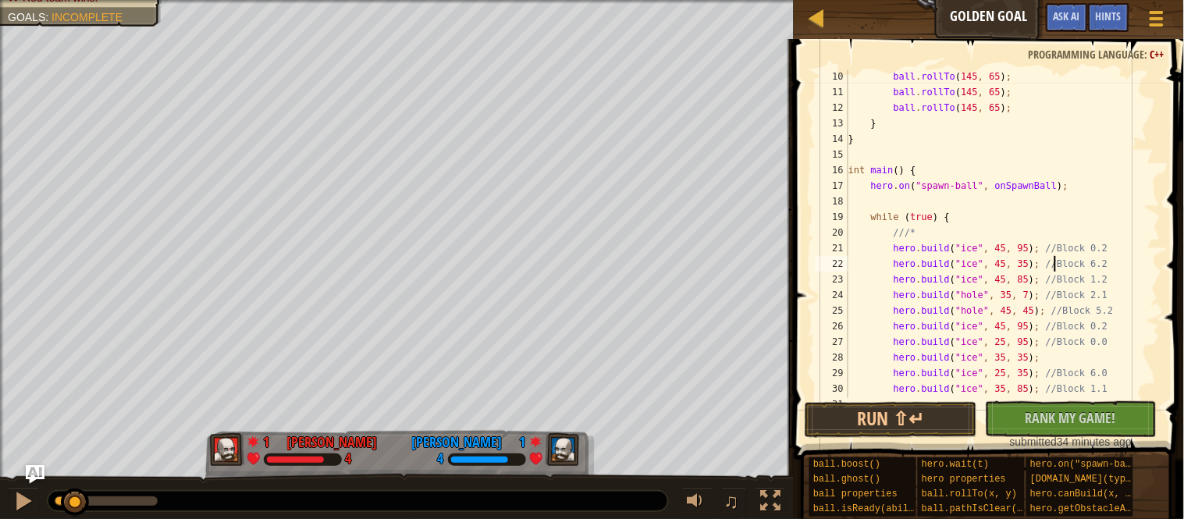
type textarea "[DOMAIN_NAME]("ice", 45, 85); //Block 1.2"
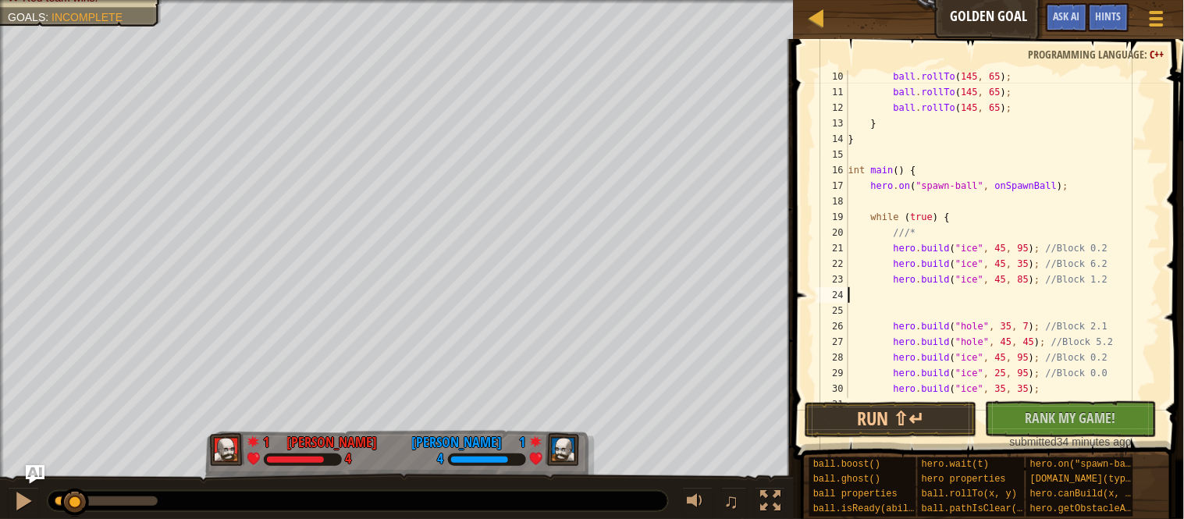
scroll to position [6, 0]
paste textarea "[DOMAIN_NAME]("ice", 45, 95); //Block 0.2"
click at [1116, 293] on div "ball . rollTo ( 145 , 65 ) ; ball . rollTo ( 145 , 65 ) ; ball . rollTo ( 145 ,…" at bounding box center [1002, 248] width 315 height 359
click at [1038, 298] on div "ball . rollTo ( 145 , 65 ) ; ball . rollTo ( 145 , 65 ) ; ball . rollTo ( 145 ,…" at bounding box center [1002, 248] width 315 height 359
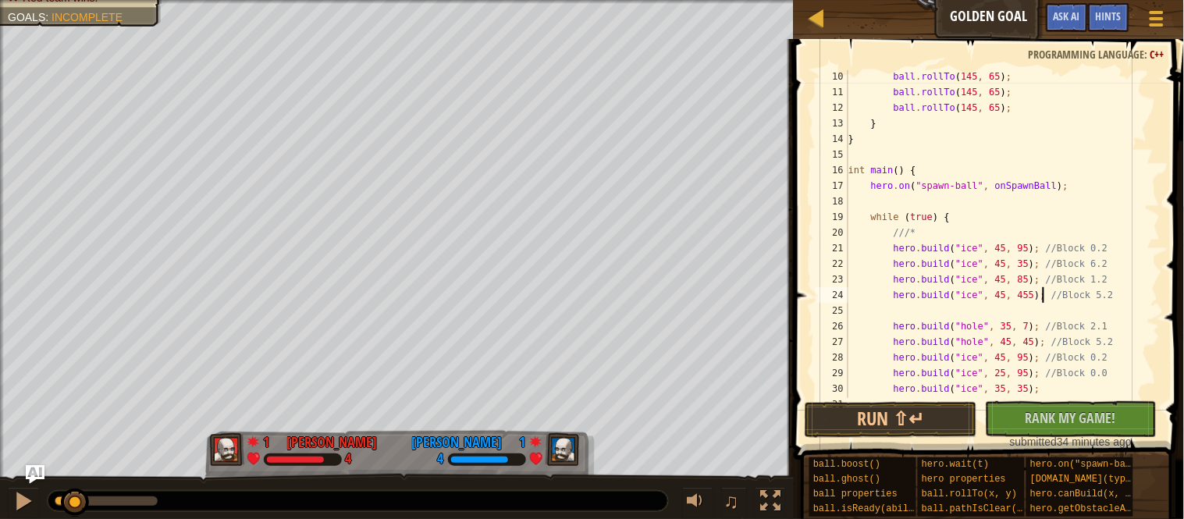
scroll to position [6, 27]
click at [834, 407] on button "Run ⇧↵" at bounding box center [891, 420] width 172 height 36
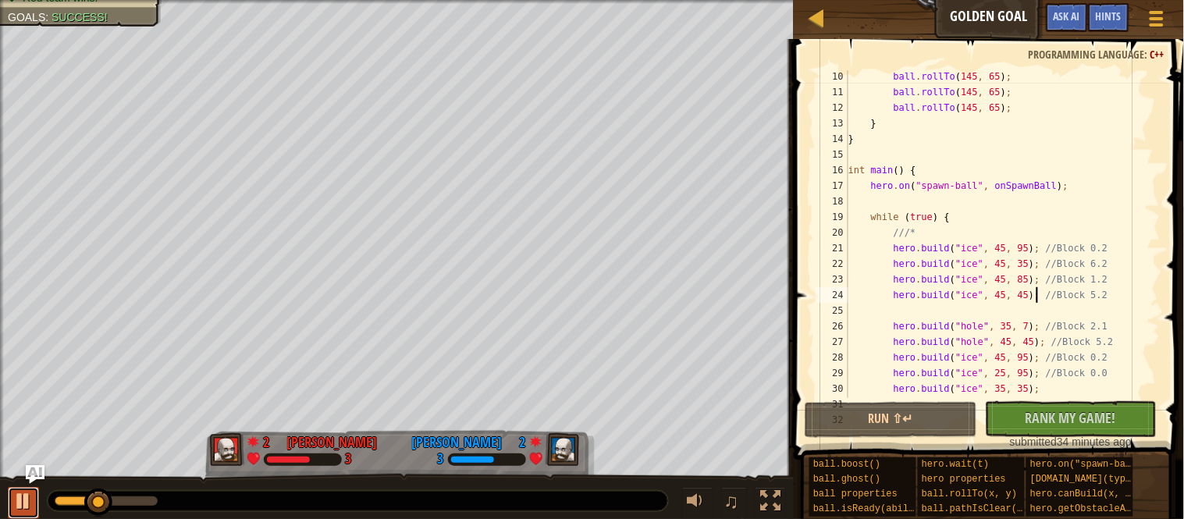
click at [29, 497] on div at bounding box center [23, 501] width 20 height 20
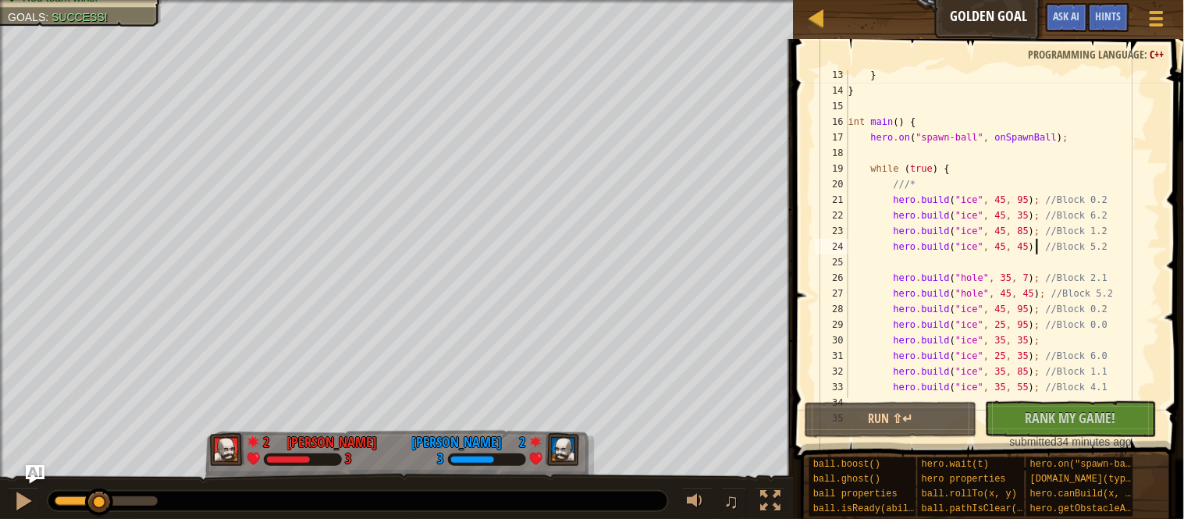
scroll to position [195, 0]
click at [1043, 275] on div "} } int main ( ) { hero . on ( " spawn-ball " , onSpawnBall ) ; while ( true ) …" at bounding box center [1002, 241] width 315 height 359
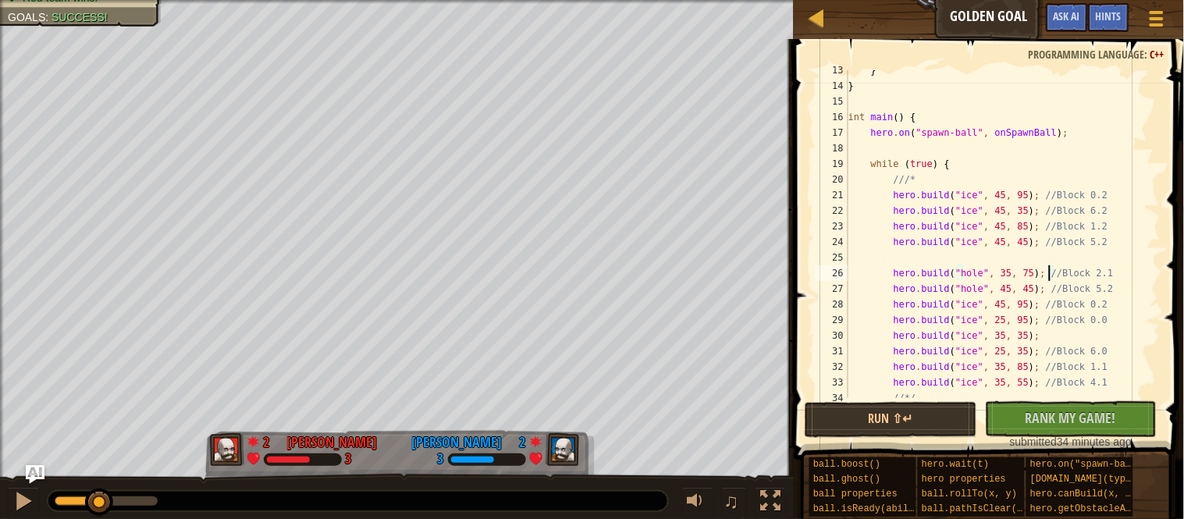
click at [986, 291] on div "} } int main ( ) { hero . on ( " spawn-ball " , onSpawnBall ) ; while ( true ) …" at bounding box center [1002, 241] width 315 height 359
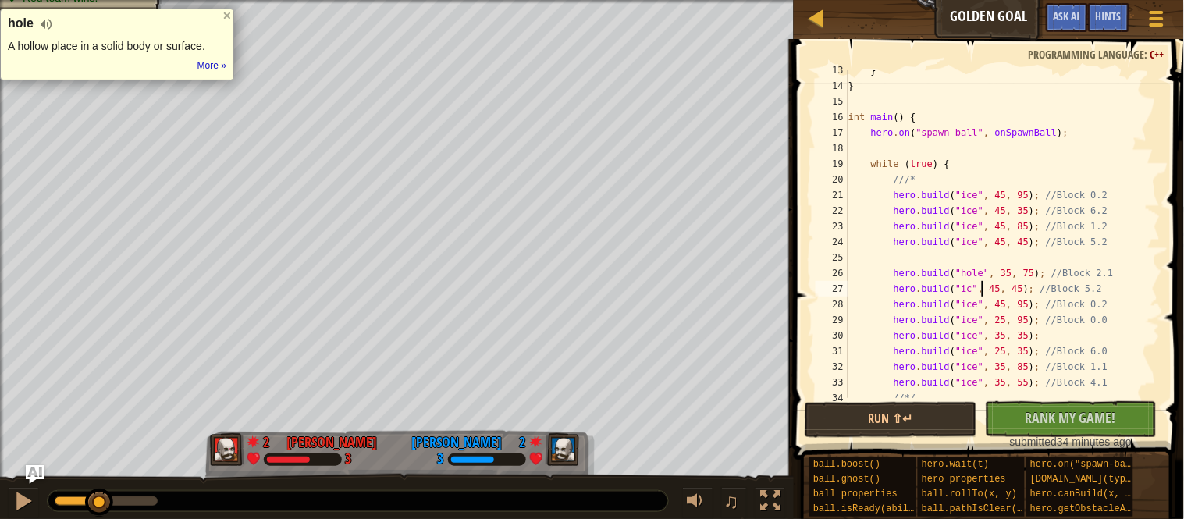
scroll to position [6, 20]
click at [1011, 288] on div "} } int main ( ) { hero . on ( " spawn-ball " , onSpawnBall ) ; while ( true ) …" at bounding box center [1002, 241] width 315 height 359
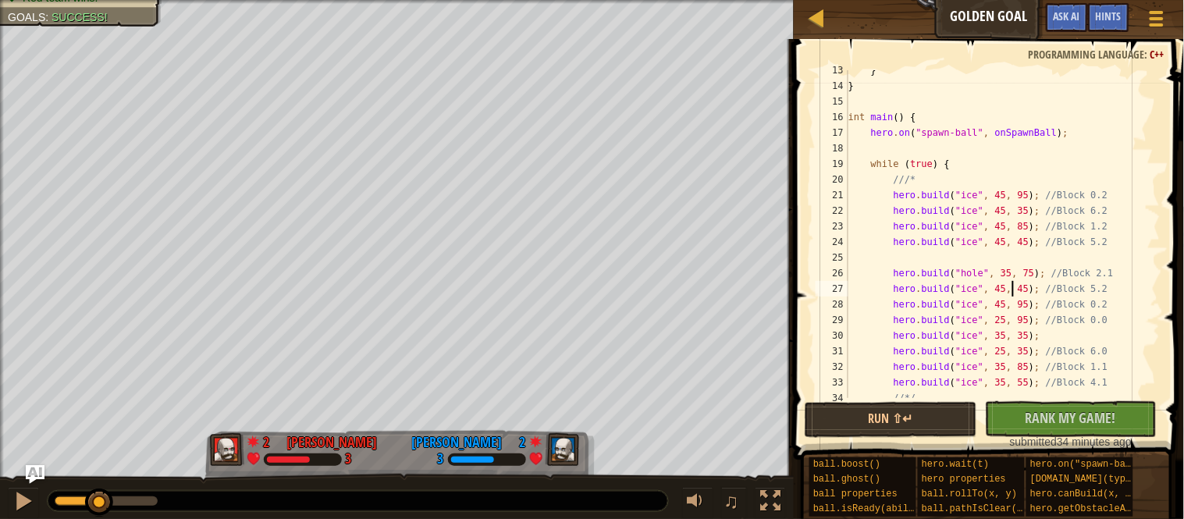
click at [1011, 288] on div "} } int main ( ) { hero . on ( " spawn-ball " , onSpawnBall ) ; while ( true ) …" at bounding box center [1002, 241] width 315 height 359
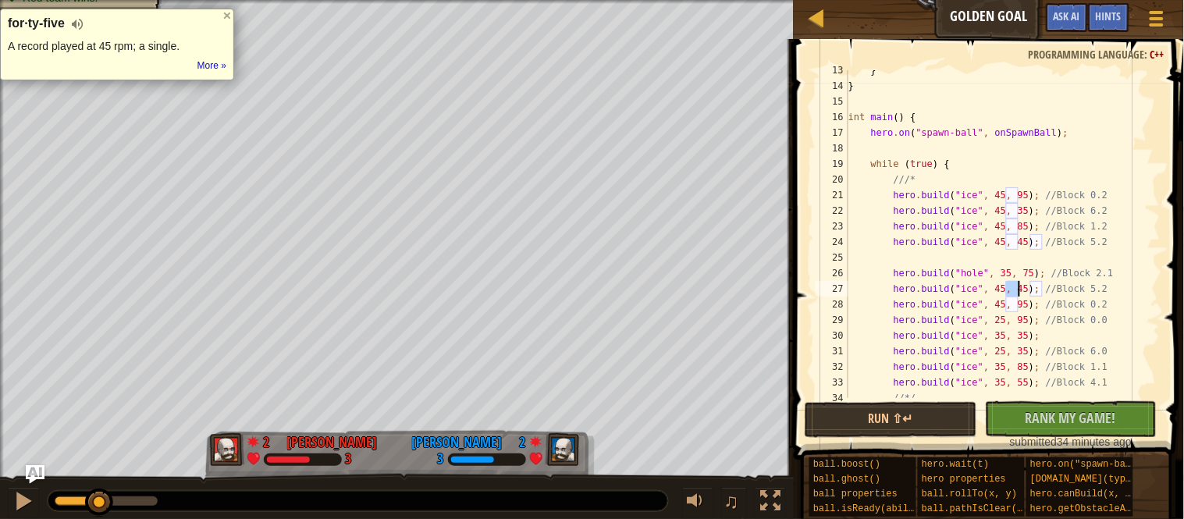
scroll to position [6, 24]
click at [1039, 291] on div "} } int main ( ) { hero . on ( " spawn-ball " , onSpawnBall ) ; while ( true ) …" at bounding box center [1002, 241] width 315 height 359
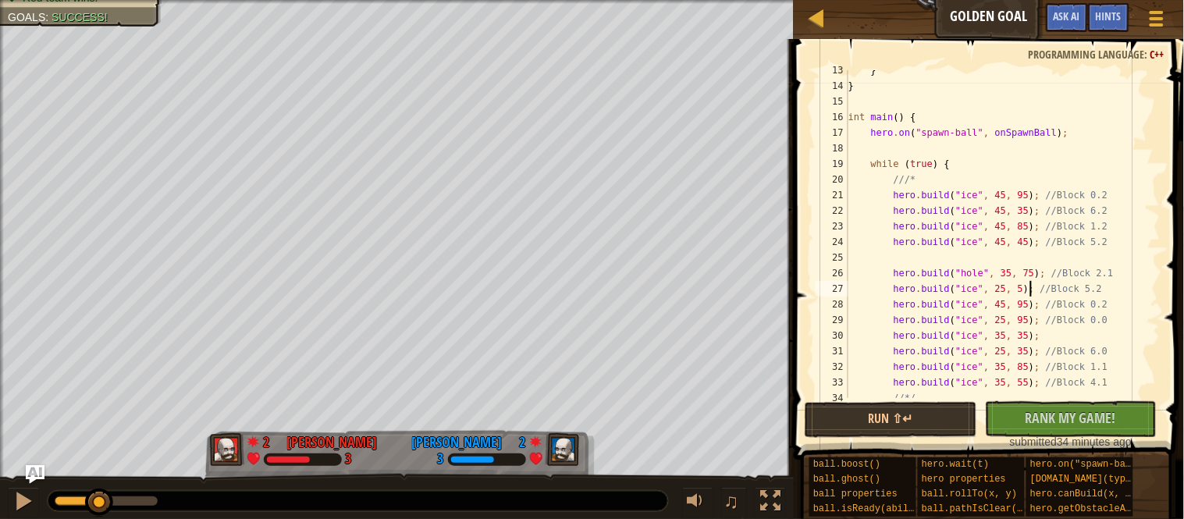
scroll to position [6, 27]
click at [1118, 290] on div "} } int main ( ) { hero . on ( " spawn-ball " , onSpawnBall ) ; while ( true ) …" at bounding box center [1002, 241] width 315 height 359
click at [1128, 292] on div "} } int main ( ) { hero . on ( " spawn-ball " , onSpawnBall ) ; while ( true ) …" at bounding box center [1002, 241] width 315 height 359
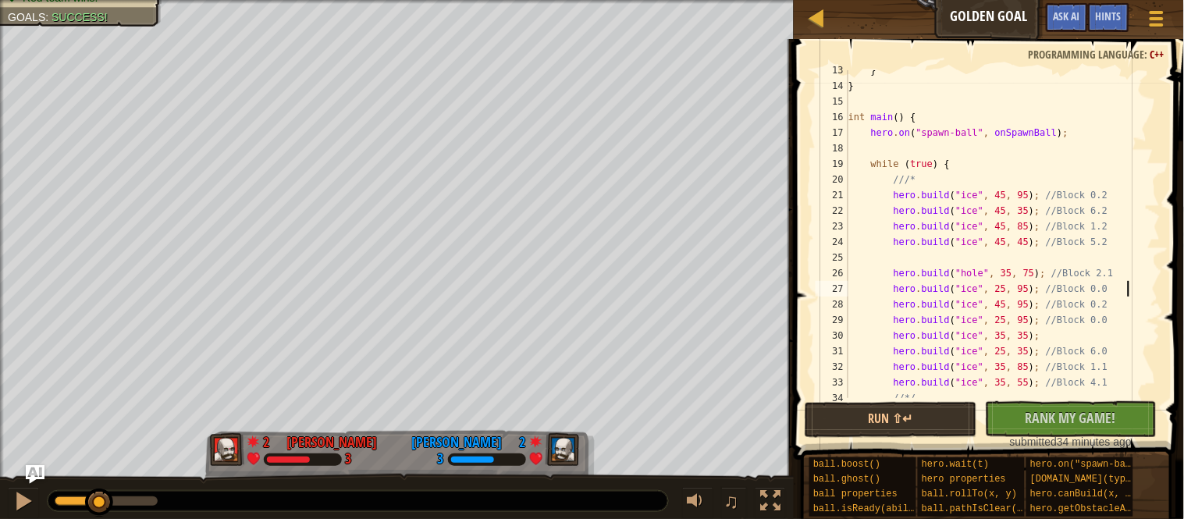
click at [1015, 306] on div "} } int main ( ) { hero . on ( " spawn-ball " , onSpawnBall ) ; while ( true ) …" at bounding box center [1002, 241] width 315 height 359
click at [1037, 308] on div "} } int main ( ) { hero . on ( " spawn-ball " , onSpawnBall ) ; while ( true ) …" at bounding box center [1002, 241] width 315 height 359
click at [1115, 308] on div "} } int main ( ) { hero . on ( " spawn-ball " , onSpawnBall ) ; while ( true ) …" at bounding box center [1002, 241] width 315 height 359
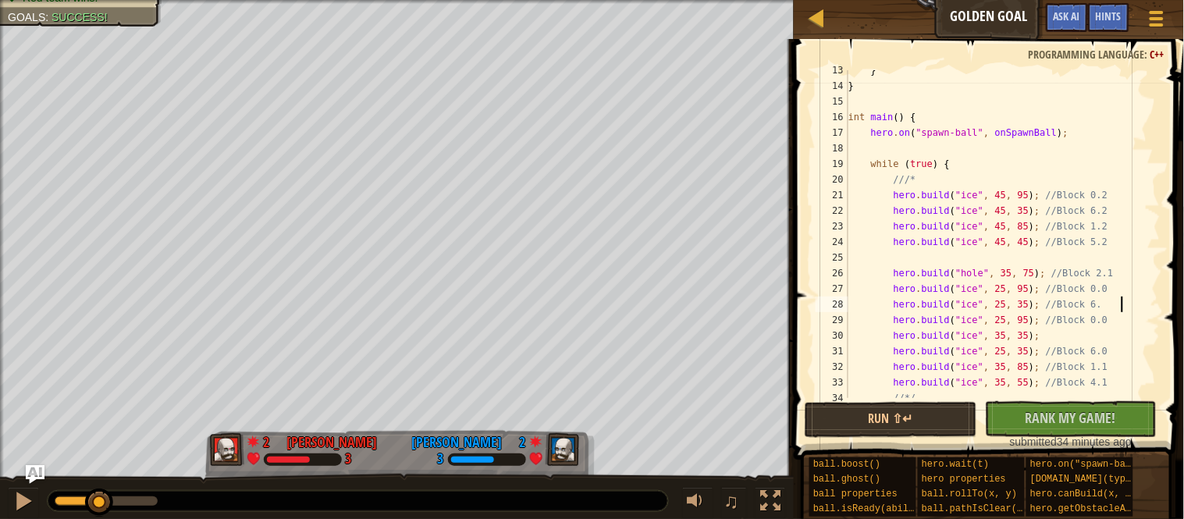
scroll to position [6, 39]
click at [1011, 320] on div "} } int main ( ) { hero . on ( " spawn-ball " , onSpawnBall ) ; while ( true ) …" at bounding box center [1002, 241] width 315 height 359
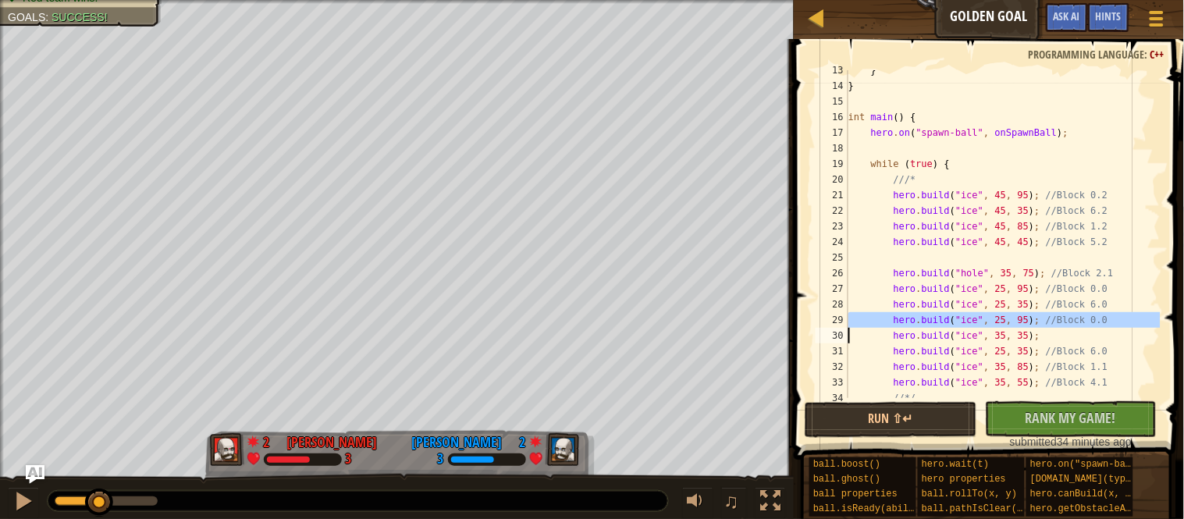
scroll to position [6, 28]
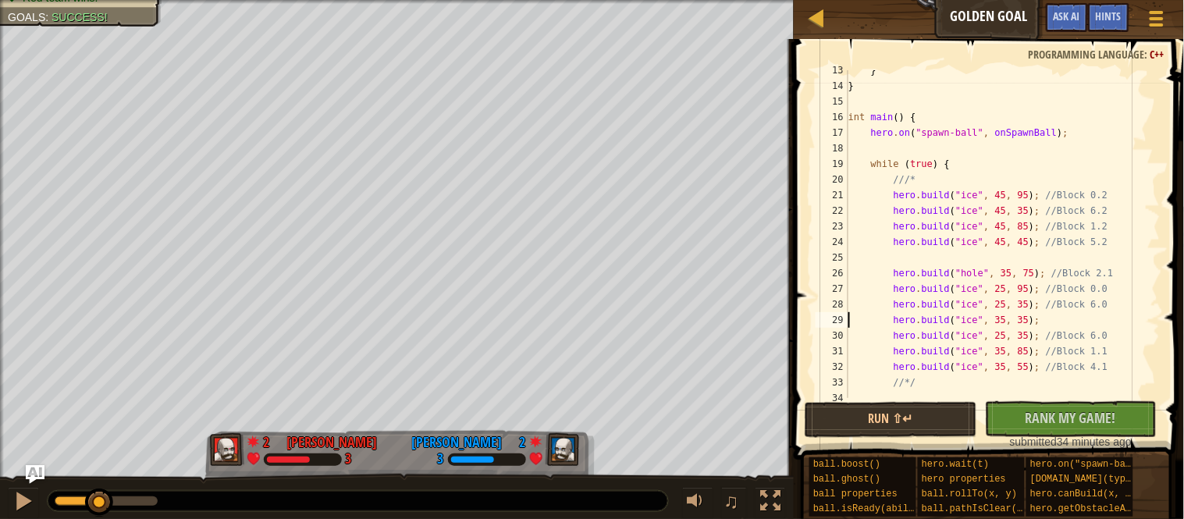
click at [1011, 320] on div "} } int main ( ) { hero . on ( " spawn-ball " , onSpawnBall ) ; while ( true ) …" at bounding box center [1002, 241] width 315 height 359
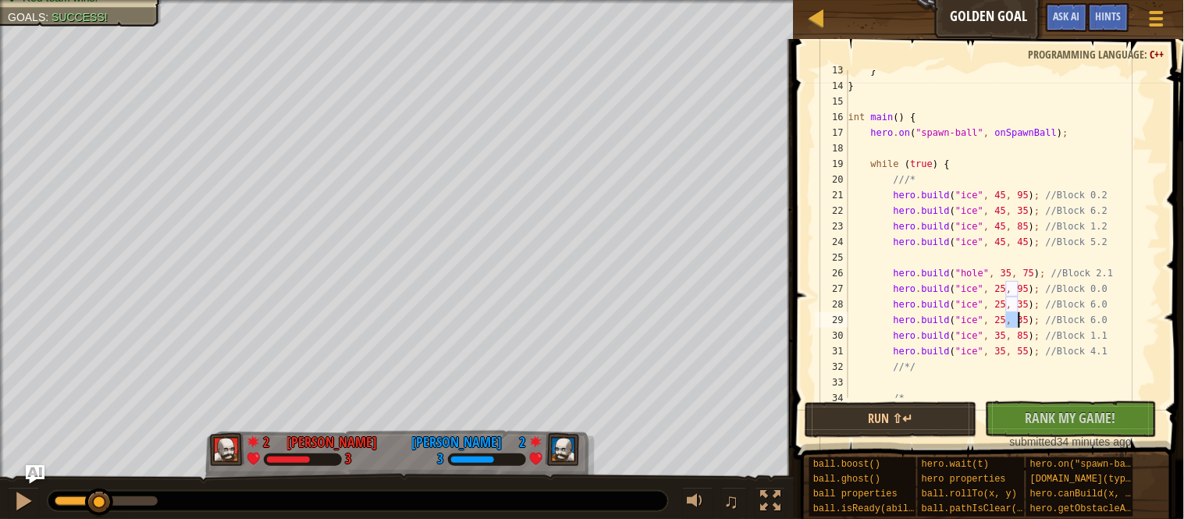
click at [1011, 320] on div "} } int main ( ) { hero . on ( " spawn-ball " , onSpawnBall ) ; while ( true ) …" at bounding box center [1002, 241] width 315 height 359
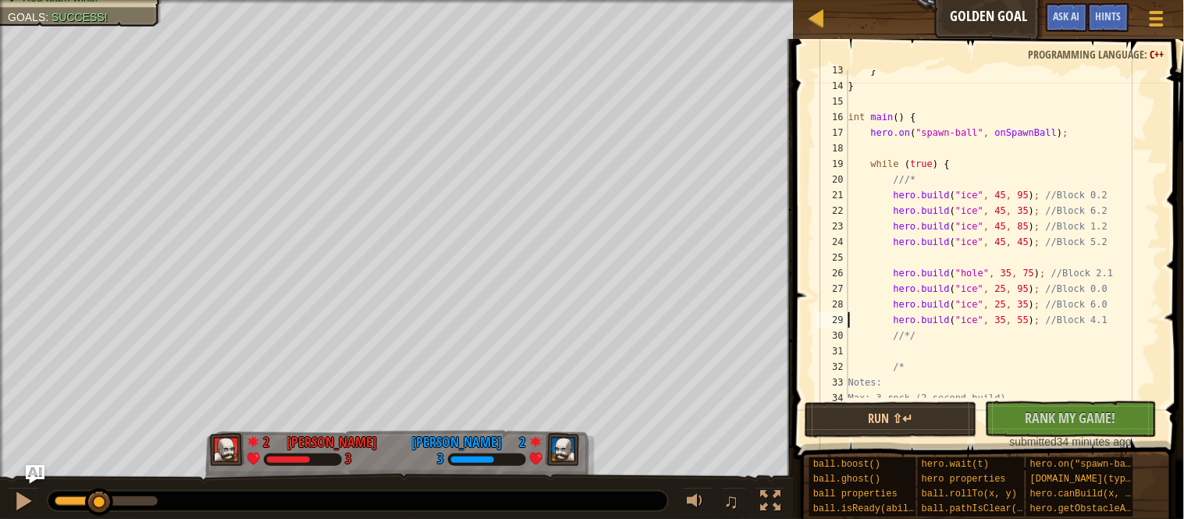
click at [1011, 320] on div "} } int main ( ) { hero . on ( " spawn-ball " , onSpawnBall ) ; while ( true ) …" at bounding box center [1002, 241] width 315 height 359
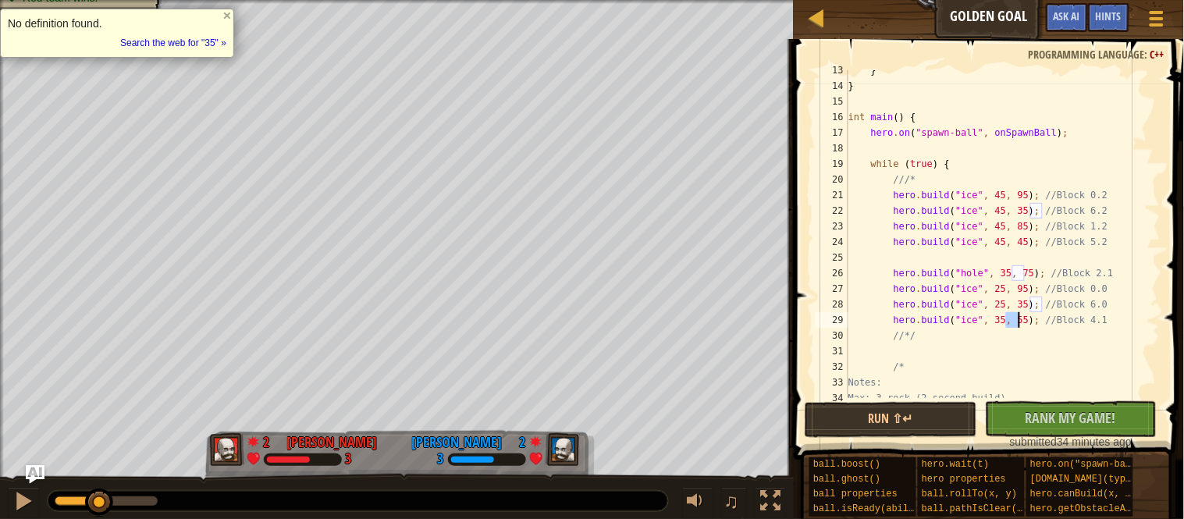
click at [1011, 320] on div "} } int main ( ) { hero . on ( " spawn-ball " , onSpawnBall ) ; while ( true ) …" at bounding box center [1002, 234] width 315 height 328
click at [1011, 320] on div "} } int main ( ) { hero . on ( " spawn-ball " , onSpawnBall ) ; while ( true ) …" at bounding box center [1002, 241] width 315 height 359
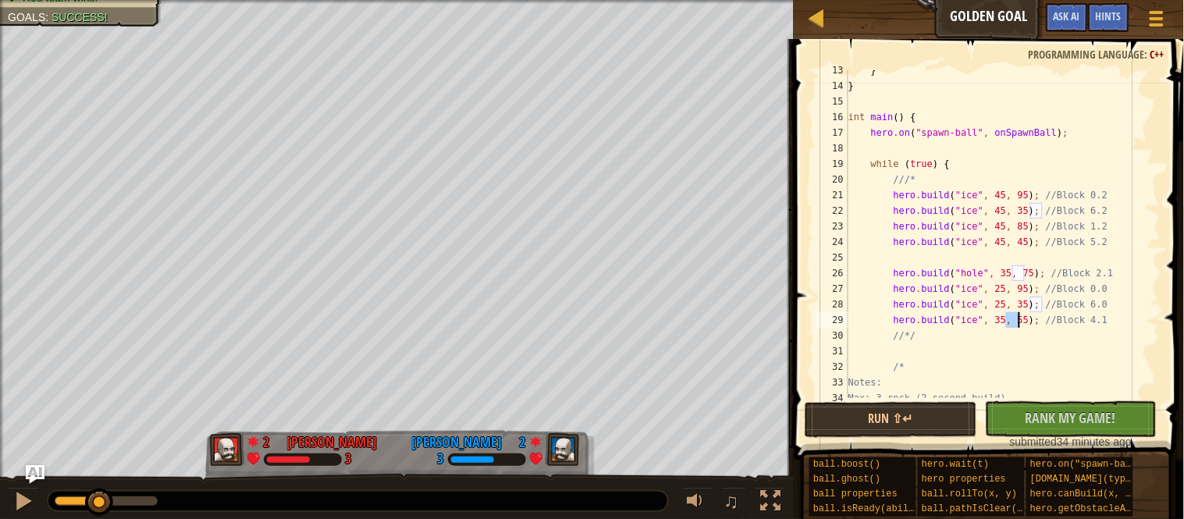
click at [1011, 320] on div "} } int main ( ) { hero . on ( " spawn-ball " , onSpawnBall ) ; while ( true ) …" at bounding box center [1002, 241] width 315 height 359
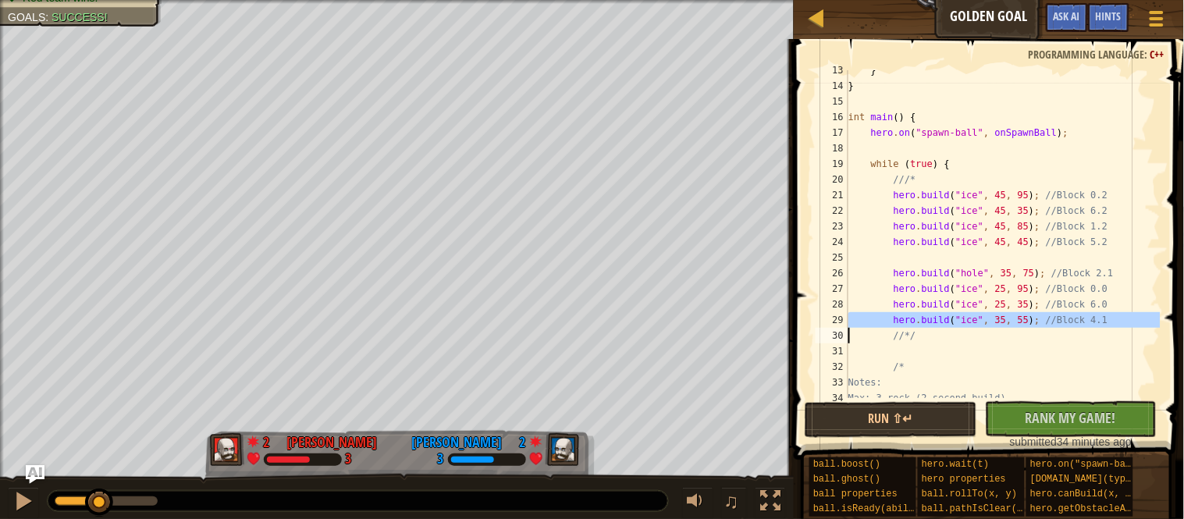
scroll to position [6, 9]
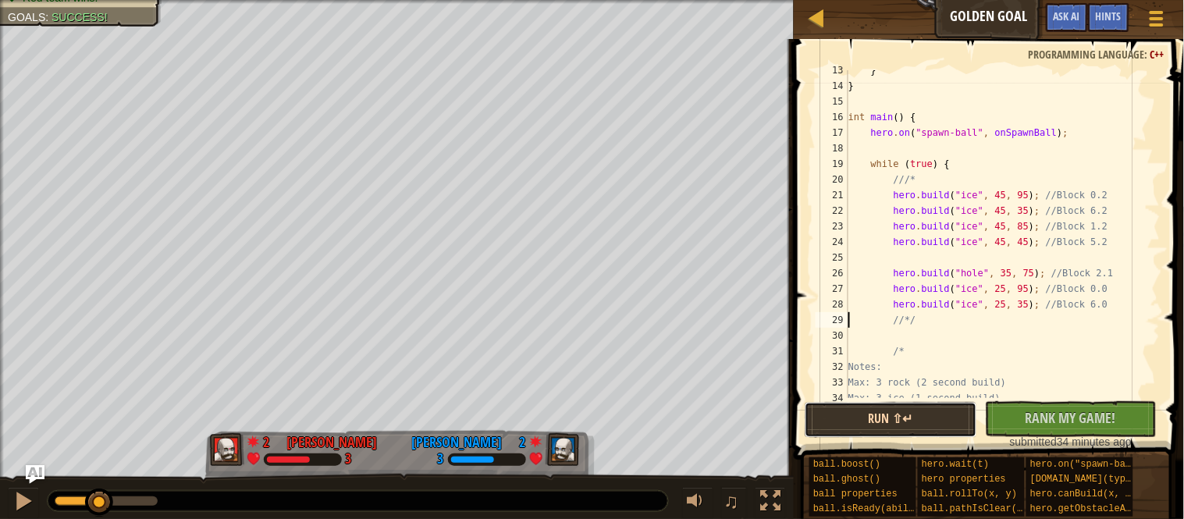
click at [948, 418] on button "Run ⇧↵" at bounding box center [891, 420] width 172 height 36
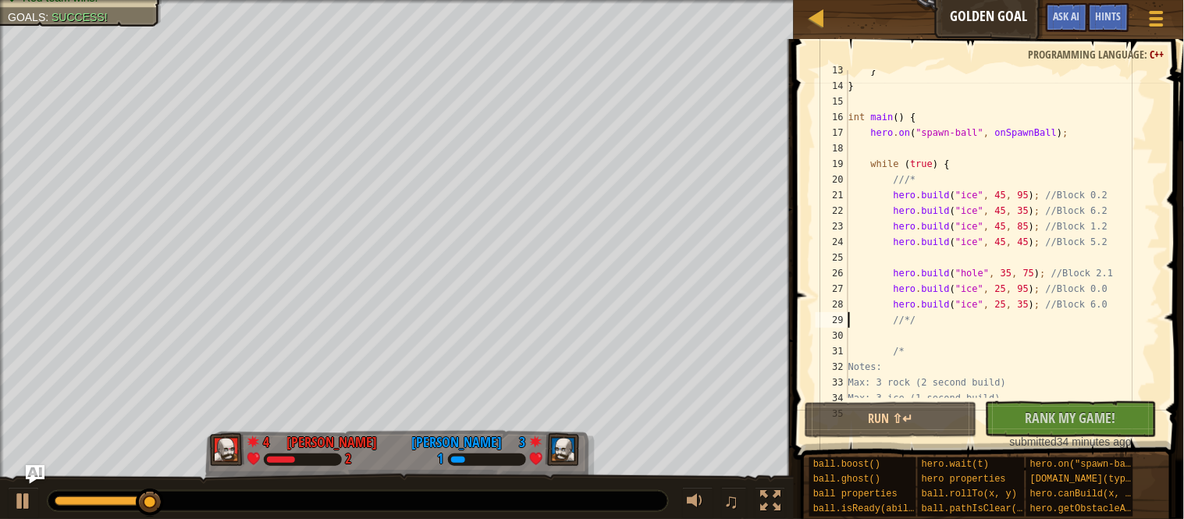
click at [981, 278] on div "} } int main ( ) { hero . on ( " spawn-ball " , onSpawnBall ) ; while ( true ) …" at bounding box center [1002, 241] width 315 height 359
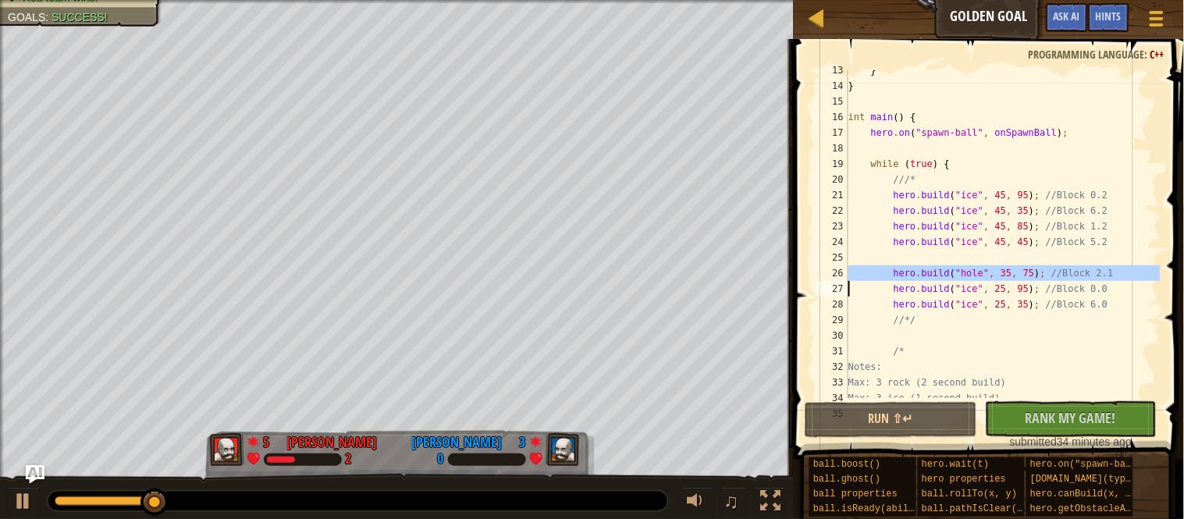
click at [981, 278] on div "} } int main ( ) { hero . on ( " spawn-ball " , onSpawnBall ) ; while ( true ) …" at bounding box center [1002, 234] width 315 height 328
click at [981, 278] on div "} } int main ( ) { hero . on ( " spawn-ball " , onSpawnBall ) ; while ( true ) …" at bounding box center [1002, 241] width 315 height 359
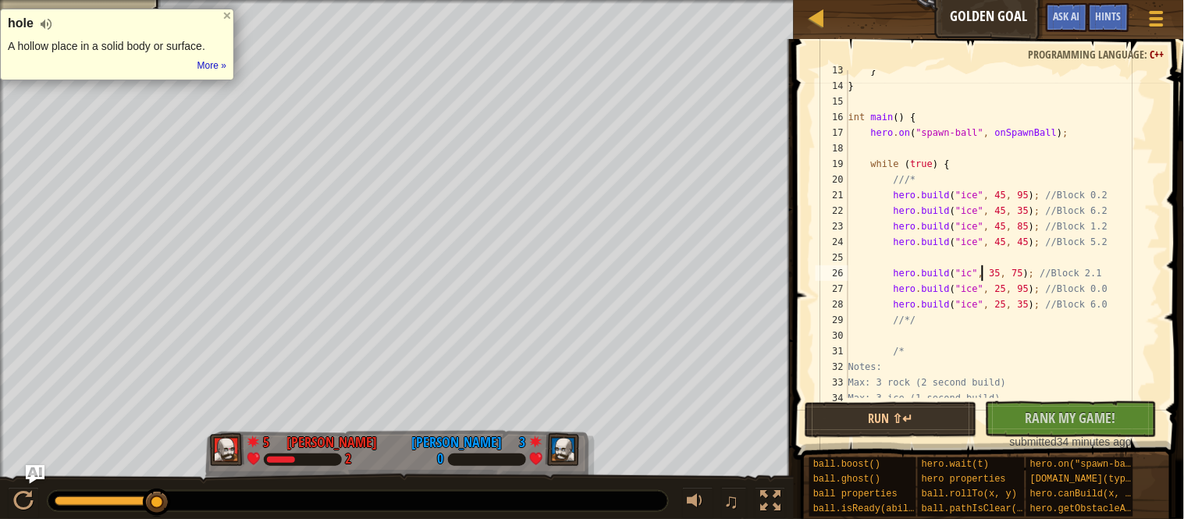
scroll to position [6, 20]
type textarea "[DOMAIN_NAME]("ice", 35, 75); //Block 2.1"
click at [942, 402] on button "Run ⇧↵" at bounding box center [891, 420] width 172 height 36
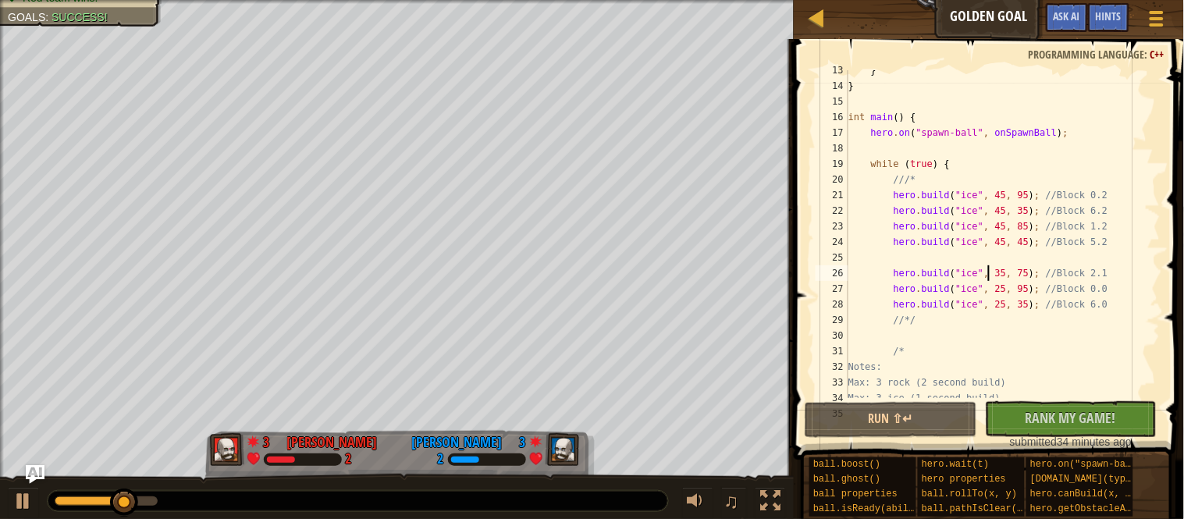
click at [1057, 257] on div "} } int main ( ) { hero . on ( " spawn-ball " , onSpawnBall ) ; while ( true ) …" at bounding box center [1002, 241] width 315 height 359
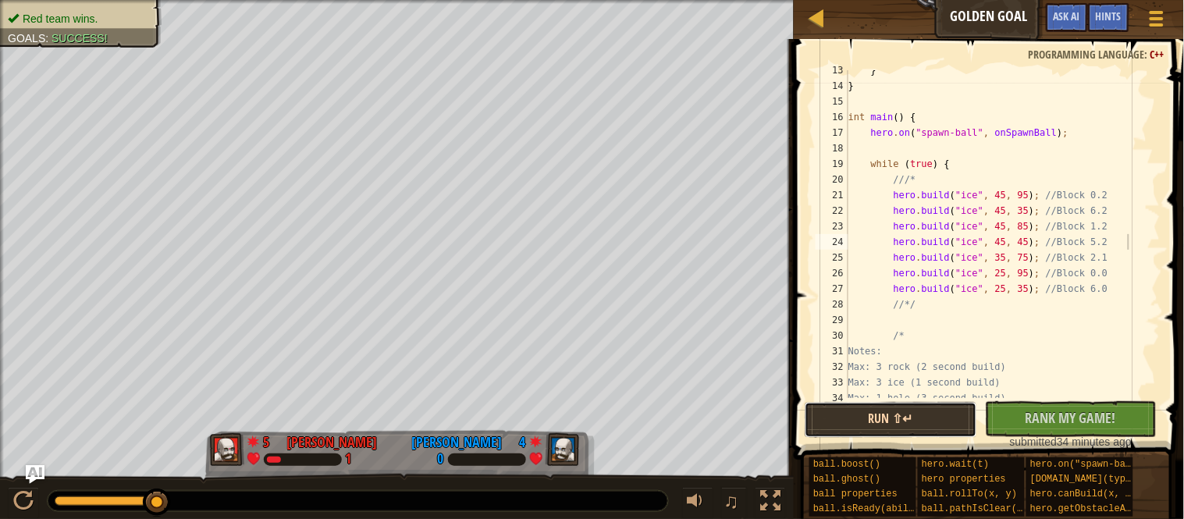
click at [876, 418] on button "Run ⇧↵" at bounding box center [891, 420] width 172 height 36
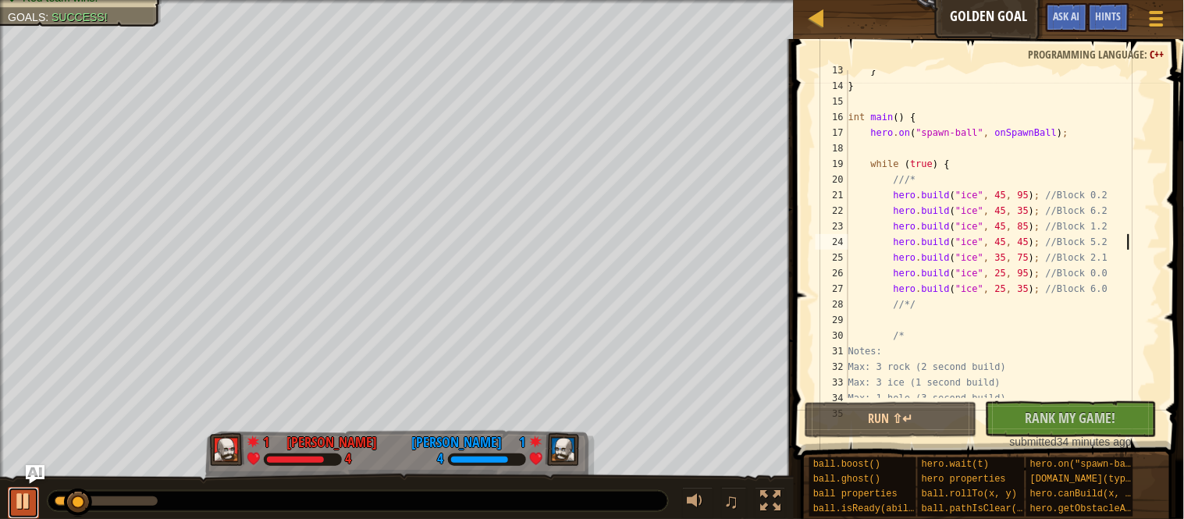
click at [29, 500] on div at bounding box center [23, 501] width 20 height 20
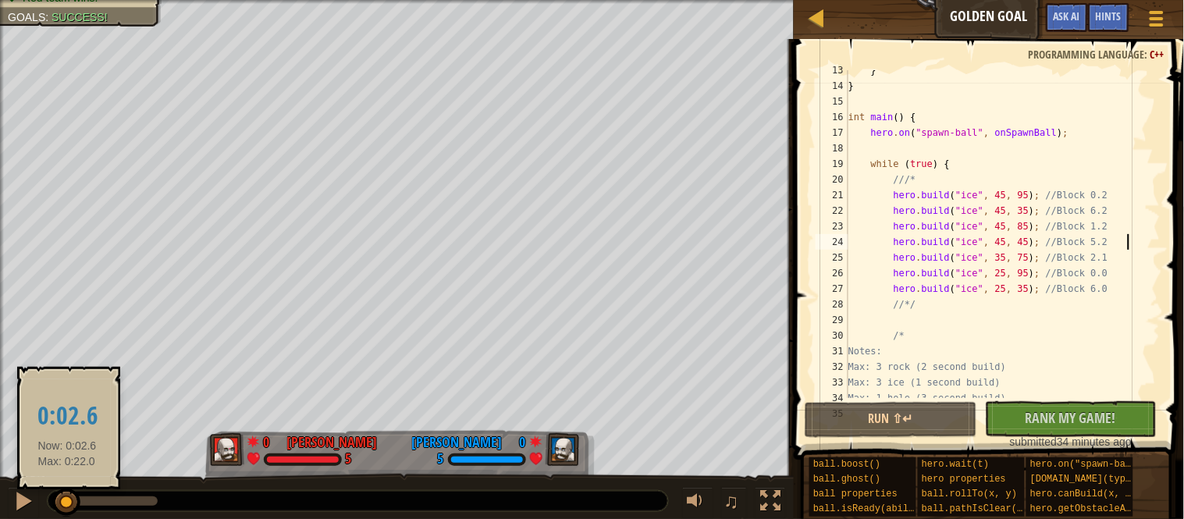
drag, startPoint x: 75, startPoint y: 507, endPoint x: 49, endPoint y: 506, distance: 25.8
click at [52, 506] on div at bounding box center [66, 503] width 28 height 28
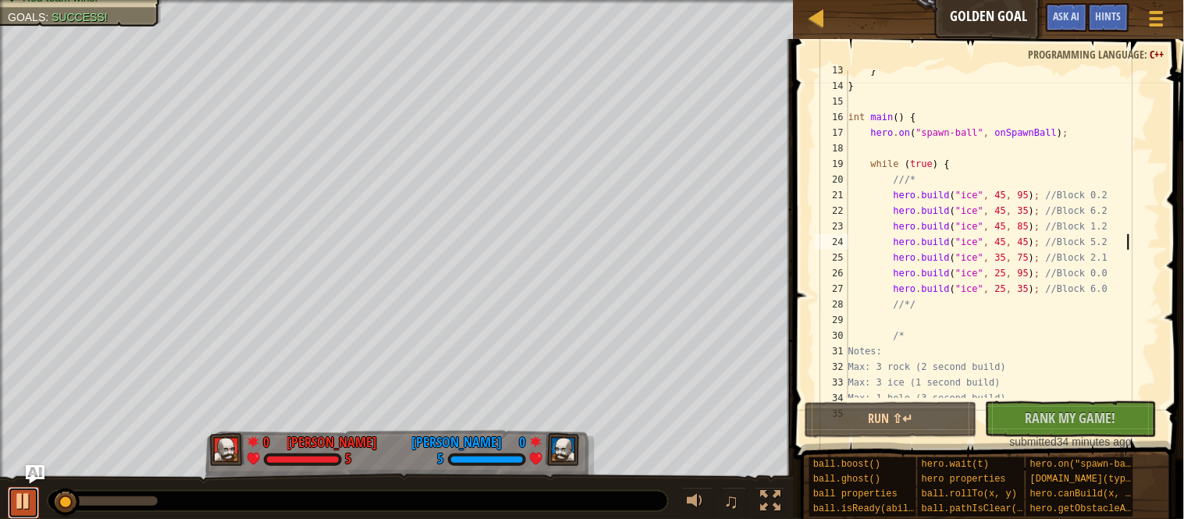
click at [23, 503] on div at bounding box center [23, 501] width 20 height 20
click at [1018, 266] on div "} } int main ( ) { hero . on ( " spawn-ball " , onSpawnBall ) ; while ( true ) …" at bounding box center [1002, 241] width 315 height 359
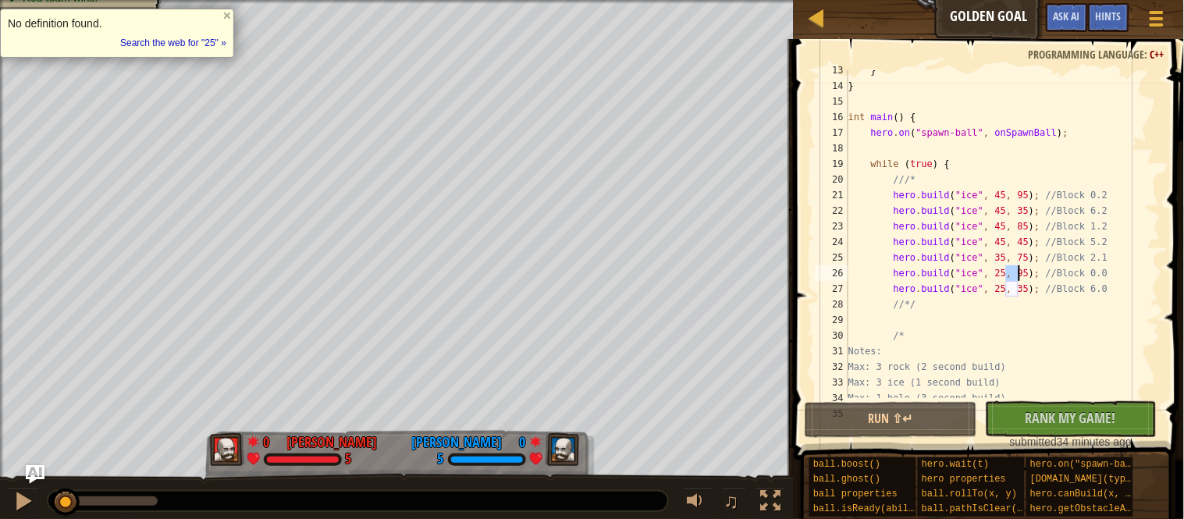
click at [1004, 258] on div "} } int main ( ) { hero . on ( " spawn-ball " , onSpawnBall ) ; while ( true ) …" at bounding box center [1002, 241] width 315 height 359
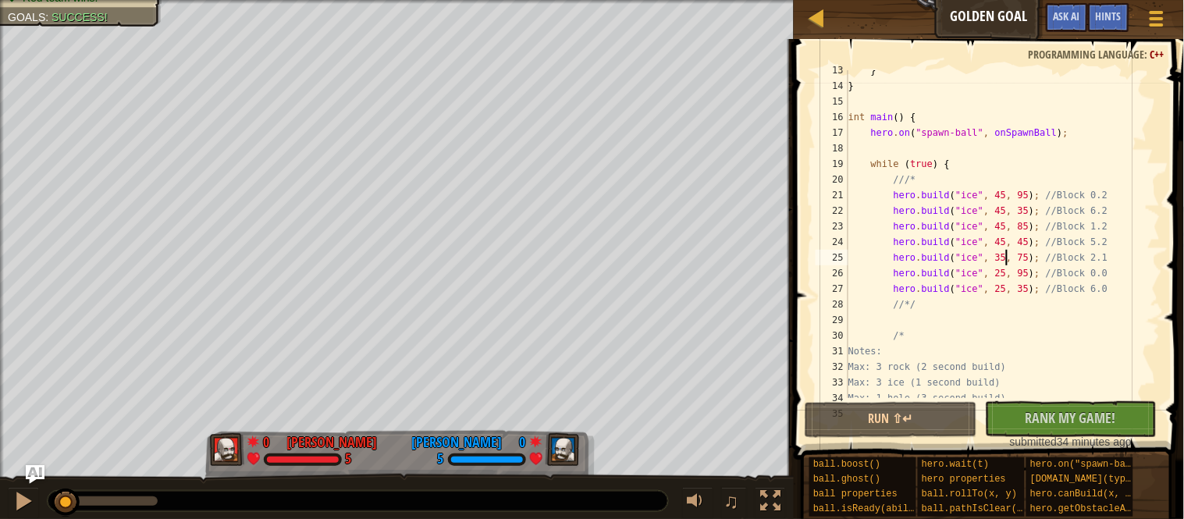
click at [1004, 258] on div "} } int main ( ) { hero . on ( " spawn-ball " , onSpawnBall ) ; while ( true ) …" at bounding box center [1002, 241] width 315 height 359
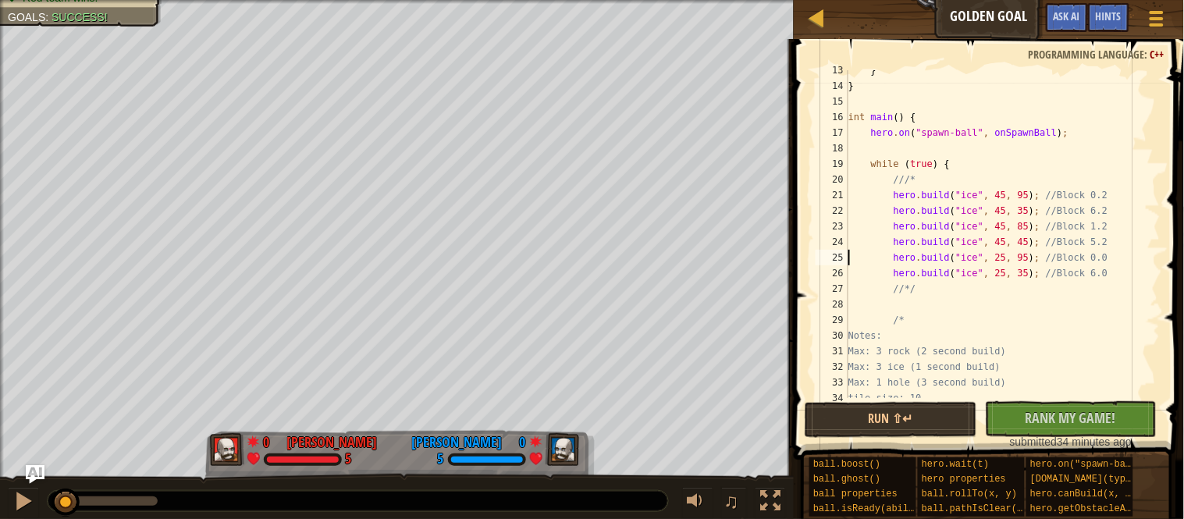
click at [1142, 277] on div "} } int main ( ) { hero . on ( " spawn-ball " , onSpawnBall ) ; while ( true ) …" at bounding box center [1002, 241] width 315 height 359
type textarea "[DOMAIN_NAME]("ice", 25, 35); //Block 6.0"
type textarea "[DOMAIN_NAME]("ice", 35, 75);"
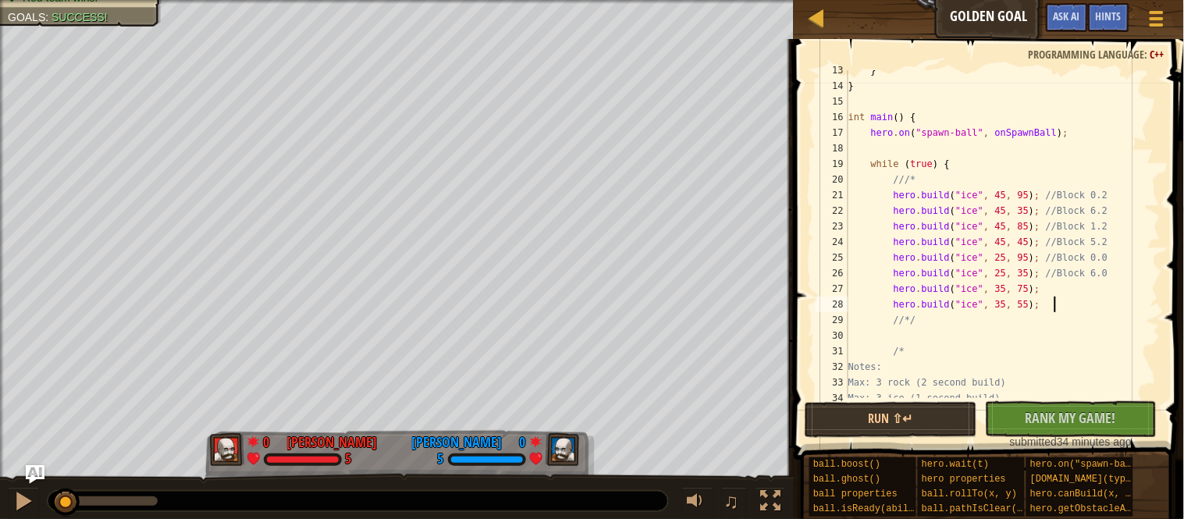
click at [1107, 288] on div "} } int main ( ) { hero . on ( " spawn-ball " , onSpawnBall ) ; while ( true ) …" at bounding box center [1002, 241] width 315 height 359
type textarea "[DOMAIN_NAME]("ice", 35, 75); //Block 2.1"
type textarea "[DOMAIN_NAME]("ice", 35, 55); //Block 4.1"
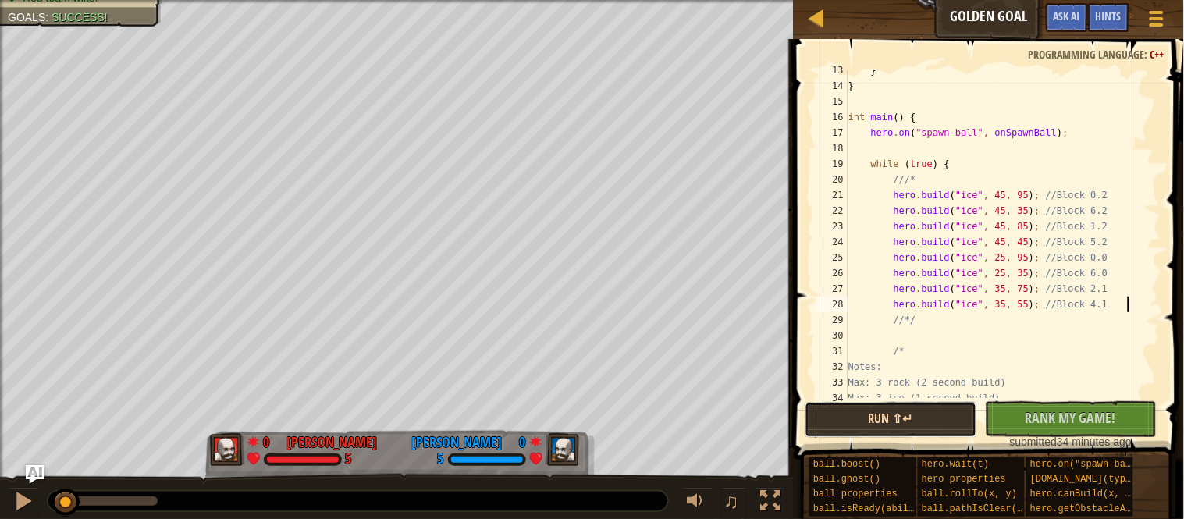
click at [895, 419] on button "Run ⇧↵" at bounding box center [891, 420] width 172 height 36
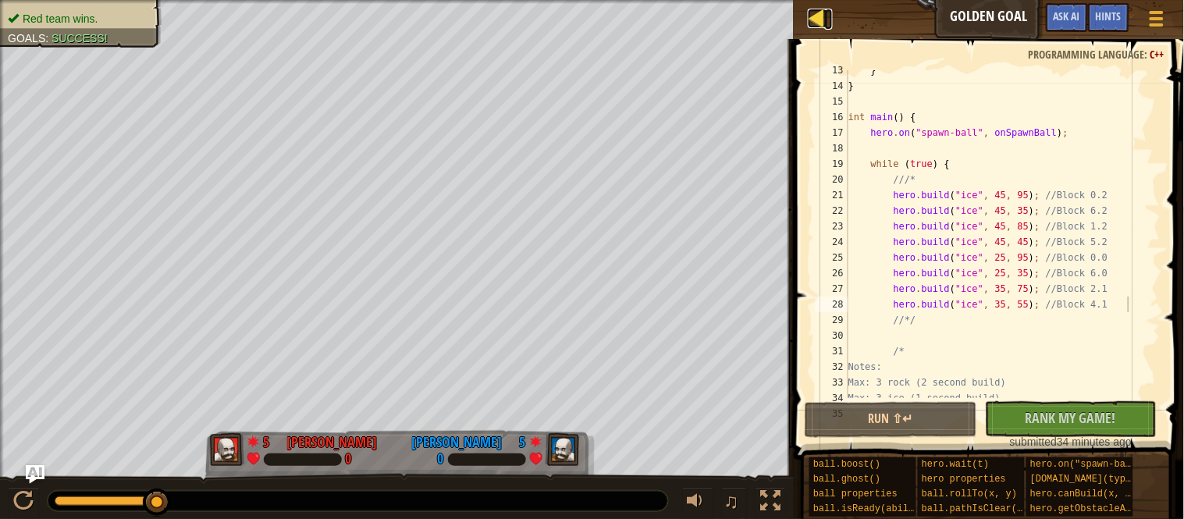
click at [819, 27] on div at bounding box center [818, 19] width 20 height 20
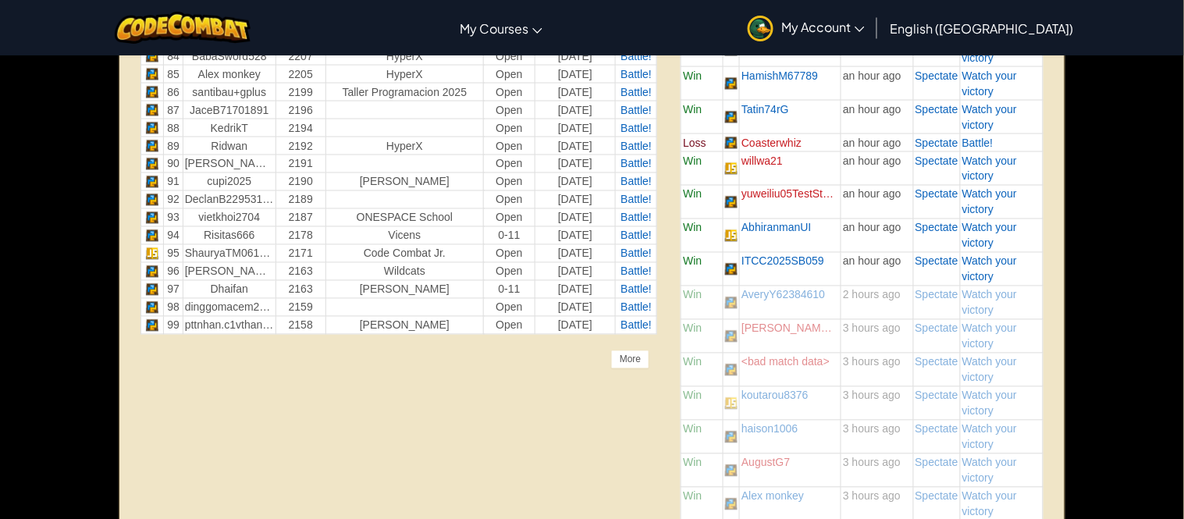
scroll to position [2085, 0]
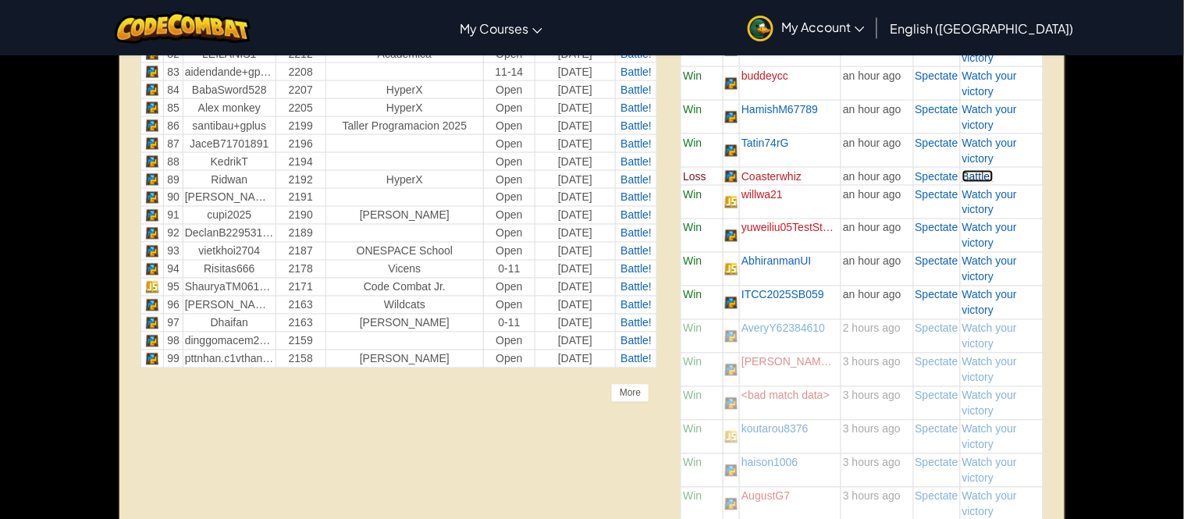
click at [982, 177] on span "Battle!" at bounding box center [977, 176] width 31 height 12
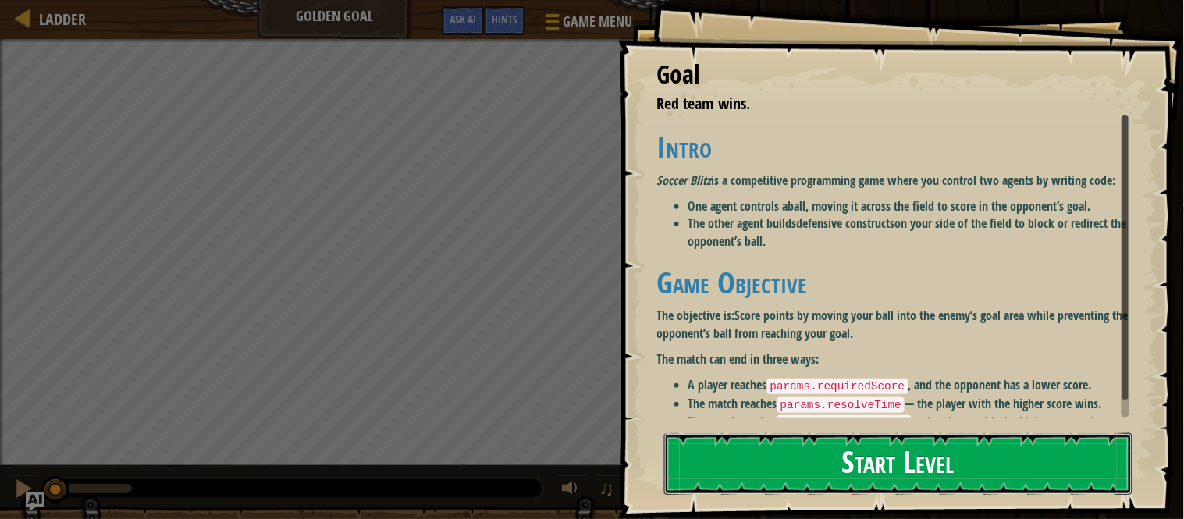
click at [905, 463] on button "Start Level" at bounding box center [898, 464] width 468 height 62
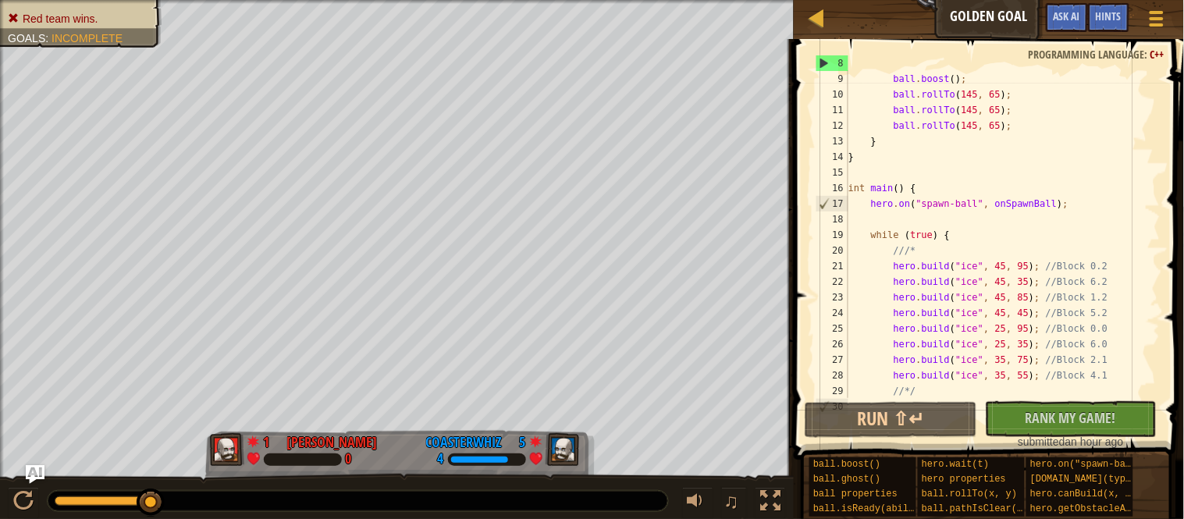
scroll to position [135, 0]
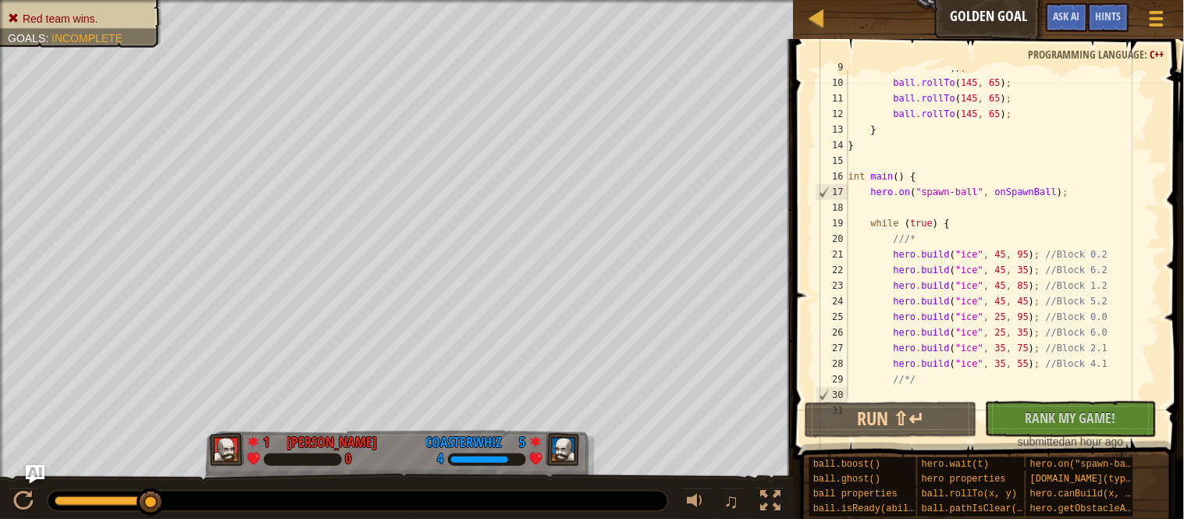
click at [1009, 251] on div "ball . boost ( ) ; ball . rollTo ( 145 , 65 ) ; ball . rollTo ( 145 , 65 ) ; ba…" at bounding box center [1002, 238] width 315 height 359
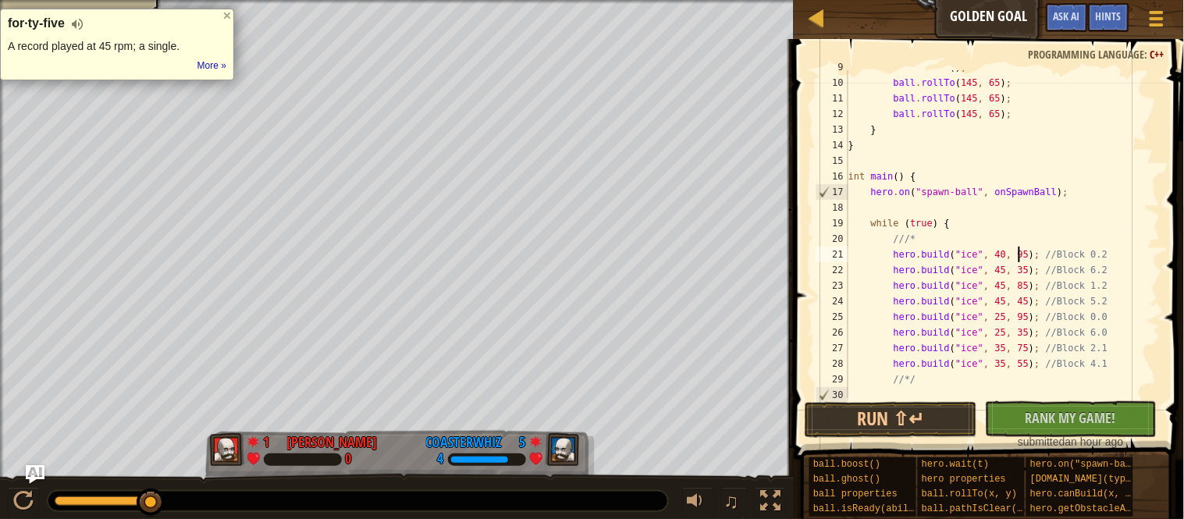
scroll to position [6, 24]
click at [1036, 256] on div "ball . boost ( ) ; ball . rollTo ( 145 , 65 ) ; ball . rollTo ( 145 , 65 ) ; ba…" at bounding box center [1002, 238] width 315 height 359
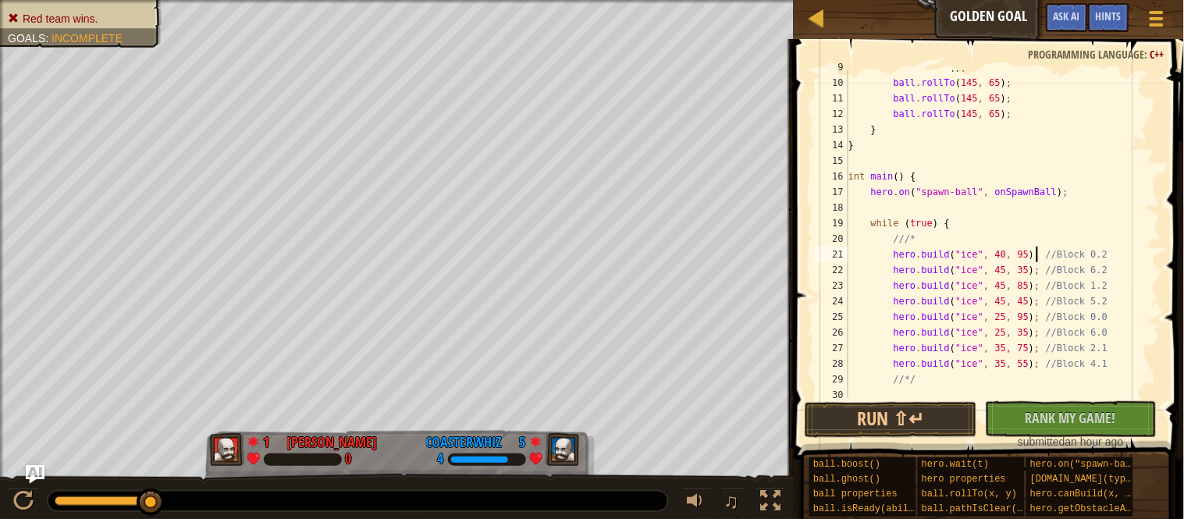
click at [1036, 256] on div "ball . boost ( ) ; ball . rollTo ( 145 , 65 ) ; ball . rollTo ( 145 , 65 ) ; ba…" at bounding box center [1002, 238] width 315 height 359
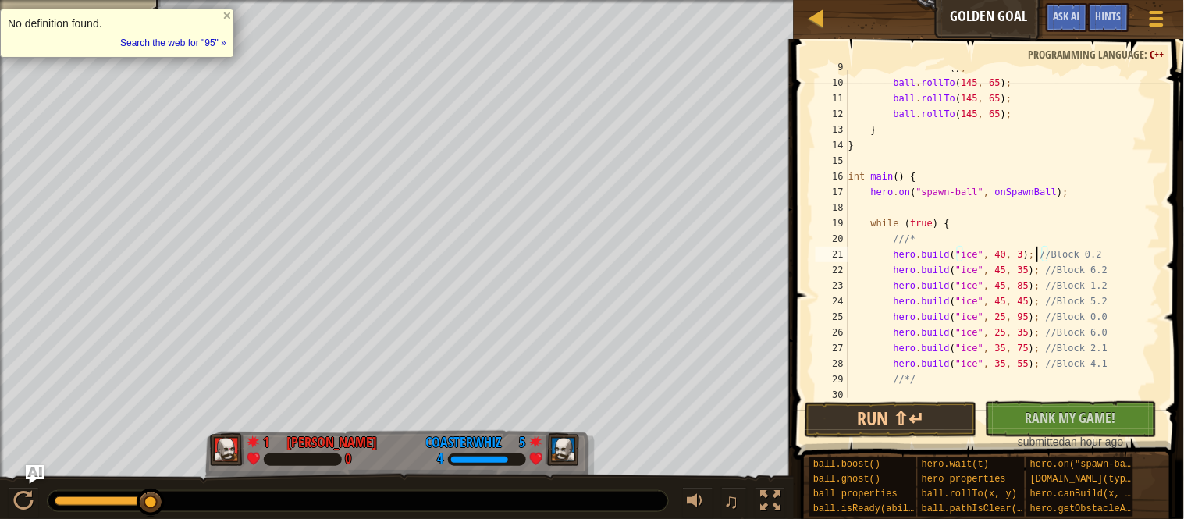
scroll to position [6, 27]
click at [904, 414] on button "Run ⇧↵" at bounding box center [891, 420] width 172 height 36
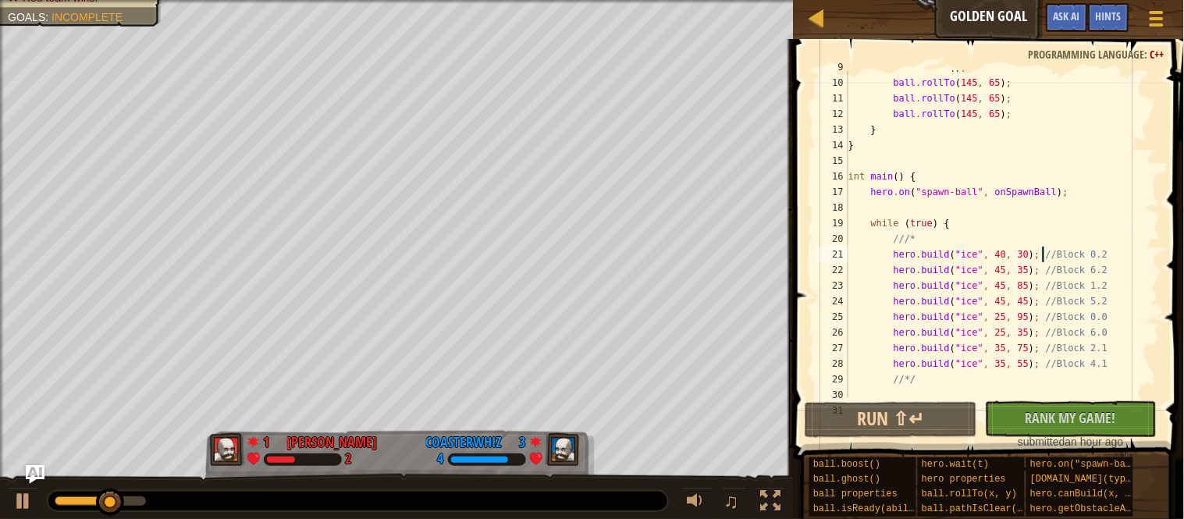
click at [1022, 318] on div "ball . boost ( ) ; ball . rollTo ( 145 , 65 ) ; ball . rollTo ( 145 , 65 ) ; ba…" at bounding box center [1002, 238] width 315 height 359
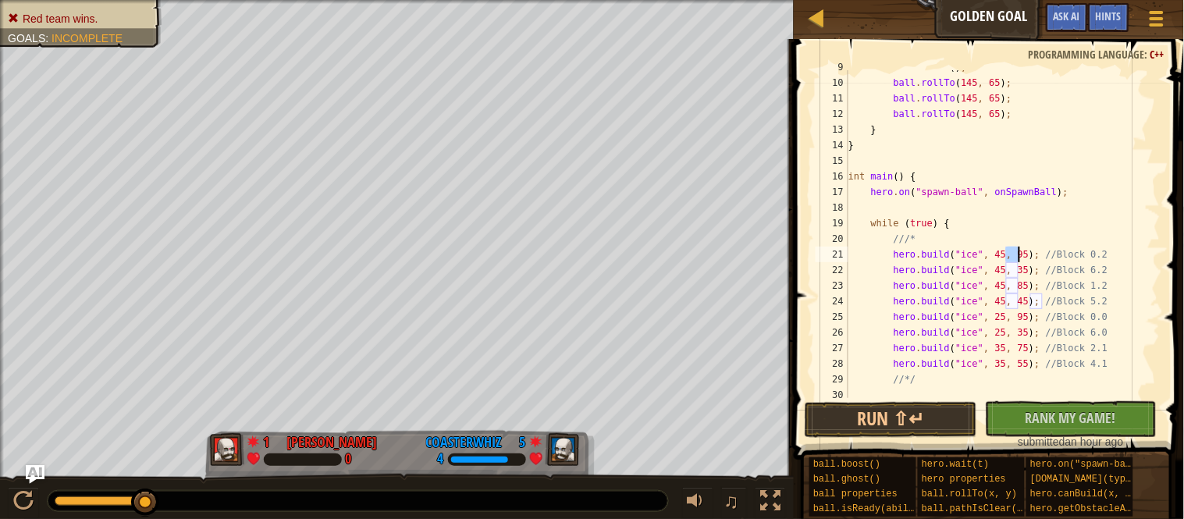
click at [1014, 253] on div "ball . boost ( ) ; ball . rollTo ( 145 , 65 ) ; ball . rollTo ( 145 , 65 ) ; ba…" at bounding box center [1002, 234] width 315 height 328
click at [1014, 253] on div "ball . boost ( ) ; ball . rollTo ( 145 , 65 ) ; ball . rollTo ( 145 , 65 ) ; ba…" at bounding box center [1002, 238] width 315 height 359
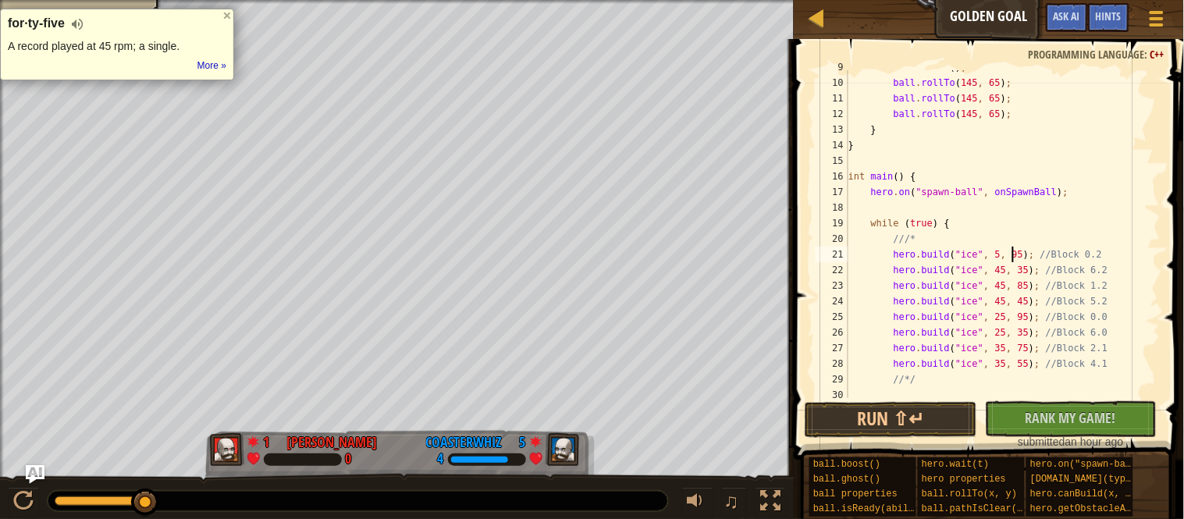
scroll to position [6, 24]
click at [1063, 258] on div "ball . boost ( ) ; ball . rollTo ( 145 , 65 ) ; ball . rollTo ( 145 , 65 ) ; ba…" at bounding box center [1002, 238] width 315 height 359
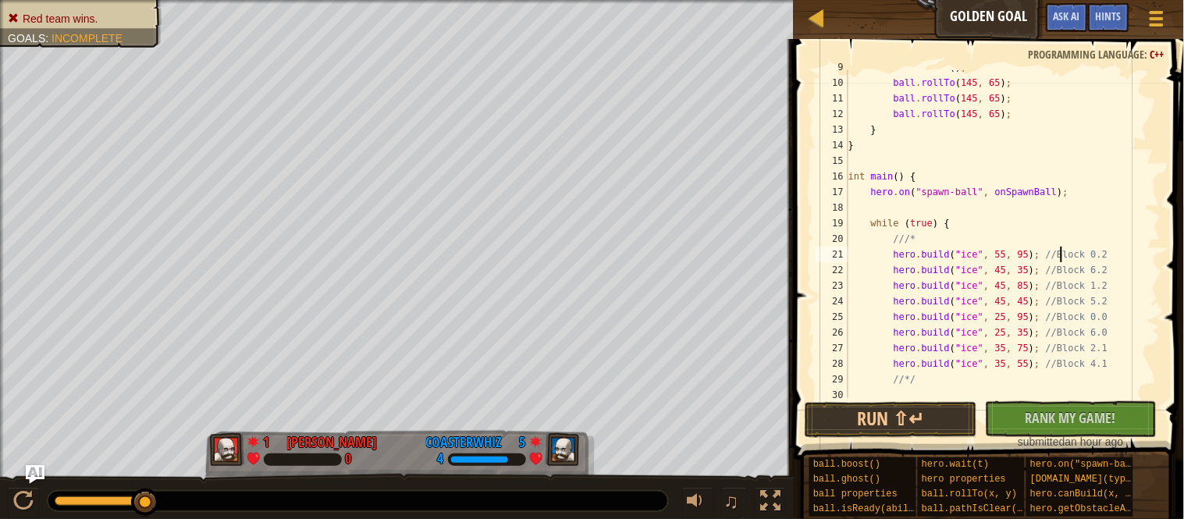
click at [1132, 257] on div "ball . boost ( ) ; ball . rollTo ( 145 , 65 ) ; ball . rollTo ( 145 , 65 ) ; ba…" at bounding box center [1002, 238] width 315 height 359
click at [1040, 275] on div "ball . boost ( ) ; ball . rollTo ( 145 , 65 ) ; ball . rollTo ( 145 , 65 ) ; ba…" at bounding box center [1002, 238] width 315 height 359
click at [1118, 272] on div "ball . boost ( ) ; ball . rollTo ( 145 , 65 ) ; ball . rollTo ( 145 , 65 ) ; ba…" at bounding box center [1002, 238] width 315 height 359
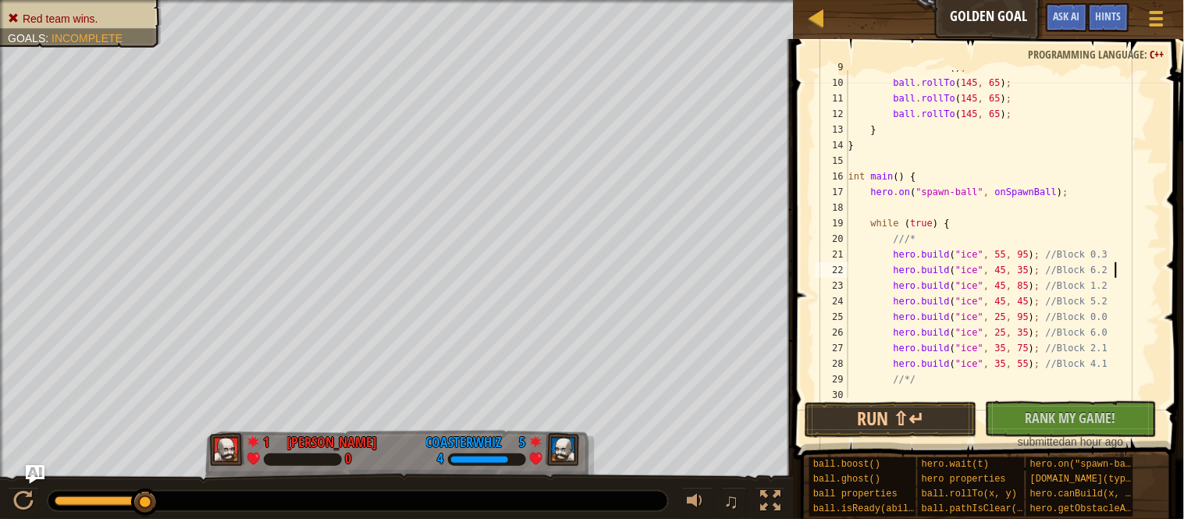
scroll to position [6, 37]
click at [1013, 290] on div "ball . boost ( ) ; ball . rollTo ( 145 , 65 ) ; ball . rollTo ( 145 , 65 ) ; ba…" at bounding box center [1002, 238] width 315 height 359
click at [1037, 289] on div "ball . boost ( ) ; ball . rollTo ( 145 , 65 ) ; ball . rollTo ( 145 , 65 ) ; ba…" at bounding box center [1002, 238] width 315 height 359
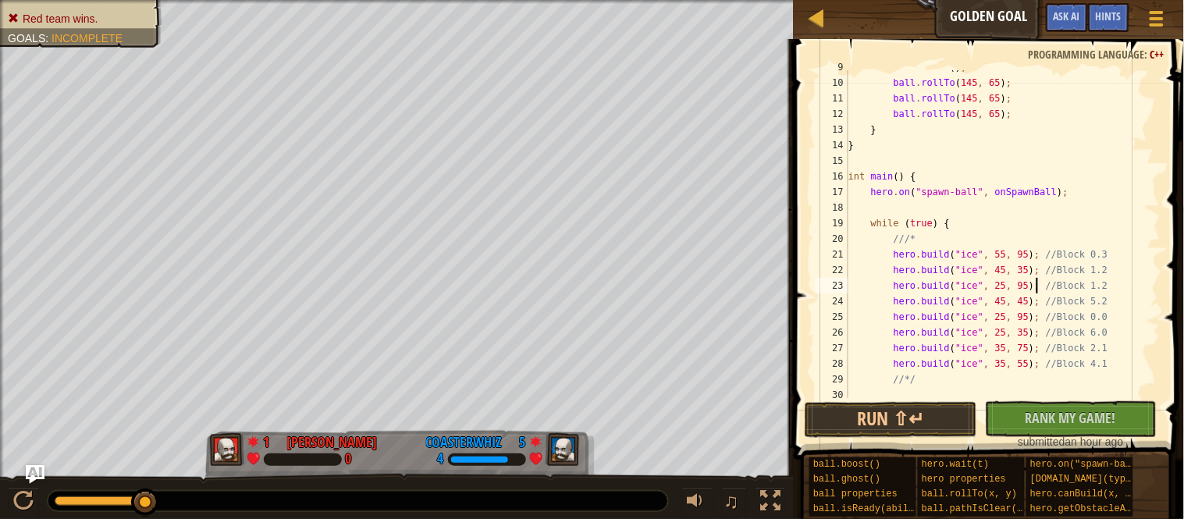
click at [1130, 289] on div "ball . boost ( ) ; ball . rollTo ( 145 , 65 ) ; ball . rollTo ( 145 , 65 ) ; ba…" at bounding box center [1002, 238] width 315 height 359
click at [1038, 302] on div "ball . boost ( ) ; ball . rollTo ( 145 , 65 ) ; ball . rollTo ( 145 , 65 ) ; ba…" at bounding box center [1002, 238] width 315 height 359
click at [1115, 304] on div "ball . boost ( ) ; ball . rollTo ( 145 , 65 ) ; ball . rollTo ( 145 , 65 ) ; ba…" at bounding box center [1002, 238] width 315 height 359
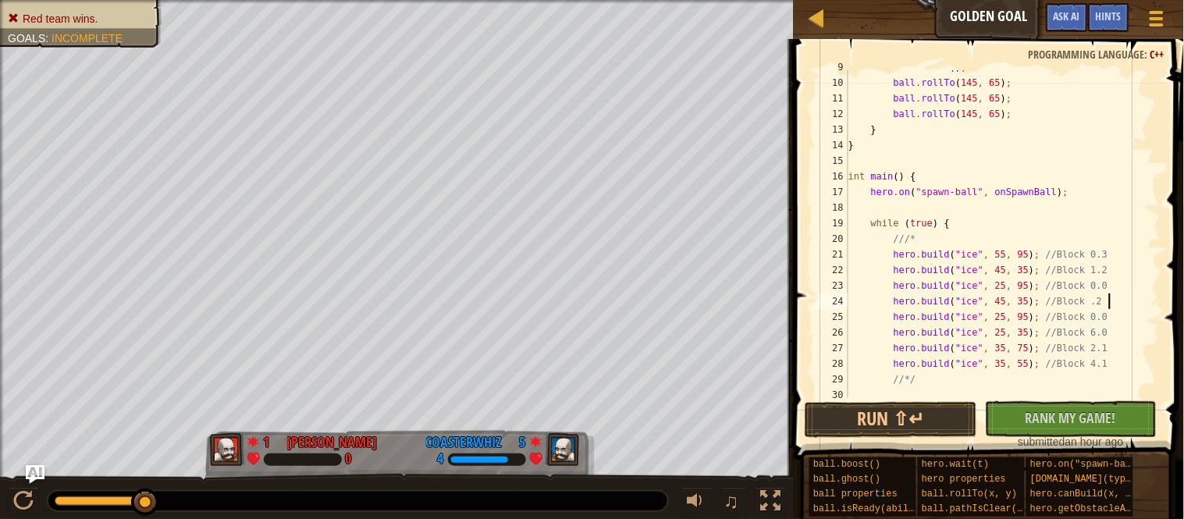
scroll to position [6, 37]
click at [1011, 318] on div "ball . boost ( ) ; ball . rollTo ( 145 , 65 ) ; ball . rollTo ( 145 , 65 ) ; ba…" at bounding box center [1002, 238] width 315 height 359
click at [1039, 322] on div "ball . boost ( ) ; ball . rollTo ( 145 , 65 ) ; ball . rollTo ( 145 , 65 ) ; ba…" at bounding box center [1002, 238] width 315 height 359
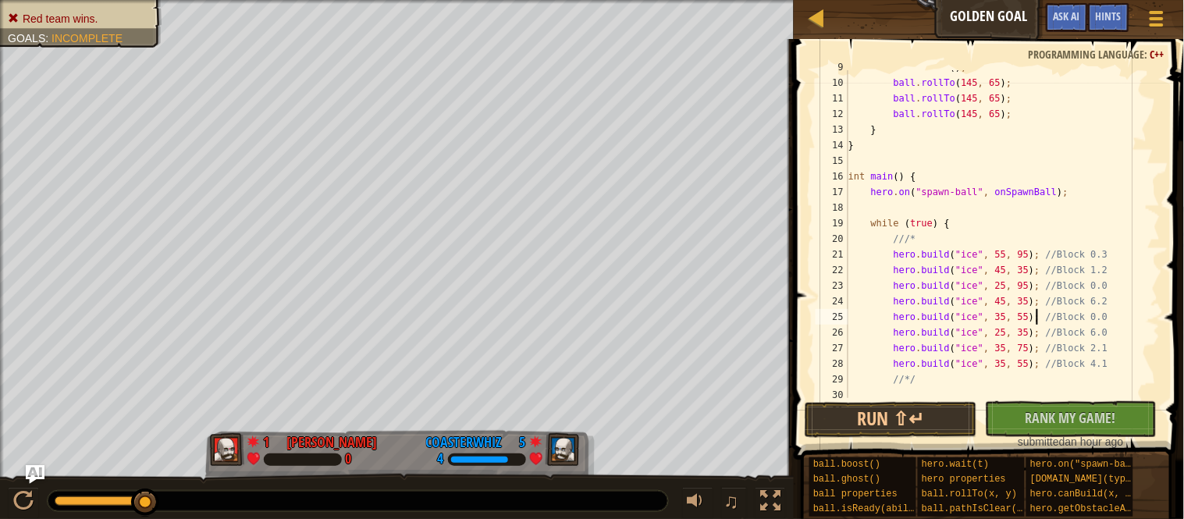
click at [1129, 318] on div "ball . boost ( ) ; ball . rollTo ( 145 , 65 ) ; ball . rollTo ( 145 , 65 ) ; ba…" at bounding box center [1002, 238] width 315 height 359
click at [978, 336] on div "ball . boost ( ) ; ball . rollTo ( 145 , 65 ) ; ball . rollTo ( 145 , 65 ) ; ba…" at bounding box center [1002, 238] width 315 height 359
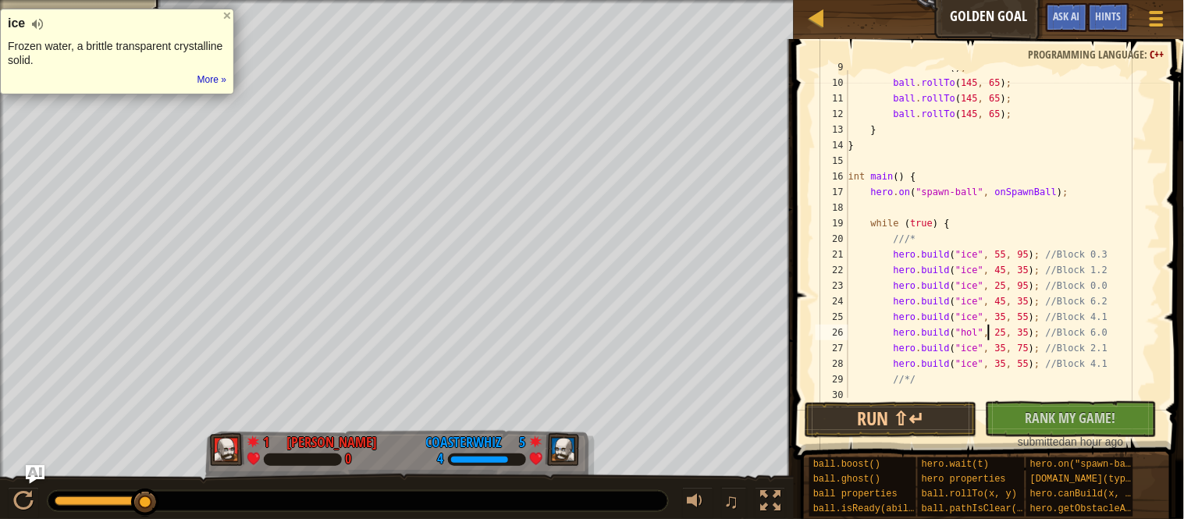
scroll to position [6, 21]
click at [1020, 333] on div "ball . boost ( ) ; ball . rollTo ( 145 , 65 ) ; ball . rollTo ( 145 , 65 ) ; ba…" at bounding box center [1002, 238] width 315 height 359
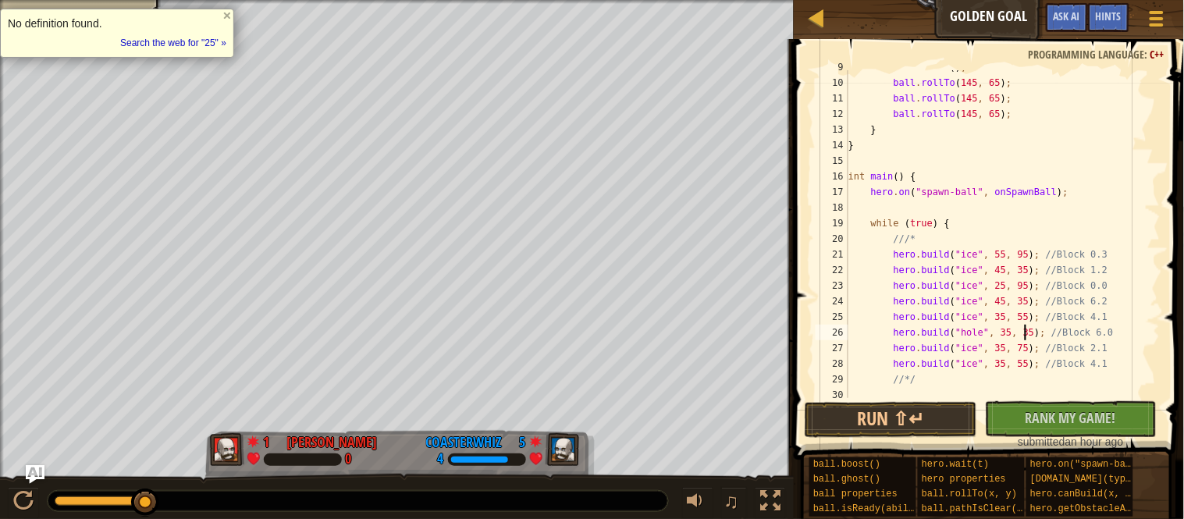
click at [1045, 331] on div "ball . boost ( ) ; ball . rollTo ( 145 , 65 ) ; ball . rollTo ( 145 , 65 ) ; ba…" at bounding box center [1002, 238] width 315 height 359
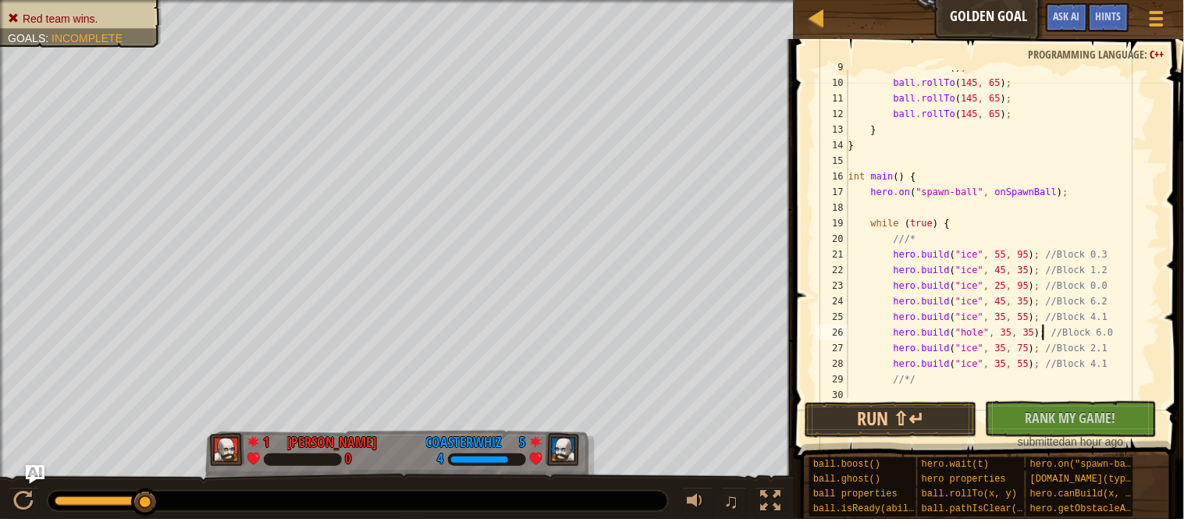
click at [1045, 331] on div "ball . boost ( ) ; ball . rollTo ( 145 , 65 ) ; ball . rollTo ( 145 , 65 ) ; ba…" at bounding box center [1002, 238] width 315 height 359
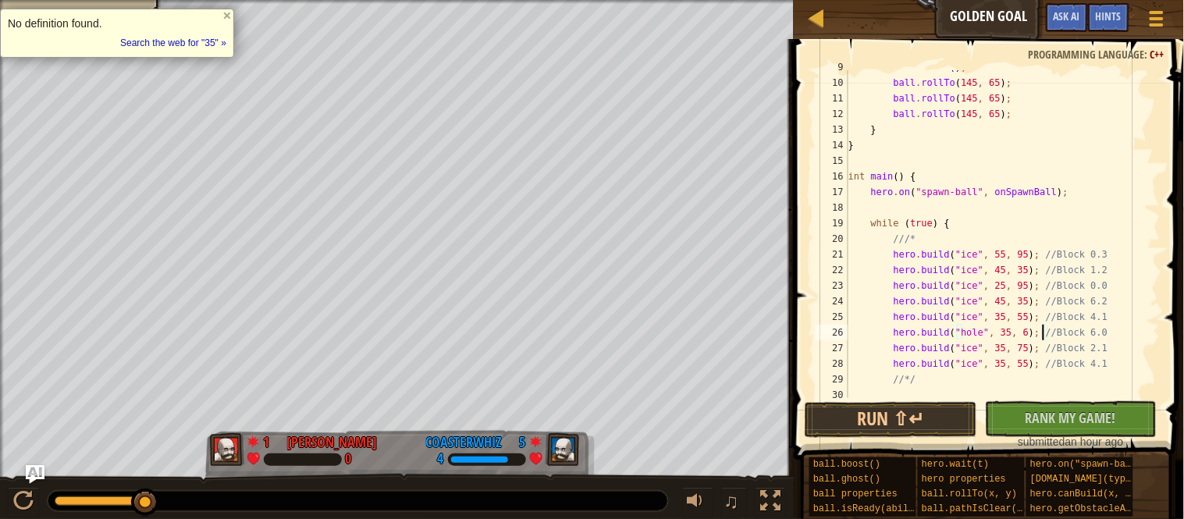
scroll to position [6, 29]
click at [1130, 333] on div "ball . boost ( ) ; ball . rollTo ( 145 , 65 ) ; ball . rollTo ( 145 , 65 ) ; ba…" at bounding box center [1002, 238] width 315 height 359
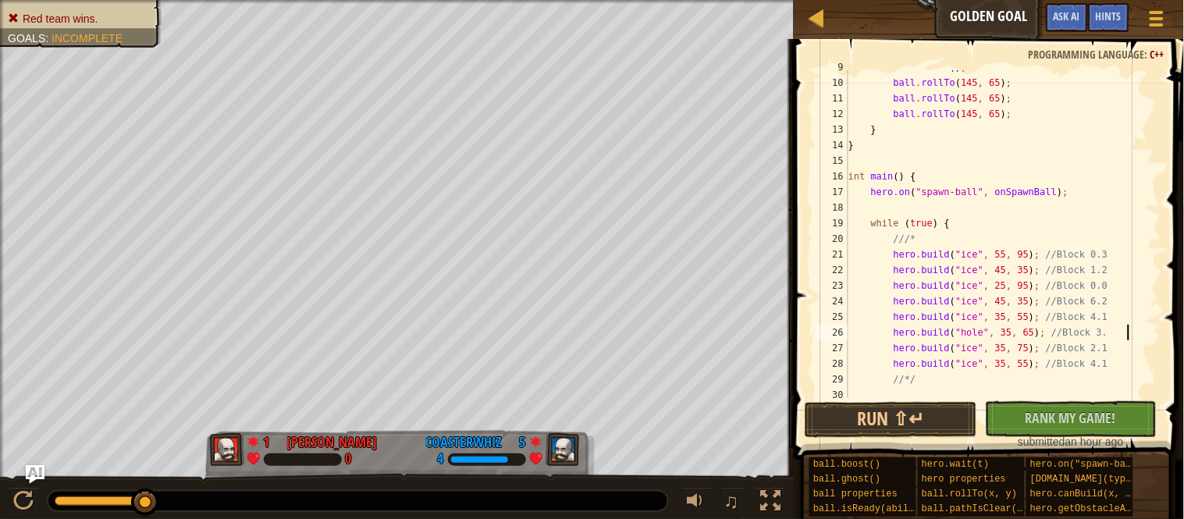
scroll to position [6, 40]
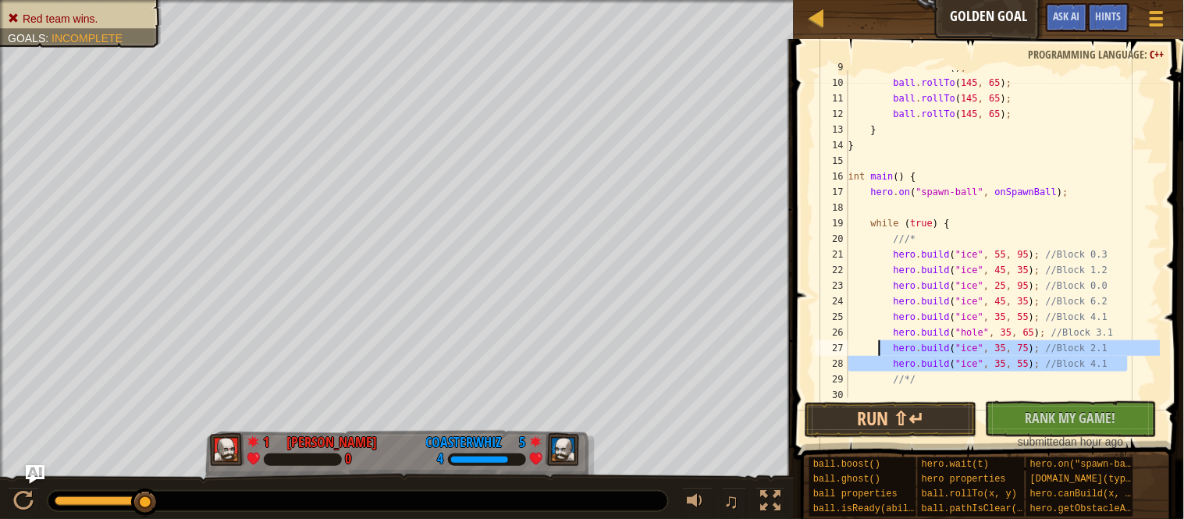
drag, startPoint x: 1132, startPoint y: 370, endPoint x: 809, endPoint y: 343, distance: 324.2
click at [809, 343] on div "hero.build("hole", 35, 65); //Block 3.1 9 10 11 12 13 14 15 16 17 18 19 20 21 2…" at bounding box center [986, 280] width 395 height 467
type textarea "hero.build("ice", 35, 75); //Block 2.1 hero.build("ice", 35, 55); //Block 4.1"
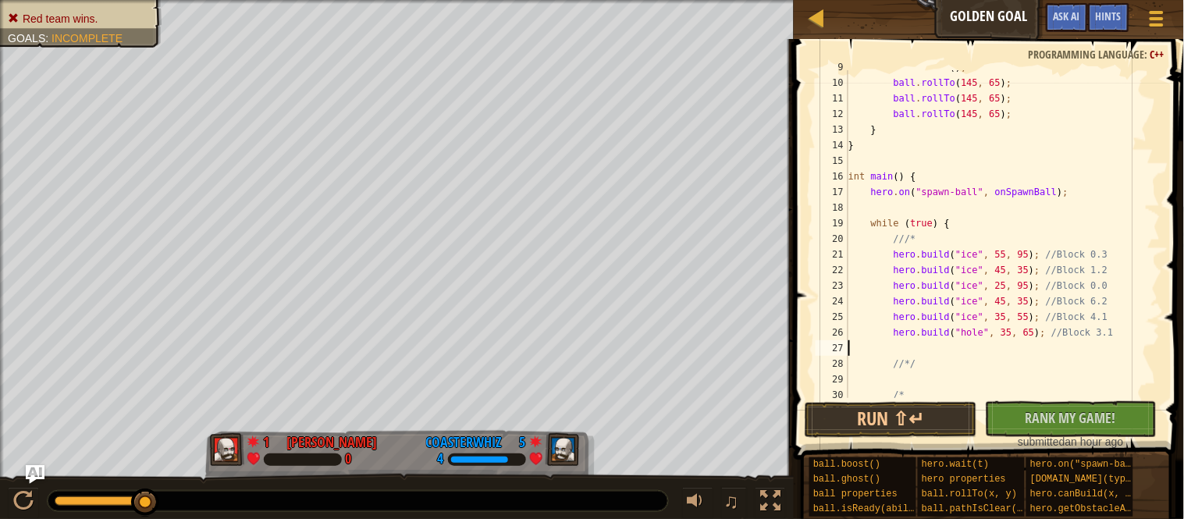
scroll to position [6, 0]
click at [843, 409] on button "Run ⇧↵" at bounding box center [891, 420] width 172 height 36
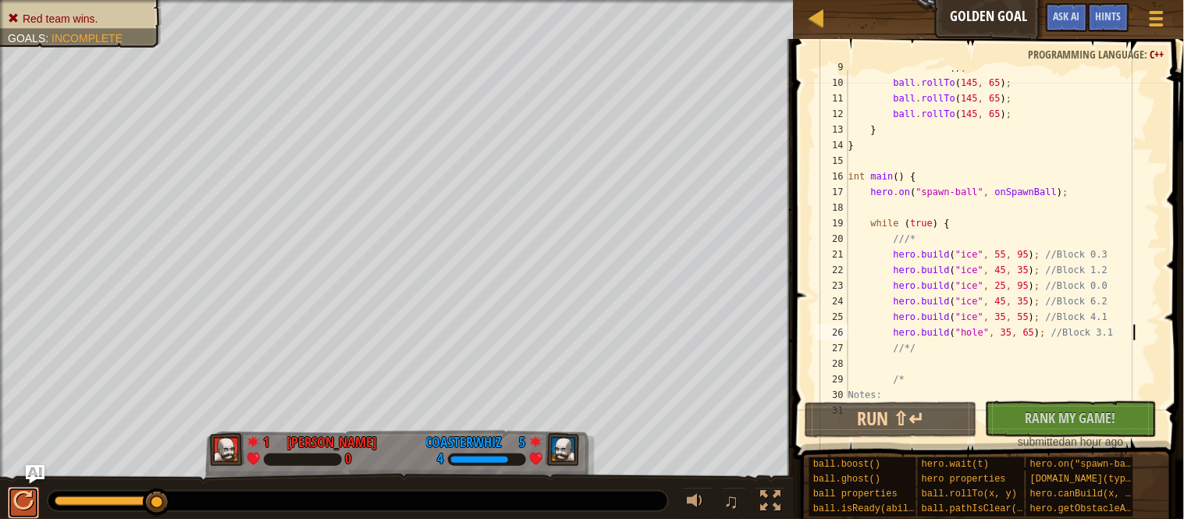
click at [21, 494] on div at bounding box center [23, 501] width 20 height 20
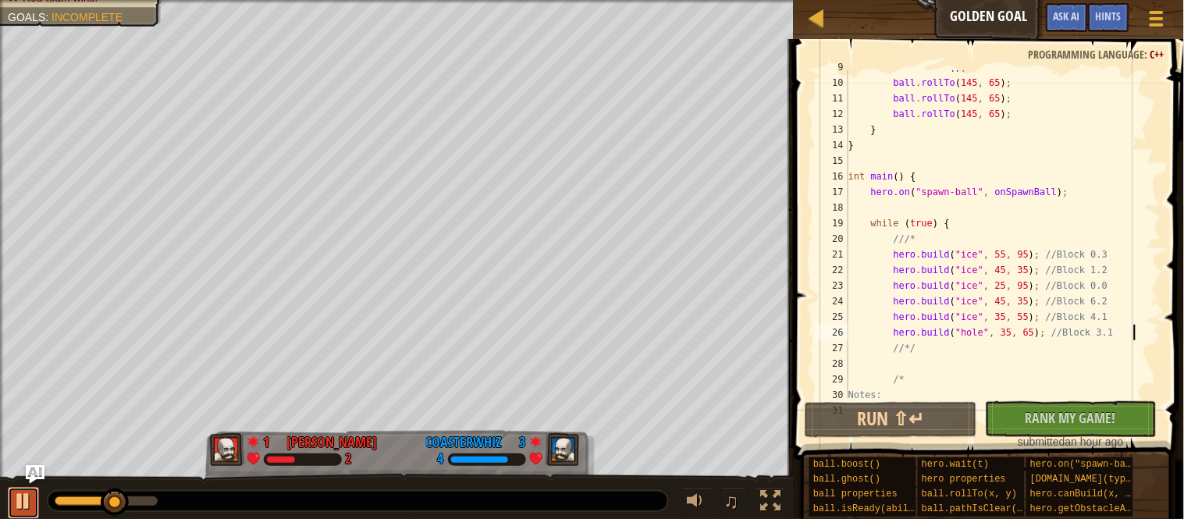
click at [26, 500] on div at bounding box center [23, 501] width 20 height 20
drag, startPoint x: 1057, startPoint y: 257, endPoint x: 1140, endPoint y: 254, distance: 83.5
click at [1140, 254] on div "ball . boost ( ) ; ball . rollTo ( 145 , 65 ) ; ball . rollTo ( 145 , 65 ) ; ba…" at bounding box center [1002, 238] width 315 height 359
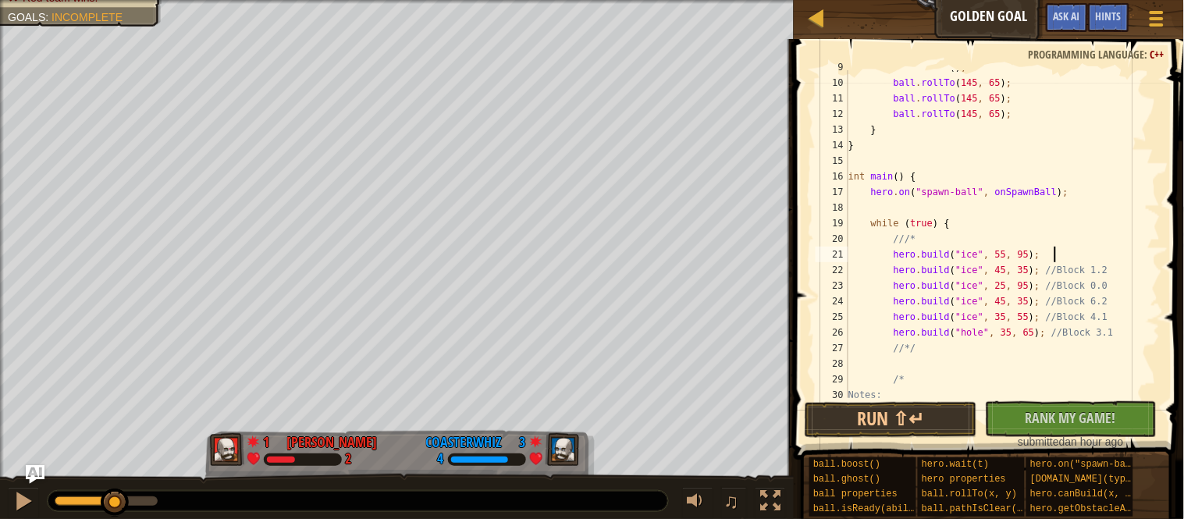
click at [1150, 263] on div at bounding box center [1153, 263] width 16 height 656
click at [1145, 281] on div at bounding box center [1153, 263] width 16 height 656
click at [1145, 297] on div at bounding box center [1153, 263] width 16 height 656
click at [1147, 311] on div at bounding box center [1153, 263] width 16 height 656
click at [1146, 326] on div at bounding box center [1153, 263] width 16 height 656
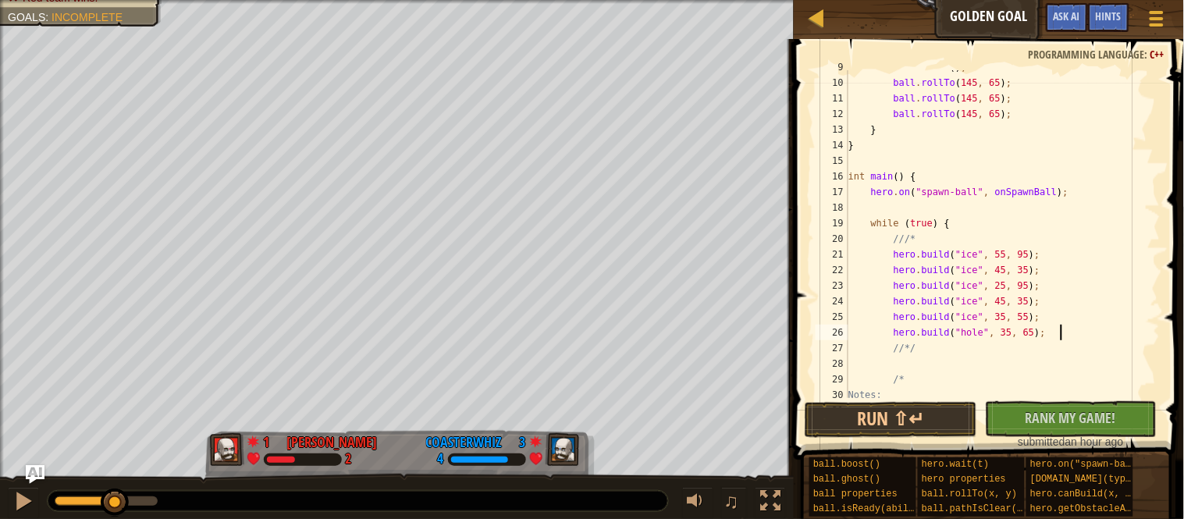
click at [1012, 254] on div "ball . boost ( ) ; ball . rollTo ( 145 , 65 ) ; ball . rollTo ( 145 , 65 ) ; ba…" at bounding box center [1002, 238] width 315 height 359
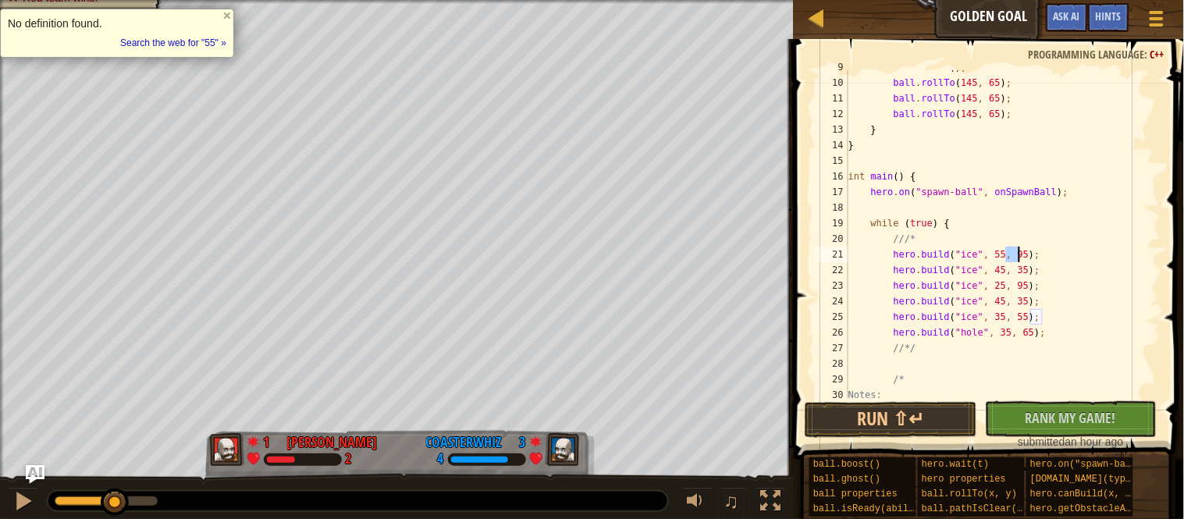
scroll to position [6, 24]
click at [1038, 255] on div "ball . boost ( ) ; ball . rollTo ( 145 , 65 ) ; ball . rollTo ( 145 , 65 ) ; ba…" at bounding box center [1002, 238] width 315 height 359
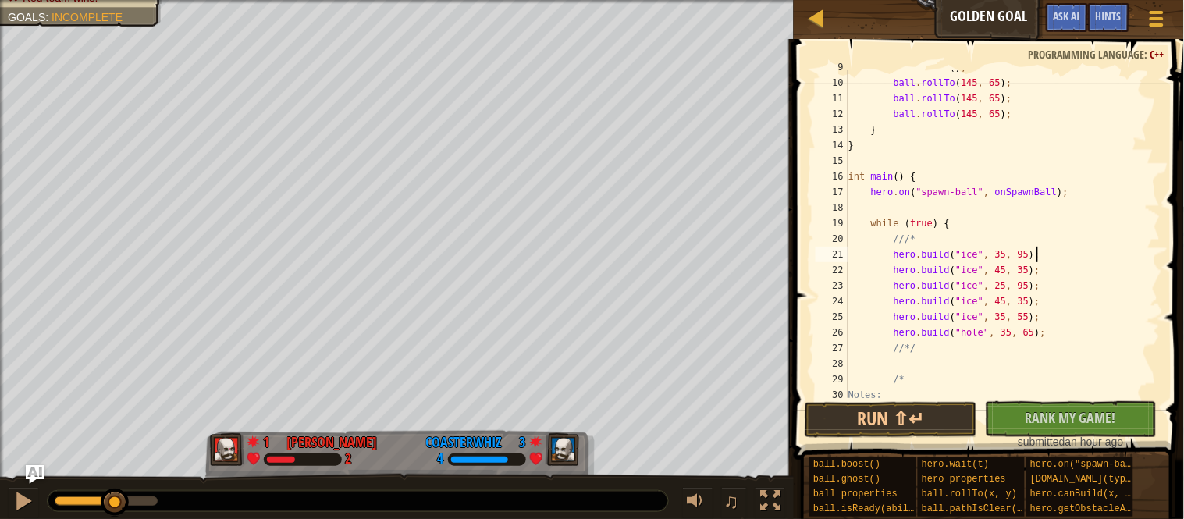
click at [1038, 255] on div "ball . boost ( ) ; ball . rollTo ( 145 , 65 ) ; ball . rollTo ( 145 , 65 ) ; ba…" at bounding box center [1002, 238] width 315 height 359
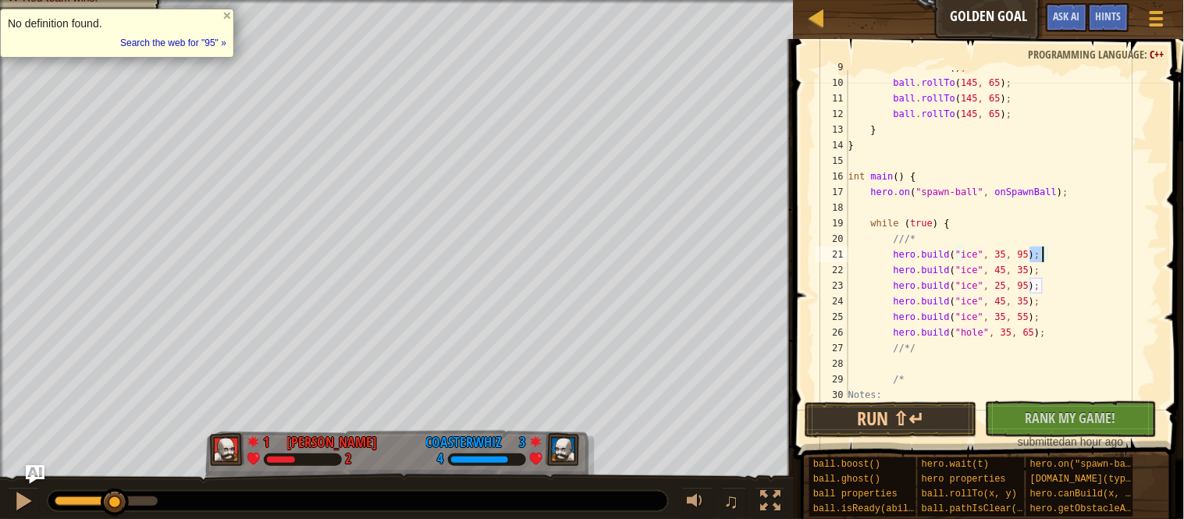
scroll to position [6, 27]
click at [1017, 269] on div "ball . boost ( ) ; ball . rollTo ( 145 , 65 ) ; ball . rollTo ( 145 , 65 ) ; ba…" at bounding box center [1002, 238] width 315 height 359
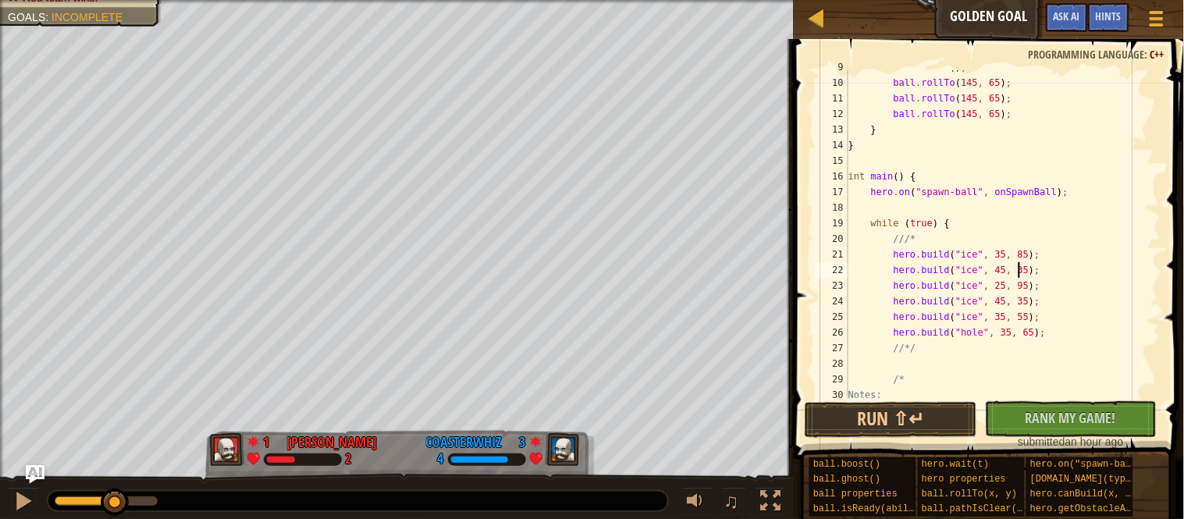
click at [1017, 269] on div "ball . boost ( ) ; ball . rollTo ( 145 , 65 ) ; ball . rollTo ( 145 , 65 ) ; ba…" at bounding box center [1002, 238] width 315 height 359
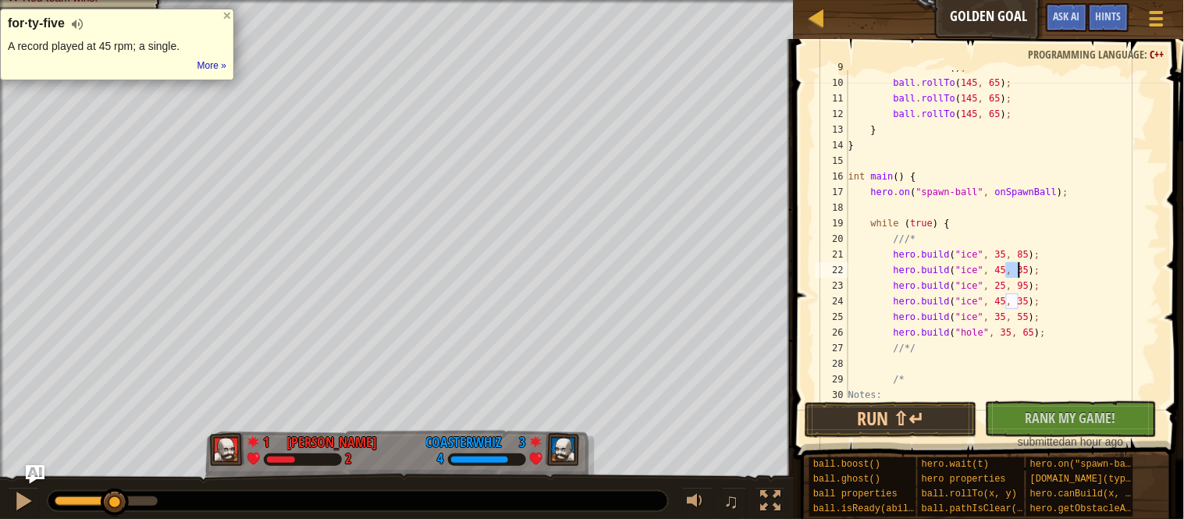
scroll to position [6, 24]
click at [1041, 271] on div "ball . boost ( ) ; ball . rollTo ( 145 , 65 ) ; ball . rollTo ( 145 , 65 ) ; ba…" at bounding box center [1002, 238] width 315 height 359
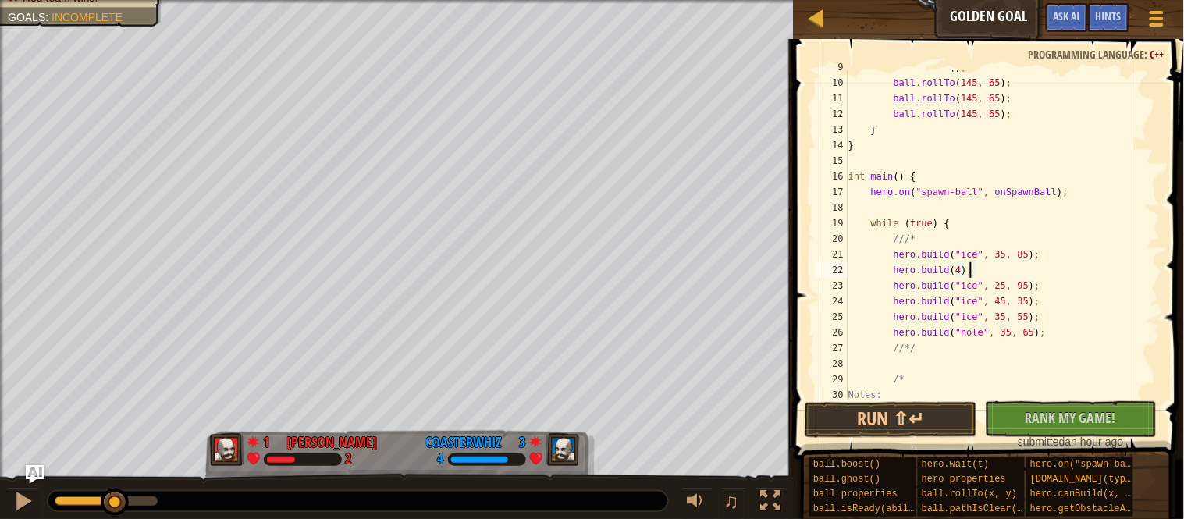
scroll to position [6, 18]
click at [1035, 272] on div "ball . boost ( ) ; ball . rollTo ( 145 , 65 ) ; ball . rollTo ( 145 , 65 ) ; ba…" at bounding box center [1002, 234] width 315 height 328
click at [1009, 287] on div "ball . boost ( ) ; ball . rollTo ( 145 , 65 ) ; ball . rollTo ( 145 , 65 ) ; ba…" at bounding box center [1002, 238] width 315 height 359
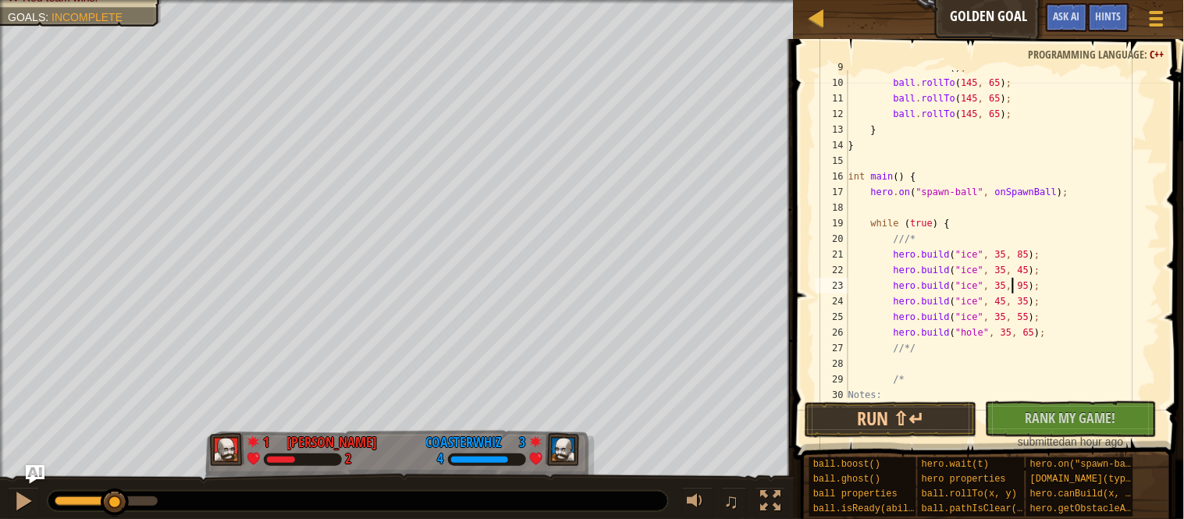
click at [1041, 286] on div "ball . boost ( ) ; ball . rollTo ( 145 , 65 ) ; ball . rollTo ( 145 , 65 ) ; ba…" at bounding box center [1002, 238] width 315 height 359
click at [1015, 304] on div "ball . boost ( ) ; ball . rollTo ( 145 , 65 ) ; ball . rollTo ( 145 , 65 ) ; ba…" at bounding box center [1002, 238] width 315 height 359
click at [1038, 304] on div "ball . boost ( ) ; ball . rollTo ( 145 , 65 ) ; ball . rollTo ( 145 , 65 ) ; ba…" at bounding box center [1002, 238] width 315 height 359
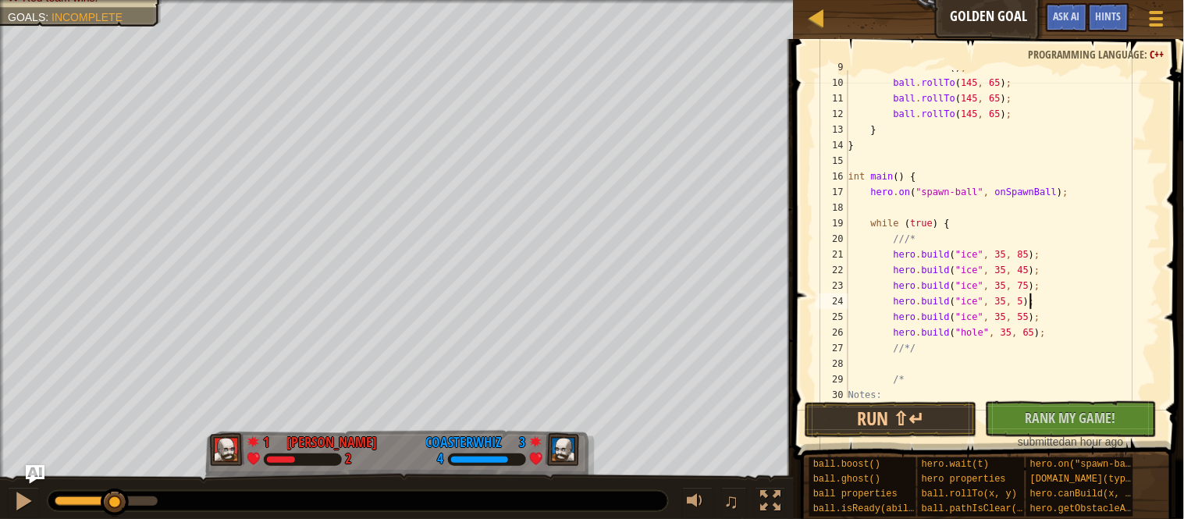
scroll to position [6, 27]
type textarea "hero.build("ice", 35, 55);"
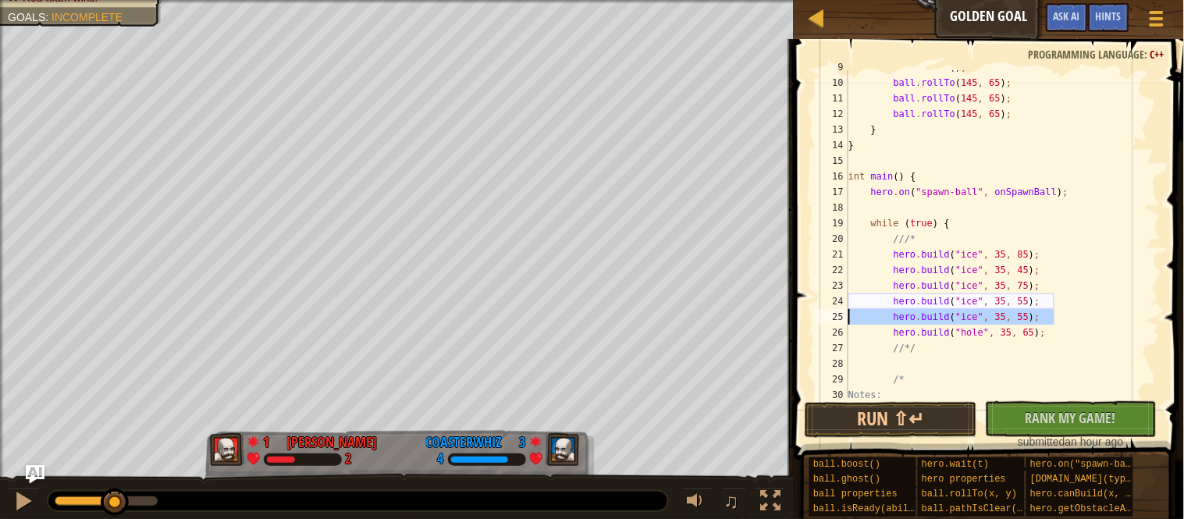
drag, startPoint x: 1058, startPoint y: 322, endPoint x: 848, endPoint y: 317, distance: 210.0
click at [848, 317] on div "hero.build("ice", 35, 55); 9 10 11 12 13 14 15 16 17 18 19 20 21 22 23 24 25 26…" at bounding box center [986, 234] width 348 height 328
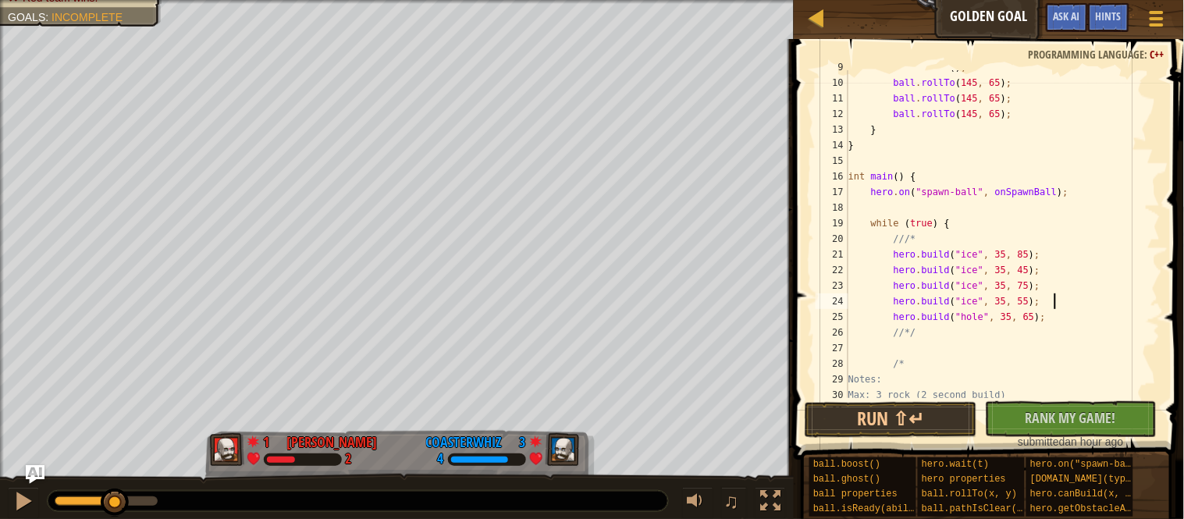
click at [1073, 315] on div "ball . boost ( ) ; ball . rollTo ( 145 , 65 ) ; ball . rollTo ( 145 , 65 ) ; ba…" at bounding box center [1002, 238] width 315 height 359
type textarea "hero.build("hole", 35, 65);"
type textarea "hero.build("ice", 25, 95);"
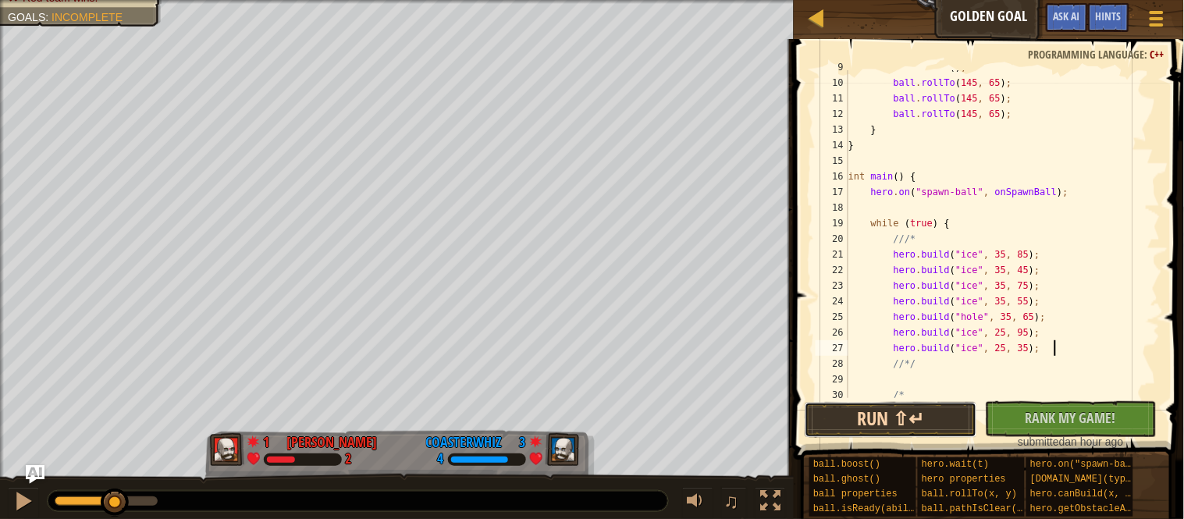
click at [902, 404] on button "Run ⇧↵" at bounding box center [891, 420] width 172 height 36
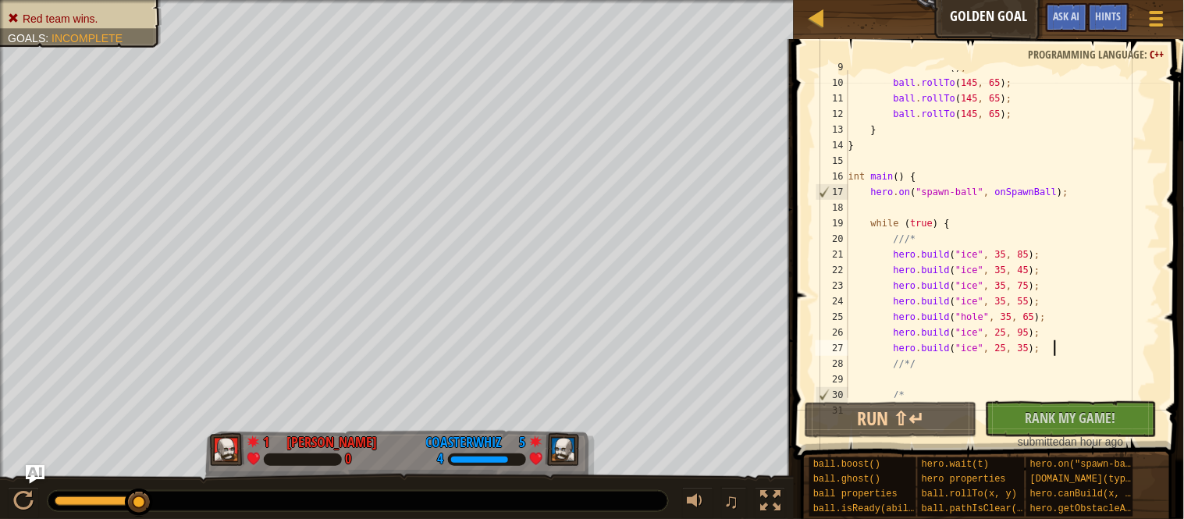
click at [896, 318] on div "ball . boost ( ) ; ball . rollTo ( 145 , 65 ) ; ball . rollTo ( 145 , 65 ) ; ba…" at bounding box center [1002, 238] width 315 height 359
click at [912, 322] on div "ball . boost ( ) ; ball . rollTo ( 145 , 65 ) ; ball . rollTo ( 145 , 65 ) ; ba…" at bounding box center [1002, 238] width 315 height 359
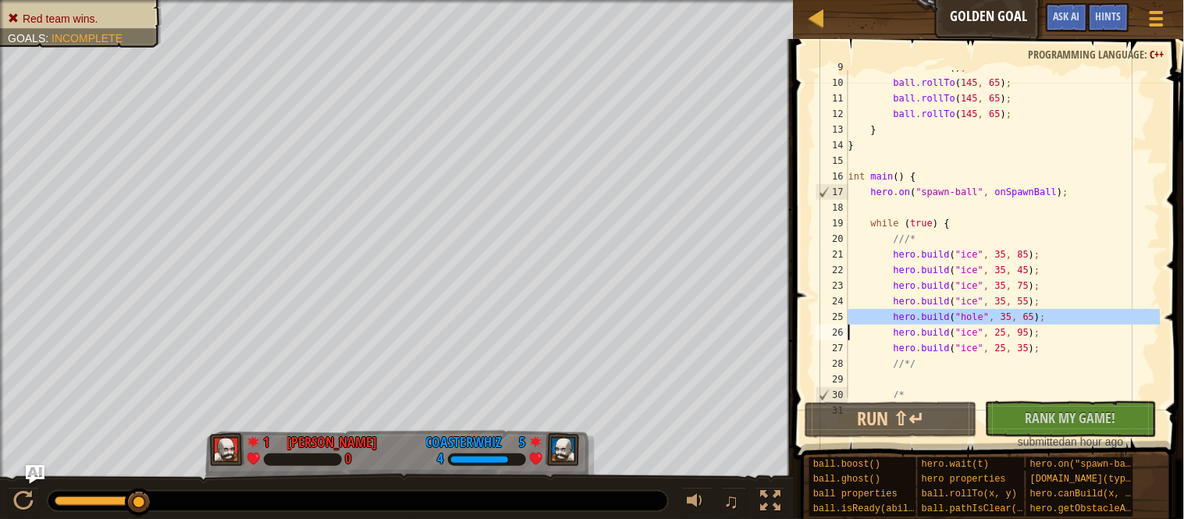
click at [988, 318] on div "ball . boost ( ) ; ball . rollTo ( 145 , 65 ) ; ball . rollTo ( 145 , 65 ) ; ba…" at bounding box center [1002, 234] width 315 height 328
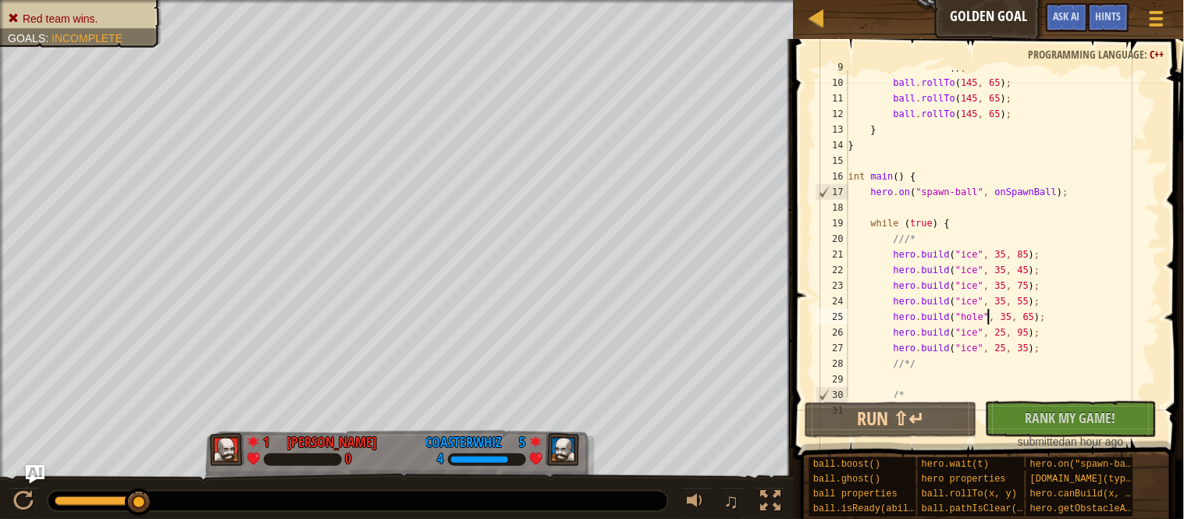
click at [988, 318] on div "ball . boost ( ) ; ball . rollTo ( 145 , 65 ) ; ball . rollTo ( 145 , 65 ) ; ba…" at bounding box center [1002, 238] width 315 height 359
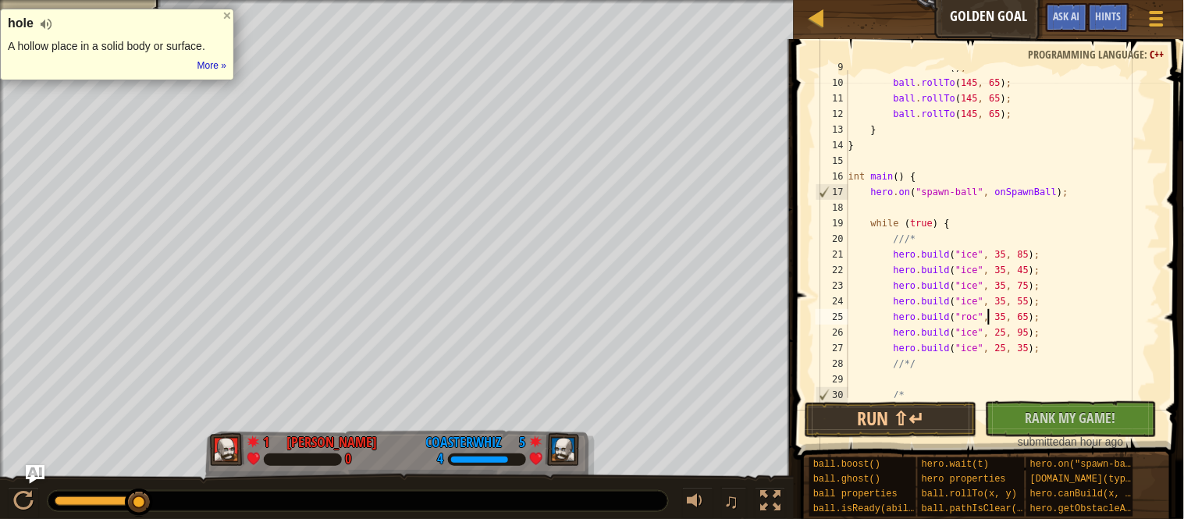
scroll to position [6, 21]
click at [940, 408] on button "Run ⇧↵" at bounding box center [891, 420] width 172 height 36
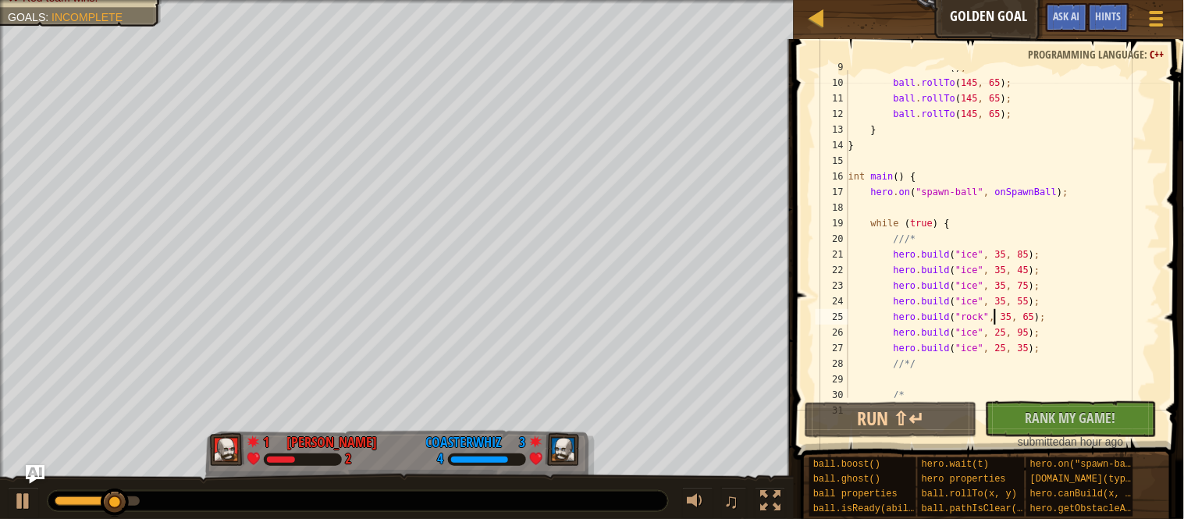
click at [977, 257] on div "ball . boost ( ) ; ball . rollTo ( 145 , 65 ) ; ball . rollTo ( 145 , 65 ) ; ba…" at bounding box center [1002, 238] width 315 height 359
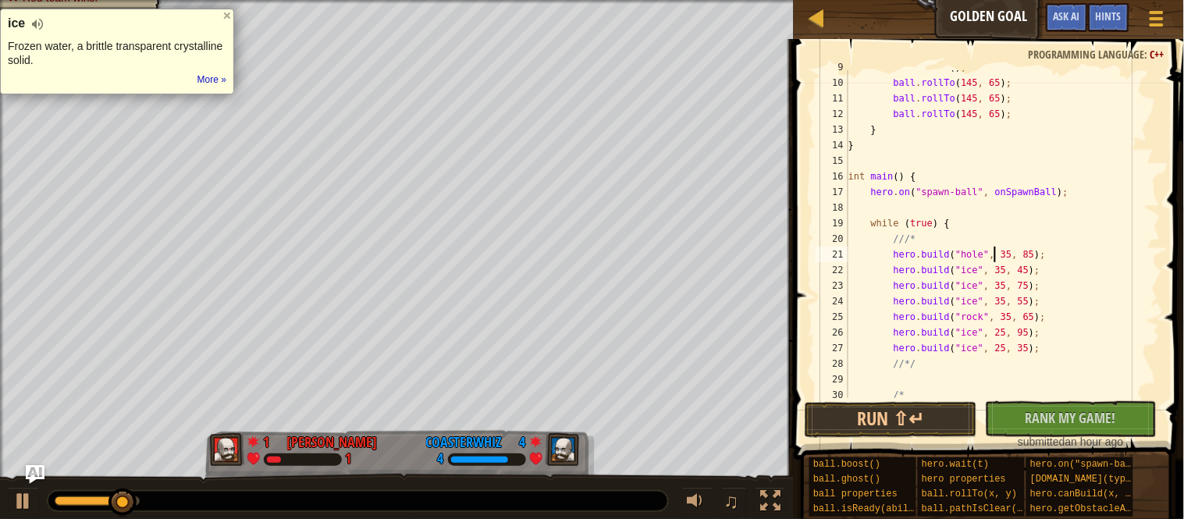
click at [983, 315] on div "ball . boost ( ) ; ball . rollTo ( 145 , 65 ) ; ball . rollTo ( 145 , 65 ) ; ba…" at bounding box center [1002, 238] width 315 height 359
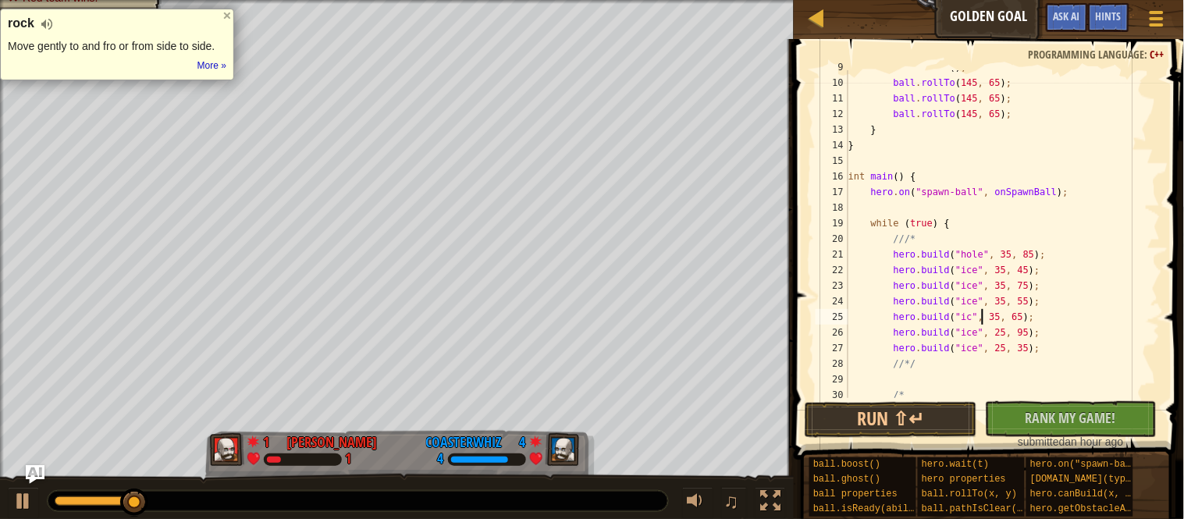
scroll to position [6, 20]
click at [940, 407] on button "Run ⇧↵" at bounding box center [891, 420] width 172 height 36
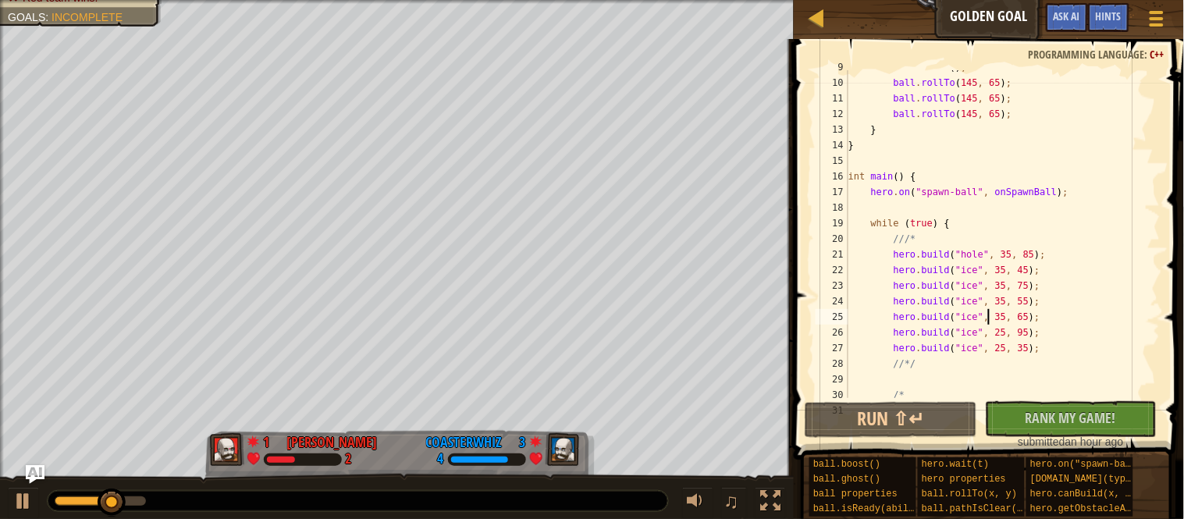
click at [979, 250] on div "ball . boost ( ) ; ball . rollTo ( 145 , 65 ) ; ball . rollTo ( 145 , 65 ) ; ba…" at bounding box center [1002, 238] width 315 height 359
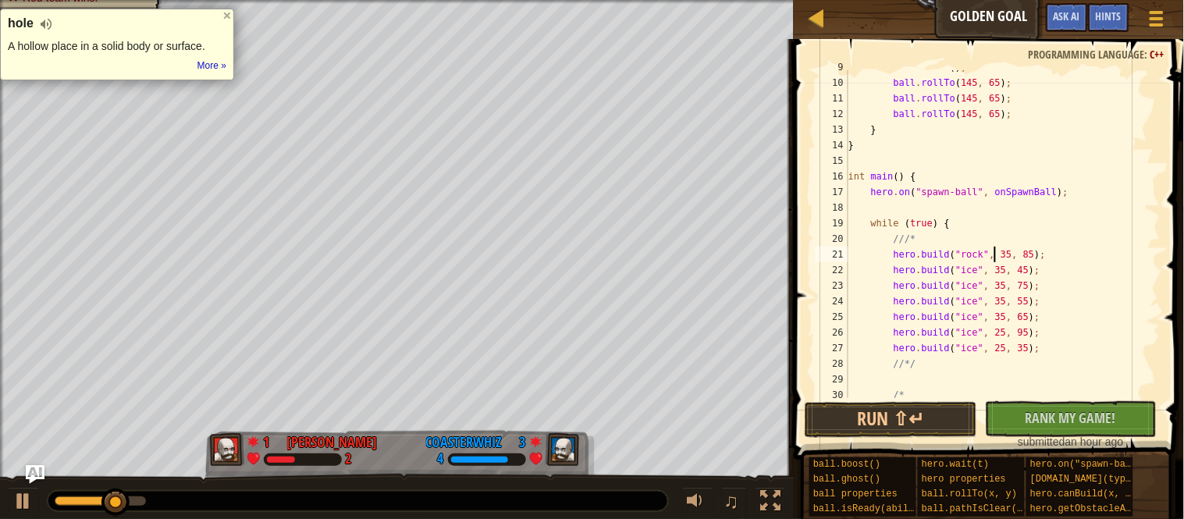
scroll to position [6, 21]
click at [1013, 249] on div "ball . boost ( ) ; ball . rollTo ( 145 , 65 ) ; ball . rollTo ( 145 , 65 ) ; ba…" at bounding box center [1002, 238] width 315 height 359
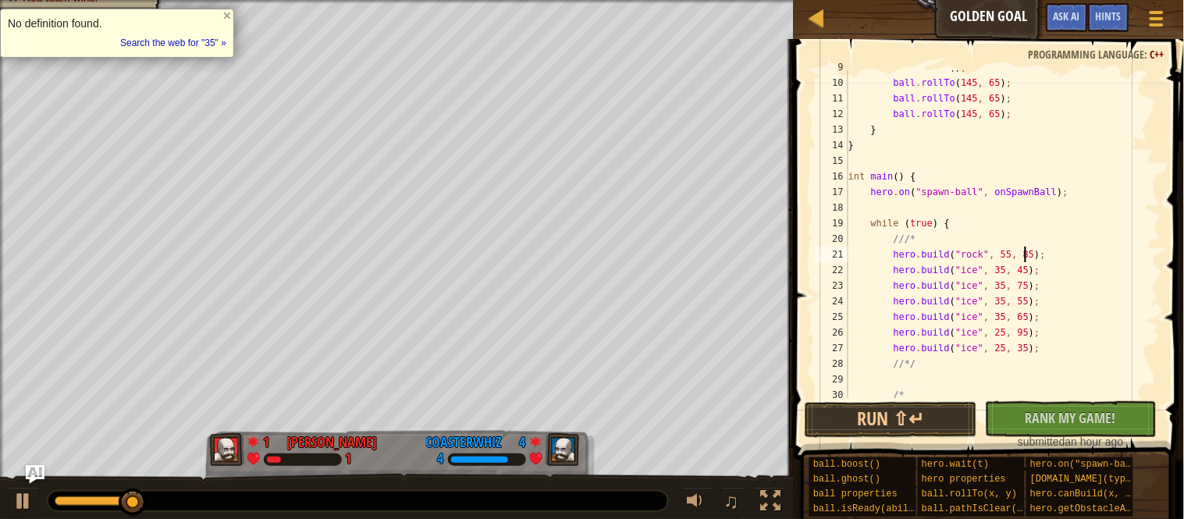
scroll to position [6, 26]
click at [1047, 253] on div "ball . boost ( ) ; ball . rollTo ( 145 , 65 ) ; ball . rollTo ( 145 , 65 ) ; ba…" at bounding box center [1002, 238] width 315 height 359
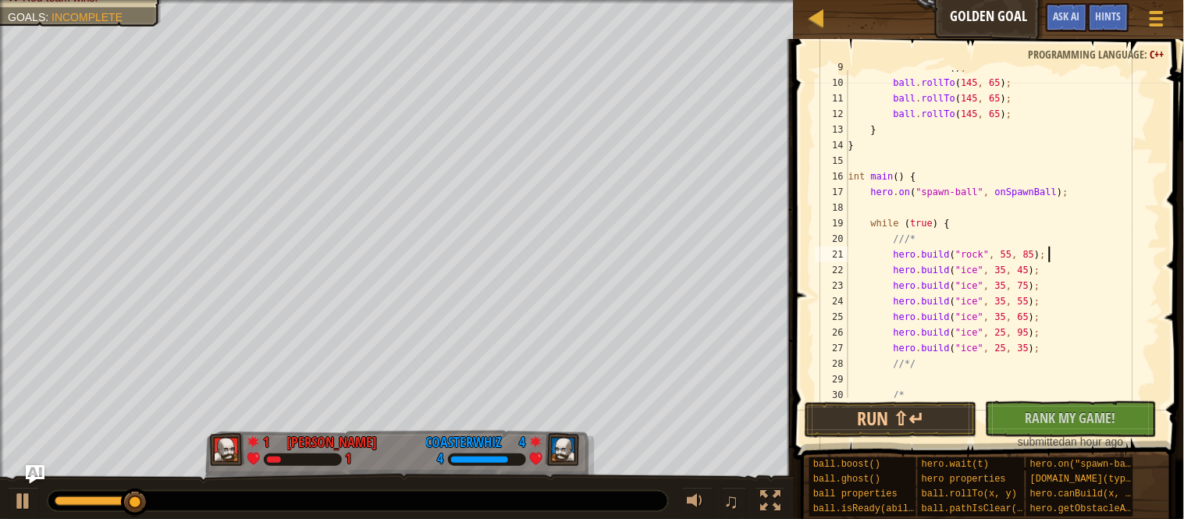
click at [1047, 253] on div "ball . boost ( ) ; ball . rollTo ( 145 , 65 ) ; ball . rollTo ( 145 , 65 ) ; ba…" at bounding box center [1002, 238] width 315 height 359
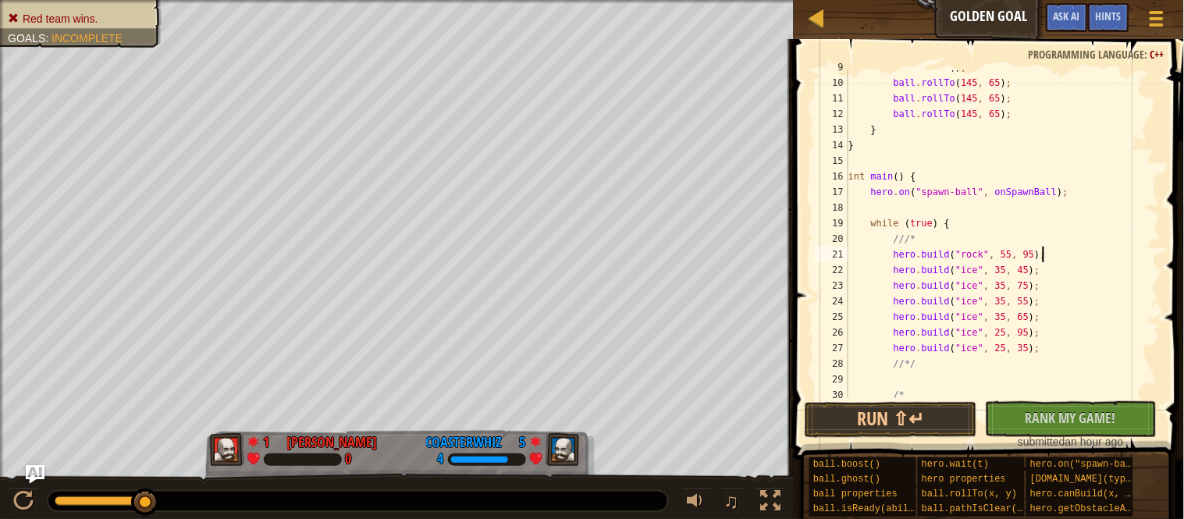
scroll to position [6, 27]
click at [899, 416] on button "Run ⇧↵" at bounding box center [891, 420] width 172 height 36
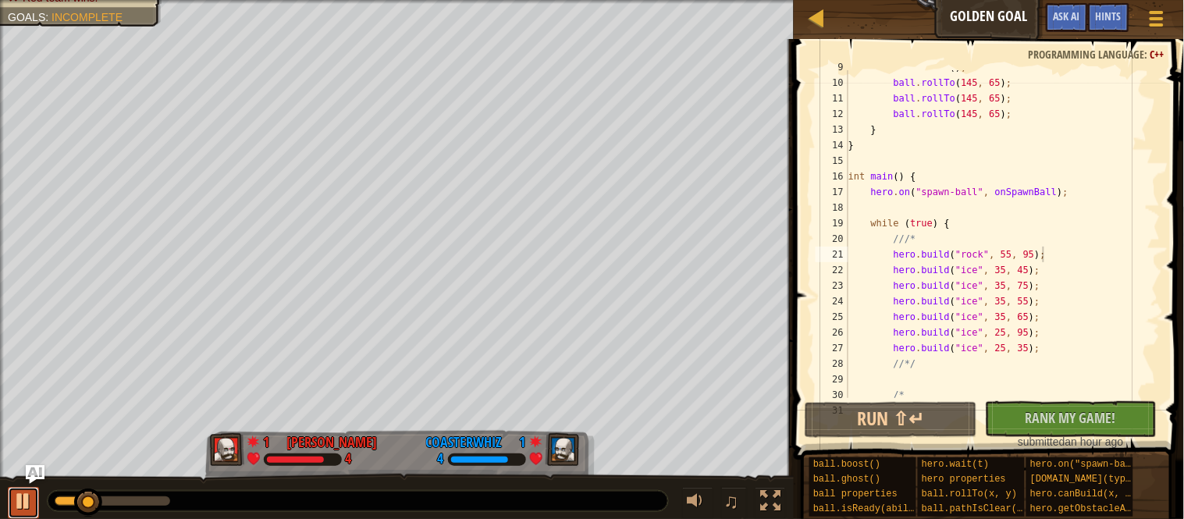
click at [20, 502] on div at bounding box center [23, 501] width 20 height 20
click at [1040, 268] on div "ball . boost ( ) ; ball . rollTo ( 145 , 65 ) ; ball . rollTo ( 145 , 65 ) ; ba…" at bounding box center [1002, 238] width 315 height 359
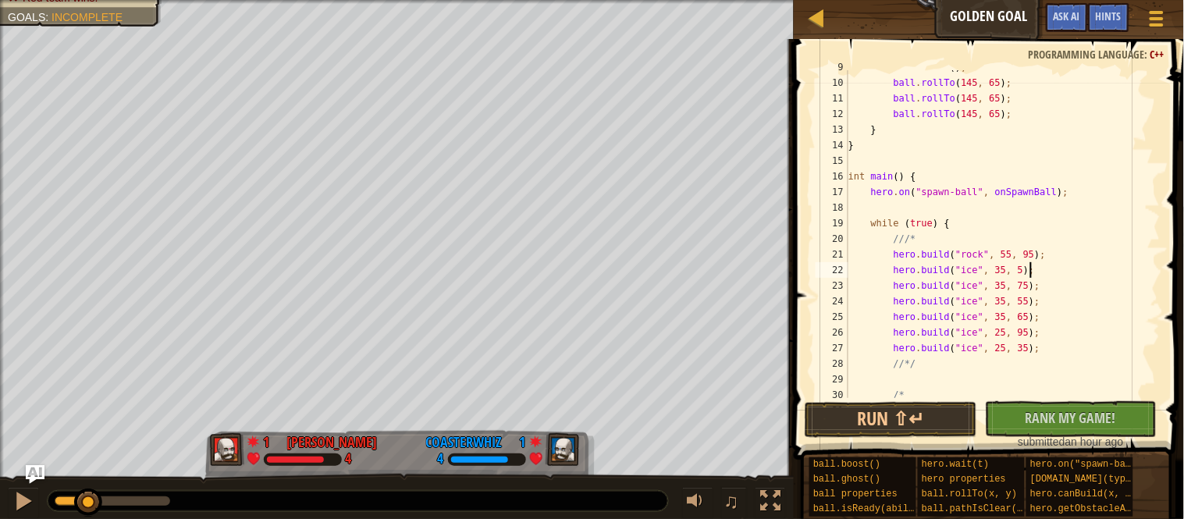
scroll to position [6, 27]
click at [983, 270] on div "ball . boost ( ) ; ball . rollTo ( 145 , 65 ) ; ball . rollTo ( 145 , 65 ) ; ba…" at bounding box center [1002, 238] width 315 height 359
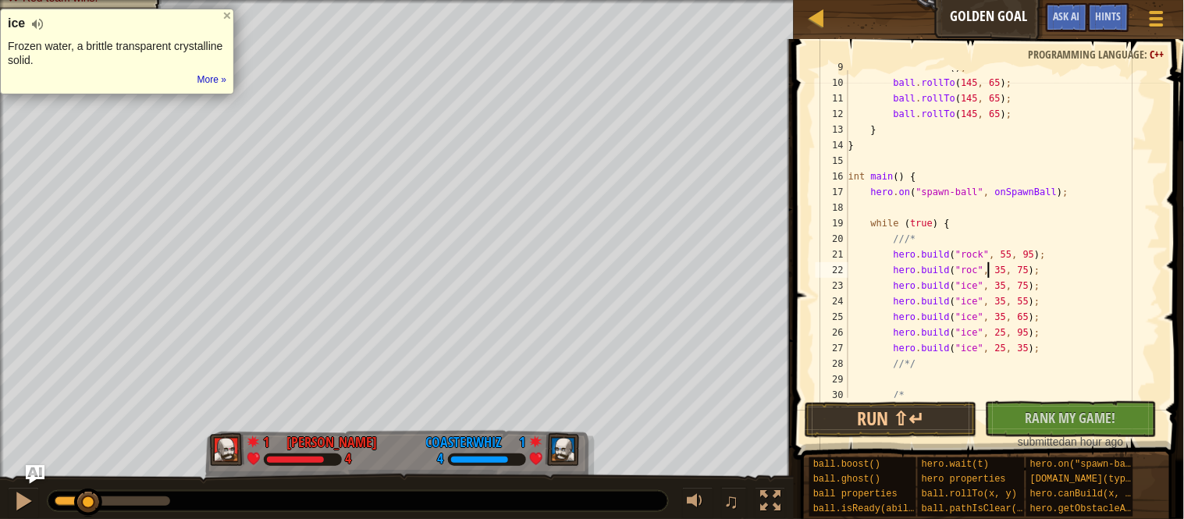
scroll to position [6, 21]
click at [925, 428] on button "Run ⇧↵" at bounding box center [891, 420] width 172 height 36
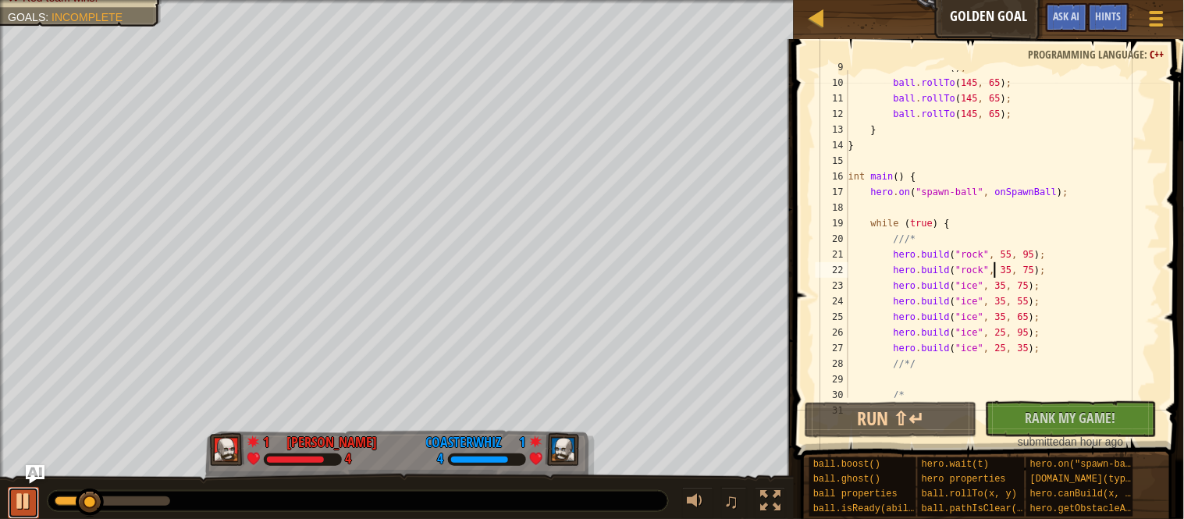
click at [15, 511] on div at bounding box center [23, 501] width 20 height 20
click at [977, 280] on div "ball . boost ( ) ; ball . rollTo ( 145 , 65 ) ; ball . rollTo ( 145 , 65 ) ; ba…" at bounding box center [1002, 238] width 315 height 359
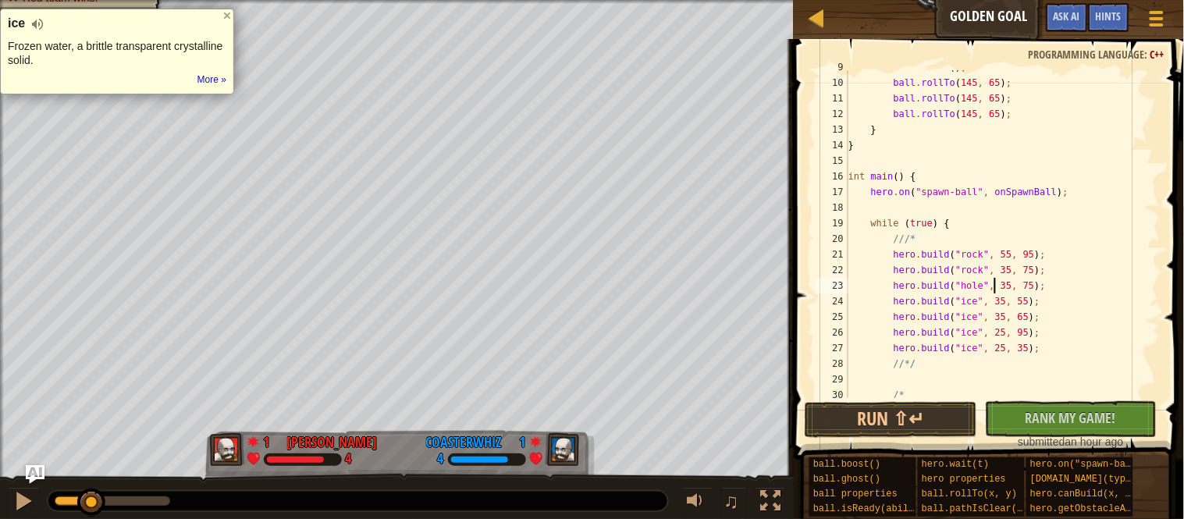
click at [976, 284] on div "ball . boost ( ) ; ball . rollTo ( 145 , 65 ) ; ball . rollTo ( 145 , 65 ) ; ba…" at bounding box center [1002, 238] width 315 height 359
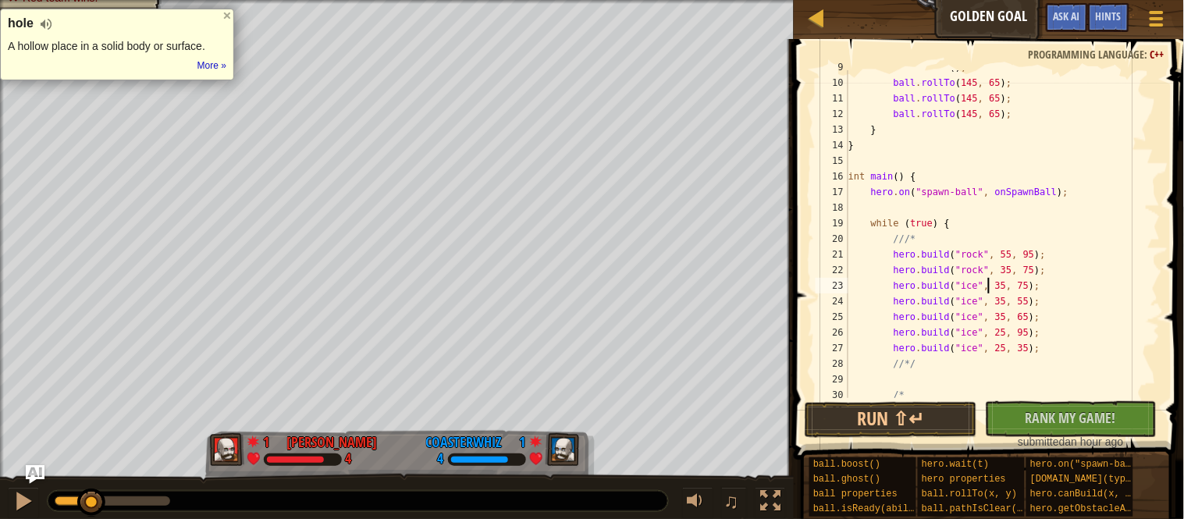
scroll to position [6, 20]
click at [1015, 284] on div "ball . boost ( ) ; ball . rollTo ( 145 , 65 ) ; ball . rollTo ( 145 , 65 ) ; ba…" at bounding box center [1002, 238] width 315 height 359
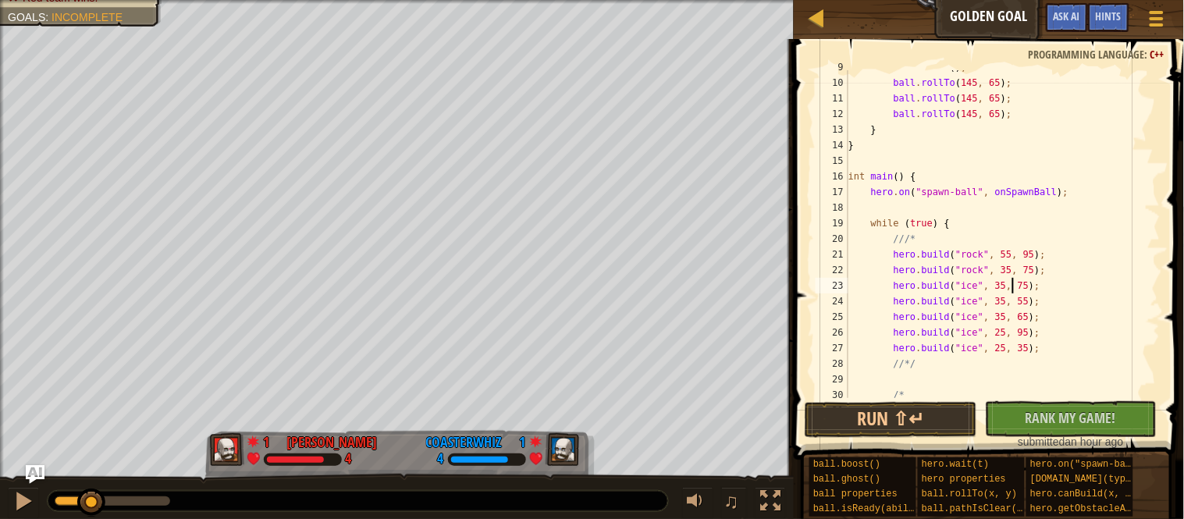
scroll to position [6, 23]
click at [1036, 287] on div "ball . boost ( ) ; ball . rollTo ( 145 , 65 ) ; ball . rollTo ( 145 , 65 ) ; ba…" at bounding box center [1002, 238] width 315 height 359
click at [969, 304] on div "ball . boost ( ) ; ball . rollTo ( 145 , 65 ) ; ball . rollTo ( 145 , 65 ) ; ba…" at bounding box center [1002, 238] width 315 height 359
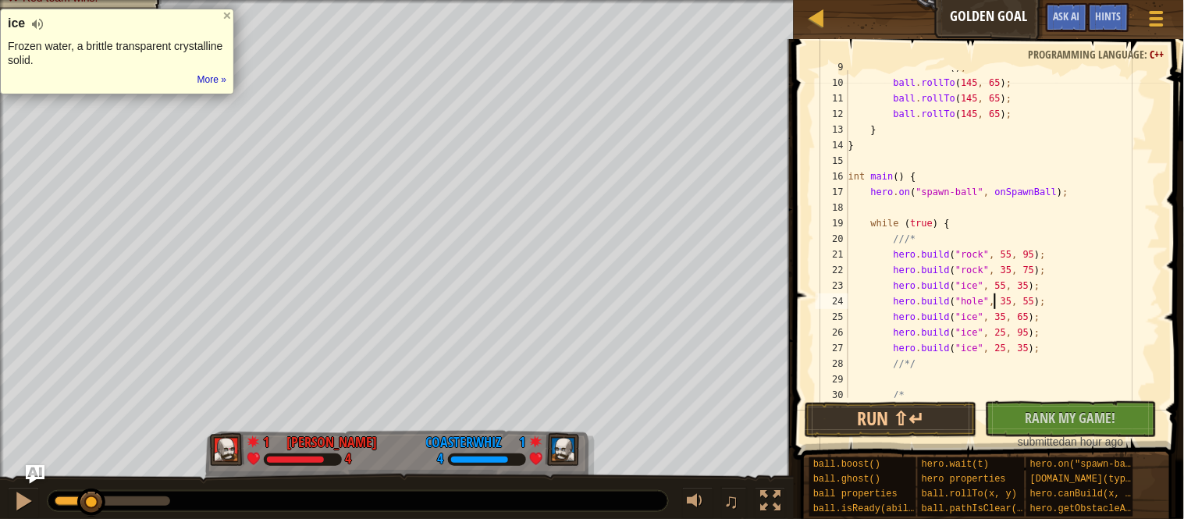
scroll to position [6, 21]
click at [972, 301] on div "ball . boost ( ) ; ball . rollTo ( 145 , 65 ) ; ball . rollTo ( 145 , 65 ) ; ba…" at bounding box center [1002, 238] width 315 height 359
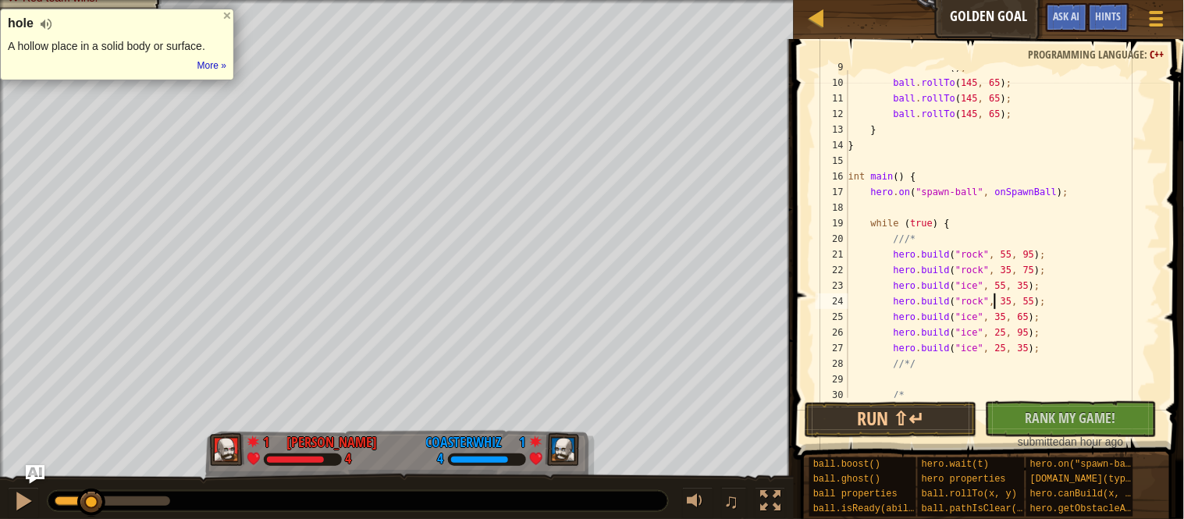
click at [1016, 303] on div "ball . boost ( ) ; ball . rollTo ( 145 , 65 ) ; ball . rollTo ( 145 , 65 ) ; ba…" at bounding box center [1002, 238] width 315 height 359
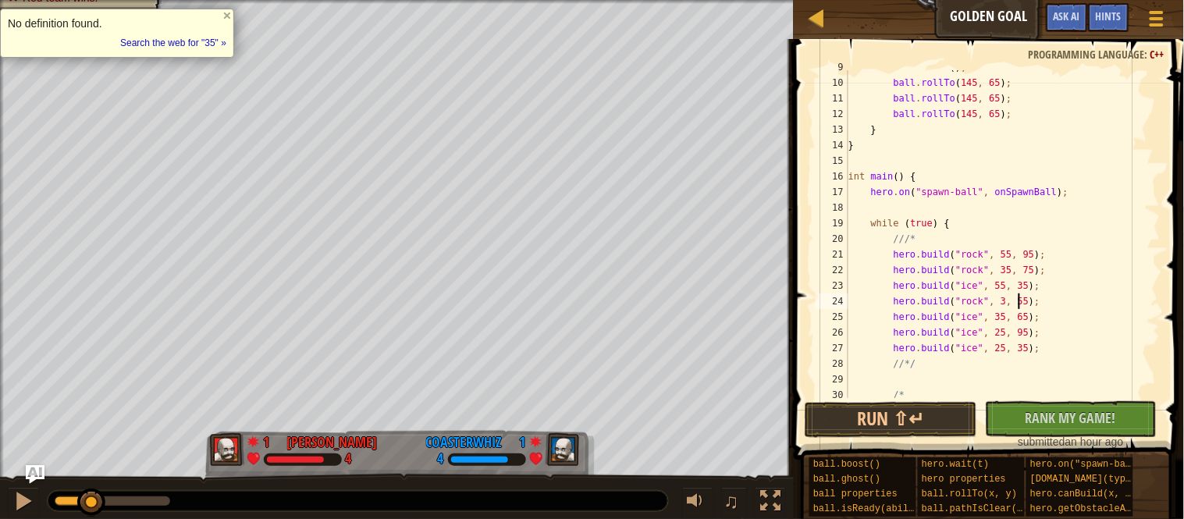
scroll to position [6, 26]
click at [977, 318] on div "ball . boost ( ) ; ball . rollTo ( 145 , 65 ) ; ball . rollTo ( 145 , 65 ) ; ba…" at bounding box center [1002, 238] width 315 height 359
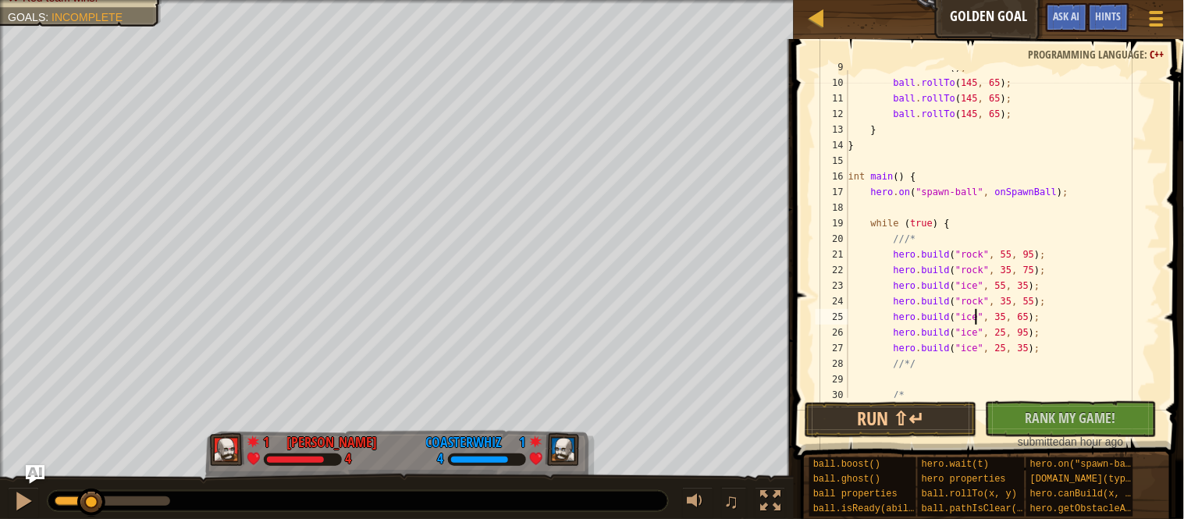
click at [1011, 318] on div "ball . boost ( ) ; ball . rollTo ( 145 , 65 ) ; ball . rollTo ( 145 , 65 ) ; ba…" at bounding box center [1002, 238] width 315 height 359
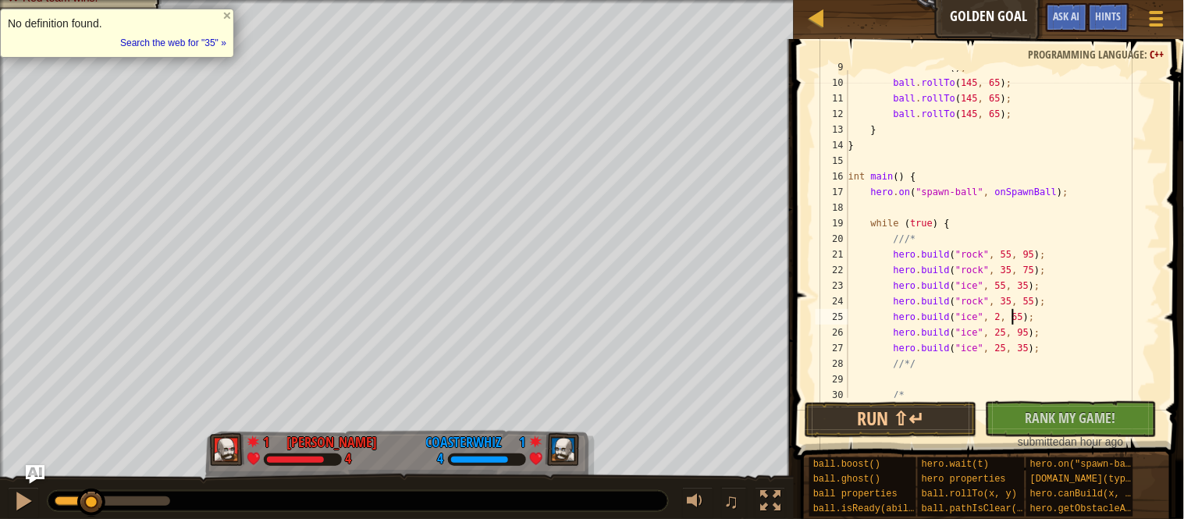
scroll to position [6, 24]
click at [1039, 318] on div "ball . boost ( ) ; ball . rollTo ( 145 , 65 ) ; ball . rollTo ( 145 , 65 ) ; ba…" at bounding box center [1002, 238] width 315 height 359
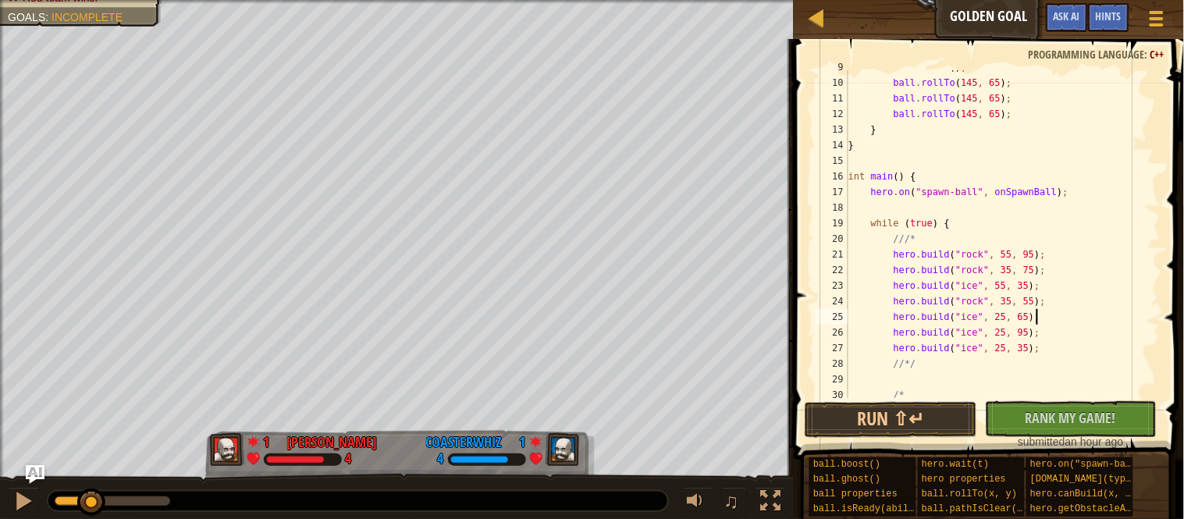
scroll to position [6, 27]
click at [1027, 347] on div "ball . boost ( ) ; ball . rollTo ( 145 , 65 ) ; ball . rollTo ( 145 , 65 ) ; ba…" at bounding box center [1002, 238] width 315 height 359
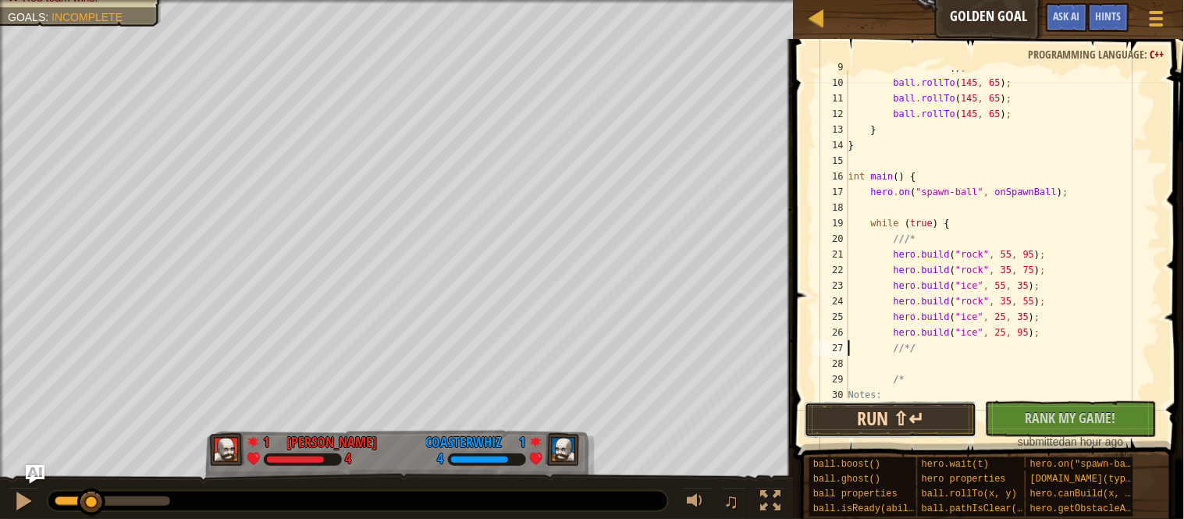
click at [936, 413] on button "Run ⇧↵" at bounding box center [891, 420] width 172 height 36
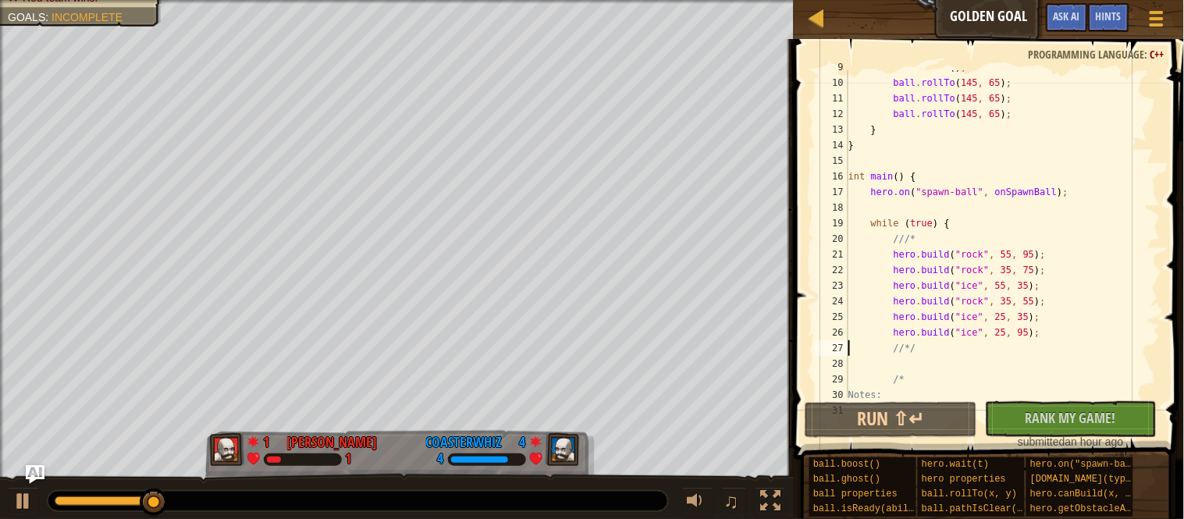
click at [1012, 334] on div "ball . boost ( ) ; ball . rollTo ( 145 , 65 ) ; ball . rollTo ( 145 , 65 ) ; ba…" at bounding box center [1002, 238] width 315 height 359
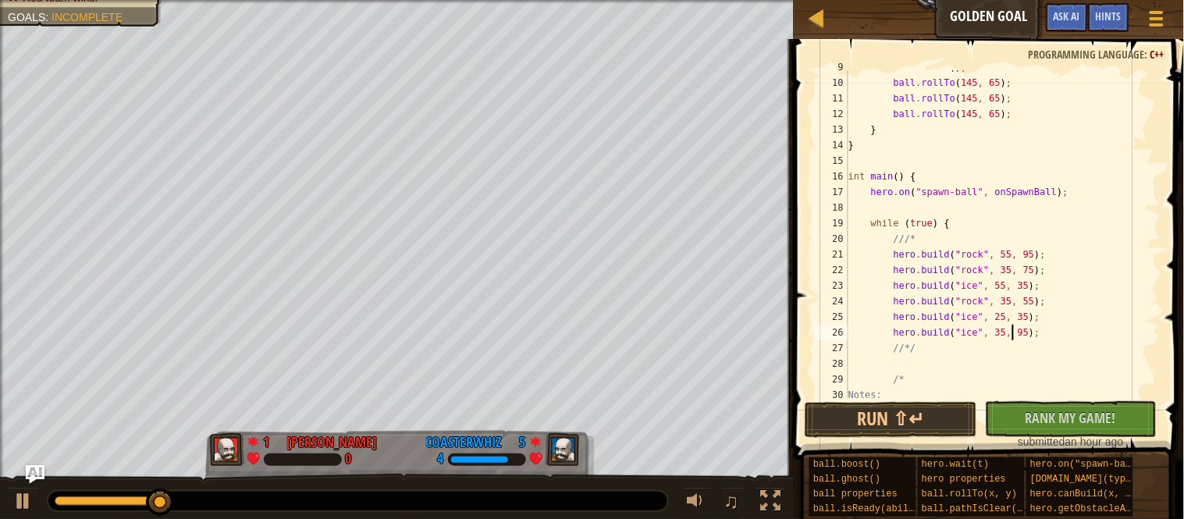
click at [1038, 336] on div "ball . boost ( ) ; ball . rollTo ( 145 , 65 ) ; ball . rollTo ( 145 , 65 ) ; ba…" at bounding box center [1002, 238] width 315 height 359
type textarea "hero.build("ice", 35, 85);"
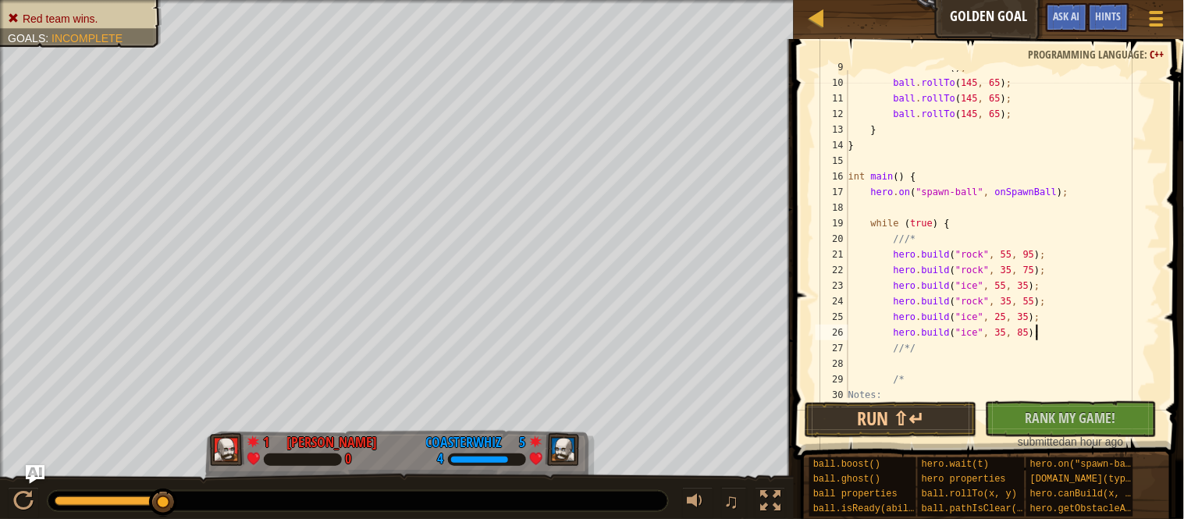
scroll to position [6, 27]
click at [1058, 334] on div "ball . boost ( ) ; ball . rollTo ( 145 , 65 ) ; ball . rollTo ( 145 , 65 ) ; ba…" at bounding box center [1002, 238] width 315 height 359
paste textarea
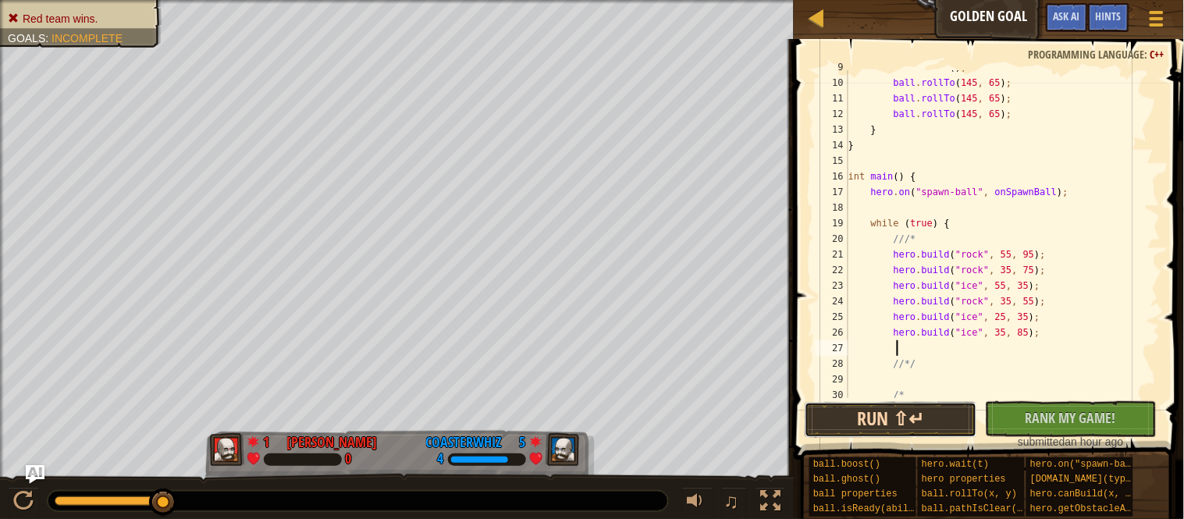
click at [956, 415] on button "Run ⇧↵" at bounding box center [891, 420] width 172 height 36
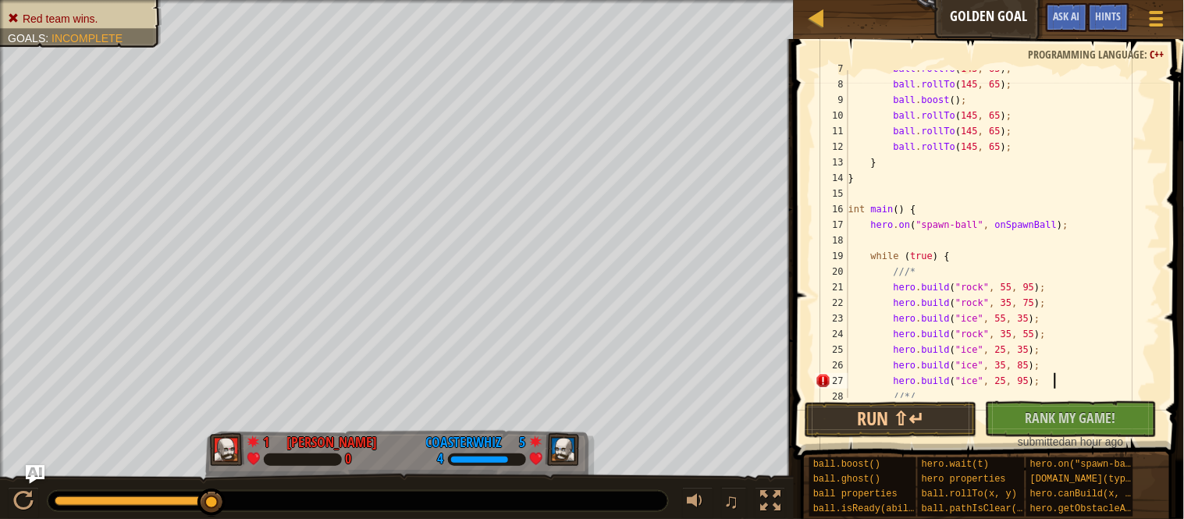
scroll to position [6, 28]
click at [907, 432] on button "Run ⇧↵" at bounding box center [891, 420] width 172 height 36
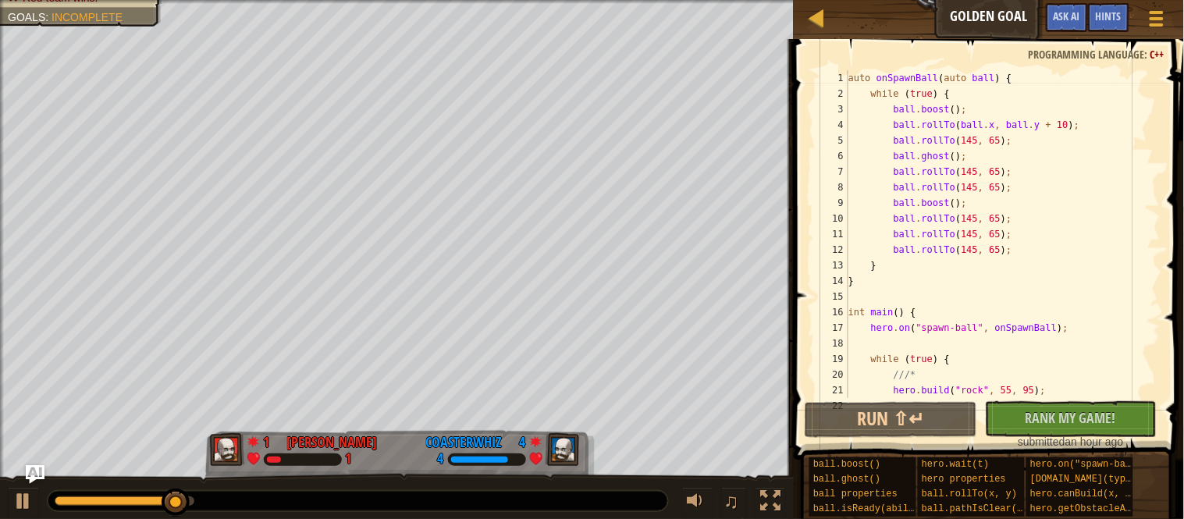
scroll to position [0, 0]
click at [27, 501] on div at bounding box center [23, 501] width 20 height 20
click at [1058, 142] on div "auto onSpawnBall ( auto ball ) { while ( true ) { ball . boost ( ) ; ball . rol…" at bounding box center [1002, 249] width 315 height 359
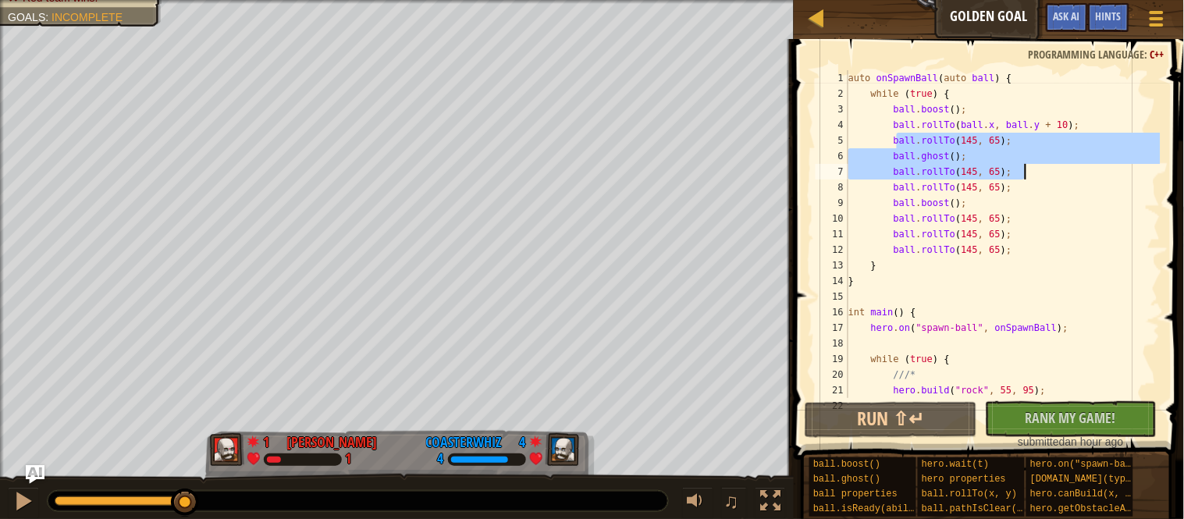
drag, startPoint x: 895, startPoint y: 144, endPoint x: 1030, endPoint y: 174, distance: 138.4
click at [1030, 174] on div "auto onSpawnBall ( auto ball ) { while ( true ) { ball . boost ( ) ; ball . rol…" at bounding box center [1002, 249] width 315 height 359
type textarea "ball.ghost(); ball.rollTo(145, 65);"
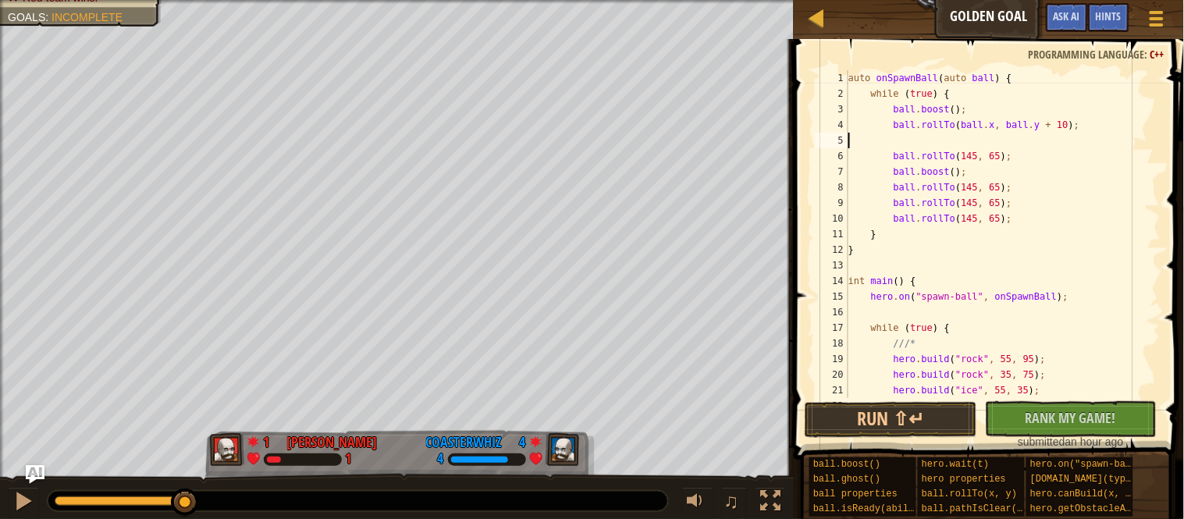
scroll to position [6, 0]
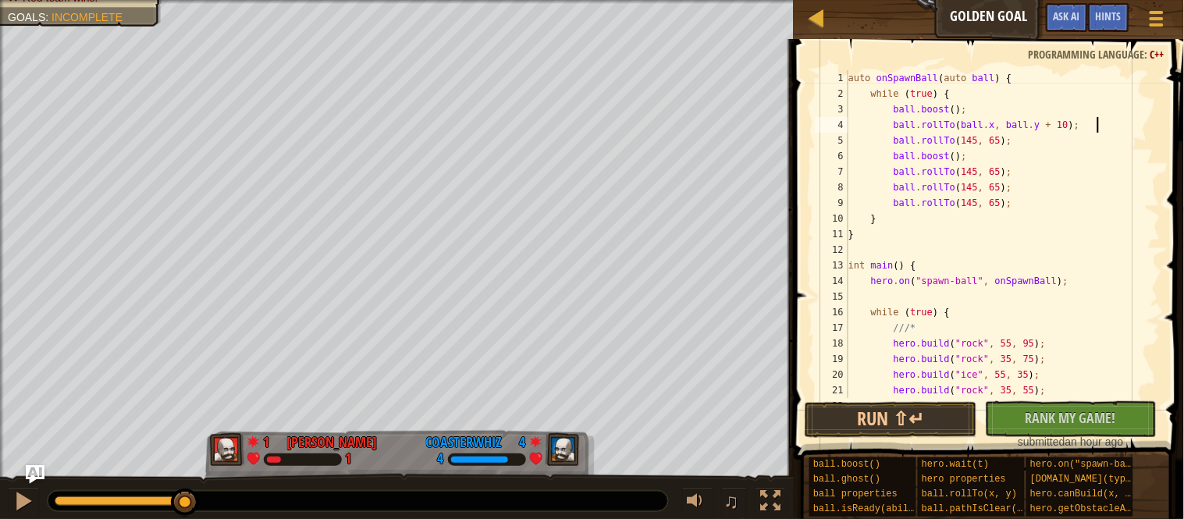
click at [979, 145] on div "auto onSpawnBall ( auto ball ) { while ( true ) { ball . boost ( ) ; ball . rol…" at bounding box center [1002, 249] width 315 height 359
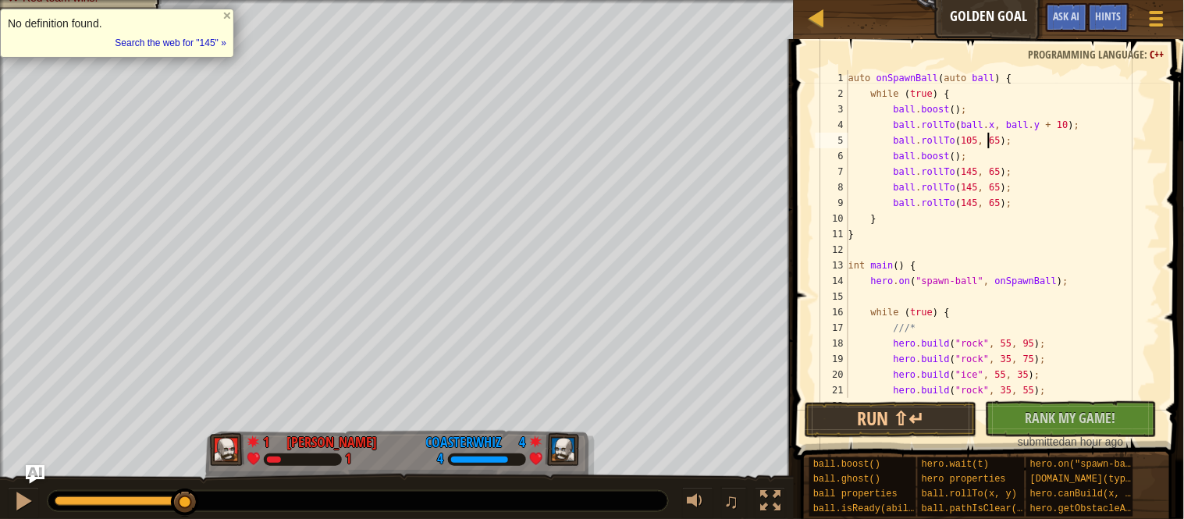
scroll to position [6, 20]
click at [981, 178] on div "auto onSpawnBall ( auto ball ) { while ( true ) { ball . boost ( ) ; ball . rol…" at bounding box center [1002, 249] width 315 height 359
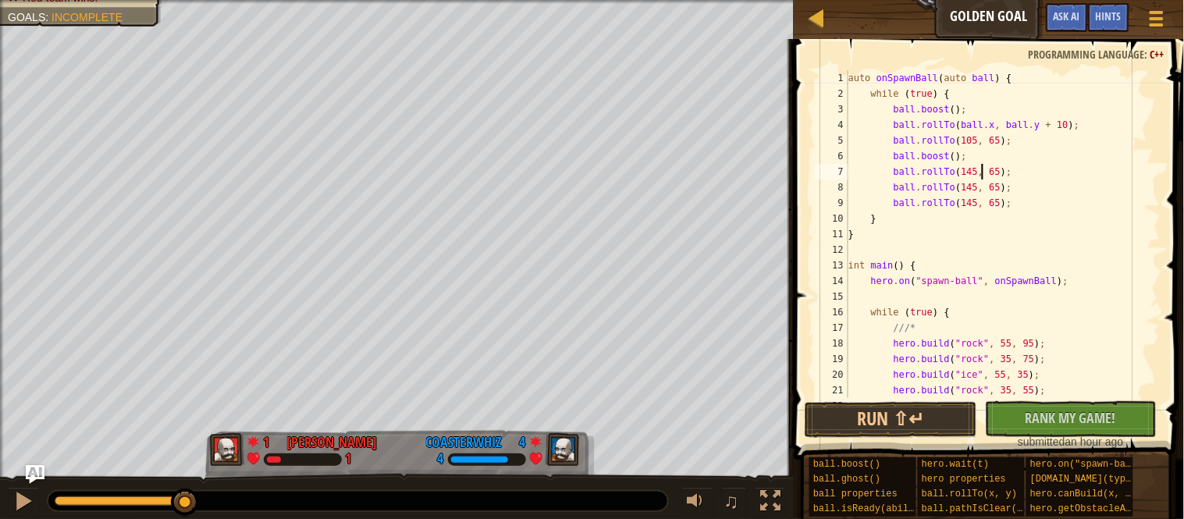
click at [981, 178] on div "auto onSpawnBall ( auto ball ) { while ( true ) { ball . boost ( ) ; ball . rol…" at bounding box center [1002, 249] width 315 height 359
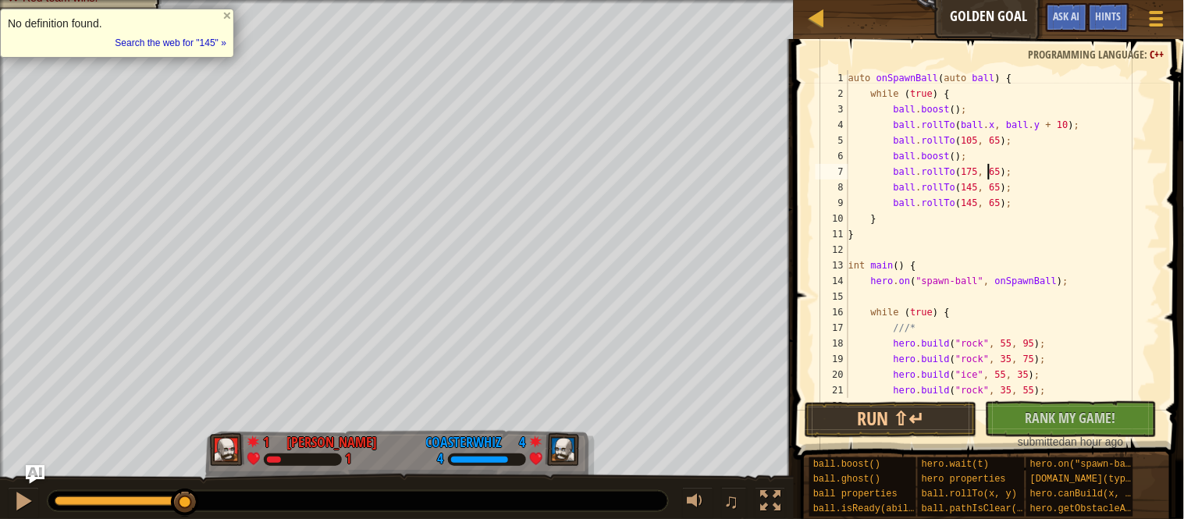
click at [1006, 174] on div "auto onSpawnBall ( auto ball ) { while ( true ) { ball . boost ( ) ; ball . rol…" at bounding box center [1002, 249] width 315 height 359
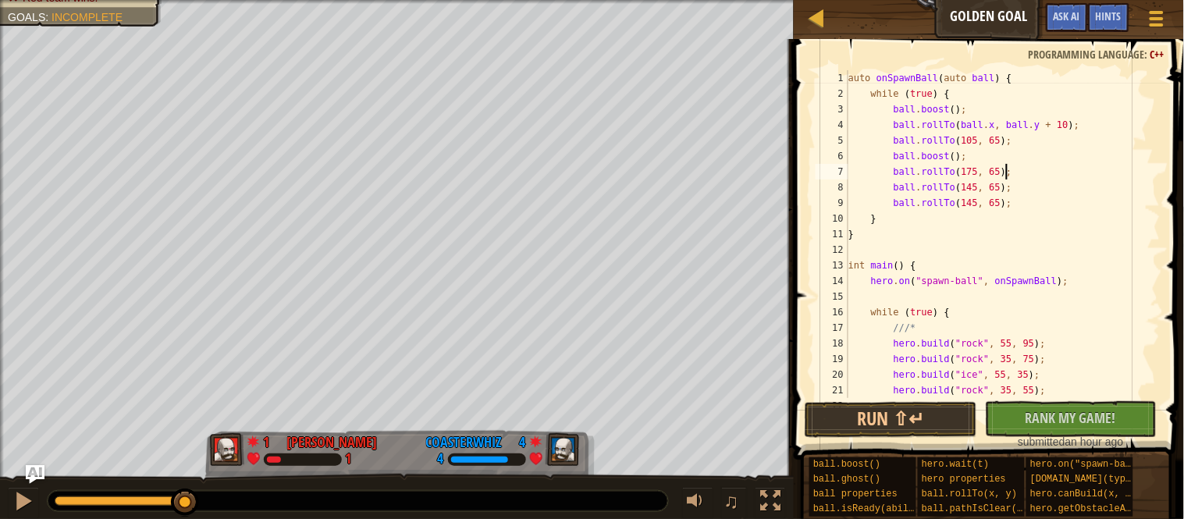
click at [1006, 174] on div "auto onSpawnBall ( auto ball ) { while ( true ) { ball . boost ( ) ; ball . rol…" at bounding box center [1002, 249] width 315 height 359
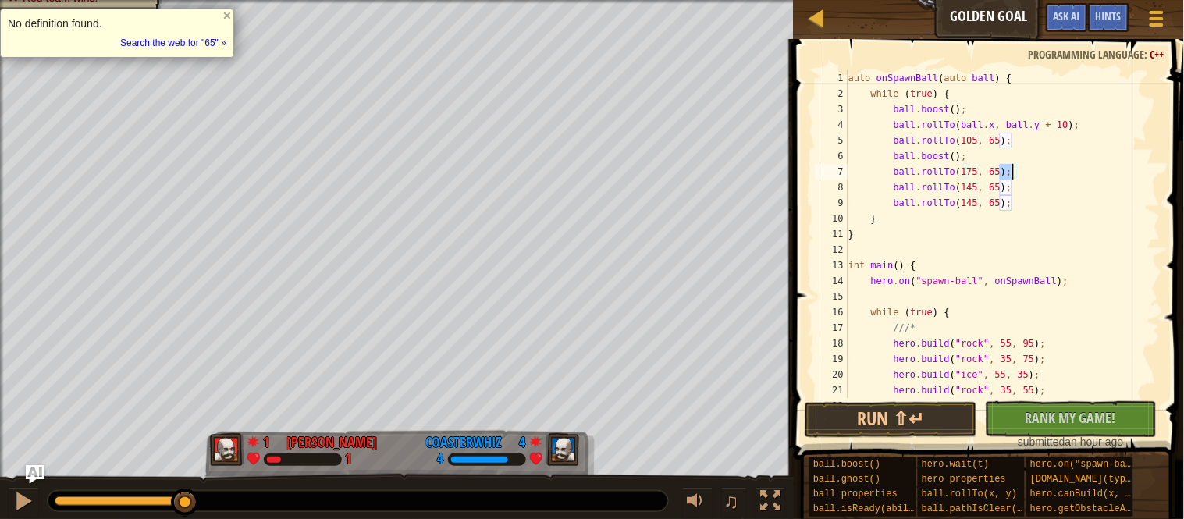
scroll to position [6, 23]
type textarea "ball.rollTo(175, 30);"
click at [910, 412] on button "Run ⇧↵" at bounding box center [891, 420] width 172 height 36
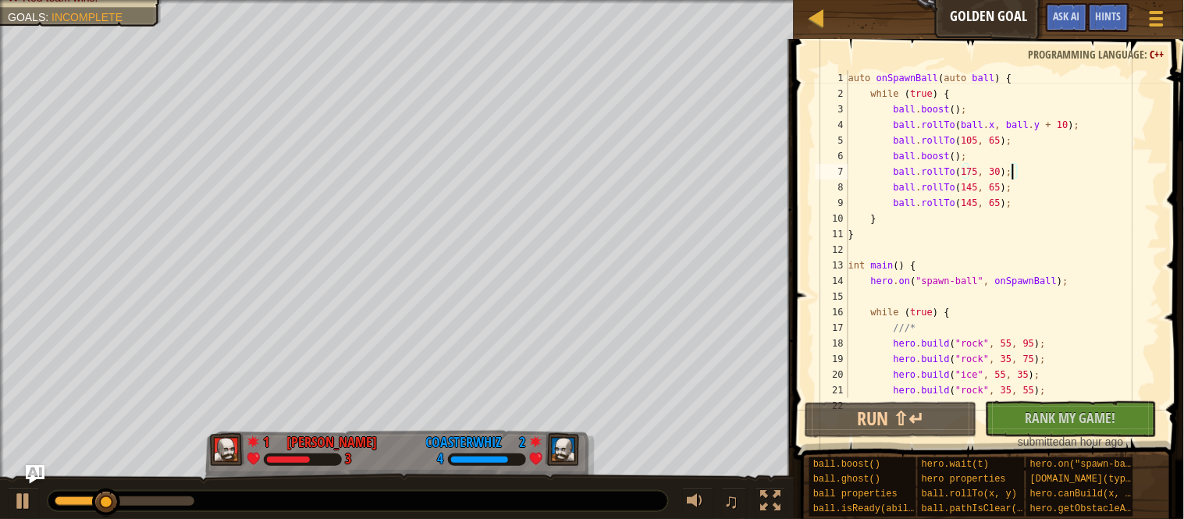
click at [1030, 170] on div "auto onSpawnBall ( auto ball ) { while ( true ) { ball . boost ( ) ; ball . rol…" at bounding box center [1002, 249] width 315 height 359
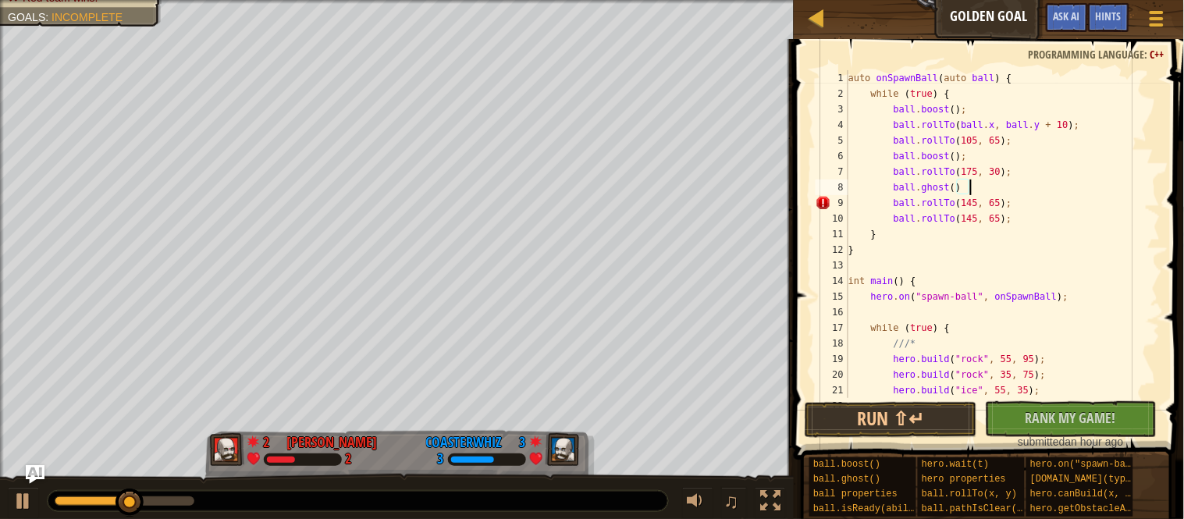
scroll to position [6, 17]
click at [933, 421] on button "Run ⇧↵" at bounding box center [891, 420] width 172 height 36
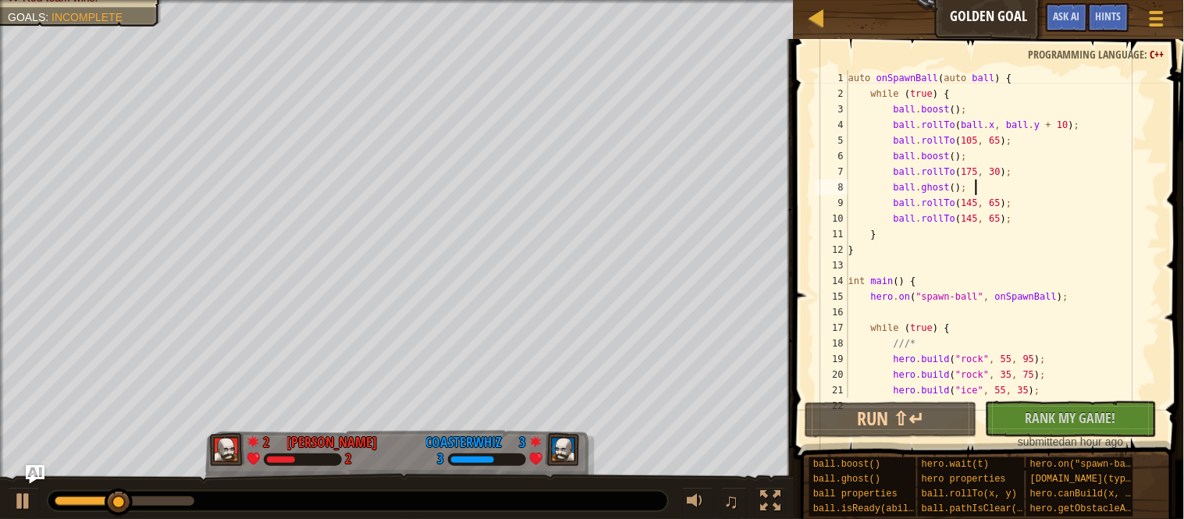
click at [937, 151] on div "auto onSpawnBall ( auto ball ) { while ( true ) { ball . boost ( ) ; ball . rol…" at bounding box center [1002, 249] width 315 height 359
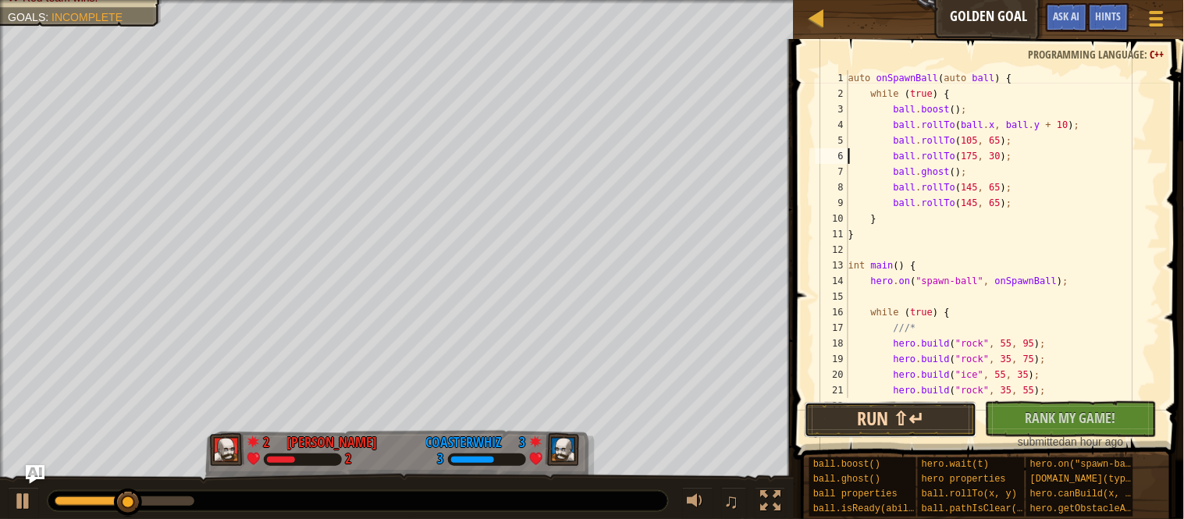
click at [923, 430] on button "Run ⇧↵" at bounding box center [891, 420] width 172 height 36
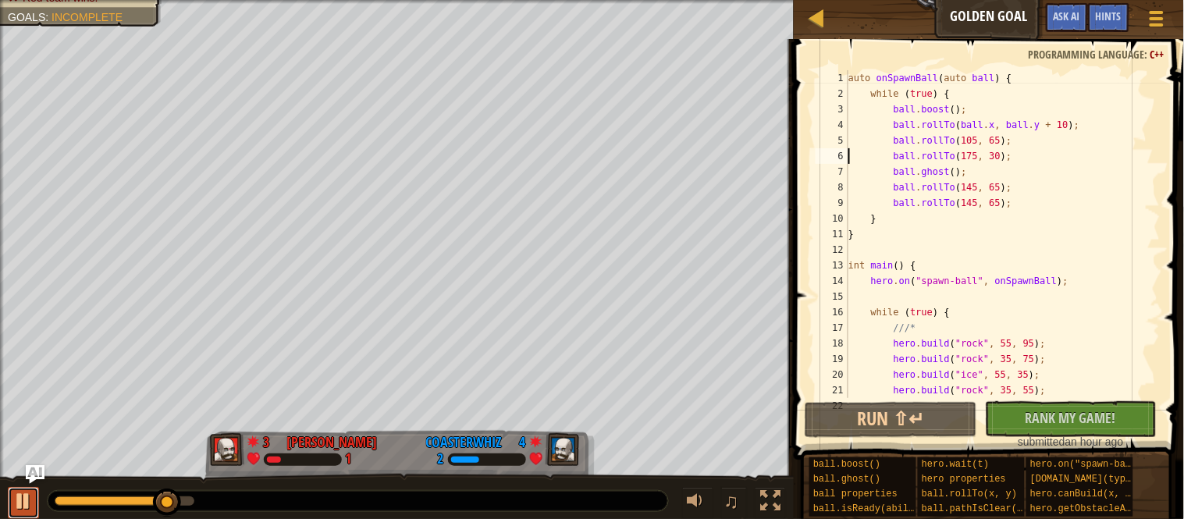
click at [16, 510] on div at bounding box center [23, 501] width 20 height 20
click at [938, 114] on div "auto onSpawnBall ( auto ball ) { while ( true ) { ball . boost ( ) ; ball . rol…" at bounding box center [1002, 249] width 315 height 359
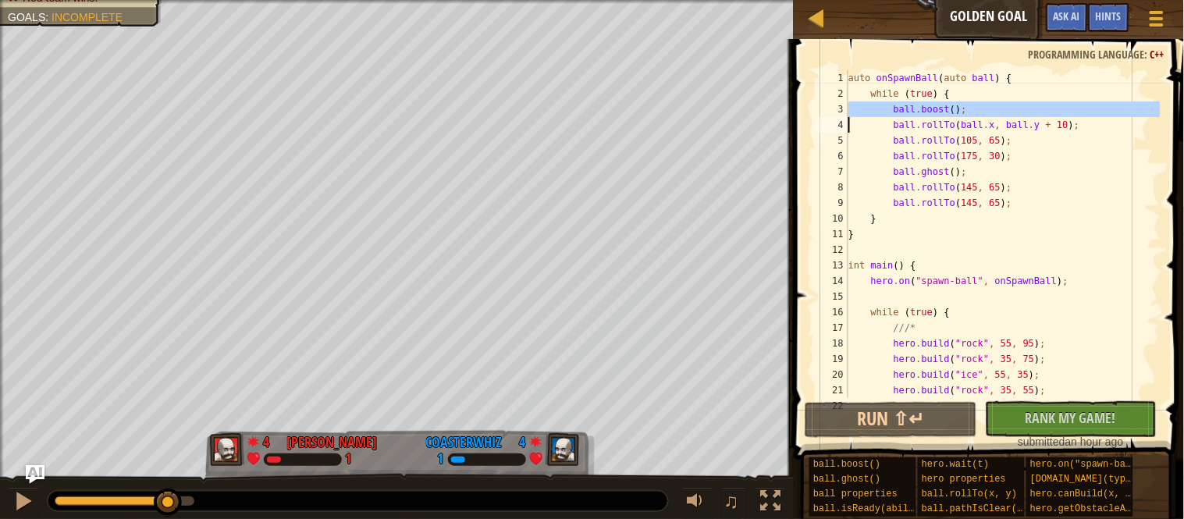
type textarea "ball.rollTo(ball.x, ball.y + 10);"
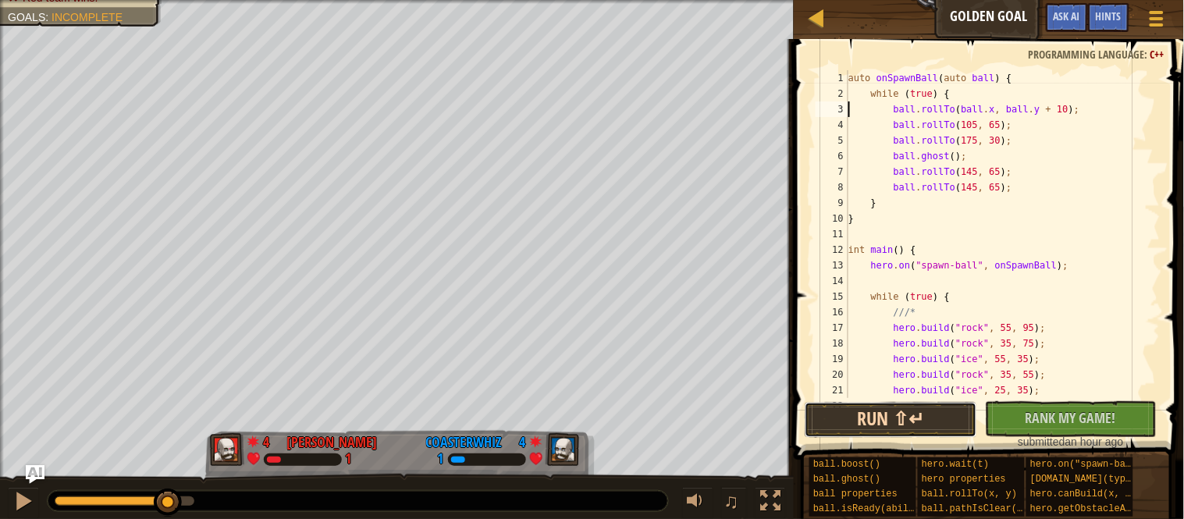
click at [889, 420] on button "Run ⇧↵" at bounding box center [891, 420] width 172 height 36
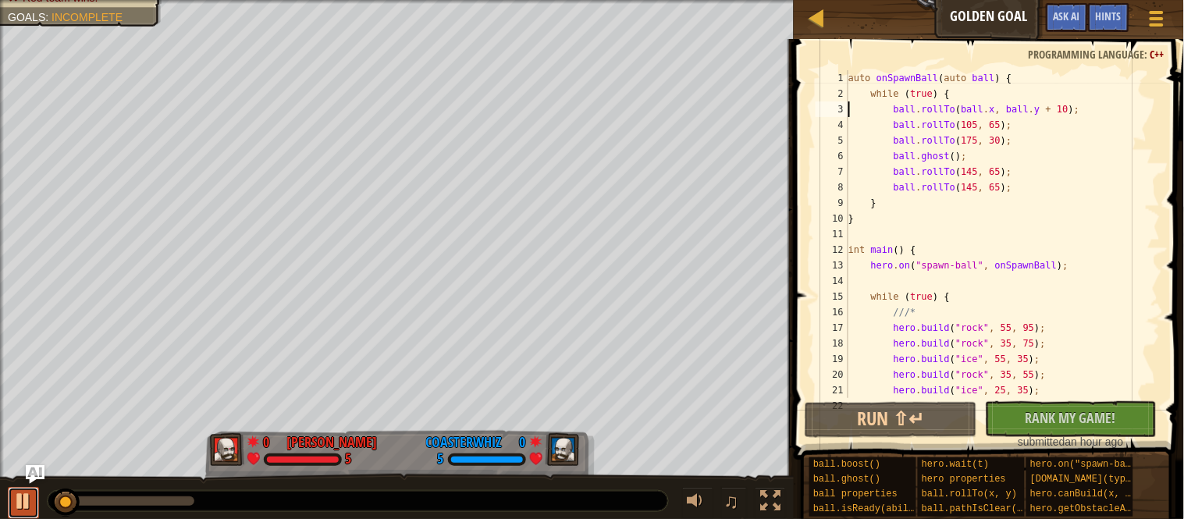
click at [17, 508] on div at bounding box center [23, 501] width 20 height 20
drag, startPoint x: 1110, startPoint y: 107, endPoint x: 899, endPoint y: 109, distance: 210.7
click at [899, 109] on div "auto onSpawnBall ( auto ball ) { while ( true ) { ball . rollTo ( ball . x , ba…" at bounding box center [1002, 249] width 315 height 359
click at [1105, 105] on div "auto onSpawnBall ( auto ball ) { while ( true ) { ball . rollTo ( ball . x , ba…" at bounding box center [1002, 234] width 315 height 328
paste textarea "ball.rollTo(ball.x, ball.y + 10);"
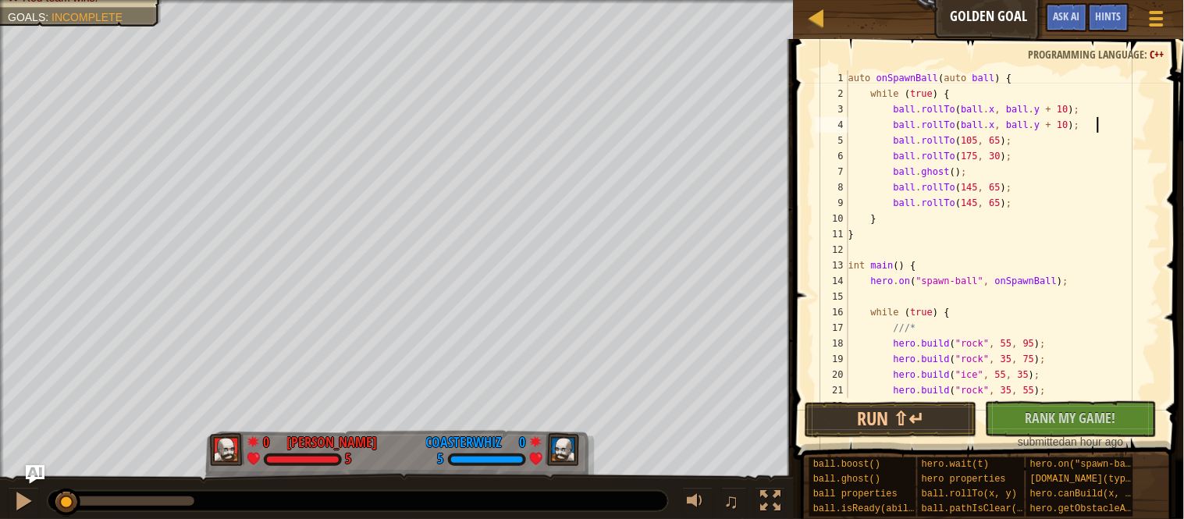
scroll to position [6, 5]
click at [1011, 144] on div "auto onSpawnBall ( auto ball ) { while ( true ) { ball . rollTo ( ball . x , ba…" at bounding box center [1002, 249] width 315 height 359
click at [1011, 144] on div "auto onSpawnBall ( auto ball ) { while ( true ) { ball . rollTo ( ball . x , ba…" at bounding box center [1002, 234] width 315 height 328
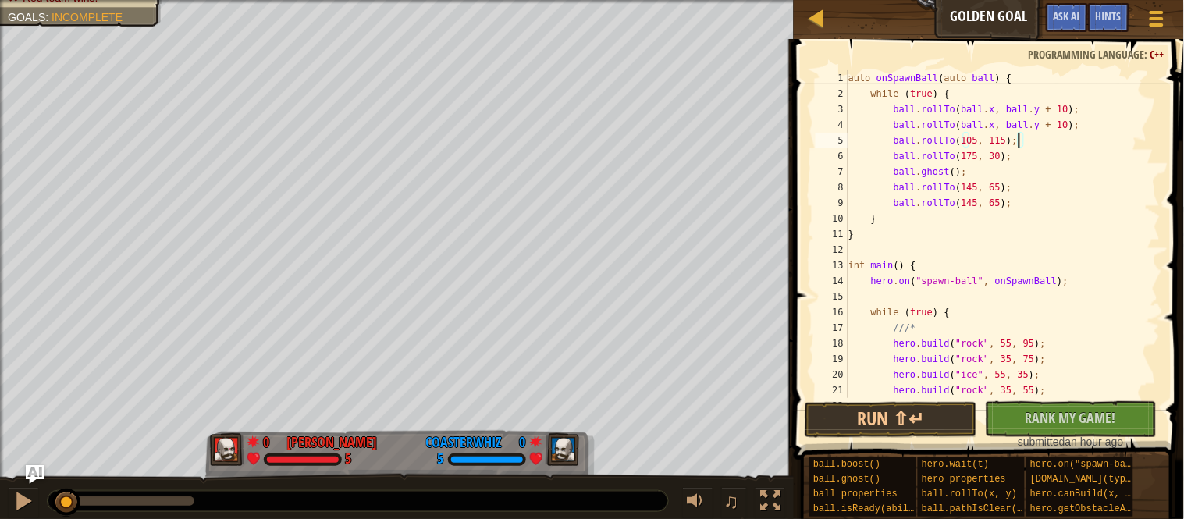
click at [980, 159] on div "auto onSpawnBall ( auto ball ) { while ( true ) { ball . rollTo ( ball . x , ba…" at bounding box center [1002, 249] width 315 height 359
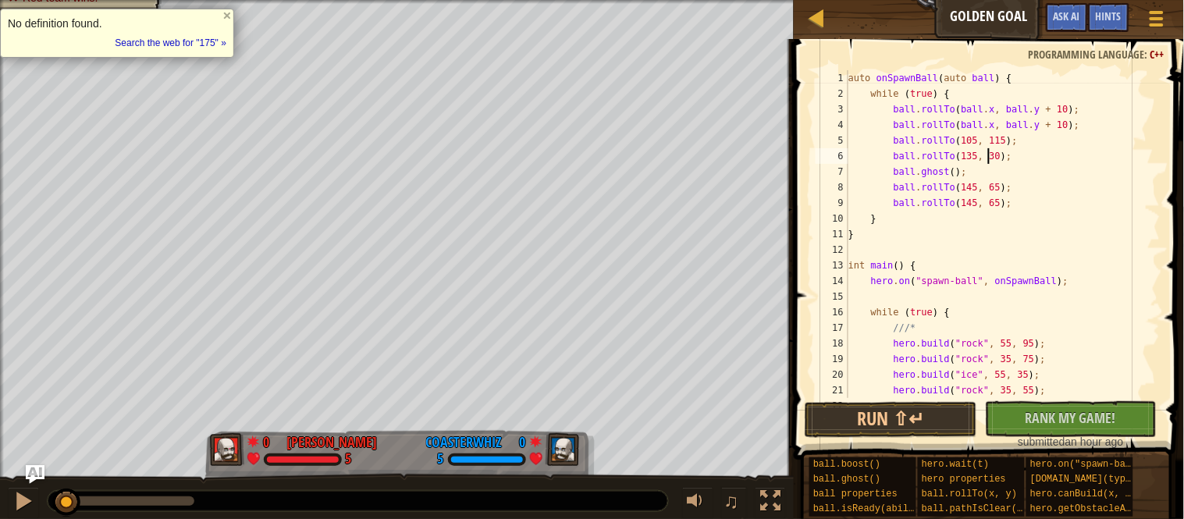
scroll to position [6, 20]
click at [1009, 159] on div "auto onSpawnBall ( auto ball ) { while ( true ) { ball . rollTo ( ball . x , ba…" at bounding box center [1002, 249] width 315 height 359
click at [940, 404] on button "Run ⇧↵" at bounding box center [891, 420] width 172 height 36
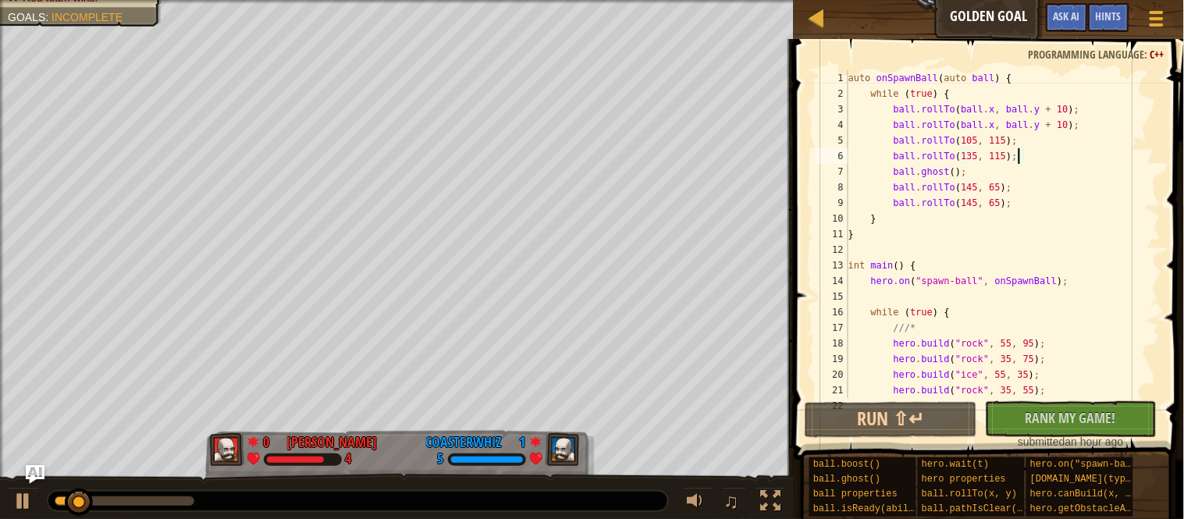
click at [976, 195] on div "auto onSpawnBall ( auto ball ) { while ( true ) { ball . rollTo ( ball . x , ba…" at bounding box center [1002, 249] width 315 height 359
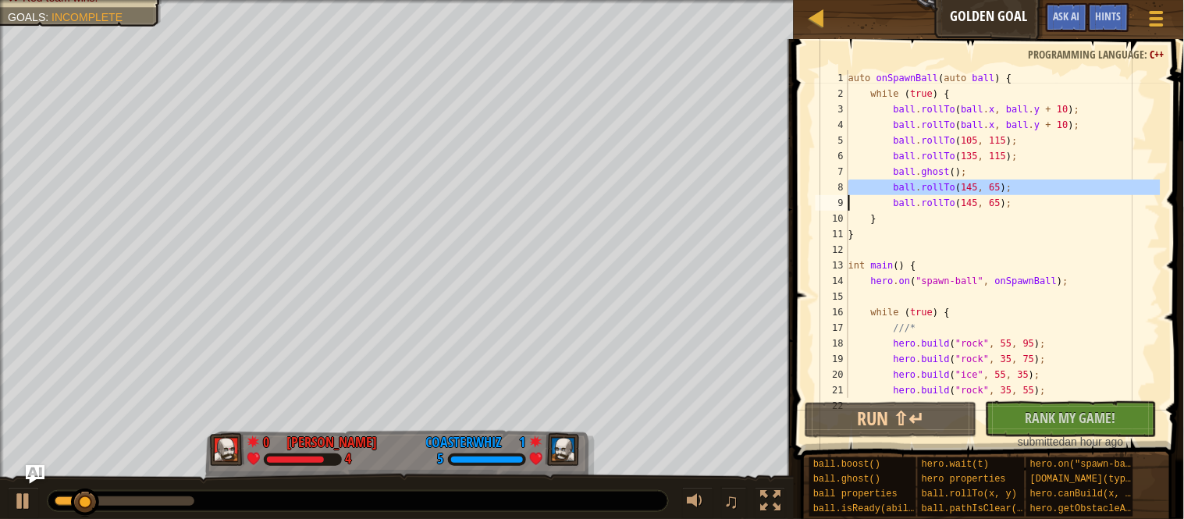
click at [1036, 192] on div "auto onSpawnBall ( auto ball ) { while ( true ) { ball . rollTo ( ball . x , ba…" at bounding box center [1002, 234] width 315 height 328
type textarea "ball.rollTo(145, 65);"
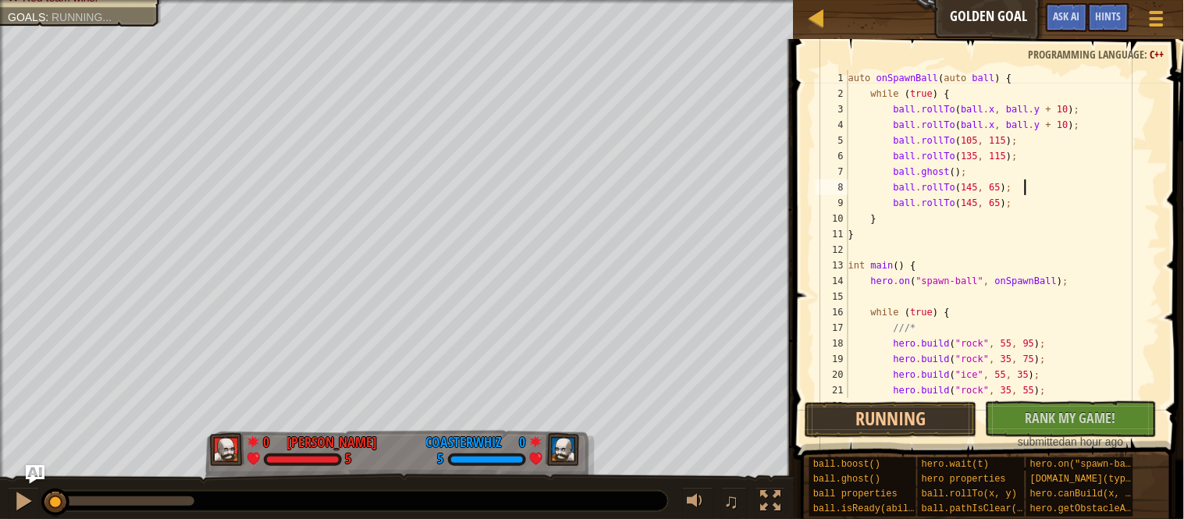
scroll to position [6, 5]
paste textarea
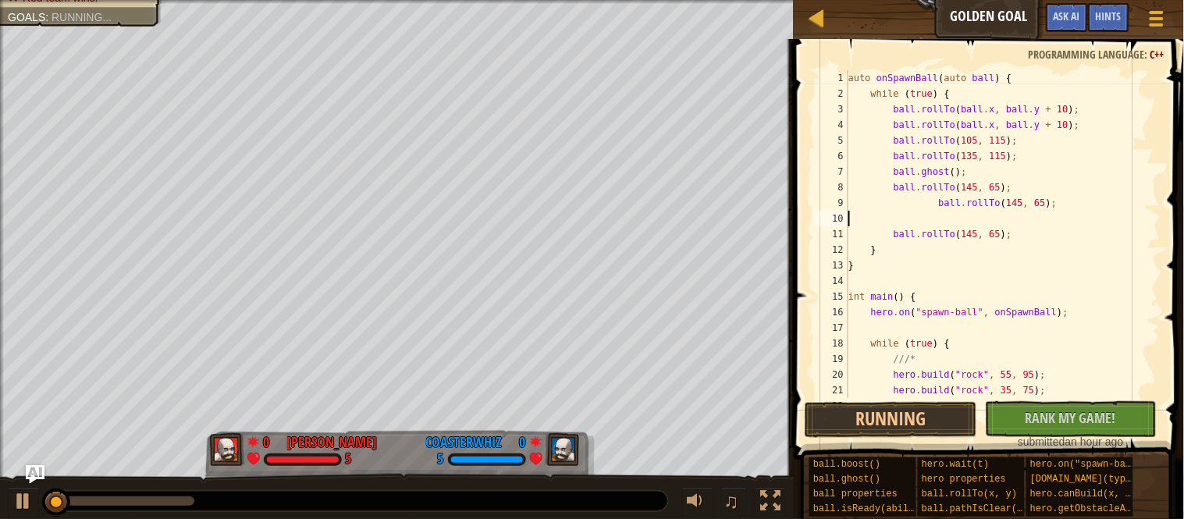
scroll to position [6, 0]
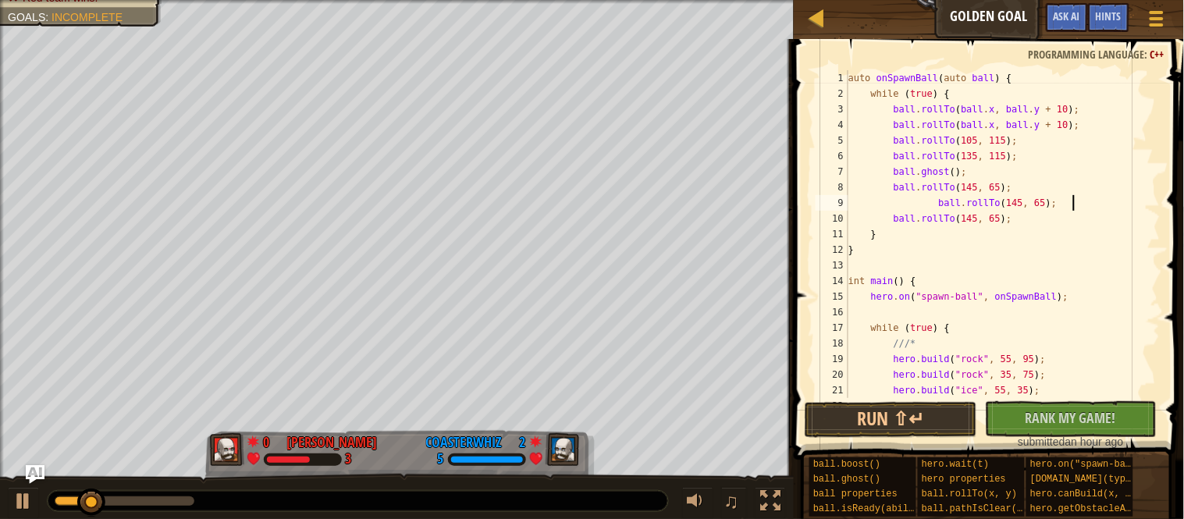
click at [946, 208] on div "auto onSpawnBall ( auto ball ) { while ( true ) { ball . rollTo ( ball . x , ba…" at bounding box center [1002, 249] width 315 height 359
click at [1041, 155] on div "auto onSpawnBall ( auto ball ) { while ( true ) { ball . rollTo ( ball . x , ba…" at bounding box center [1002, 249] width 315 height 359
type textarea "ball.rollTo(135, 115);"
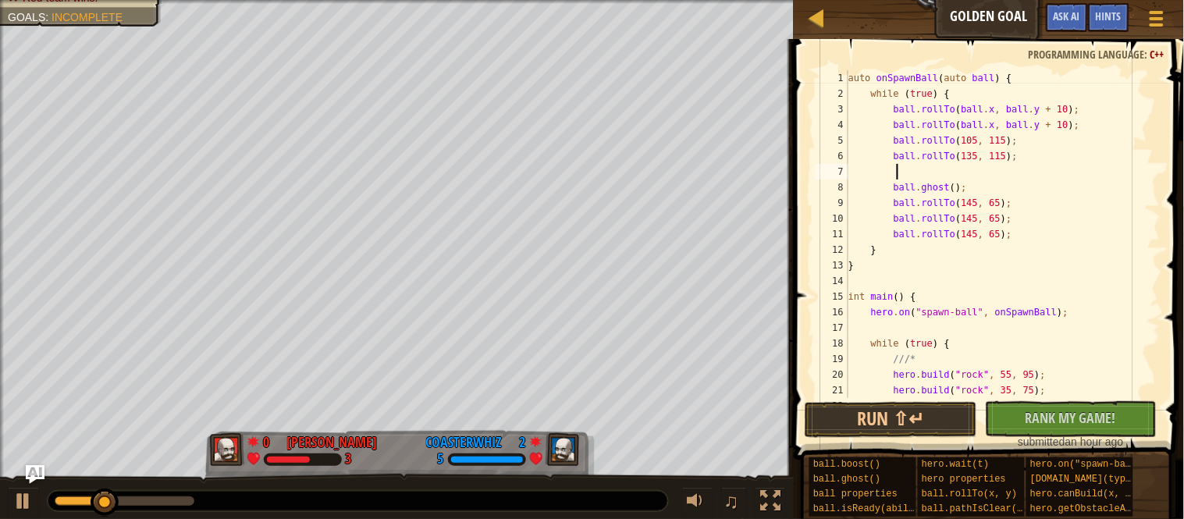
type textarea "n"
type textarea "ball.boost();"
click at [945, 438] on div "Run ⇧↵ No New Code to Rank Rank My Game! Submitting... Submitted for Ranking Fa…" at bounding box center [985, 425] width 361 height 48
click at [916, 427] on button "Run ⇧↵" at bounding box center [891, 420] width 172 height 36
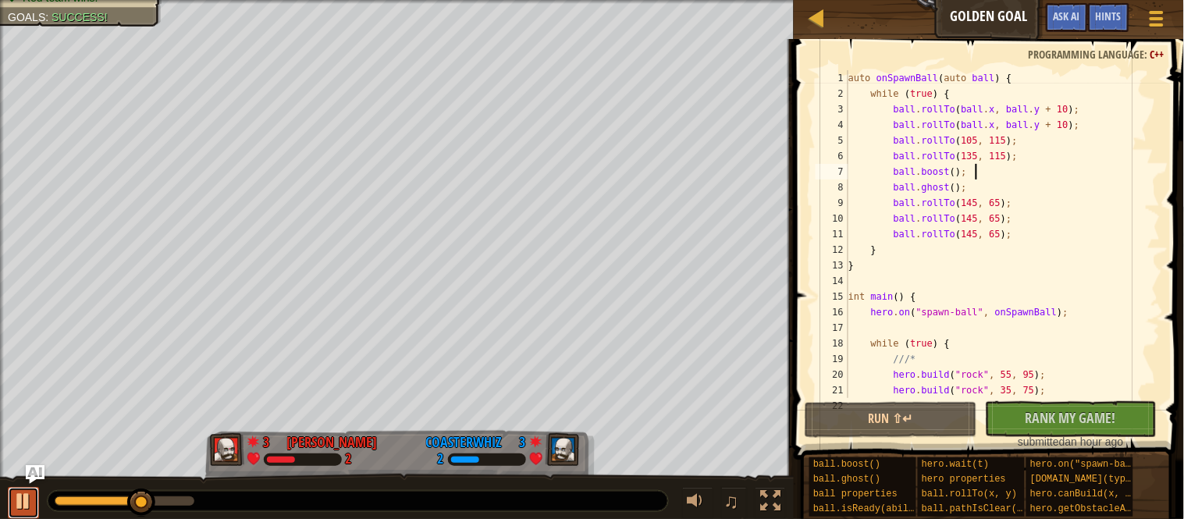
click at [24, 498] on div at bounding box center [23, 501] width 20 height 20
click at [997, 180] on div "auto onSpawnBall ( auto ball ) { while ( true ) { ball . rollTo ( ball . x , ba…" at bounding box center [1002, 249] width 315 height 359
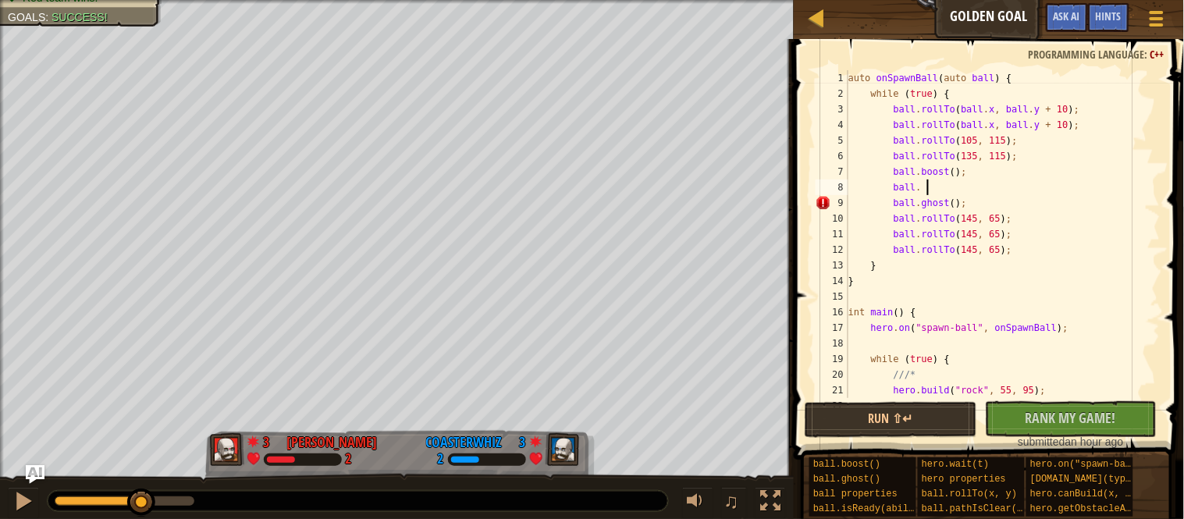
type textarea "ball"
type textarea "I"
type textarea "if (ball.pathIsClear(145, 65))"
type textarea "{"
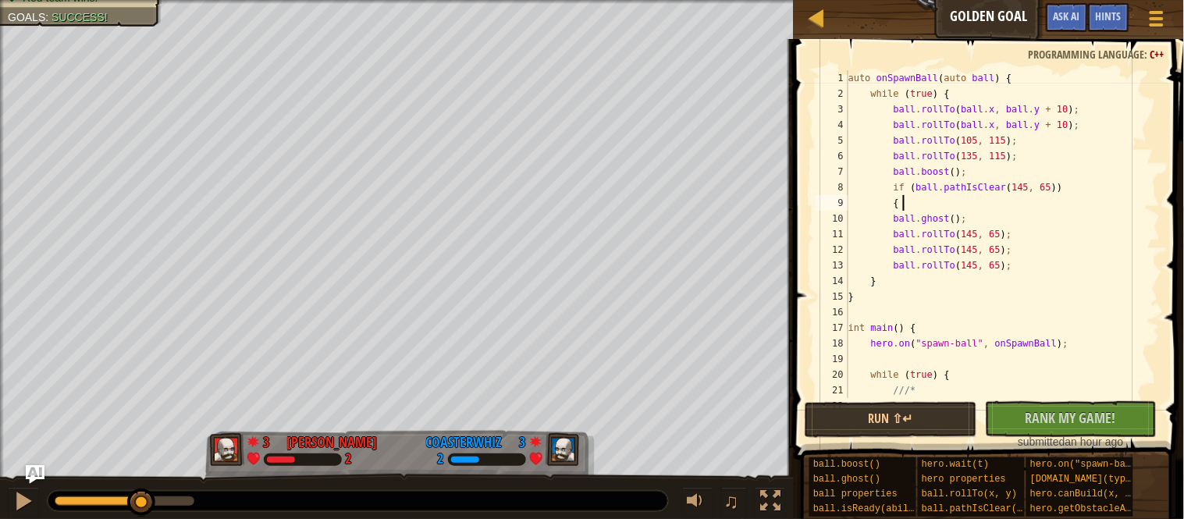
scroll to position [6, 6]
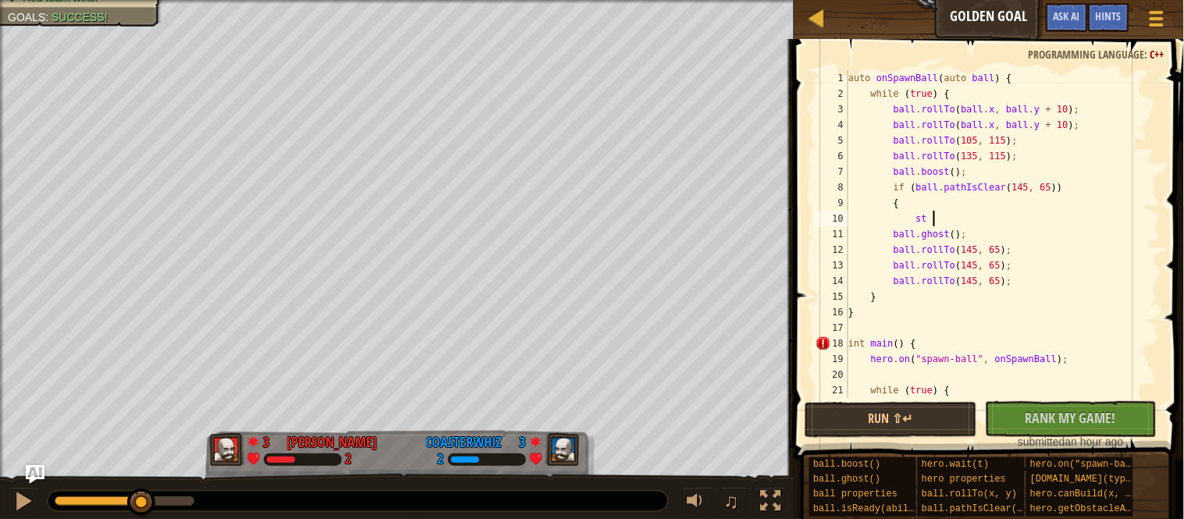
type textarea "s"
type textarea "/"
type textarea "//statement"
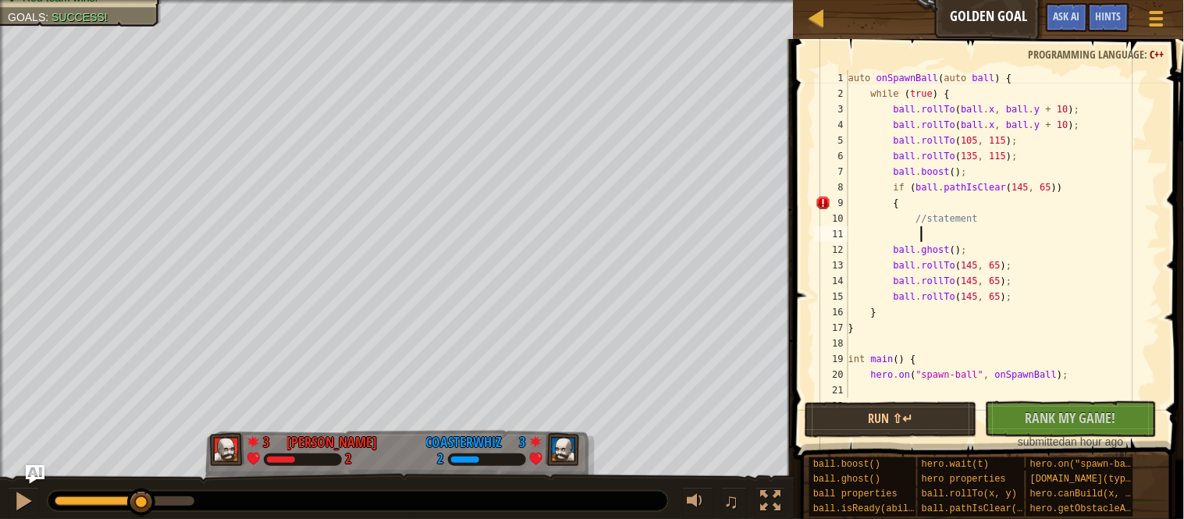
type textarea "}"
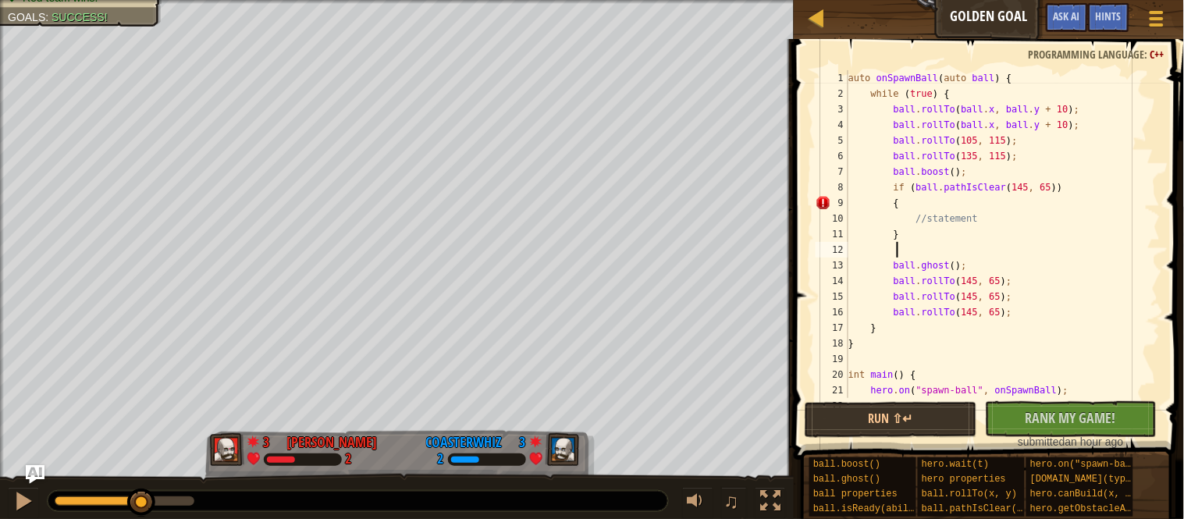
type textarea "l"
type textarea "else {"
click at [898, 211] on div "auto onSpawnBall ( auto ball ) { while ( true ) { ball . rollTo ( ball . x , ba…" at bounding box center [1002, 249] width 315 height 359
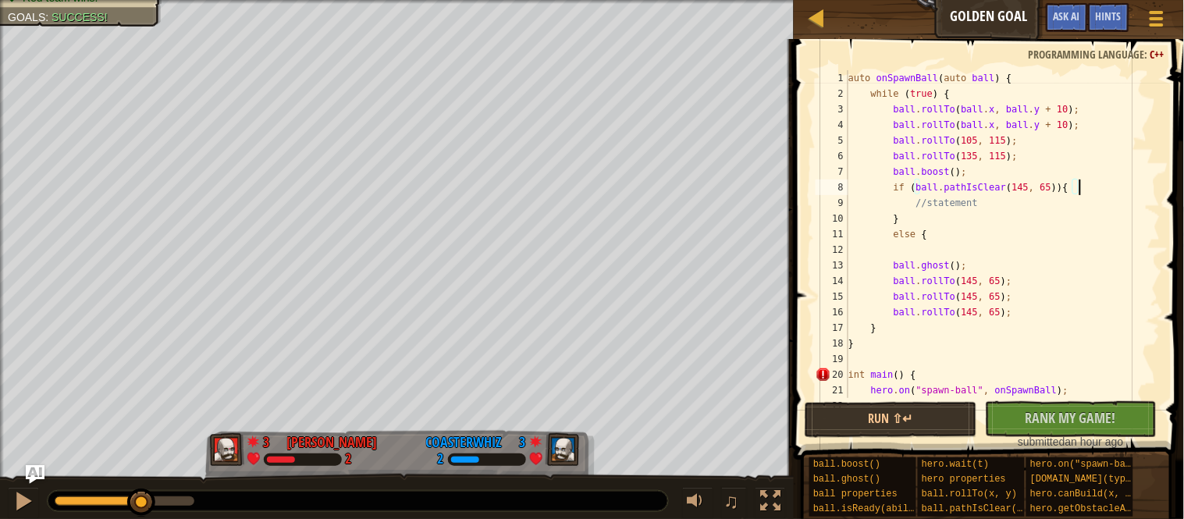
type textarea "if (ball.pathIsClear(145, 65)) {"
click at [967, 249] on div "auto onSpawnBall ( auto ball ) { while ( true ) { ball . rollTo ( ball . x , ba…" at bounding box center [1002, 249] width 315 height 359
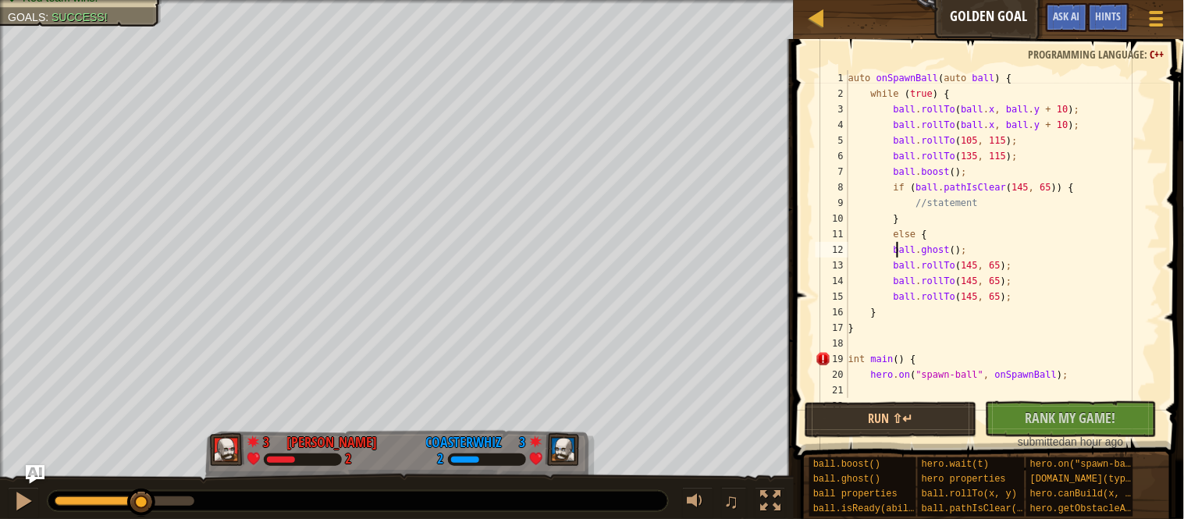
type textarea "ball.ghost();"
click at [1013, 256] on div "auto onSpawnBall ( auto ball ) { while ( true ) { ball . rollTo ( ball . x , ba…" at bounding box center [1002, 249] width 315 height 359
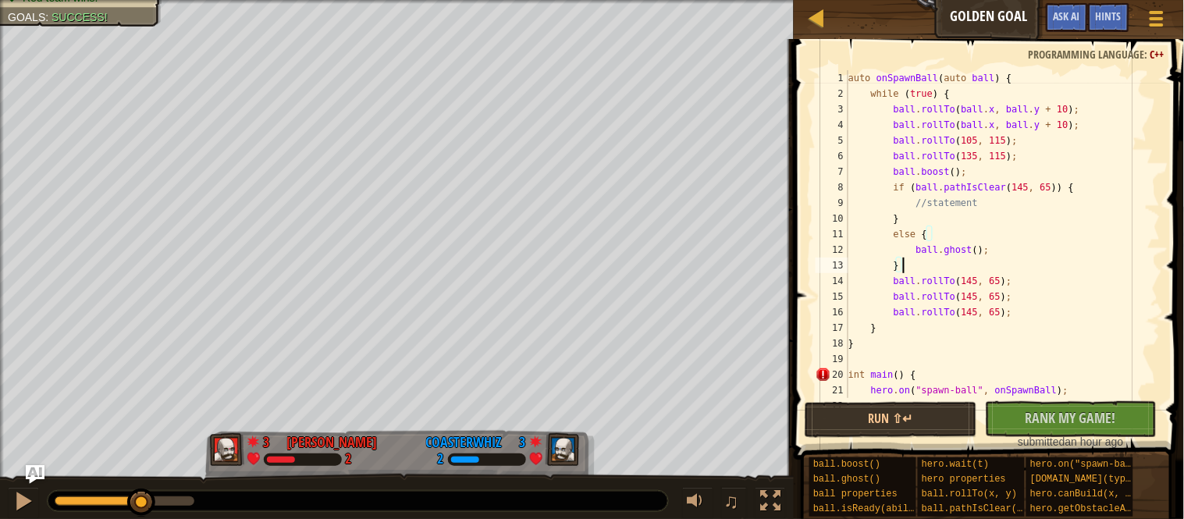
scroll to position [6, 10]
click at [932, 412] on button "Run ⇧↵" at bounding box center [891, 420] width 172 height 36
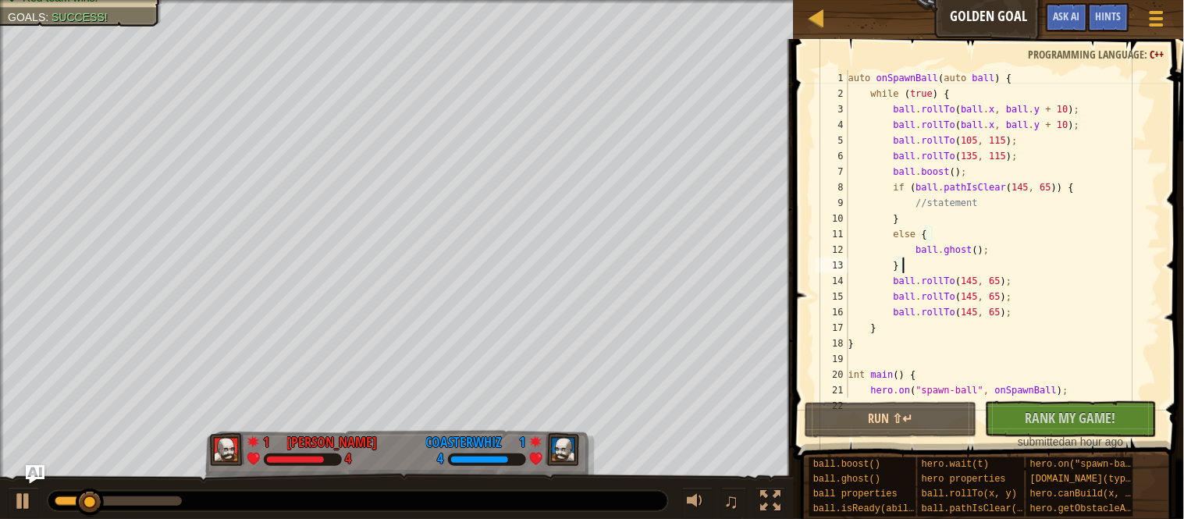
click at [974, 287] on div "auto onSpawnBall ( auto ball ) { while ( true ) { ball . rollTo ( ball . x , ba…" at bounding box center [1002, 249] width 315 height 359
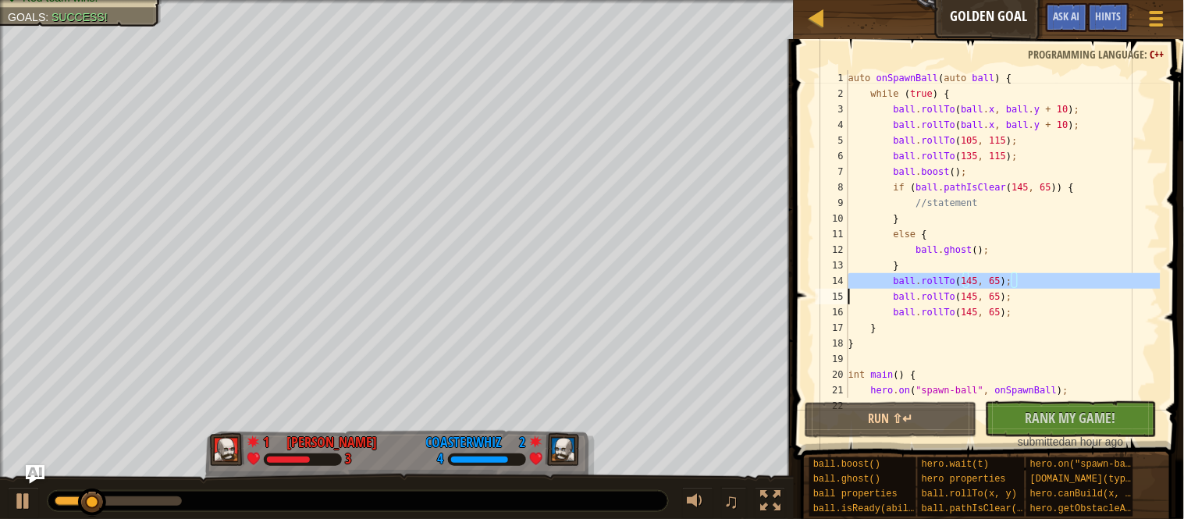
click at [974, 287] on div "auto onSpawnBall ( auto ball ) { while ( true ) { ball . rollTo ( ball . x , ba…" at bounding box center [1002, 234] width 315 height 328
click at [974, 287] on div "auto onSpawnBall ( auto ball ) { while ( true ) { ball . rollTo ( ball . x , ba…" at bounding box center [1002, 249] width 315 height 359
click at [974, 287] on div "auto onSpawnBall ( auto ball ) { while ( true ) { ball . rollTo ( ball . x , ba…" at bounding box center [1002, 234] width 315 height 328
click at [974, 287] on div "auto onSpawnBall ( auto ball ) { while ( true ) { ball . rollTo ( ball . x , ba…" at bounding box center [1002, 249] width 315 height 359
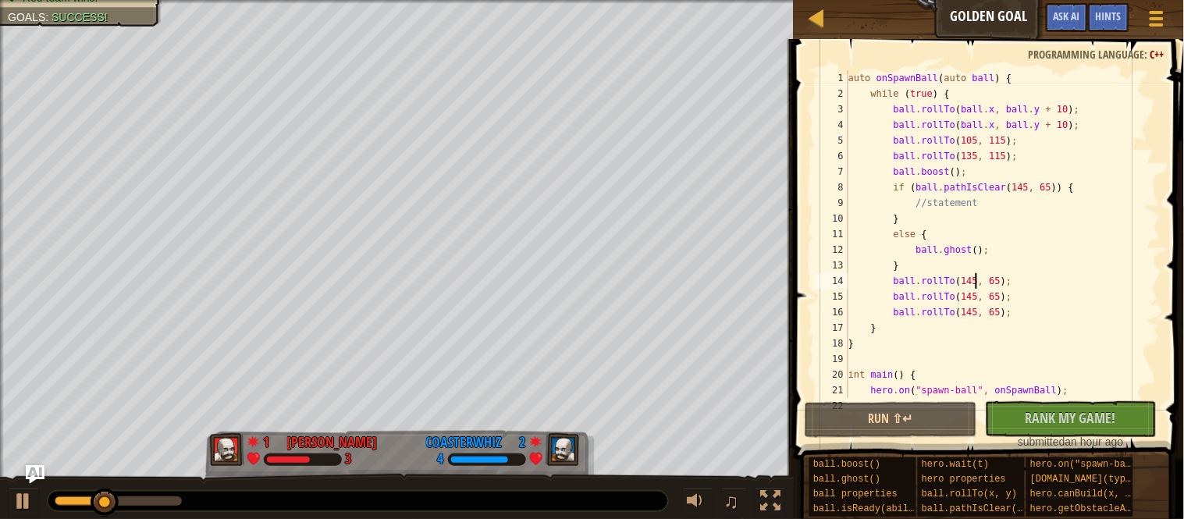
click at [966, 300] on div "auto onSpawnBall ( auto ball ) { while ( true ) { ball . rollTo ( ball . x , ba…" at bounding box center [1002, 249] width 315 height 359
drag, startPoint x: 976, startPoint y: 174, endPoint x: 968, endPoint y: 169, distance: 9.5
click at [968, 169] on div "auto onSpawnBall ( auto ball ) { while ( true ) { ball . rollTo ( ball . x , ba…" at bounding box center [1002, 249] width 315 height 359
click at [968, 169] on div "auto onSpawnBall ( auto ball ) { while ( true ) { ball . rollTo ( ball . x , ba…" at bounding box center [1002, 234] width 315 height 328
click at [976, 173] on div "auto onSpawnBall ( auto ball ) { while ( true ) { ball . rollTo ( ball . x , ba…" at bounding box center [1002, 249] width 315 height 359
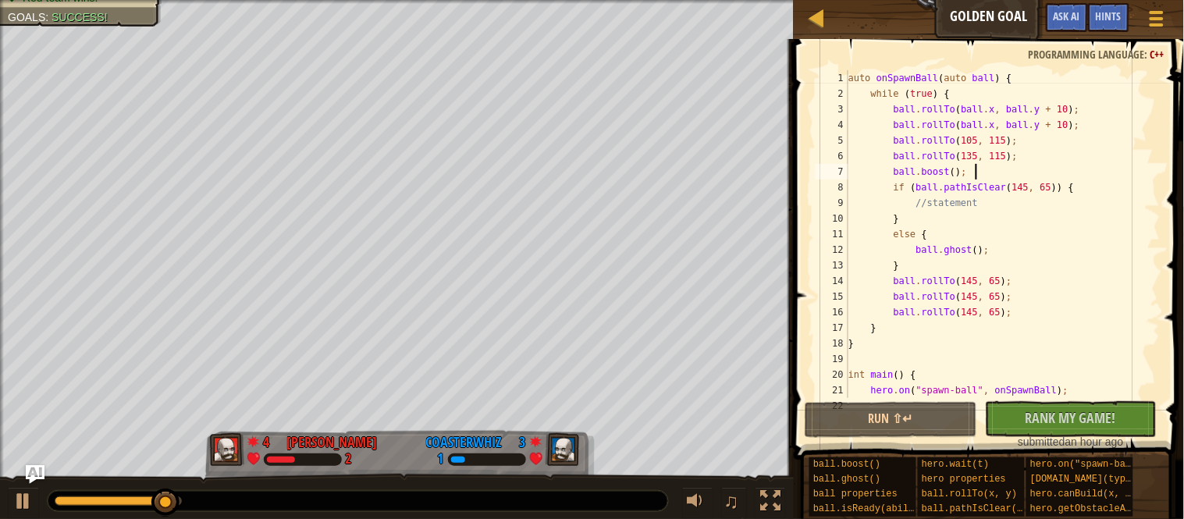
click at [1031, 147] on div "auto onSpawnBall ( auto ball ) { while ( true ) { ball . rollTo ( ball . x , ba…" at bounding box center [1002, 249] width 315 height 359
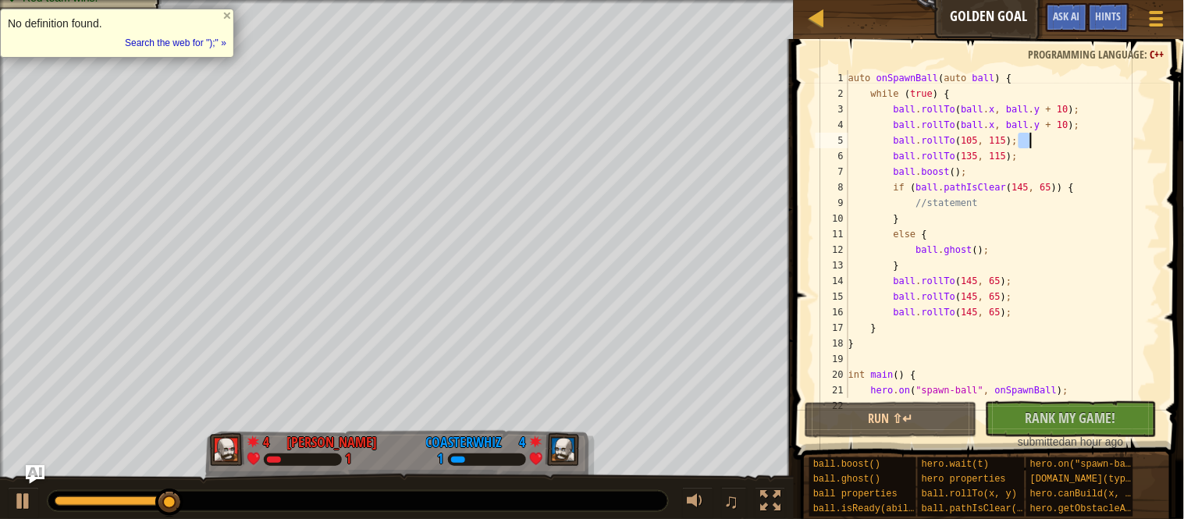
click at [1017, 154] on div "auto onSpawnBall ( auto ball ) { while ( true ) { ball . rollTo ( ball . x , ba…" at bounding box center [1002, 249] width 315 height 359
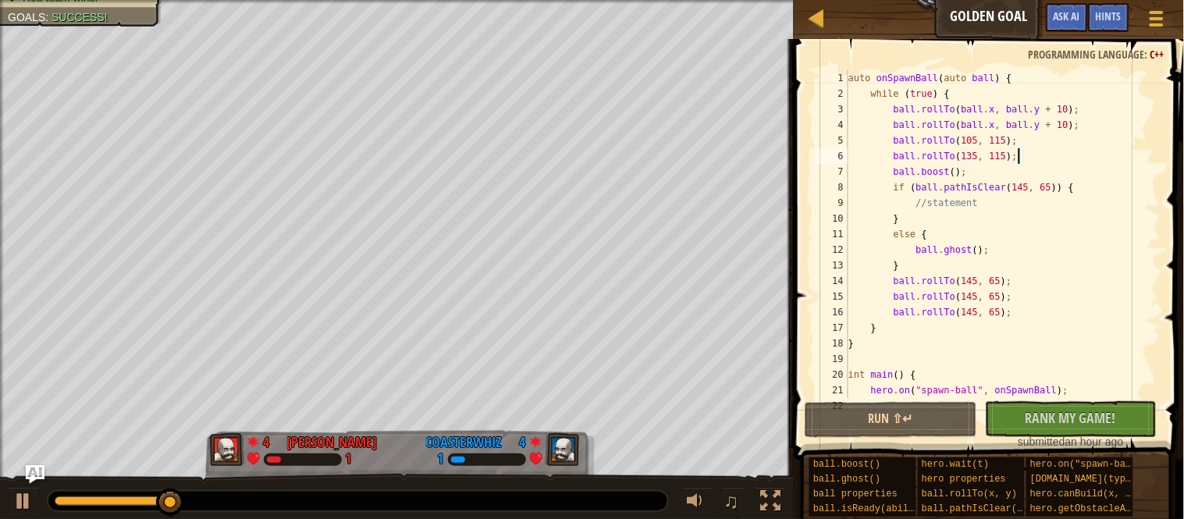
click at [1017, 154] on div "auto onSpawnBall ( auto ball ) { while ( true ) { ball . rollTo ( ball . x , ba…" at bounding box center [1002, 249] width 315 height 359
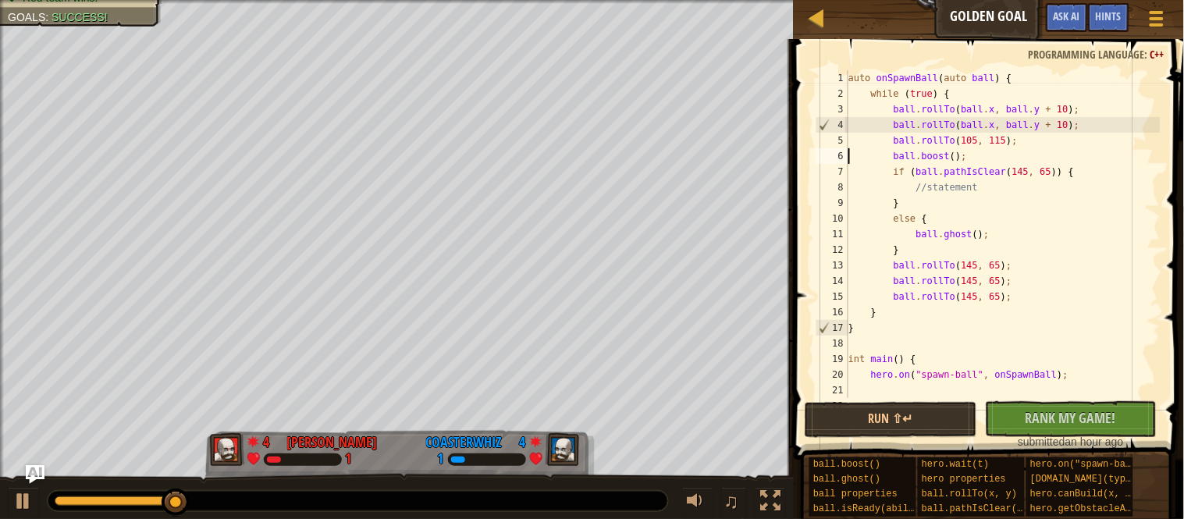
click at [1011, 147] on div "auto onSpawnBall ( auto ball ) { while ( true ) { ball . rollTo ( ball . x , ba…" at bounding box center [1002, 249] width 315 height 359
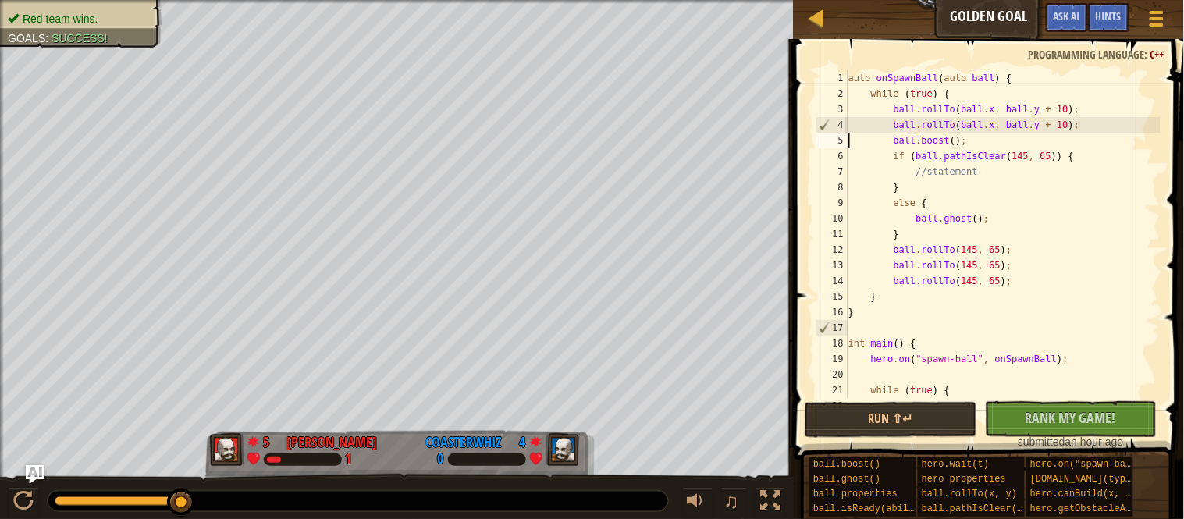
click at [973, 176] on div "auto onSpawnBall ( auto ball ) { while ( true ) { ball . rollTo ( ball . x , ba…" at bounding box center [1002, 249] width 315 height 359
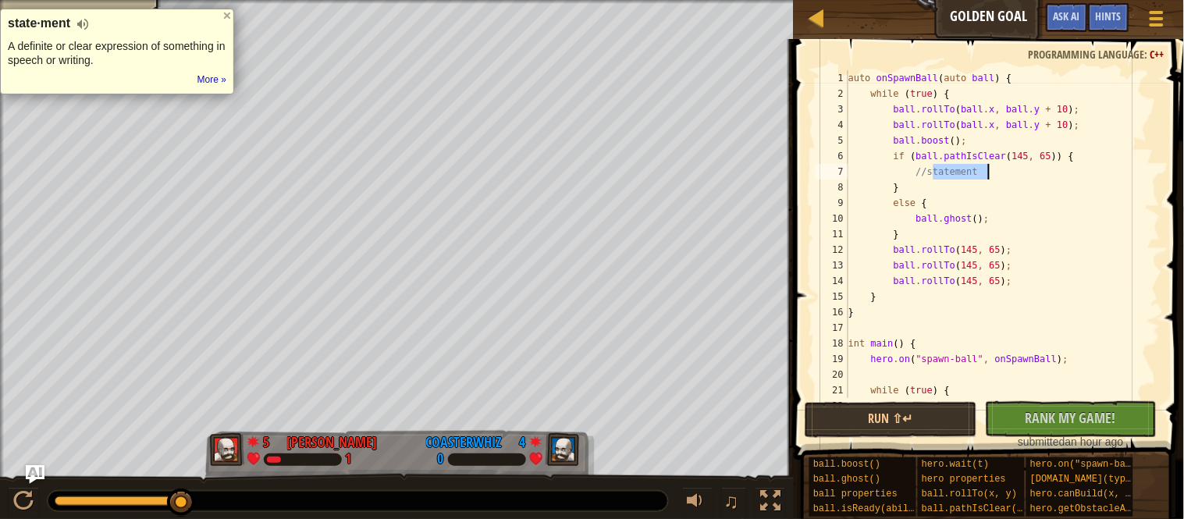
type textarea "/"
click at [905, 411] on button "Run ⇧↵" at bounding box center [891, 420] width 172 height 36
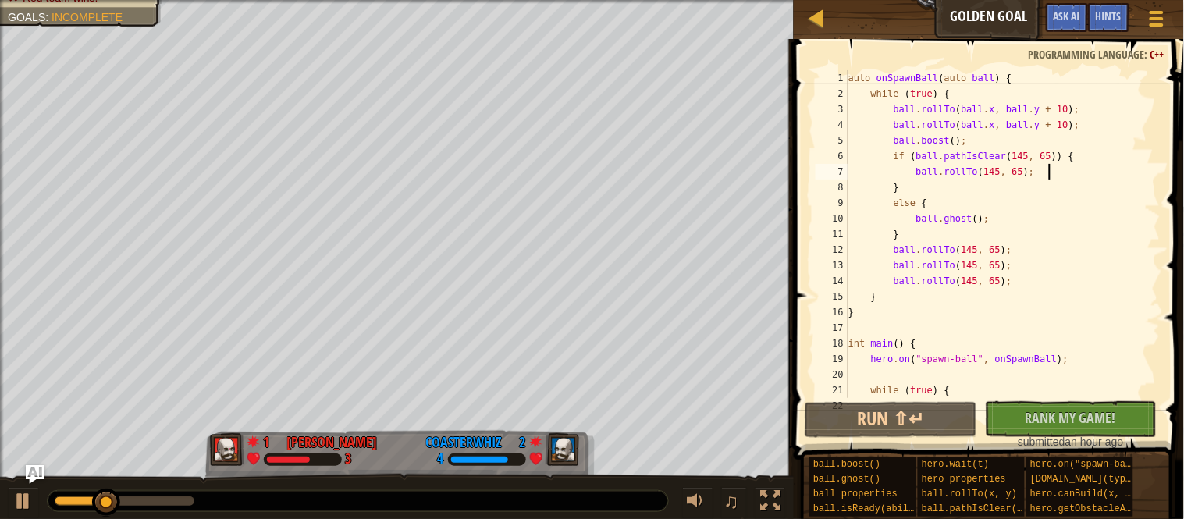
click at [923, 225] on div "auto onSpawnBall ( auto ball ) { while ( true ) { ball . rollTo ( ball . x , ba…" at bounding box center [1002, 249] width 315 height 359
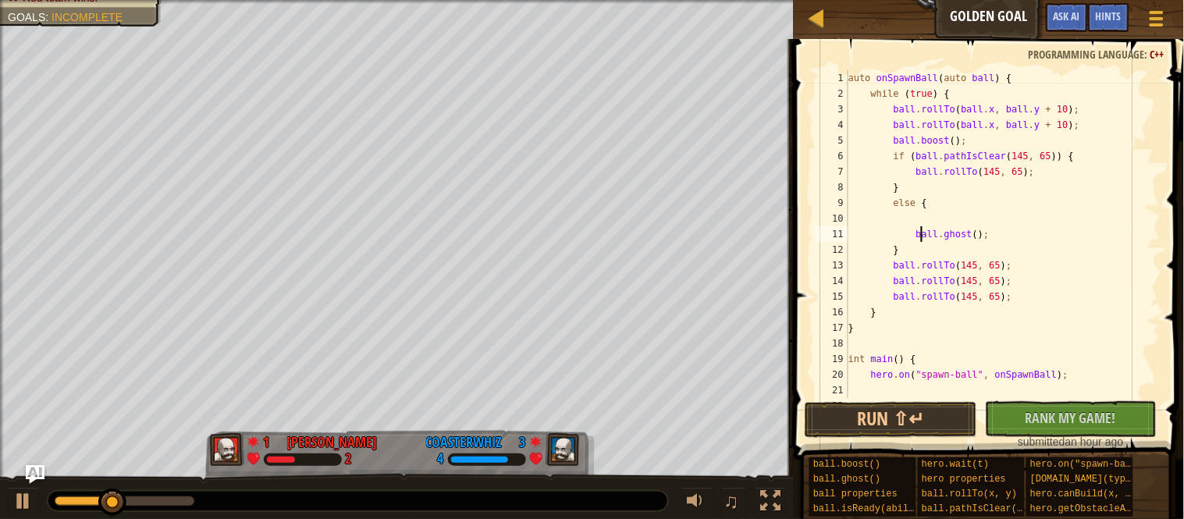
click at [982, 169] on div "auto onSpawnBall ( auto ball ) { while ( true ) { ball . rollTo ( ball . x , ba…" at bounding box center [1002, 249] width 315 height 359
type textarea "ball.rollTo(145, 65); }"
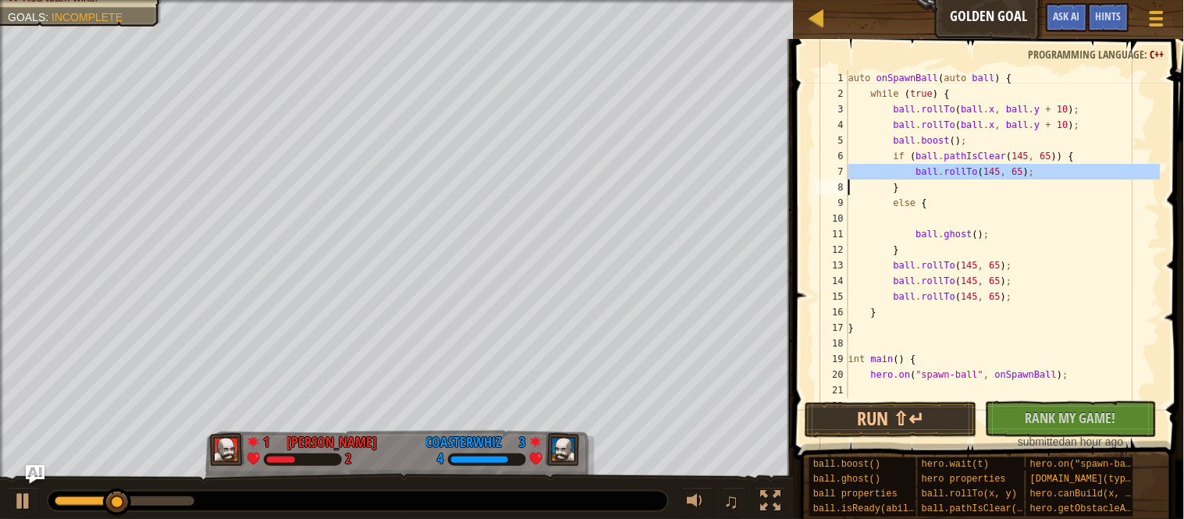
click at [976, 222] on div "auto onSpawnBall ( auto ball ) { while ( true ) { ball . rollTo ( ball . x , ba…" at bounding box center [1002, 249] width 315 height 359
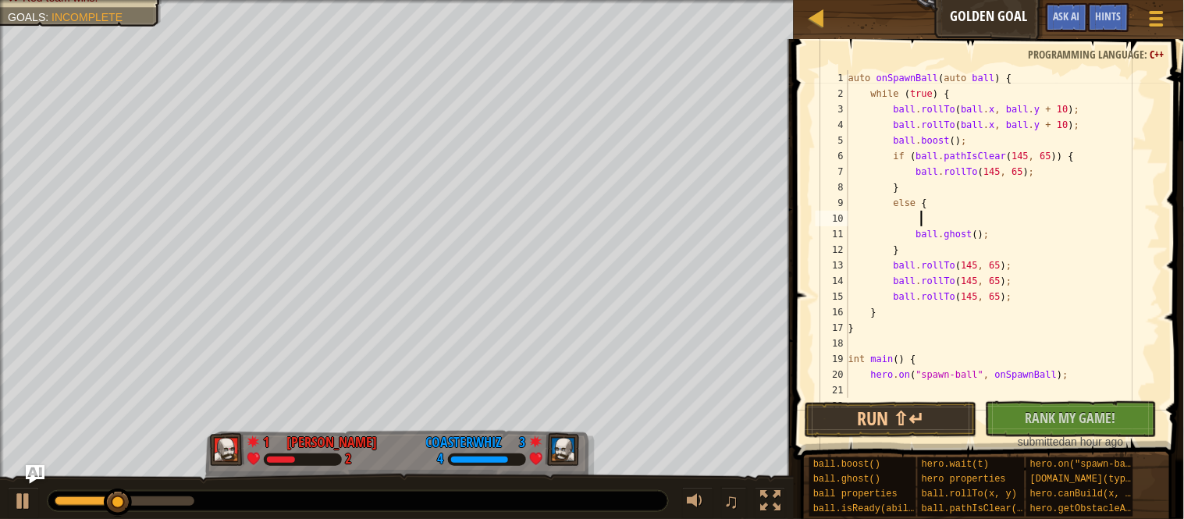
paste textarea
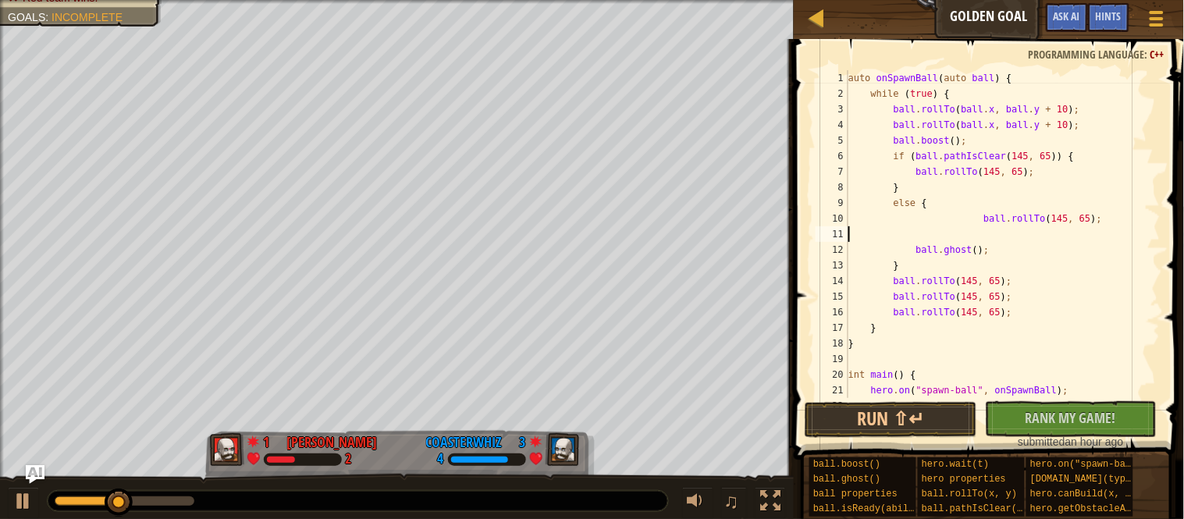
scroll to position [6, 0]
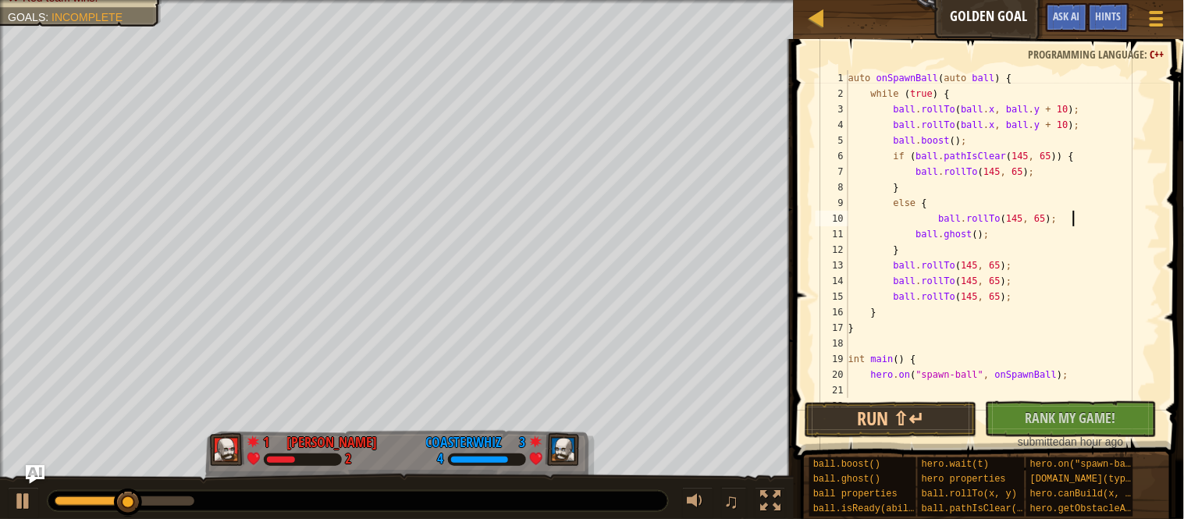
type textarea "ball.rollTo(145, 65);"
click at [935, 390] on div "auto onSpawnBall ( auto ball ) { while ( true ) { ball . rollTo ( ball . x , ba…" at bounding box center [1002, 249] width 315 height 359
click at [930, 415] on button "Run ⇧↵" at bounding box center [891, 420] width 172 height 36
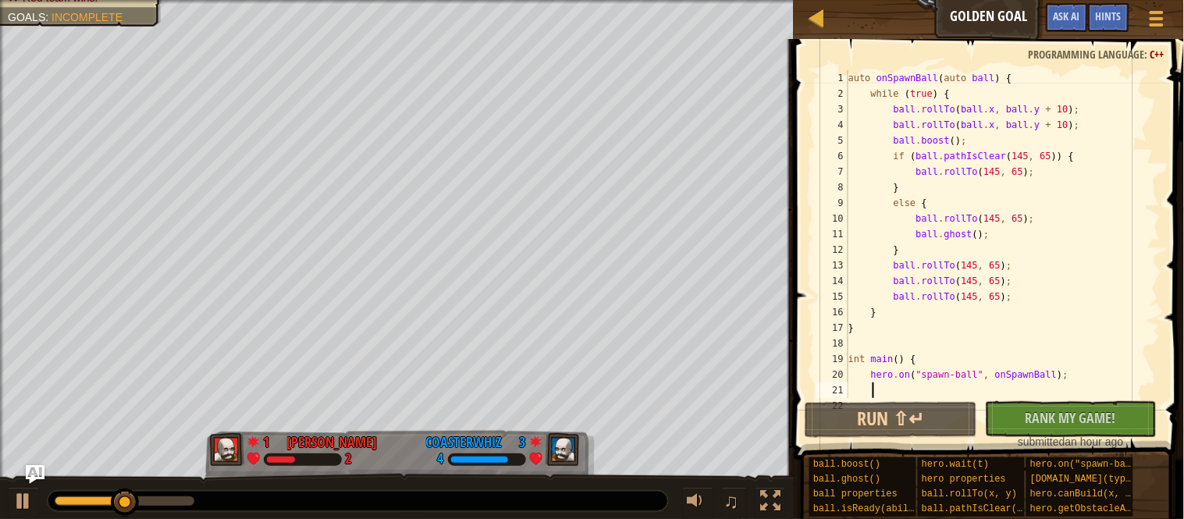
click at [976, 238] on div "auto onSpawnBall ( auto ball ) { while ( true ) { ball . rollTo ( ball . x , ba…" at bounding box center [1002, 249] width 315 height 359
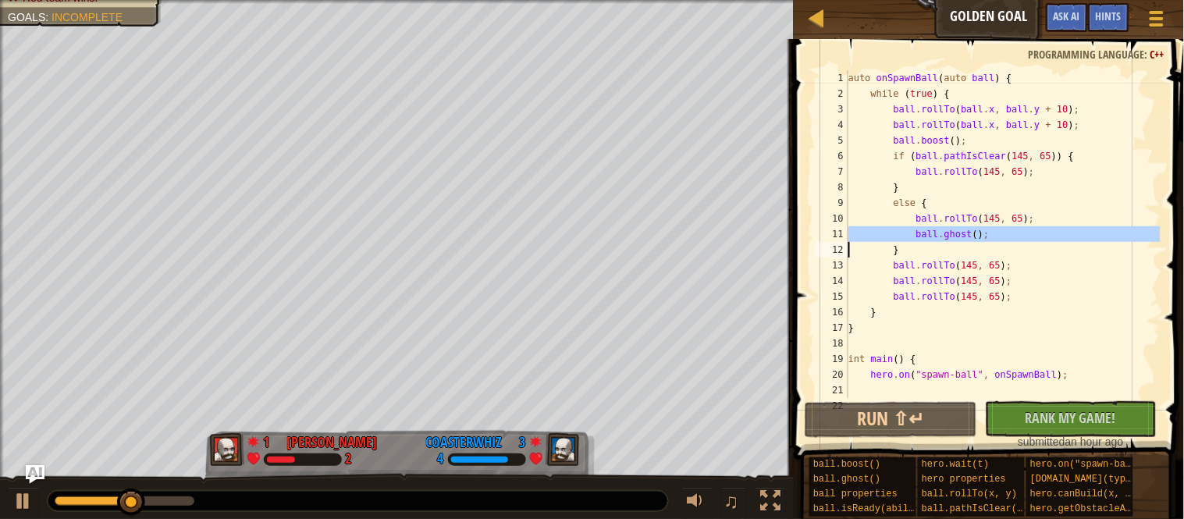
click at [999, 140] on div "auto onSpawnBall ( auto ball ) { while ( true ) { ball . rollTo ( ball . x , ba…" at bounding box center [1002, 249] width 315 height 359
type textarea "ball.boost();"
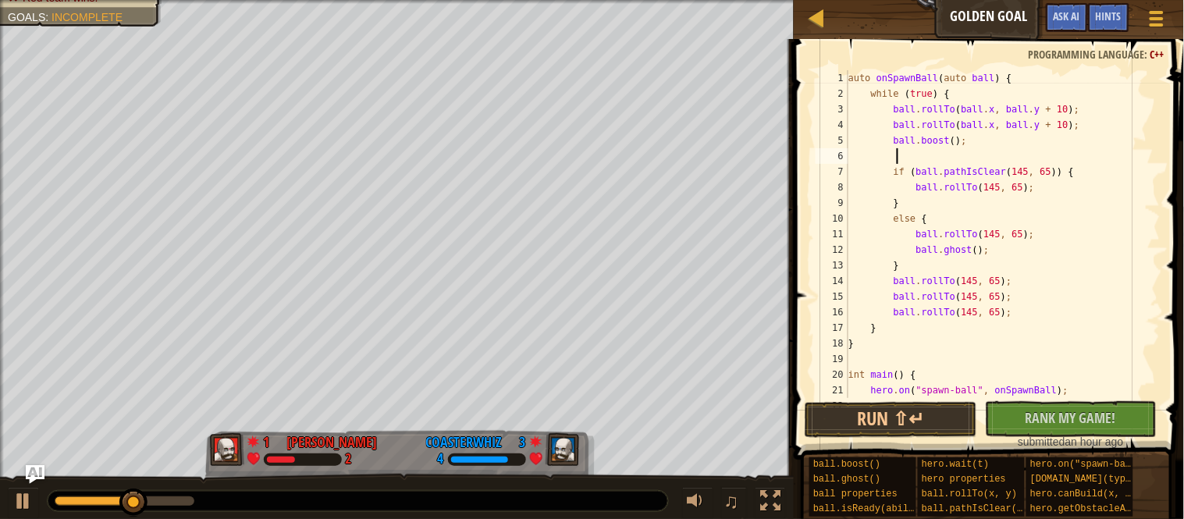
paste textarea
click at [968, 160] on div "auto onSpawnBall ( auto ball ) { while ( true ) { ball . rollTo ( ball . x , ba…" at bounding box center [1002, 249] width 315 height 359
click at [915, 421] on button "Run ⇧↵" at bounding box center [891, 420] width 172 height 36
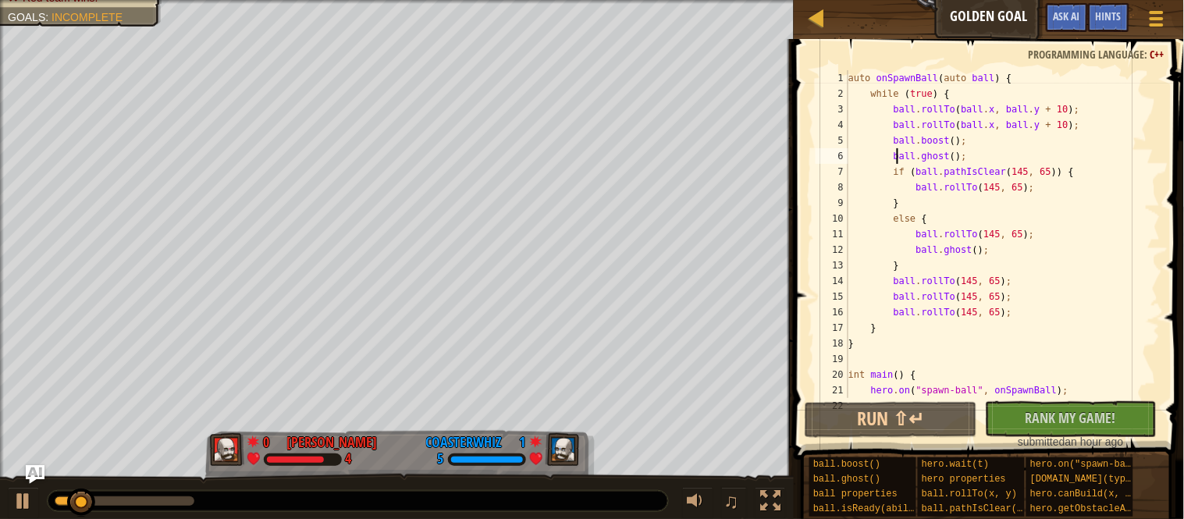
click at [908, 156] on div "auto onSpawnBall ( auto ball ) { while ( true ) { ball . rollTo ( ball . x , ba…" at bounding box center [1002, 249] width 315 height 359
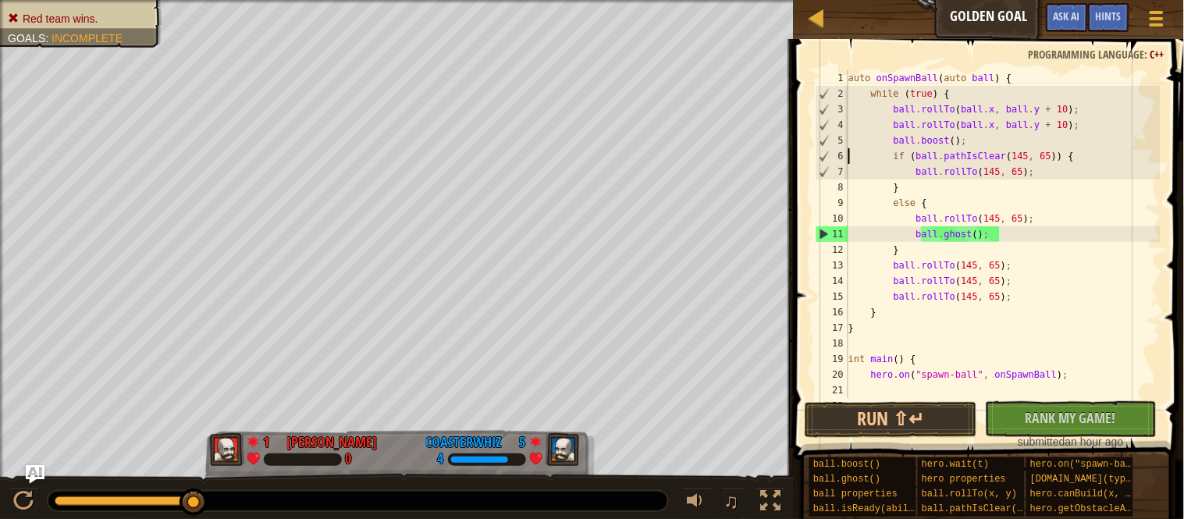
click at [952, 235] on div "auto onSpawnBall ( auto ball ) { while ( true ) { ball . rollTo ( ball . x , ba…" at bounding box center [1002, 249] width 315 height 359
click at [1100, 219] on div "auto onSpawnBall ( auto ball ) { while ( true ) { ball . rollTo ( ball . x , ba…" at bounding box center [1002, 249] width 315 height 359
click at [1097, 236] on div "auto onSpawnBall ( auto ball ) { while ( true ) { ball . rollTo ( ball . x , ba…" at bounding box center [1002, 249] width 315 height 359
type textarea "ball.ghost();"
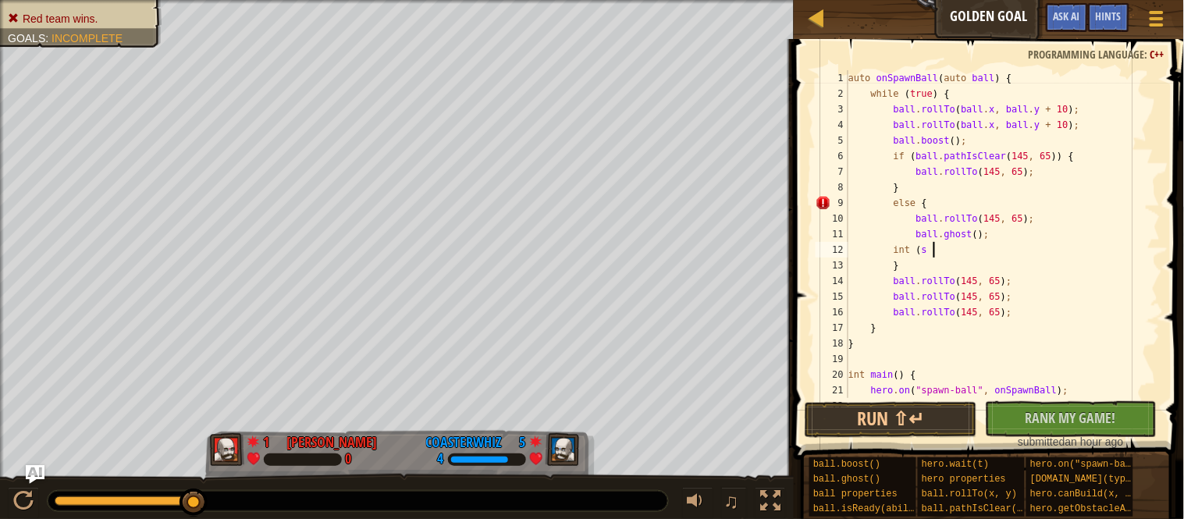
scroll to position [6, 2]
type textarea "i"
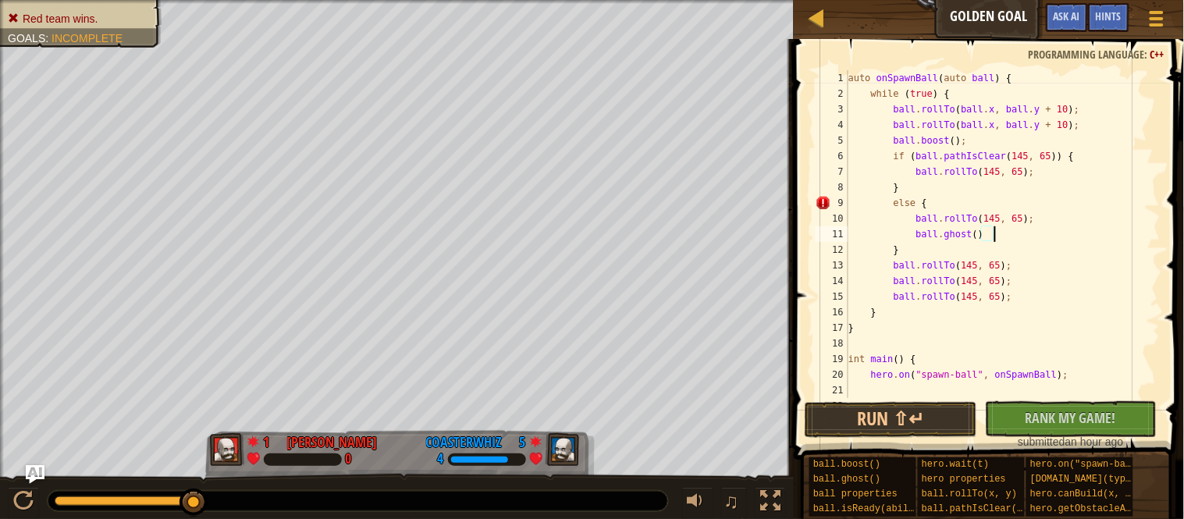
scroll to position [6, 20]
click at [996, 153] on div "auto onSpawnBall ( auto ball ) { while ( true ) { ball . rollTo ( ball . x , ba…" at bounding box center [1002, 249] width 315 height 359
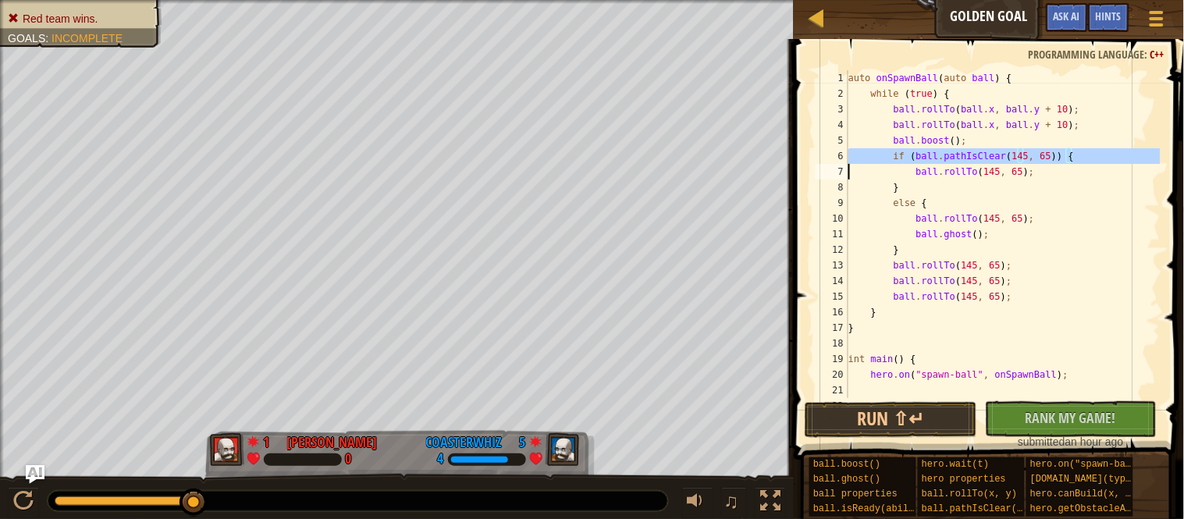
click at [996, 153] on div "auto onSpawnBall ( auto ball ) { while ( true ) { ball . rollTo ( ball . x , ba…" at bounding box center [1002, 234] width 315 height 328
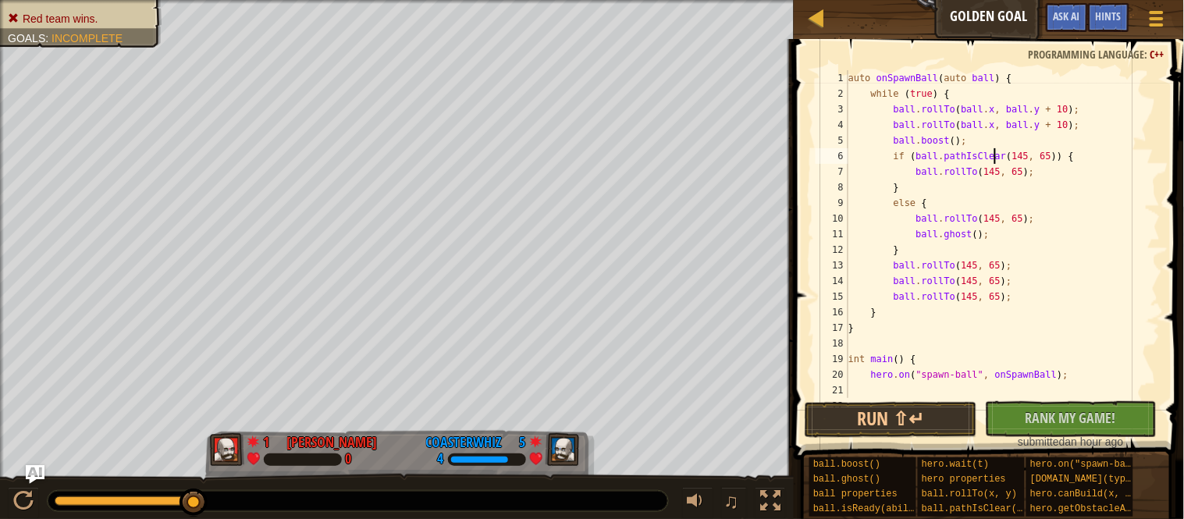
click at [996, 153] on div "auto onSpawnBall ( auto ball ) { while ( true ) { ball . rollTo ( ball . x , ba…" at bounding box center [1002, 249] width 315 height 359
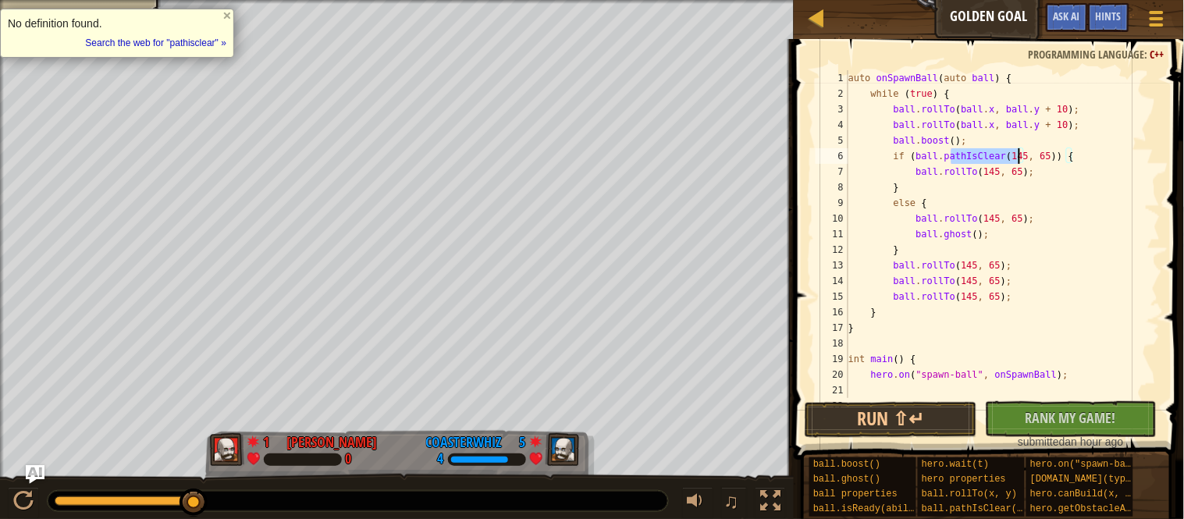
click at [996, 153] on div "auto onSpawnBall ( auto ball ) { while ( true ) { ball . rollTo ( ball . x , ba…" at bounding box center [1002, 249] width 315 height 359
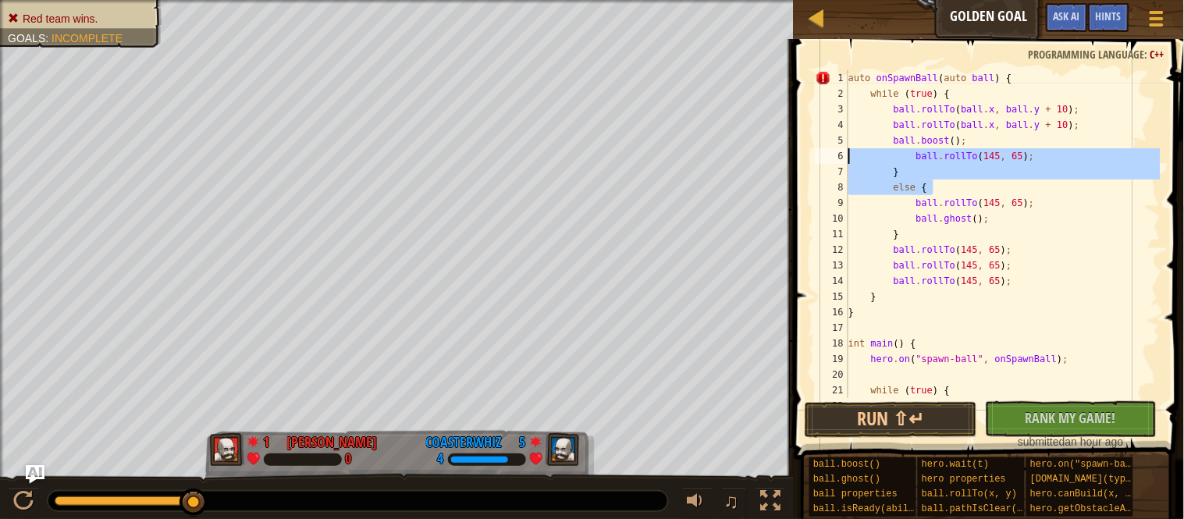
drag, startPoint x: 992, startPoint y: 185, endPoint x: 834, endPoint y: 159, distance: 159.7
click at [834, 159] on div "ball.rollTo(145, 65); 1 2 3 4 5 6 7 8 9 10 11 12 13 14 15 16 17 18 19 20 21 22 …" at bounding box center [986, 234] width 348 height 328
type textarea "} else {"
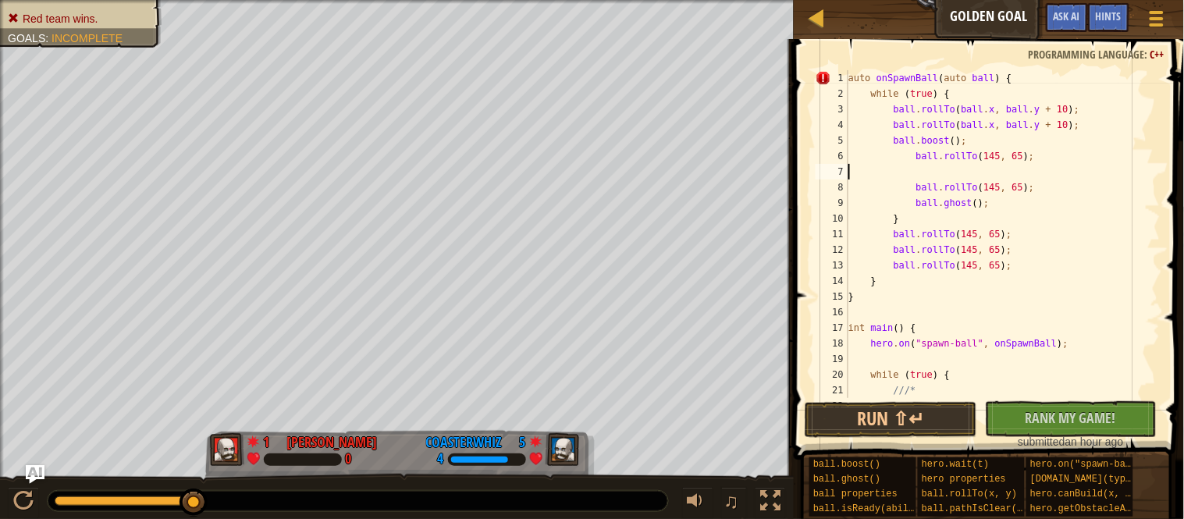
scroll to position [6, 0]
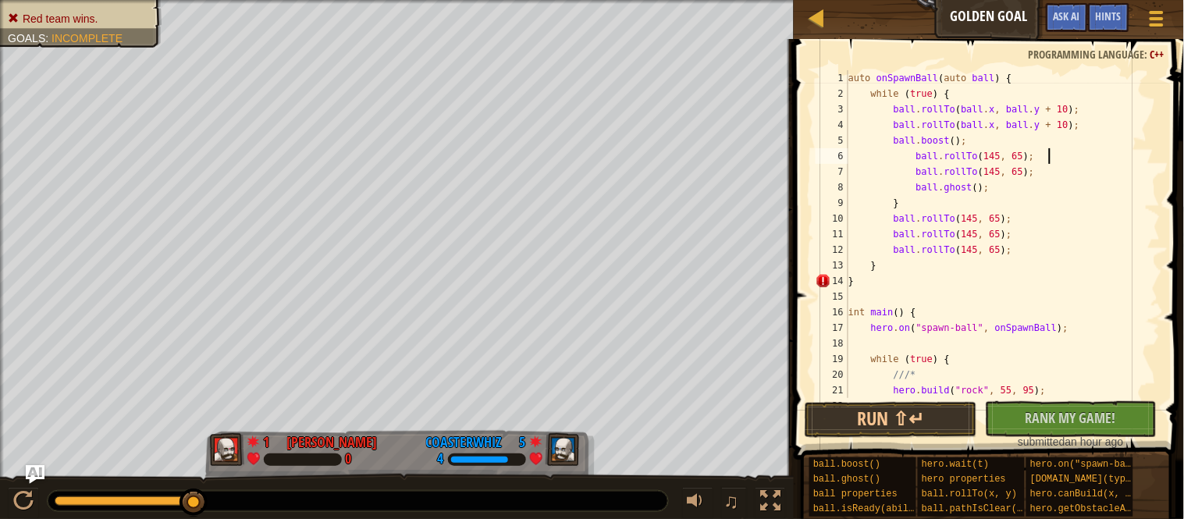
click at [919, 194] on div "auto onSpawnBall ( auto ball ) { while ( true ) { ball . rollTo ( ball . x , ba…" at bounding box center [1002, 249] width 315 height 359
click at [925, 201] on div "auto onSpawnBall ( auto ball ) { while ( true ) { ball . rollTo ( ball . x , ba…" at bounding box center [1002, 249] width 315 height 359
type textarea "}"
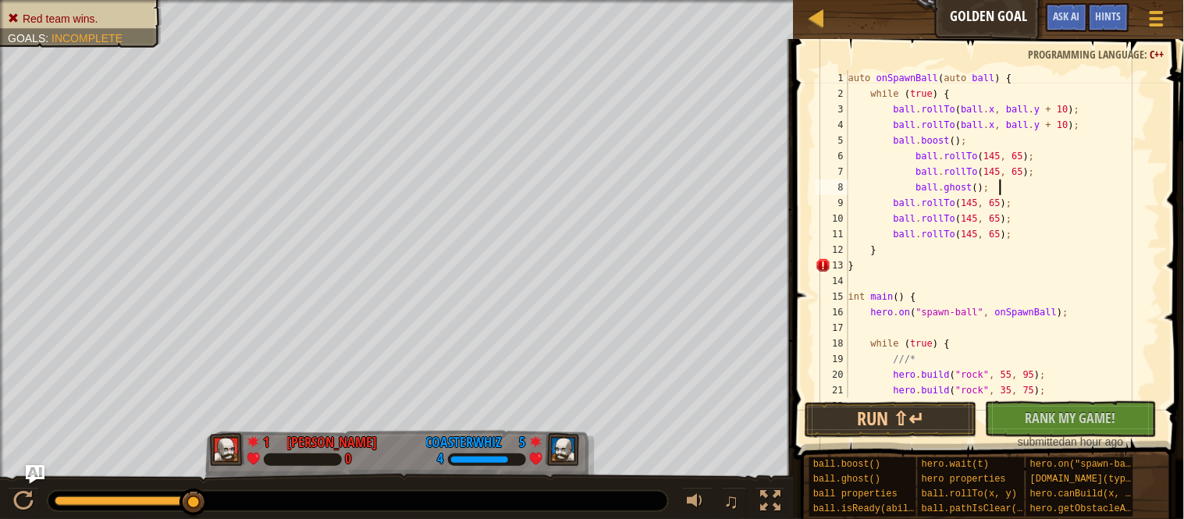
click at [909, 187] on div "auto onSpawnBall ( auto ball ) { while ( true ) { ball . rollTo ( ball . x , ba…" at bounding box center [1002, 249] width 315 height 359
click at [920, 192] on div "auto onSpawnBall ( auto ball ) { while ( true ) { ball . rollTo ( ball . x , ba…" at bounding box center [1002, 249] width 315 height 359
click at [893, 405] on button "Run ⇧↵" at bounding box center [891, 420] width 172 height 36
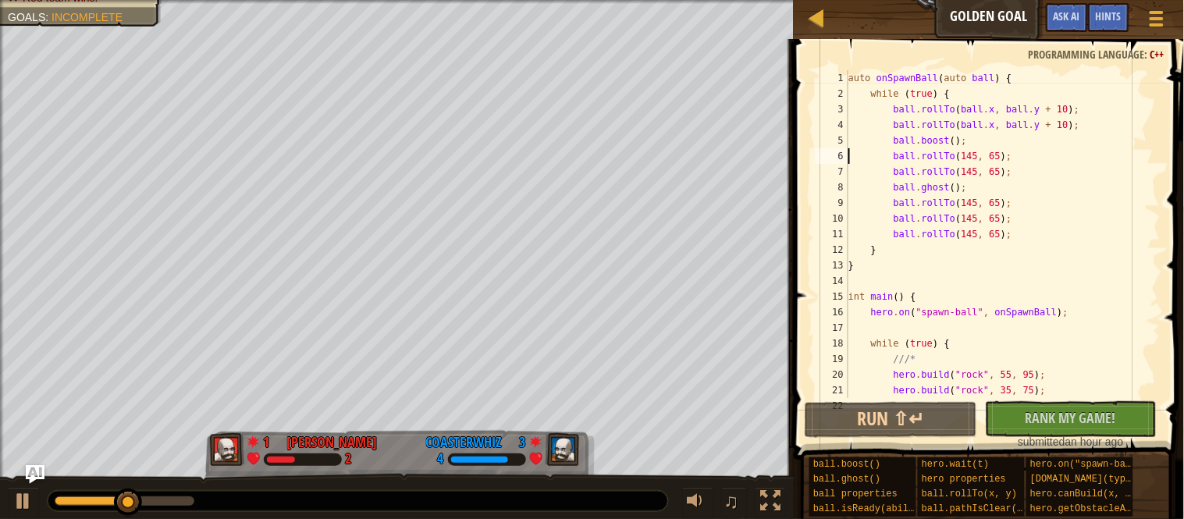
click at [1100, 126] on div "auto onSpawnBall ( auto ball ) { while ( true ) { ball . rollTo ( ball . x , ba…" at bounding box center [1002, 249] width 315 height 359
type textarea "ball.rollTo(ball.x, ball.y + 10);"
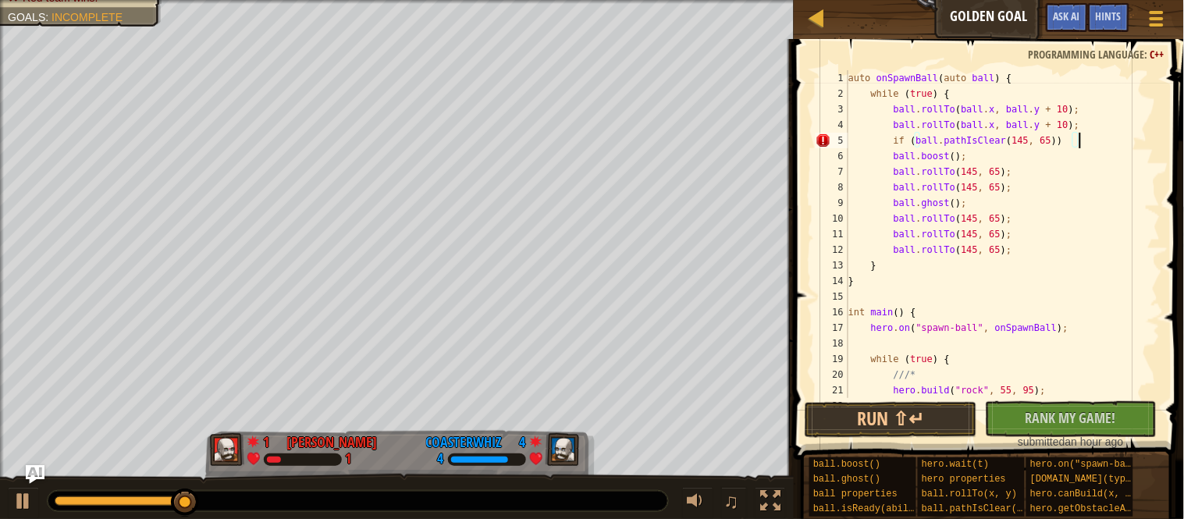
type textarea "if (ball.pathIsClear(145, 65)) {"
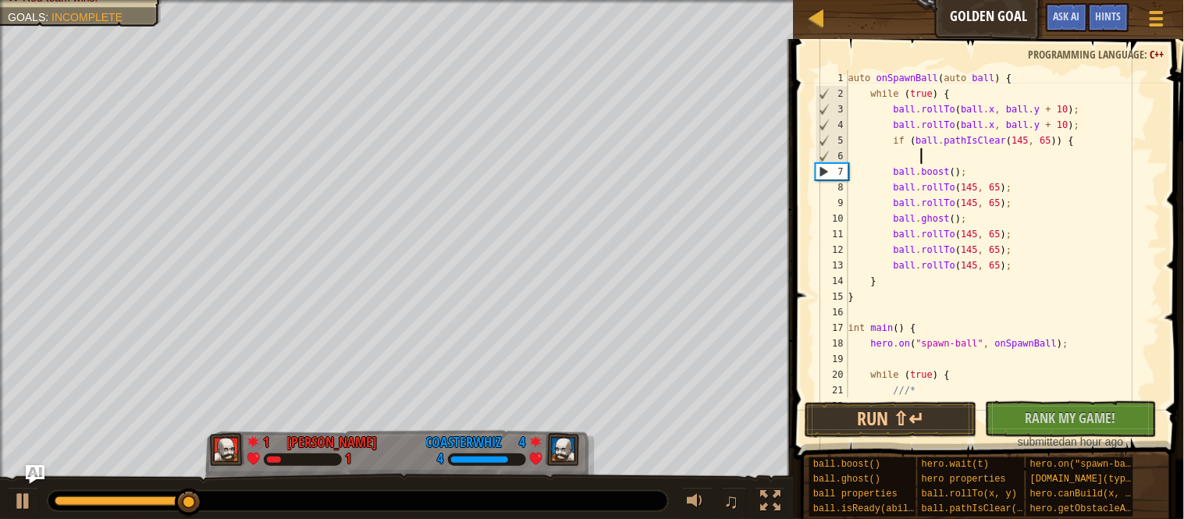
scroll to position [6, 9]
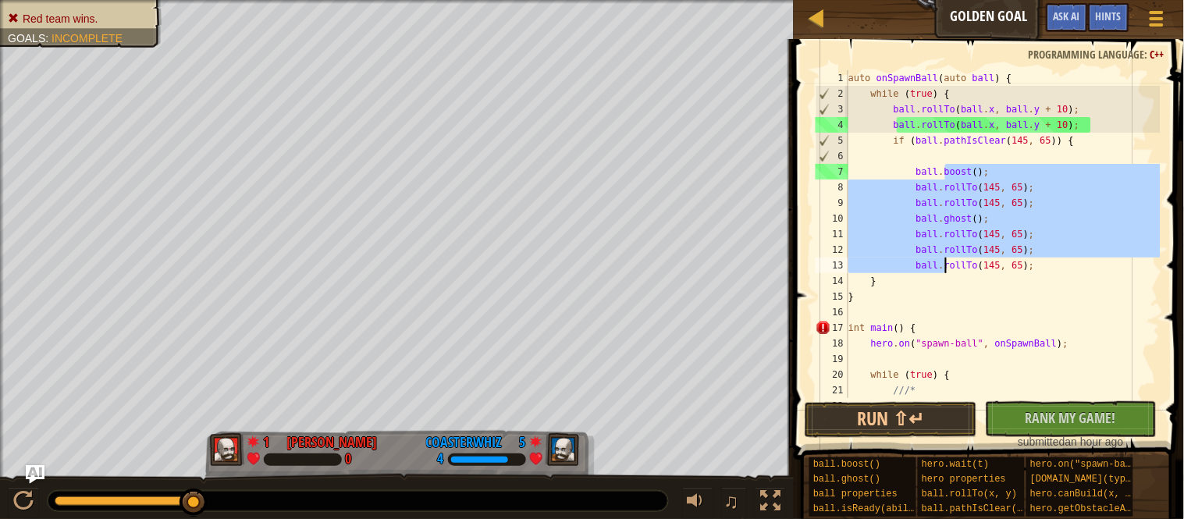
type textarea "}"
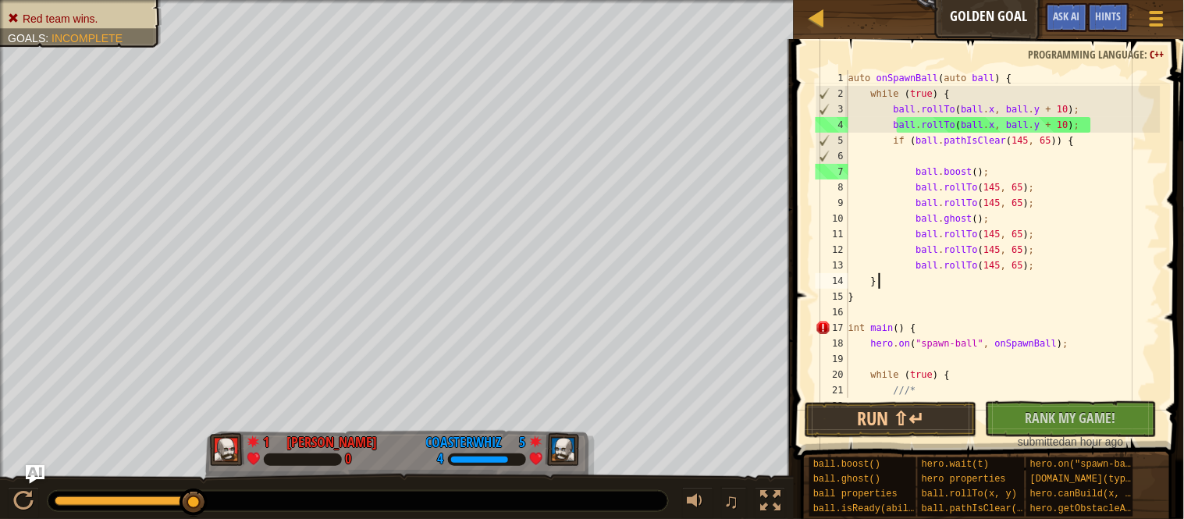
scroll to position [6, 3]
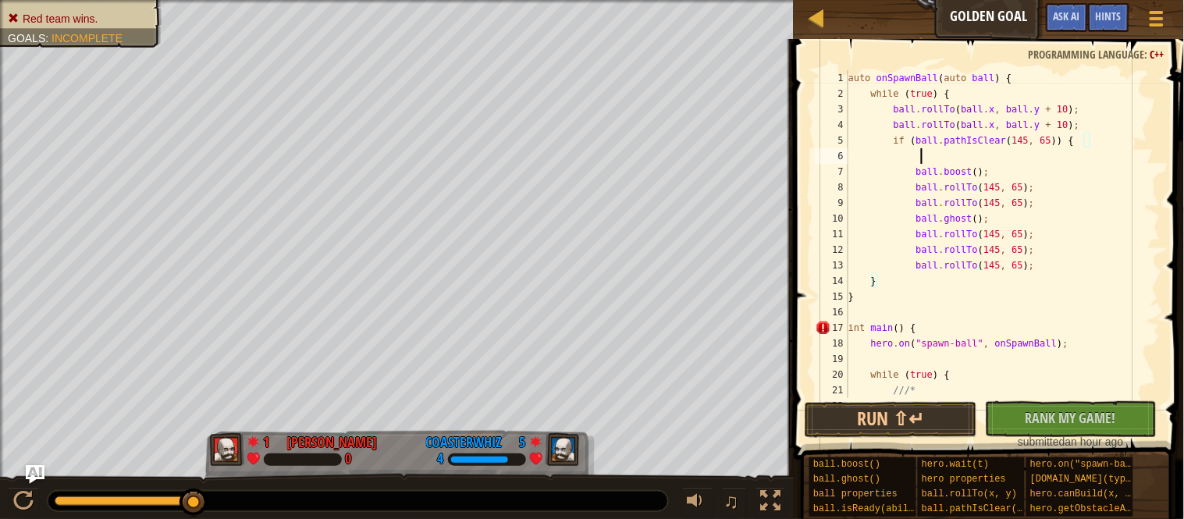
click at [1008, 159] on div "auto onSpawnBall ( auto ball ) { while ( true ) { ball . rollTo ( ball . x , ba…" at bounding box center [1002, 249] width 315 height 359
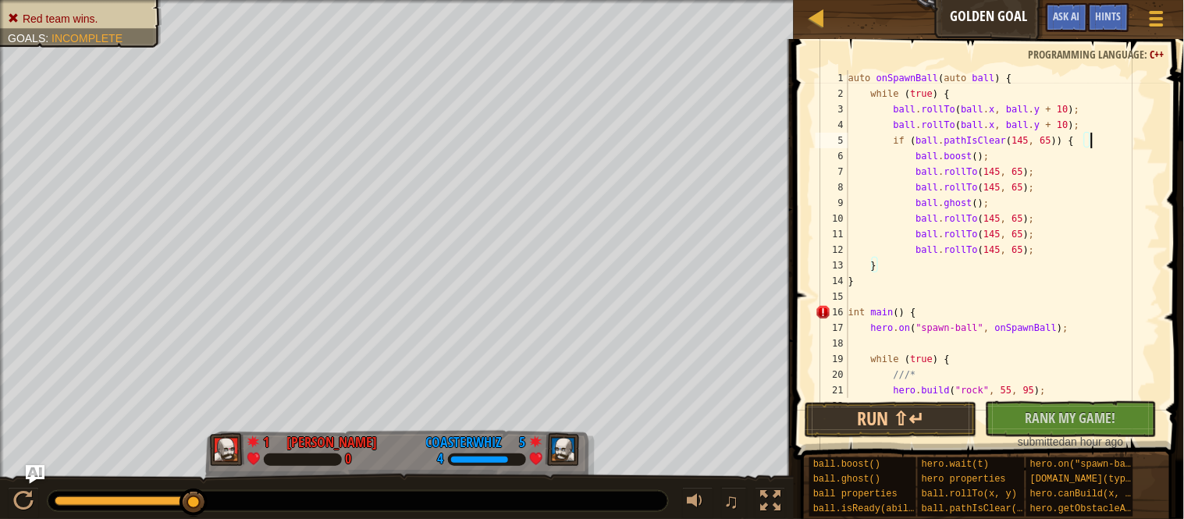
click at [1095, 255] on div "auto onSpawnBall ( auto ball ) { while ( true ) { ball . rollTo ( ball . x , ba…" at bounding box center [1002, 249] width 315 height 359
type textarea "ball.rollTo(145, 65);"
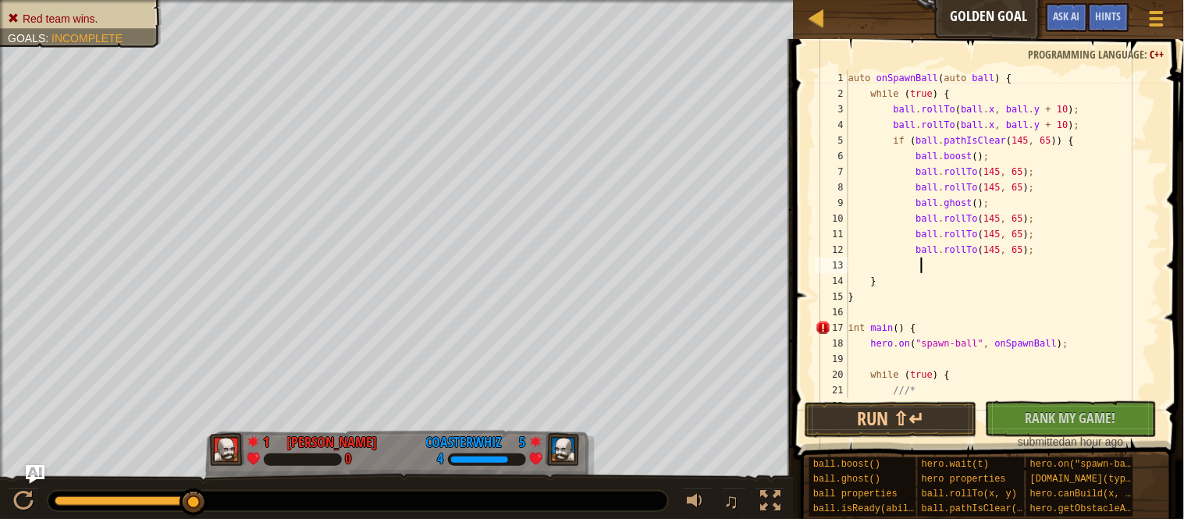
type textarea "}"
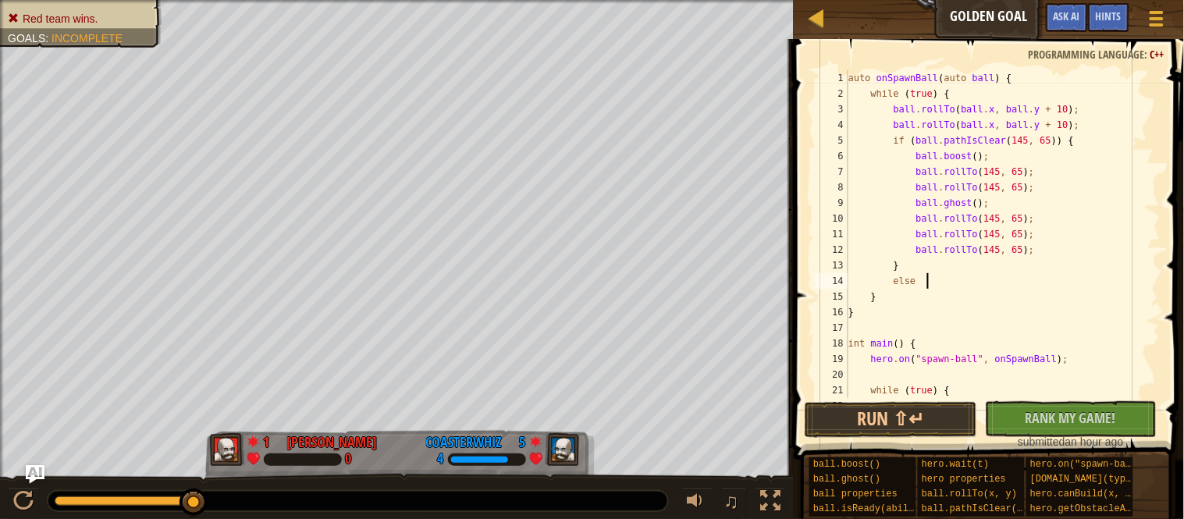
type textarea "else {"
